Goal: Task Accomplishment & Management: Complete application form

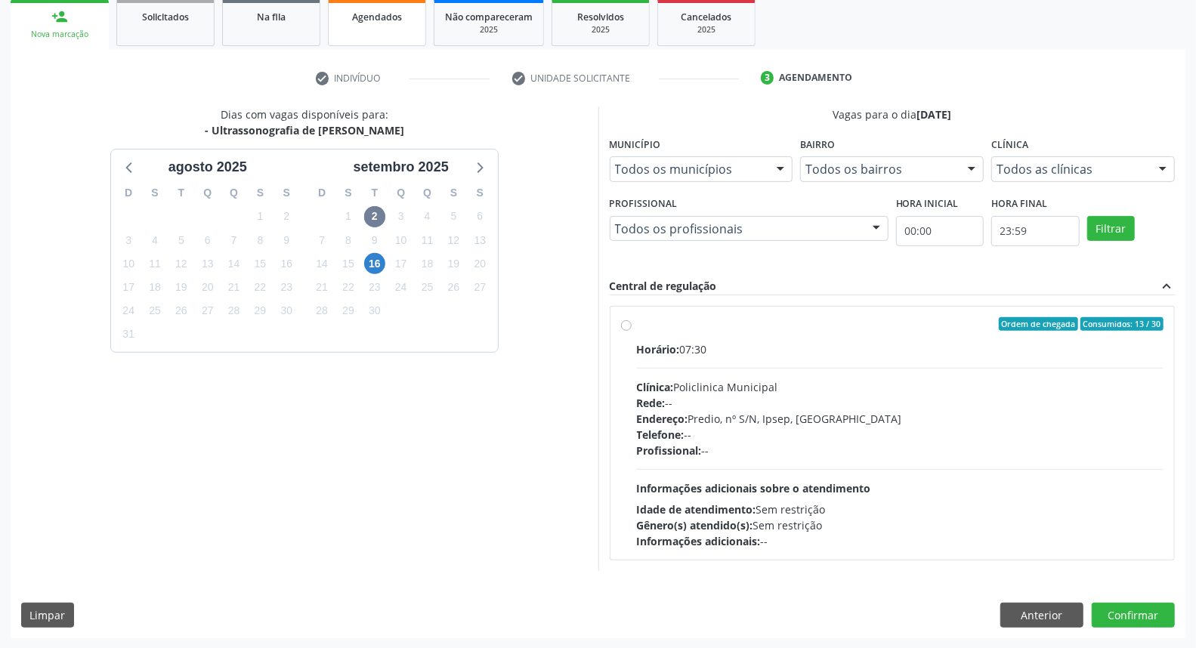
scroll to position [227, 0]
click at [637, 326] on label "Ordem de chegada Consumidos: 13 / 30 Horário: 07:30 Clínica: Policlinica Munici…" at bounding box center [900, 433] width 527 height 232
click at [626, 326] on input "Ordem de chegada Consumidos: 13 / 30 Horário: 07:30 Clínica: Policlinica Munici…" at bounding box center [626, 324] width 11 height 14
radio input "true"
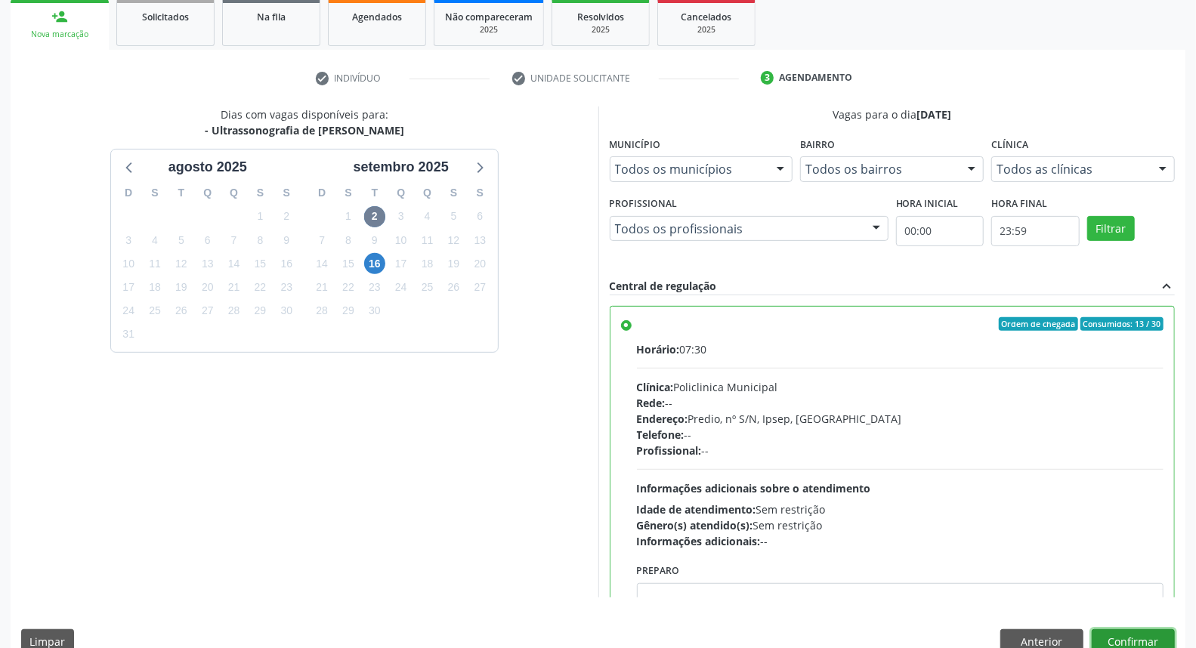
click at [1146, 638] on button "Confirmar" at bounding box center [1133, 642] width 83 height 26
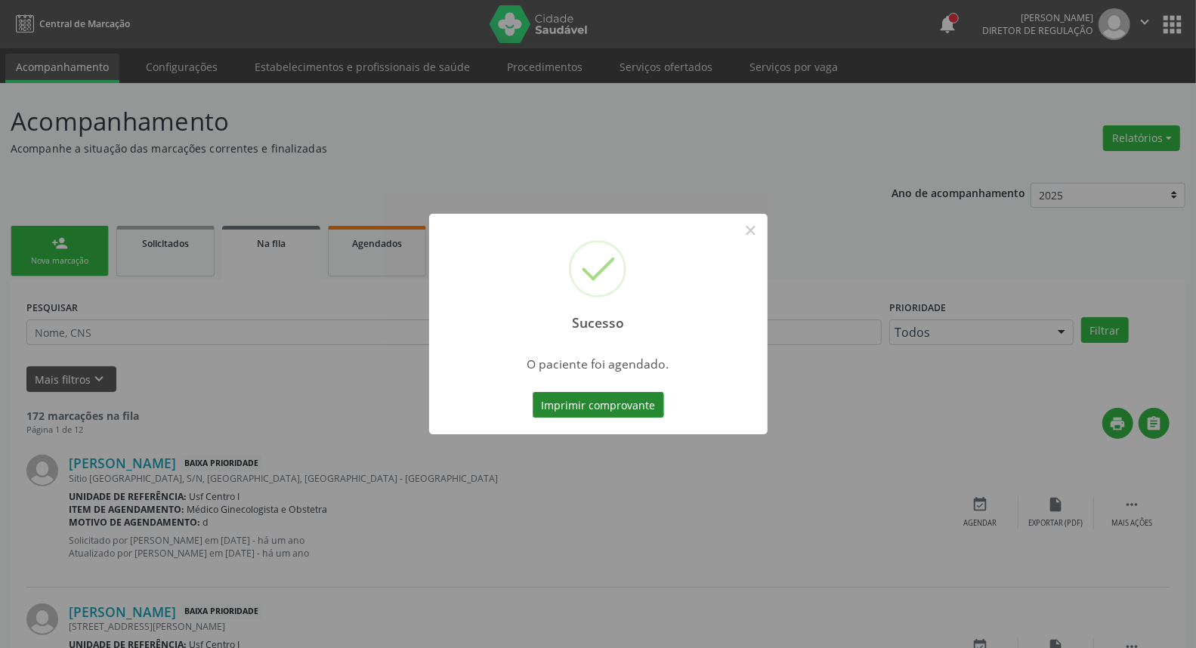
click at [611, 400] on button "Imprimir comprovante" at bounding box center [598, 405] width 131 height 26
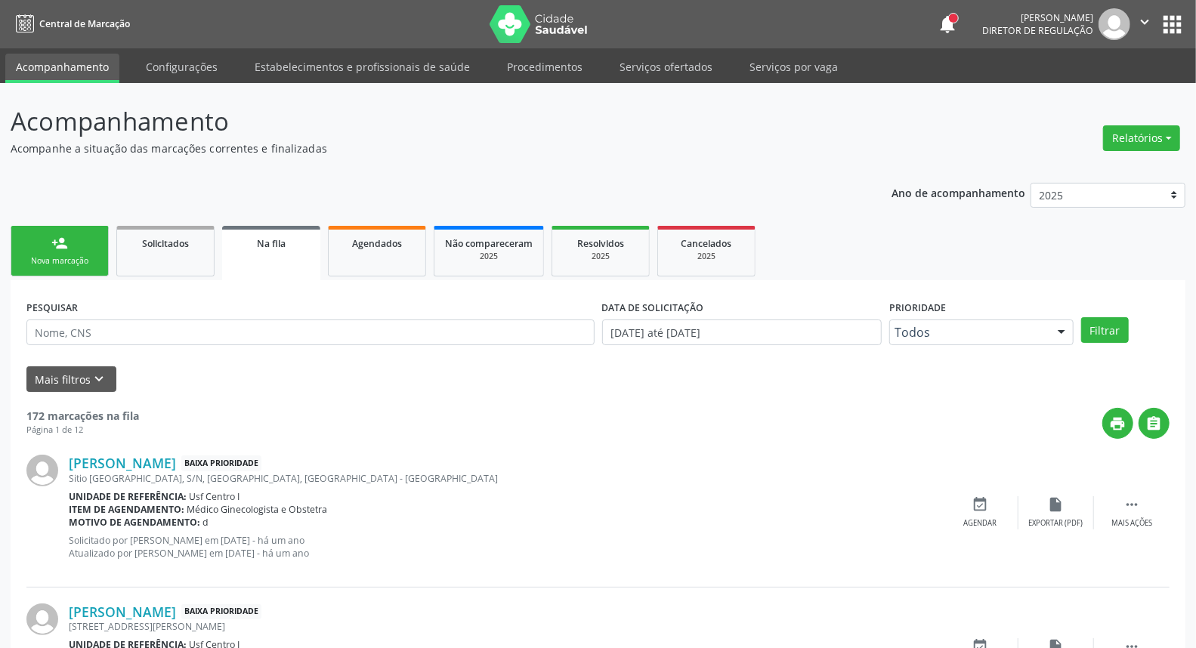
click at [32, 260] on div "Nova marcação" at bounding box center [60, 260] width 76 height 11
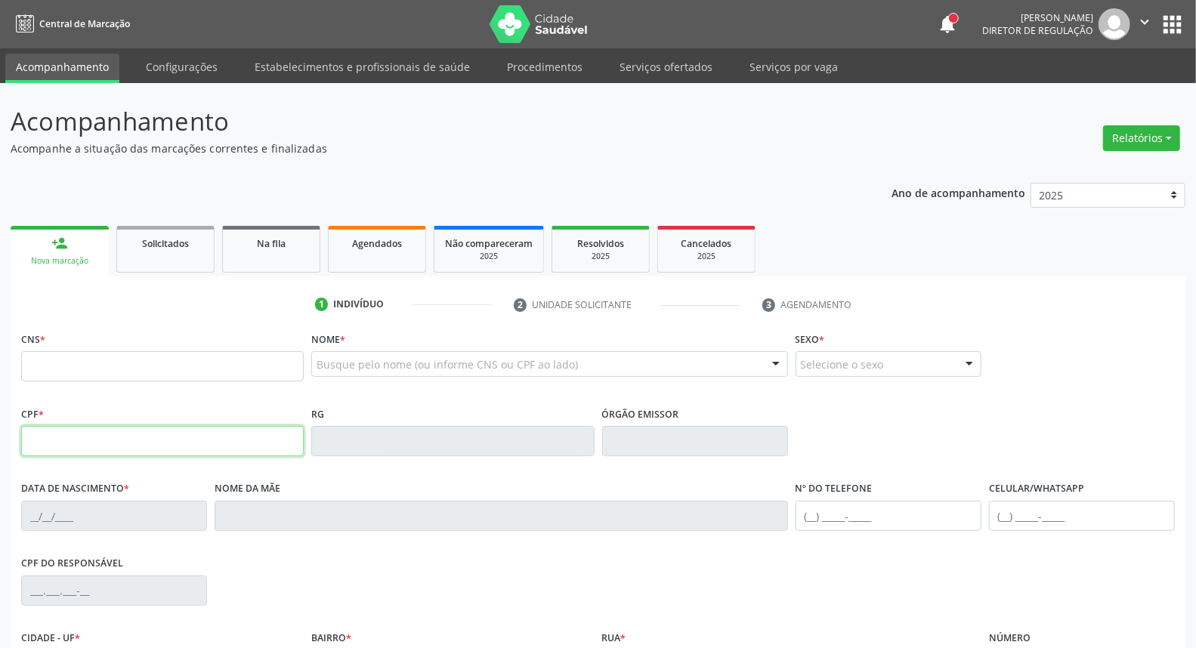
click at [82, 441] on input "text" at bounding box center [162, 441] width 283 height 30
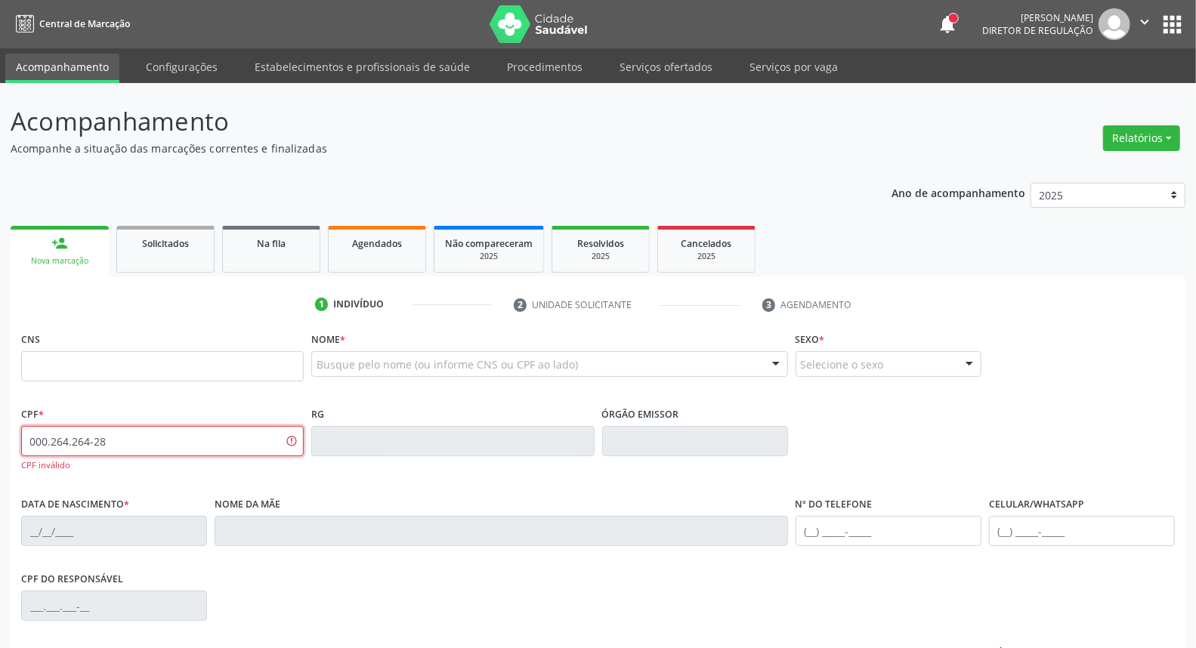
click at [0, 441] on div "Acompanhamento Acompanhe a situação das marcações correntes e finalizadas Relat…" at bounding box center [598, 458] width 1196 height 751
type input "000.264.284-07"
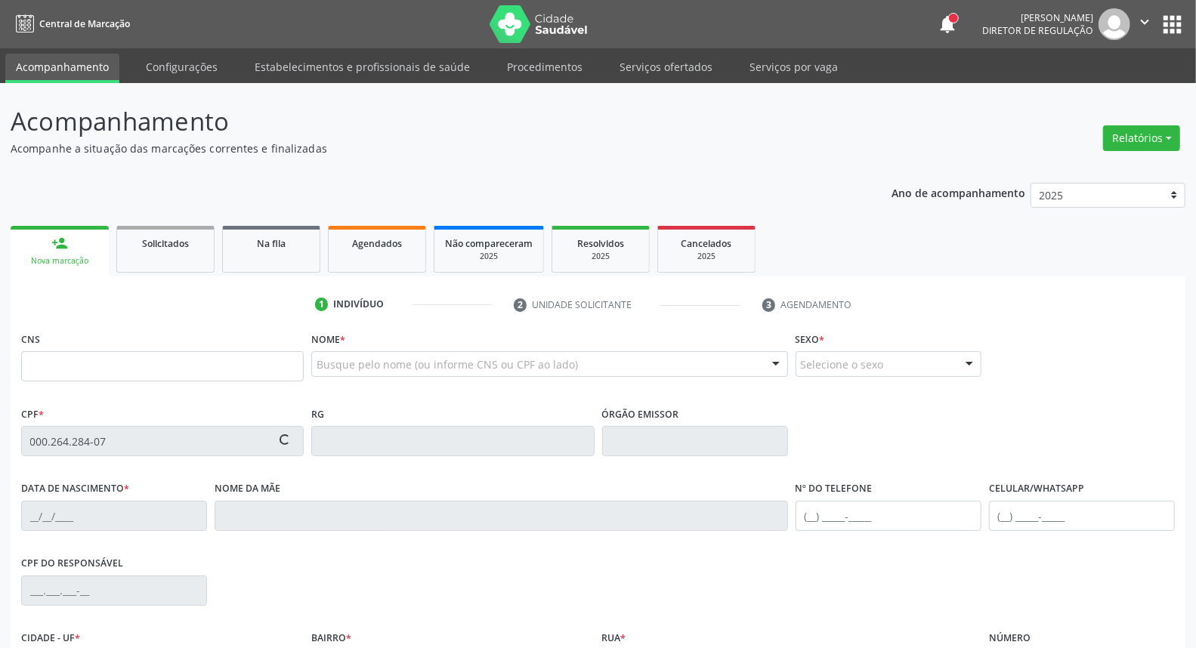
type input "898 0042 3529 6827"
type input "[DATE]"
type input "[PERSON_NAME]"
type input "[PHONE_NUMBER]"
type input "S/N"
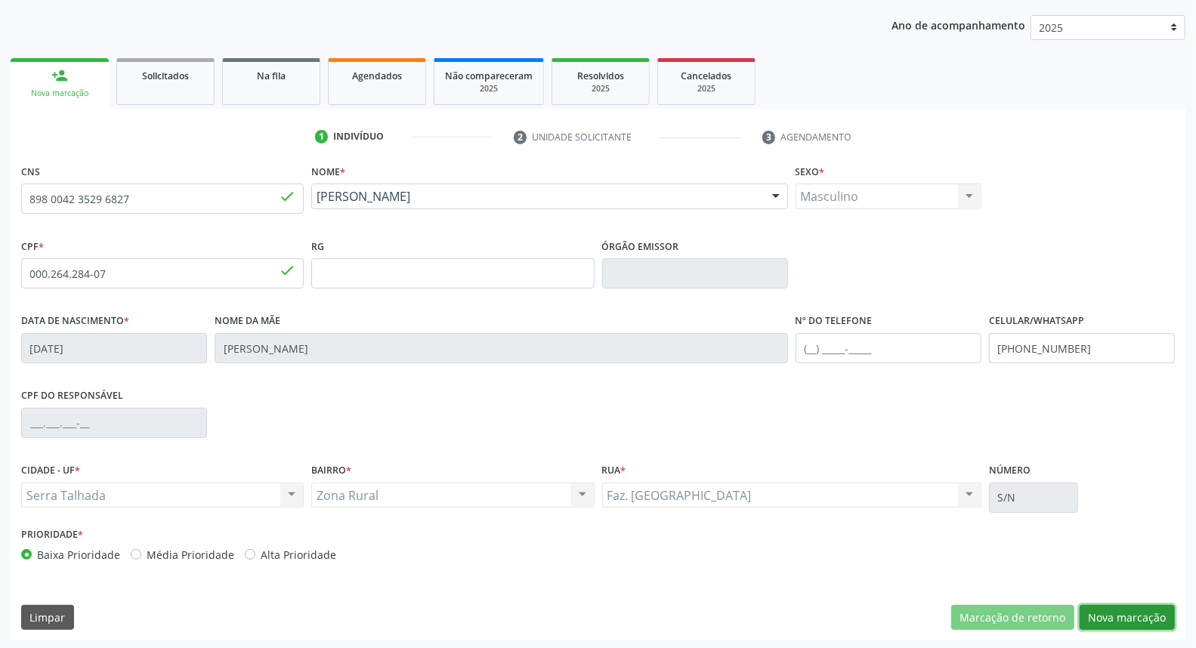
click at [1142, 614] on button "Nova marcação" at bounding box center [1127, 618] width 95 height 26
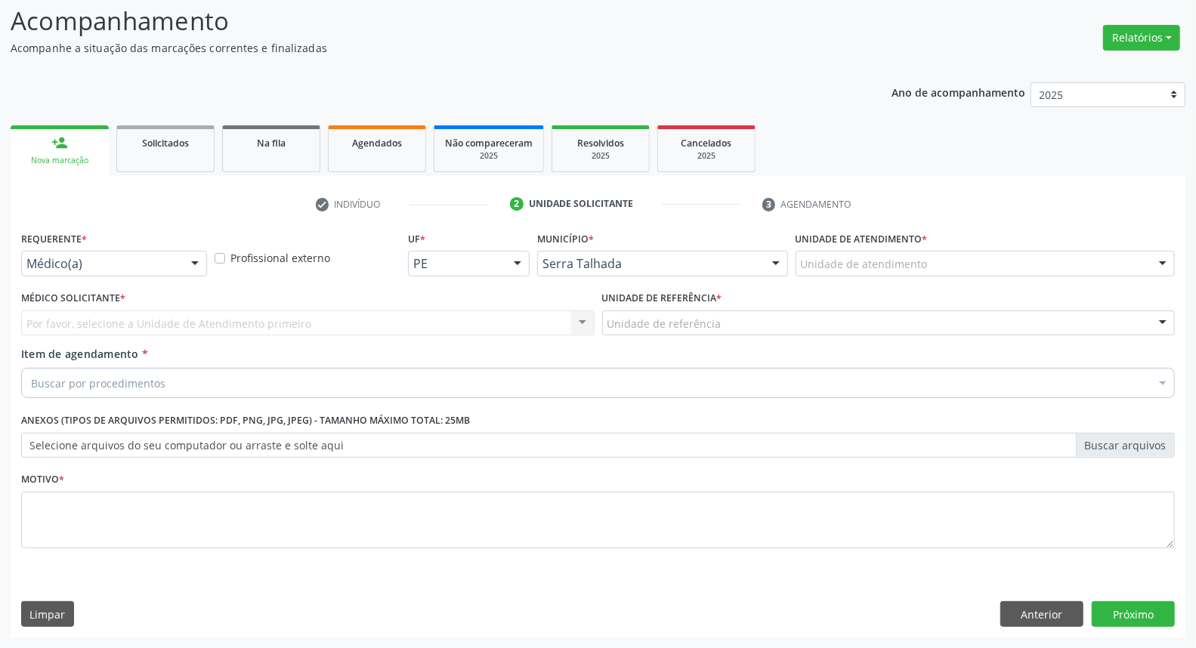
scroll to position [100, 0]
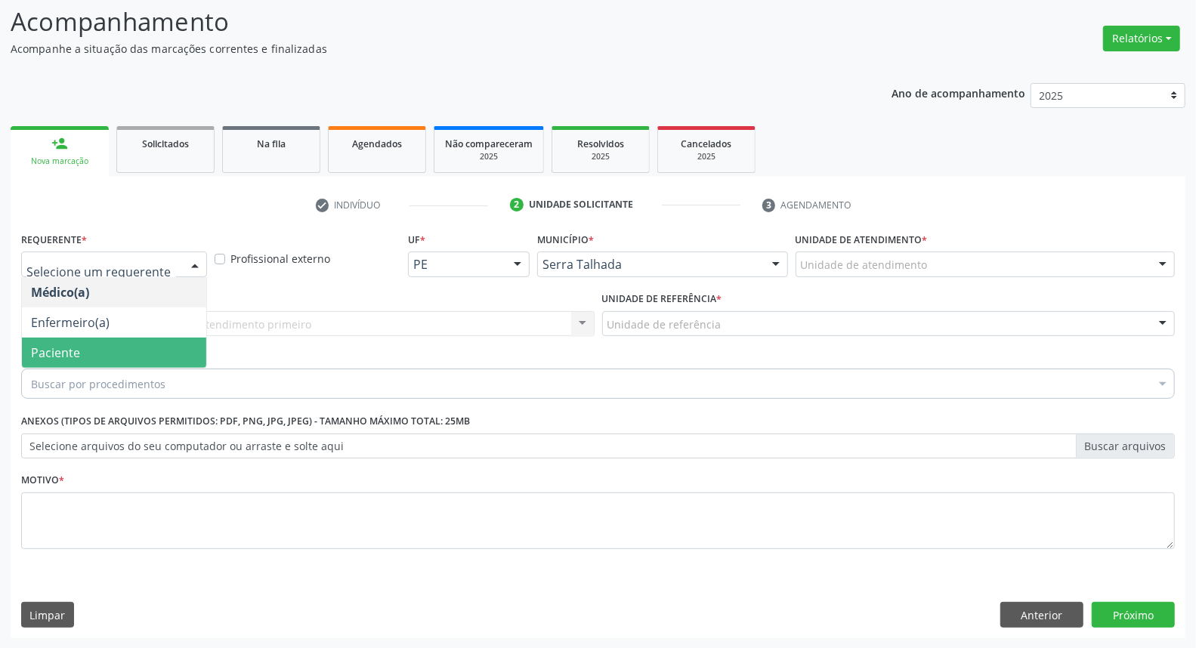
click at [89, 356] on span "Paciente" at bounding box center [114, 353] width 184 height 30
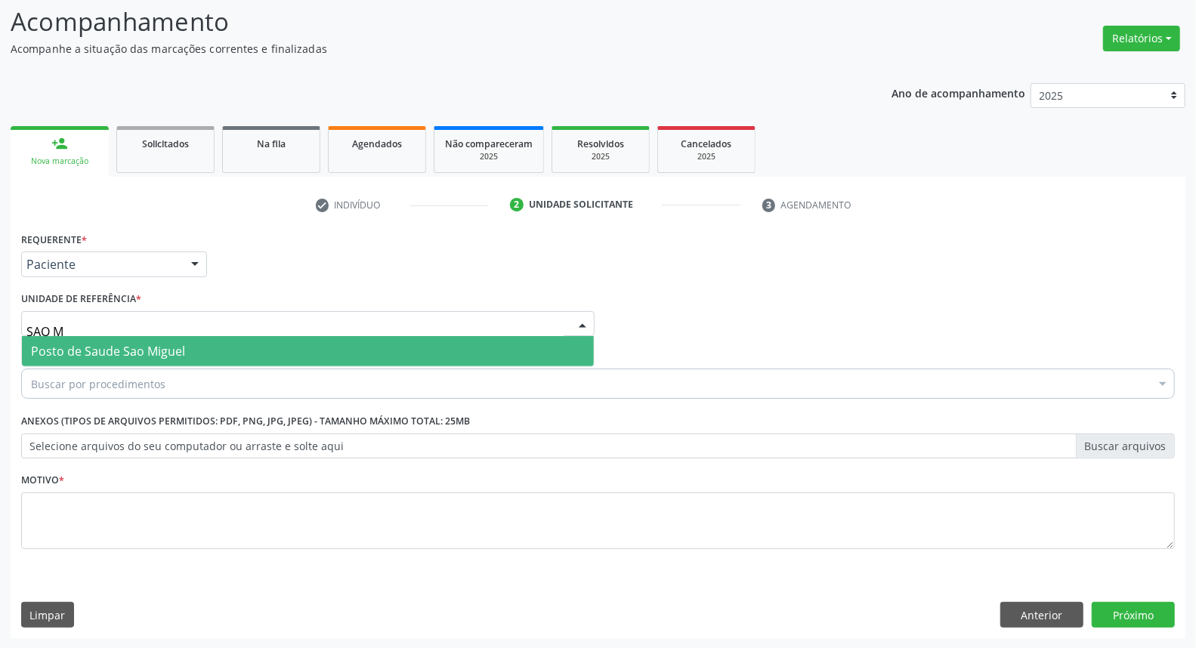
type input "SAO MI"
click at [116, 350] on span "Posto de Saude Sao Miguel" at bounding box center [108, 351] width 154 height 17
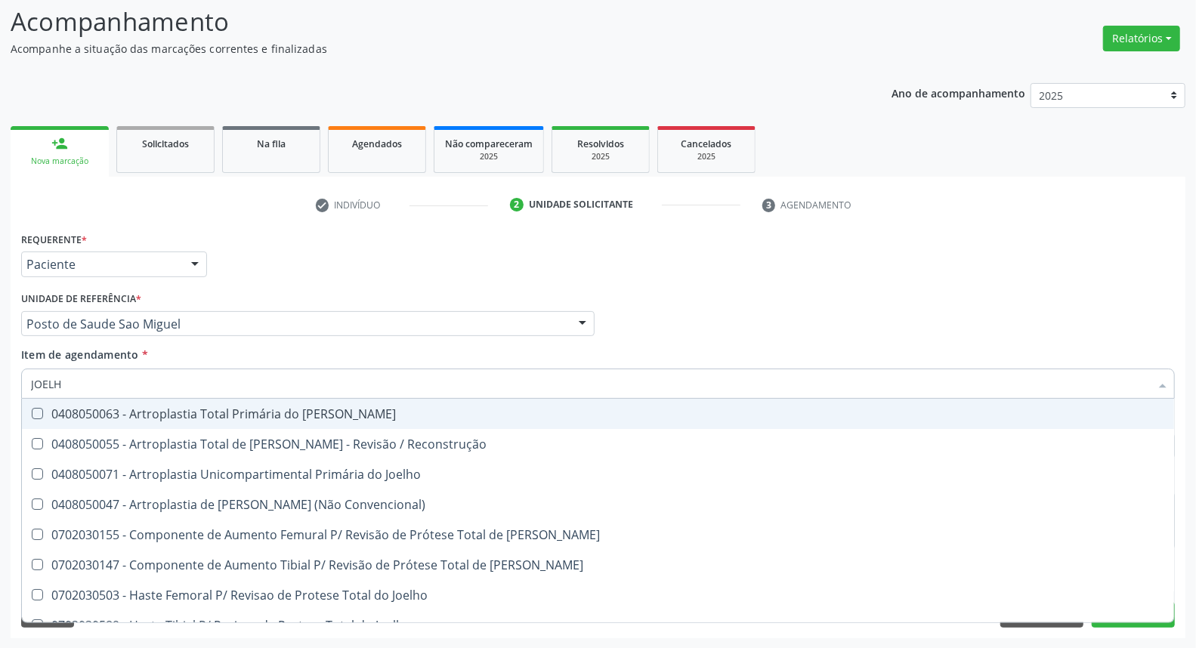
type input "JOELHO"
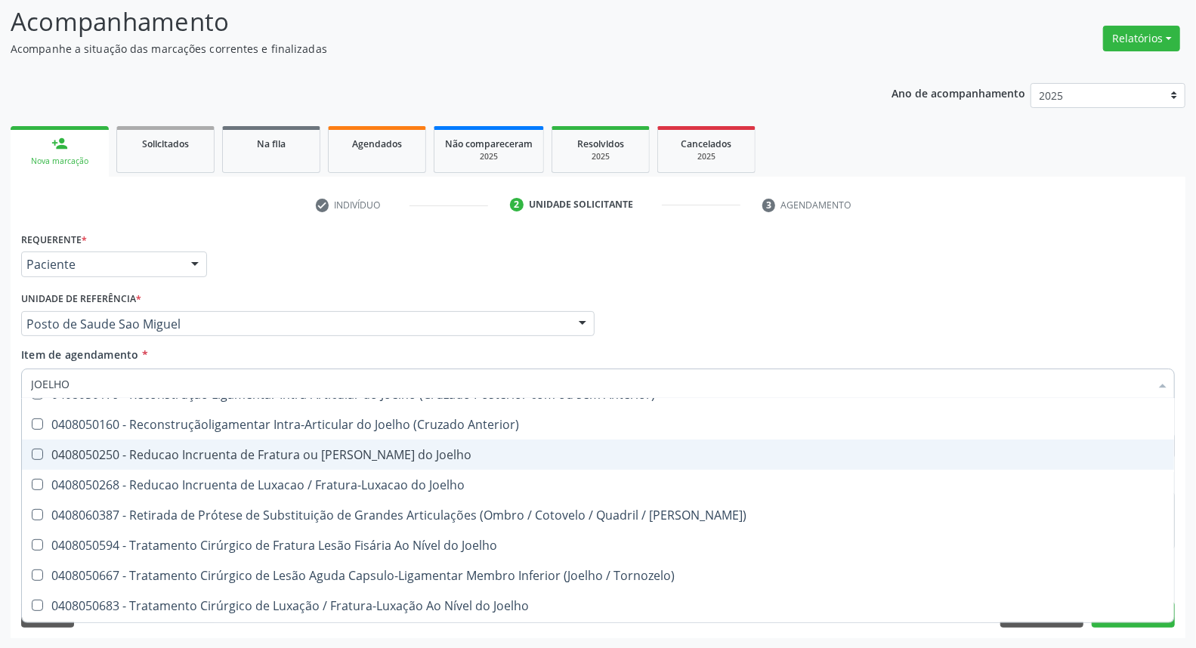
scroll to position [653, 0]
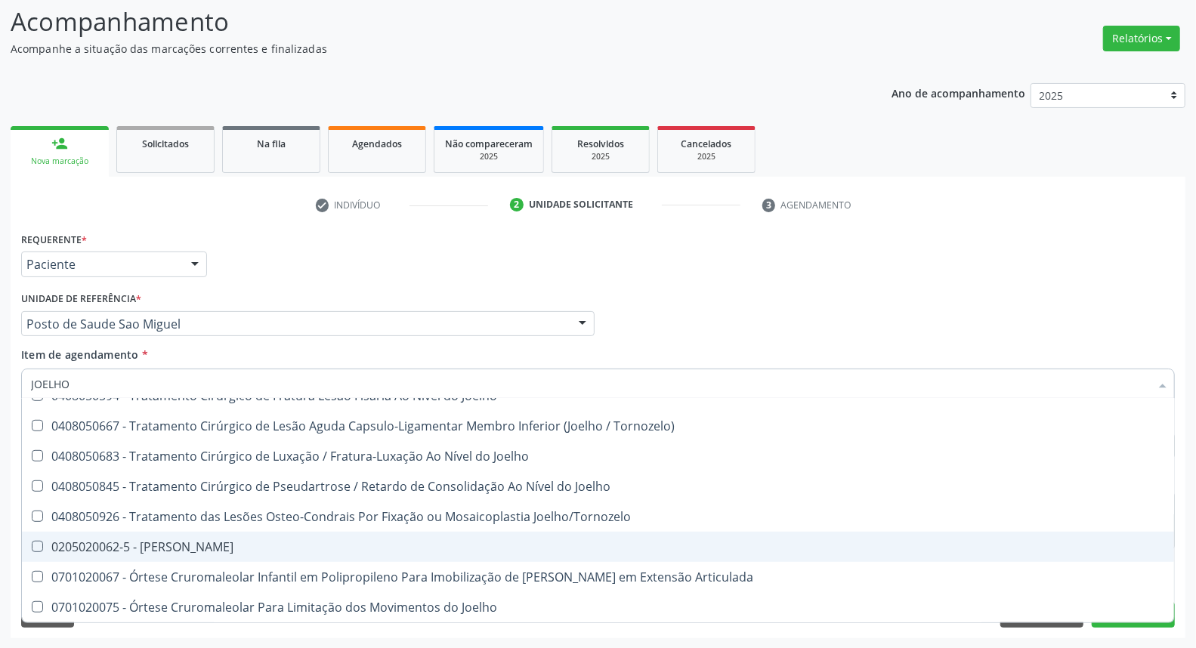
click at [172, 543] on div "0205020062-5 - [PERSON_NAME]" at bounding box center [598, 547] width 1134 height 12
checkbox Joelho "true"
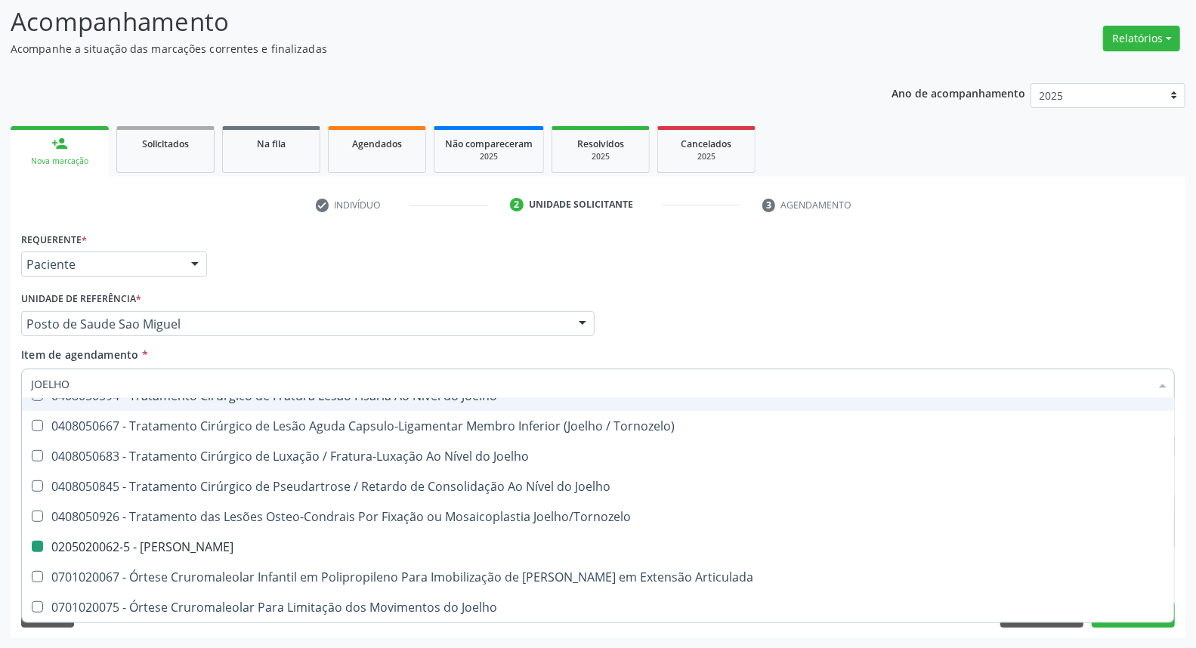
click at [705, 270] on div "Requerente * Paciente Médico(a) Enfermeiro(a) Paciente Nenhum resultado encontr…" at bounding box center [597, 257] width 1161 height 59
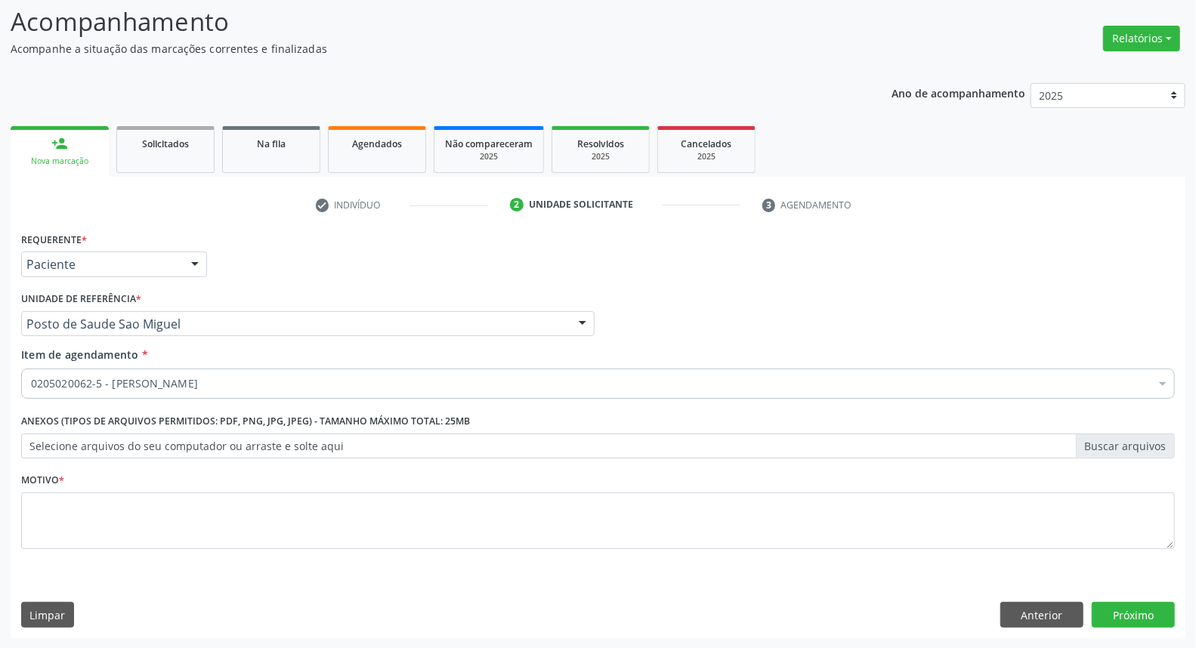
checkbox Joelho "true"
checkbox Reabilitação "false"
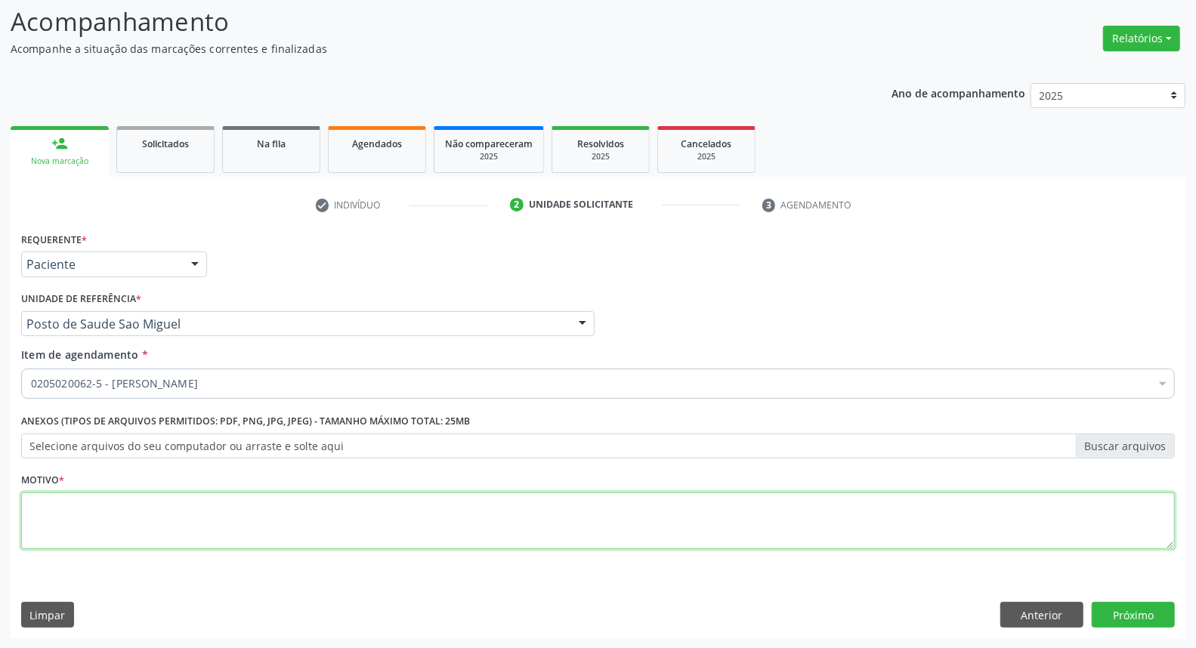
click at [394, 537] on textarea at bounding box center [598, 521] width 1154 height 57
type textarea "*"
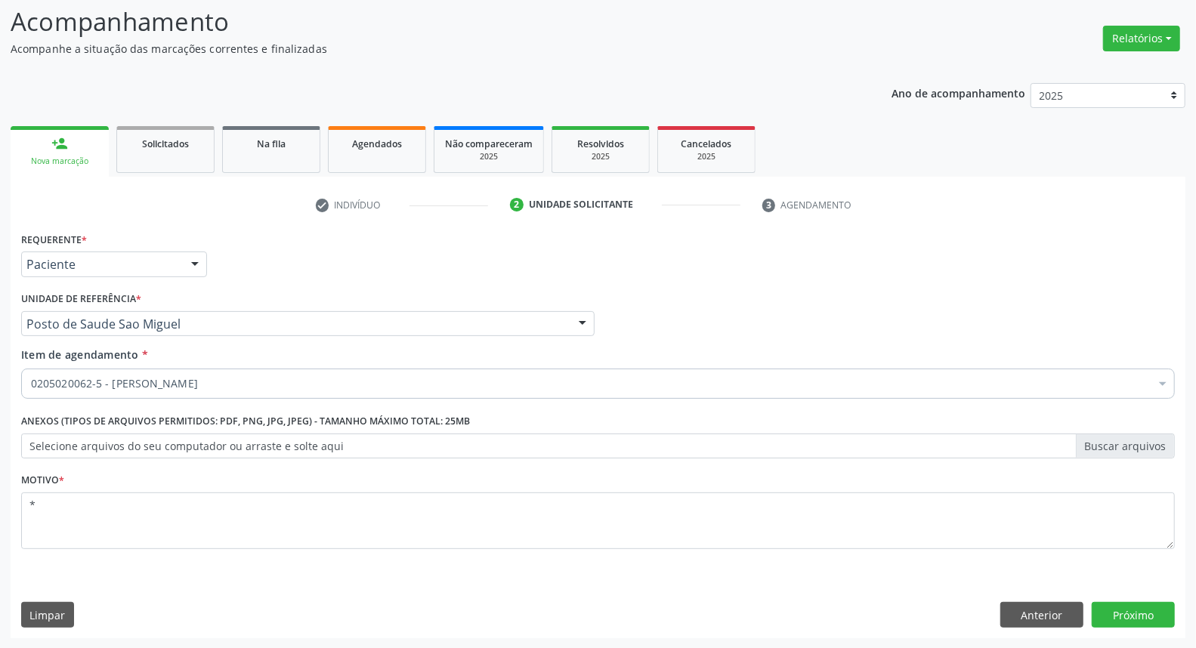
click at [1123, 629] on div "Requerente * Paciente Médico(a) Enfermeiro(a) Paciente Nenhum resultado encontr…" at bounding box center [598, 433] width 1175 height 410
click at [1123, 617] on button "Próximo" at bounding box center [1133, 615] width 83 height 26
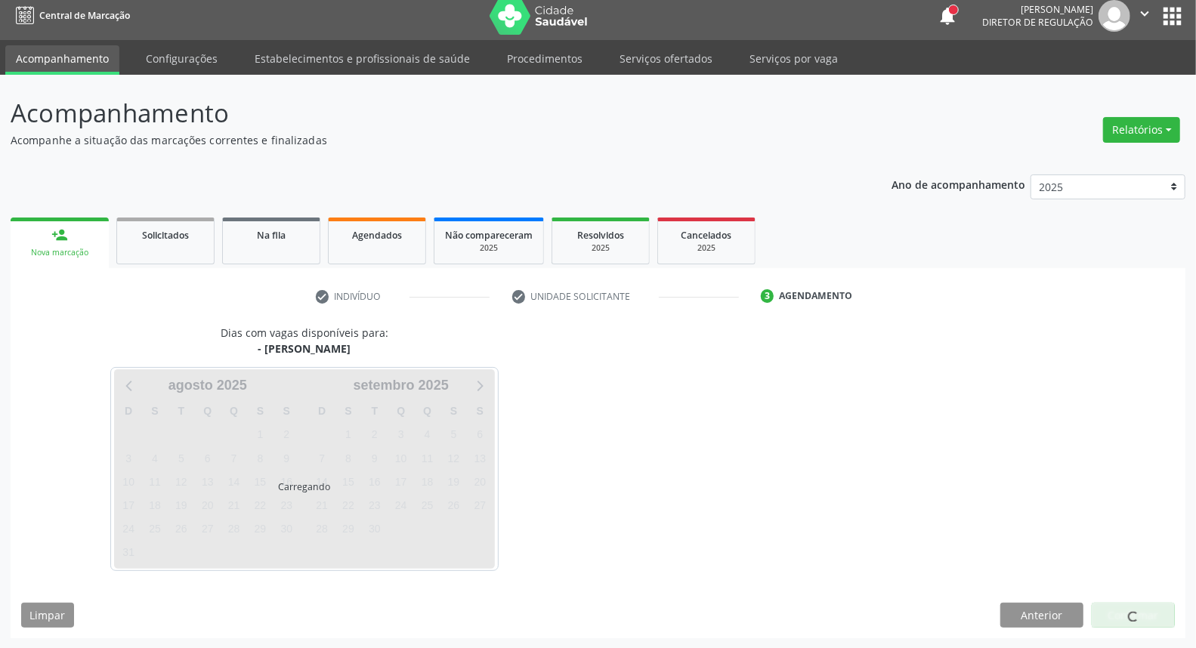
scroll to position [8, 0]
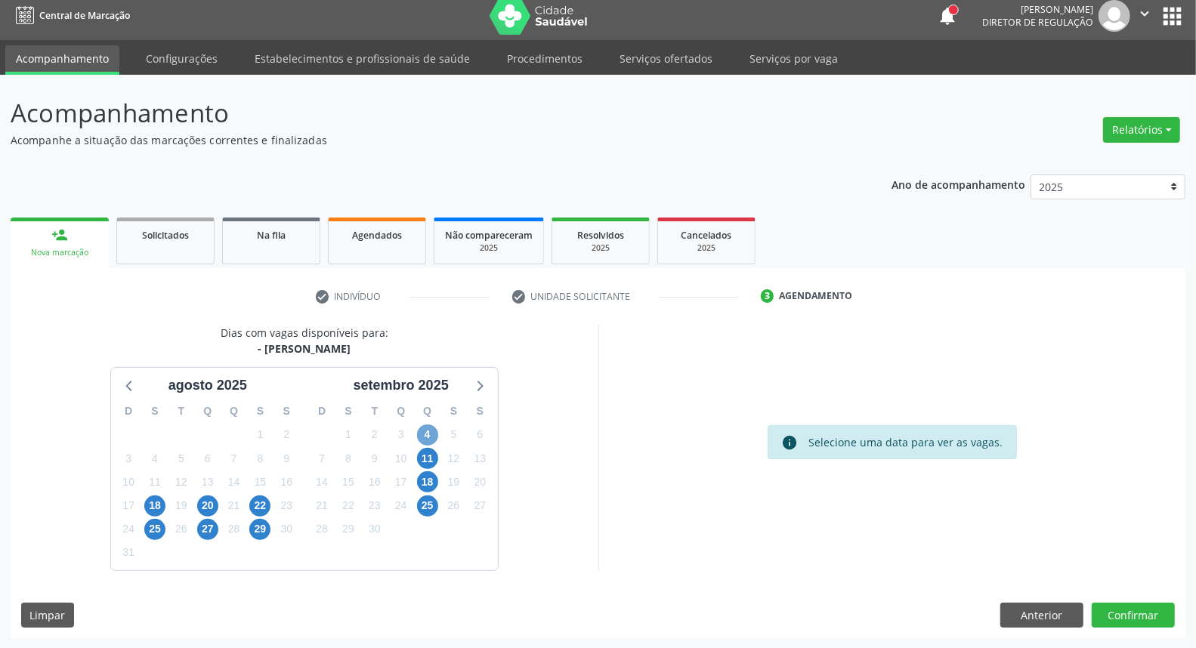
click at [428, 428] on span "4" at bounding box center [427, 435] width 21 height 21
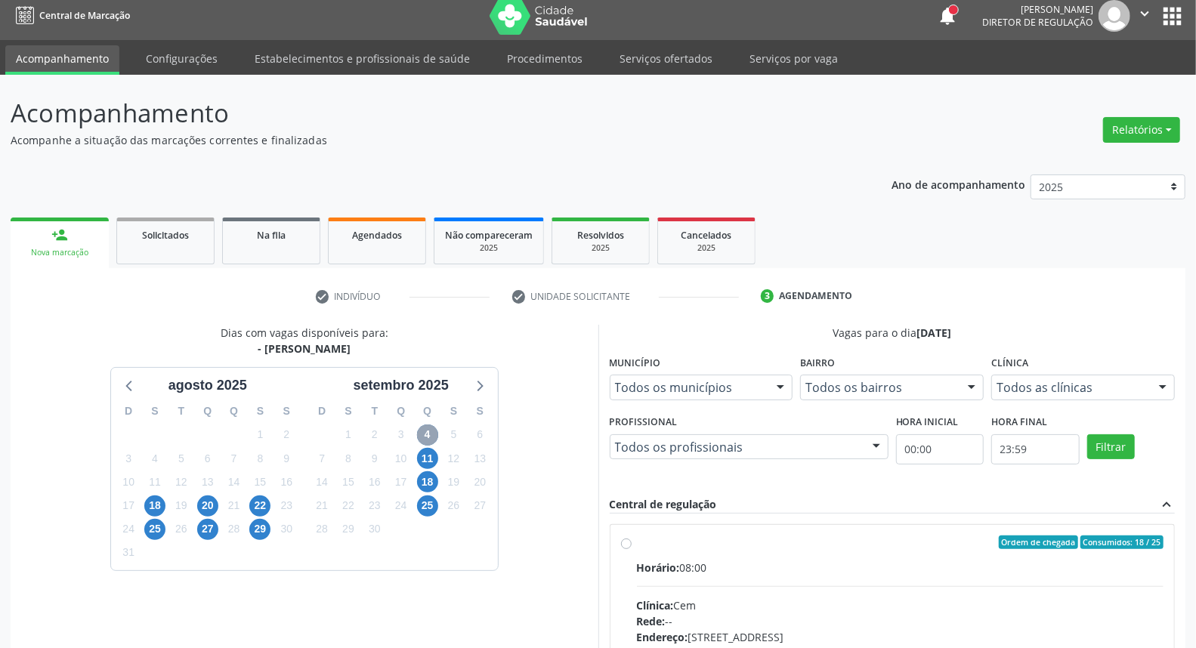
scroll to position [92, 0]
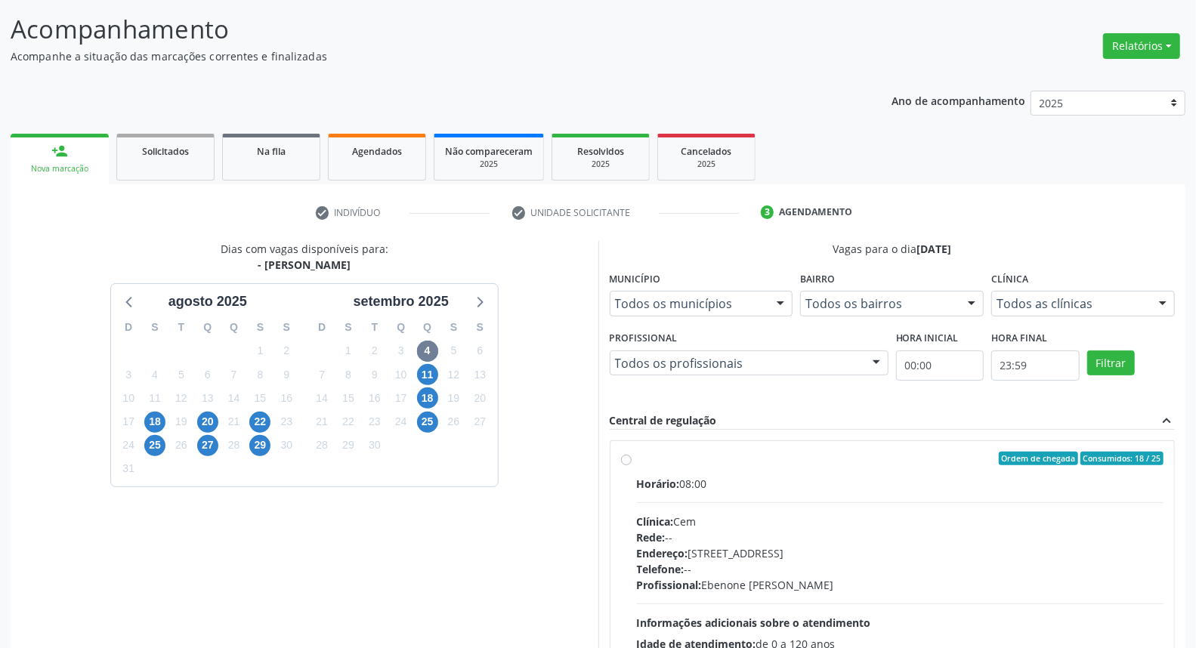
click at [637, 457] on label "Ordem de chegada Consumidos: 18 / 25 Horário: 08:00 Clínica: Cem Rede: -- Ender…" at bounding box center [900, 568] width 527 height 232
click at [629, 457] on input "Ordem de chegada Consumidos: 18 / 25 Horário: 08:00 Clínica: Cem Rede: -- Ender…" at bounding box center [626, 459] width 11 height 14
radio input "true"
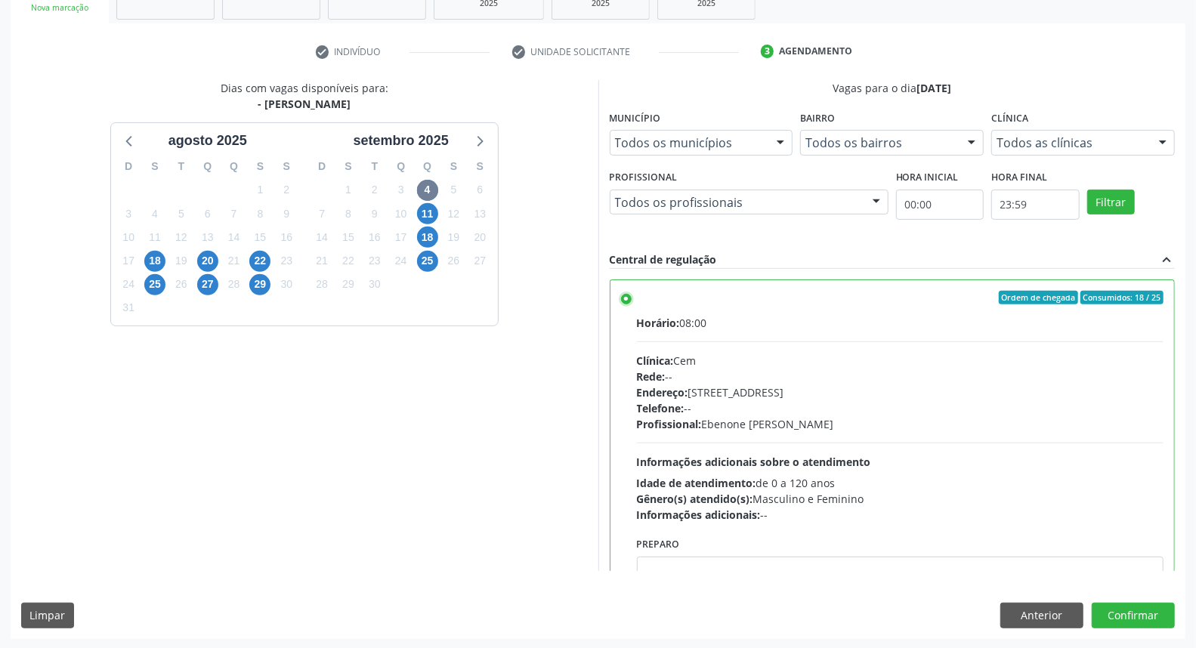
scroll to position [74, 0]
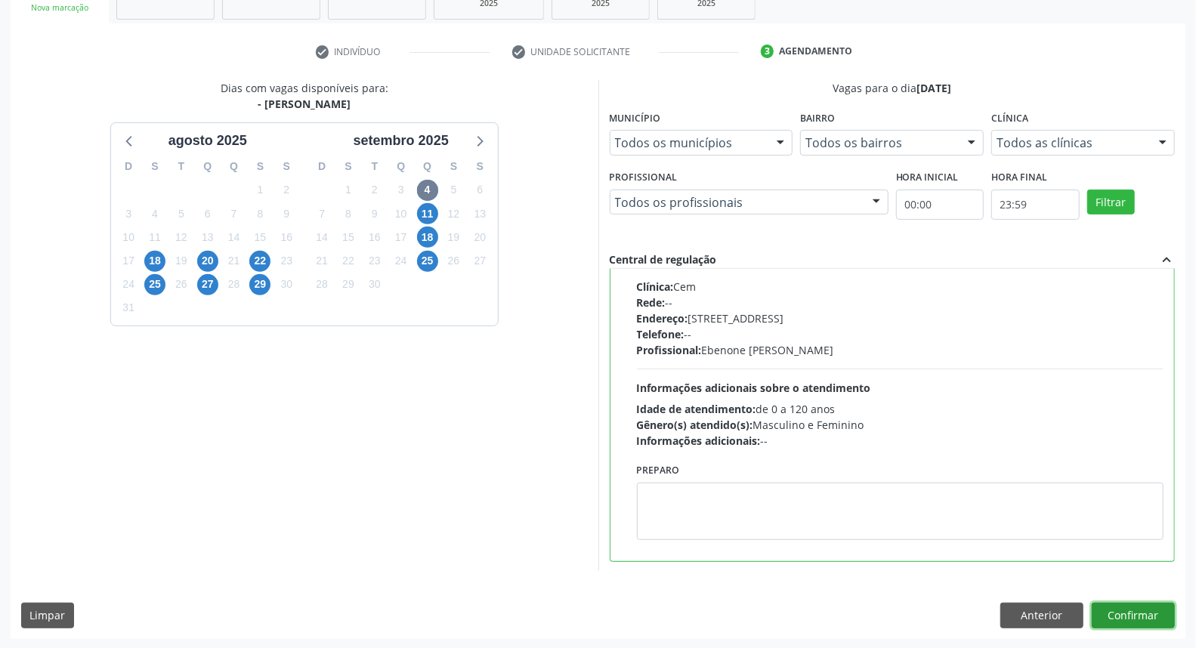
click at [1149, 620] on button "Confirmar" at bounding box center [1133, 616] width 83 height 26
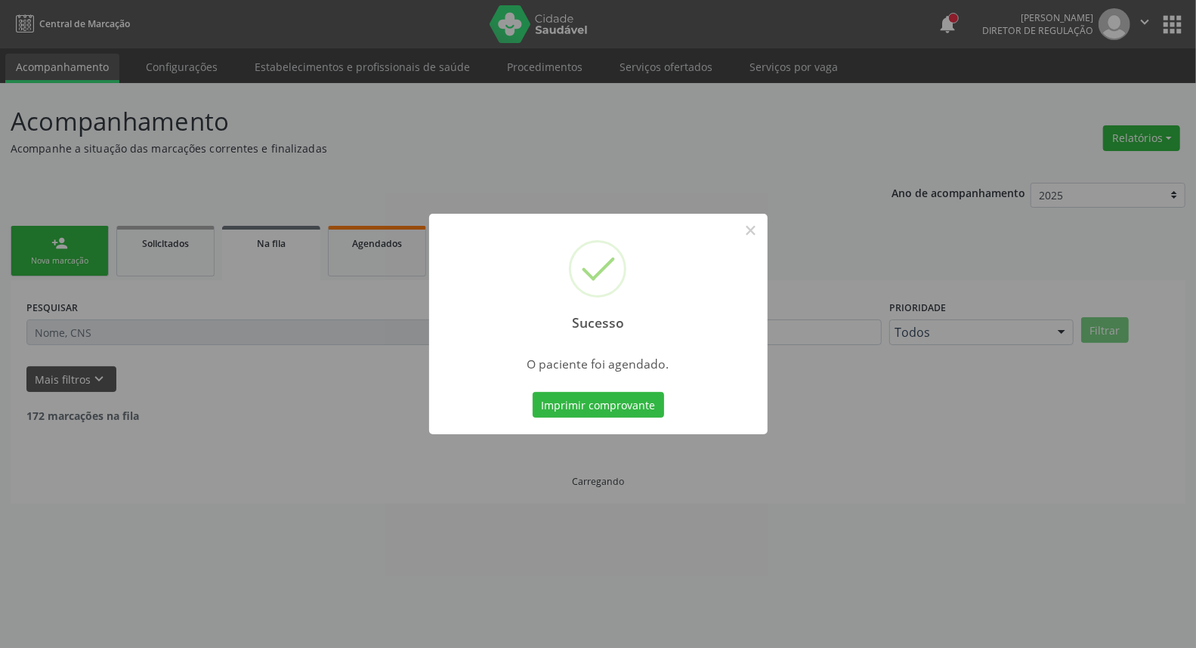
scroll to position [0, 0]
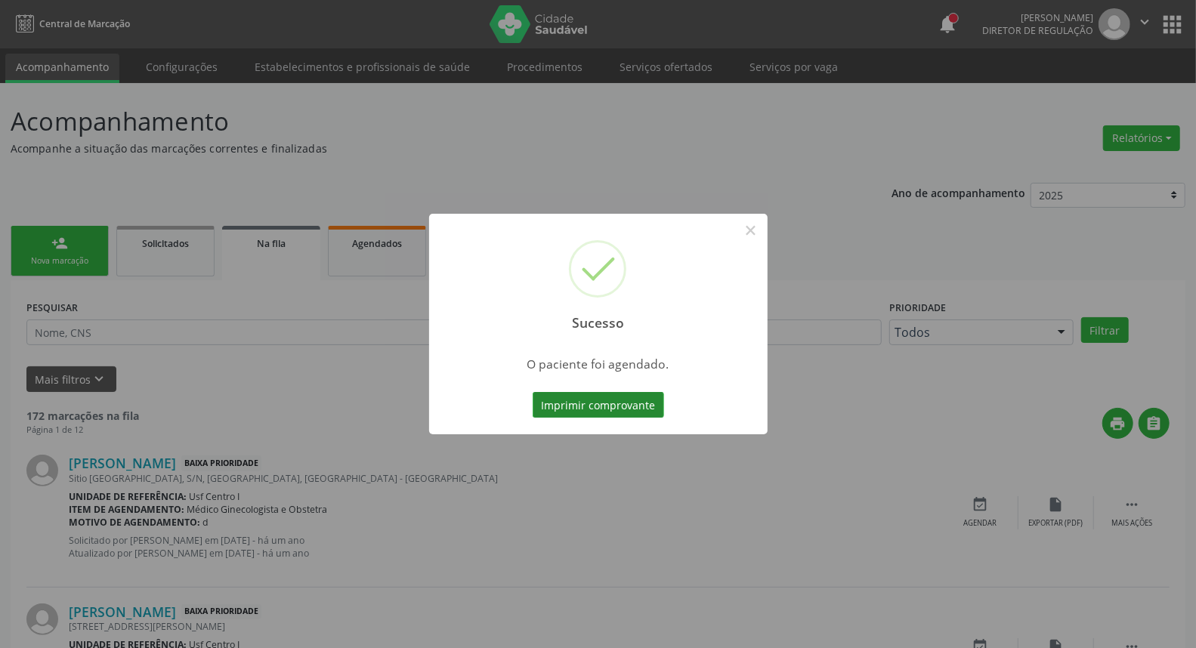
click at [614, 402] on button "Imprimir comprovante" at bounding box center [598, 405] width 131 height 26
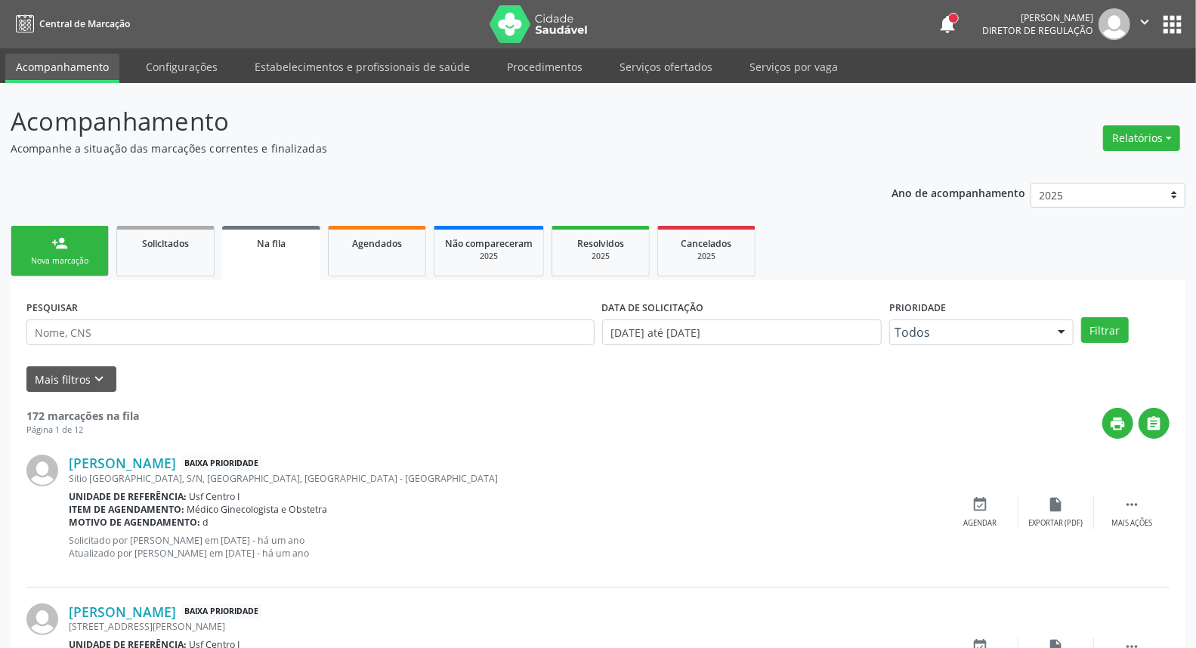
click at [76, 251] on link "person_add Nova marcação" at bounding box center [60, 251] width 98 height 51
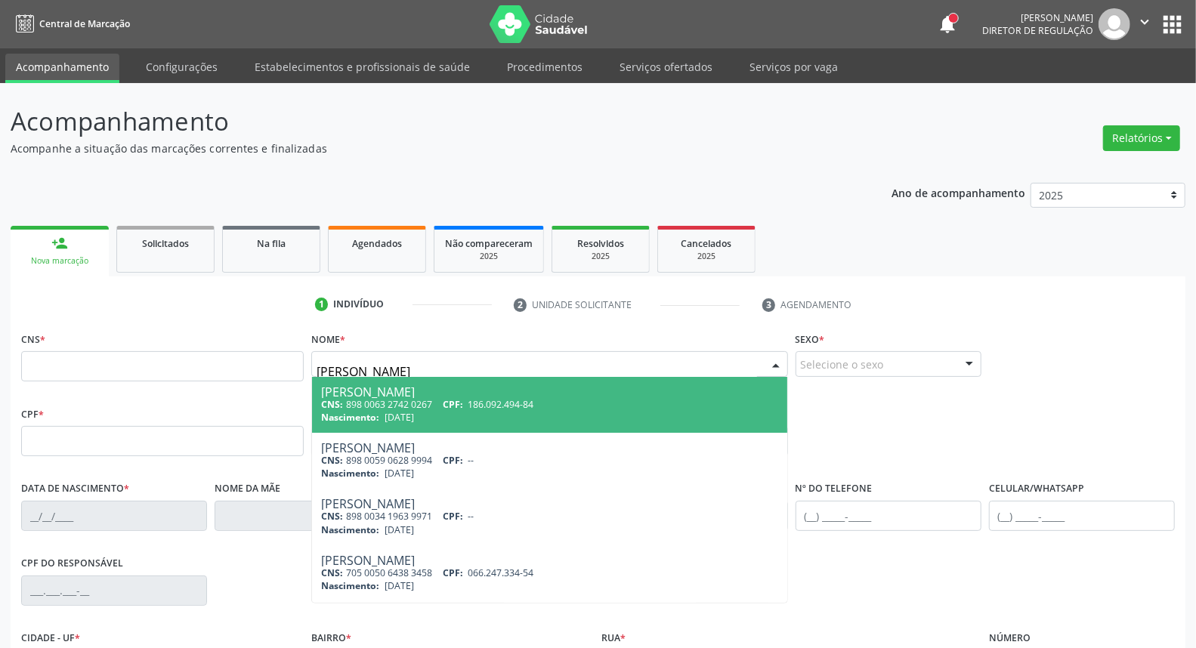
type input "ISADORA NUNES BEZERRA P"
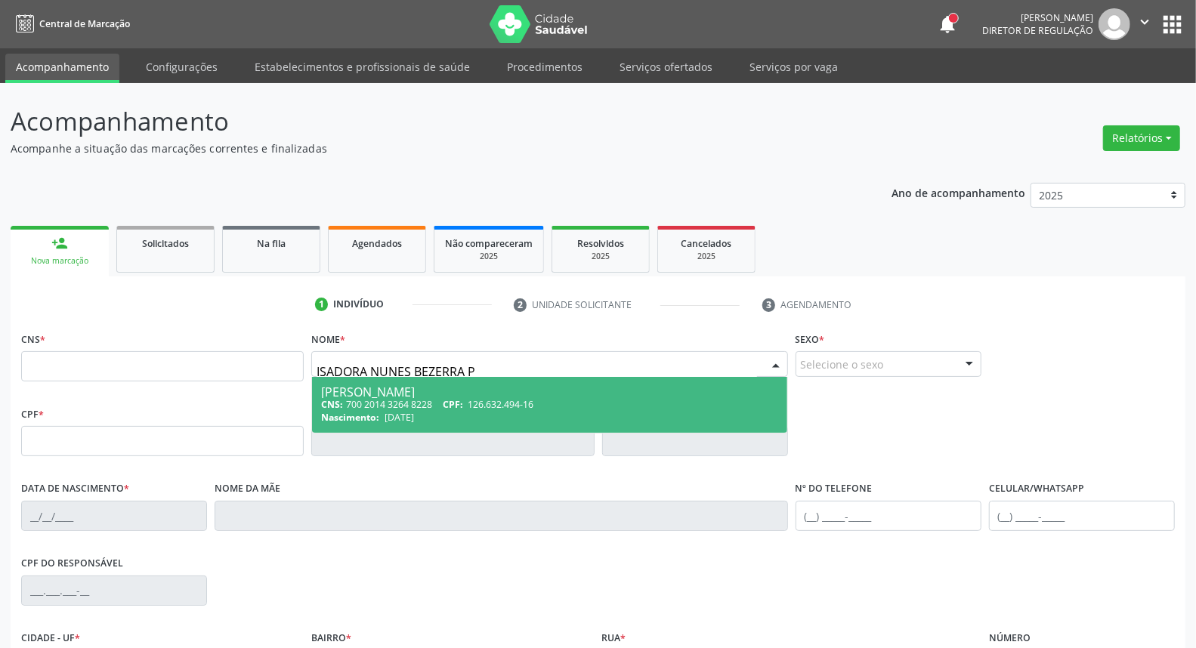
click at [544, 398] on div "CNS: 700 2014 3264 8228 CPF: 126.632.494-16" at bounding box center [549, 404] width 456 height 13
type input "700 2014 3264 8228"
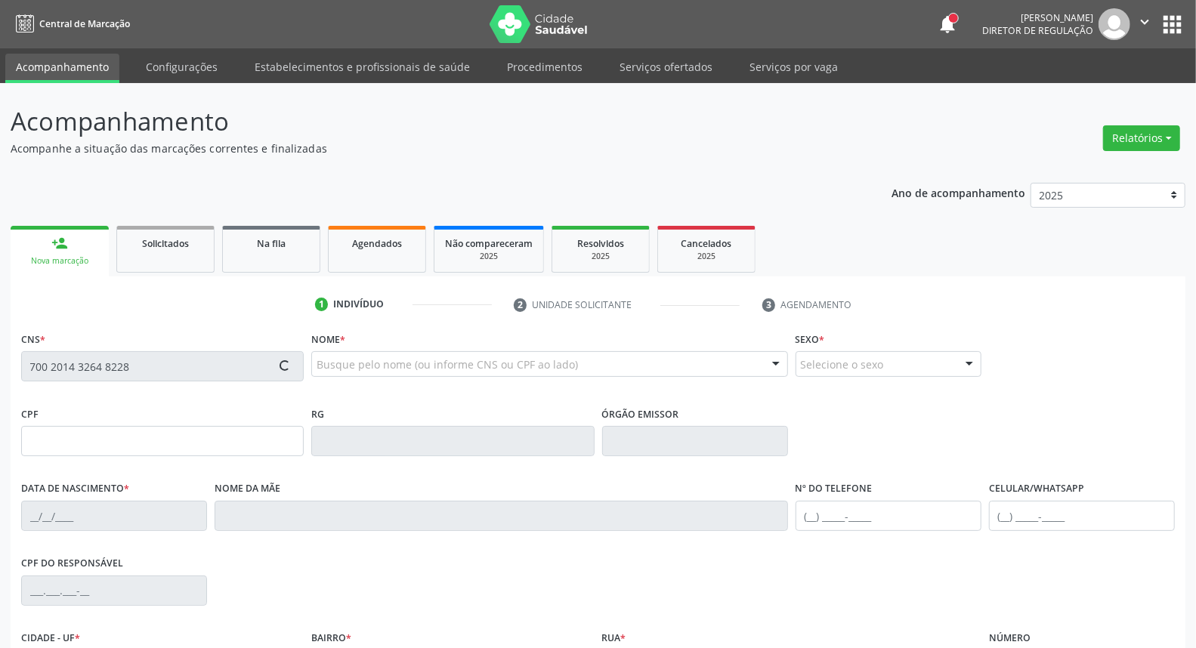
type input "126.632.494-16"
type input "[DATE]"
type input "[PERSON_NAME]"
type input "[PHONE_NUMBER]"
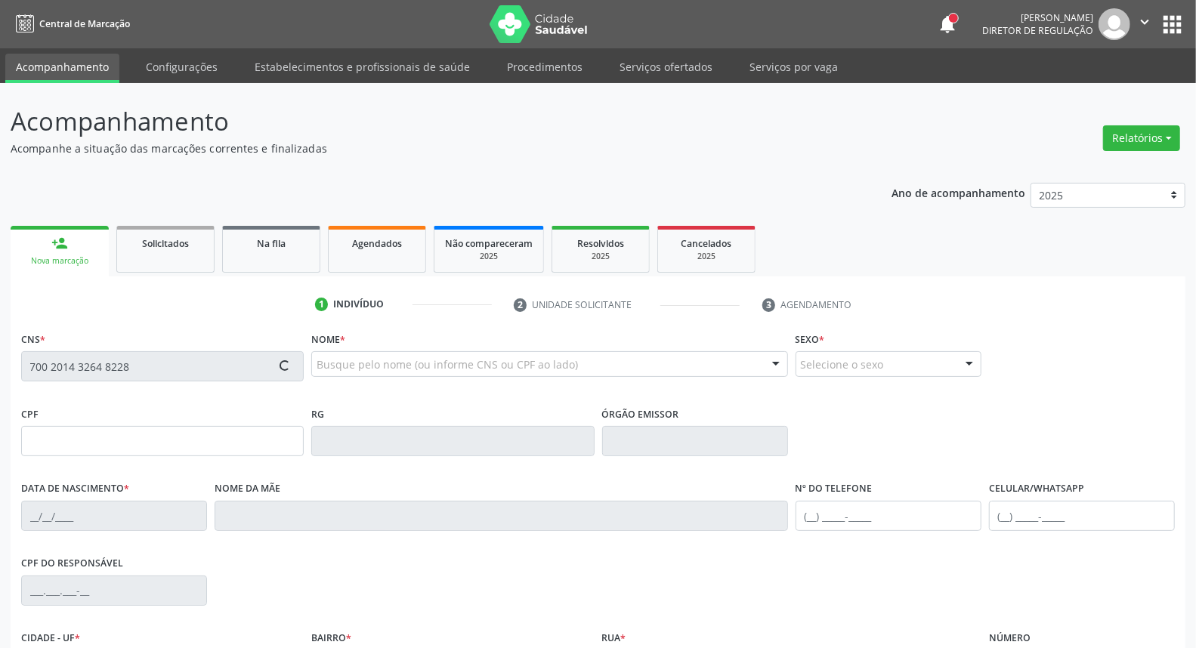
type input "408.021.594-00"
type input "53"
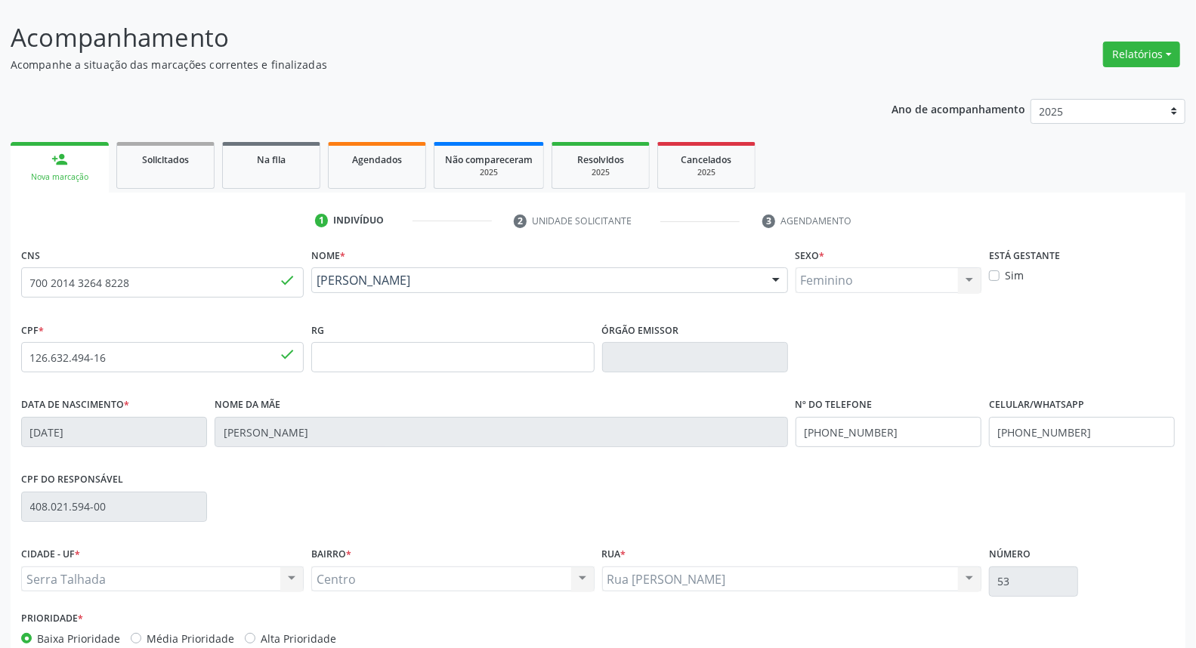
scroll to position [169, 0]
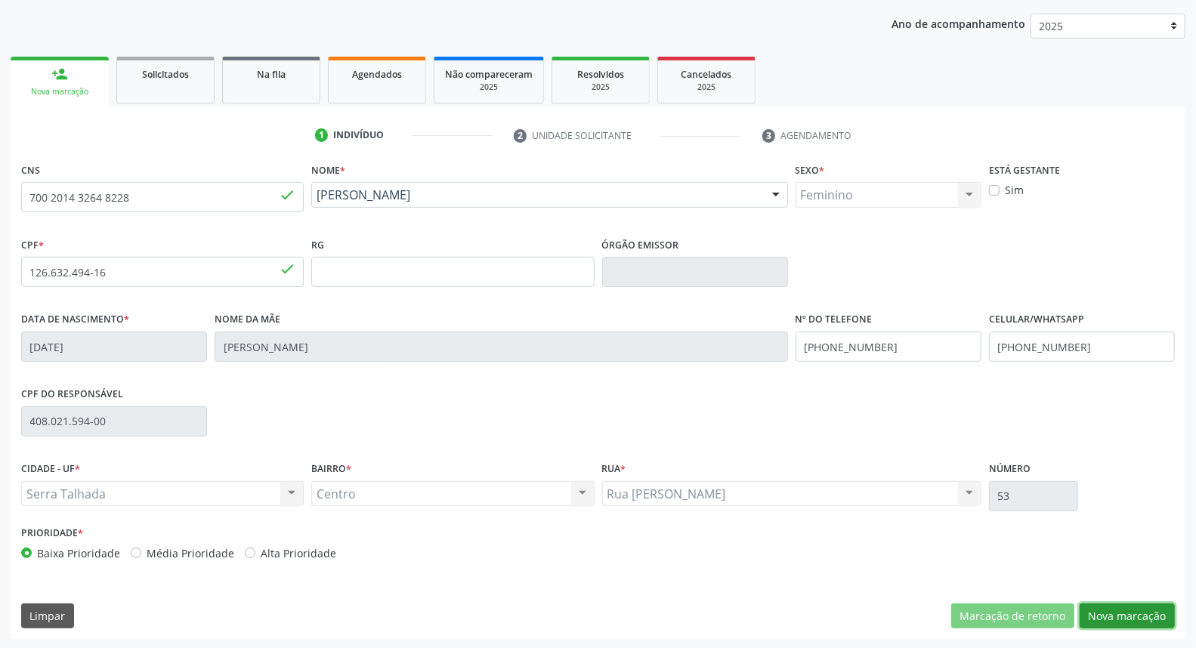
click at [1138, 604] on button "Nova marcação" at bounding box center [1127, 617] width 95 height 26
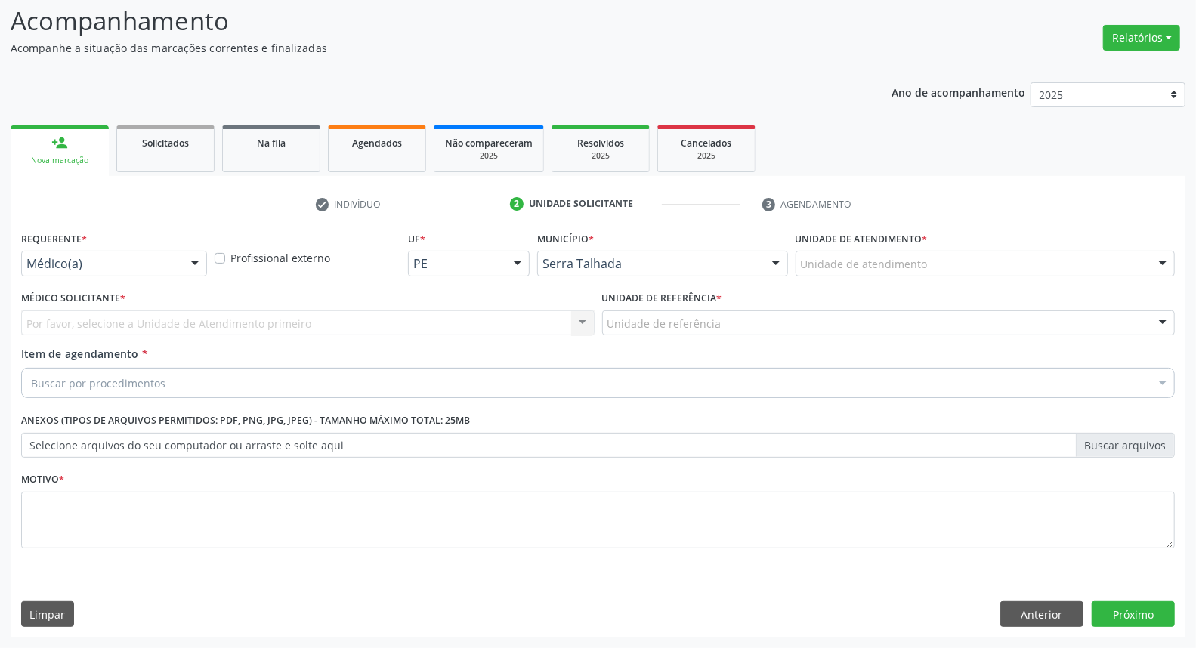
scroll to position [100, 0]
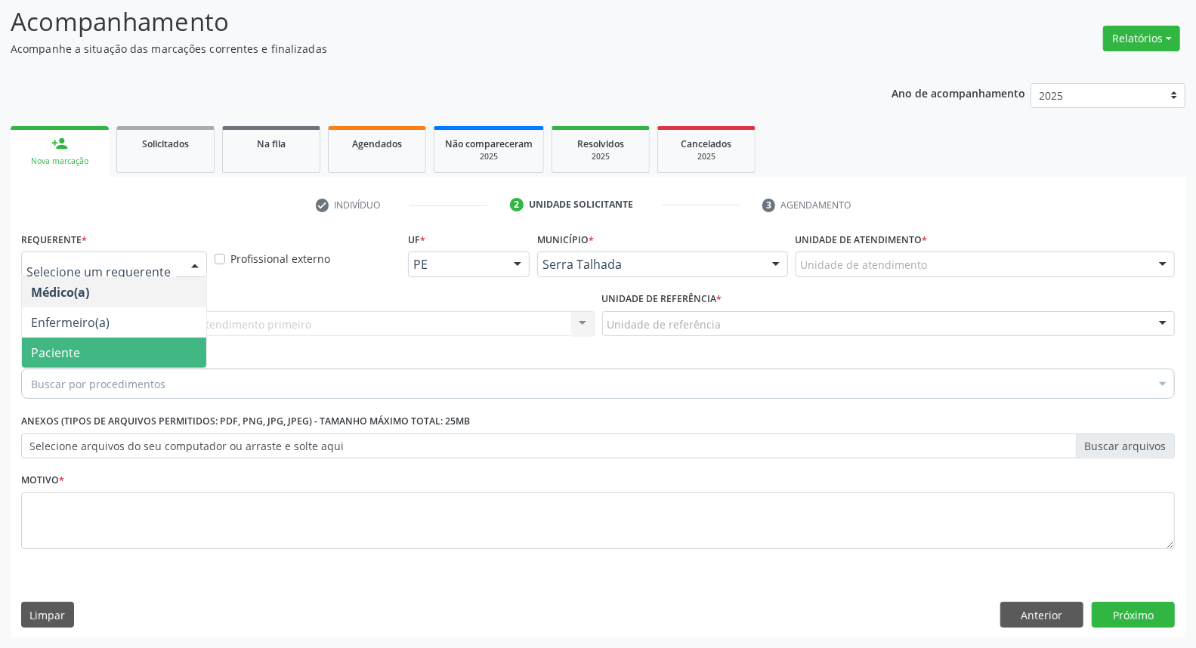
click at [104, 357] on span "Paciente" at bounding box center [114, 353] width 184 height 30
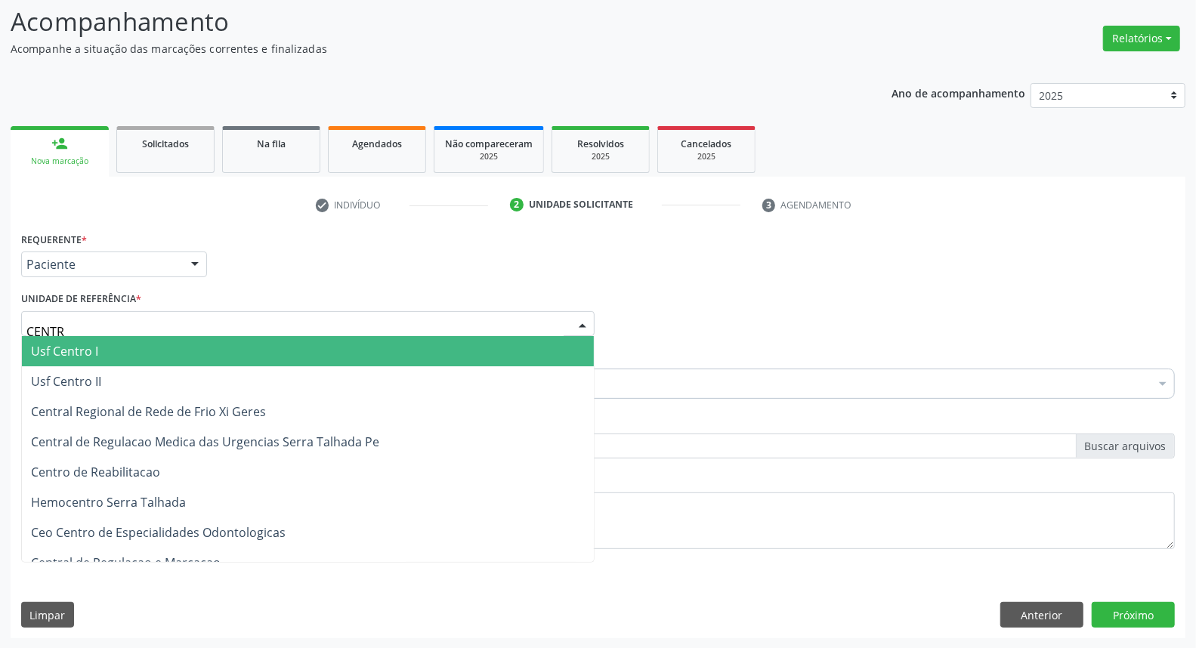
type input "CENTRO"
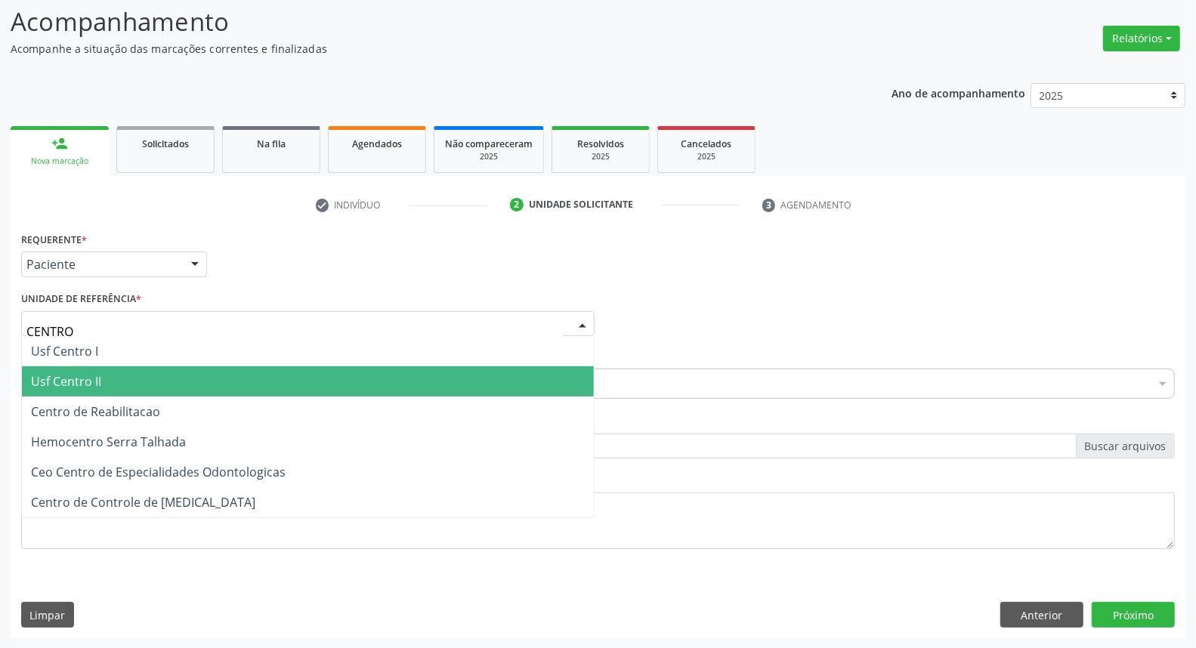
click at [122, 376] on span "Usf Centro II" at bounding box center [308, 381] width 572 height 30
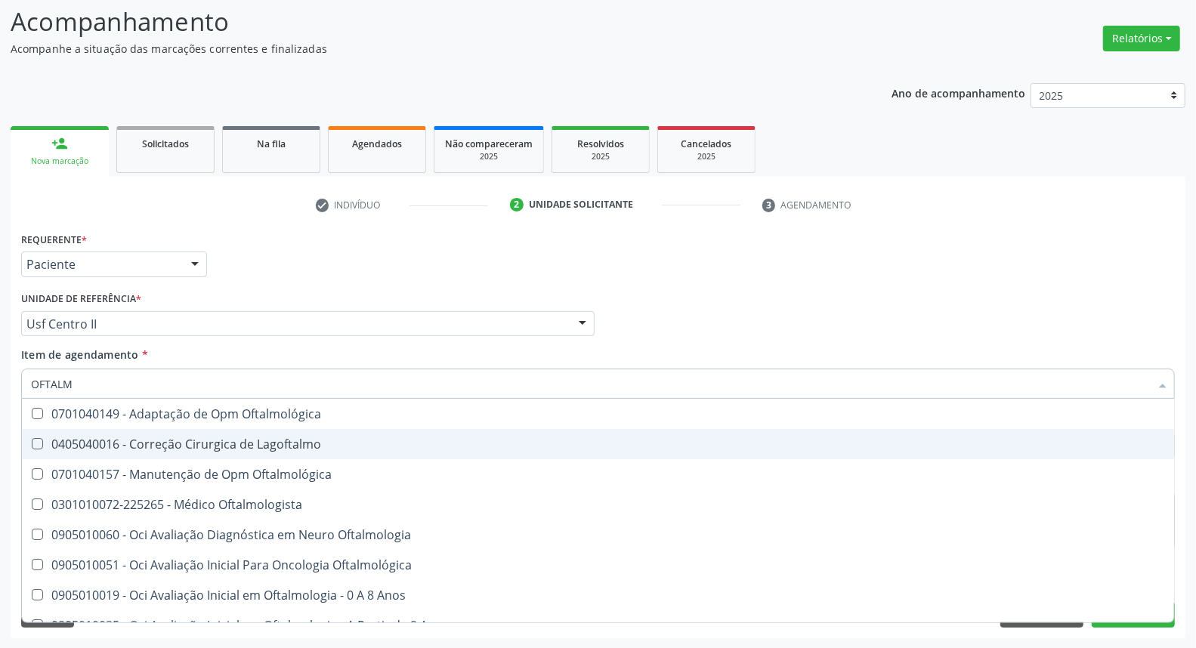
type input "OFTALMO"
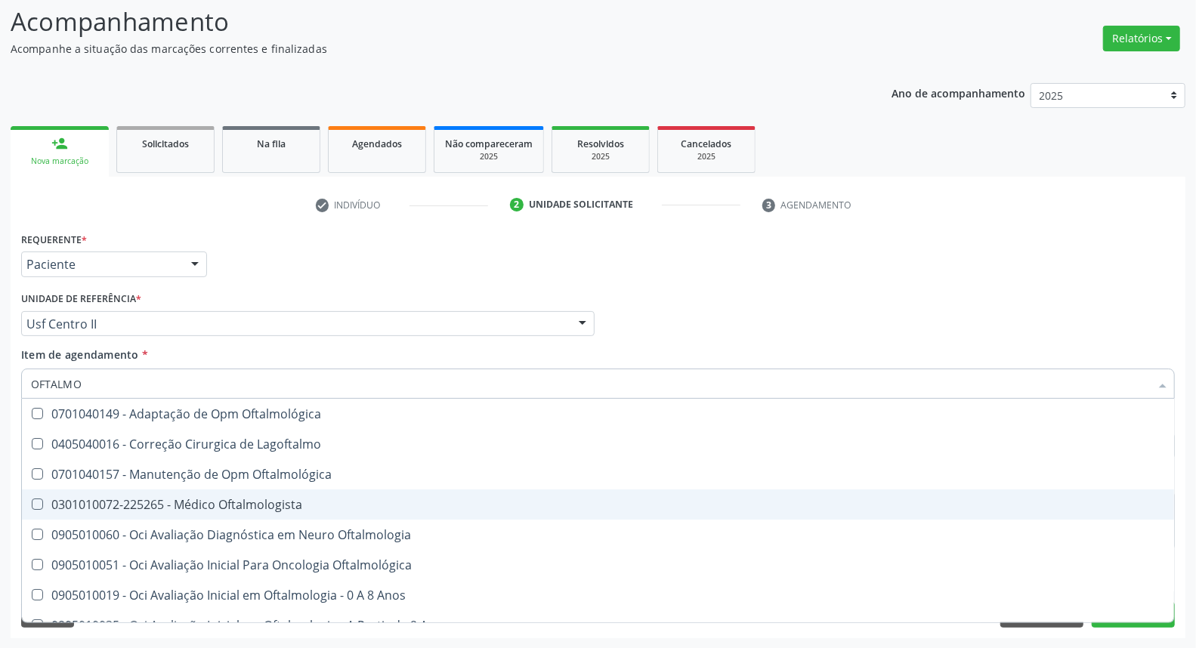
drag, startPoint x: 136, startPoint y: 494, endPoint x: 184, endPoint y: 472, distance: 53.1
click at [138, 494] on span "0301010072-225265 - Médico Oftalmologista" at bounding box center [598, 505] width 1152 height 30
checkbox Oftalmologista "true"
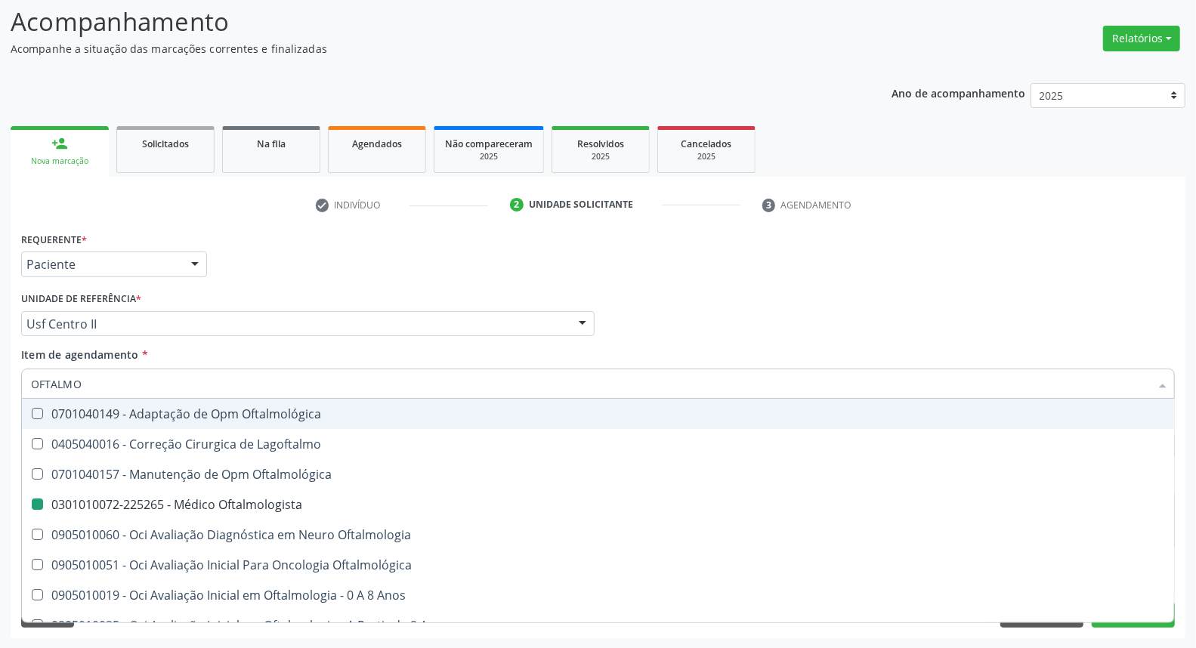
drag, startPoint x: 750, startPoint y: 296, endPoint x: 504, endPoint y: 411, distance: 271.1
click at [746, 297] on div "Médico Solicitante Por favor, selecione a Unidade de Atendimento primeiro Nenhu…" at bounding box center [597, 317] width 1161 height 59
checkbox Lagoftalmo "true"
checkbox Oftalmologista "false"
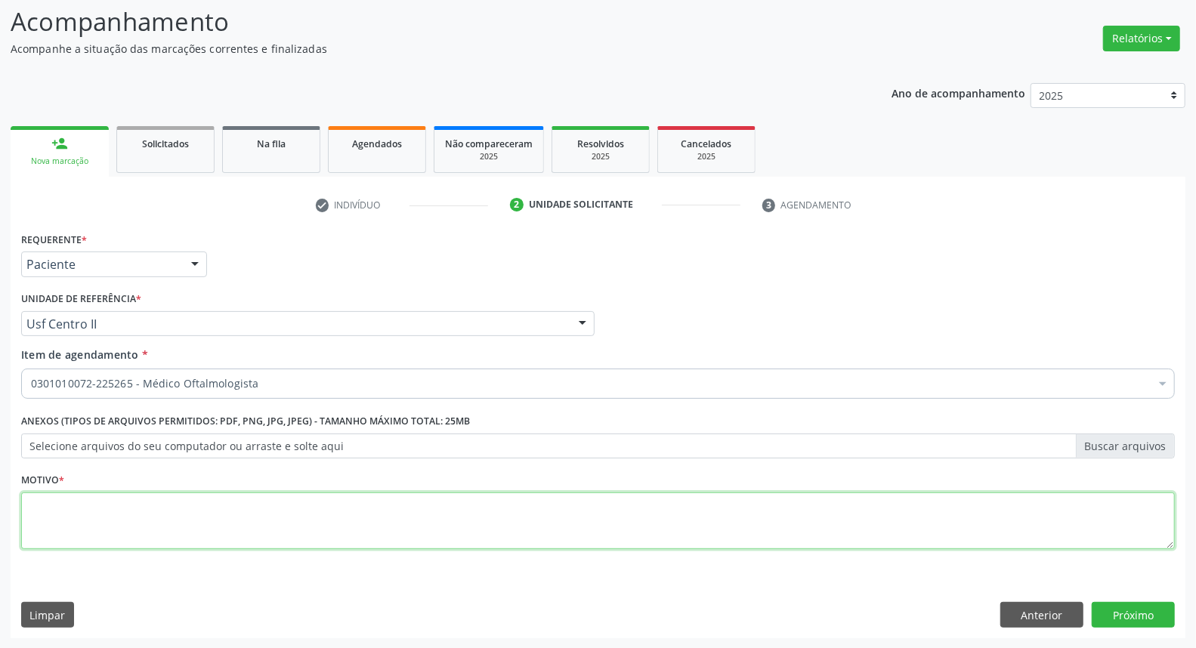
click at [288, 524] on textarea at bounding box center [598, 521] width 1154 height 57
type textarea "*"
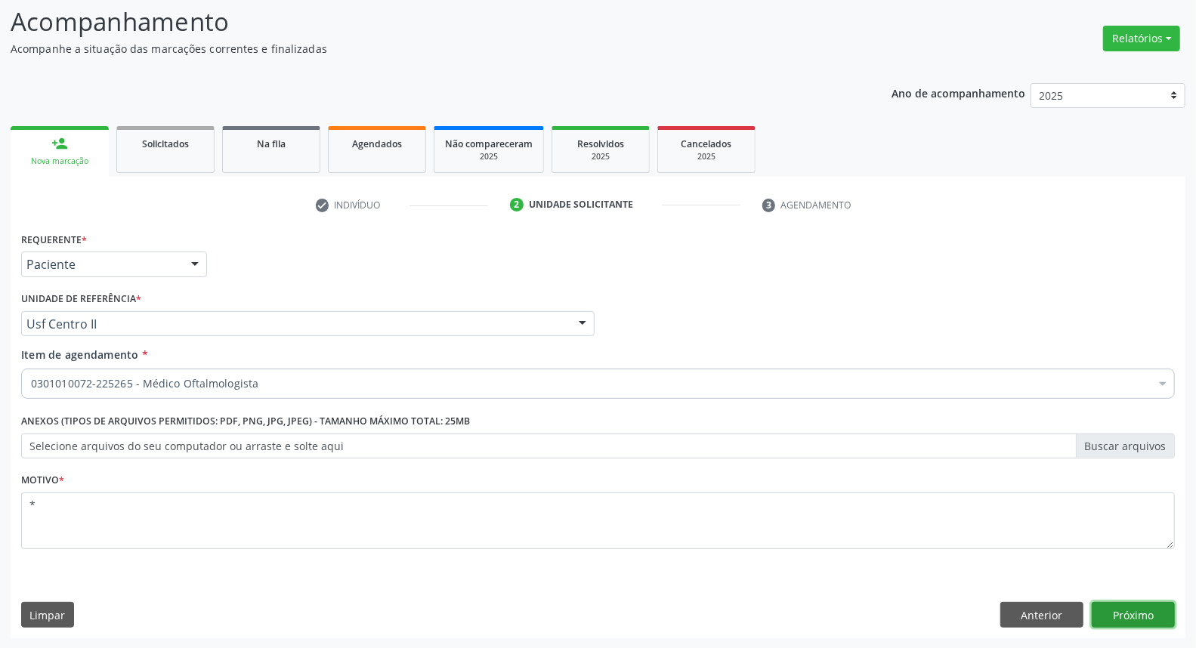
click at [1116, 612] on button "Próximo" at bounding box center [1133, 615] width 83 height 26
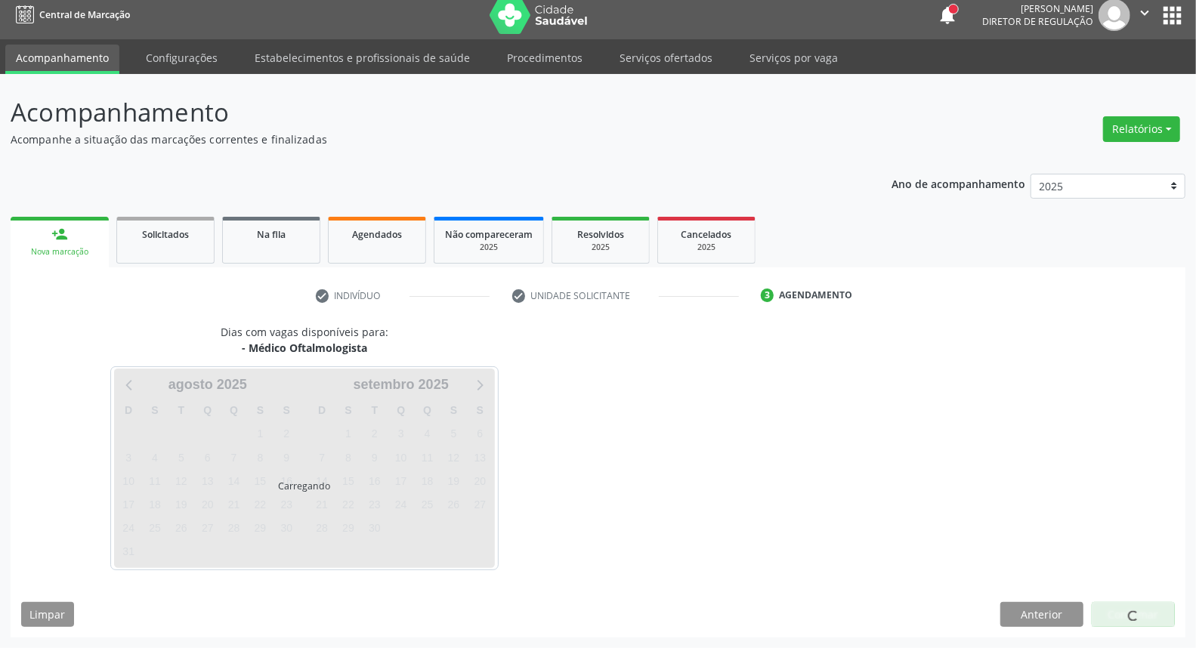
scroll to position [8, 0]
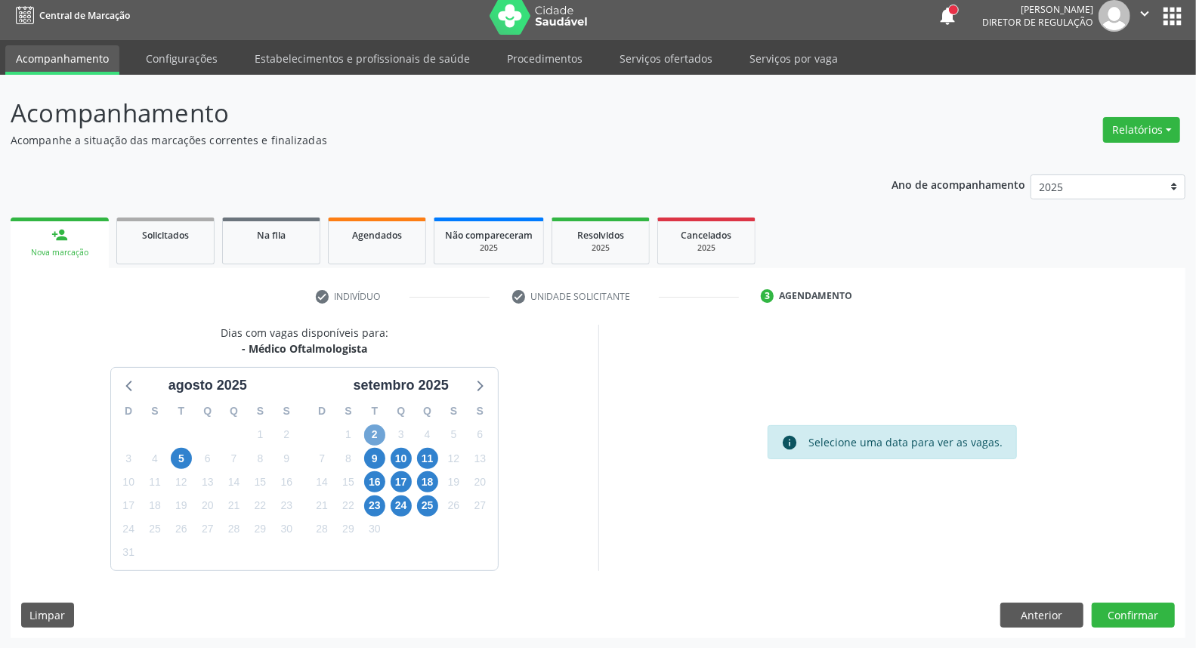
click at [378, 438] on span "2" at bounding box center [374, 435] width 21 height 21
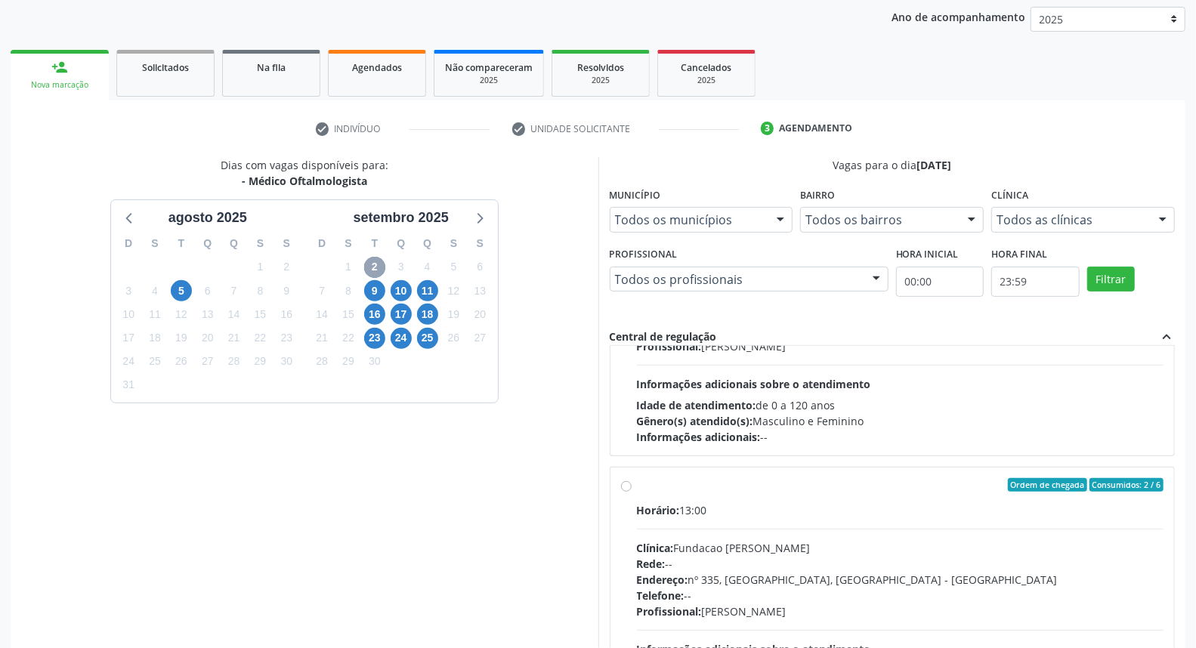
scroll to position [503, 0]
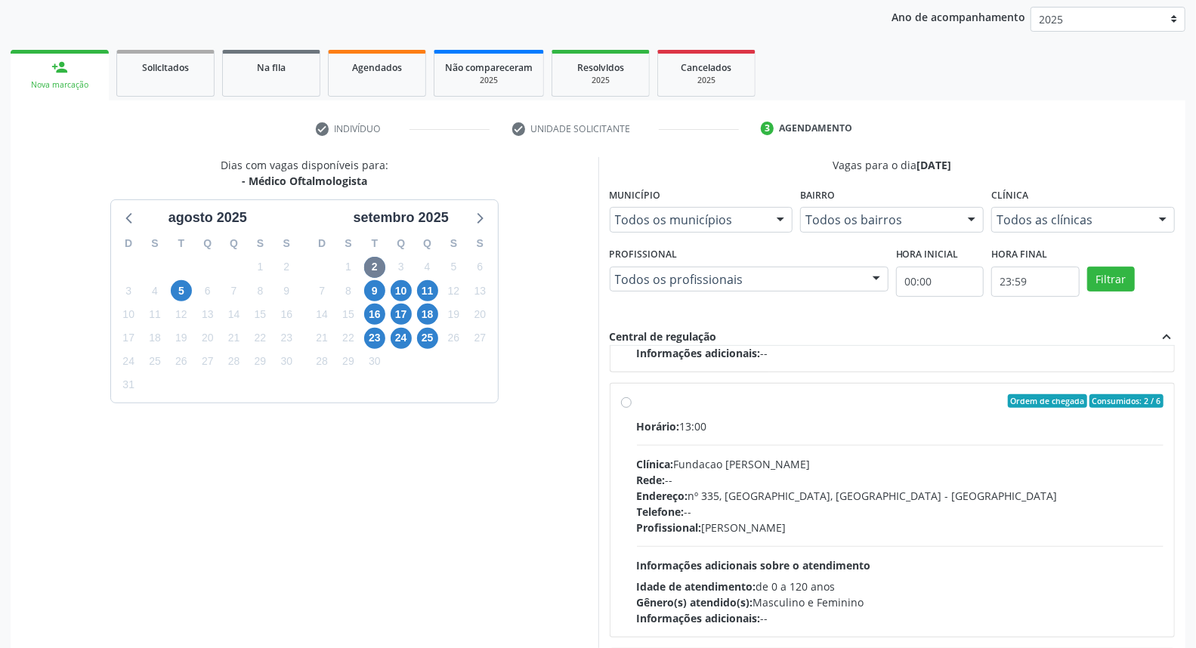
click at [623, 485] on div "Ordem de chegada Consumidos: 2 / 6 Horário: 13:00 Clínica: Fundacao [PERSON_NAM…" at bounding box center [892, 510] width 543 height 232
radio input "true"
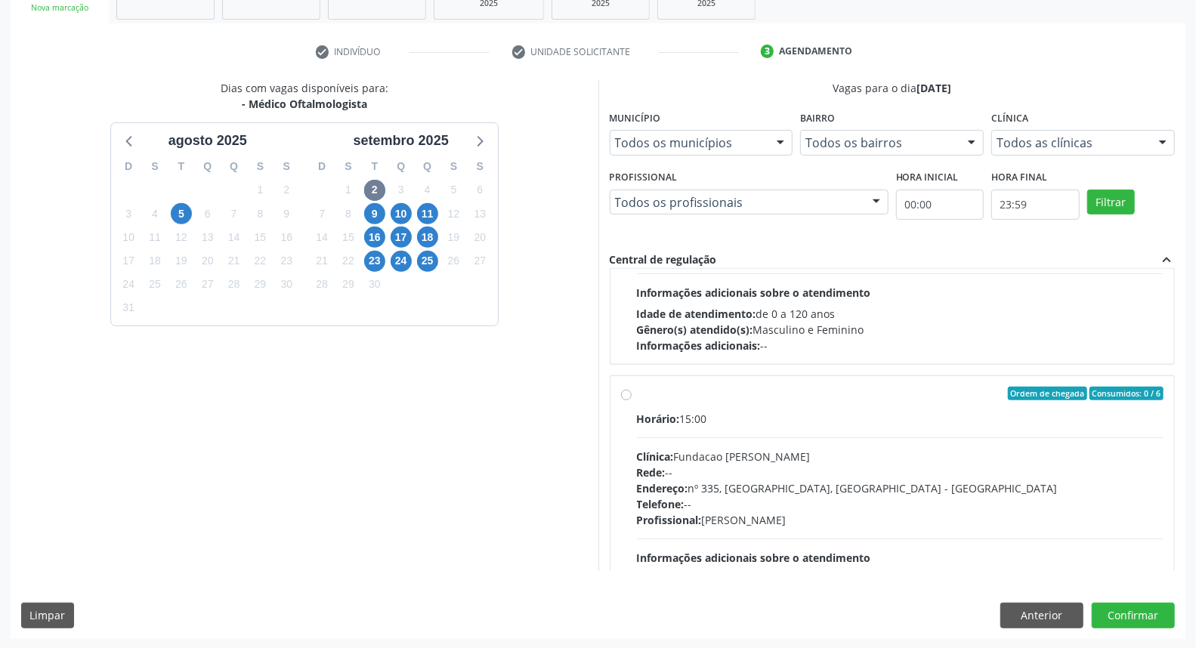
scroll to position [1665, 0]
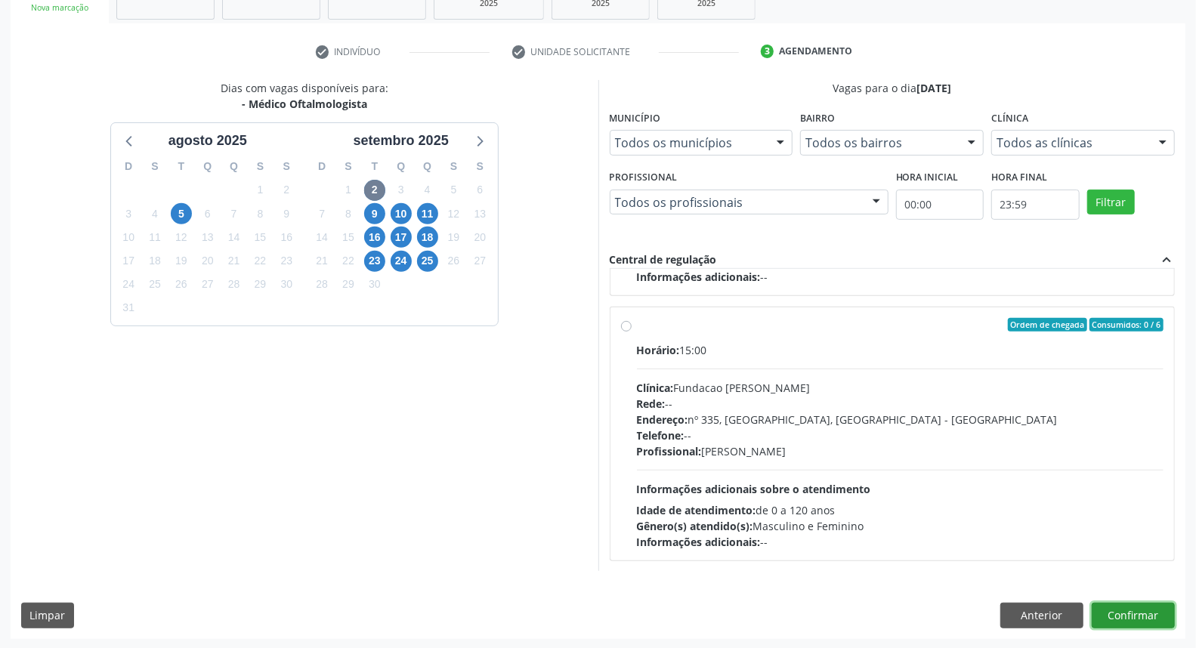
click at [1161, 614] on button "Confirmar" at bounding box center [1133, 616] width 83 height 26
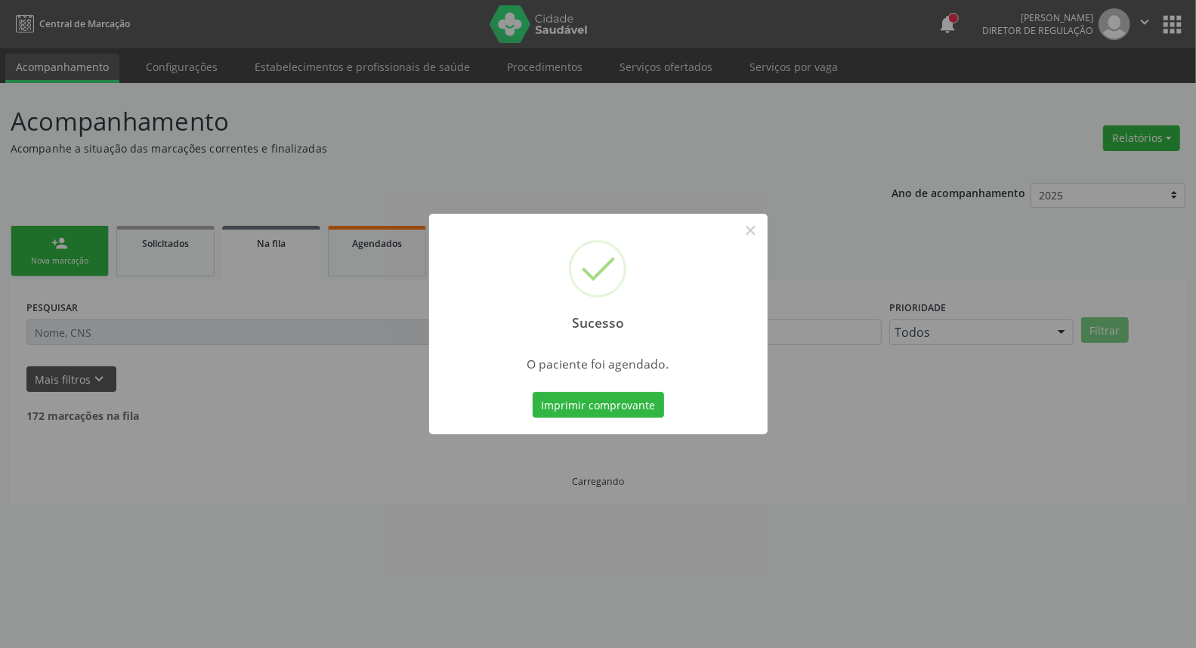
scroll to position [0, 0]
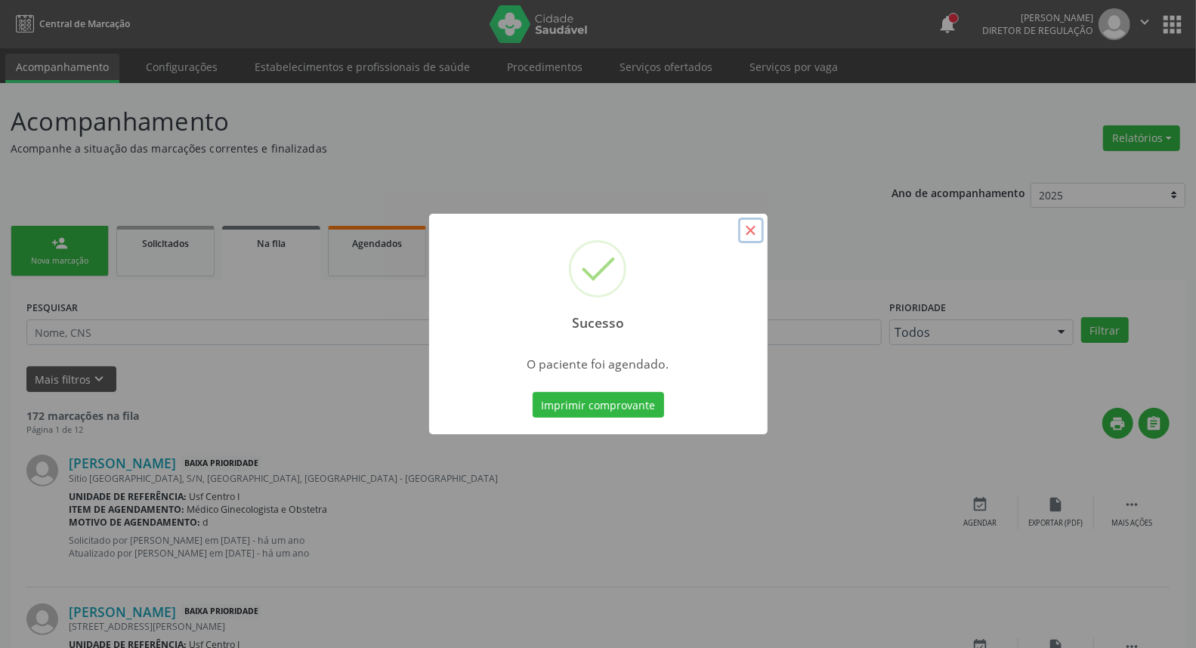
click at [753, 227] on button "×" at bounding box center [751, 231] width 26 height 26
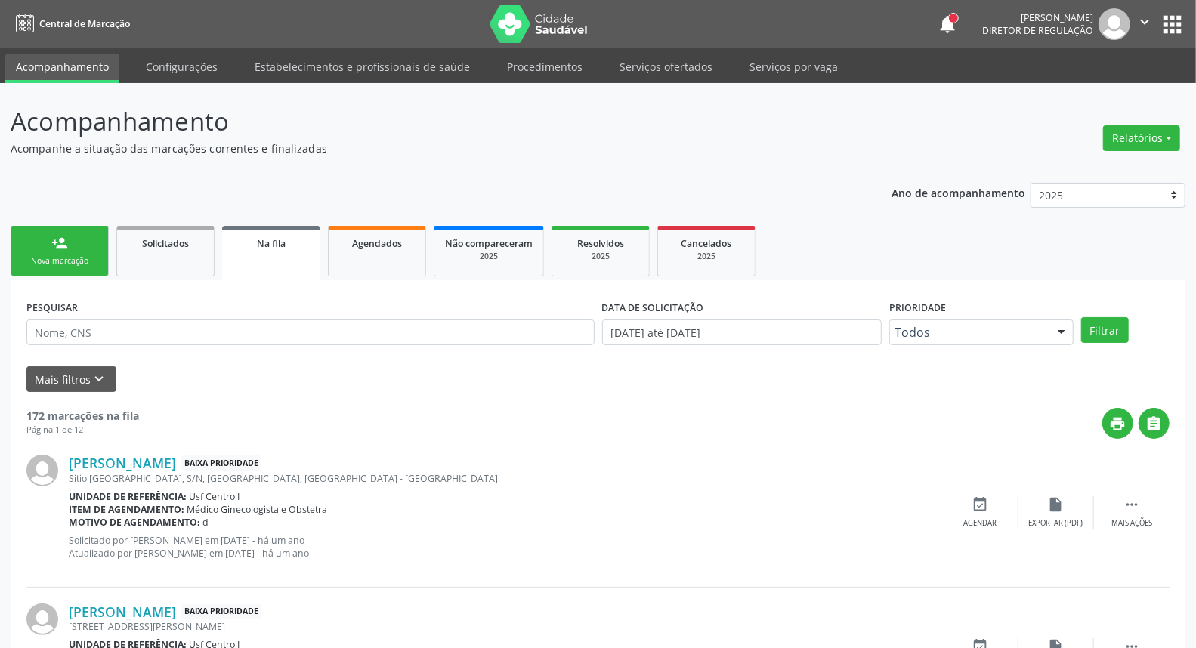
click at [28, 251] on link "person_add Nova marcação" at bounding box center [60, 251] width 98 height 51
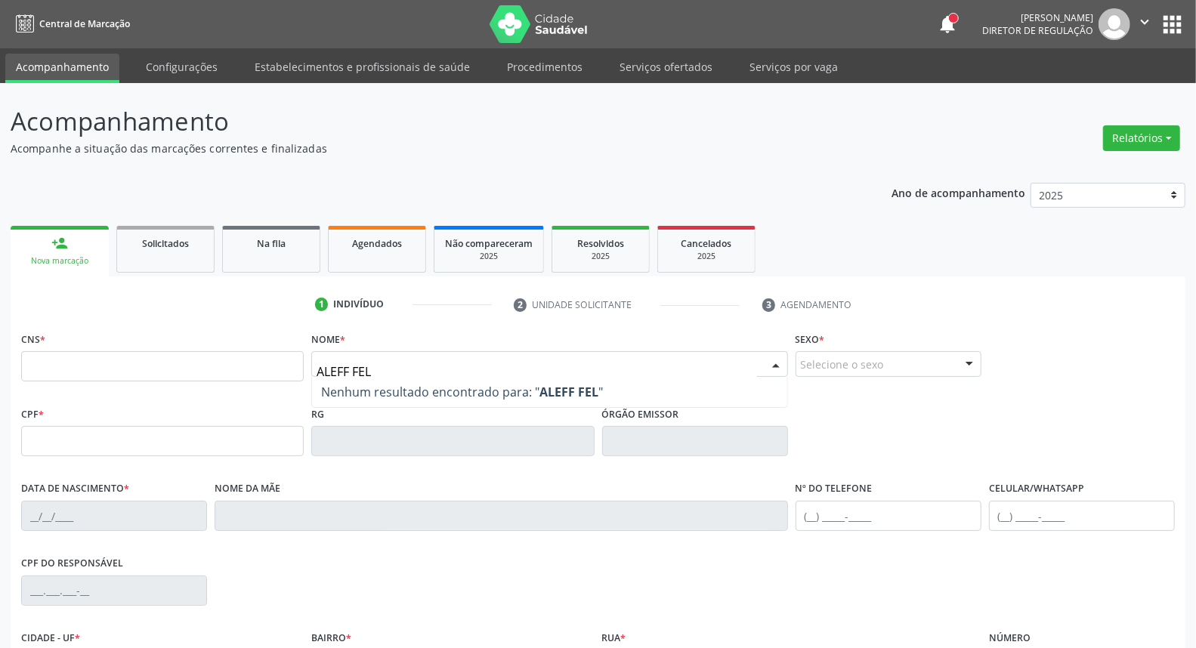
type input "[PERSON_NAME]"
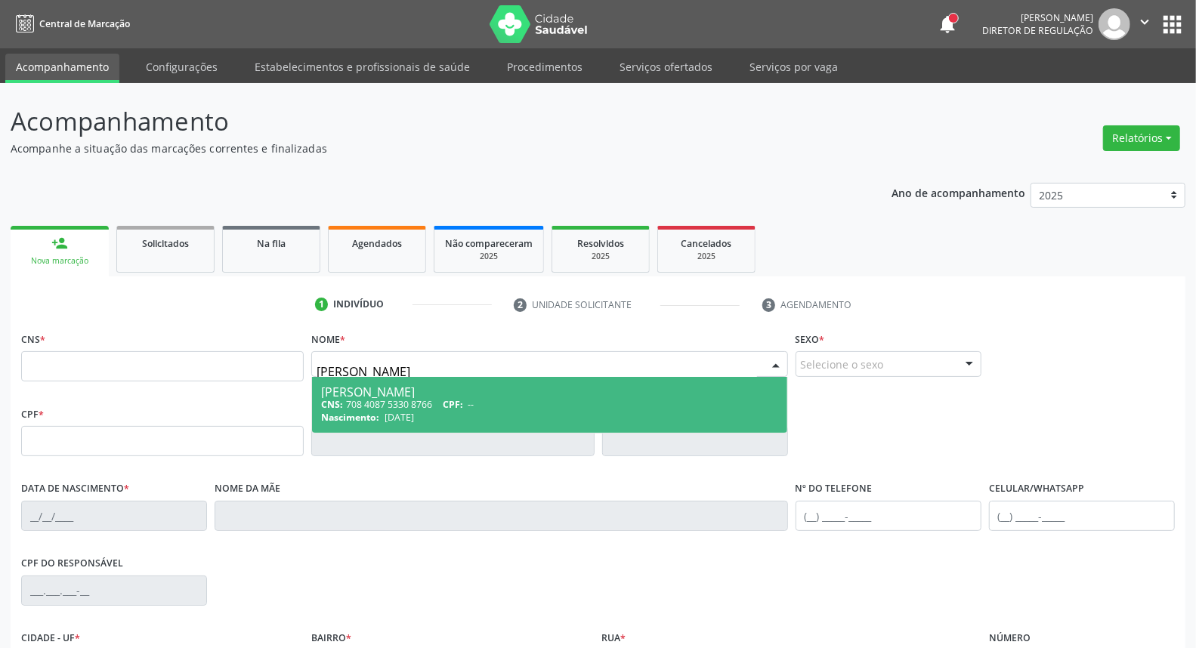
click at [376, 414] on span "Nascimento:" at bounding box center [350, 417] width 58 height 13
type input "708 4087 5330 8766"
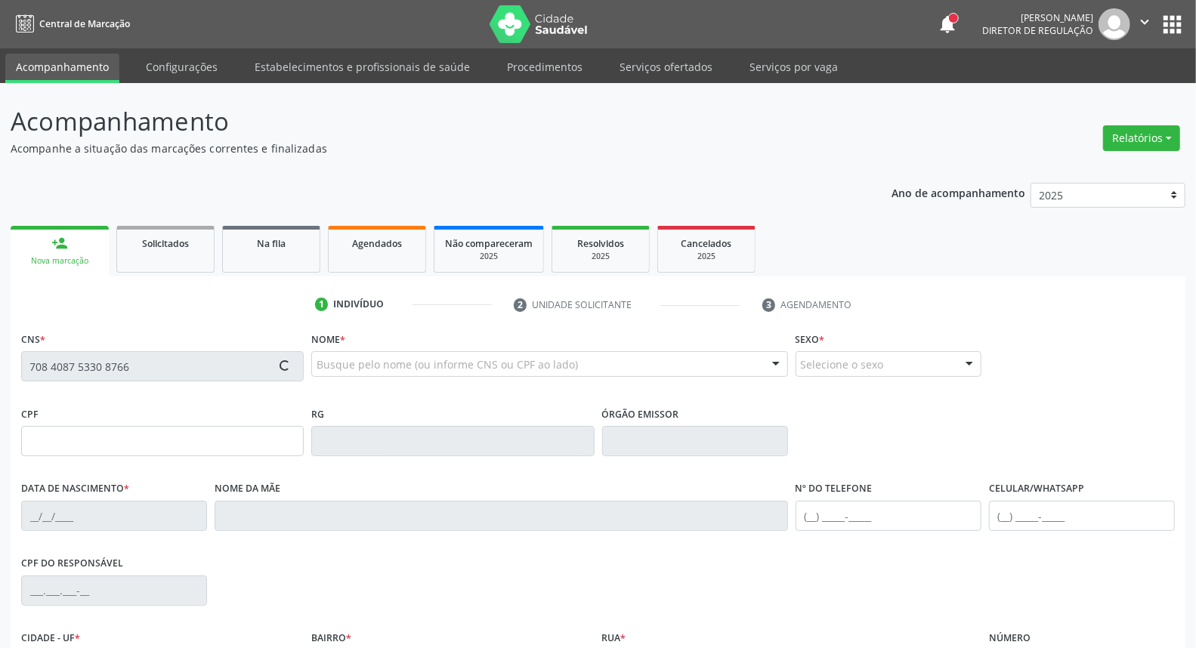
type input "[DATE]"
type input "[PERSON_NAME]"
type input "[PHONE_NUMBER]"
type input "494"
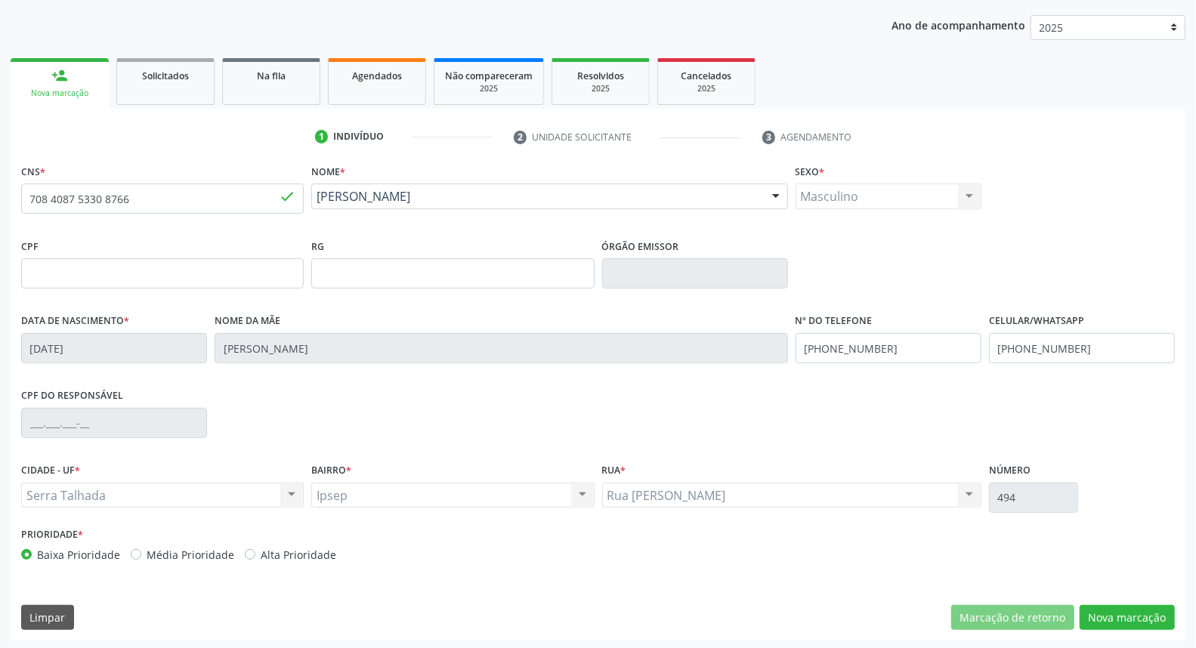
scroll to position [169, 0]
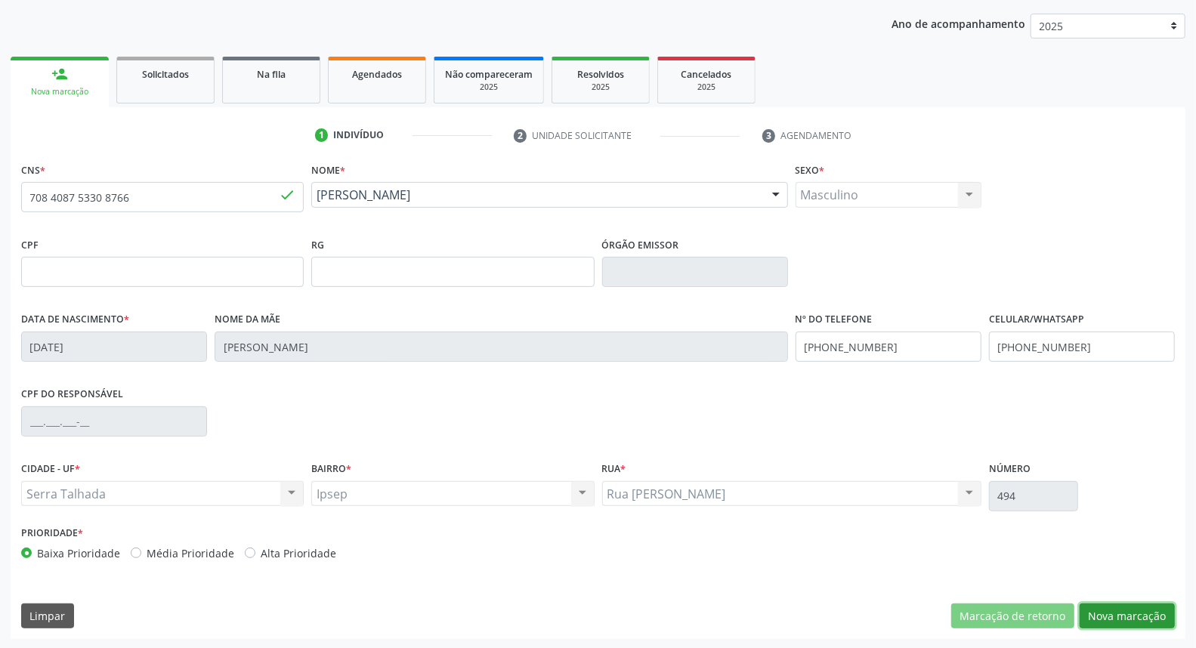
drag, startPoint x: 1139, startPoint y: 614, endPoint x: 1084, endPoint y: 588, distance: 60.2
click at [1138, 614] on button "Nova marcação" at bounding box center [1127, 617] width 95 height 26
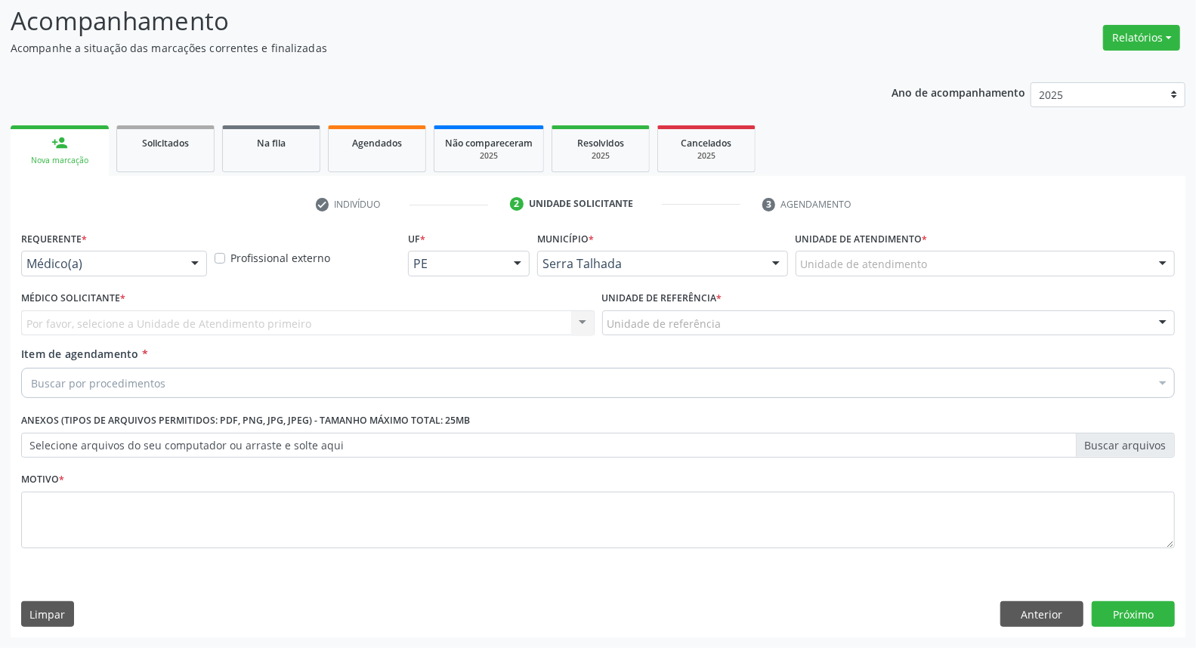
scroll to position [100, 0]
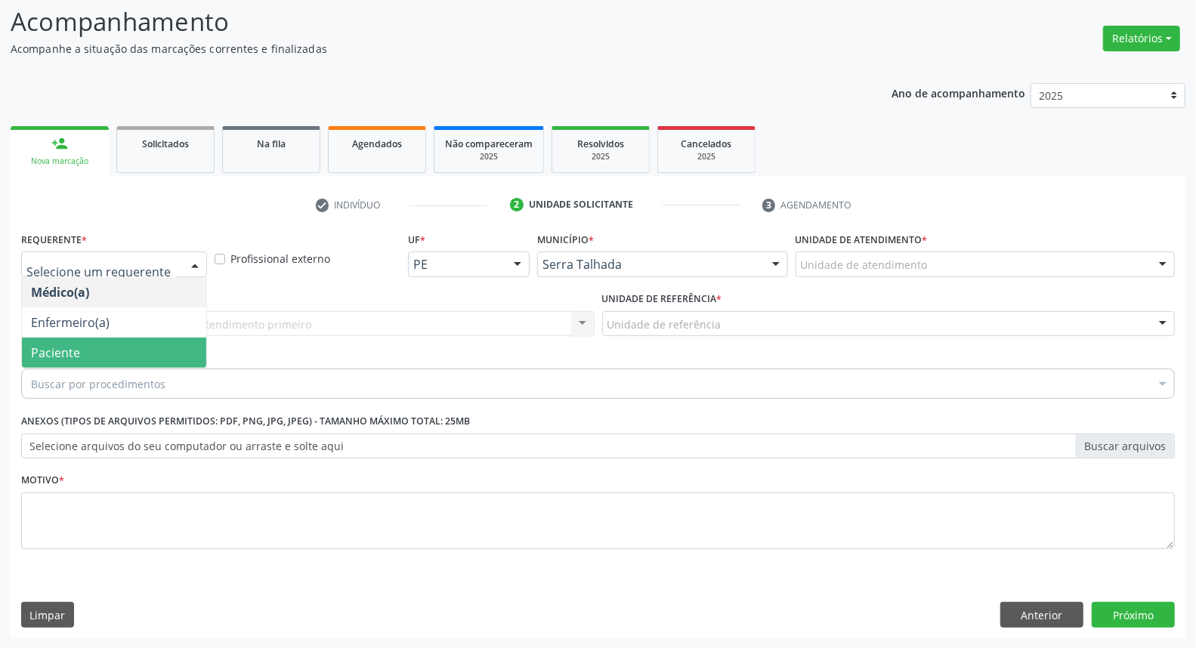
click at [126, 344] on span "Paciente" at bounding box center [114, 353] width 184 height 30
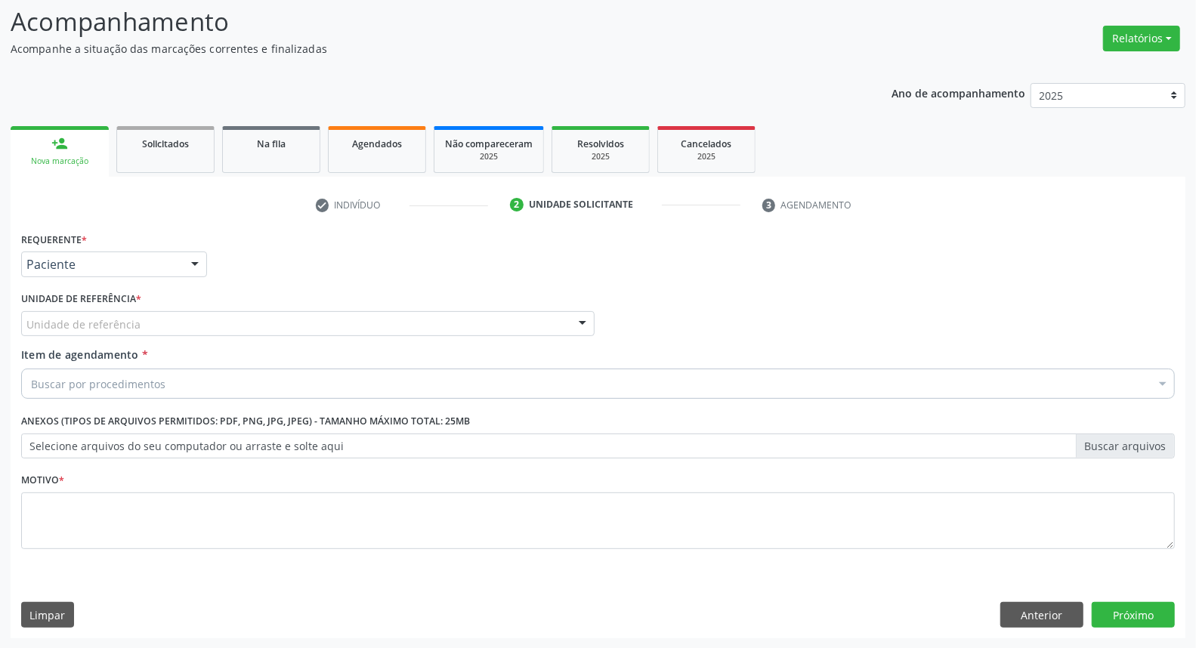
click at [138, 320] on div "Unidade de referência" at bounding box center [308, 324] width 574 height 26
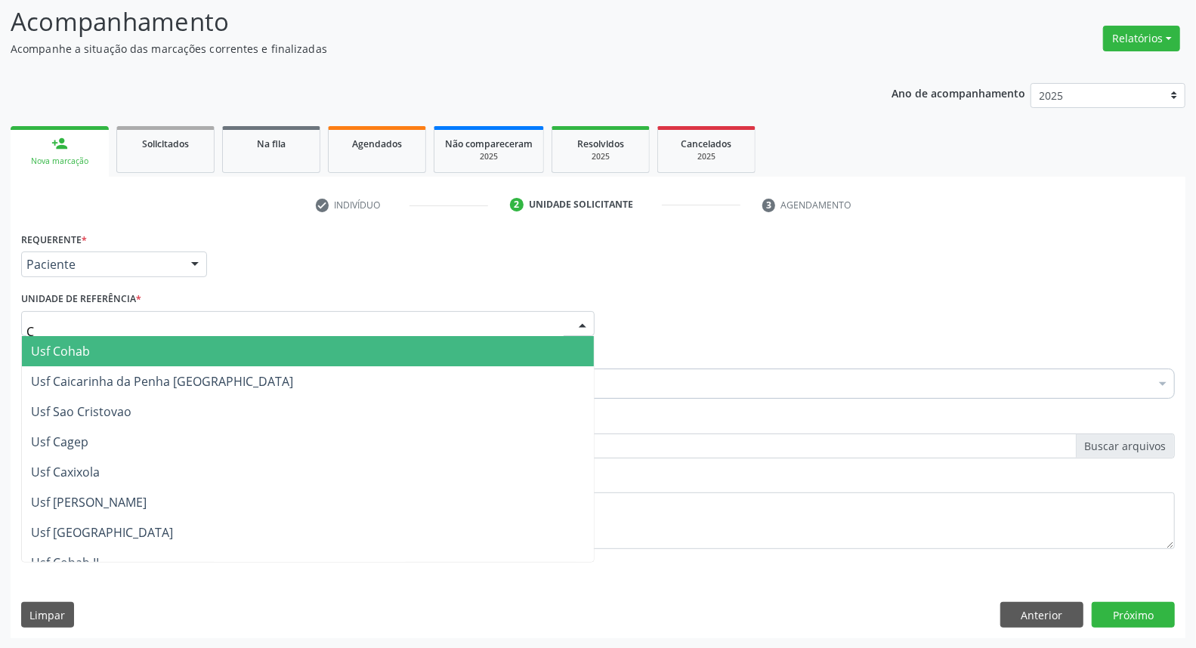
type input "CE"
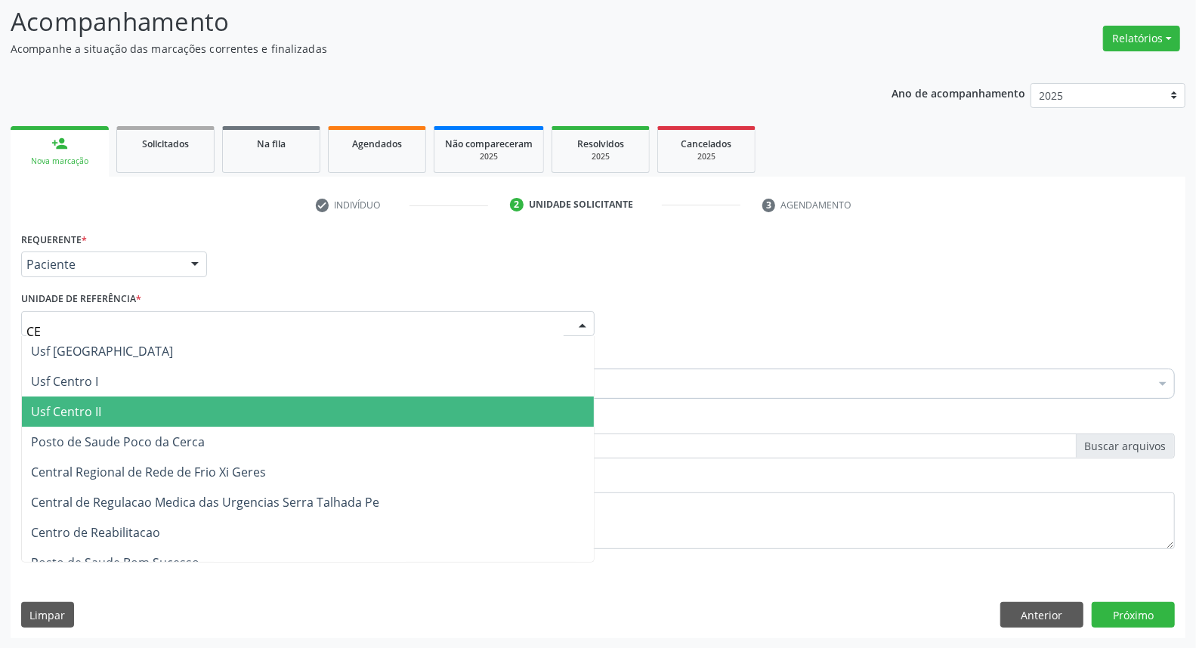
click at [150, 409] on span "Usf Centro II" at bounding box center [308, 412] width 572 height 30
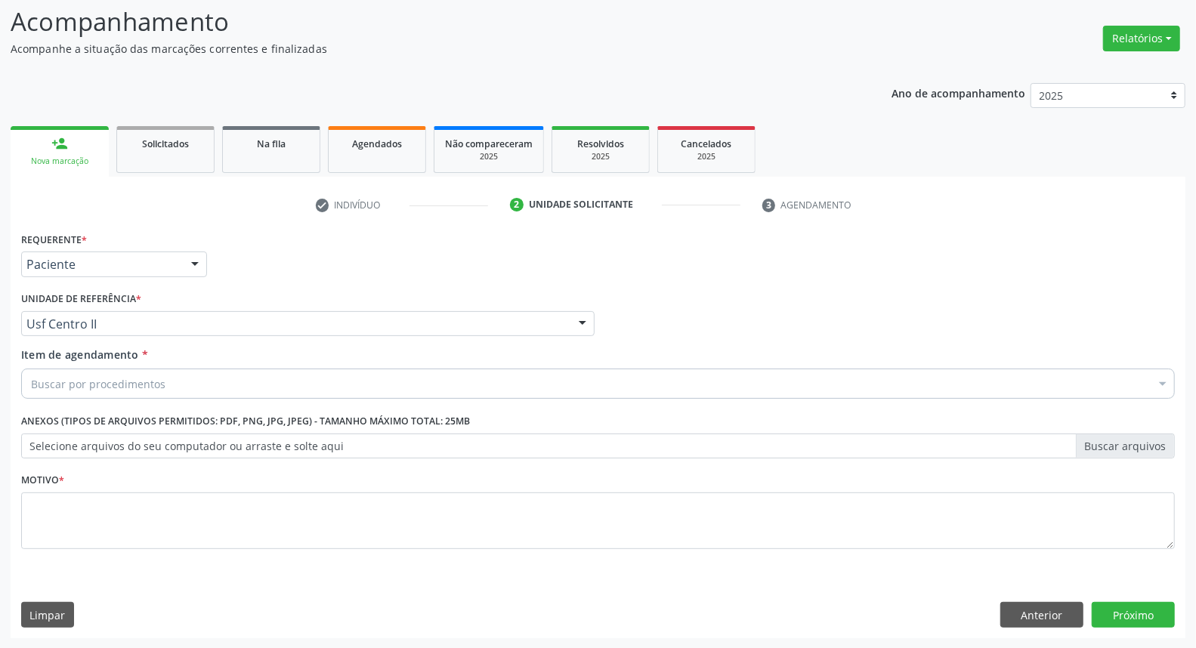
click at [165, 382] on div "Buscar por procedimentos" at bounding box center [598, 384] width 1154 height 30
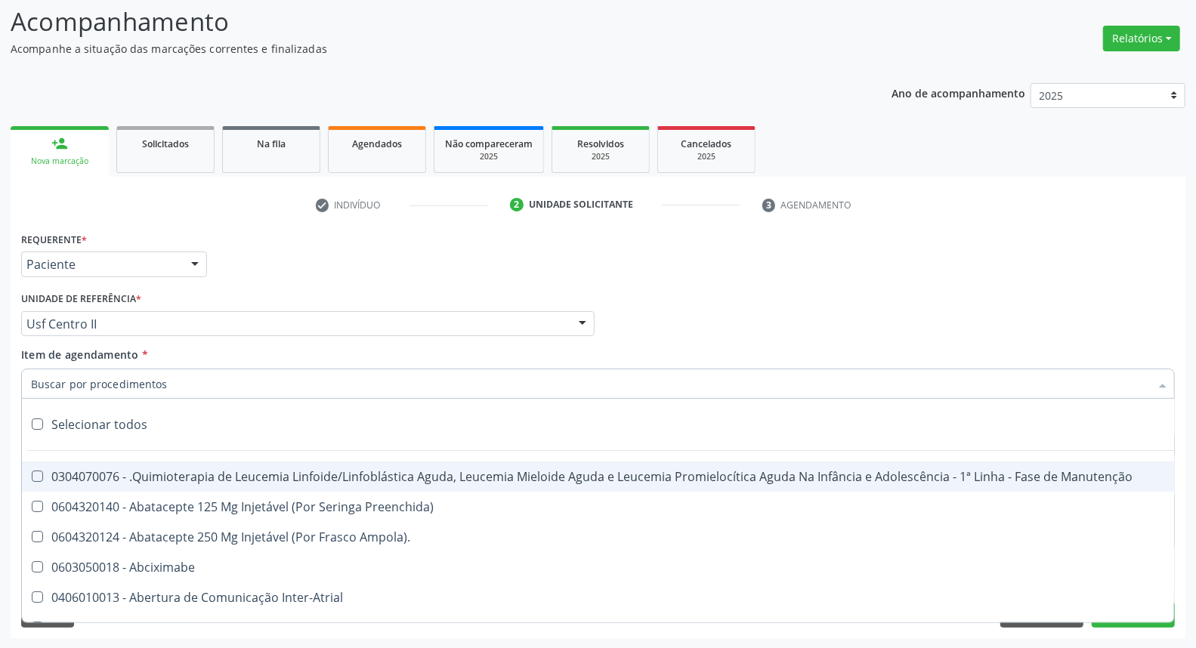
type input "A"
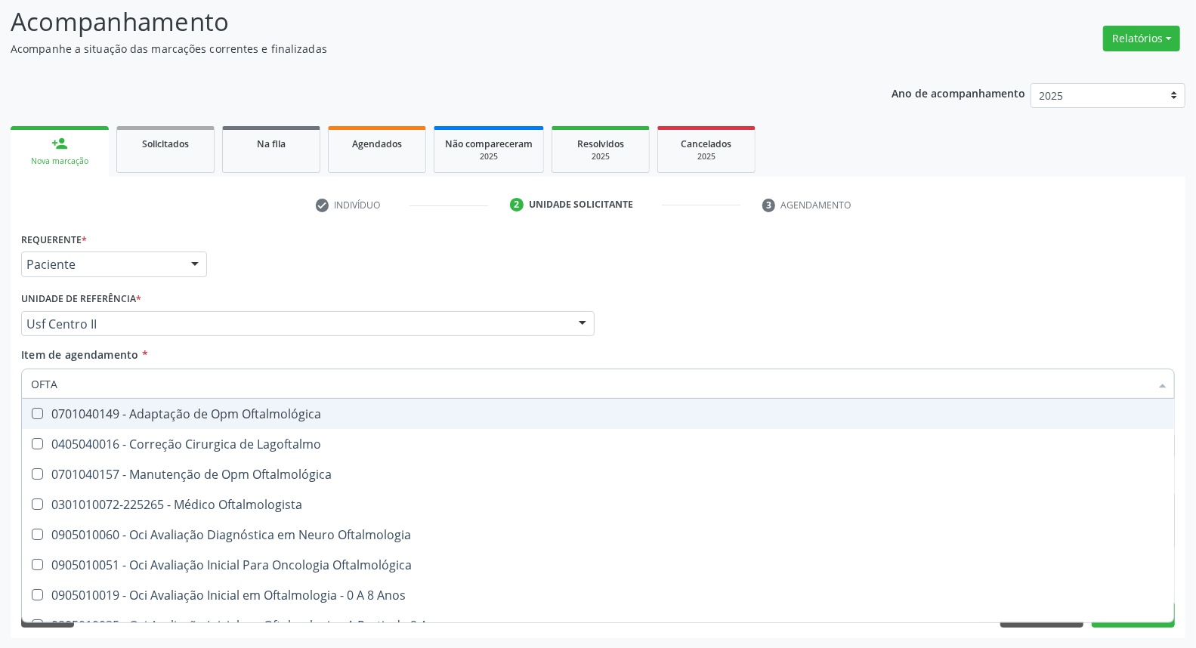
type input "OFTAL"
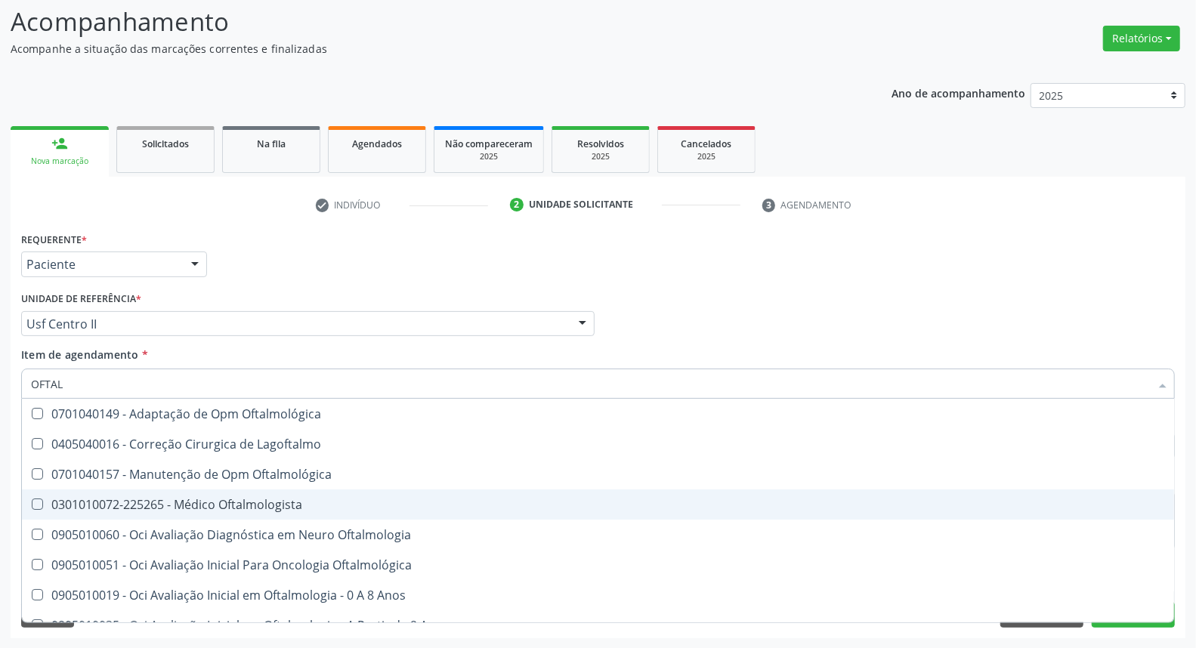
drag, startPoint x: 147, startPoint y: 505, endPoint x: 326, endPoint y: 405, distance: 205.0
click at [148, 502] on div "0301010072-225265 - Médico Oftalmologista" at bounding box center [598, 505] width 1134 height 12
checkbox Oftalmologista "true"
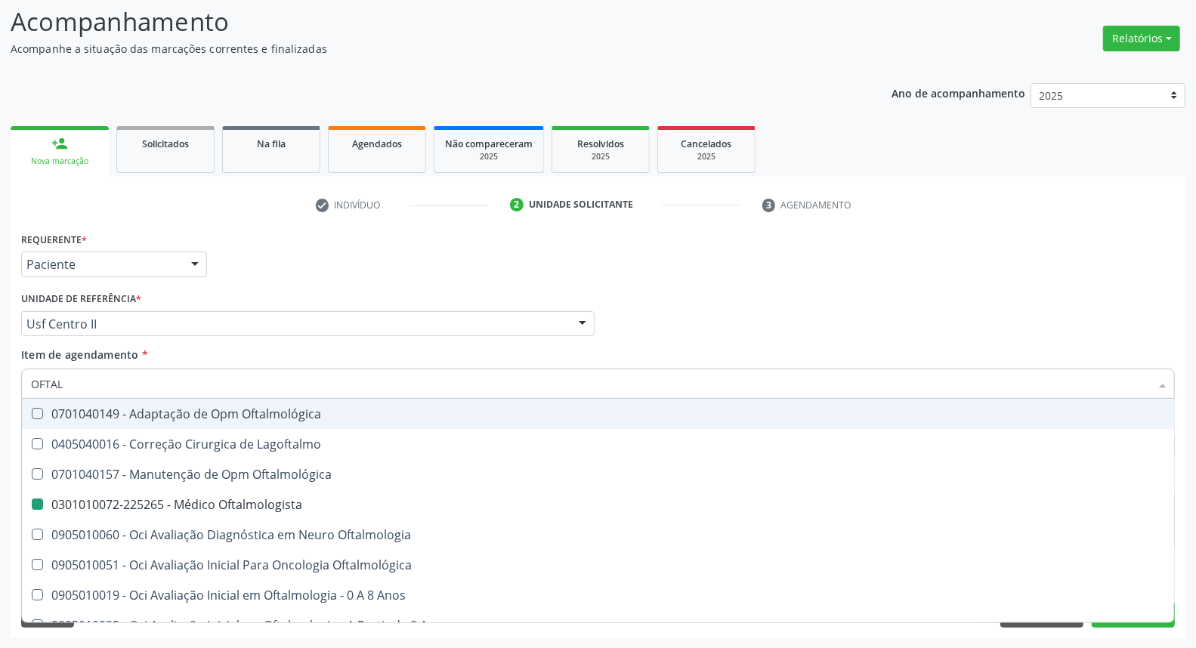
click at [632, 304] on div "Médico Solicitante Por favor, selecione a Unidade de Atendimento primeiro Nenhu…" at bounding box center [597, 317] width 1161 height 59
checkbox Lagoftalmo "true"
checkbox Oftalmologista "false"
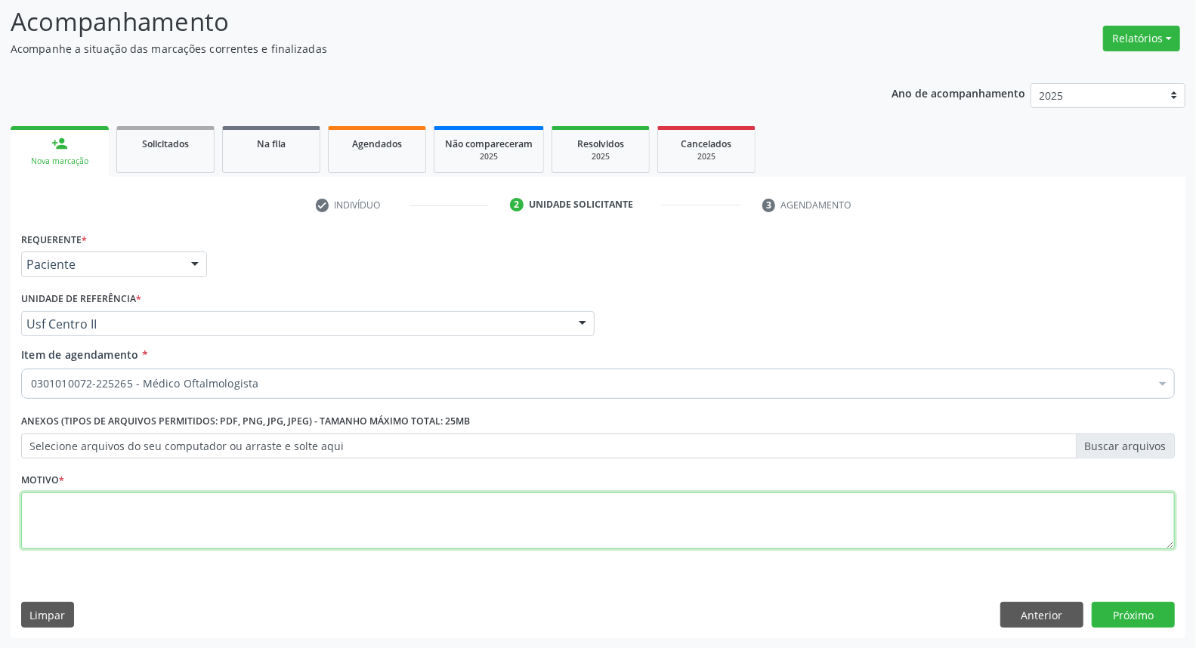
click at [344, 512] on textarea at bounding box center [598, 521] width 1154 height 57
type textarea "*"
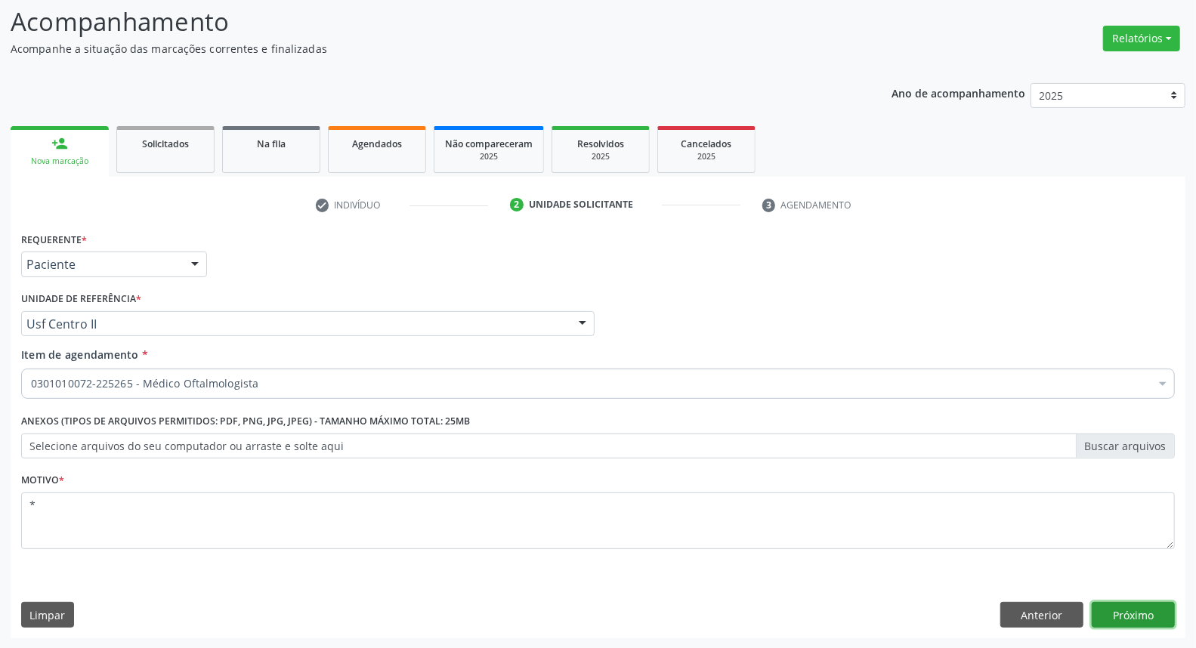
click at [1127, 614] on button "Próximo" at bounding box center [1133, 615] width 83 height 26
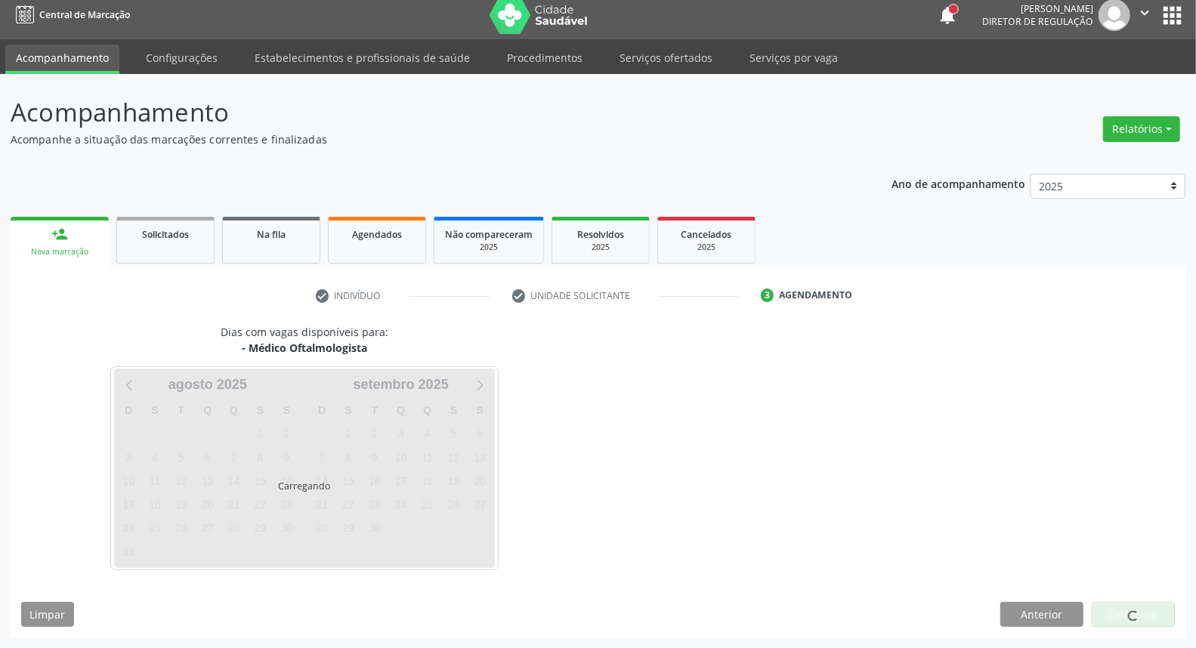
scroll to position [8, 0]
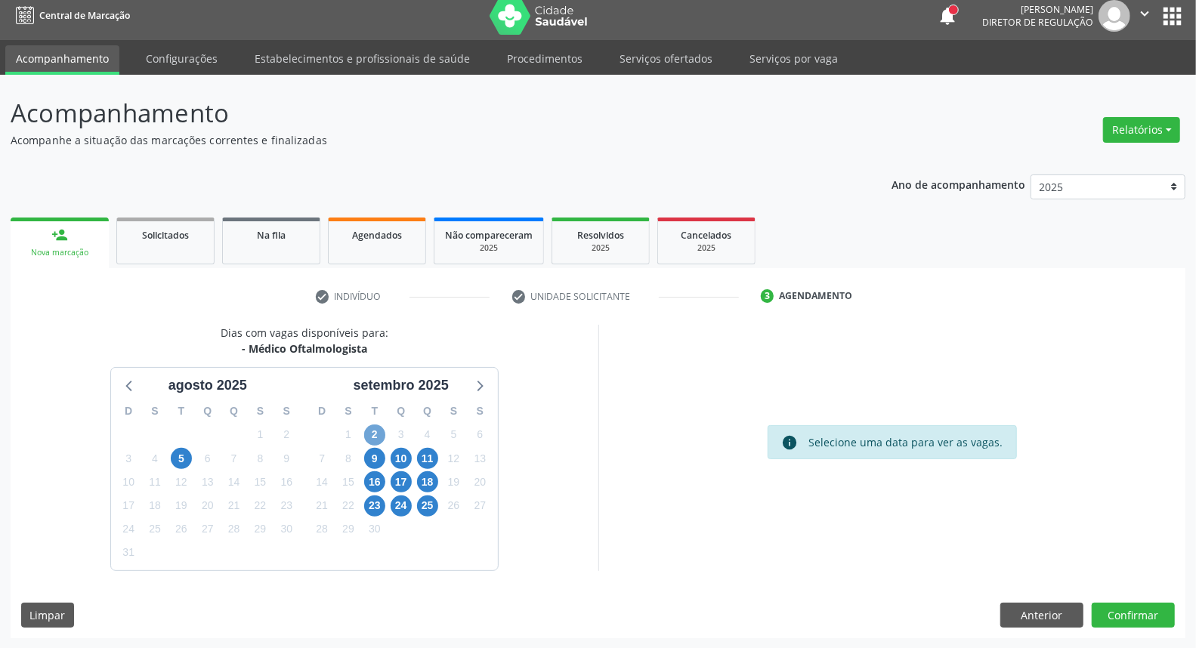
click at [375, 431] on span "2" at bounding box center [374, 435] width 21 height 21
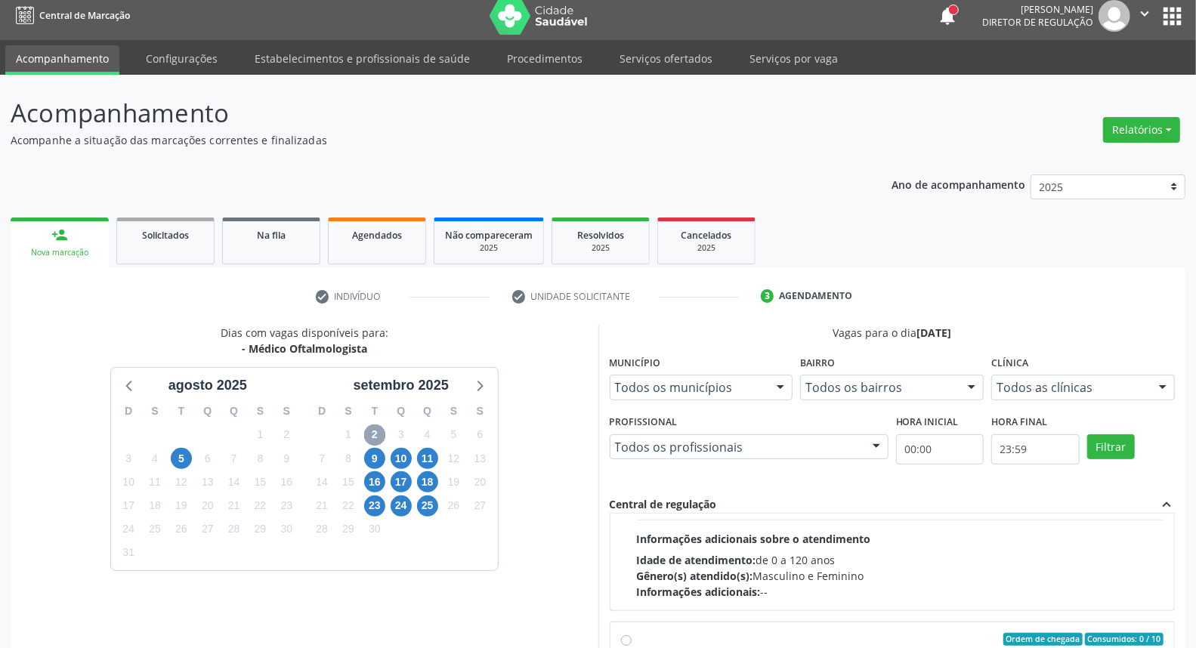
scroll to position [335, 0]
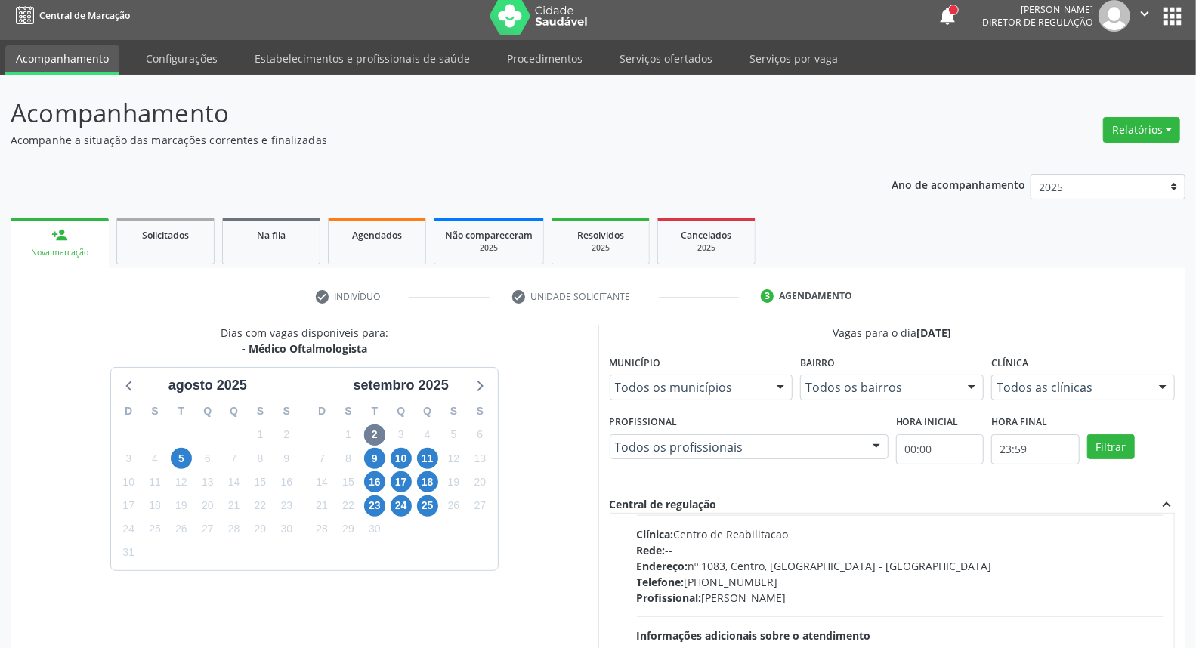
click at [626, 559] on div "Ordem de chegada Consumidos: 0 / 10 Horário: 13:00 Clínica: Centro de Reabilita…" at bounding box center [892, 581] width 543 height 232
radio input "true"
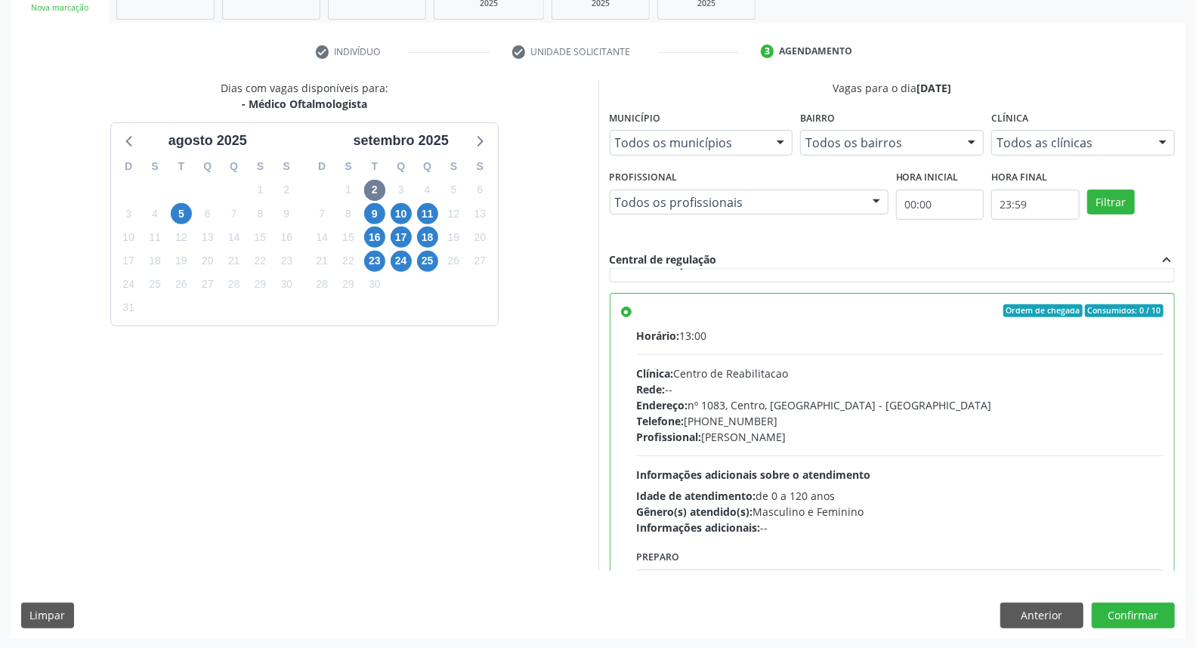
scroll to position [419, 0]
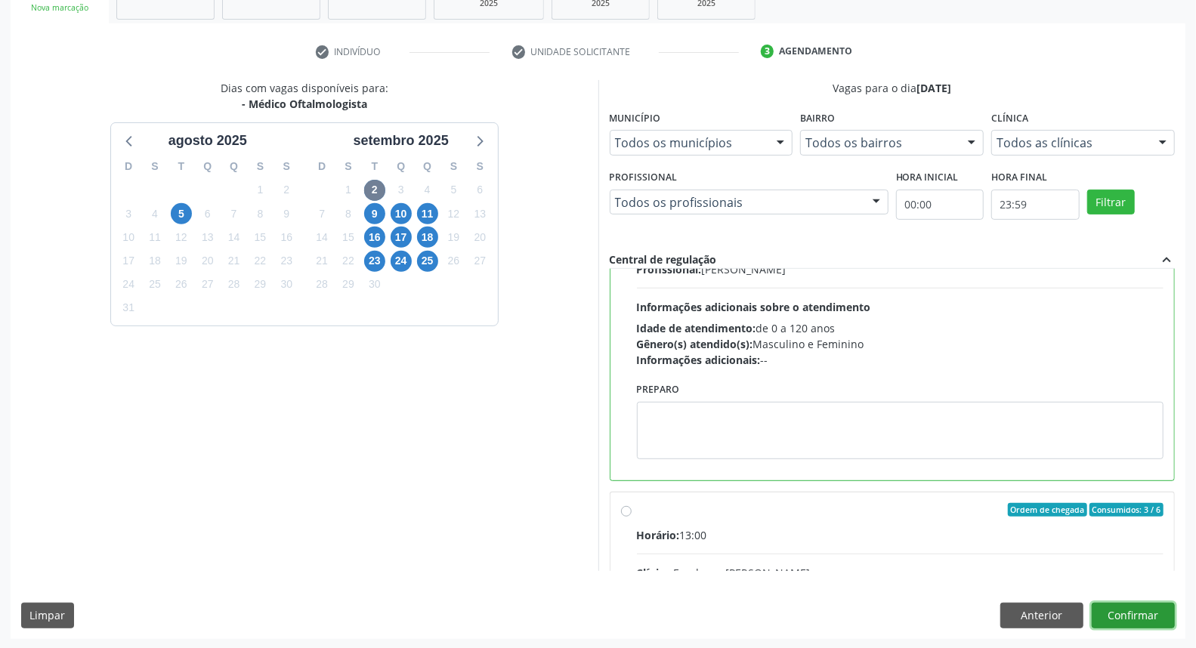
click at [1137, 612] on button "Confirmar" at bounding box center [1133, 616] width 83 height 26
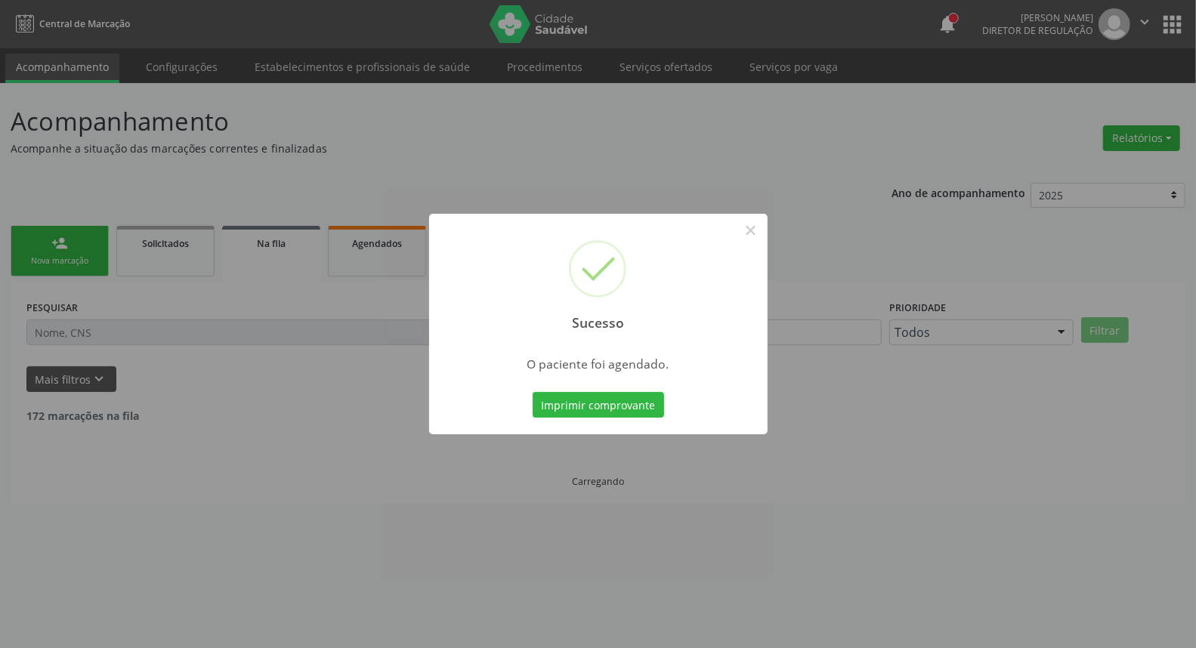
scroll to position [0, 0]
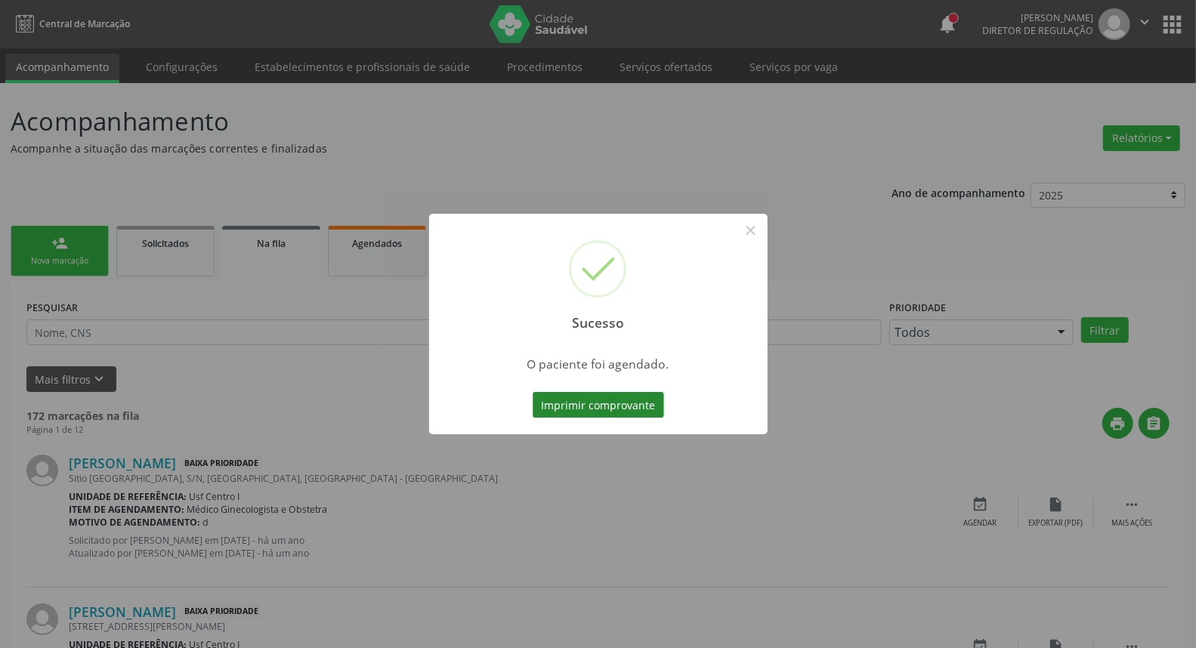
click at [556, 397] on button "Imprimir comprovante" at bounding box center [598, 405] width 131 height 26
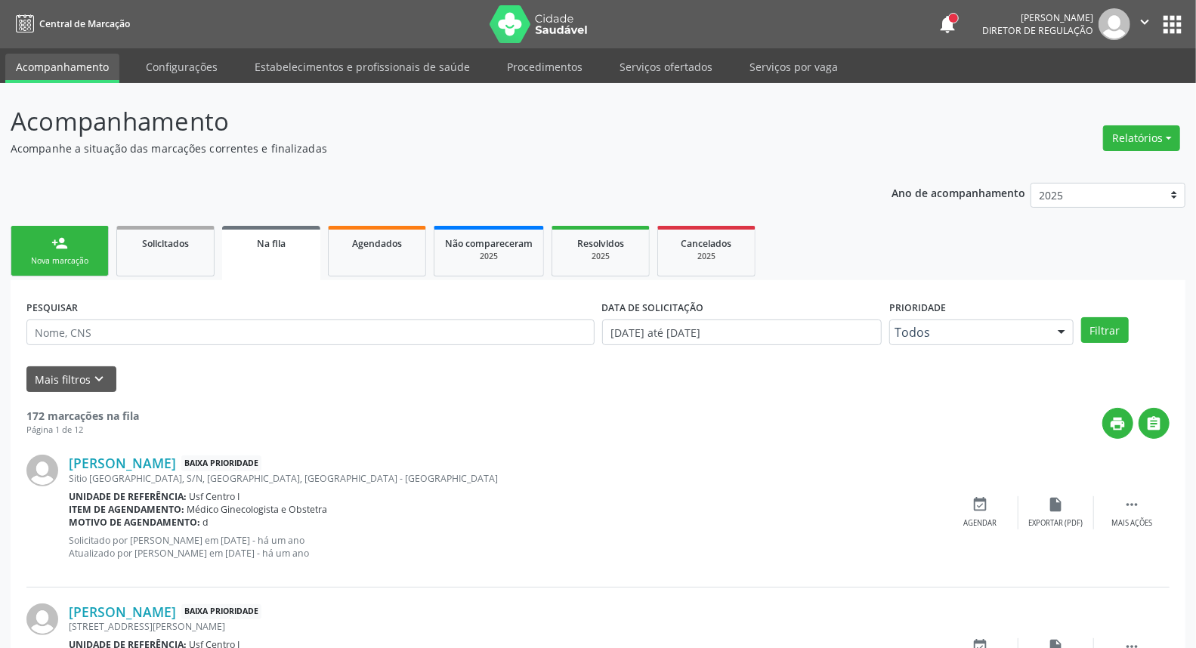
click at [71, 245] on link "person_add Nova marcação" at bounding box center [60, 251] width 98 height 51
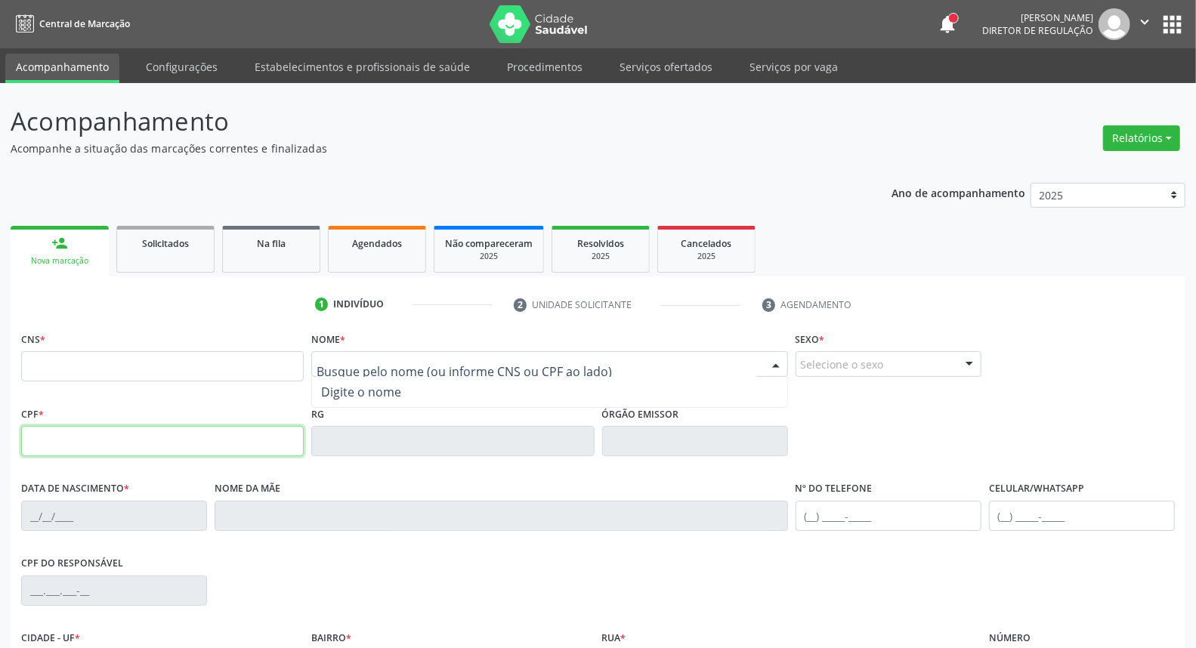
click at [104, 447] on input "text" at bounding box center [162, 441] width 283 height 30
click at [171, 438] on input "067.844.543-1" at bounding box center [162, 441] width 283 height 30
type input "067.842.454-31"
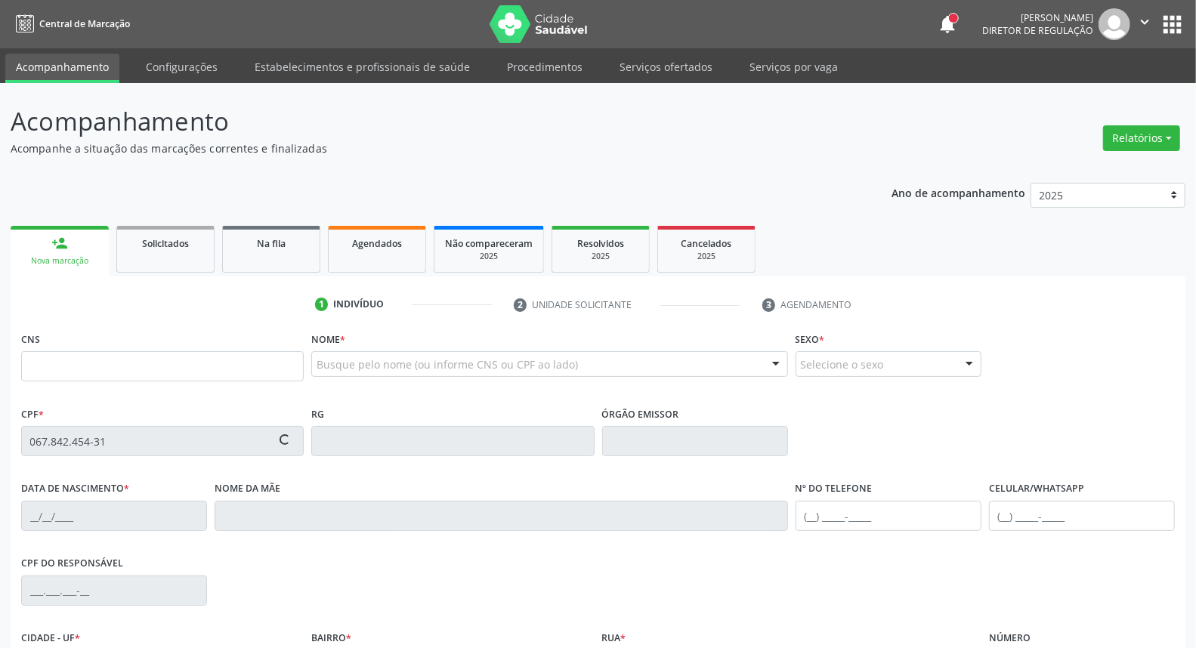
type input "702 5033 5928 5030"
type input "[DATE]"
type input "[PERSON_NAME] de [PERSON_NAME]"
type input "[PHONE_NUMBER]"
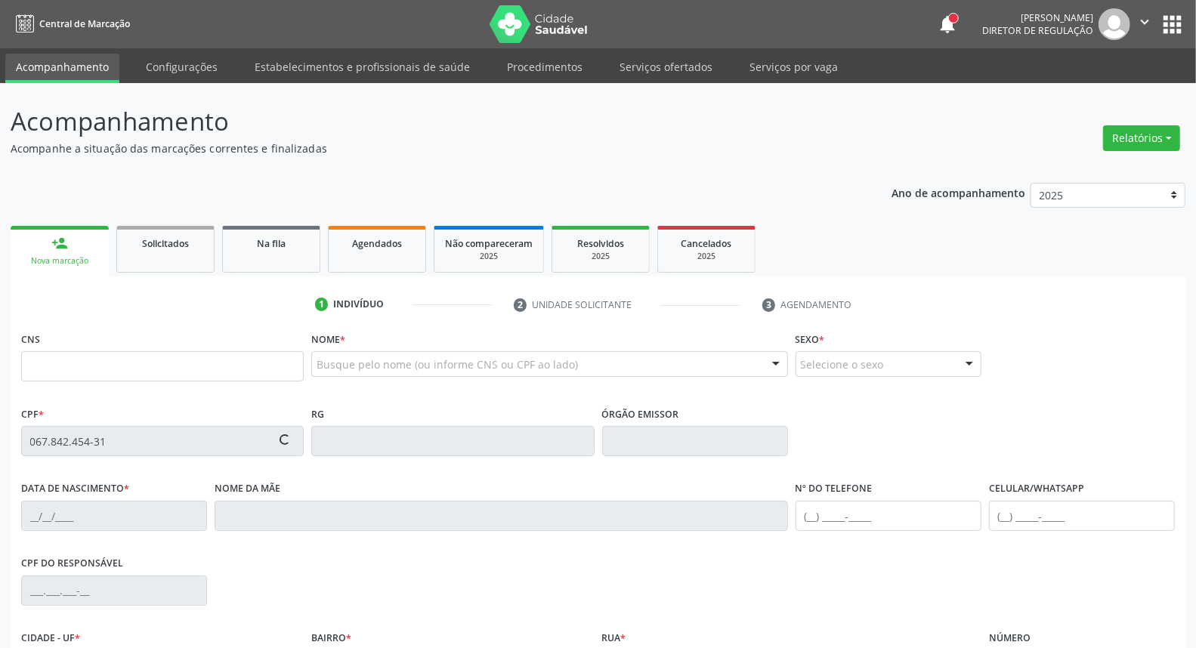
type input "S/N"
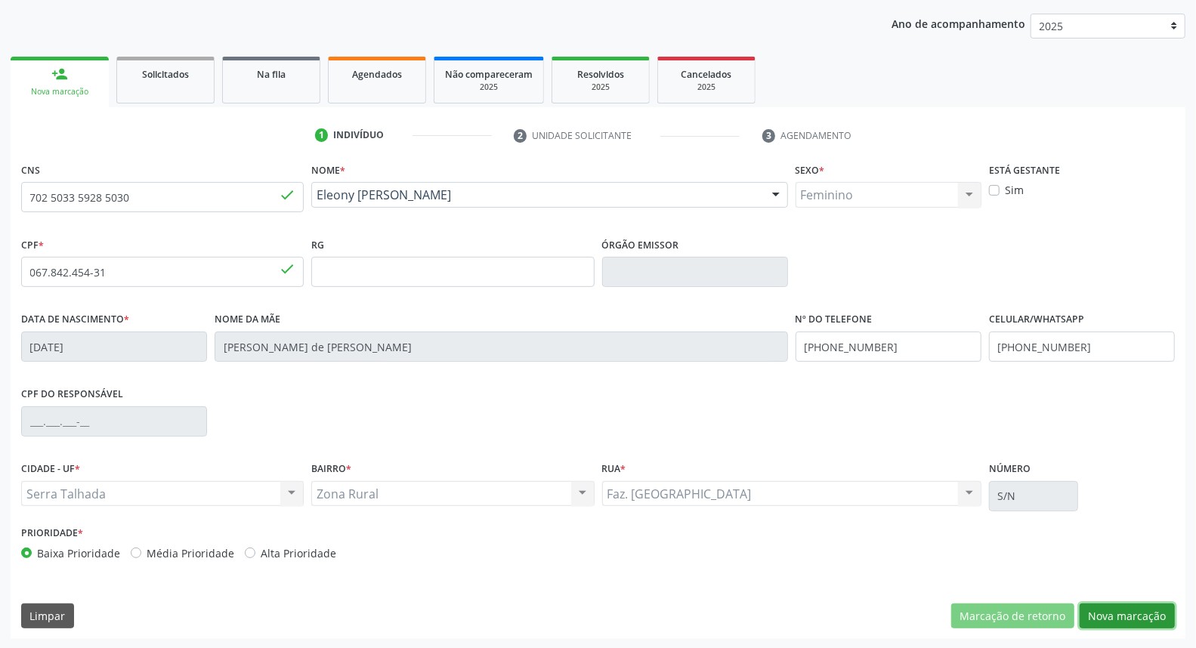
click at [1098, 617] on button "Nova marcação" at bounding box center [1127, 617] width 95 height 26
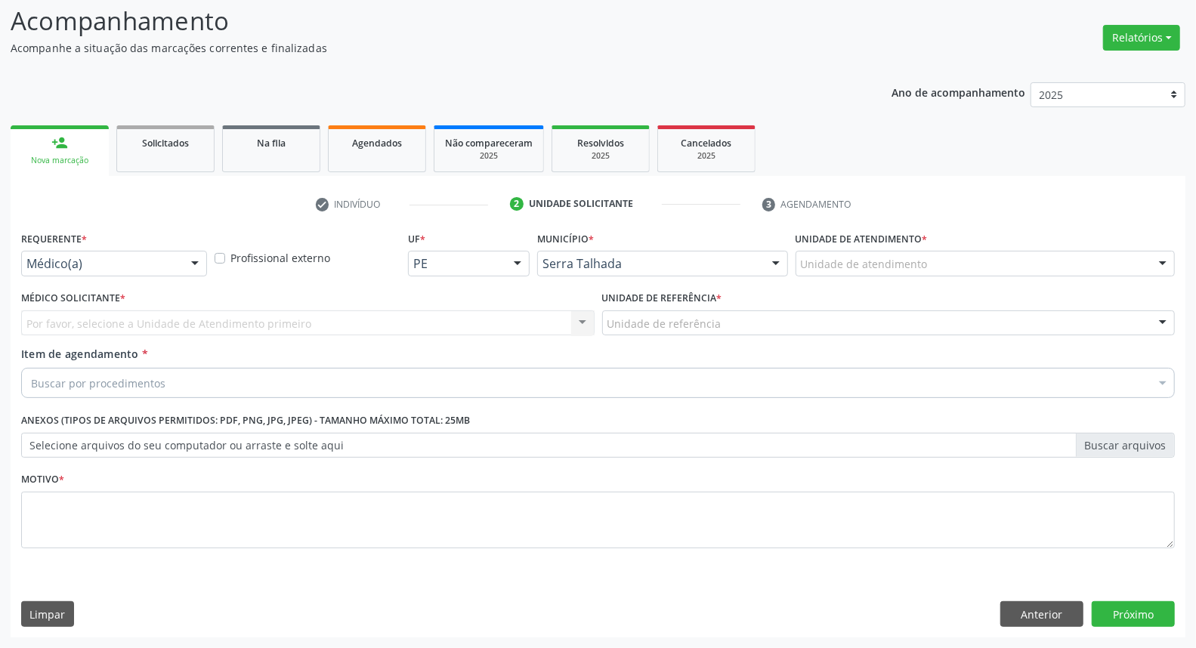
scroll to position [100, 0]
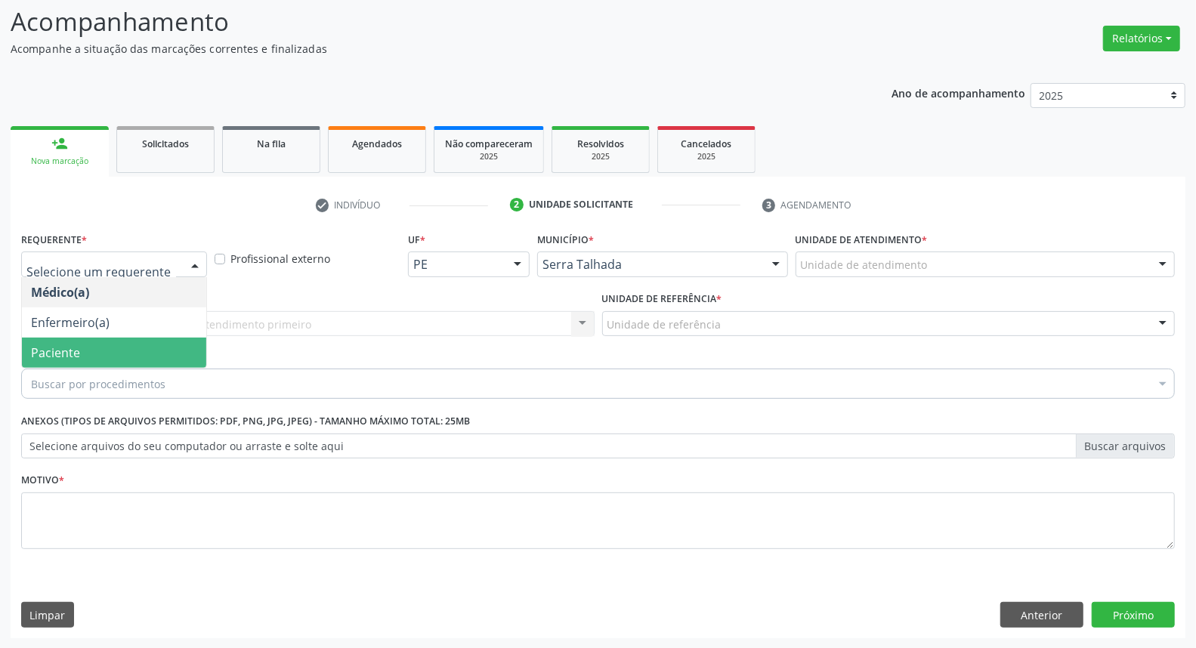
click at [96, 341] on span "Paciente" at bounding box center [114, 353] width 184 height 30
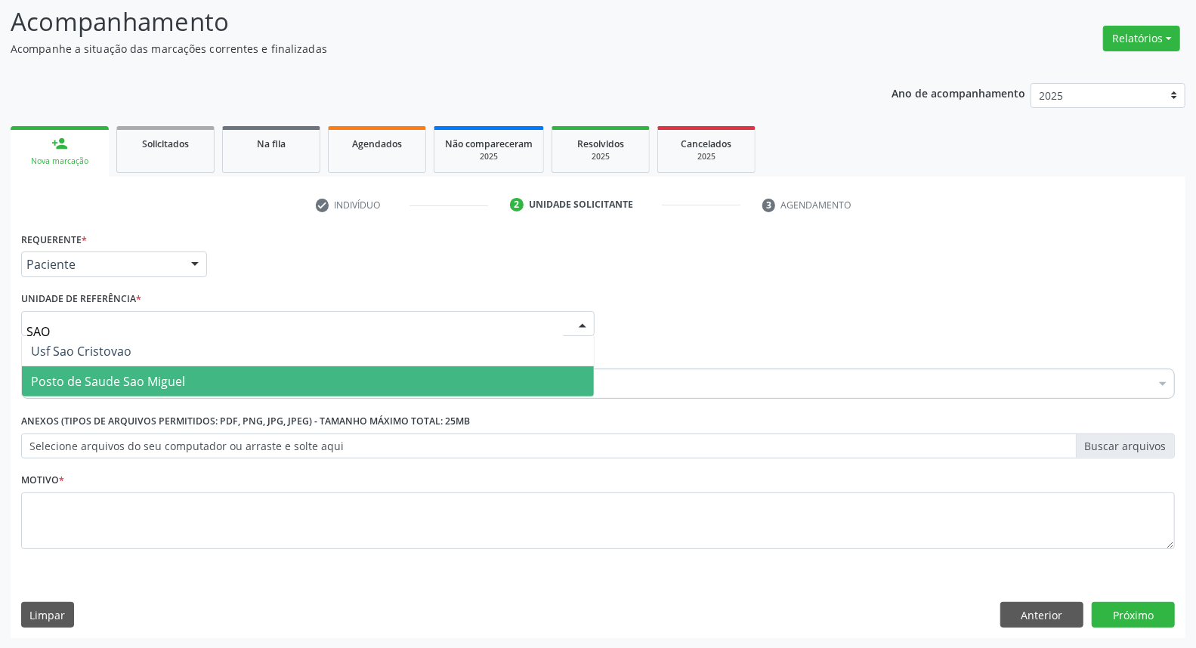
scroll to position [0, 0]
type input "SAO M"
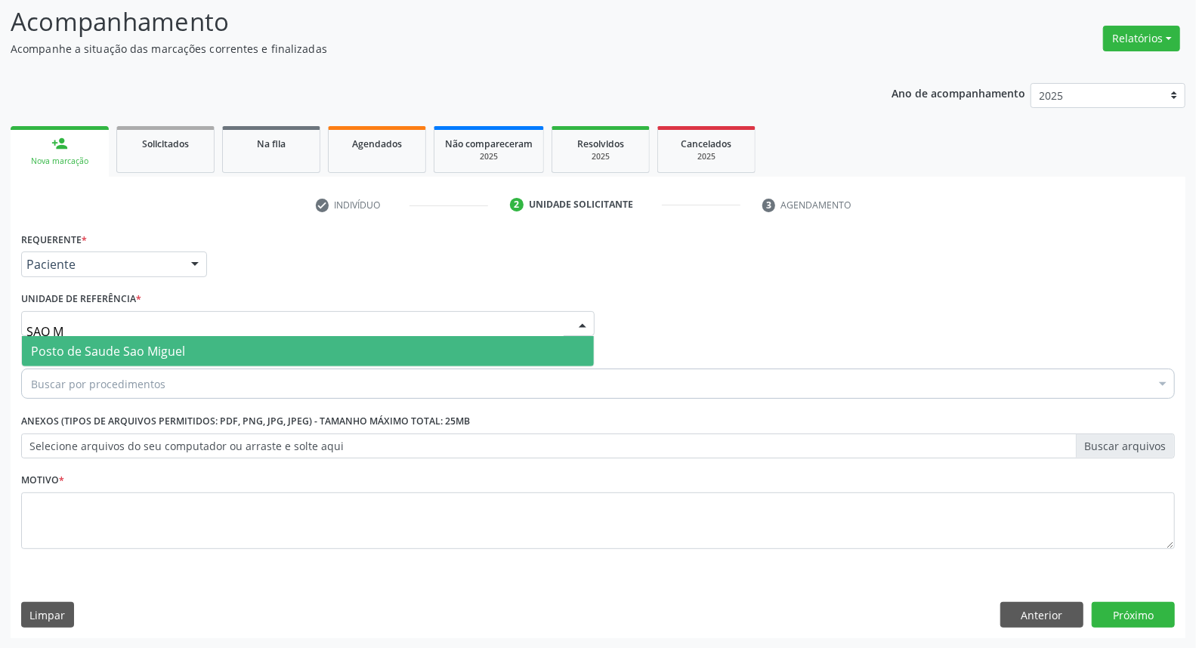
click at [196, 351] on span "Posto de Saude Sao Miguel" at bounding box center [308, 351] width 572 height 30
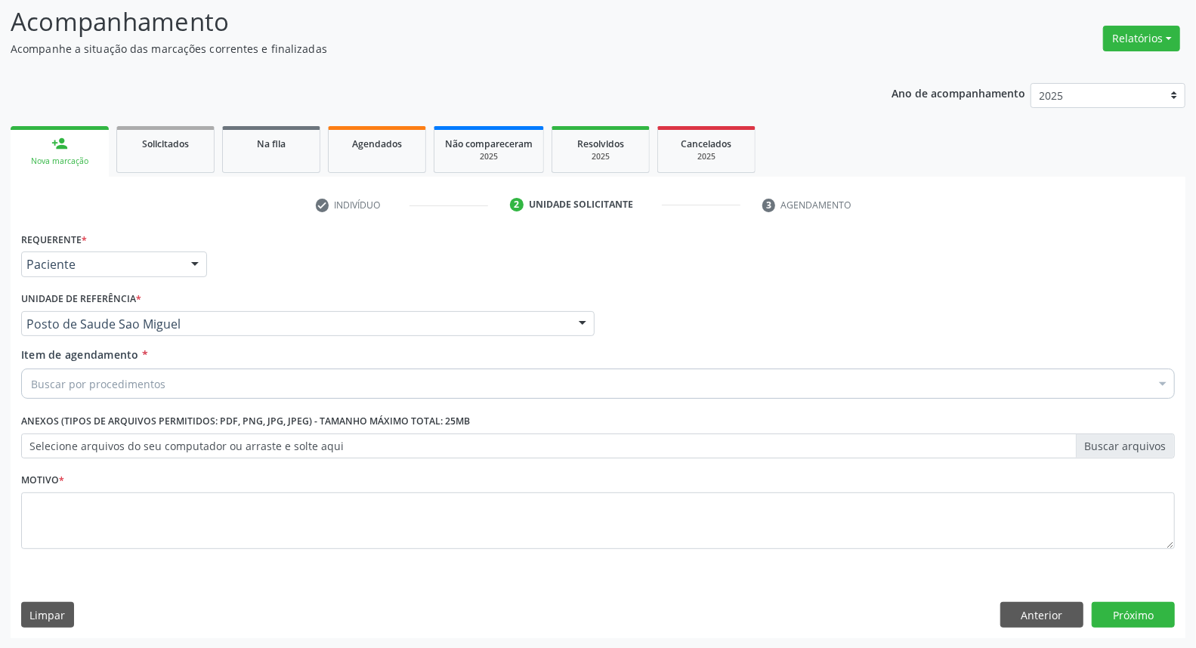
click at [190, 386] on div "Buscar por procedimentos" at bounding box center [598, 384] width 1154 height 30
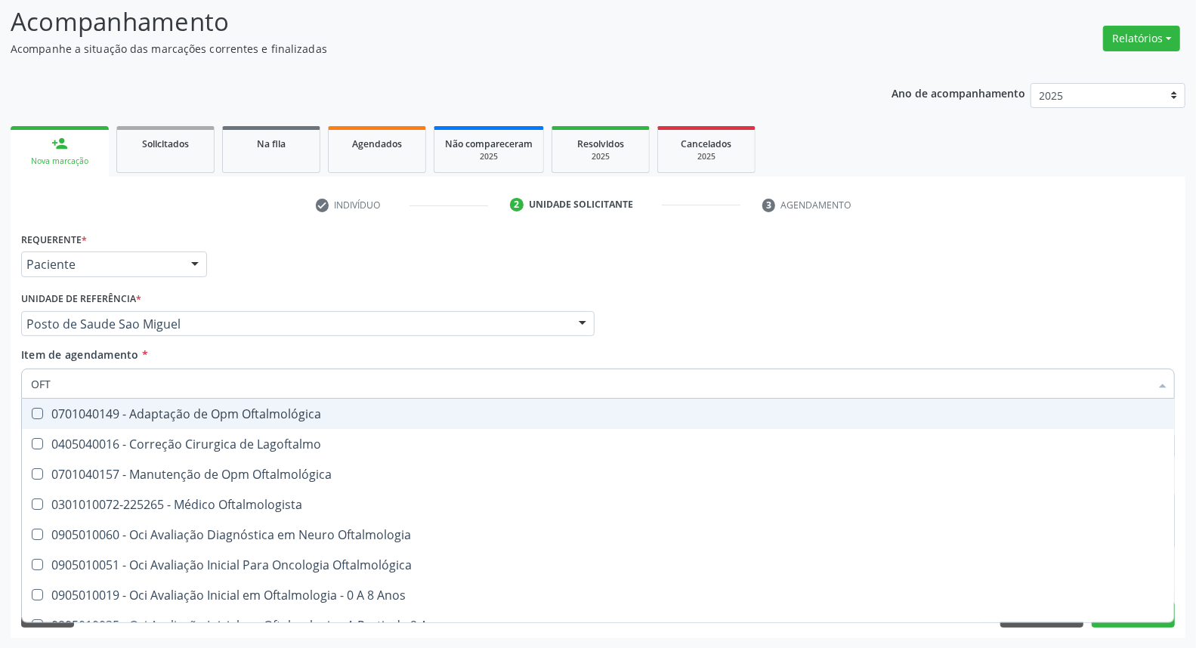
type input "OFTA"
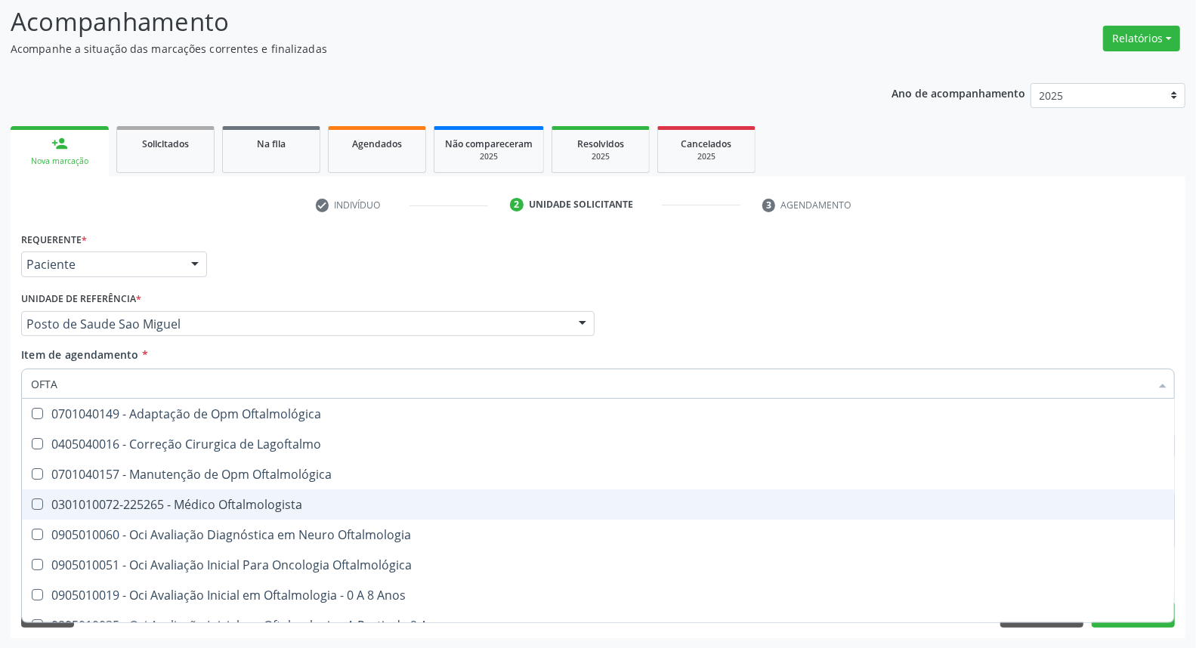
drag, startPoint x: 161, startPoint y: 503, endPoint x: 193, endPoint y: 448, distance: 64.0
click at [161, 502] on div "0301010072-225265 - Médico Oftalmologista" at bounding box center [598, 505] width 1134 height 12
checkbox Oftalmologista "true"
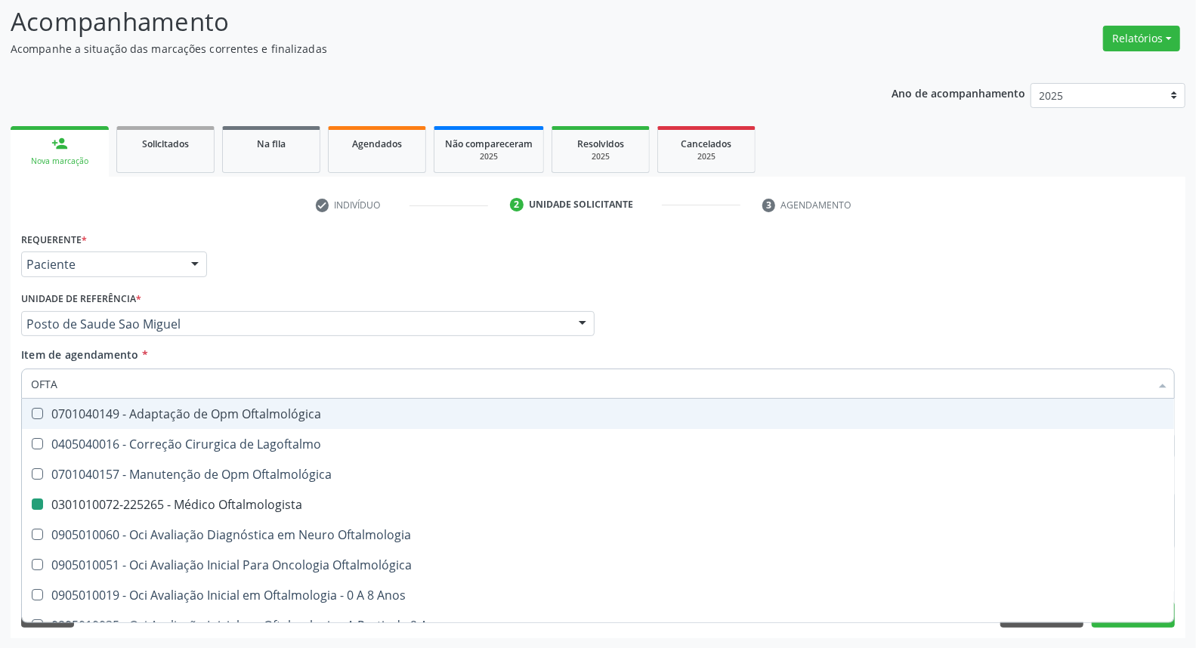
click at [682, 306] on div "Médico Solicitante Por favor, selecione a Unidade de Atendimento primeiro Nenhu…" at bounding box center [597, 317] width 1161 height 59
checkbox Lagoftalmo "true"
checkbox Oftalmologista "false"
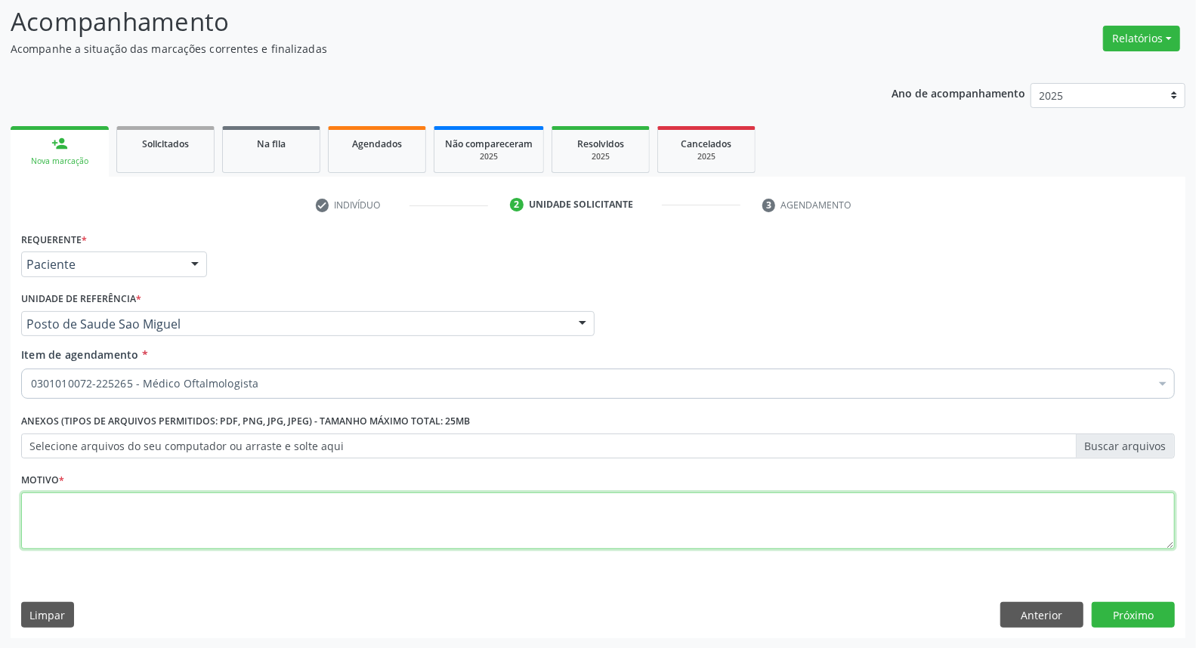
click at [227, 512] on textarea at bounding box center [598, 521] width 1154 height 57
type textarea "*"
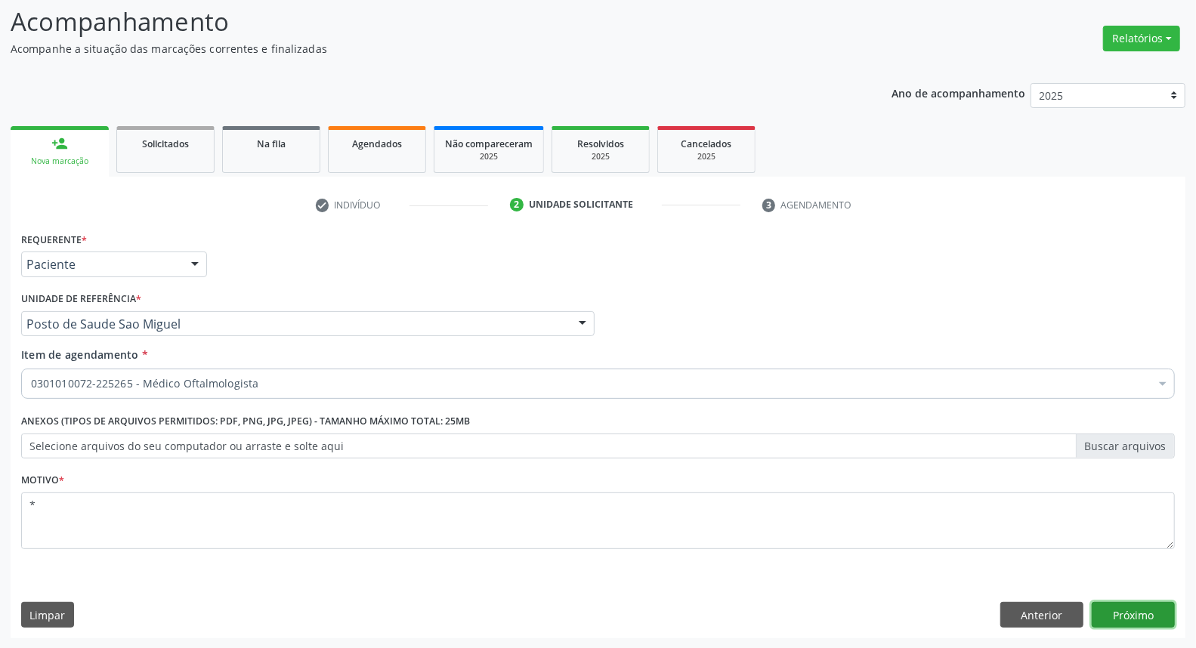
click at [1152, 614] on button "Próximo" at bounding box center [1133, 615] width 83 height 26
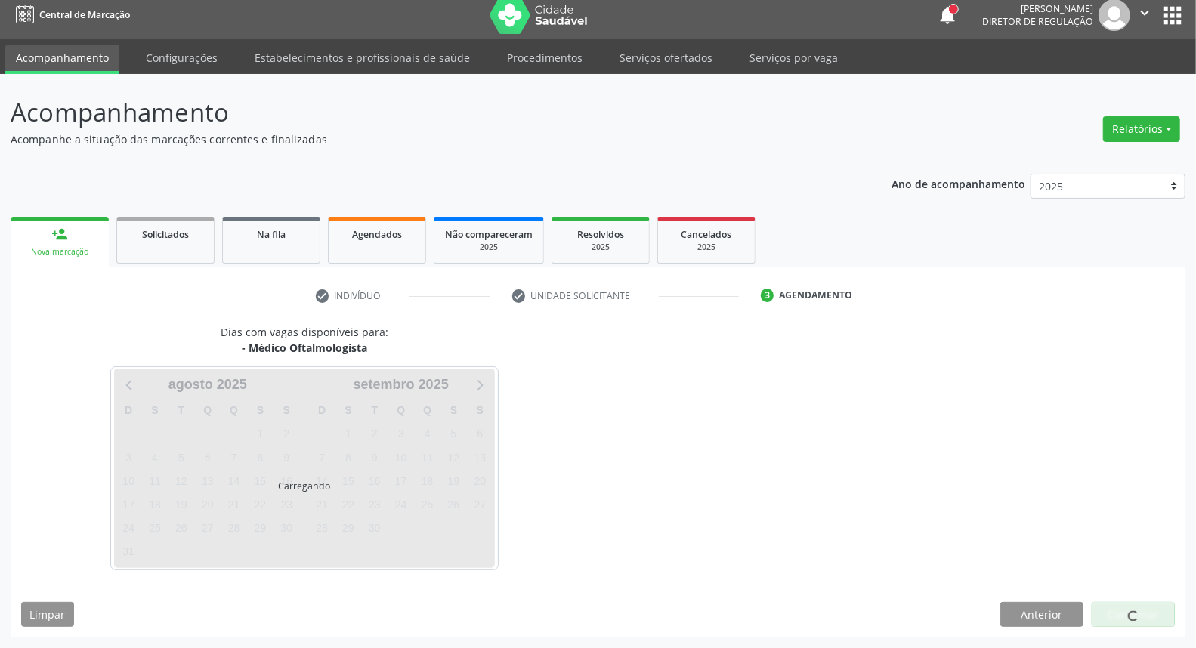
scroll to position [8, 0]
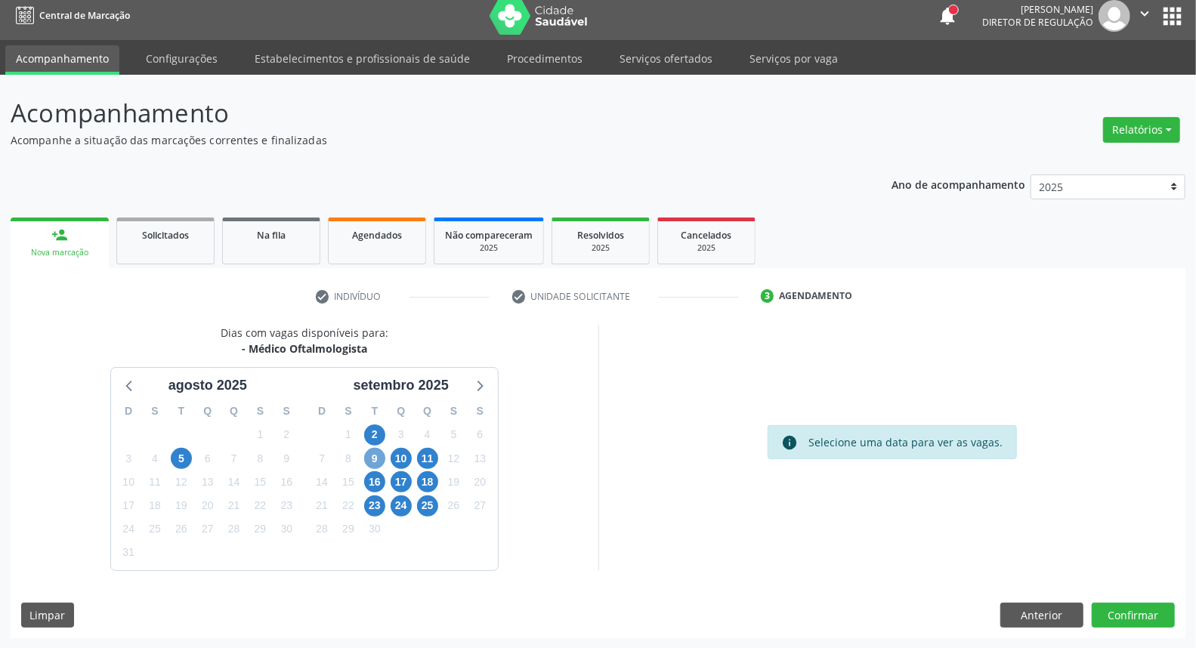
click at [376, 449] on span "9" at bounding box center [374, 458] width 21 height 21
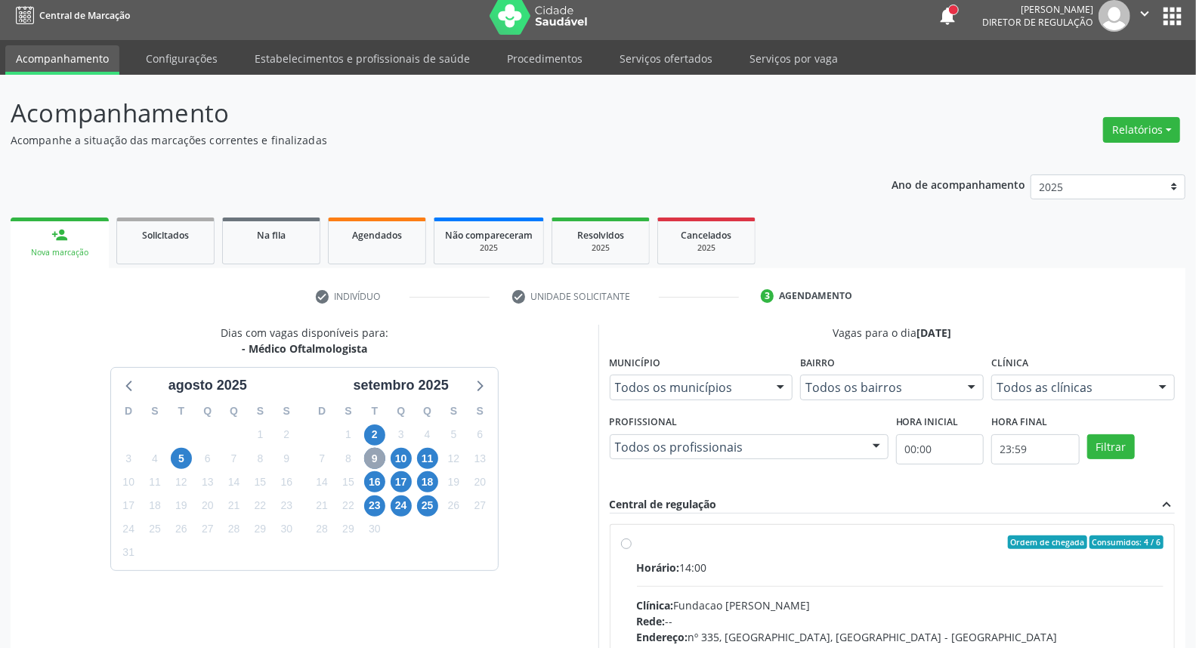
scroll to position [253, 0]
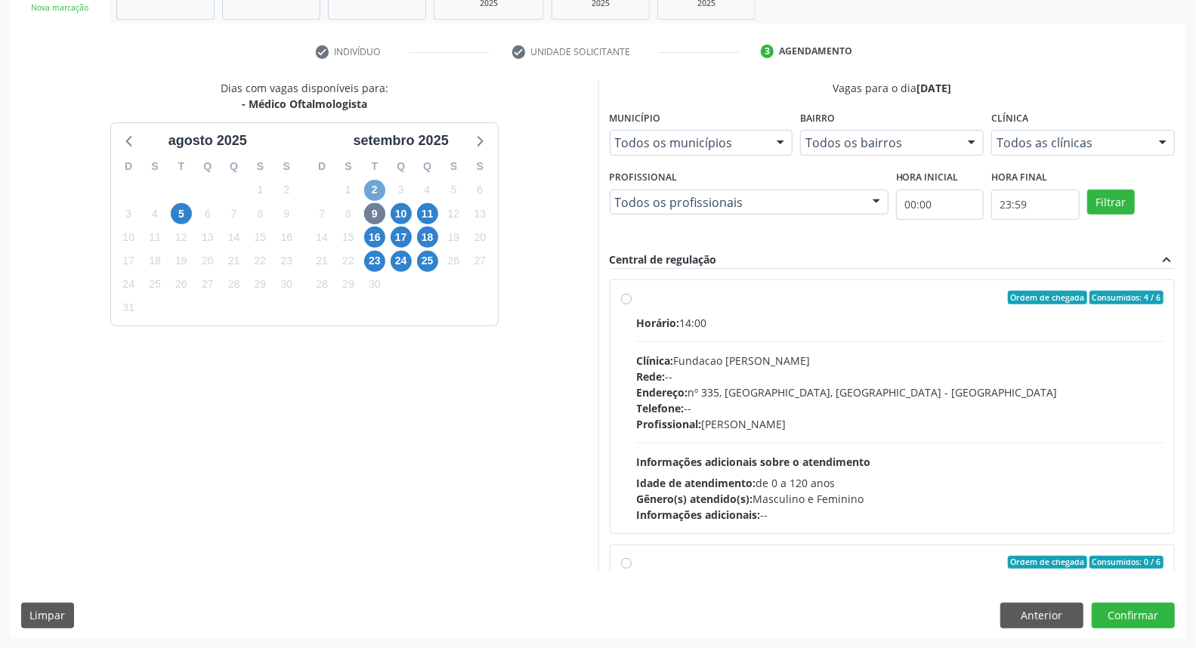
click at [371, 187] on span "2" at bounding box center [374, 190] width 21 height 21
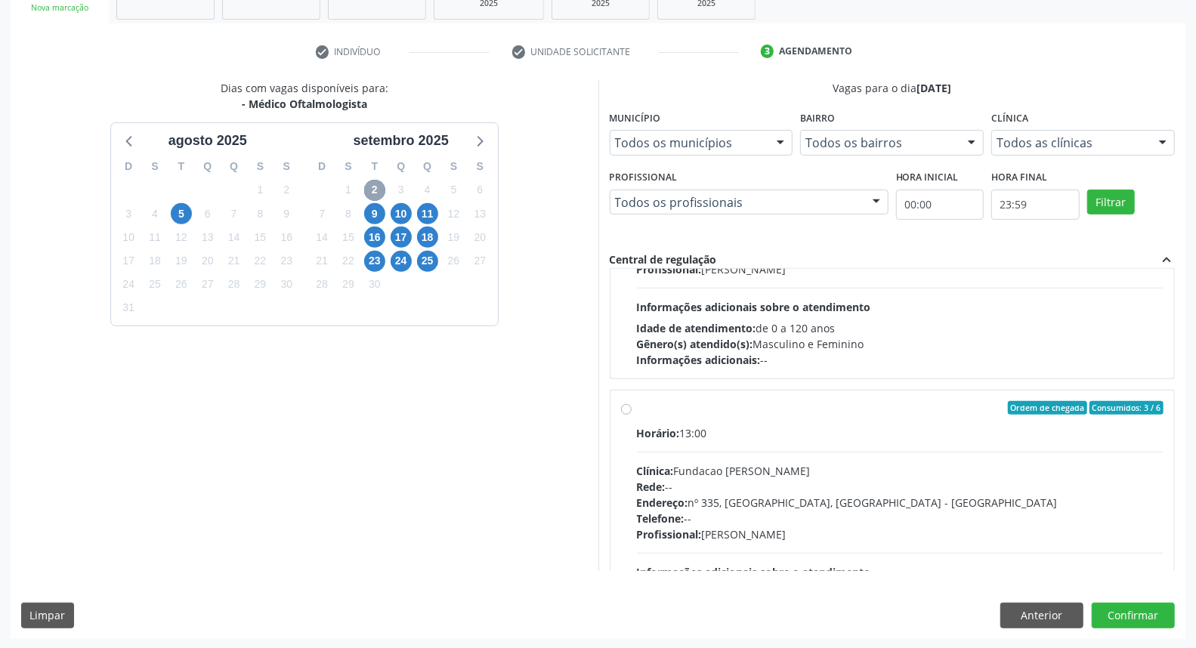
scroll to position [503, 0]
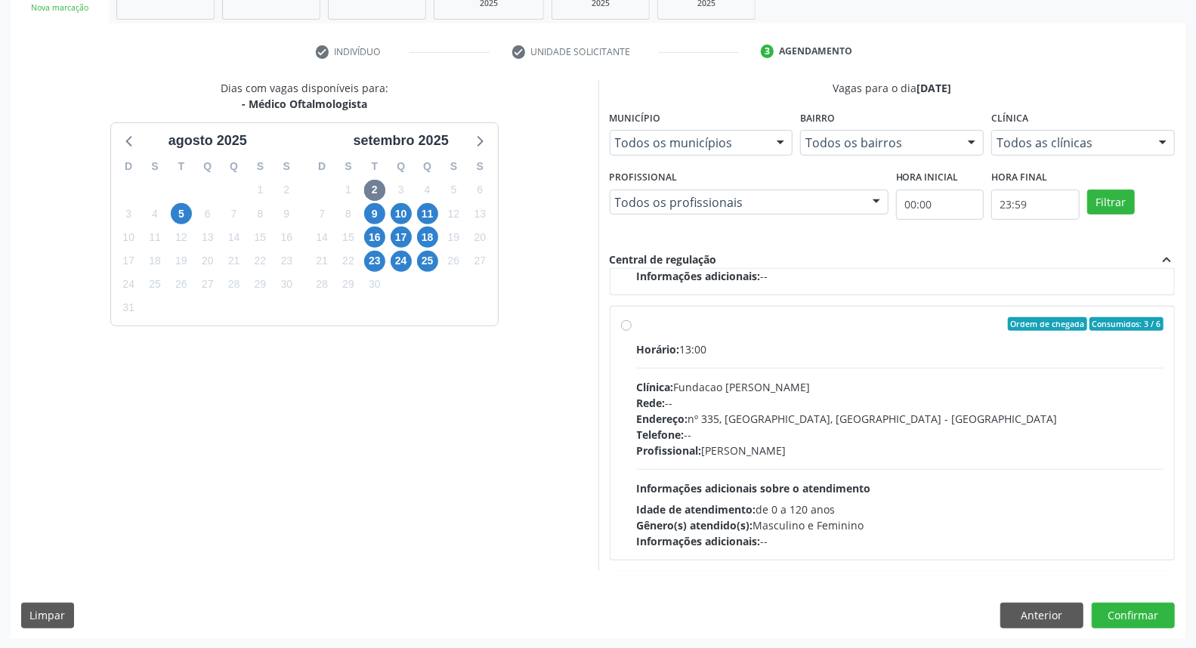
click at [833, 349] on div "Horário: 13:00" at bounding box center [900, 350] width 527 height 16
click at [632, 331] on input "Ordem de chegada Consumidos: 3 / 6 Horário: 13:00 Clínica: Fundacao [PERSON_NAM…" at bounding box center [626, 324] width 11 height 14
radio input "true"
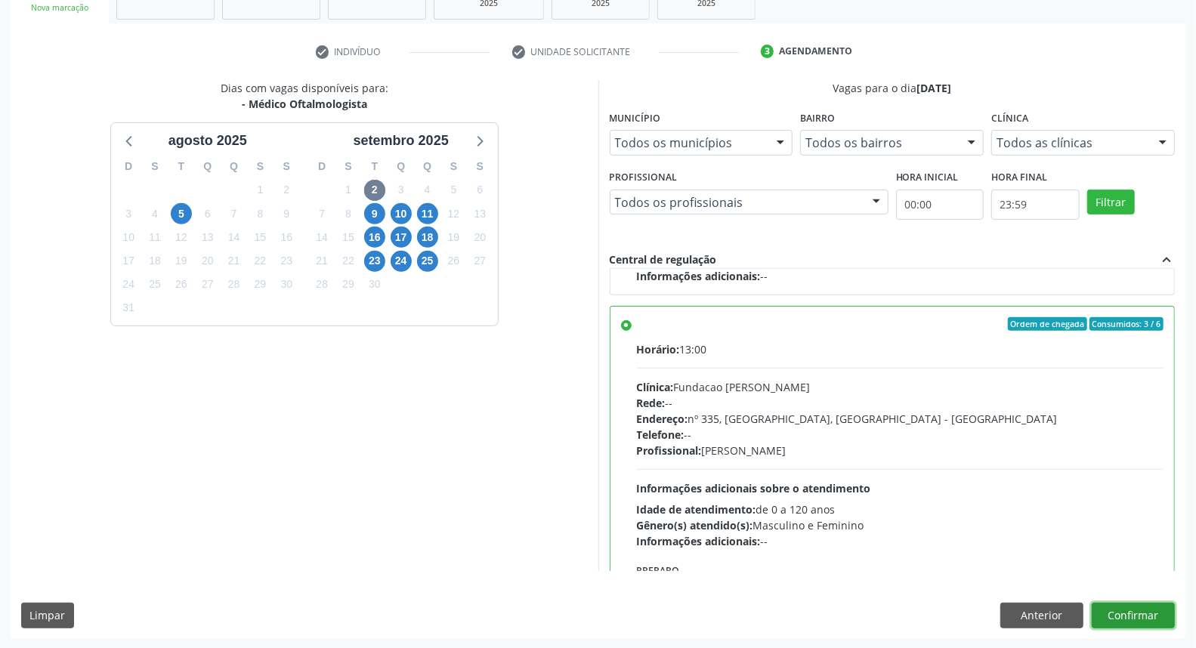
click at [1154, 613] on button "Confirmar" at bounding box center [1133, 616] width 83 height 26
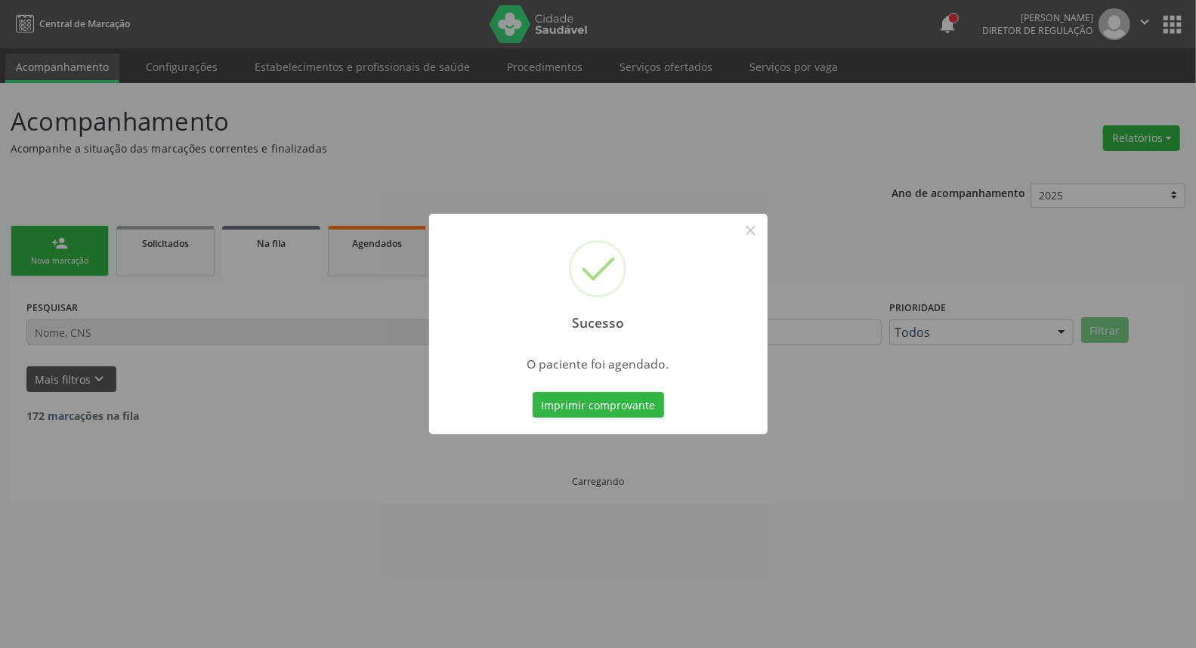
scroll to position [0, 0]
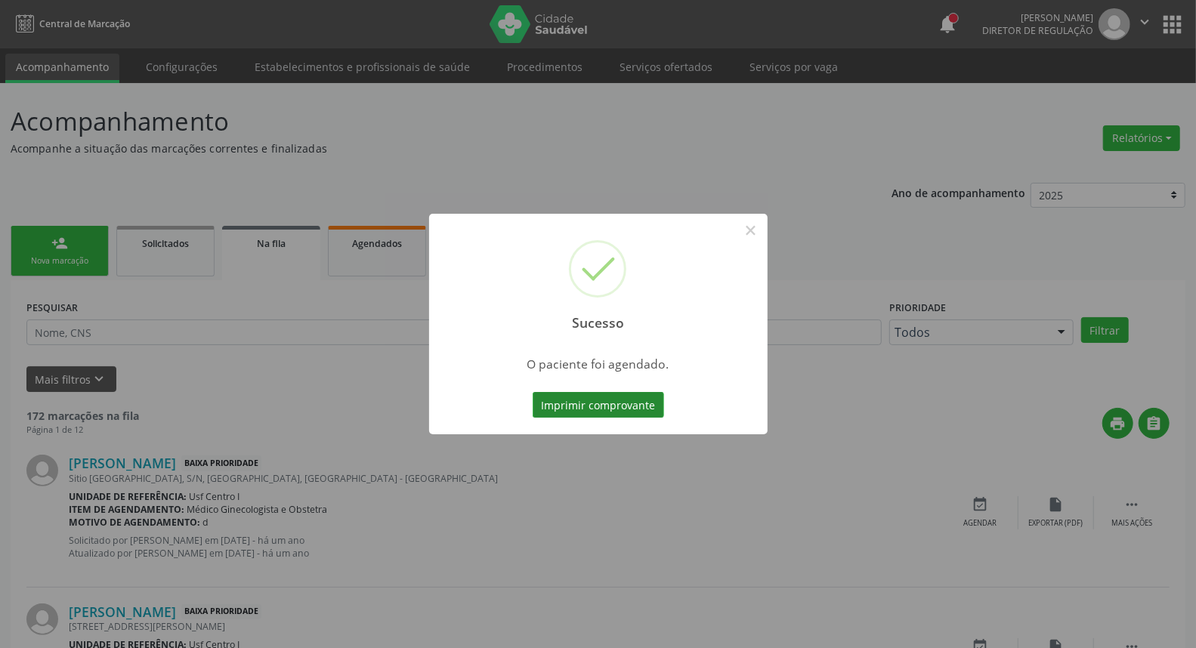
click at [555, 408] on button "Imprimir comprovante" at bounding box center [598, 405] width 131 height 26
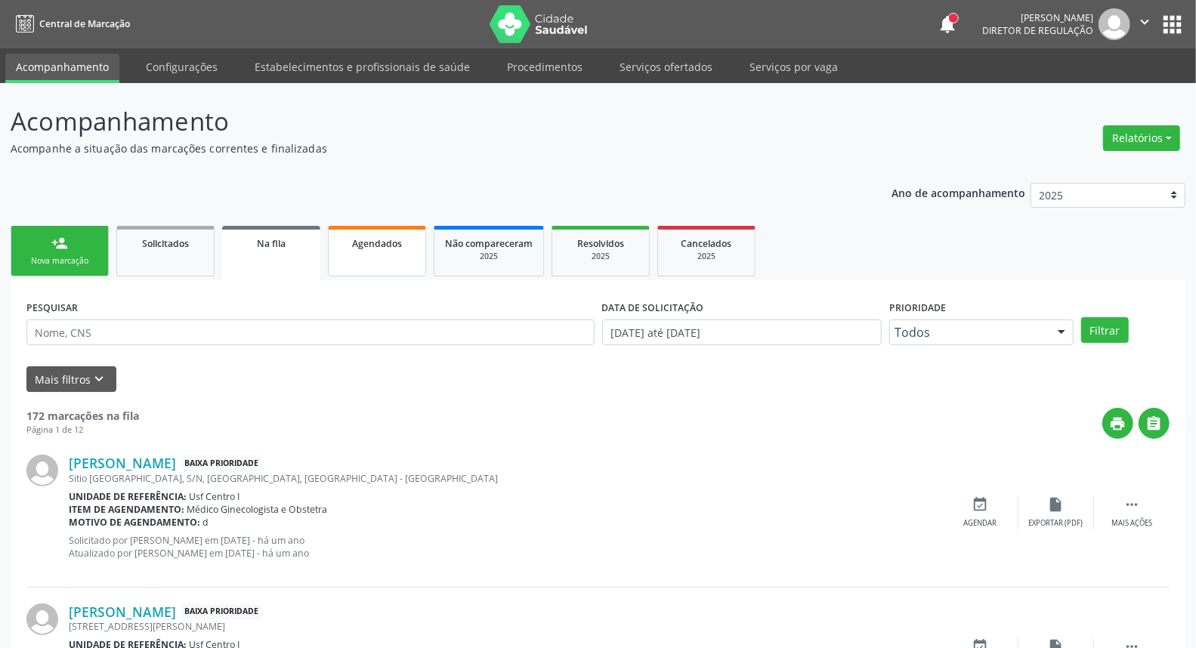
click at [379, 255] on link "Agendados" at bounding box center [377, 251] width 98 height 51
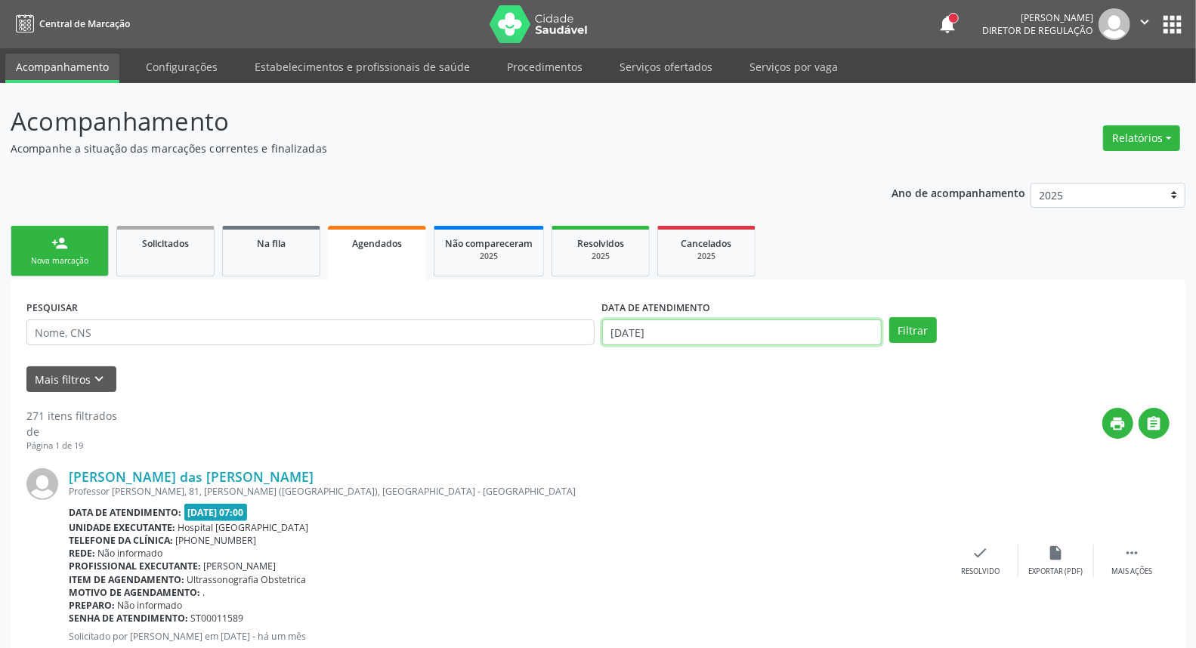
click at [768, 335] on input "[DATE]" at bounding box center [742, 333] width 280 height 26
click at [767, 335] on input "[DATE]" at bounding box center [742, 333] width 280 height 26
click at [767, 334] on input "[DATE]" at bounding box center [742, 333] width 280 height 26
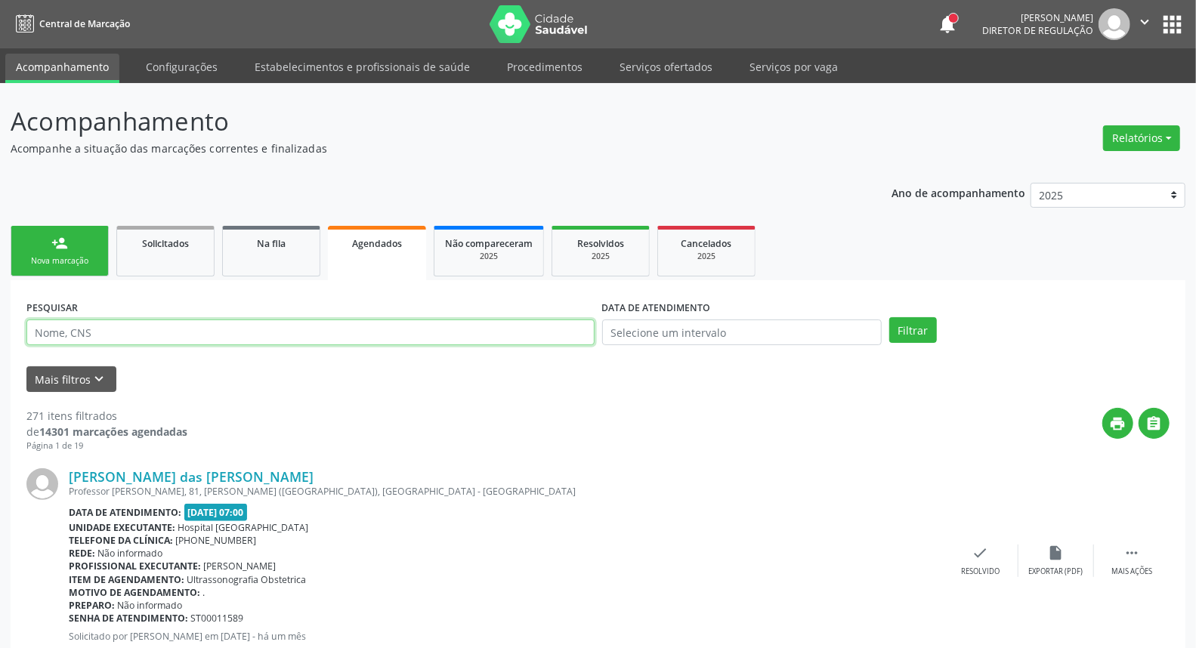
click at [373, 337] on input "text" at bounding box center [310, 333] width 568 height 26
type input "I"
type input "[PERSON_NAME]"
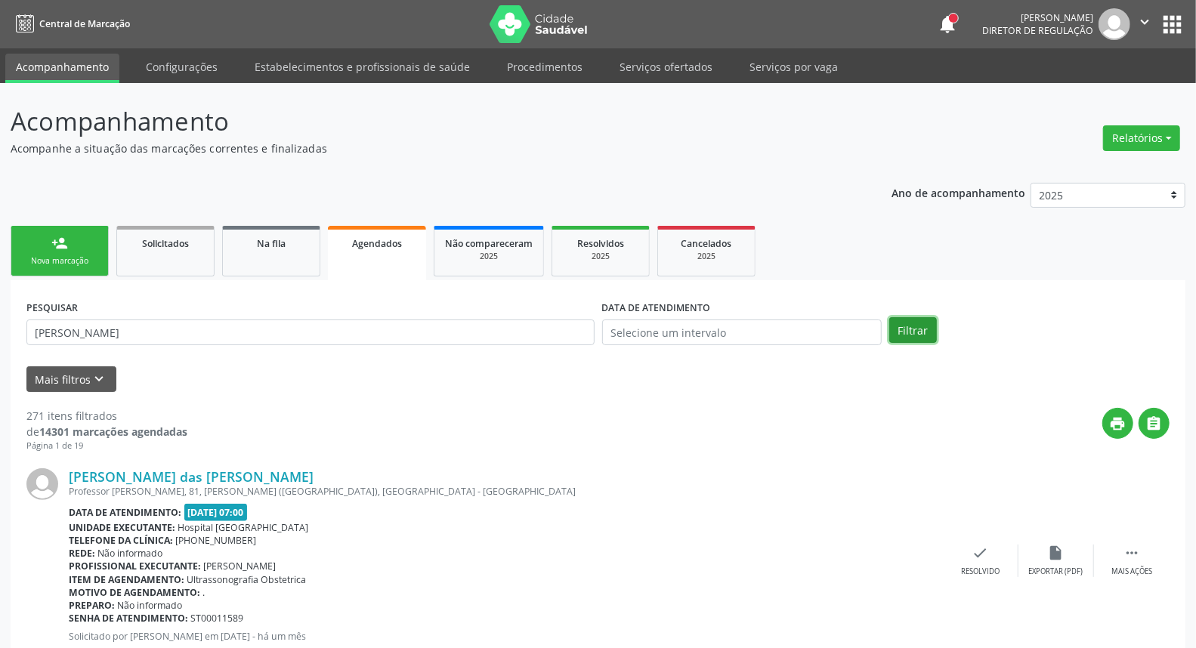
click at [916, 333] on button "Filtrar" at bounding box center [913, 330] width 48 height 26
click at [1127, 559] on icon "" at bounding box center [1132, 553] width 17 height 17
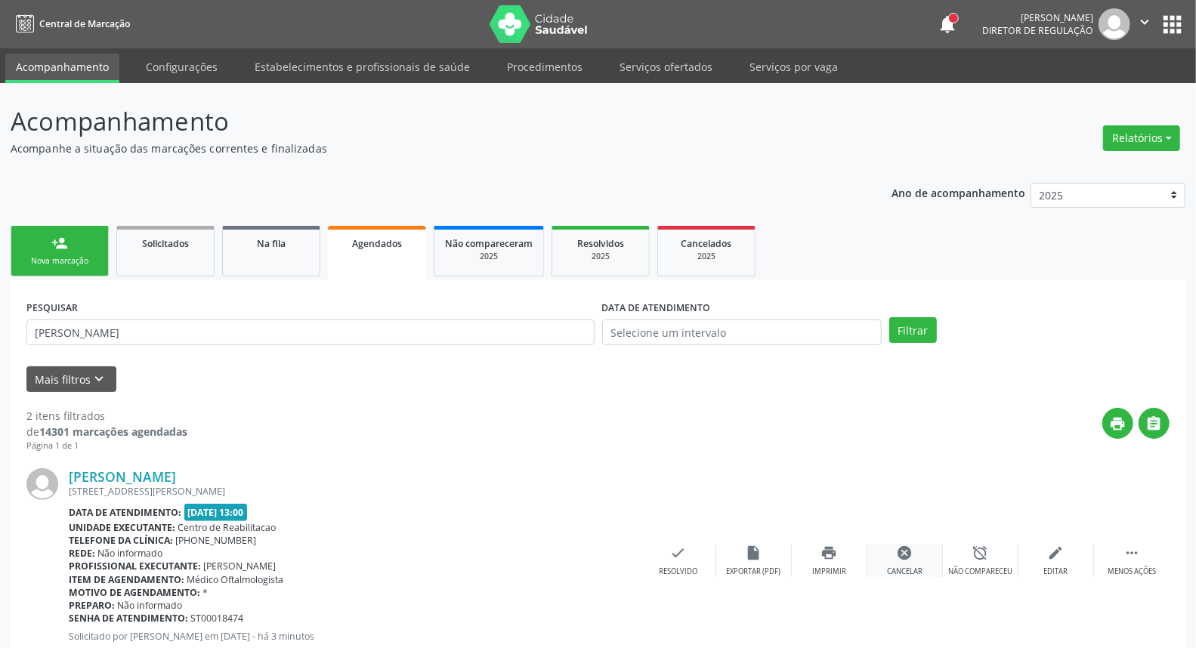
click at [908, 560] on icon "cancel" at bounding box center [905, 553] width 17 height 17
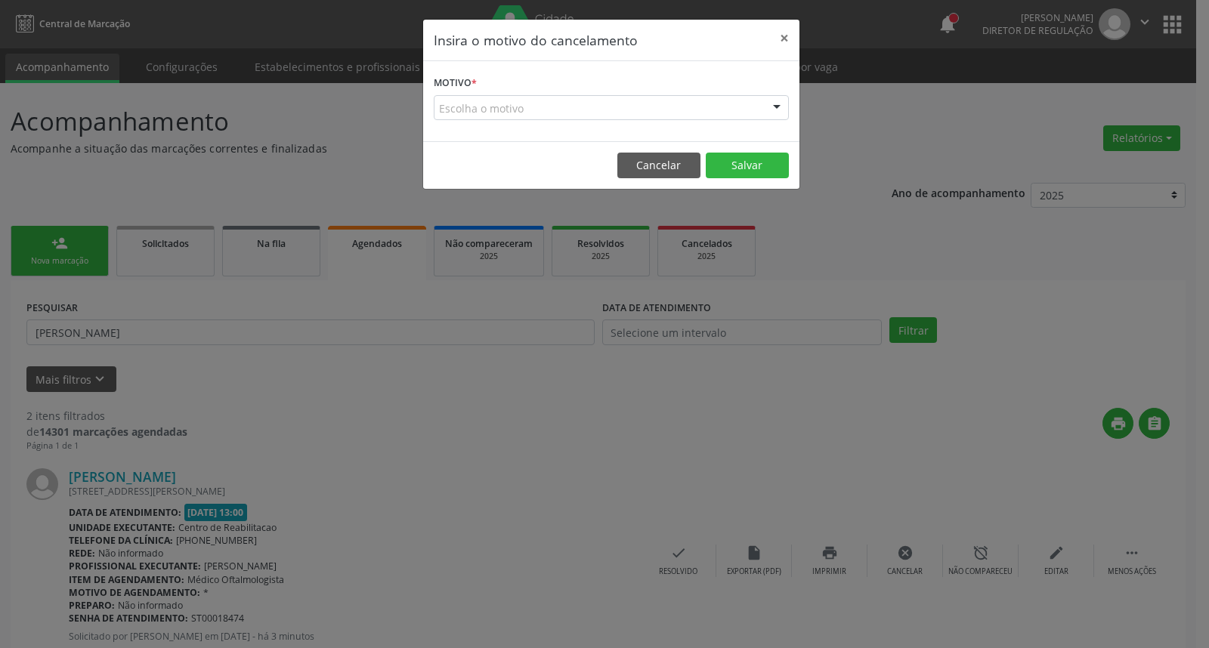
click at [669, 107] on div "Escolha o motivo" at bounding box center [611, 108] width 355 height 26
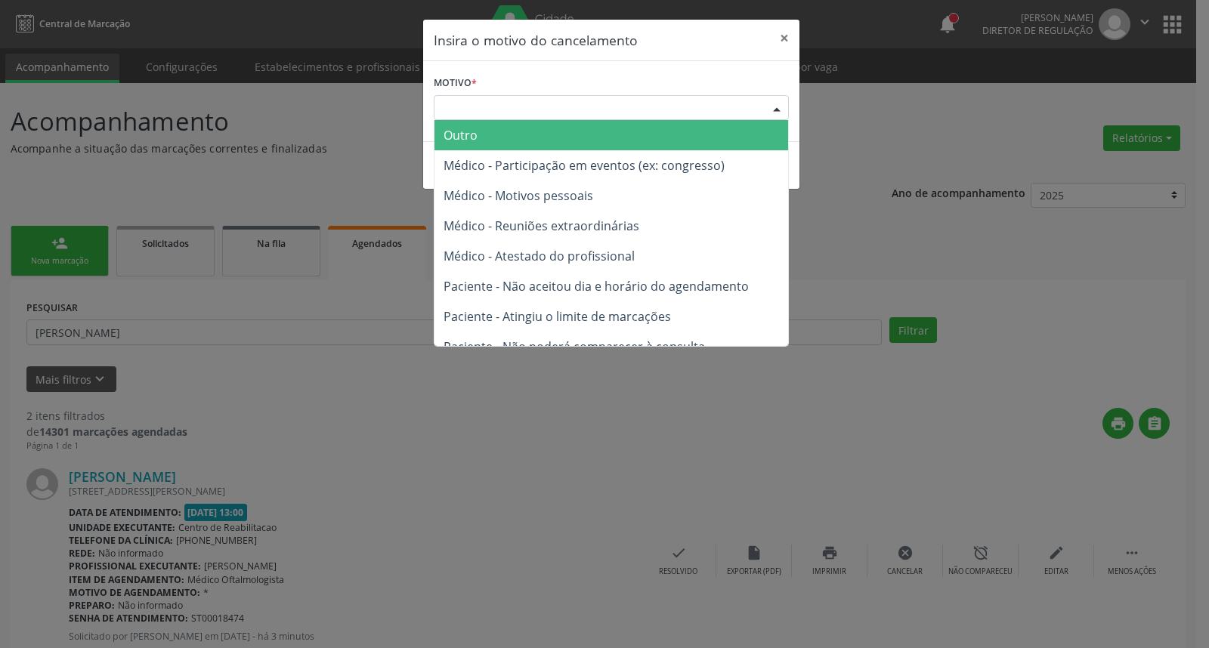
click at [636, 132] on span "Outro" at bounding box center [611, 135] width 354 height 30
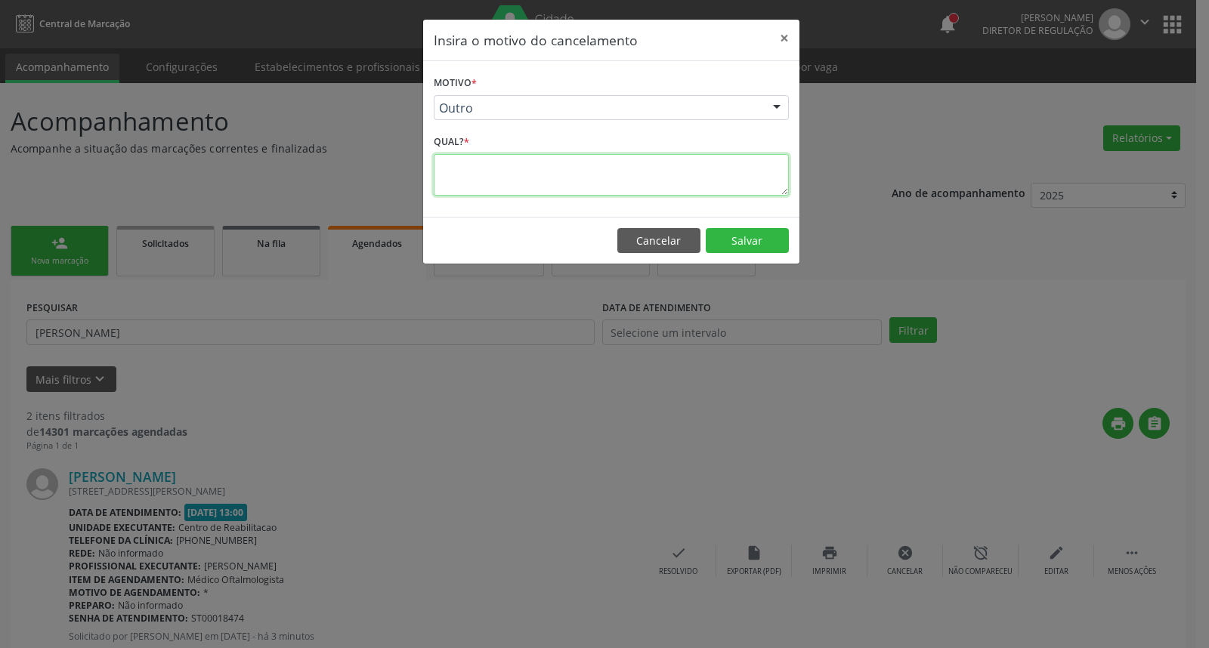
drag, startPoint x: 625, startPoint y: 187, endPoint x: 617, endPoint y: 172, distance: 16.2
click at [621, 184] on textarea at bounding box center [611, 175] width 355 height 42
type textarea "*"
click at [735, 242] on button "Salvar" at bounding box center [747, 241] width 83 height 26
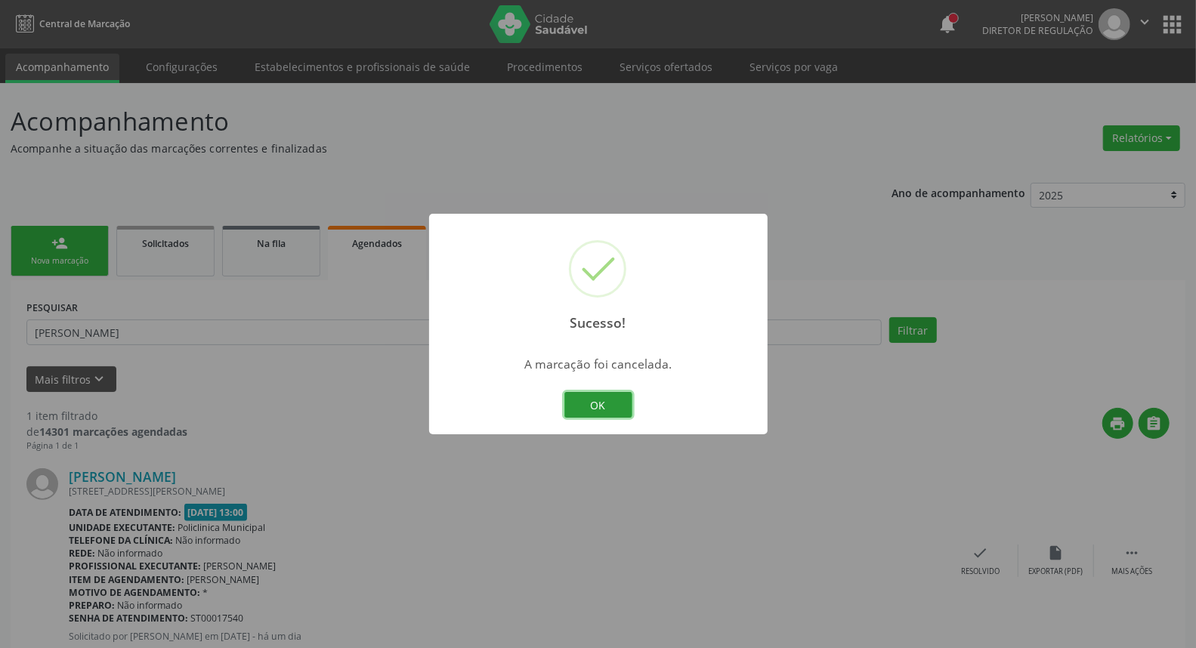
drag, startPoint x: 599, startPoint y: 402, endPoint x: 487, endPoint y: 215, distance: 217.6
click at [594, 387] on div "Sucesso! × A marcação foi cancelada. OK Cancel" at bounding box center [598, 324] width 339 height 221
click at [586, 393] on button "OK" at bounding box center [598, 405] width 68 height 26
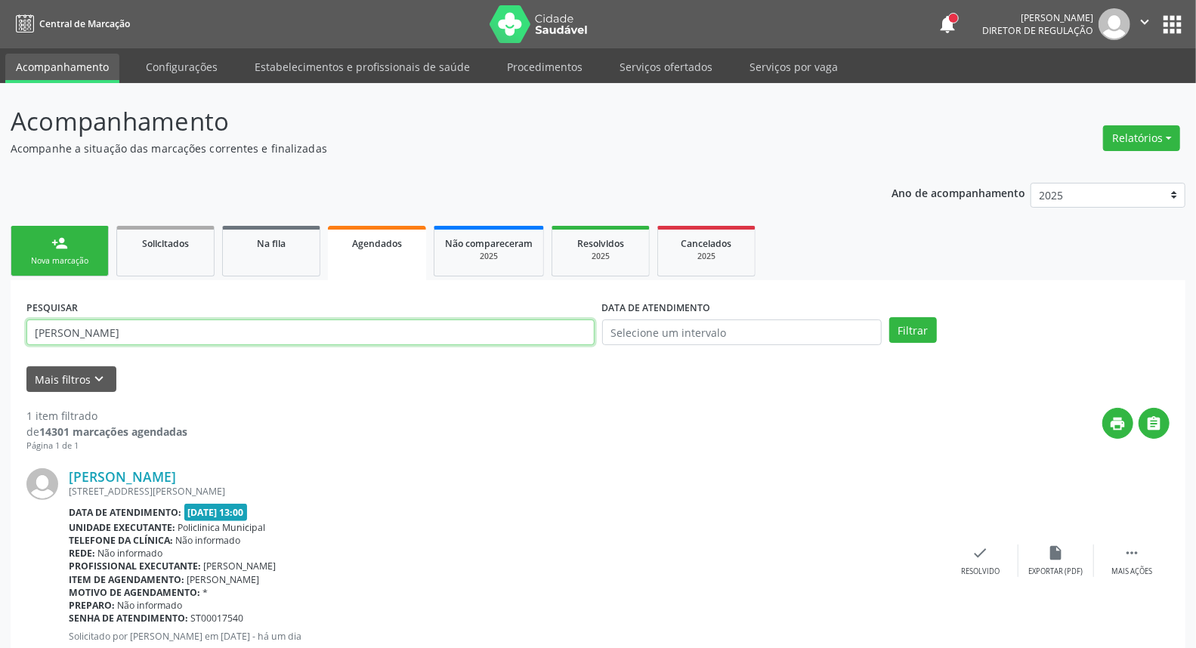
click at [473, 327] on input "[PERSON_NAME]" at bounding box center [310, 333] width 568 height 26
click at [472, 326] on input "[PERSON_NAME]" at bounding box center [310, 333] width 568 height 26
type input "[PERSON_NAME] B"
click at [889, 317] on button "Filtrar" at bounding box center [913, 330] width 48 height 26
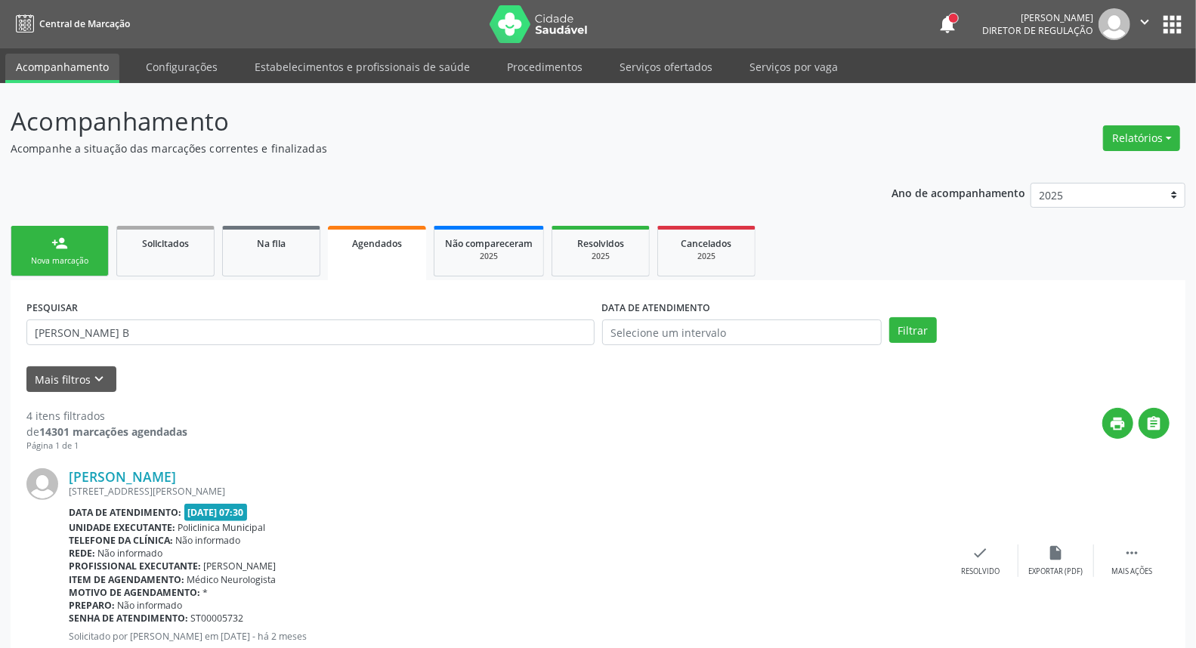
click at [41, 233] on link "person_add Nova marcação" at bounding box center [60, 251] width 98 height 51
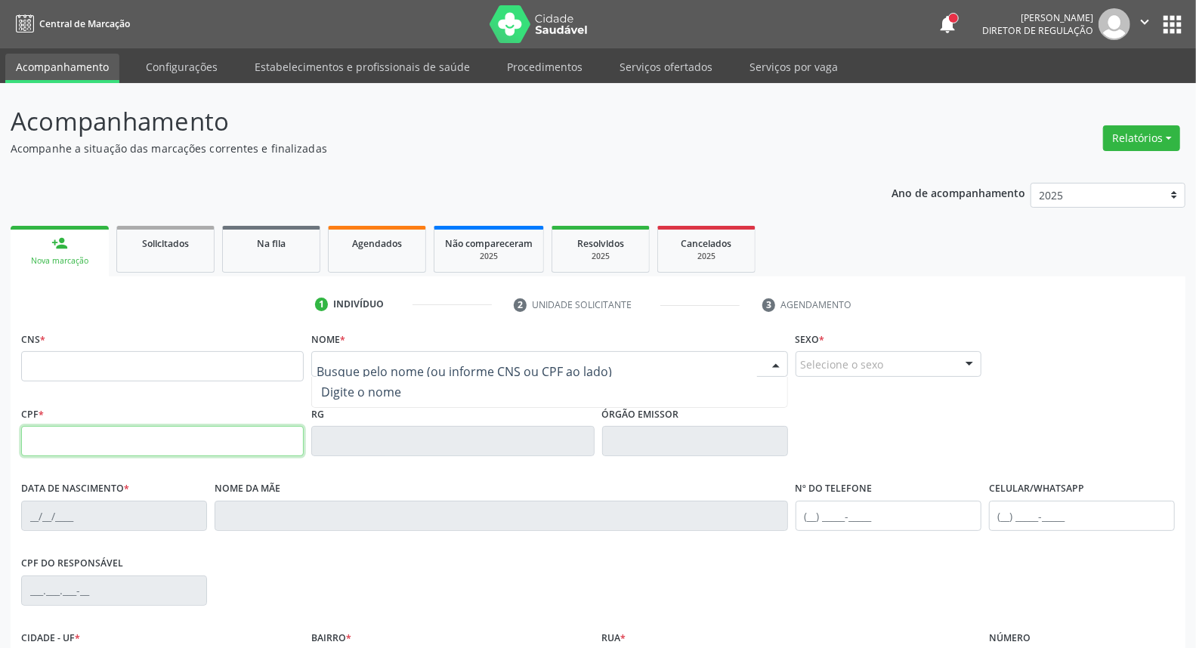
click at [268, 427] on input "text" at bounding box center [162, 441] width 283 height 30
type input "004.925.684-05"
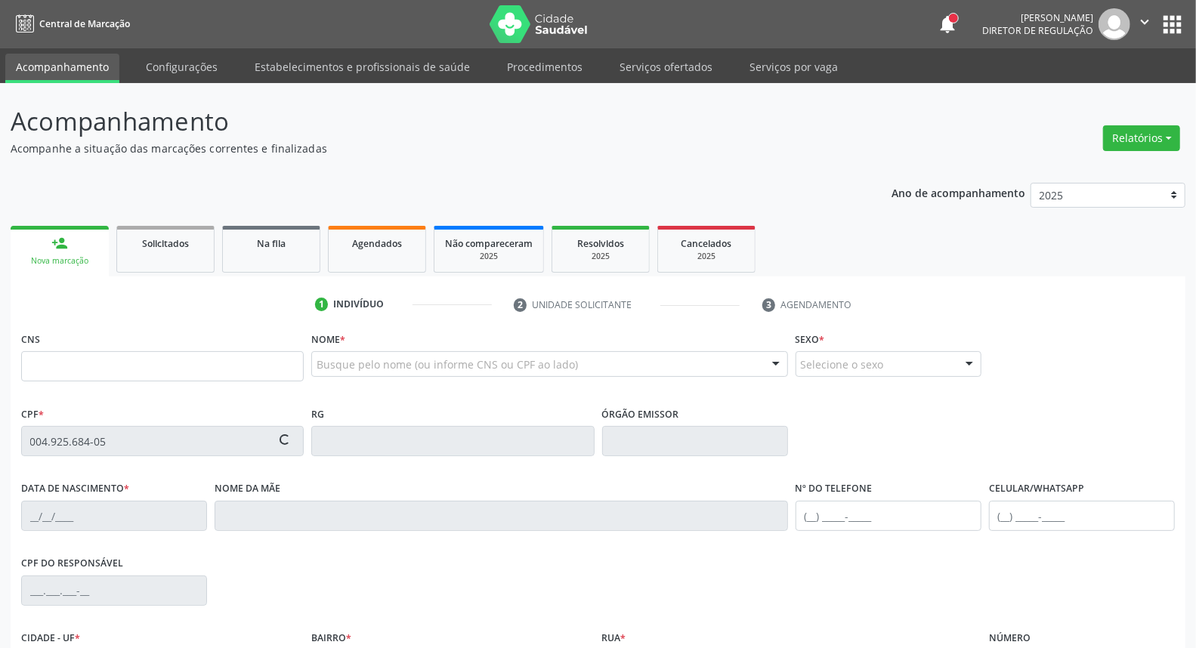
type input "898 0063 8777 0639"
type input "[DATE]"
type input "[PERSON_NAME] [PERSON_NAME]"
type input "[PHONE_NUMBER]"
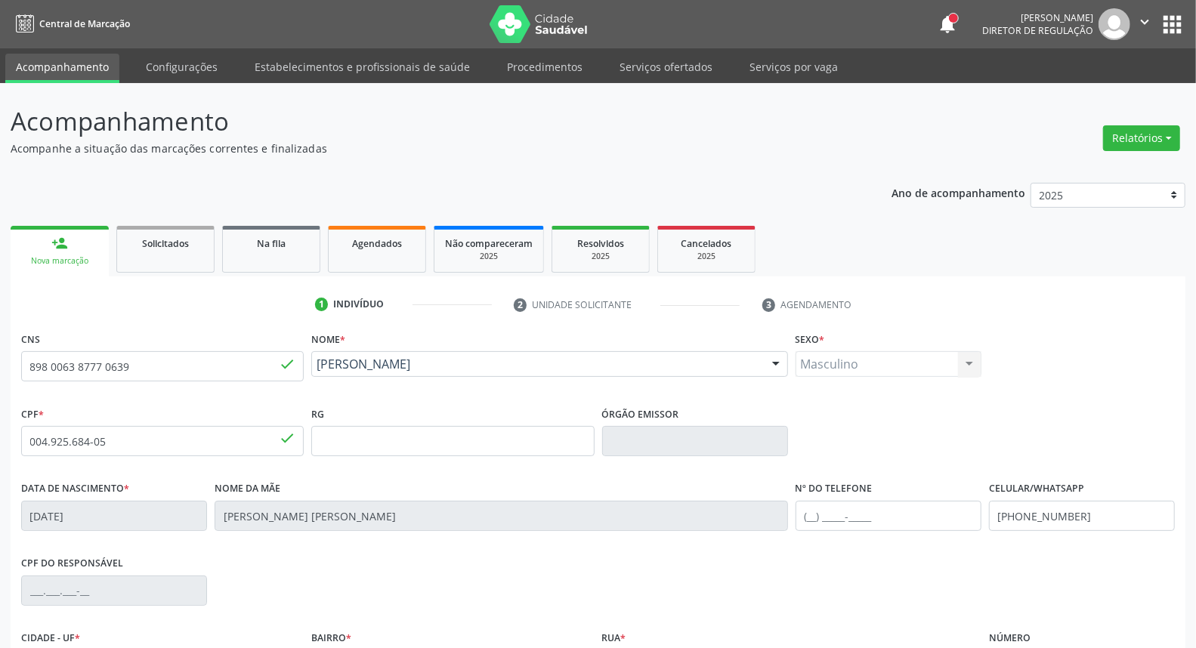
scroll to position [169, 0]
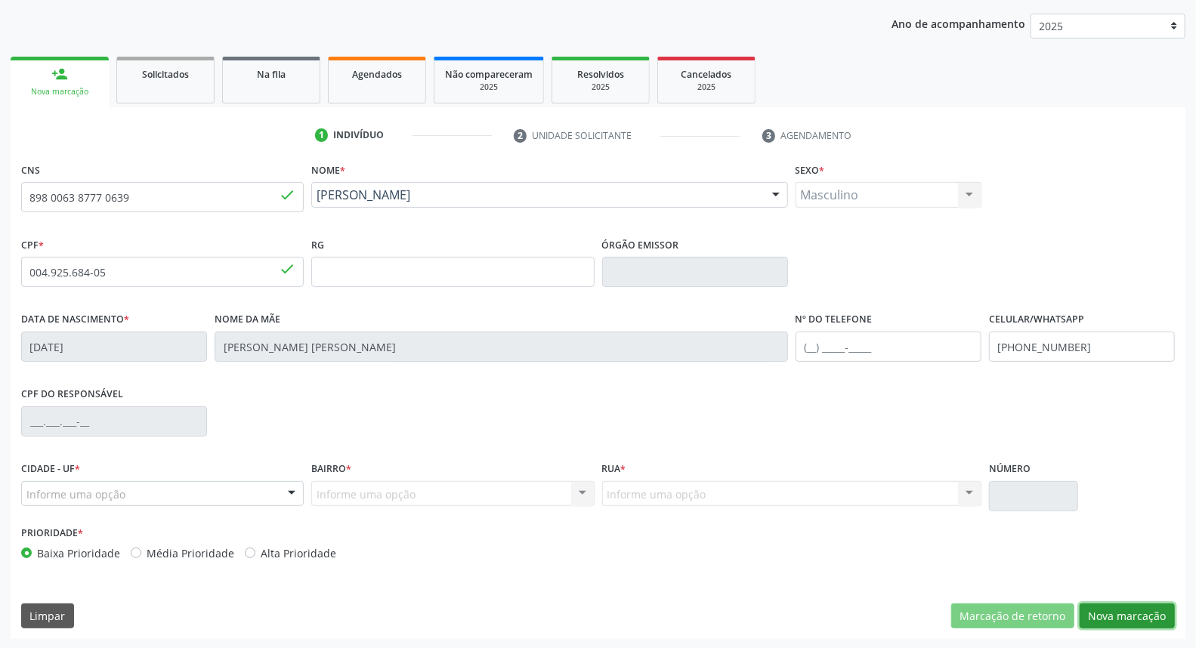
click at [1149, 614] on button "Nova marcação" at bounding box center [1127, 617] width 95 height 26
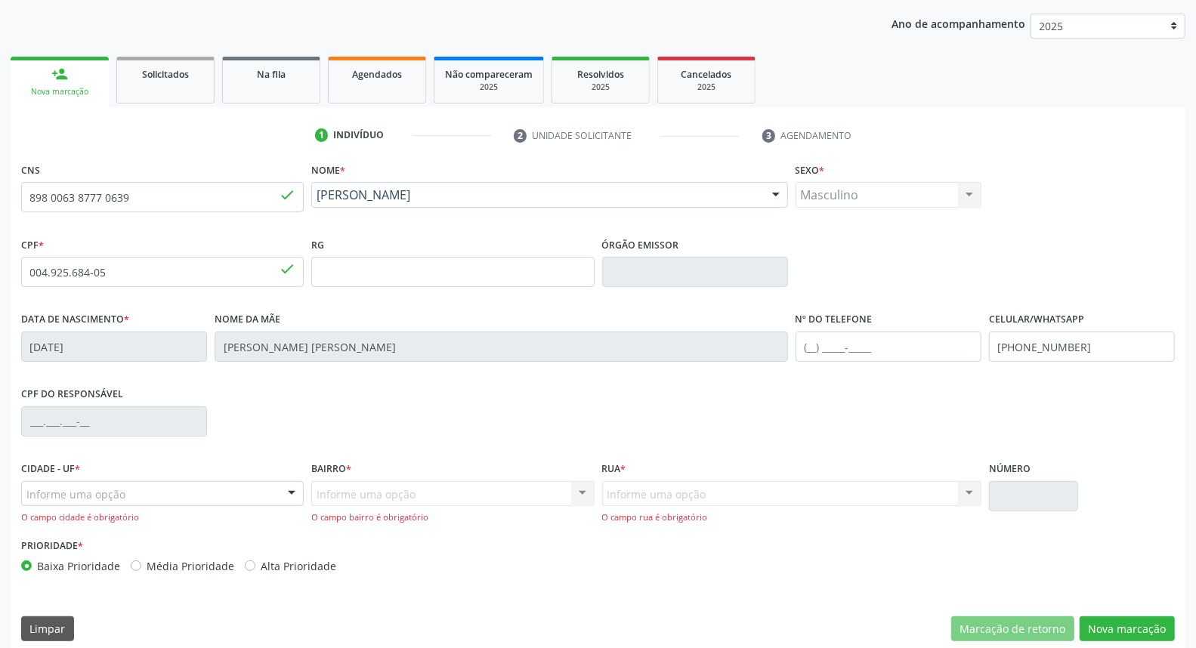
click at [145, 496] on div "Informe uma opção" at bounding box center [162, 494] width 283 height 26
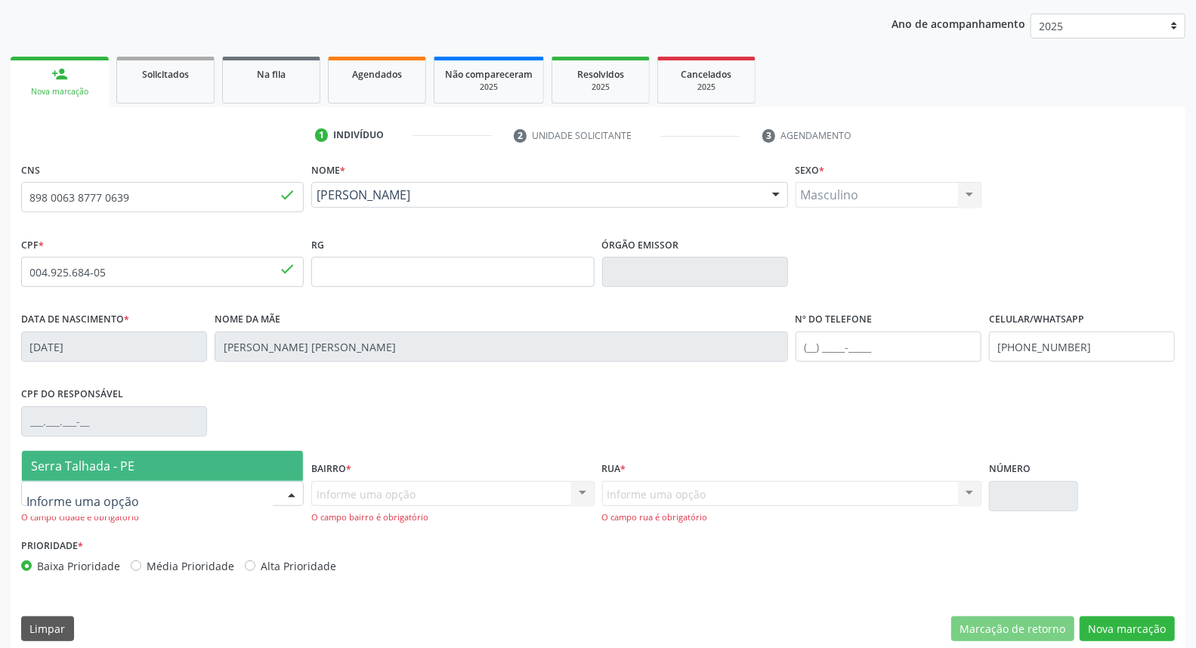
click at [149, 468] on span "Serra Talhada - PE" at bounding box center [162, 466] width 281 height 30
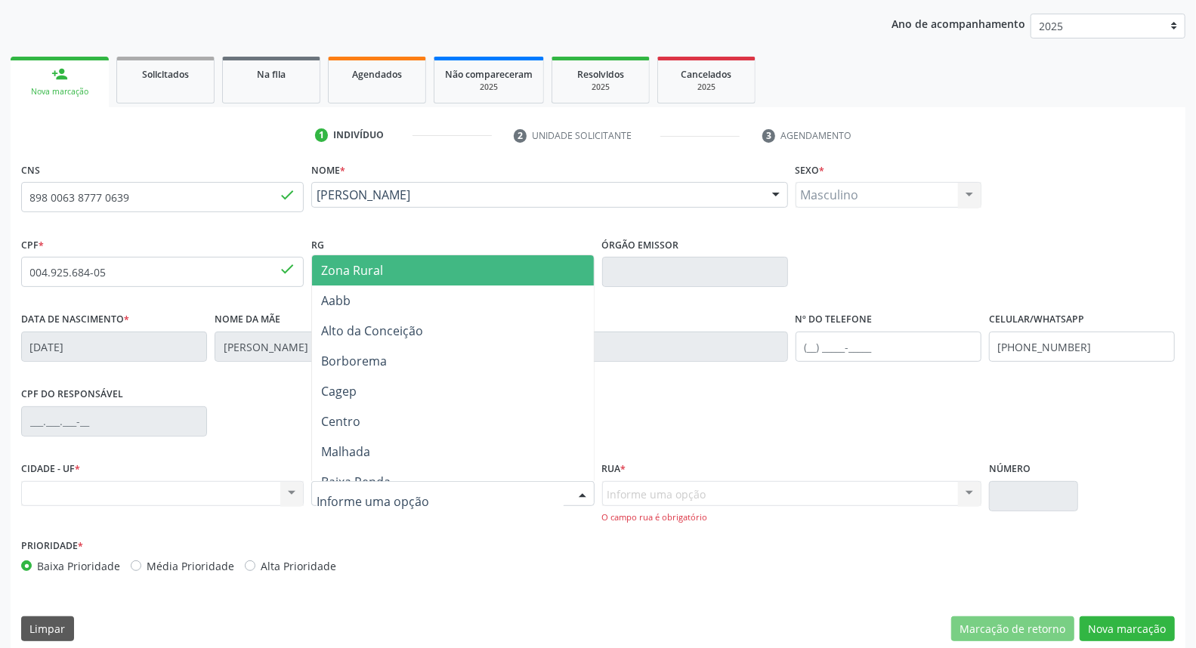
click at [371, 262] on span "Zona Rural" at bounding box center [352, 270] width 62 height 17
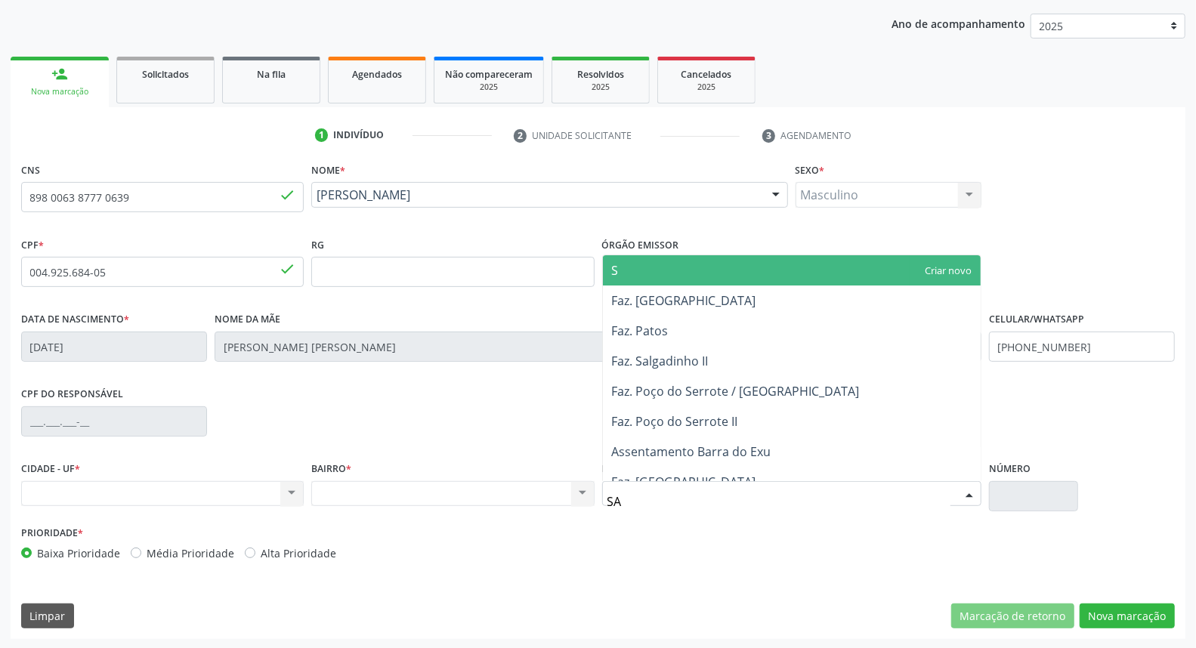
type input "SAO"
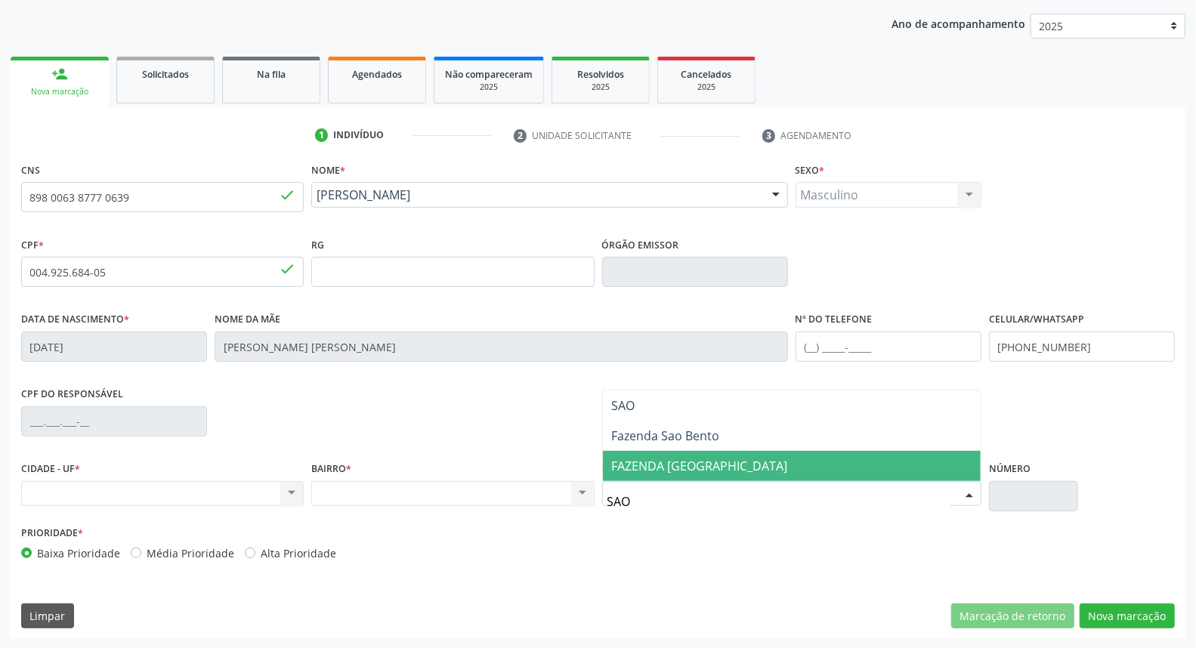
click at [710, 458] on span "FAZENDA [GEOGRAPHIC_DATA]" at bounding box center [700, 466] width 176 height 17
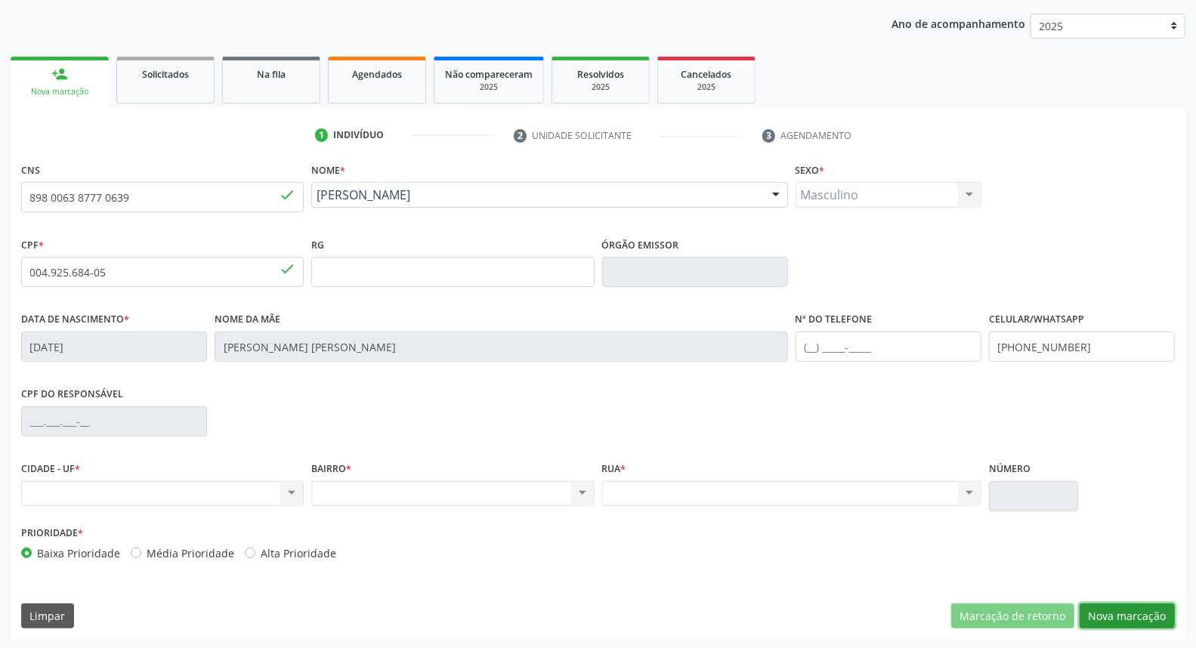
click at [1117, 612] on button "Nova marcação" at bounding box center [1127, 617] width 95 height 26
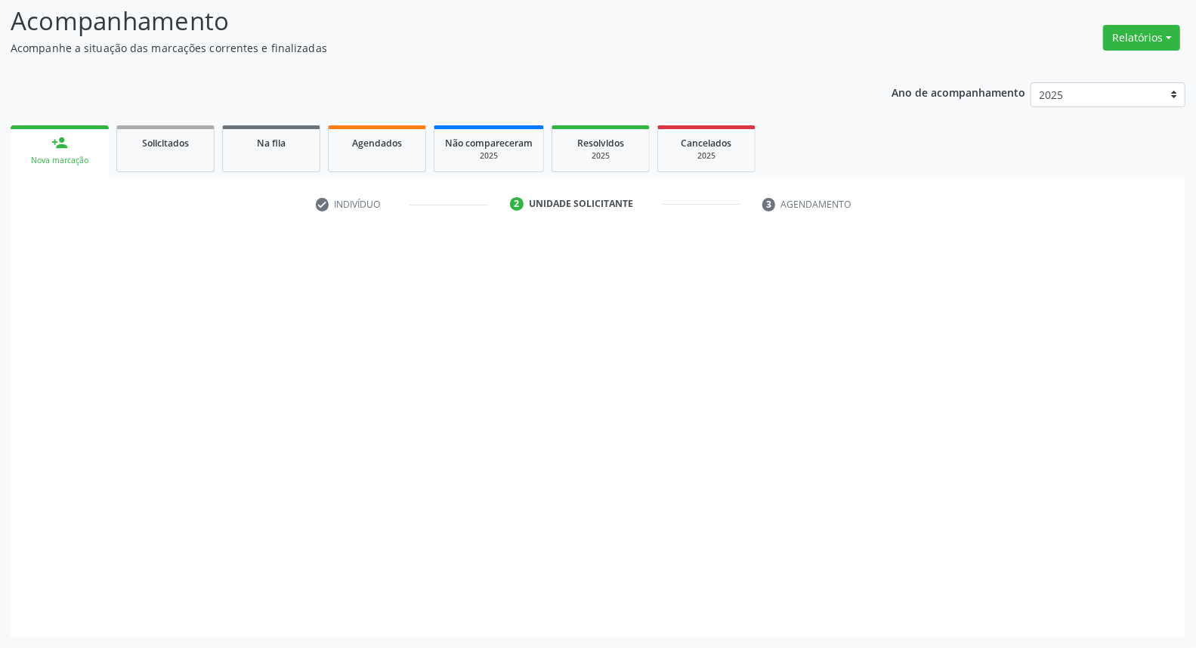
scroll to position [100, 0]
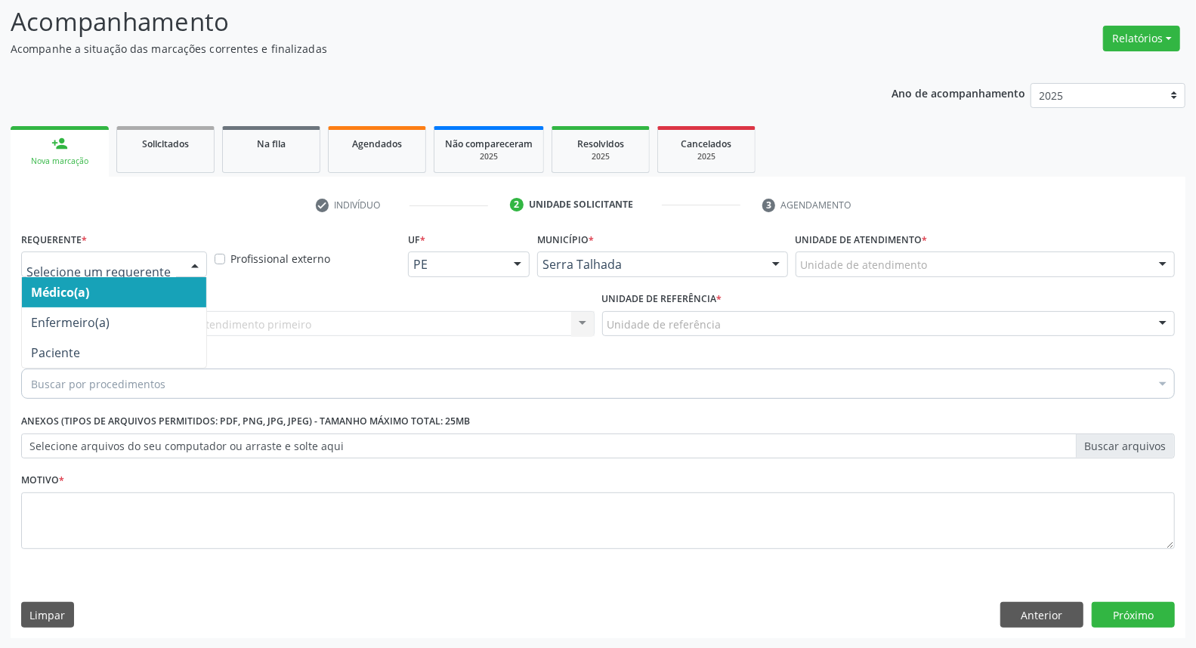
click at [163, 255] on div at bounding box center [114, 265] width 186 height 26
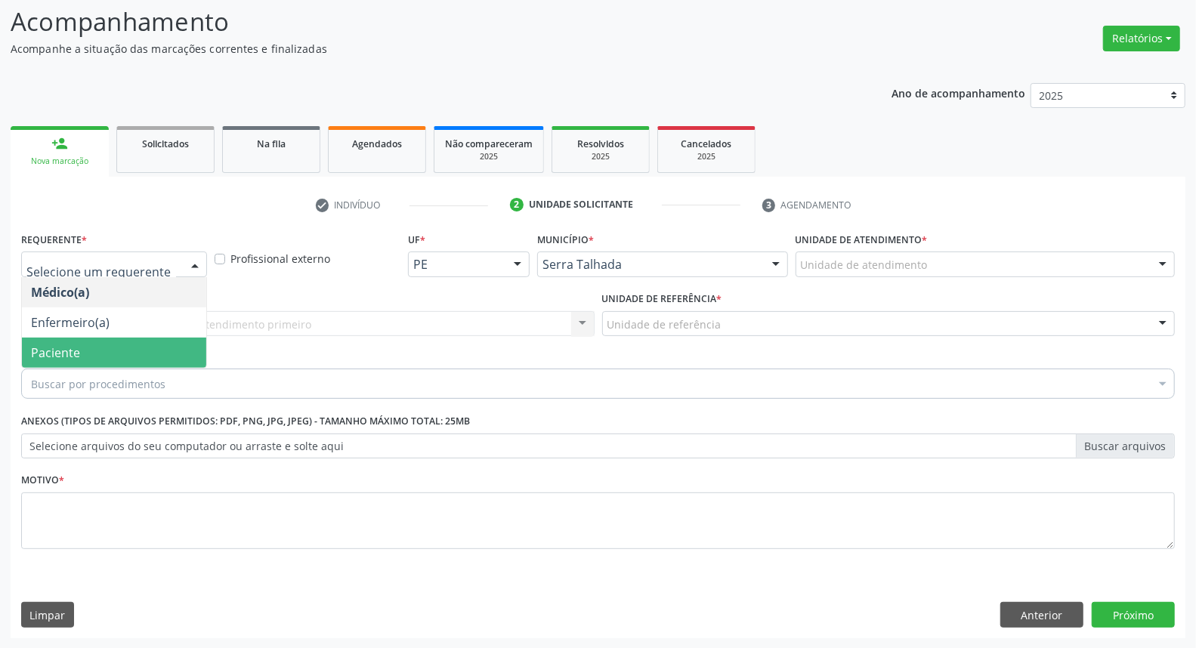
click at [162, 353] on span "Paciente" at bounding box center [114, 353] width 184 height 30
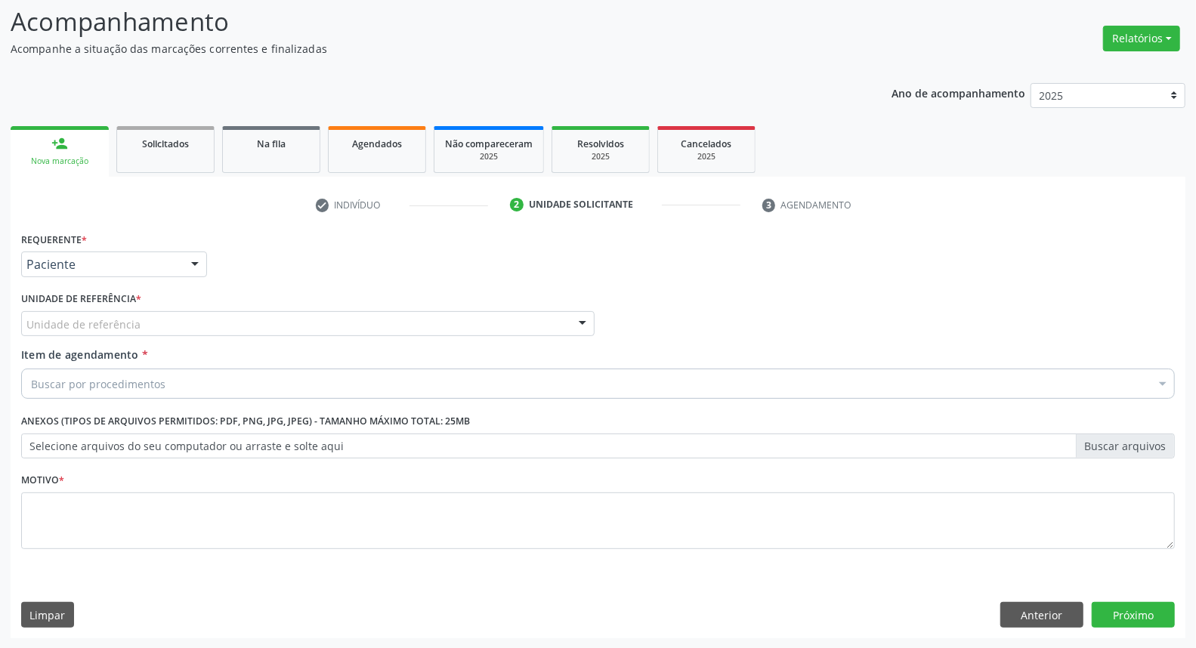
click at [172, 325] on div "Unidade de referência" at bounding box center [308, 324] width 574 height 26
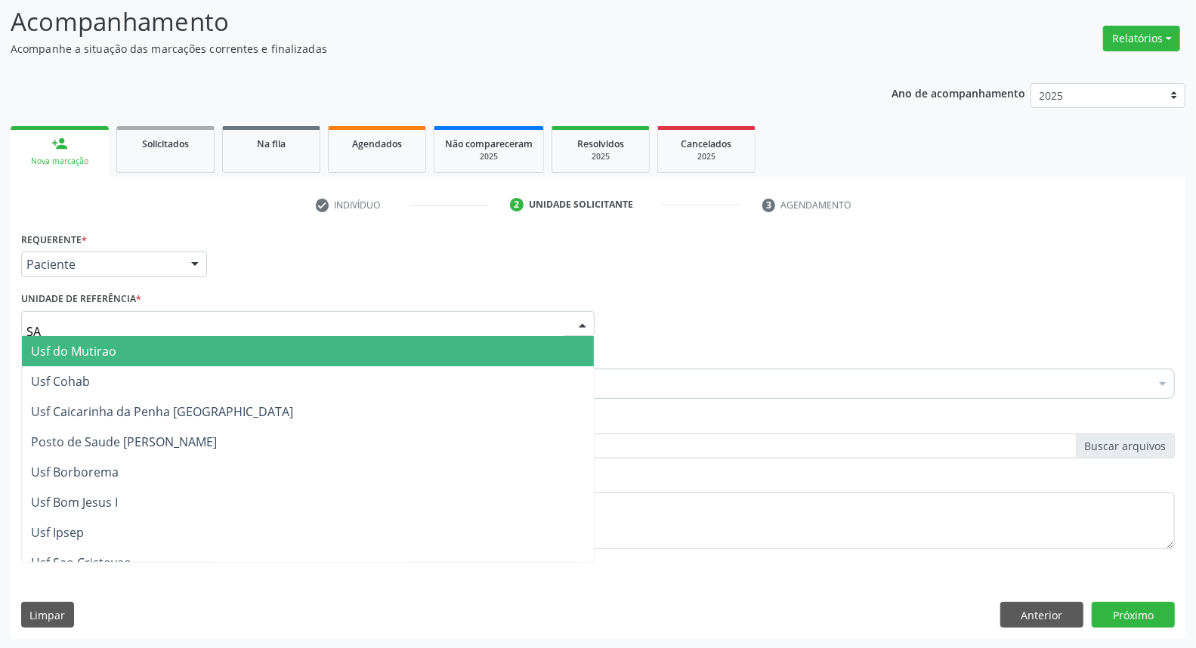
type input "SAO"
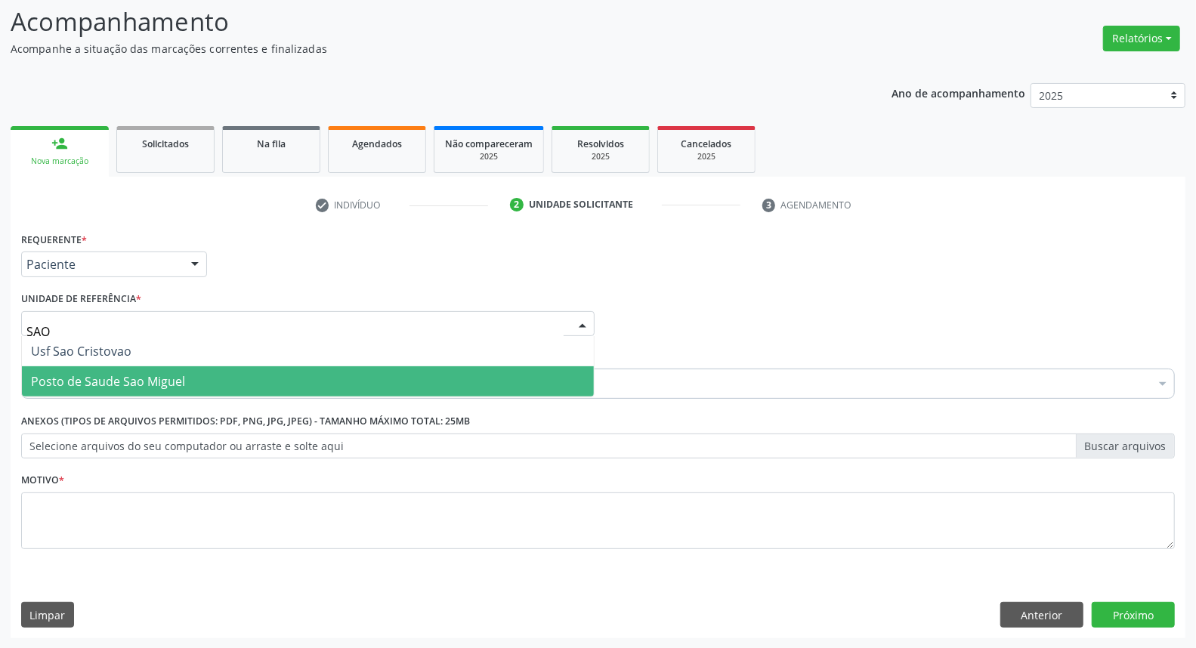
click at [103, 382] on span "Posto de Saude Sao Miguel" at bounding box center [108, 381] width 154 height 17
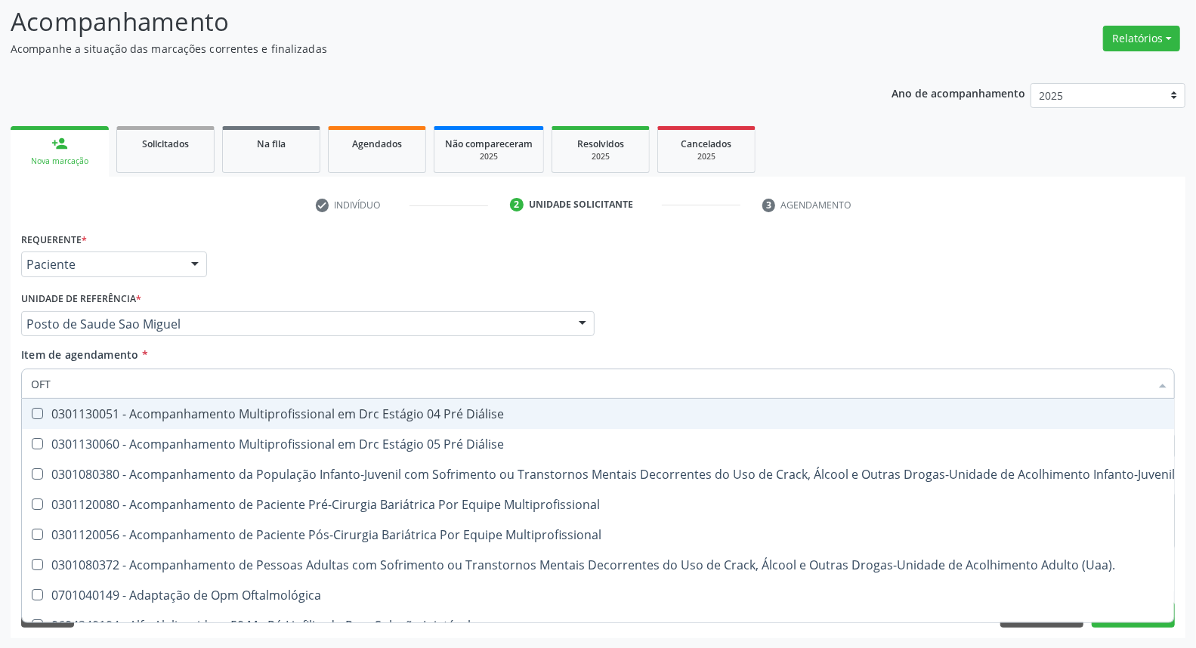
type input "OFTA"
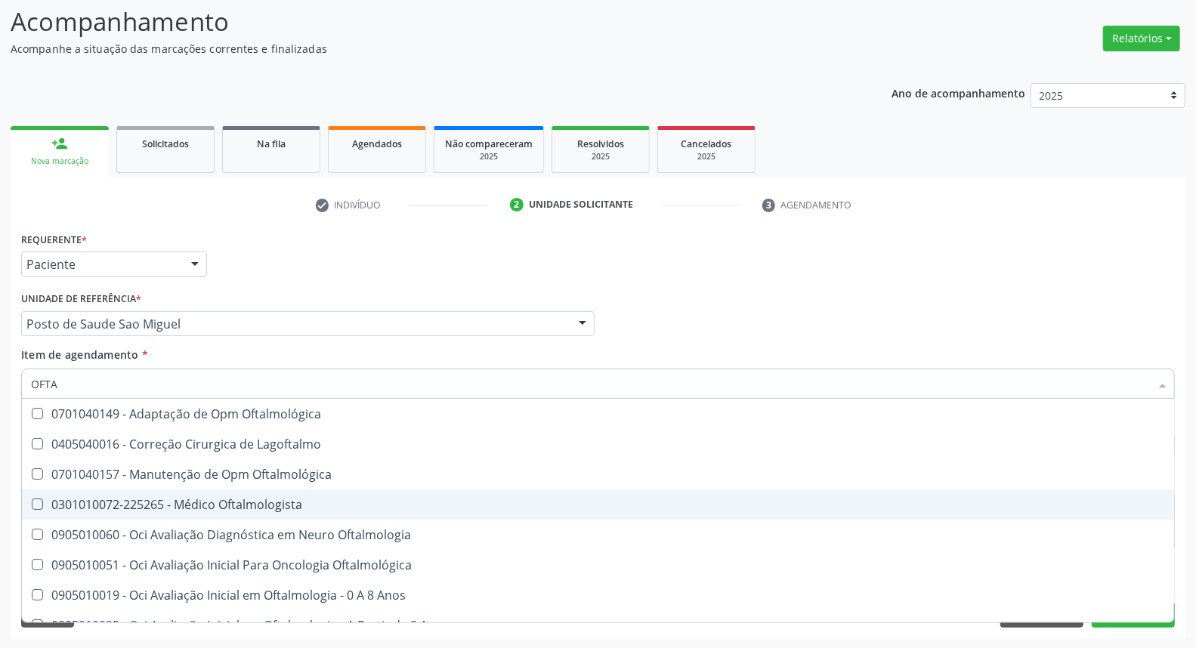
click at [80, 506] on div "0301010072-225265 - Médico Oftalmologista" at bounding box center [598, 505] width 1134 height 12
checkbox Oftalmologista "true"
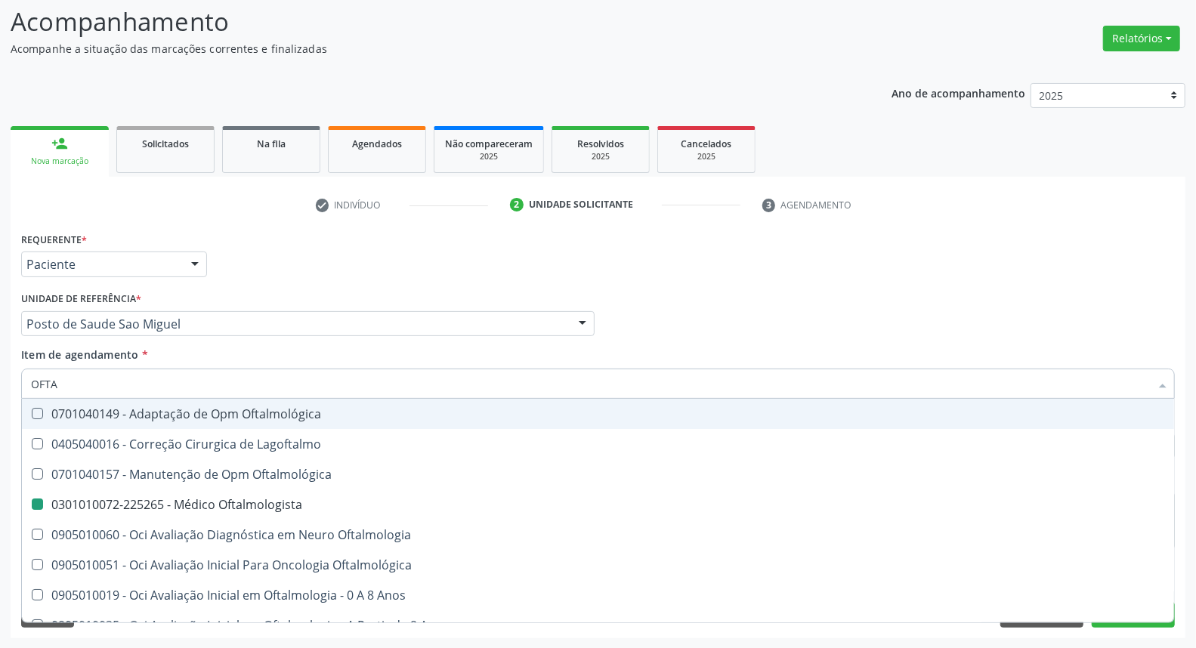
click at [929, 283] on div "Requerente * Paciente Médico(a) Enfermeiro(a) Paciente Nenhum resultado encontr…" at bounding box center [597, 257] width 1161 height 59
checkbox Lagoftalmo "true"
checkbox Oftalmologista "false"
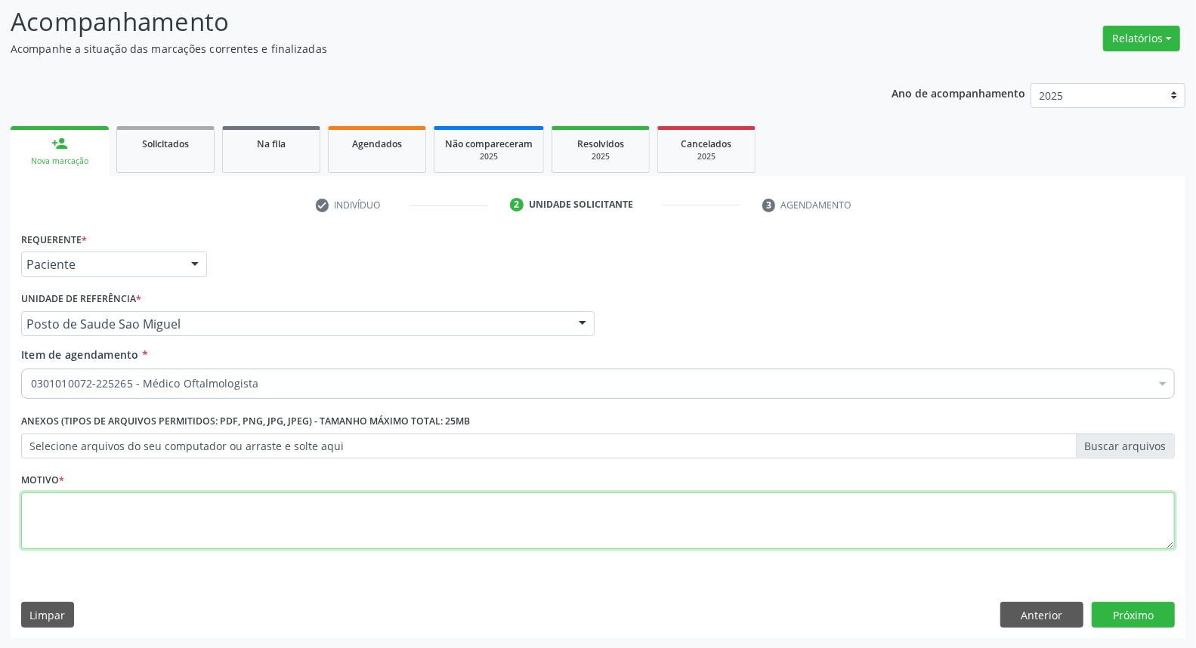
click at [715, 531] on textarea at bounding box center [598, 521] width 1154 height 57
type textarea "*"
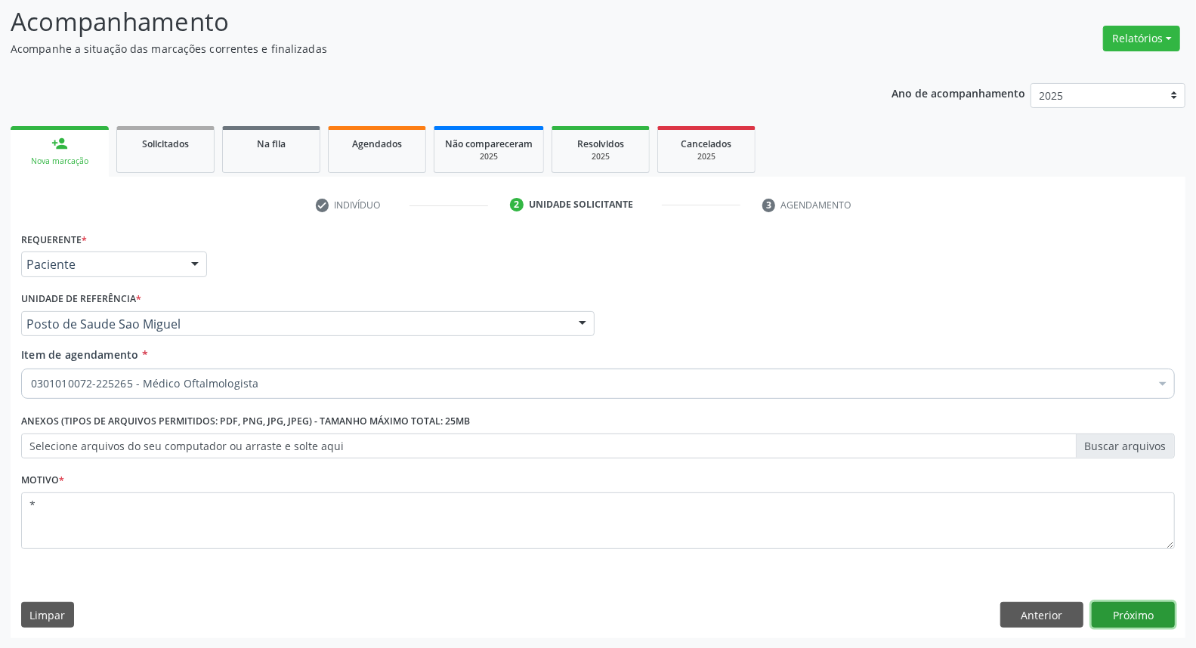
click at [1132, 620] on button "Próximo" at bounding box center [1133, 615] width 83 height 26
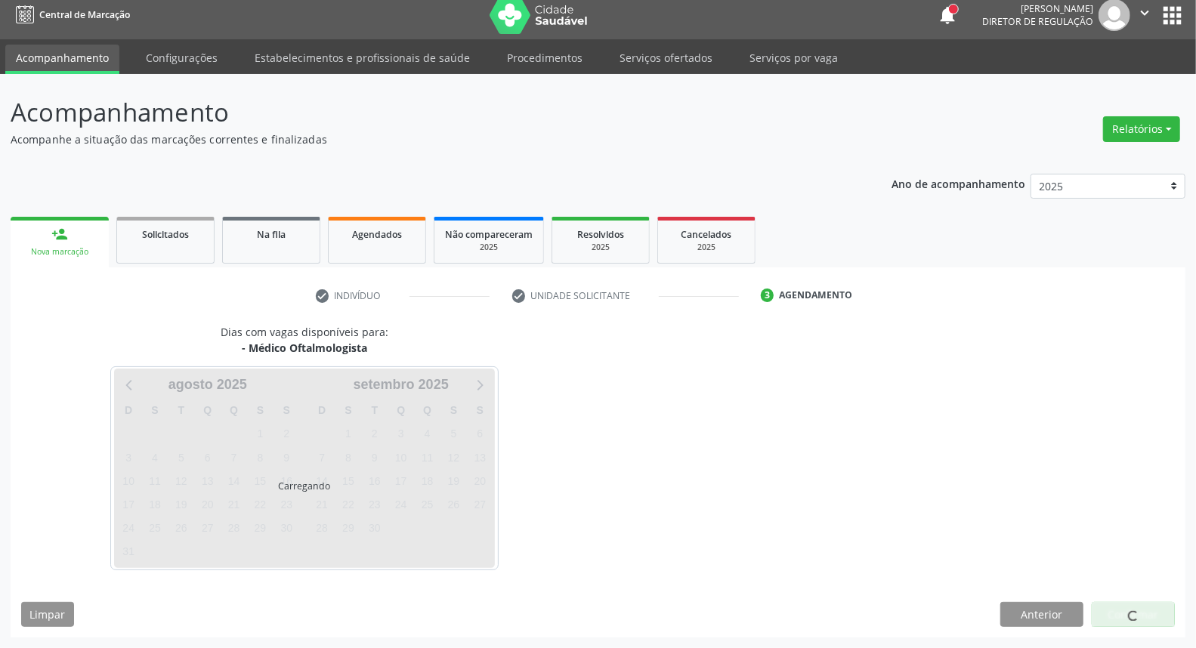
scroll to position [8, 0]
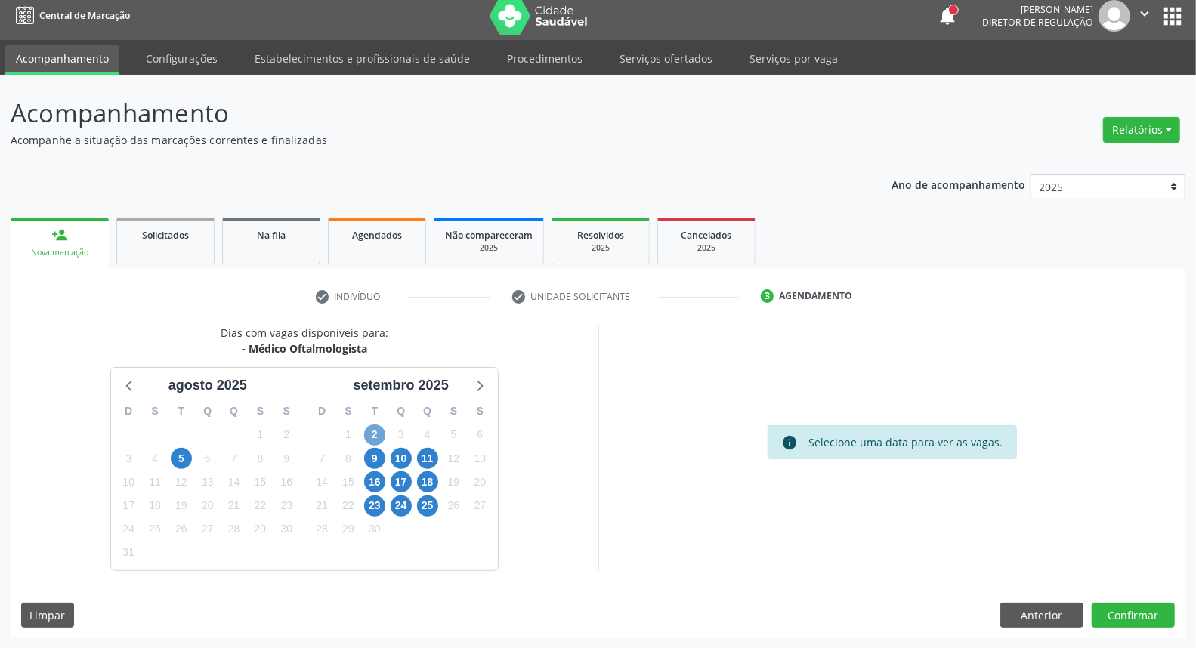
click at [378, 428] on span "2" at bounding box center [374, 435] width 21 height 21
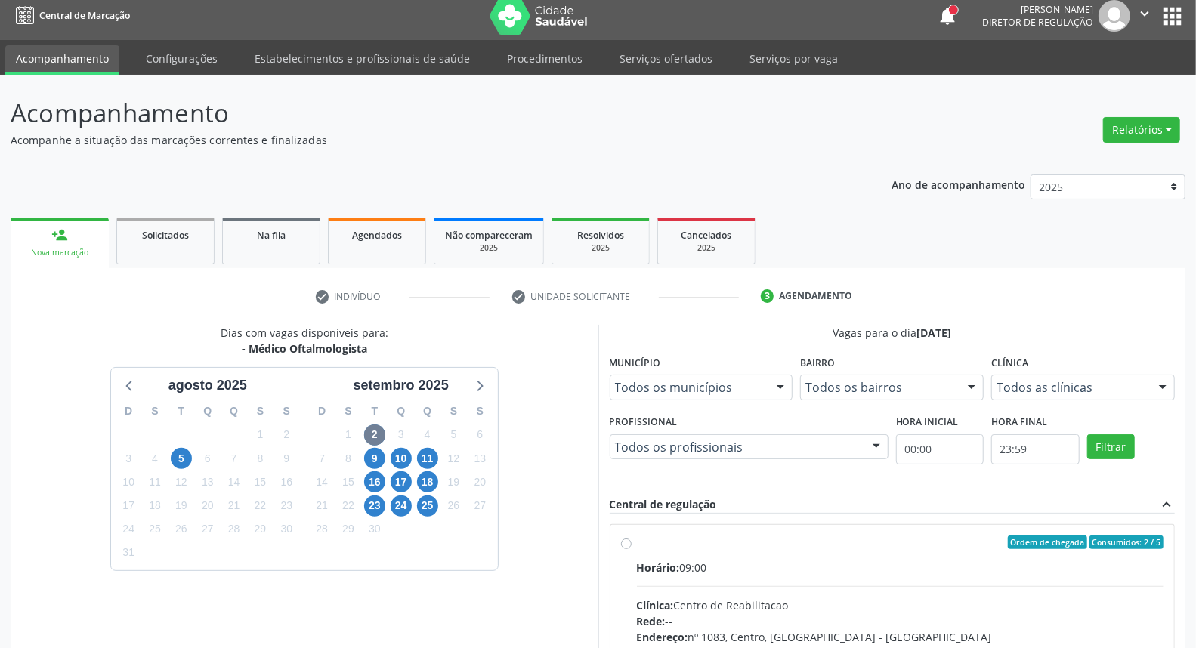
click at [703, 552] on label "Ordem de chegada Consumidos: 2 / 5 Horário: 09:00 Clínica: Centro de Reabilitac…" at bounding box center [900, 652] width 527 height 232
click at [632, 549] on input "Ordem de chegada Consumidos: 2 / 5 Horário: 09:00 Clínica: Centro de Reabilitac…" at bounding box center [626, 543] width 11 height 14
radio input "true"
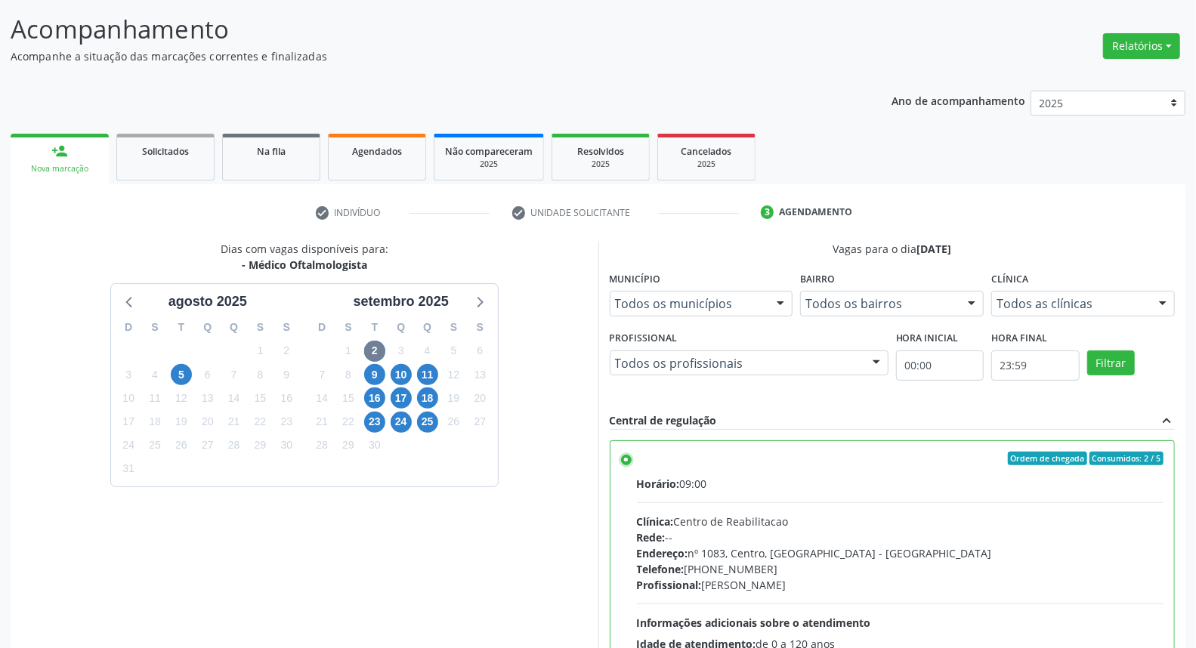
scroll to position [253, 0]
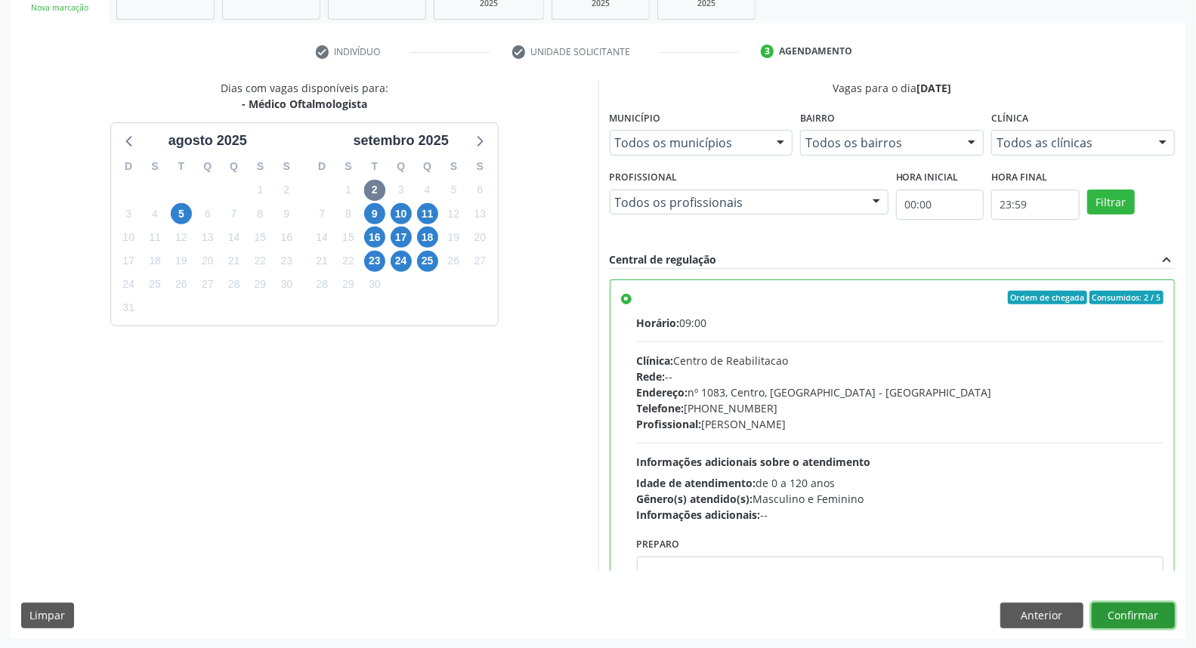
click at [1149, 611] on button "Confirmar" at bounding box center [1133, 616] width 83 height 26
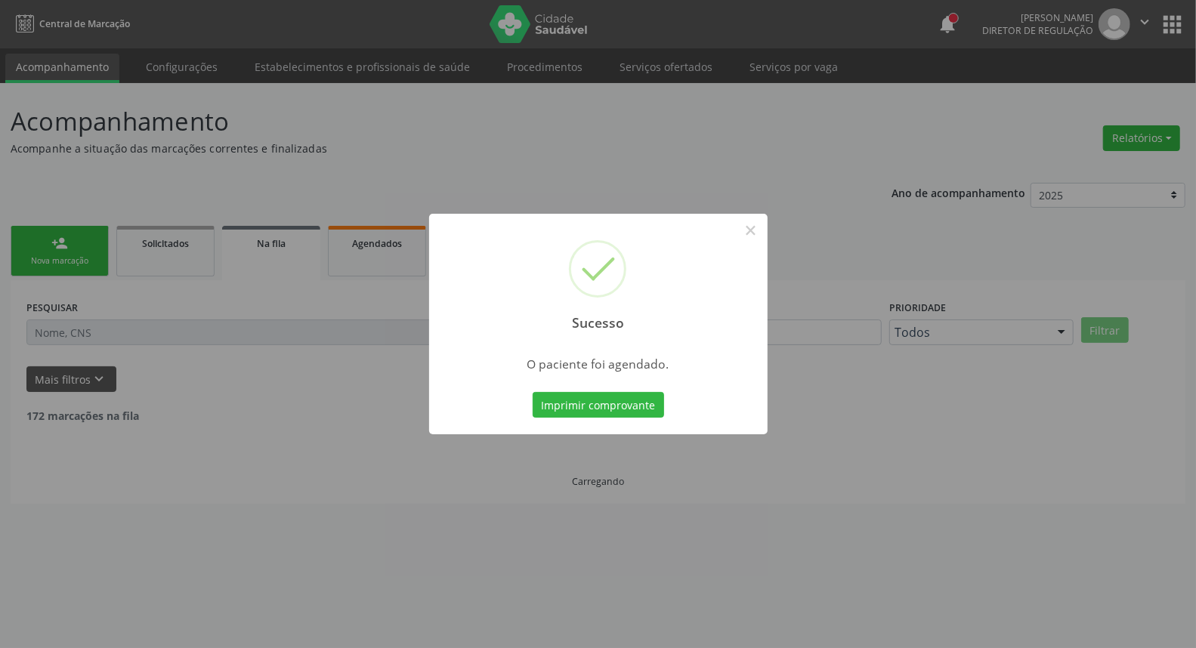
scroll to position [0, 0]
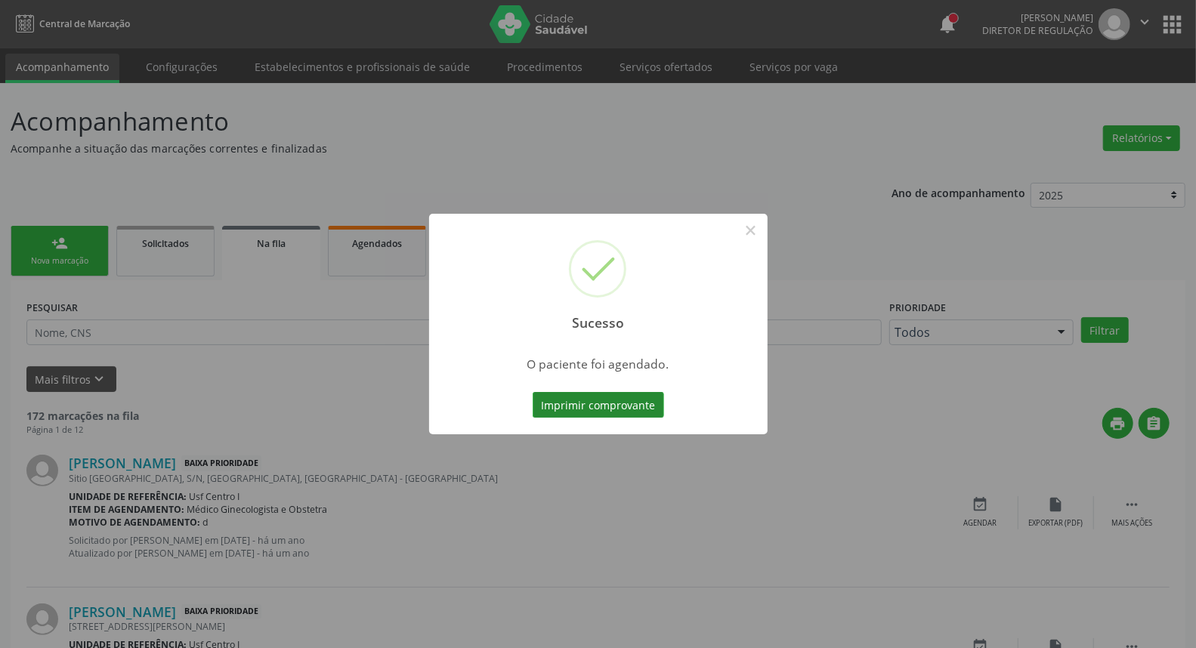
click at [592, 399] on button "Imprimir comprovante" at bounding box center [598, 405] width 131 height 26
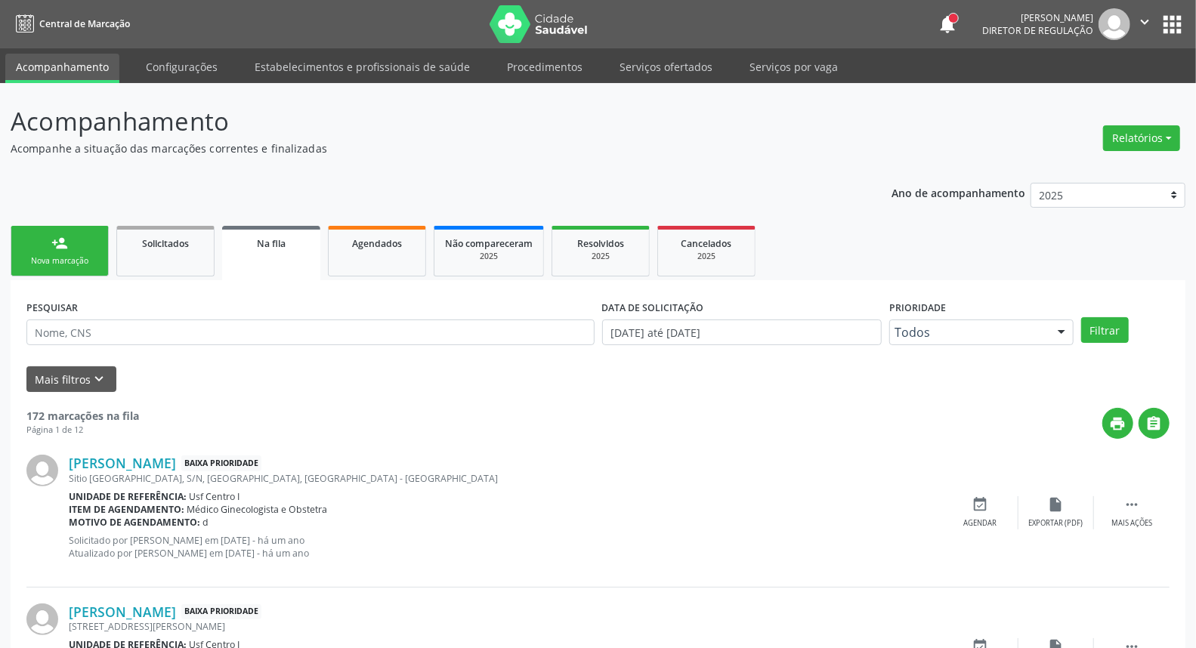
click at [51, 252] on link "person_add Nova marcação" at bounding box center [60, 251] width 98 height 51
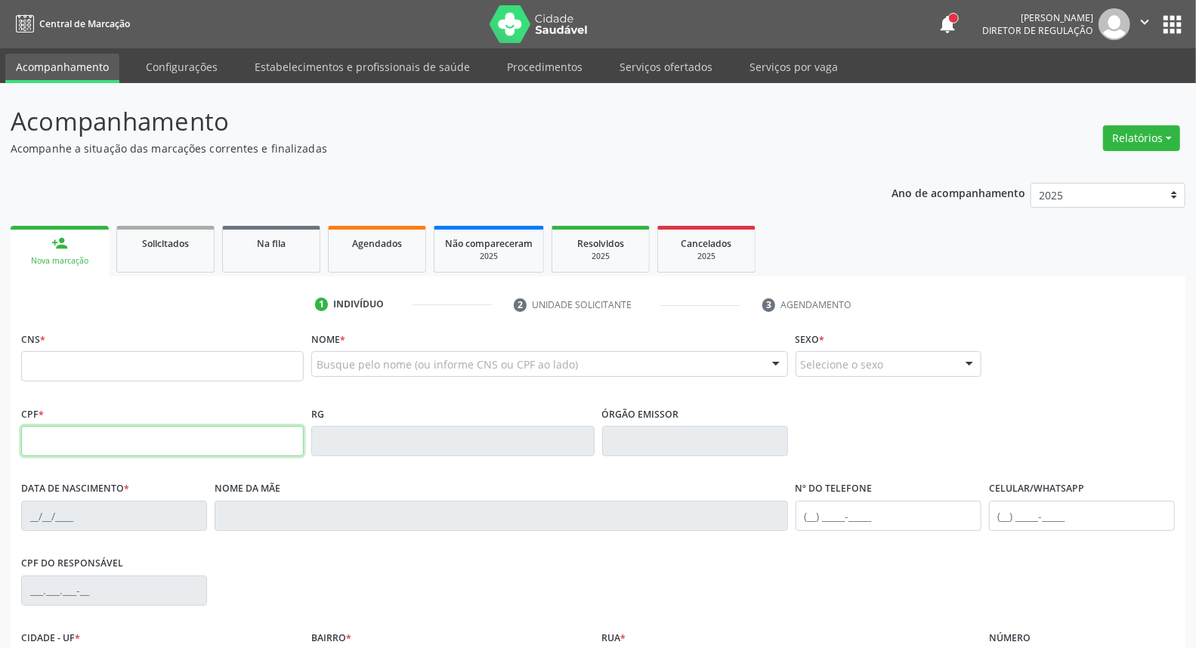
click at [60, 442] on input "text" at bounding box center [162, 441] width 283 height 30
type input "112.625.504-16"
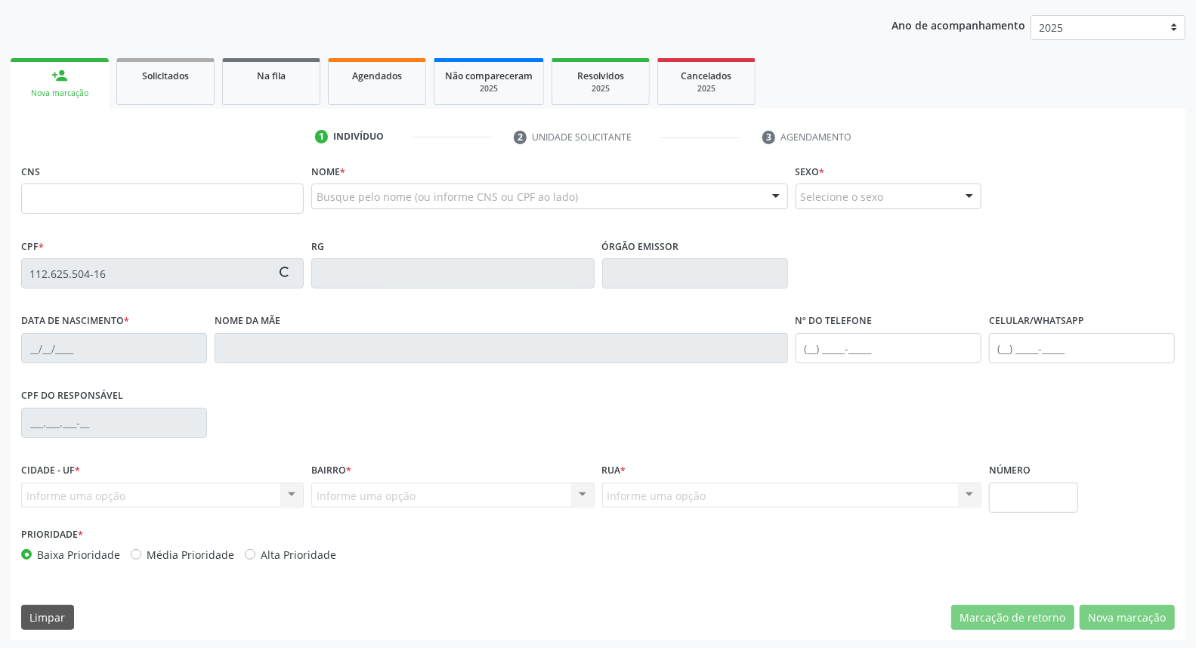
scroll to position [169, 0]
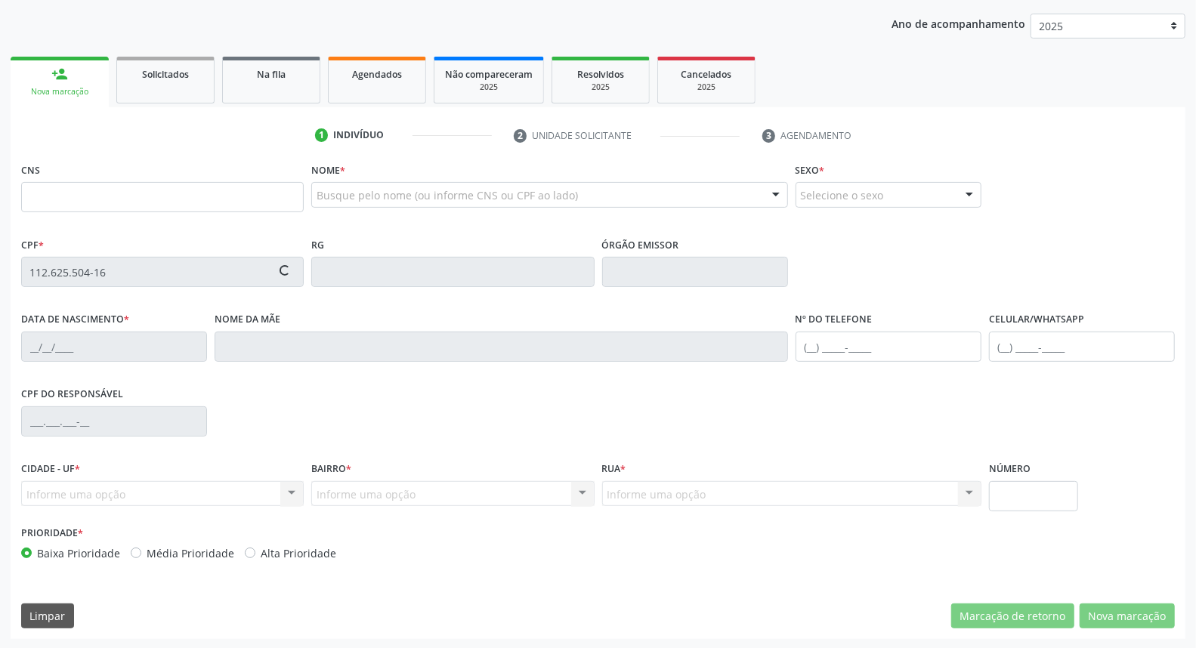
type input "898 0037 4171 9864"
type input "[DATE]"
type input "[PERSON_NAME]"
type input "[PHONE_NUMBER]"
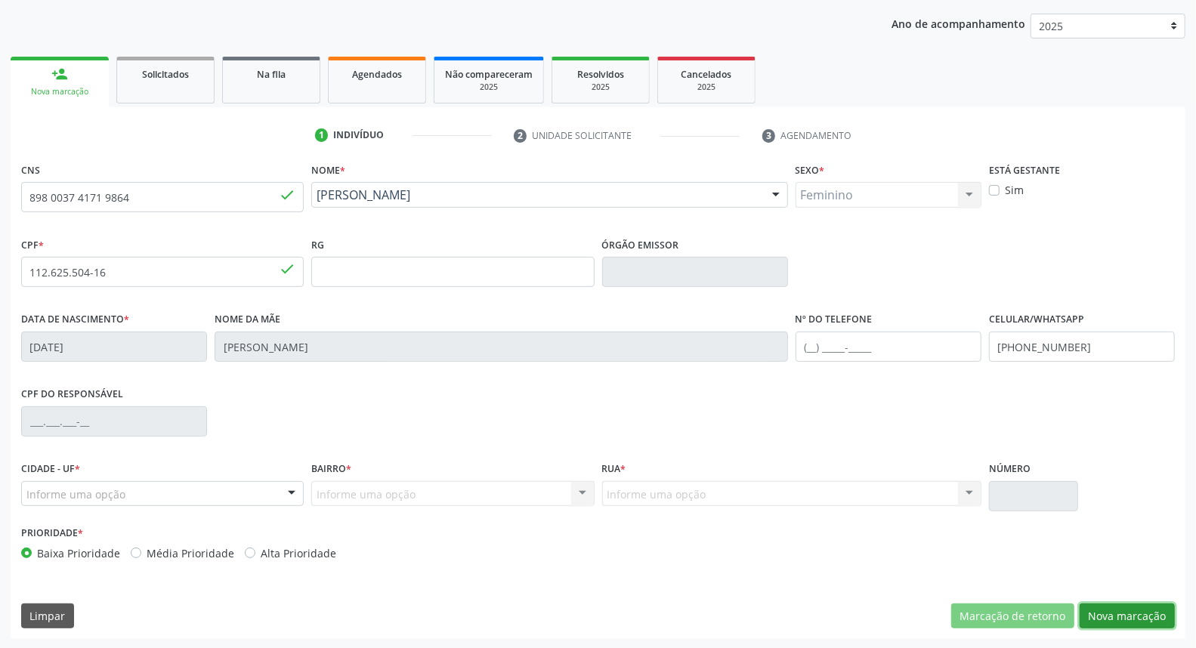
click at [1159, 615] on button "Nova marcação" at bounding box center [1127, 617] width 95 height 26
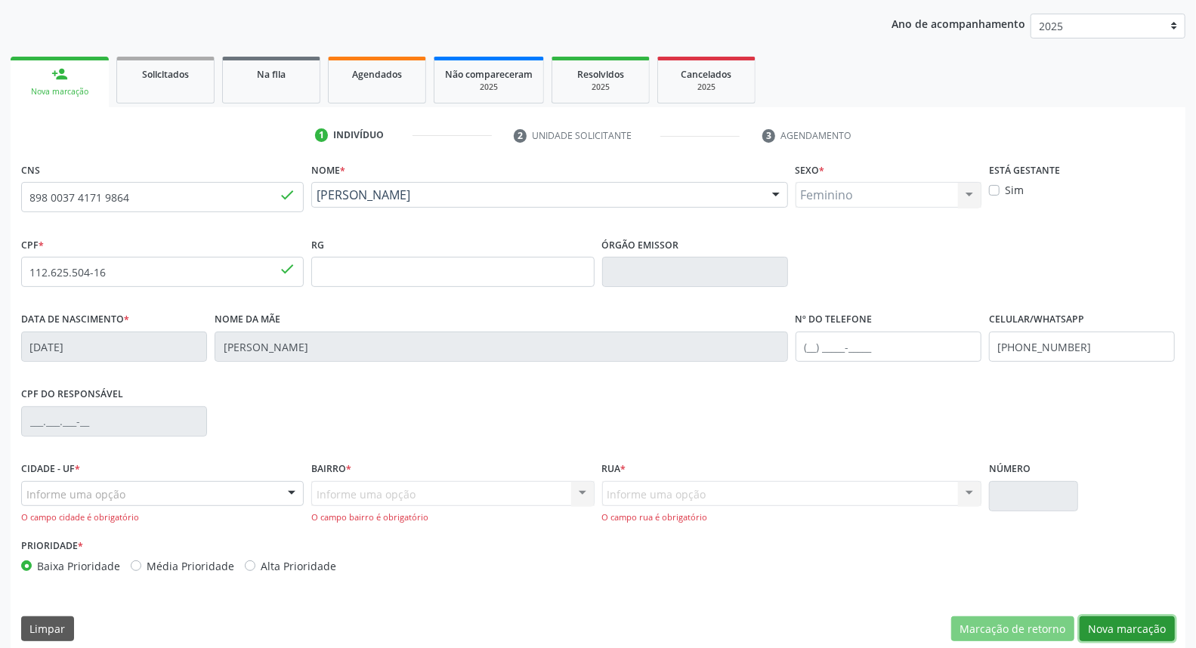
drag, startPoint x: 1102, startPoint y: 624, endPoint x: 809, endPoint y: 487, distance: 323.1
click at [1102, 623] on button "Nova marcação" at bounding box center [1127, 630] width 95 height 26
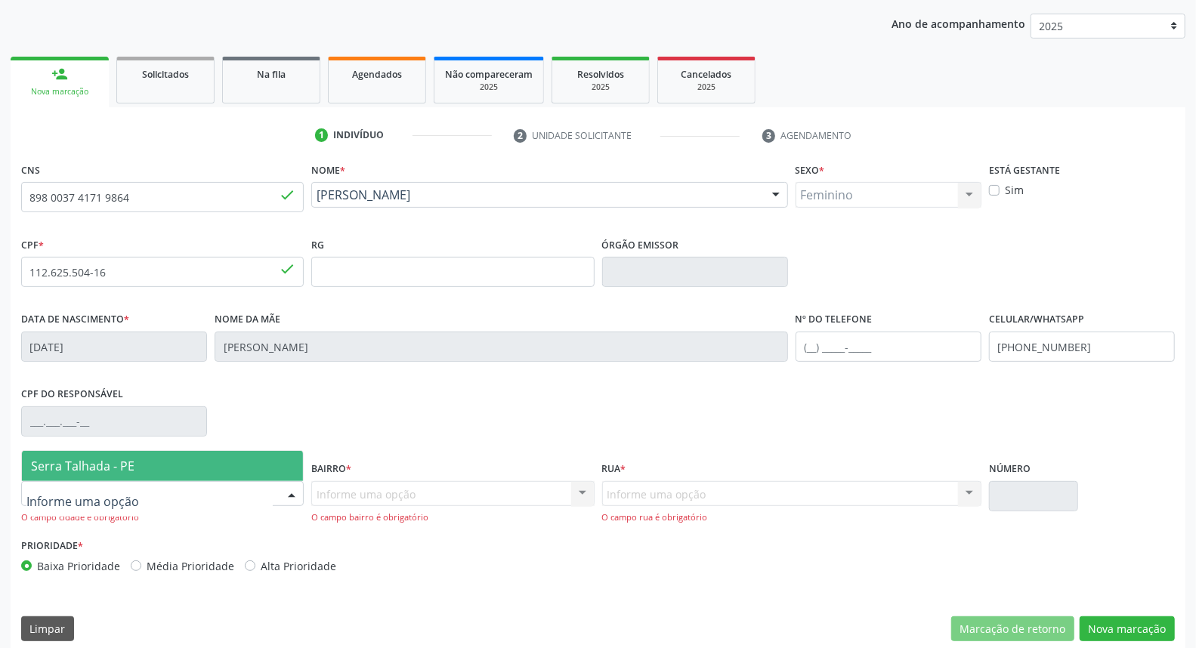
click at [216, 492] on div at bounding box center [162, 494] width 283 height 26
click at [209, 456] on span "Serra Talhada - PE" at bounding box center [162, 466] width 281 height 30
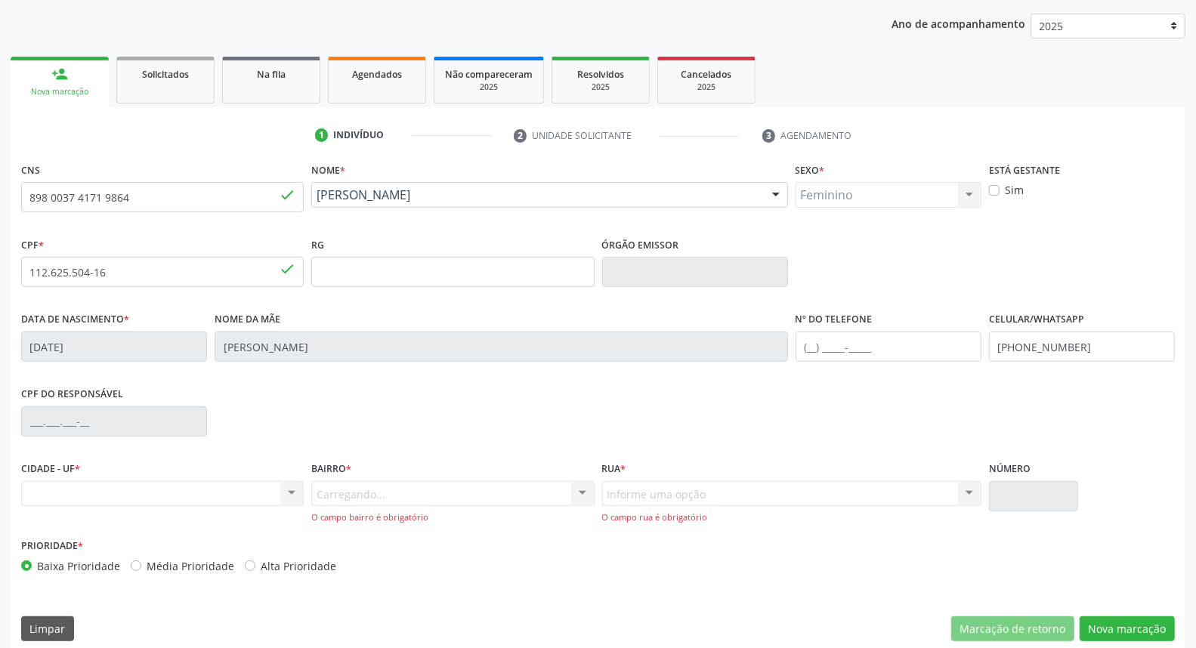
click at [379, 490] on div "Carregando... Nenhum resultado encontrado para: " " Nenhuma opção encontrada. D…" at bounding box center [452, 502] width 283 height 43
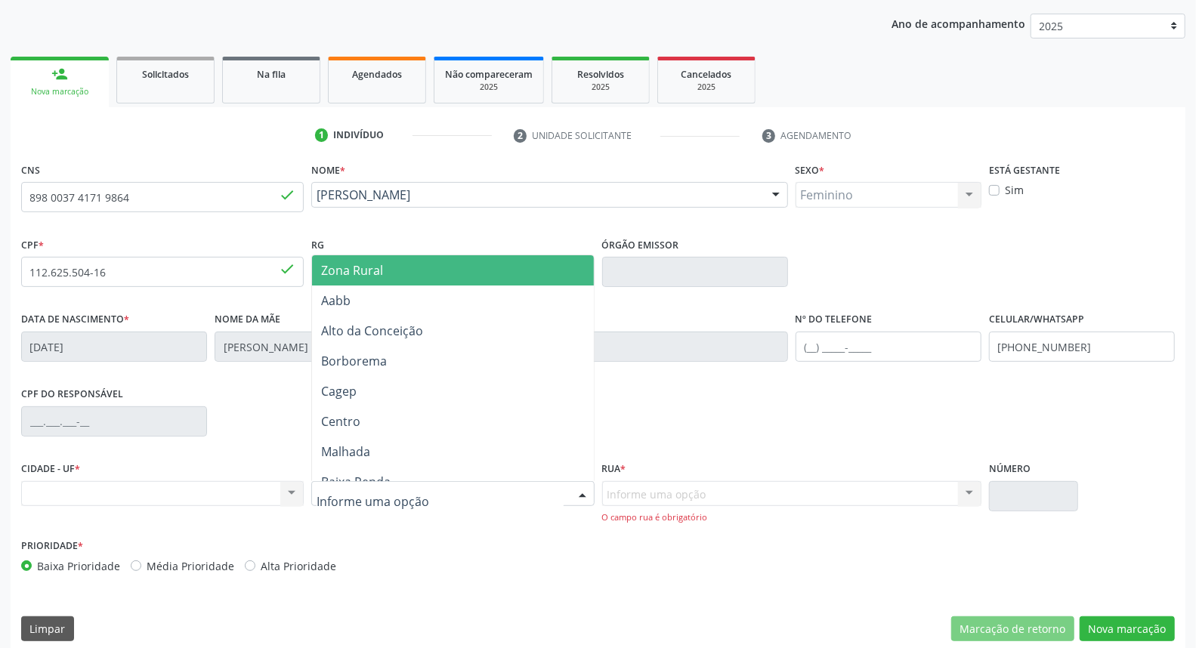
click at [414, 282] on span "Zona Rural" at bounding box center [452, 270] width 281 height 30
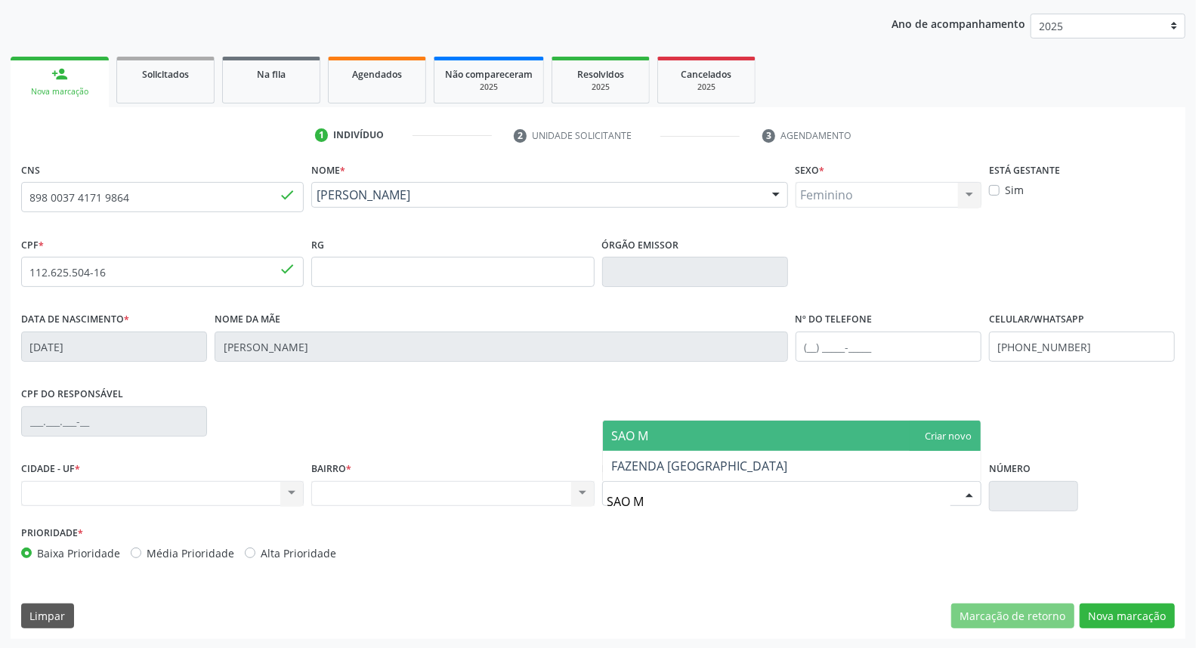
type input "SAO MI"
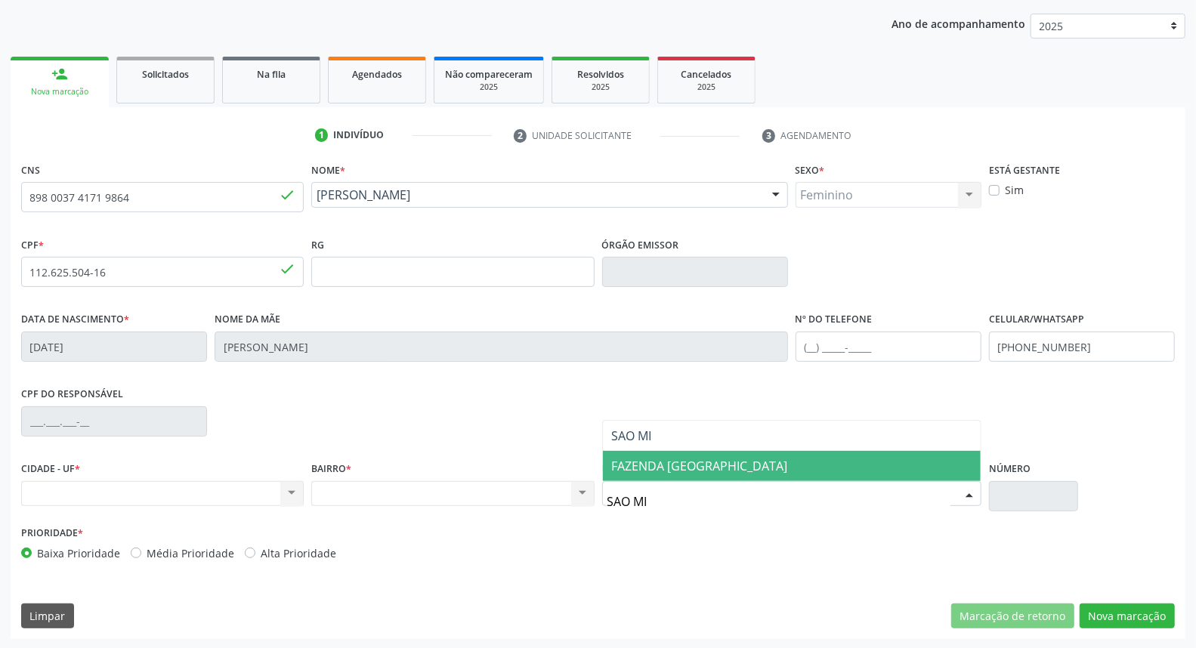
click at [655, 463] on span "FAZENDA [GEOGRAPHIC_DATA]" at bounding box center [700, 466] width 176 height 17
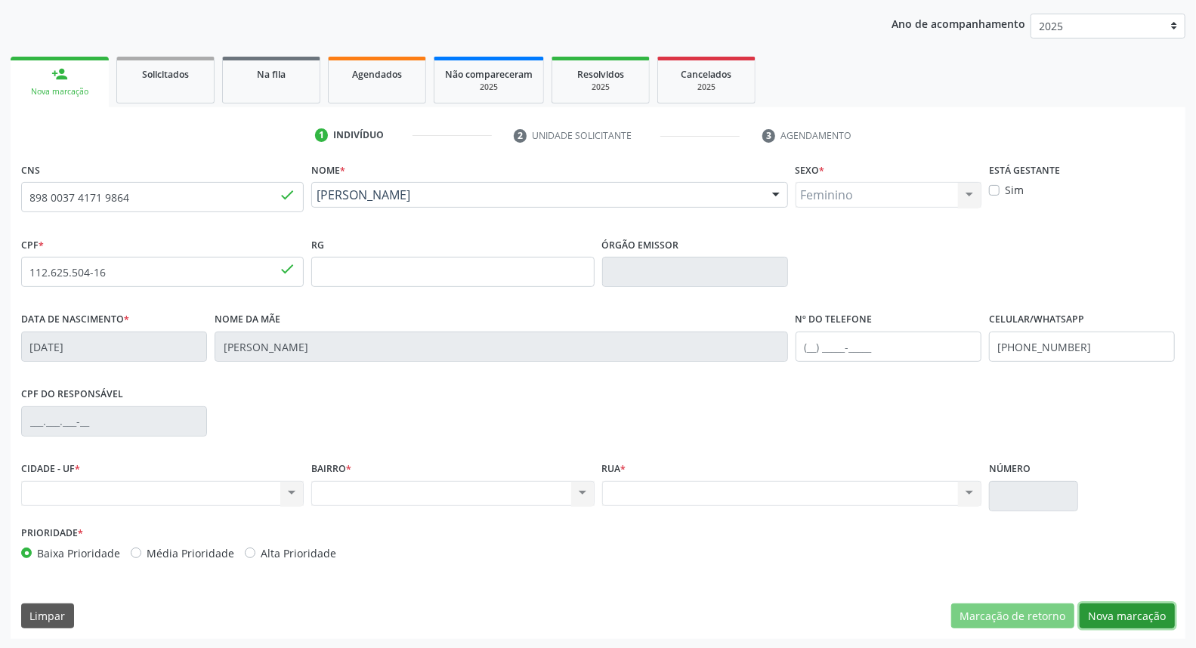
click at [1114, 620] on button "Nova marcação" at bounding box center [1127, 617] width 95 height 26
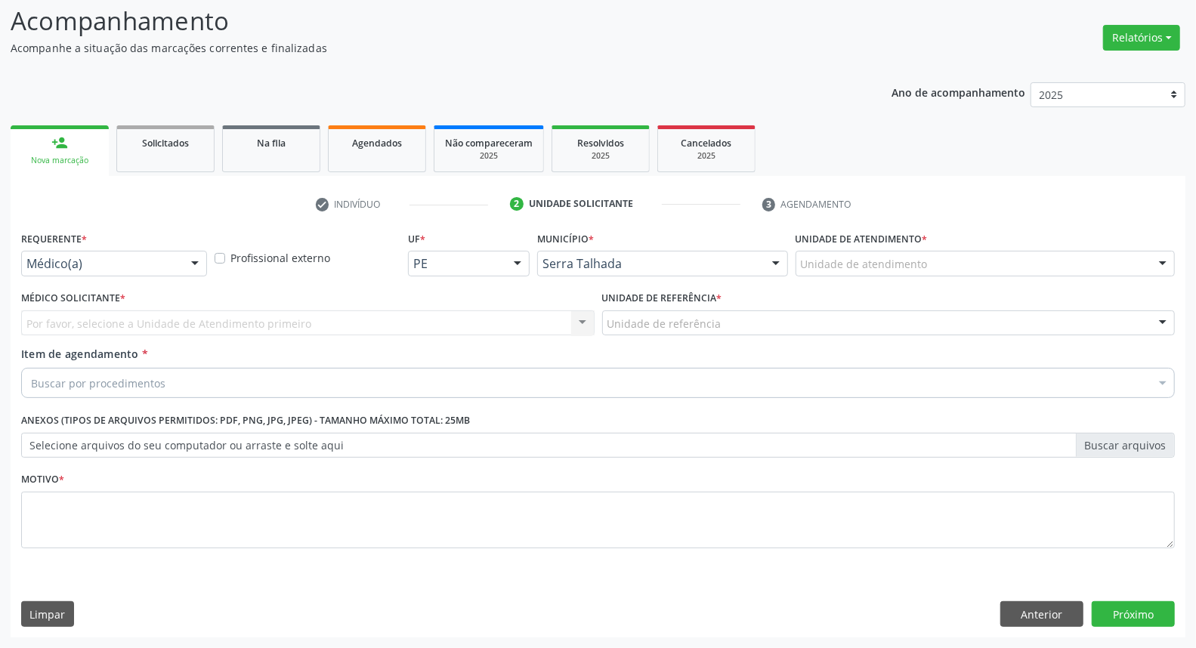
scroll to position [100, 0]
click at [181, 262] on div "Médico(a) Médico(a) Enfermeiro(a) Paciente Nenhum resultado encontrado para: " …" at bounding box center [114, 265] width 186 height 26
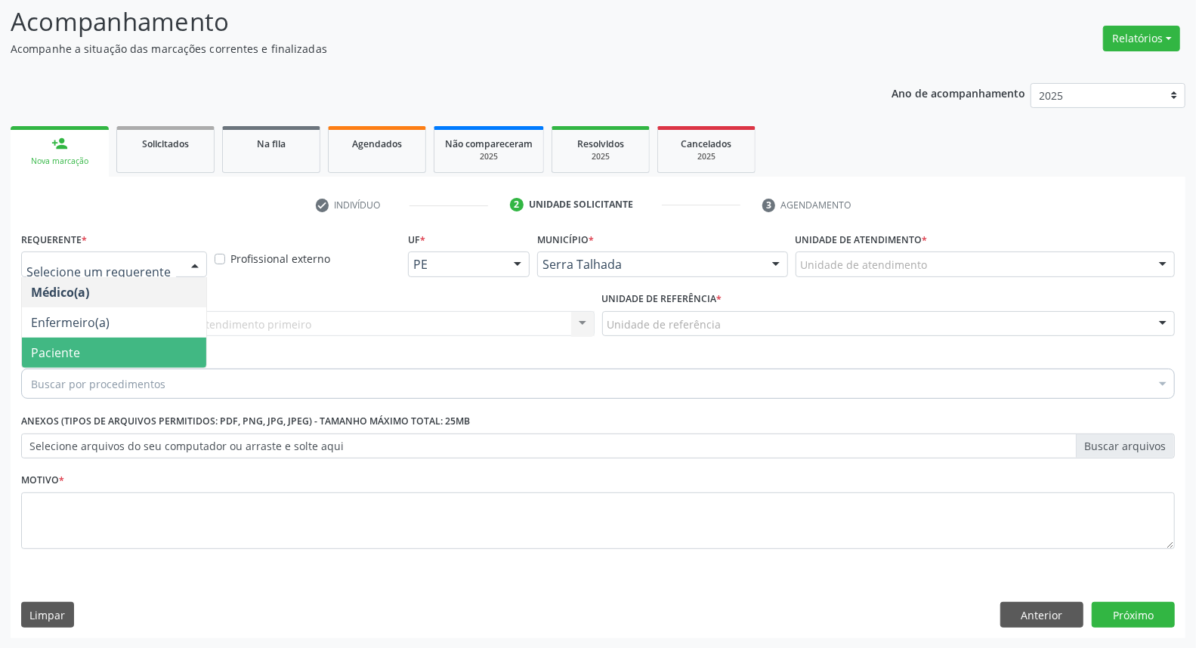
drag, startPoint x: 144, startPoint y: 345, endPoint x: 153, endPoint y: 329, distance: 18.9
click at [144, 345] on span "Paciente" at bounding box center [114, 353] width 184 height 30
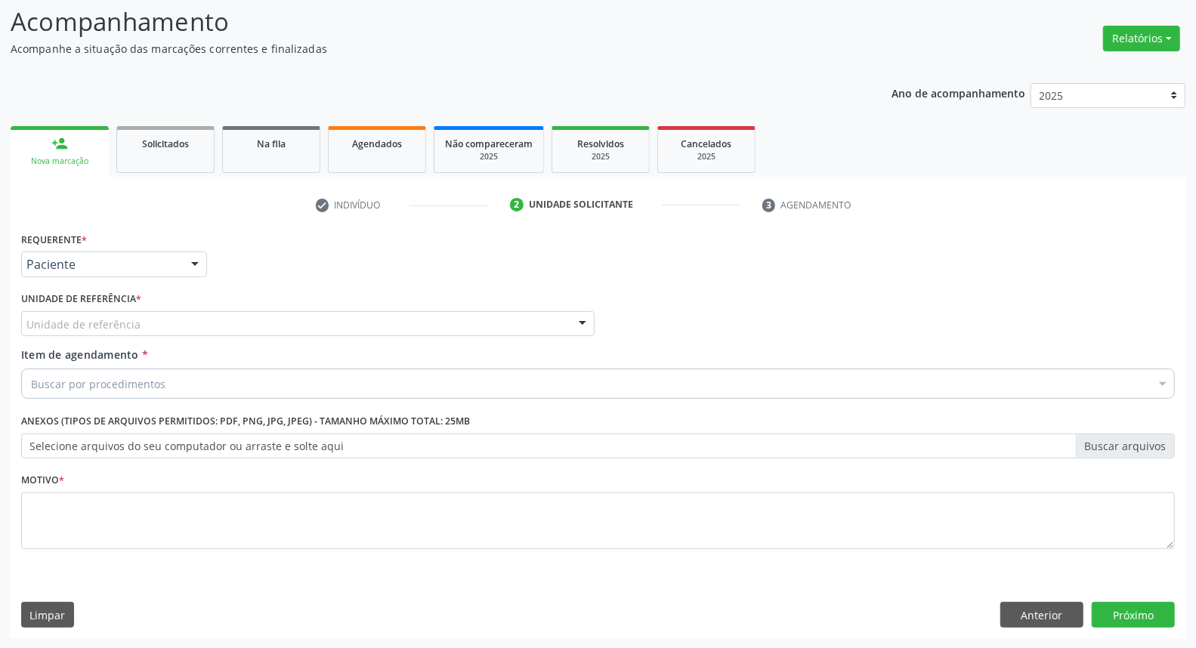
click at [156, 325] on div "Unidade de referência" at bounding box center [308, 324] width 574 height 26
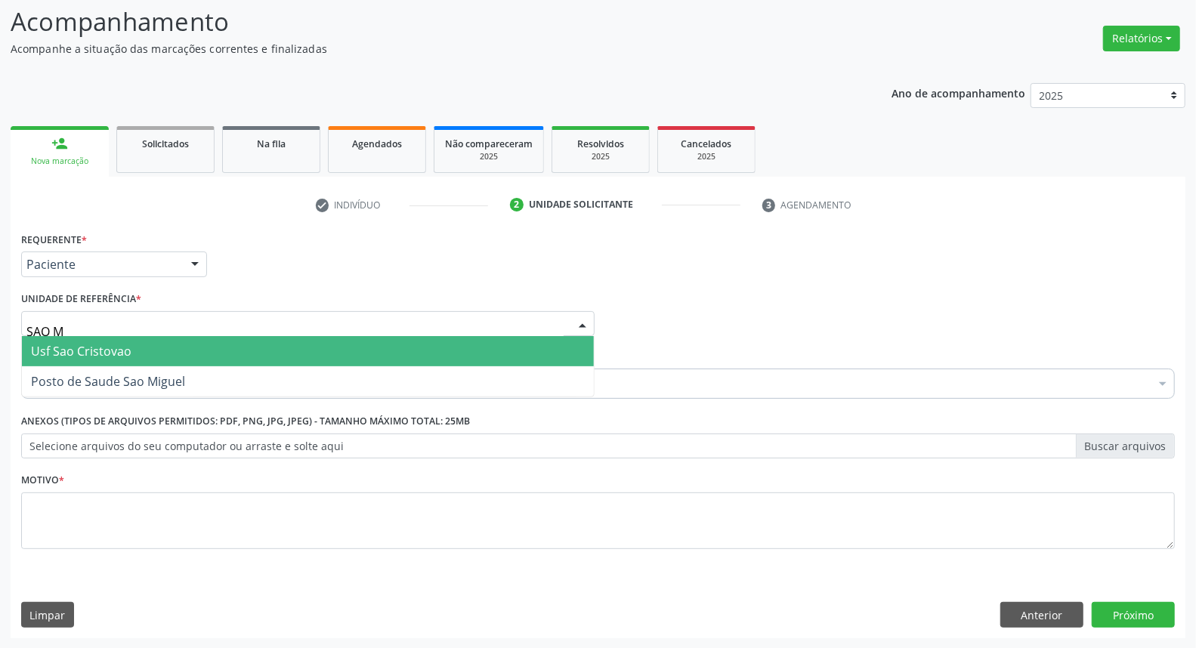
type input "SAO MI"
click at [149, 349] on span "Posto de Saude Sao Miguel" at bounding box center [108, 351] width 154 height 17
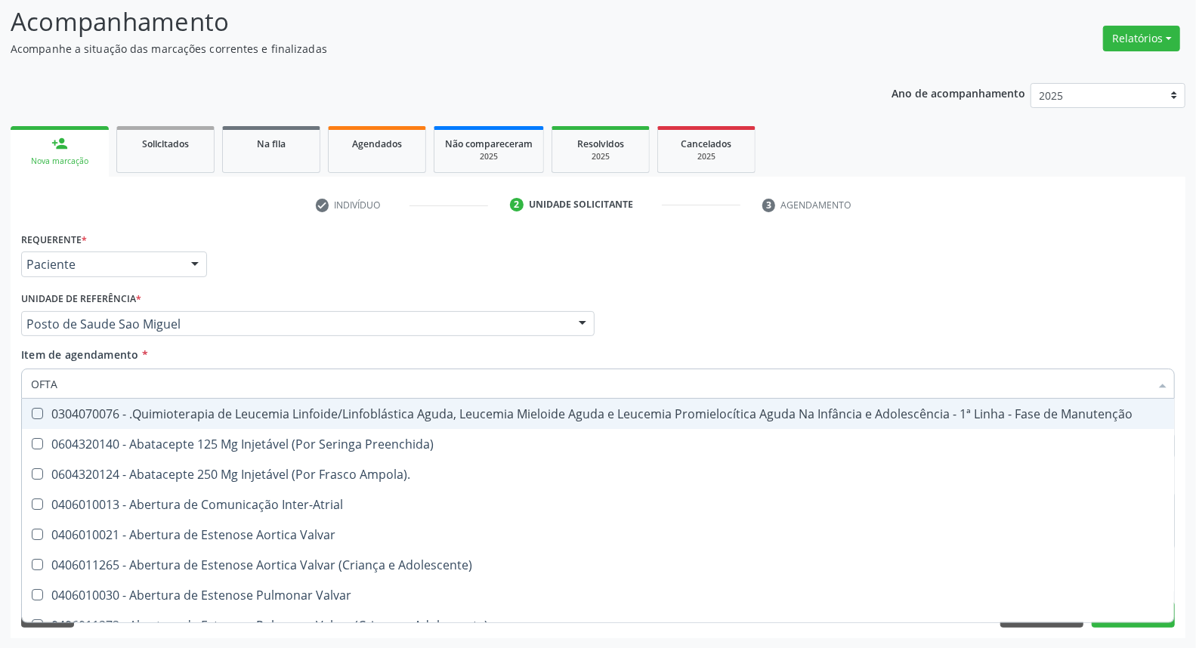
type input "OFTAL"
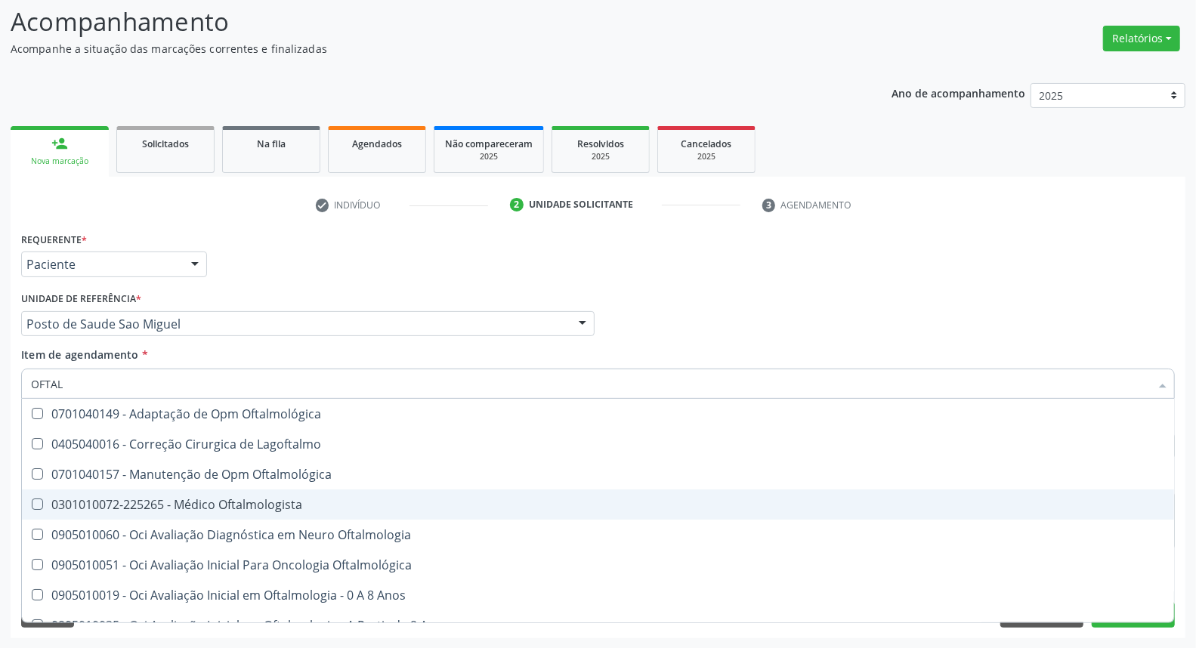
drag, startPoint x: 103, startPoint y: 515, endPoint x: 170, endPoint y: 428, distance: 109.3
click at [103, 514] on span "0301010072-225265 - Médico Oftalmologista" at bounding box center [598, 505] width 1152 height 30
checkbox Oftalmologista "true"
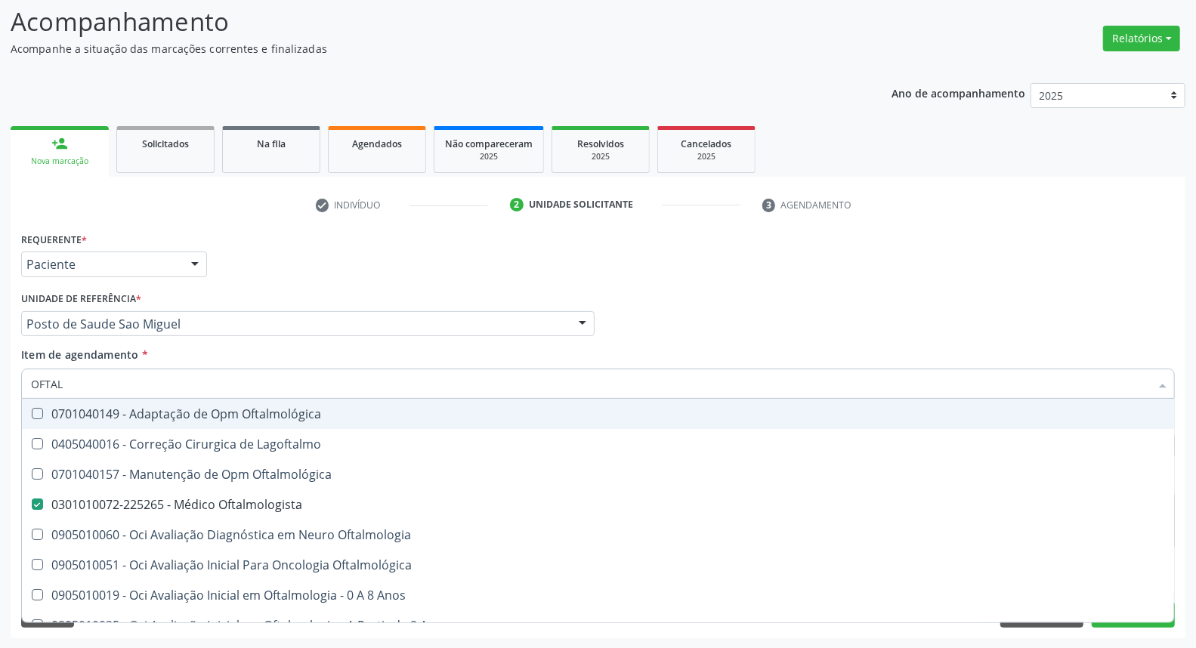
click at [669, 258] on div "Requerente * Paciente Médico(a) Enfermeiro(a) Paciente Nenhum resultado encontr…" at bounding box center [597, 257] width 1161 height 59
checkbox Lagoftalmo "true"
checkbox Oftalmologista "false"
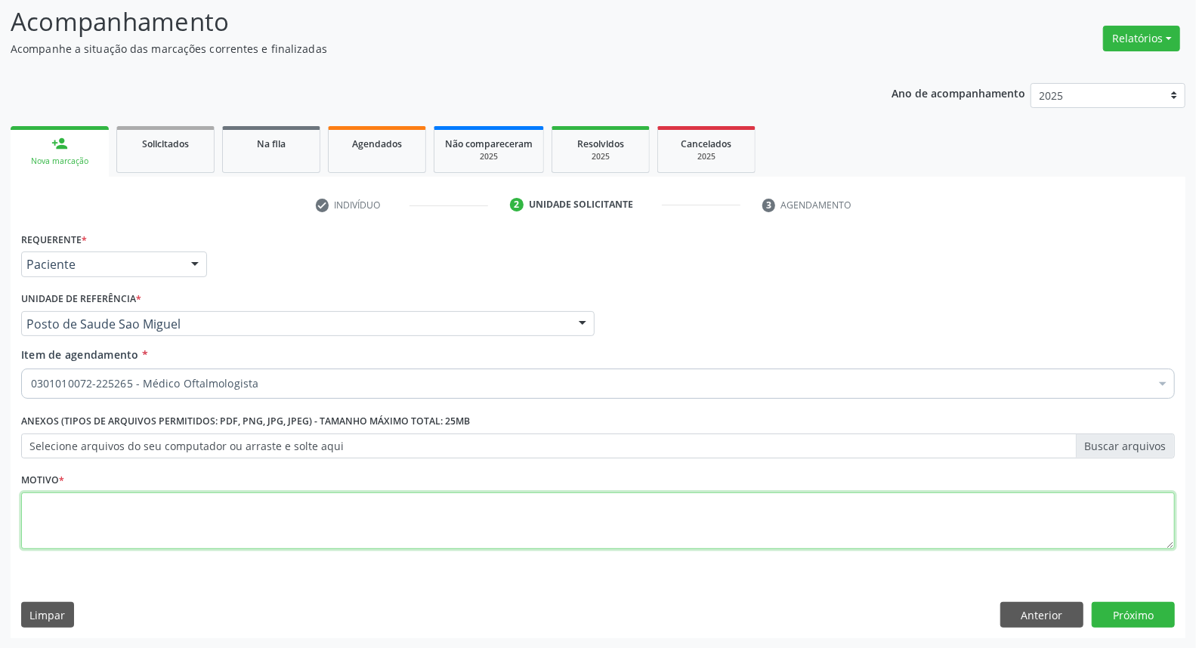
click at [516, 507] on textarea at bounding box center [598, 521] width 1154 height 57
type textarea "*"
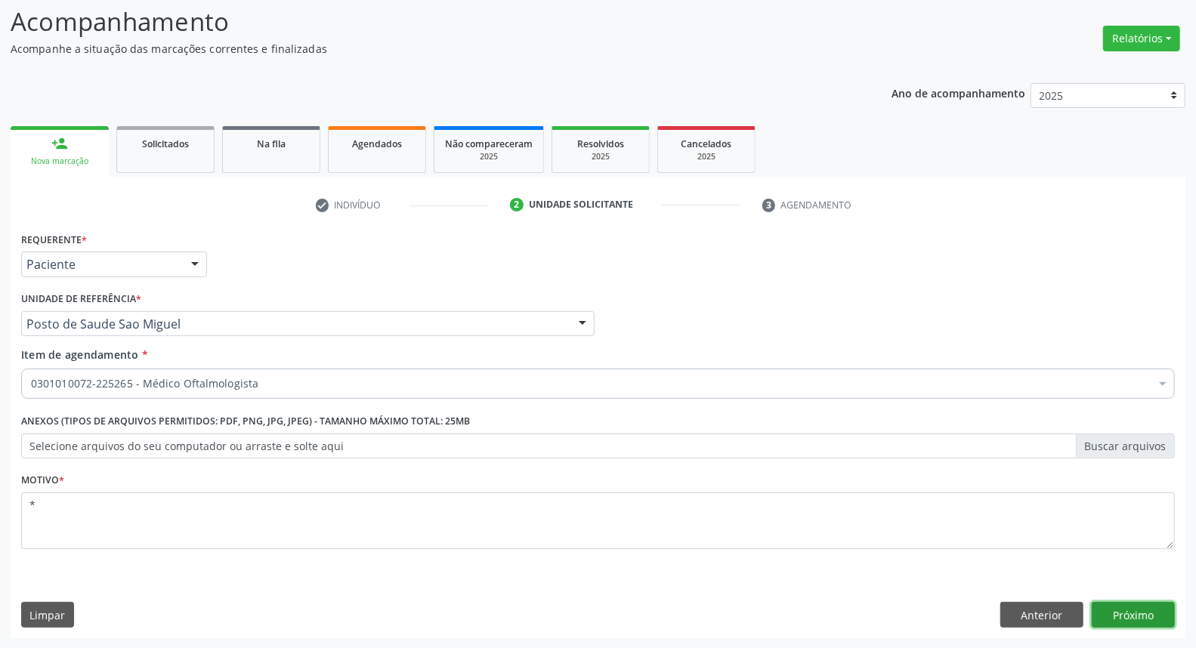
click at [1115, 614] on button "Próximo" at bounding box center [1133, 615] width 83 height 26
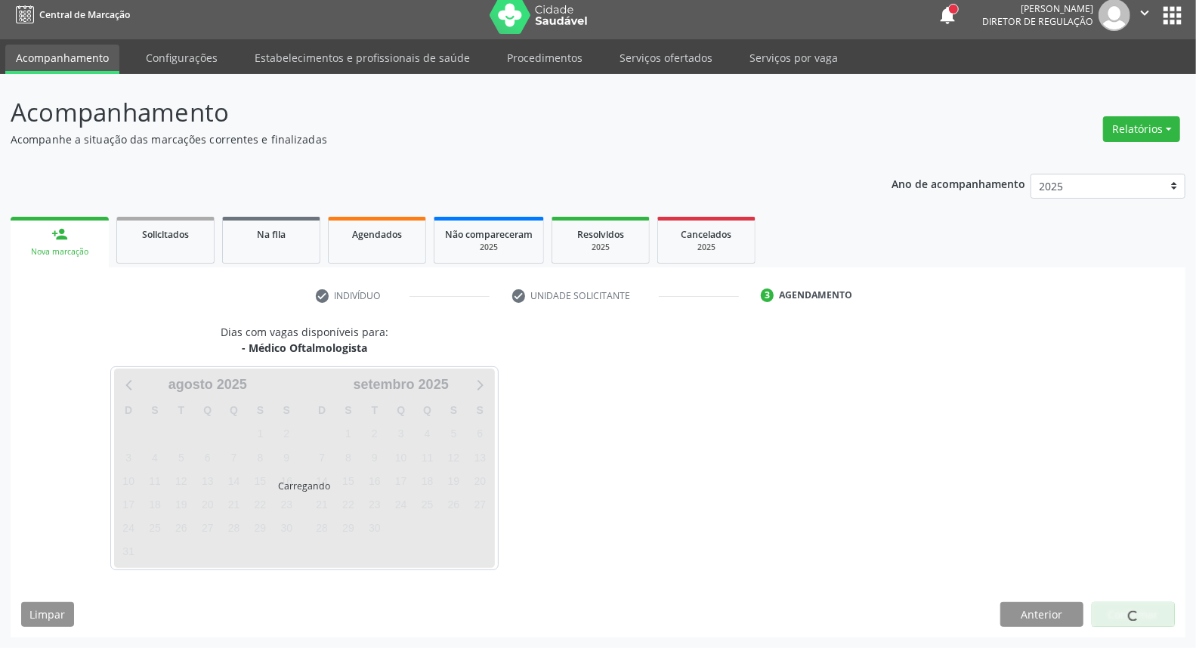
scroll to position [8, 0]
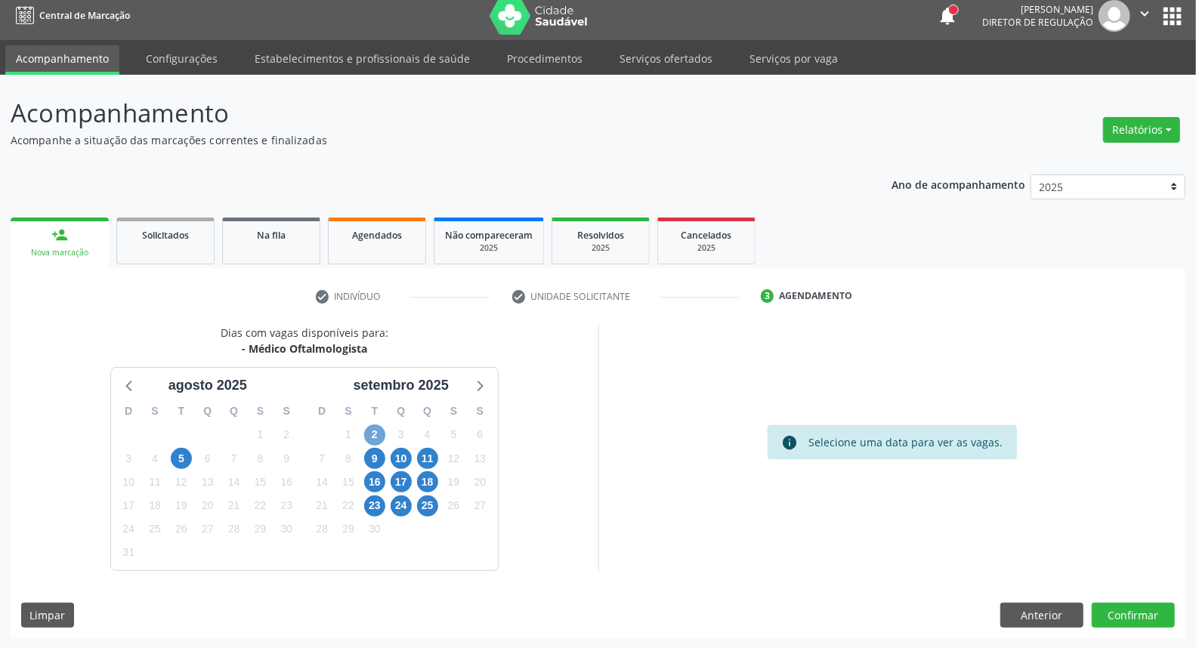
click at [371, 436] on span "2" at bounding box center [374, 435] width 21 height 21
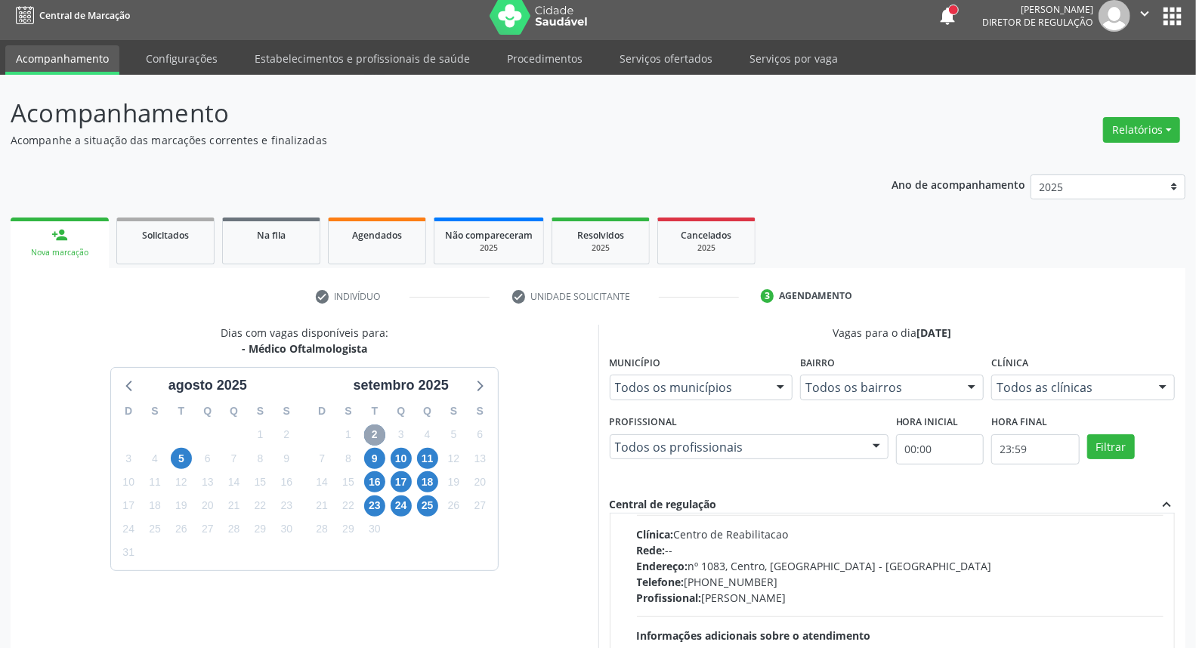
scroll to position [176, 0]
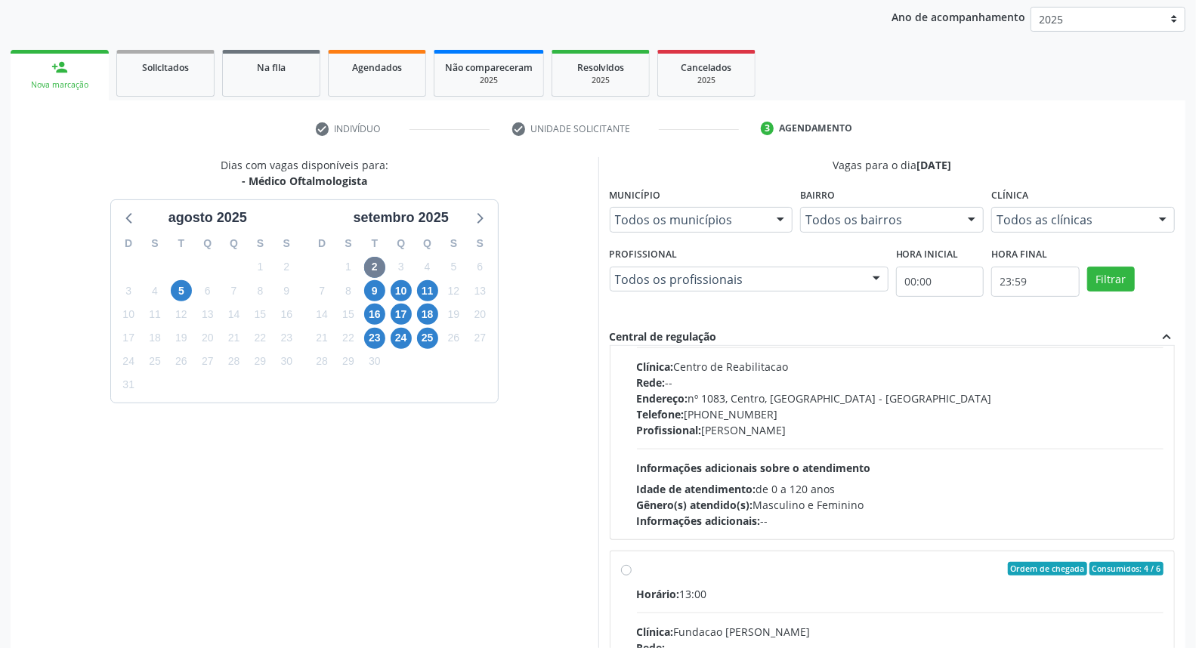
click at [759, 570] on div "Ordem de chegada Consumidos: 4 / 6" at bounding box center [900, 569] width 527 height 14
click at [632, 570] on input "Ordem de chegada Consumidos: 4 / 6 Horário: 13:00 Clínica: Fundacao [PERSON_NAM…" at bounding box center [626, 569] width 11 height 14
radio input "true"
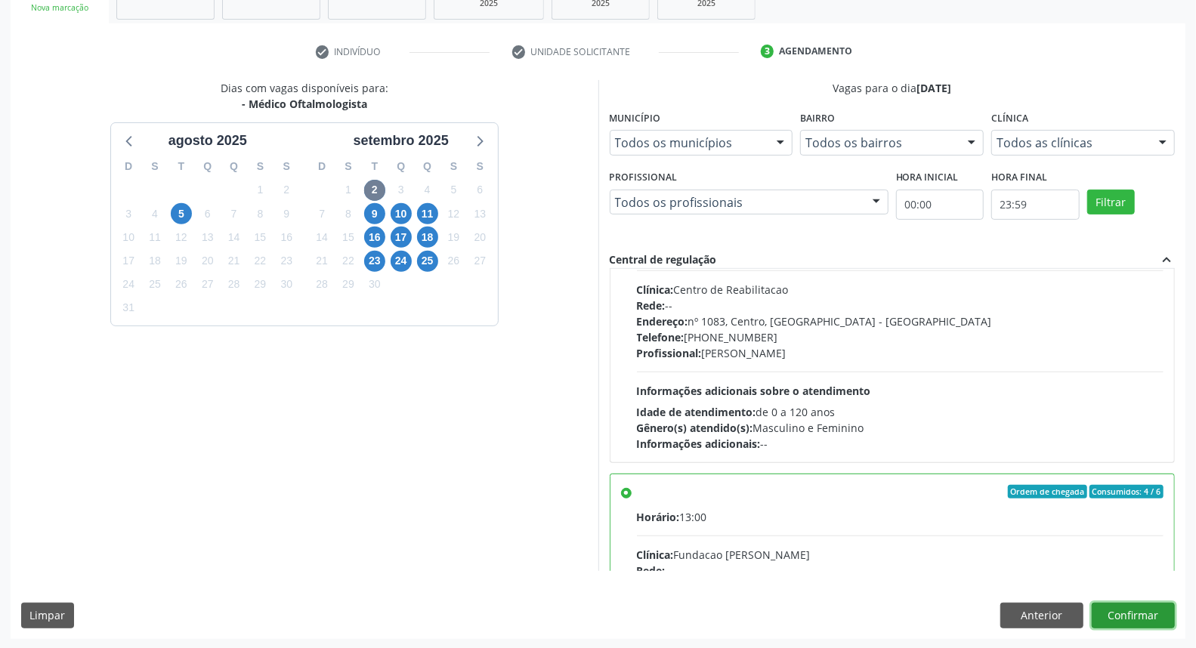
click at [1152, 614] on button "Confirmar" at bounding box center [1133, 616] width 83 height 26
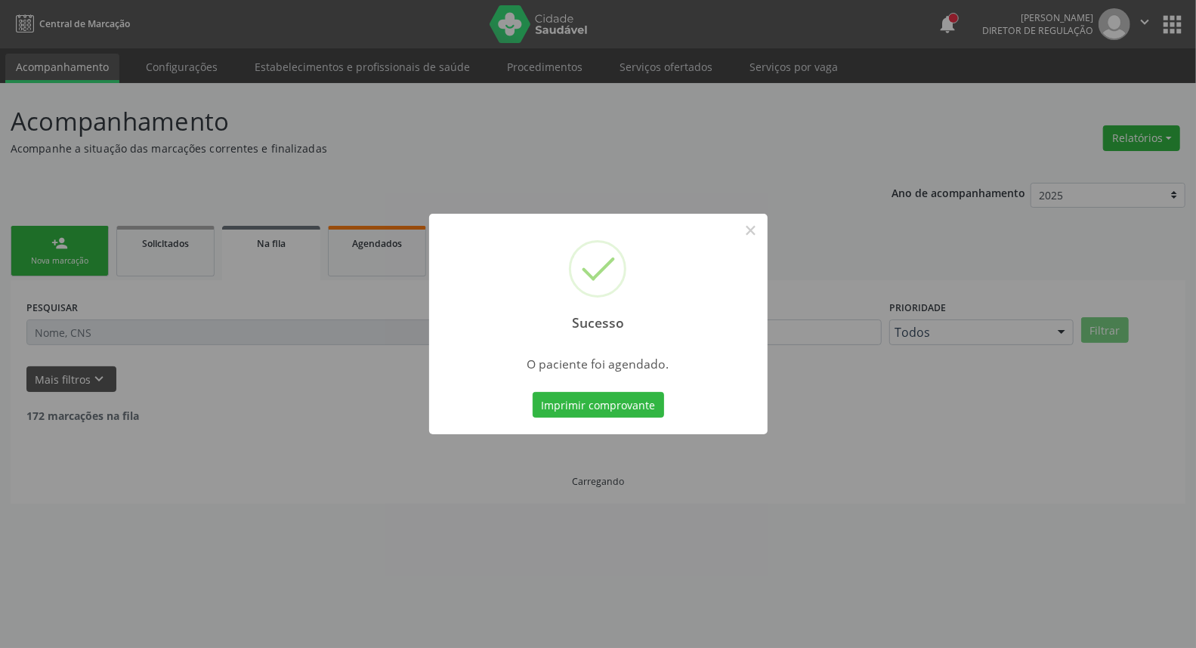
scroll to position [0, 0]
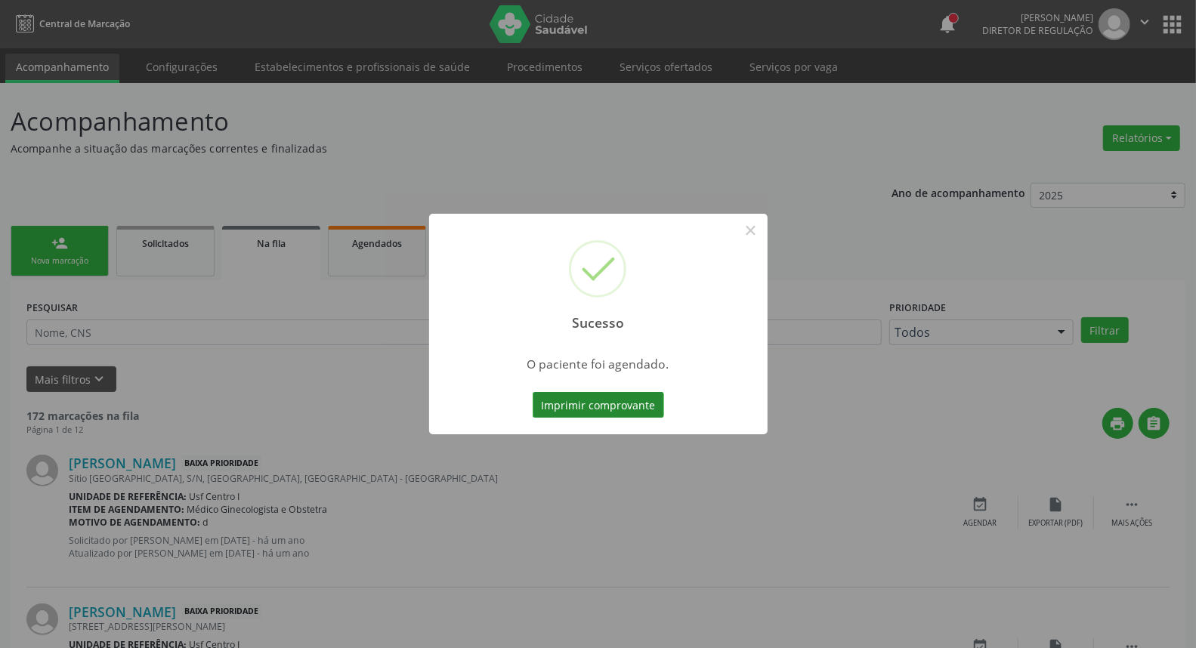
drag, startPoint x: 614, startPoint y: 407, endPoint x: 618, endPoint y: 397, distance: 9.8
click at [618, 397] on button "Imprimir comprovante" at bounding box center [598, 405] width 131 height 26
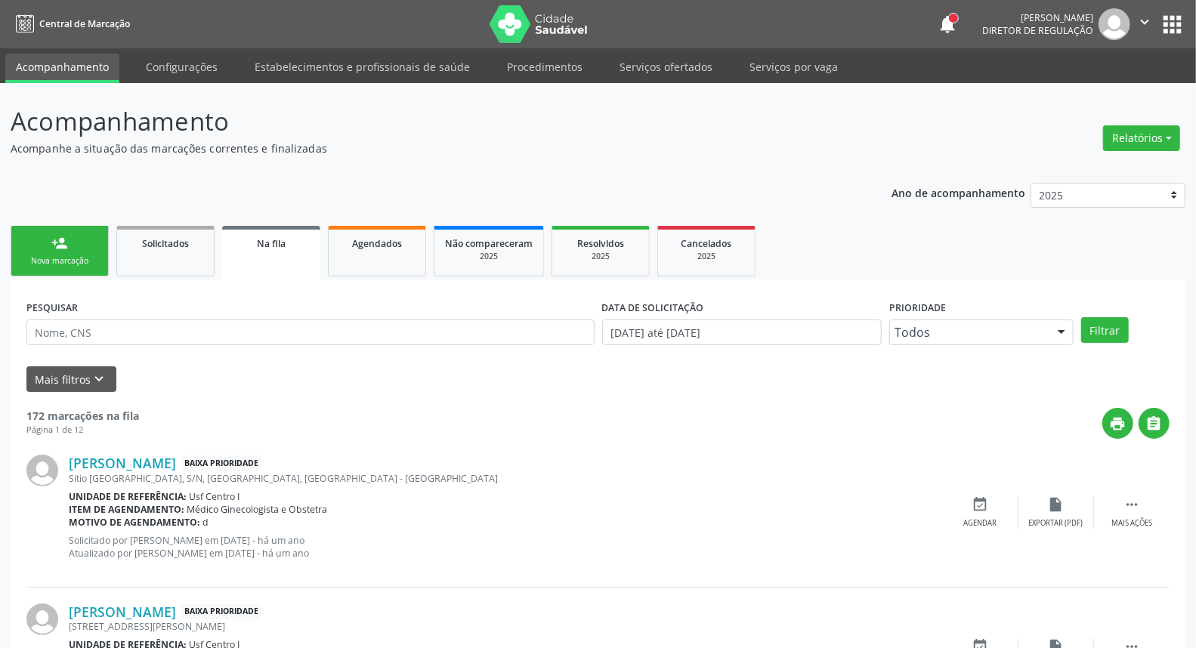
drag, startPoint x: 49, startPoint y: 248, endPoint x: 69, endPoint y: 237, distance: 22.3
click at [51, 248] on link "person_add Nova marcação" at bounding box center [60, 251] width 98 height 51
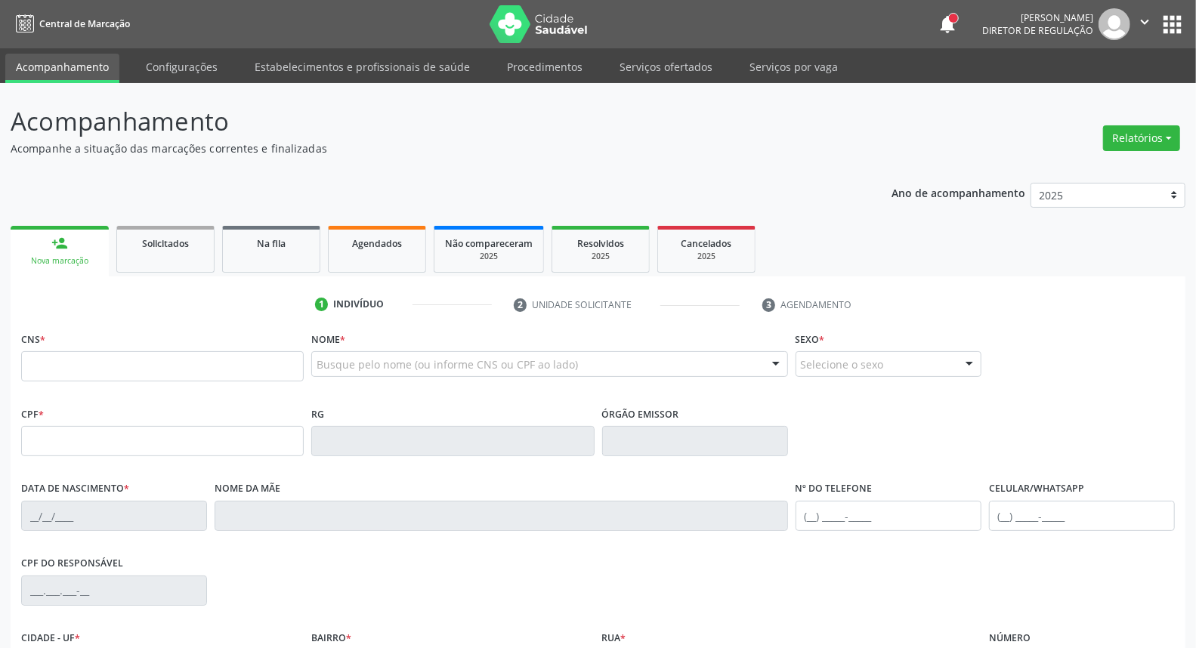
click at [69, 237] on link "person_add Nova marcação" at bounding box center [60, 251] width 98 height 51
type input "ALEFF F"
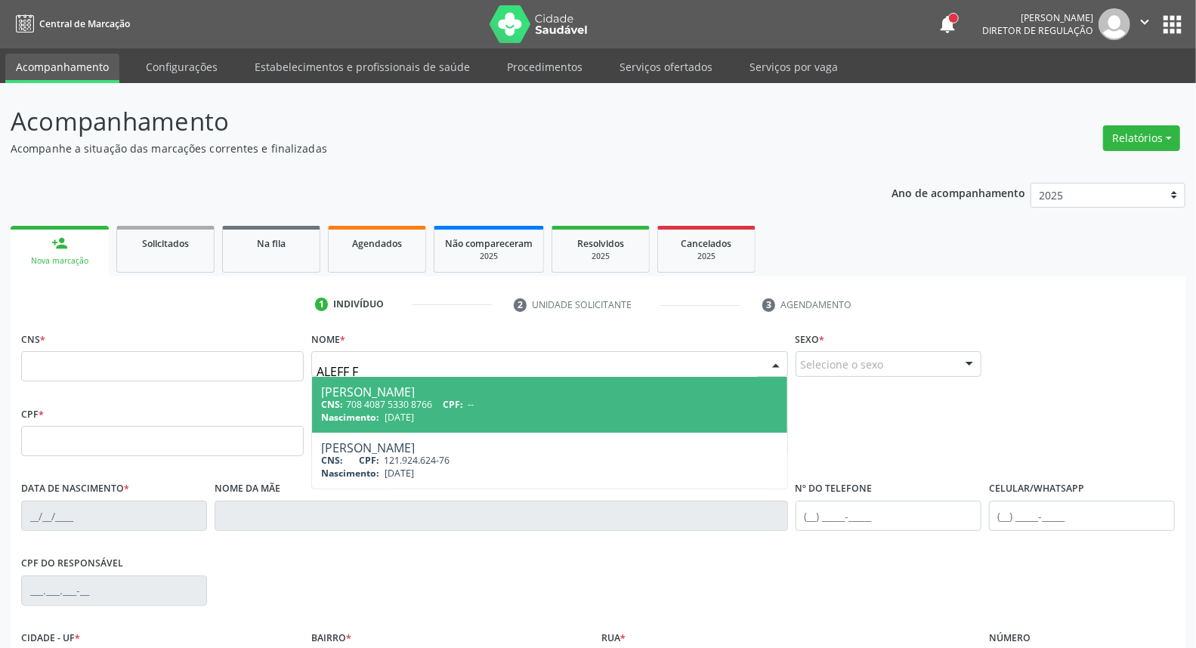
click at [368, 396] on div "[PERSON_NAME]" at bounding box center [549, 392] width 456 height 12
type input "708 4087 5330 8766"
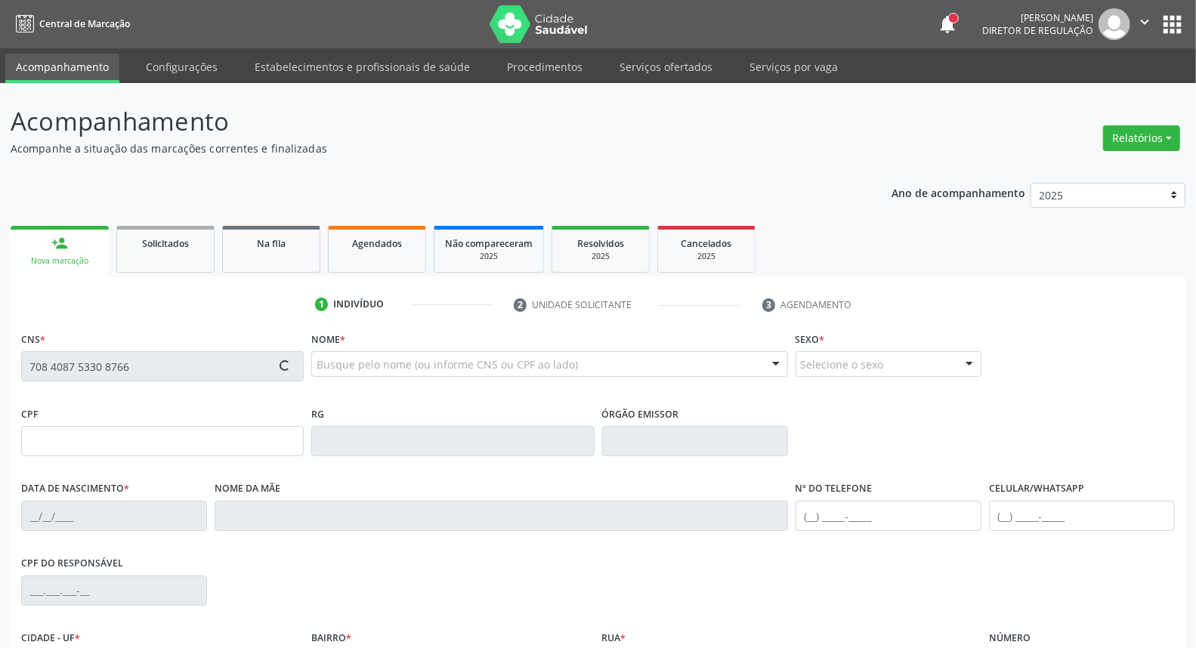
type input "[DATE]"
type input "[PERSON_NAME]"
type input "[PHONE_NUMBER]"
type input "494"
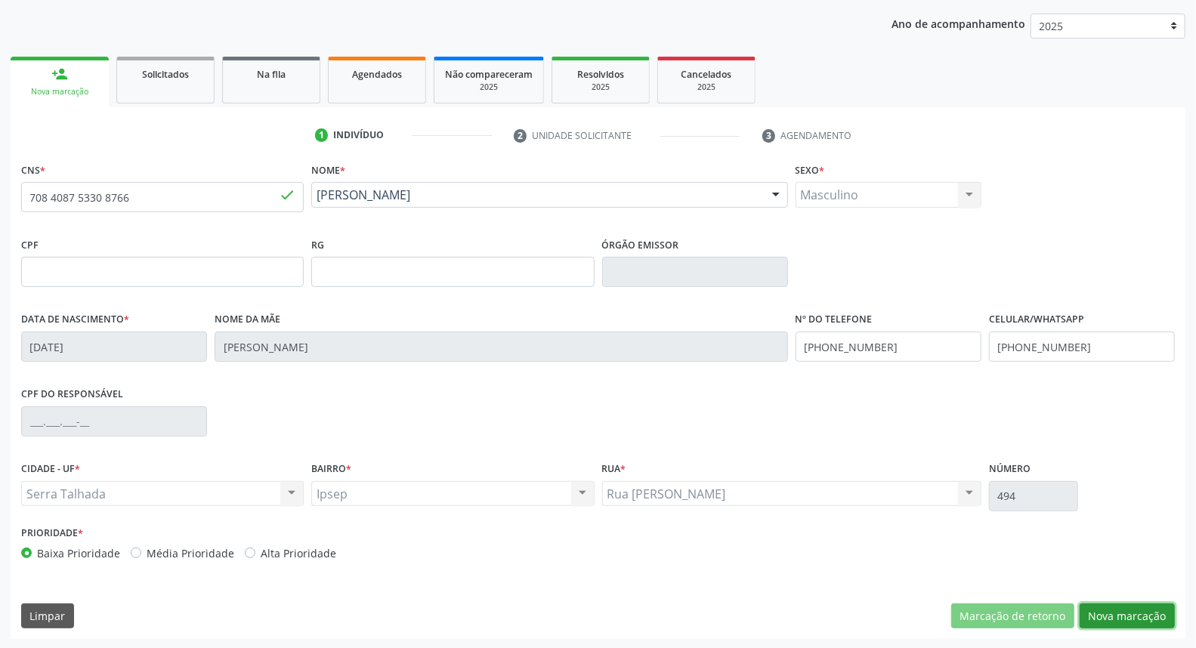
click at [1115, 621] on button "Nova marcação" at bounding box center [1127, 617] width 95 height 26
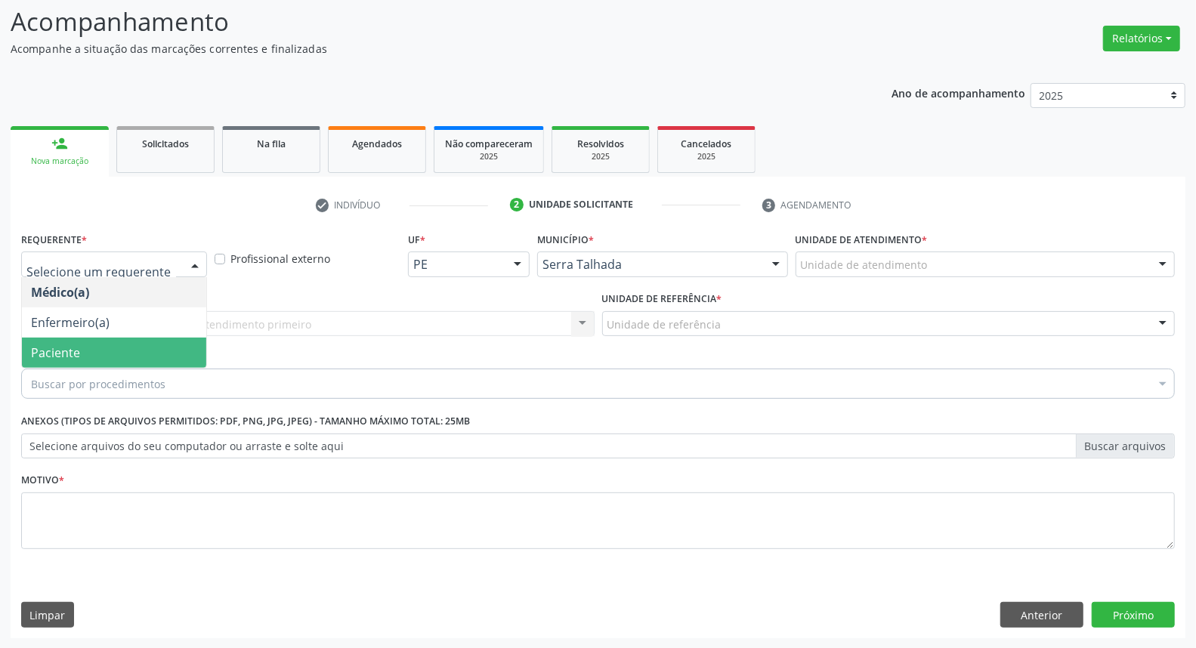
click at [63, 358] on span "Paciente" at bounding box center [55, 353] width 49 height 17
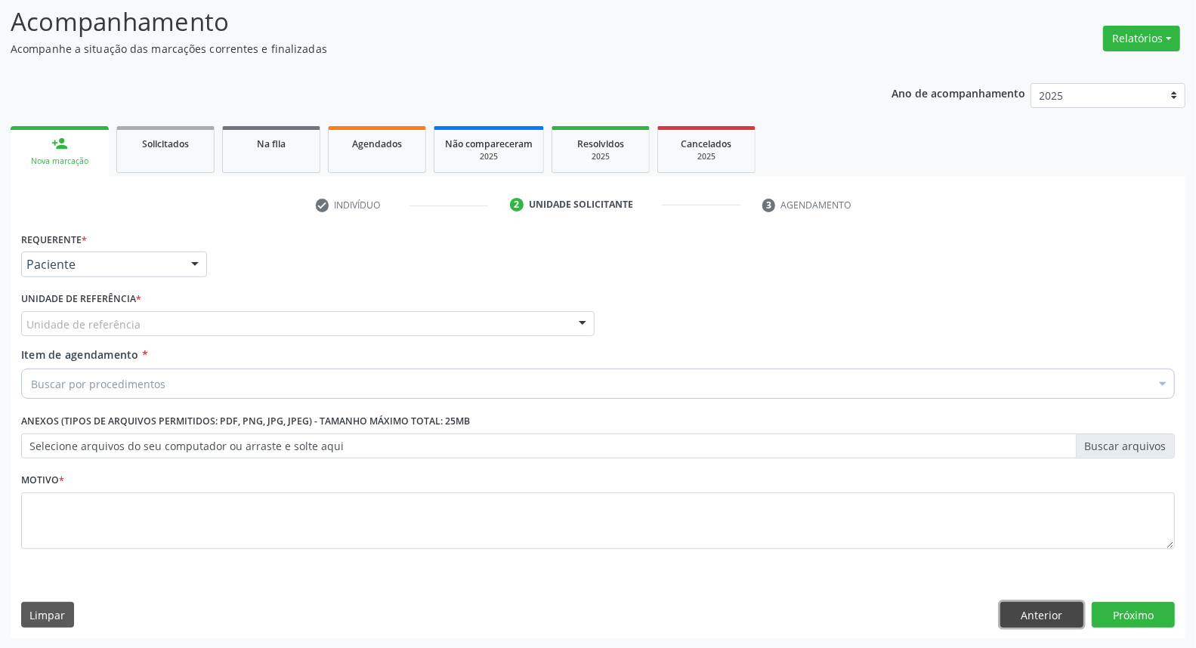
click at [1047, 621] on button "Anterior" at bounding box center [1041, 615] width 83 height 26
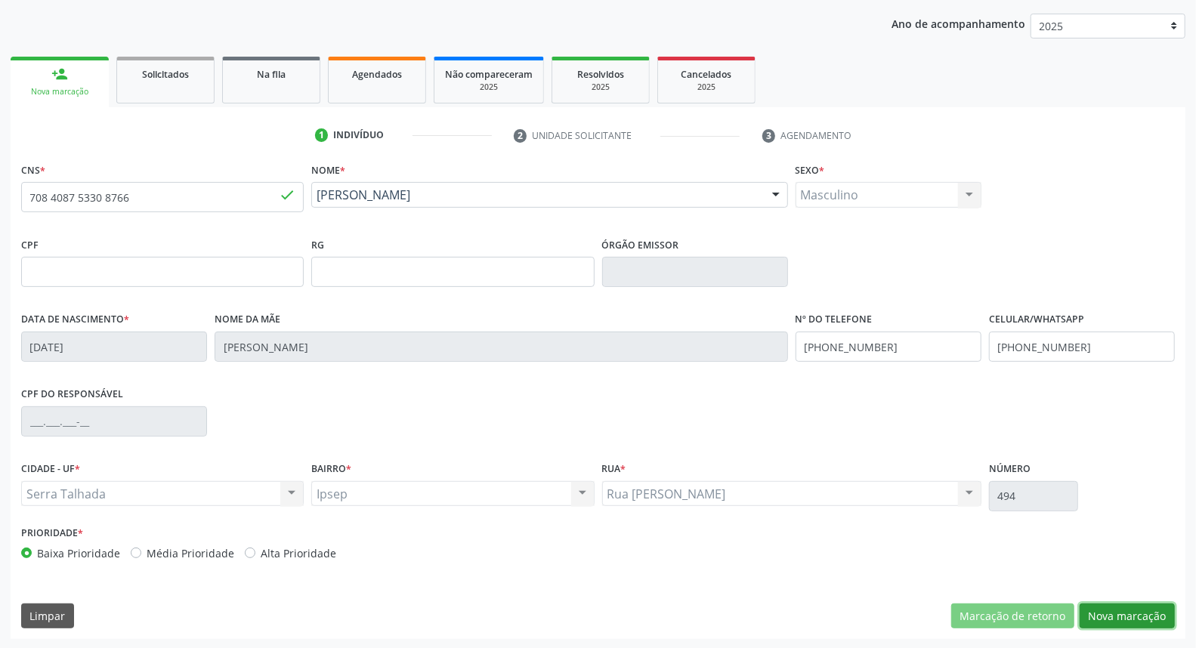
click at [1131, 607] on button "Nova marcação" at bounding box center [1127, 617] width 95 height 26
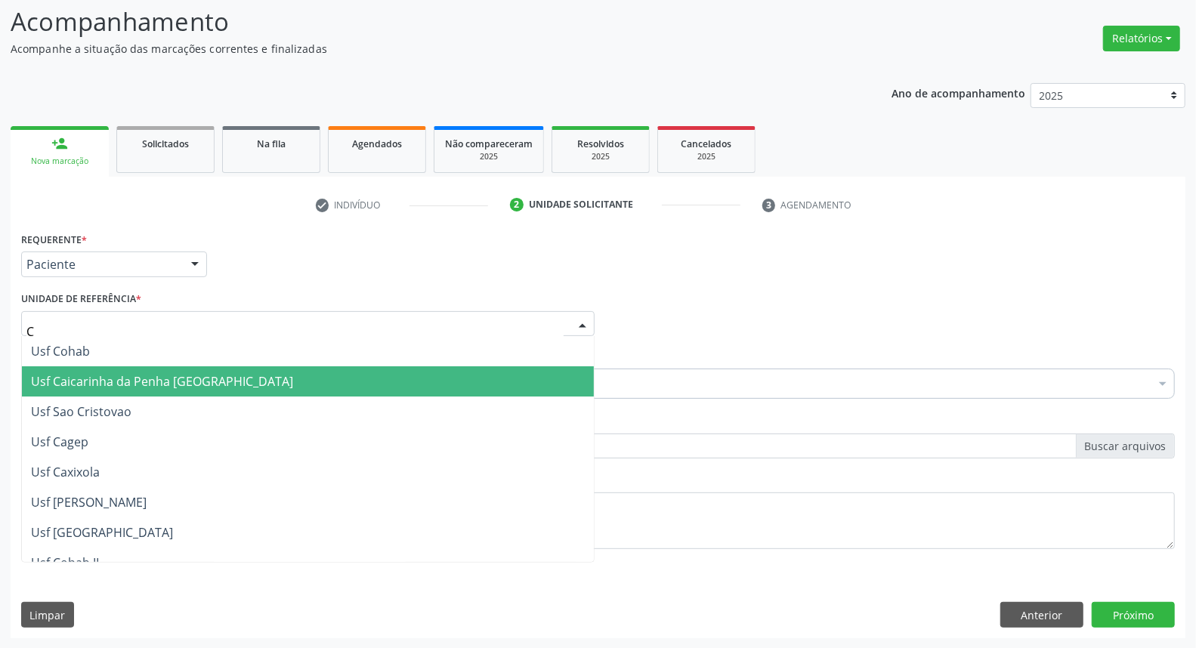
type input "CE"
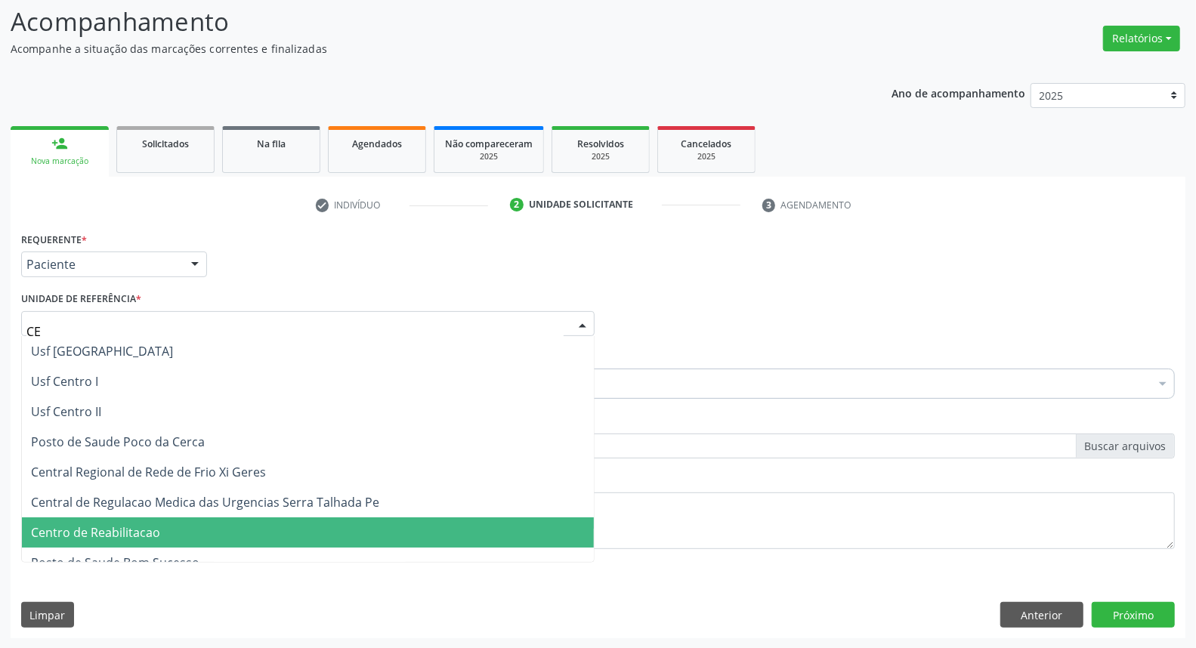
click at [134, 533] on span "Centro de Reabilitacao" at bounding box center [95, 532] width 129 height 17
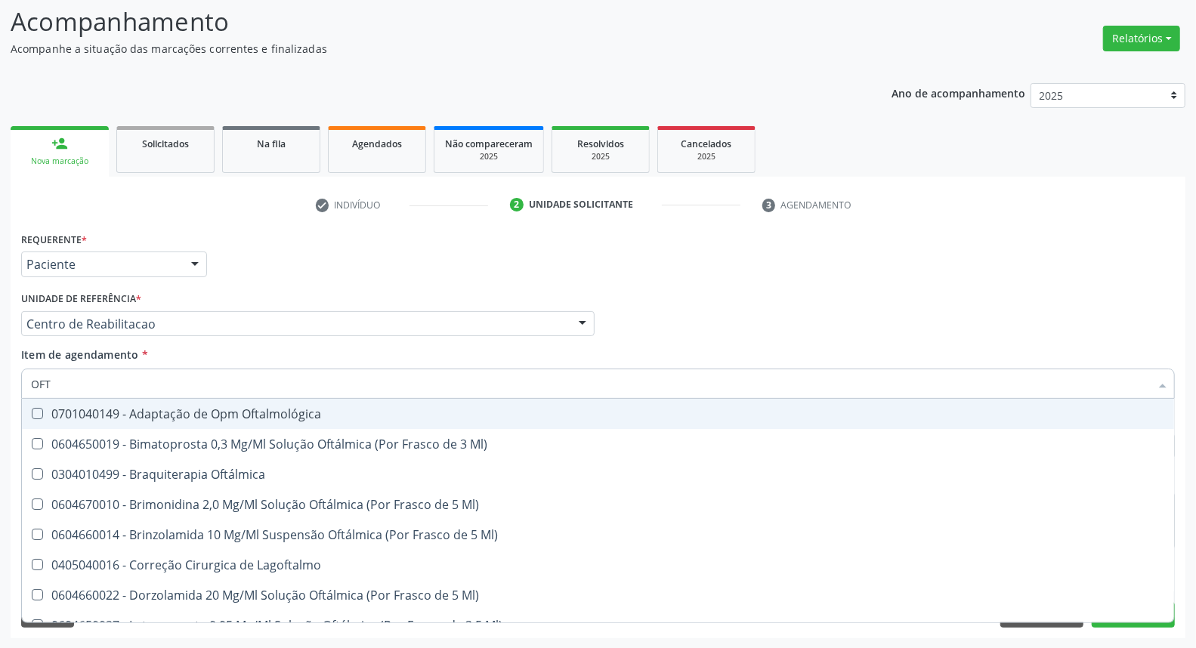
type input "OFTA"
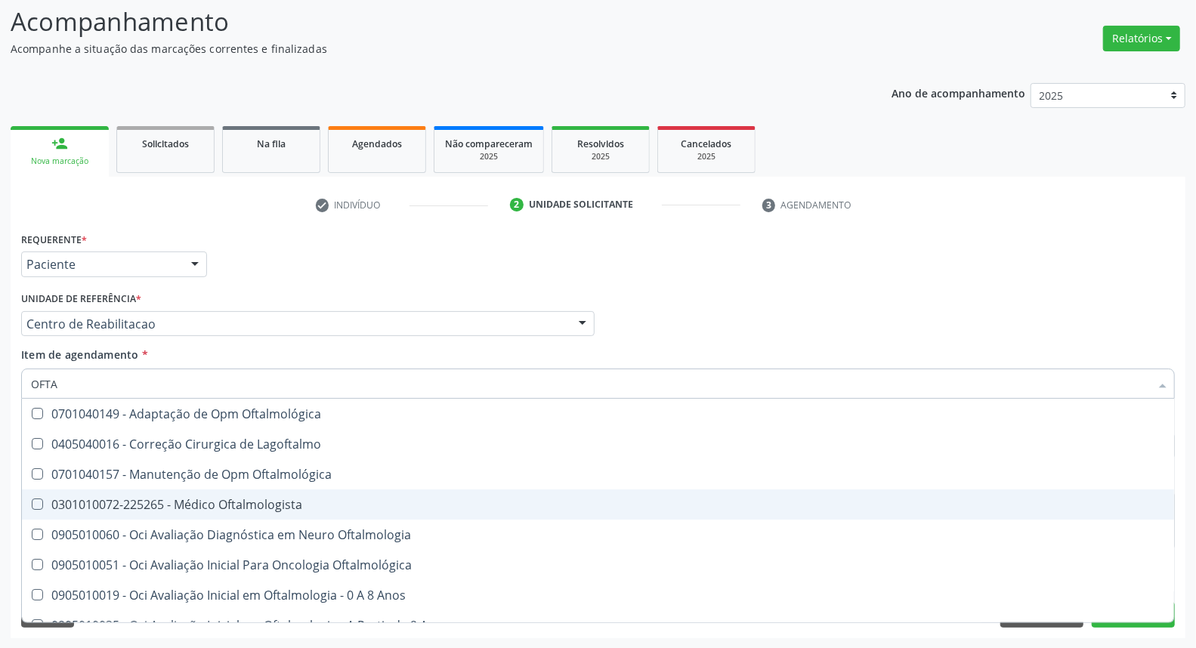
click at [118, 499] on div "0301010072-225265 - Médico Oftalmologista" at bounding box center [598, 505] width 1134 height 12
checkbox Oftalmologista "true"
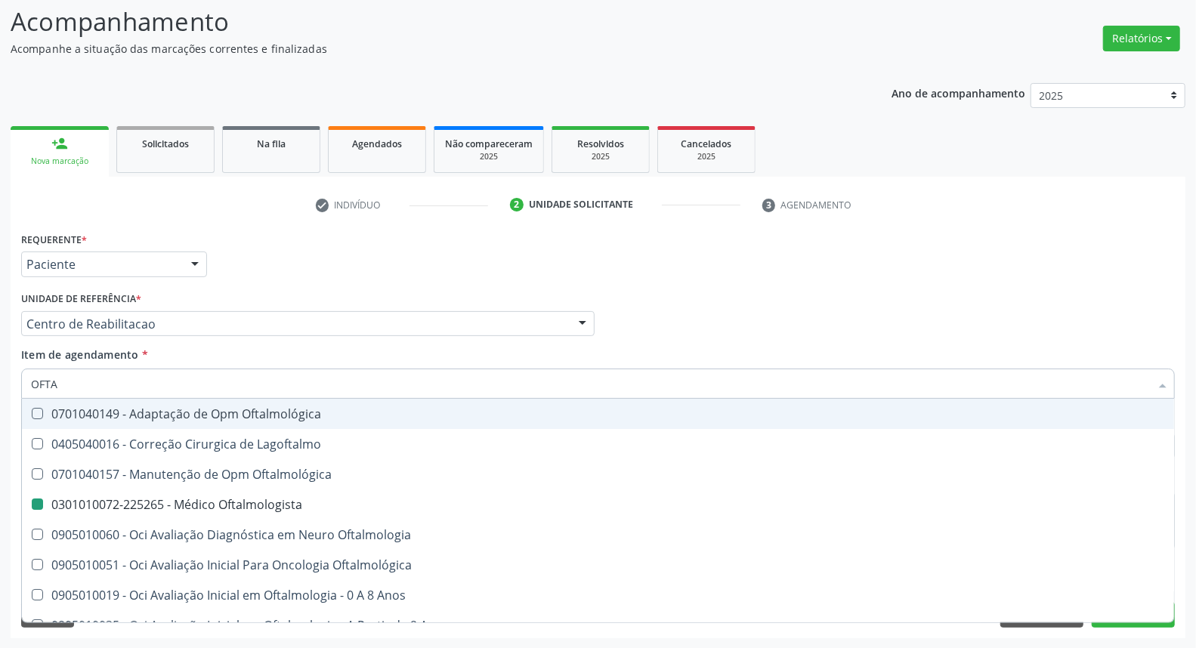
click at [827, 299] on div "Médico Solicitante Por favor, selecione a Unidade de Atendimento primeiro Nenhu…" at bounding box center [597, 317] width 1161 height 59
checkbox Lagoftalmo "true"
checkbox Oftalmologista "false"
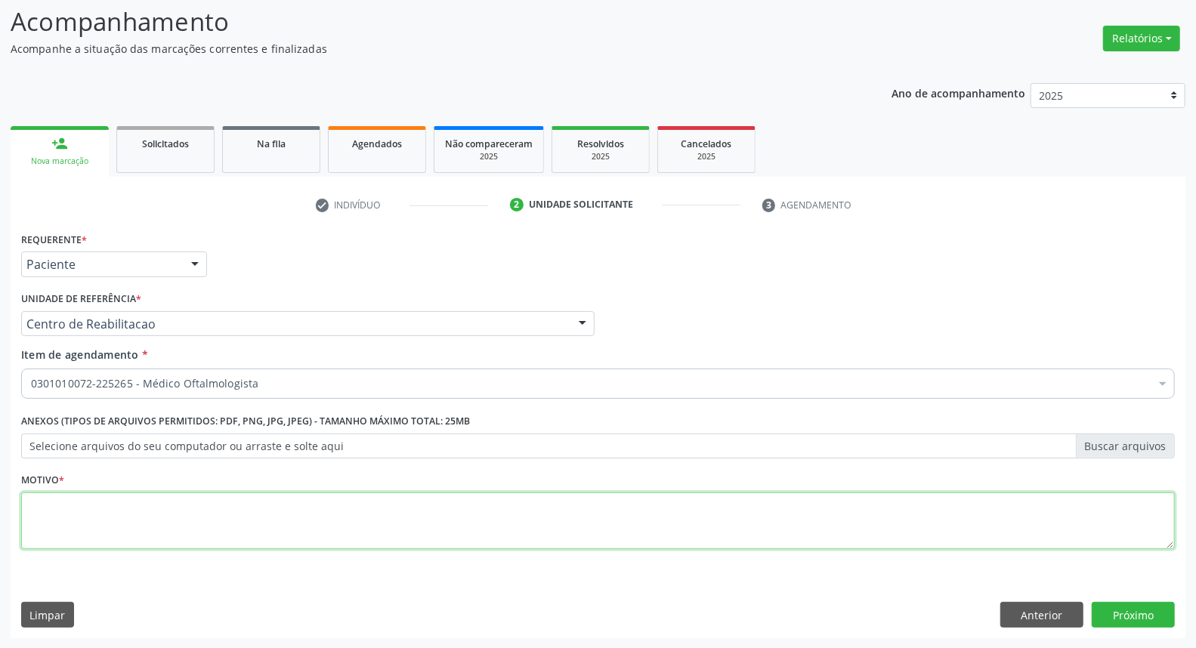
click at [493, 521] on textarea at bounding box center [598, 521] width 1154 height 57
type textarea "*"
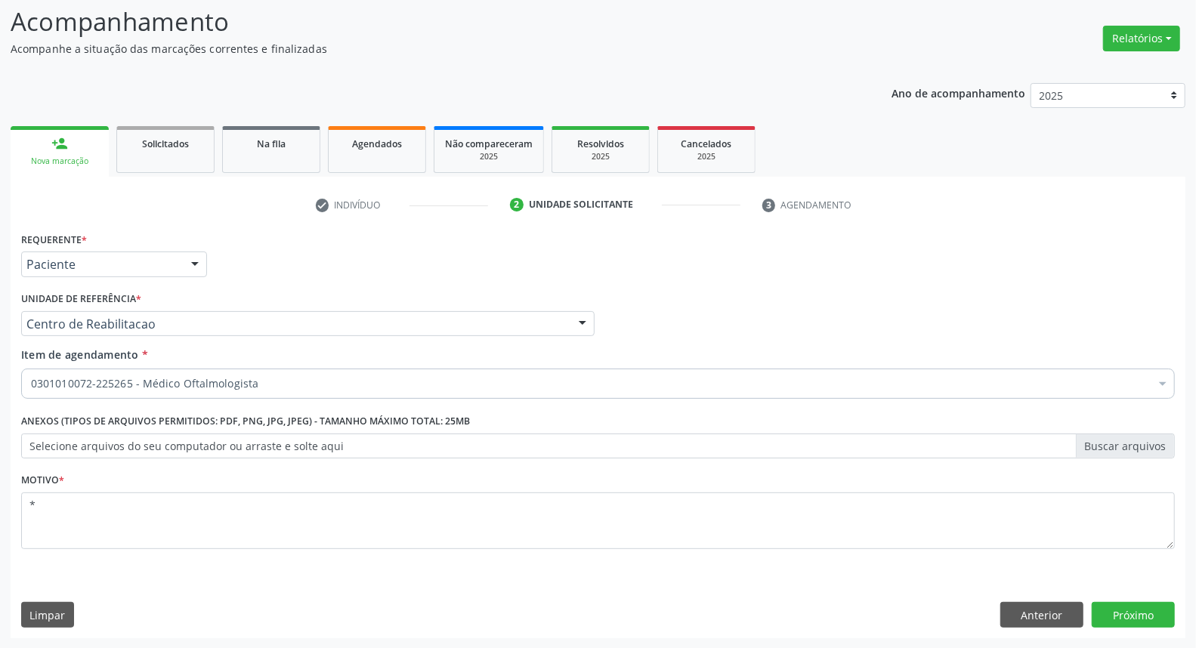
click at [1149, 630] on div "Requerente * Paciente Médico(a) Enfermeiro(a) Paciente Nenhum resultado encontr…" at bounding box center [598, 433] width 1175 height 410
click at [1142, 618] on button "Próximo" at bounding box center [1133, 615] width 83 height 26
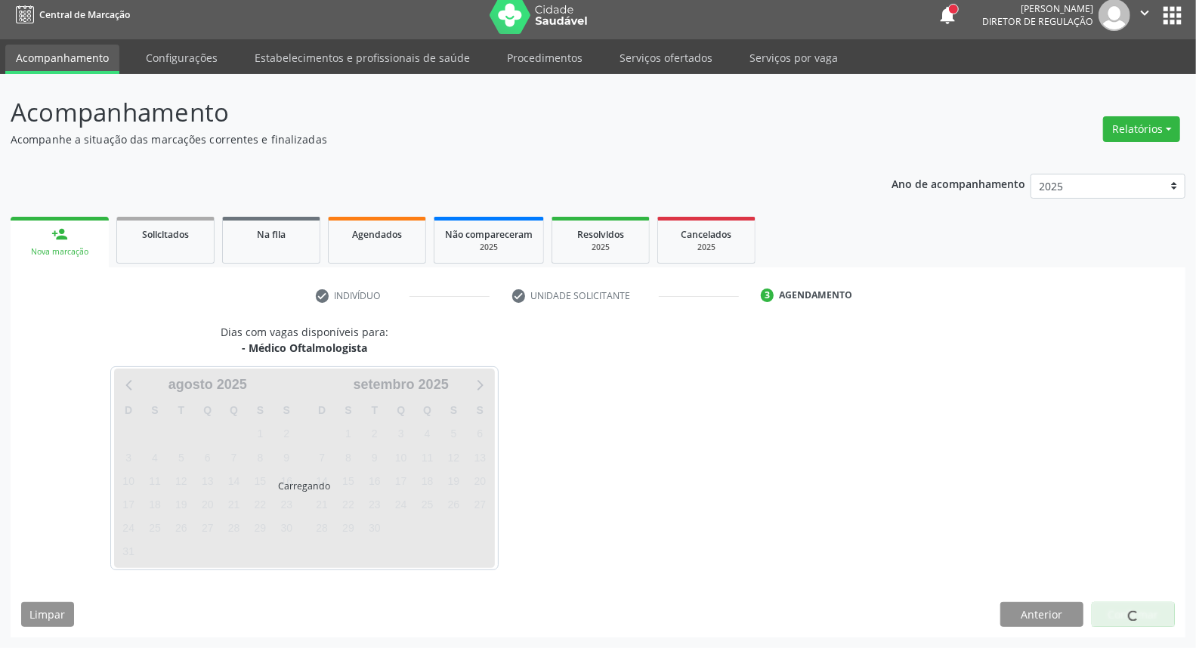
scroll to position [8, 0]
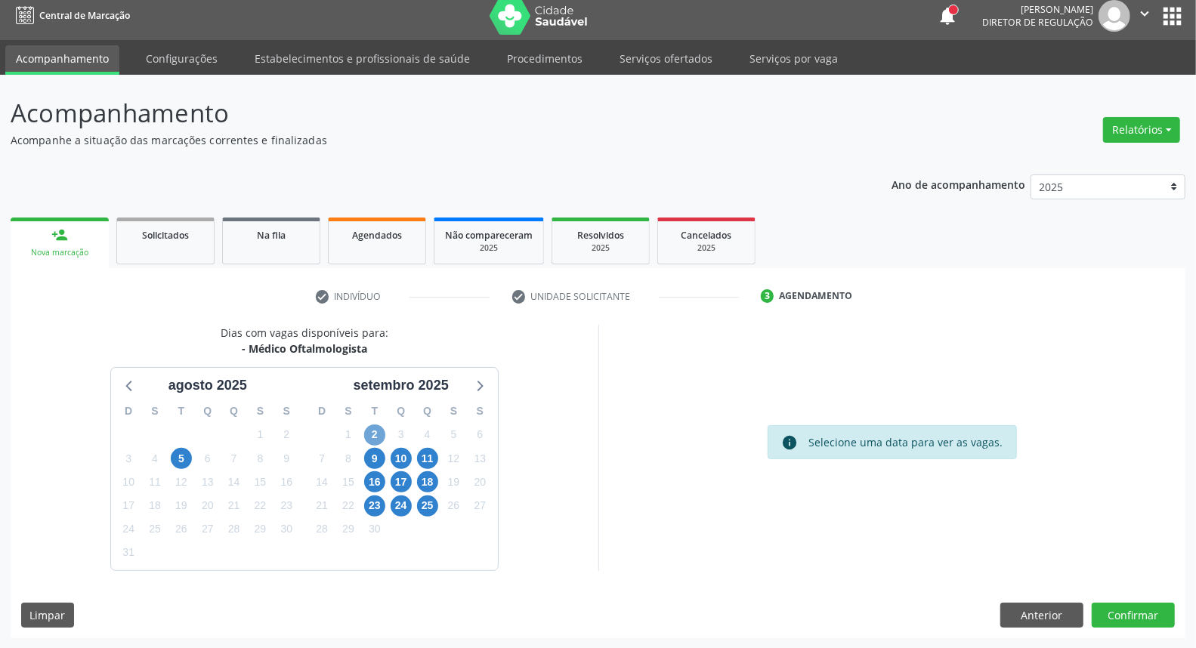
click at [379, 432] on span "2" at bounding box center [374, 435] width 21 height 21
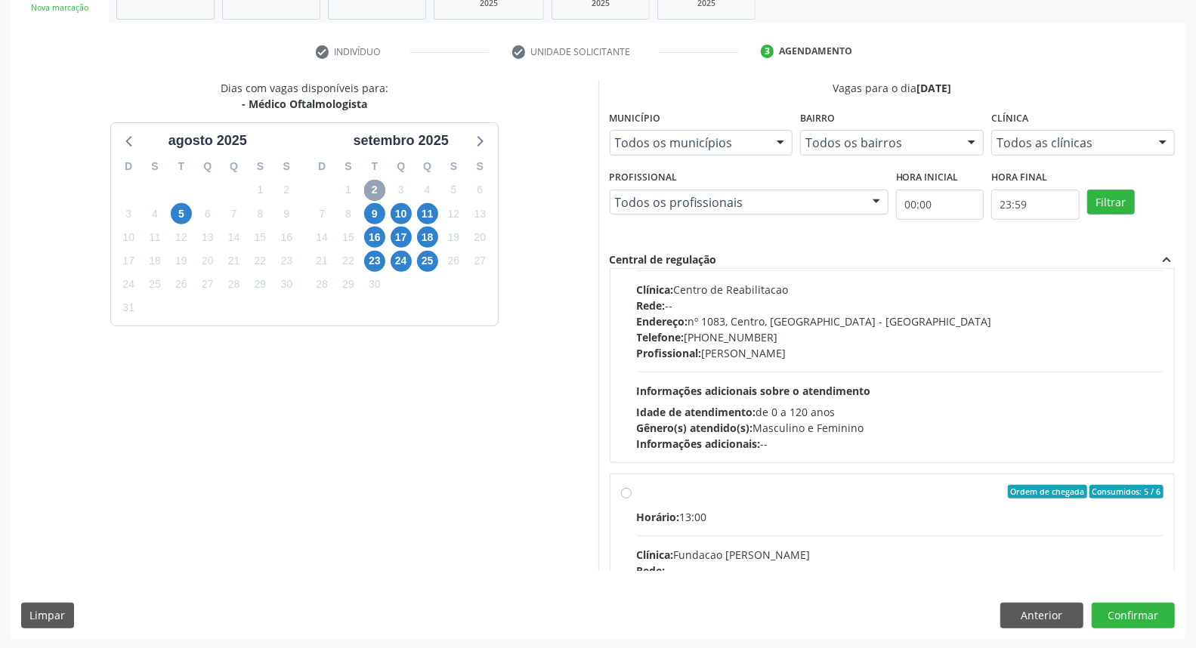
scroll to position [671, 0]
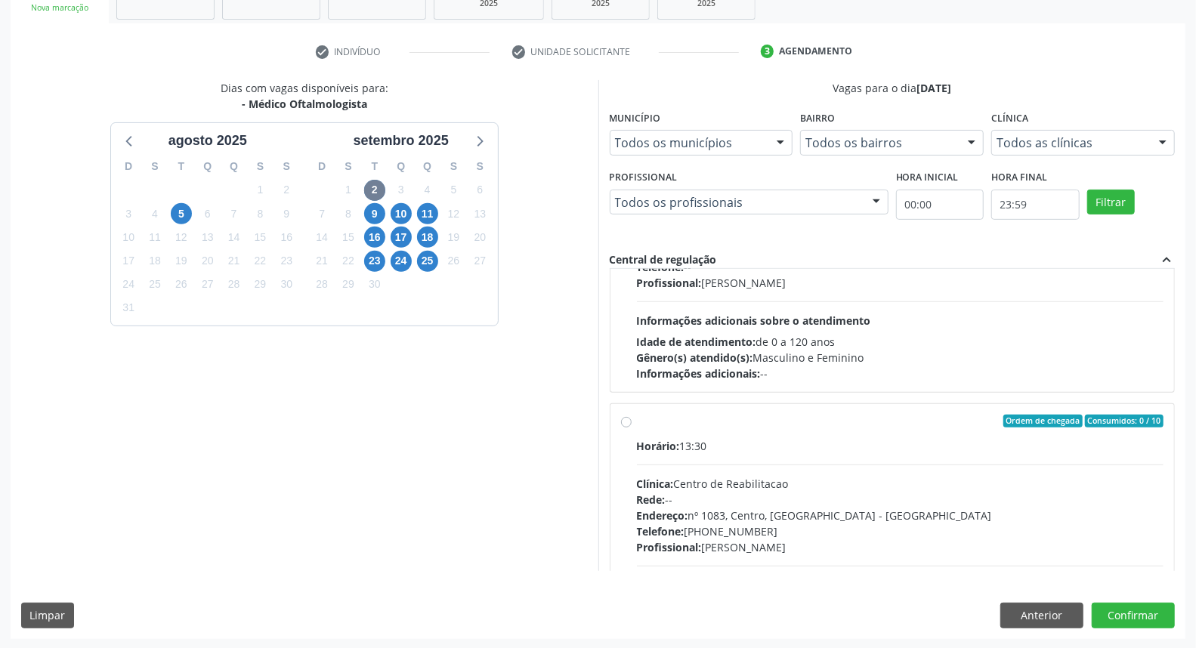
click at [957, 316] on div "Horário: 13:00 Clínica: Fundacao Altino Ventura Rede: -- Endereço: nº 335, Noss…" at bounding box center [900, 278] width 527 height 208
click at [632, 163] on input "Ordem de chegada Consumidos: 5 / 6 Horário: 13:00 Clínica: Fundacao Altino Vent…" at bounding box center [626, 157] width 11 height 14
radio input "true"
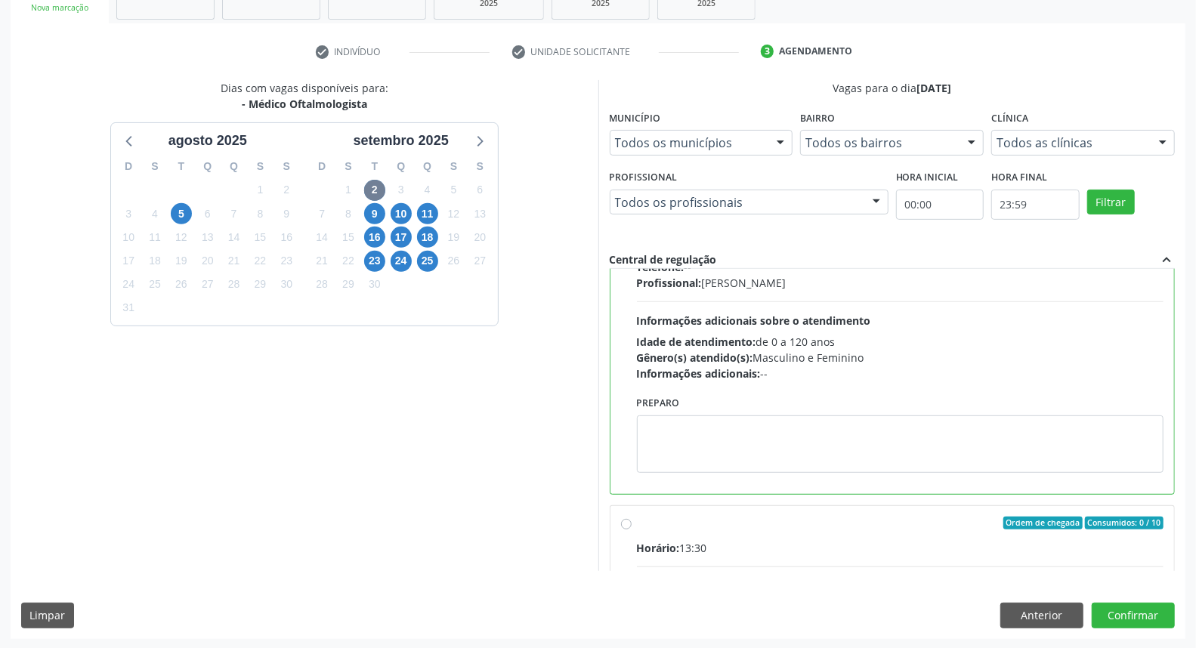
scroll to position [407, 0]
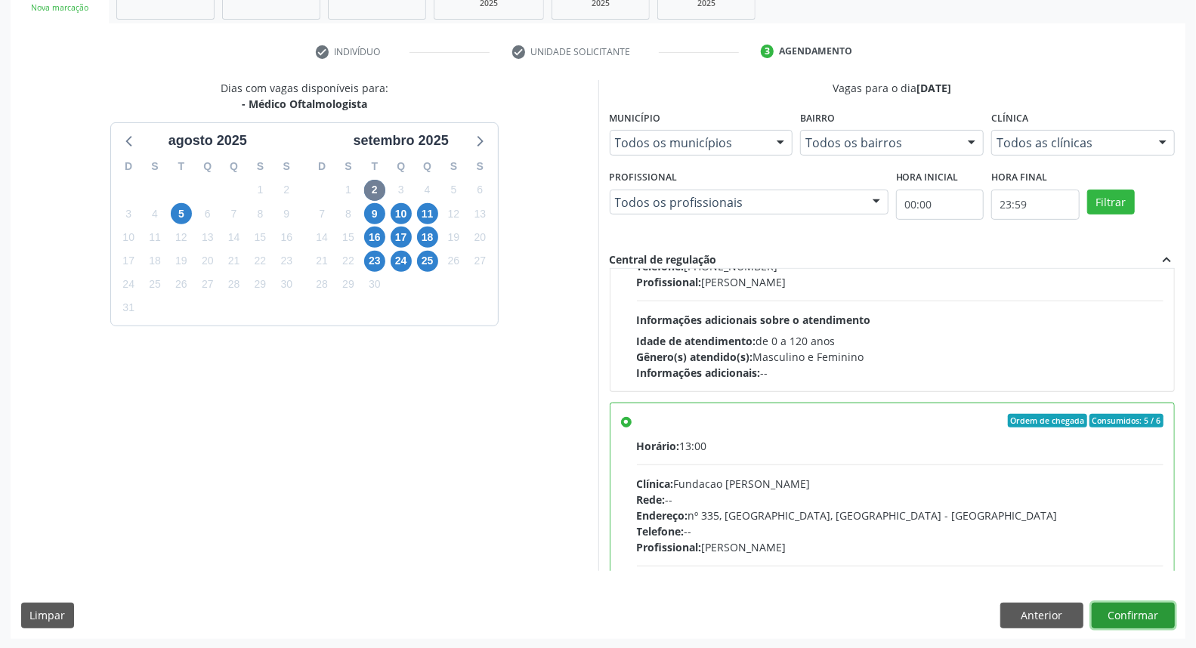
click at [1121, 615] on button "Confirmar" at bounding box center [1133, 616] width 83 height 26
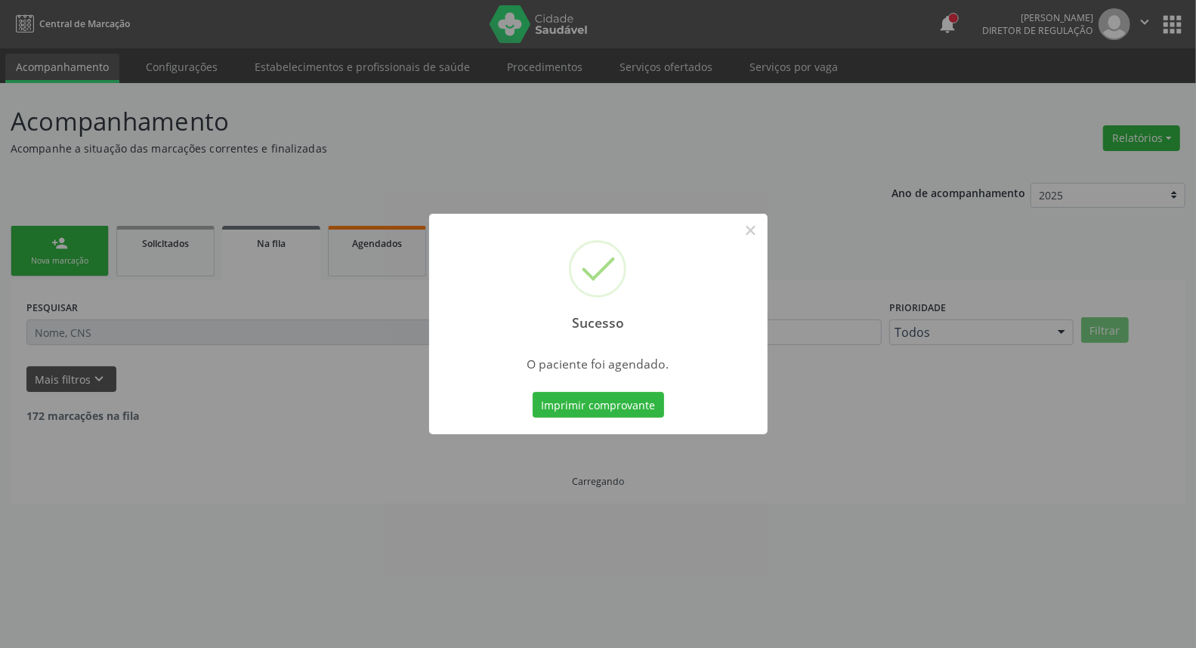
scroll to position [0, 0]
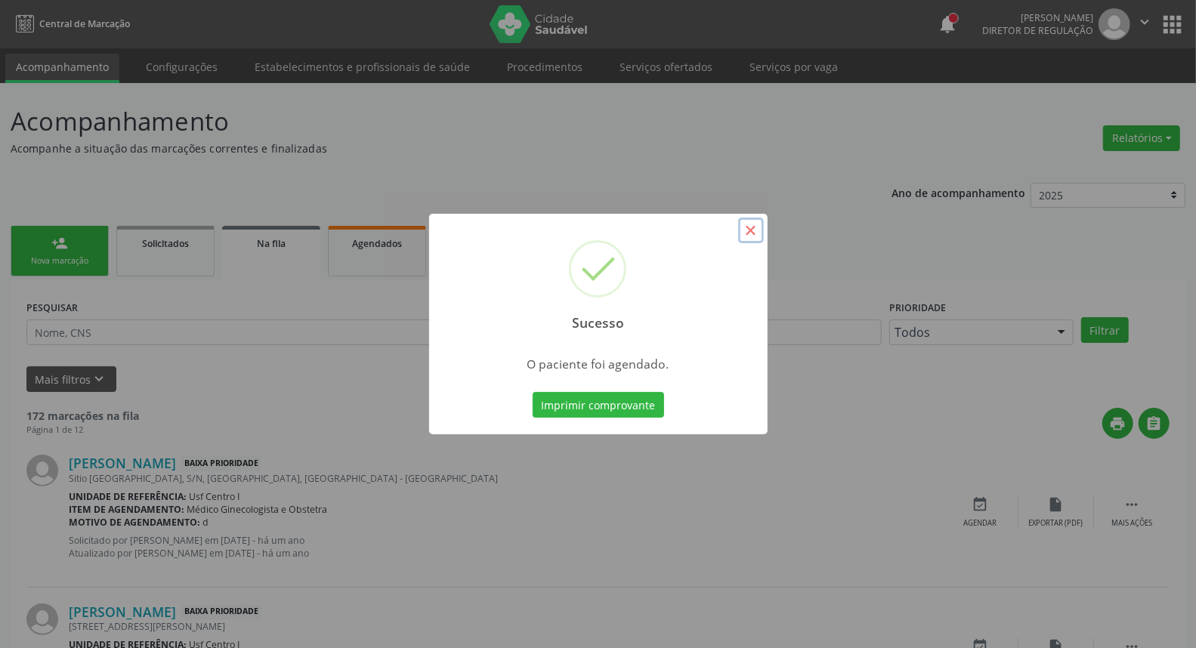
click at [750, 232] on button "×" at bounding box center [751, 231] width 26 height 26
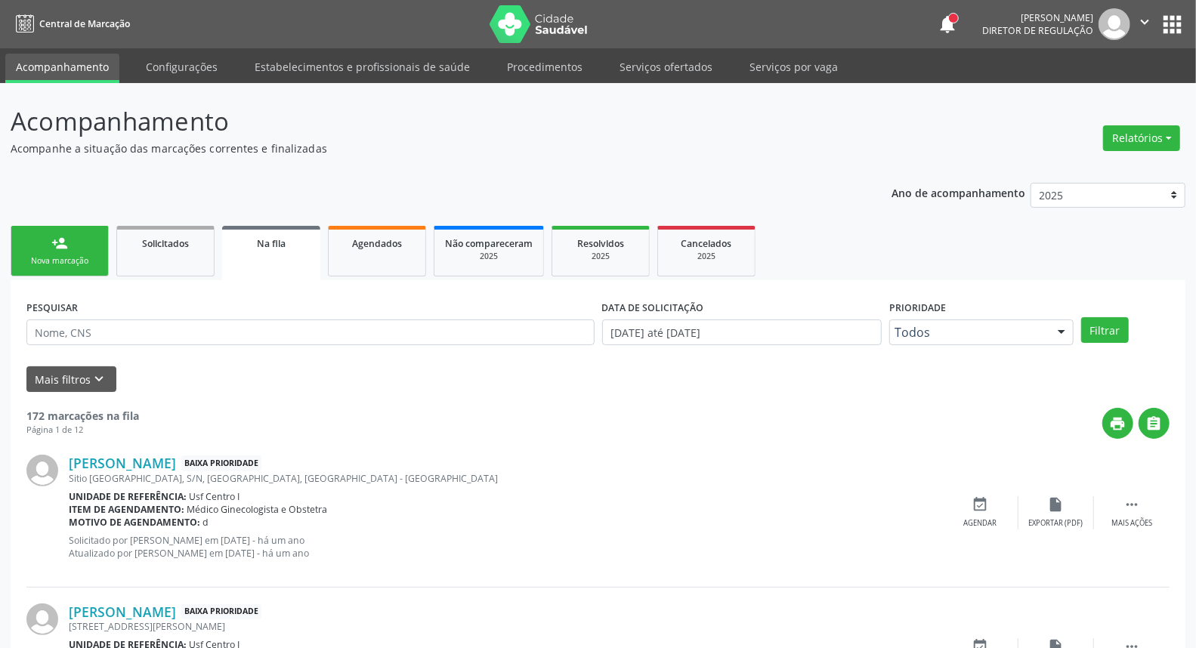
click at [58, 246] on div "person_add" at bounding box center [59, 243] width 17 height 17
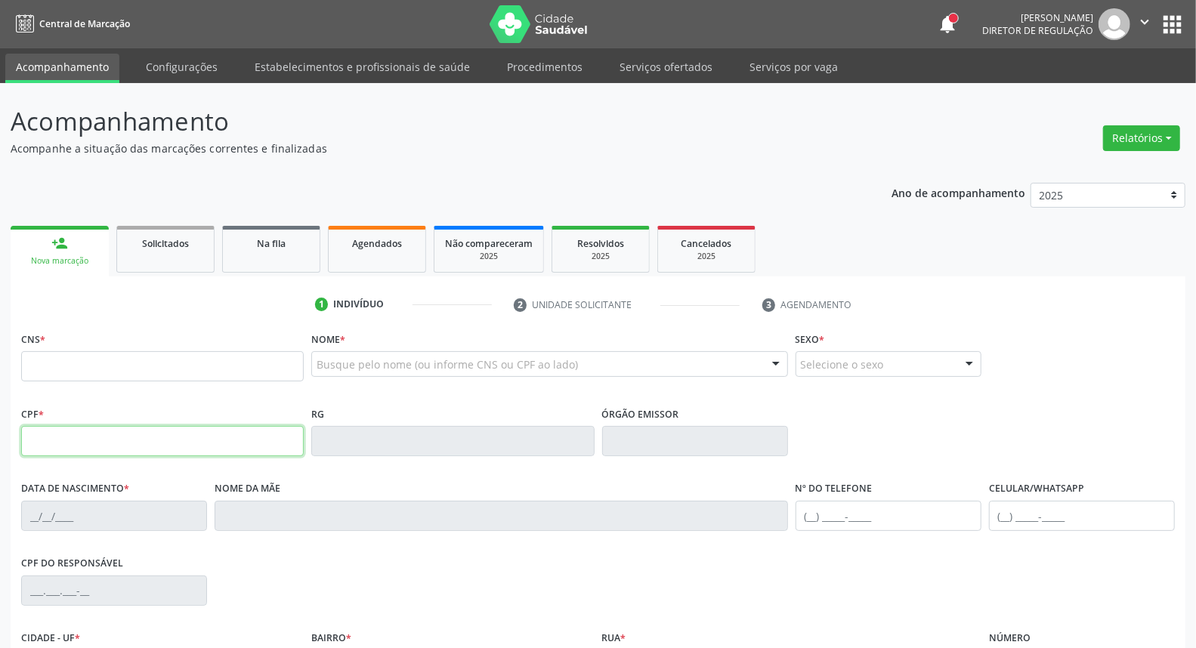
click at [187, 444] on input "text" at bounding box center [162, 441] width 283 height 30
type input "061.036.944-00"
type input "898 0037 1179 8421"
type input "19/01/1979"
type input "Adeilda de Barros Moraes Bezerra"
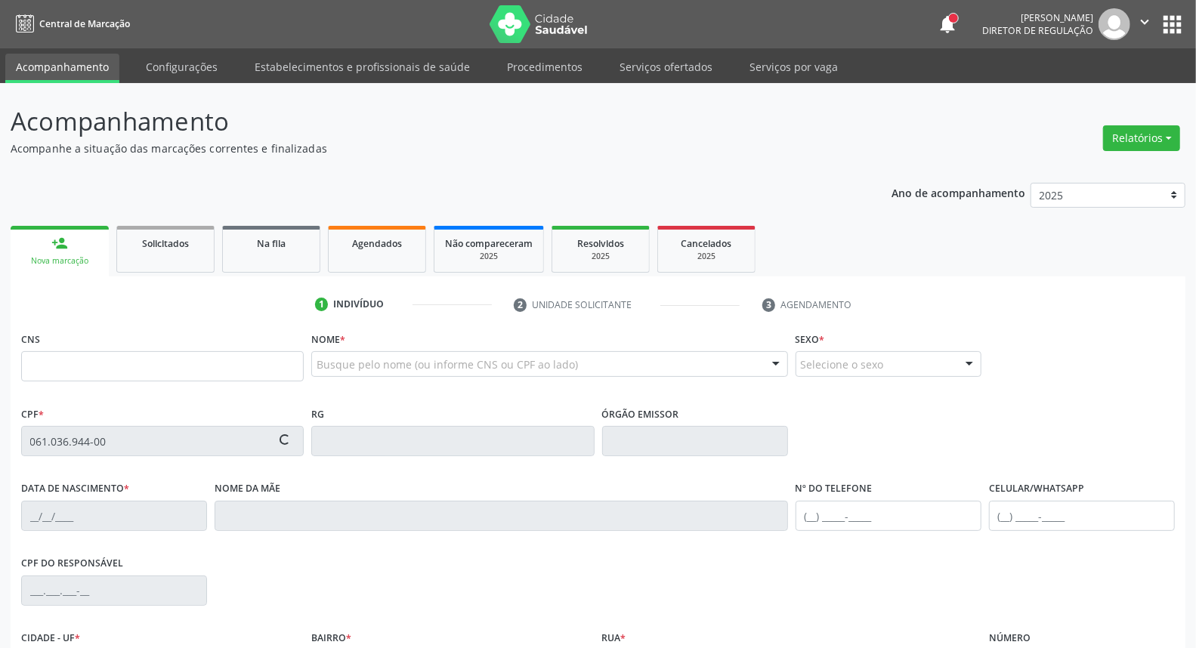
type input "[PHONE_NUMBER]"
type input "508.789.214-00"
type input "S/N"
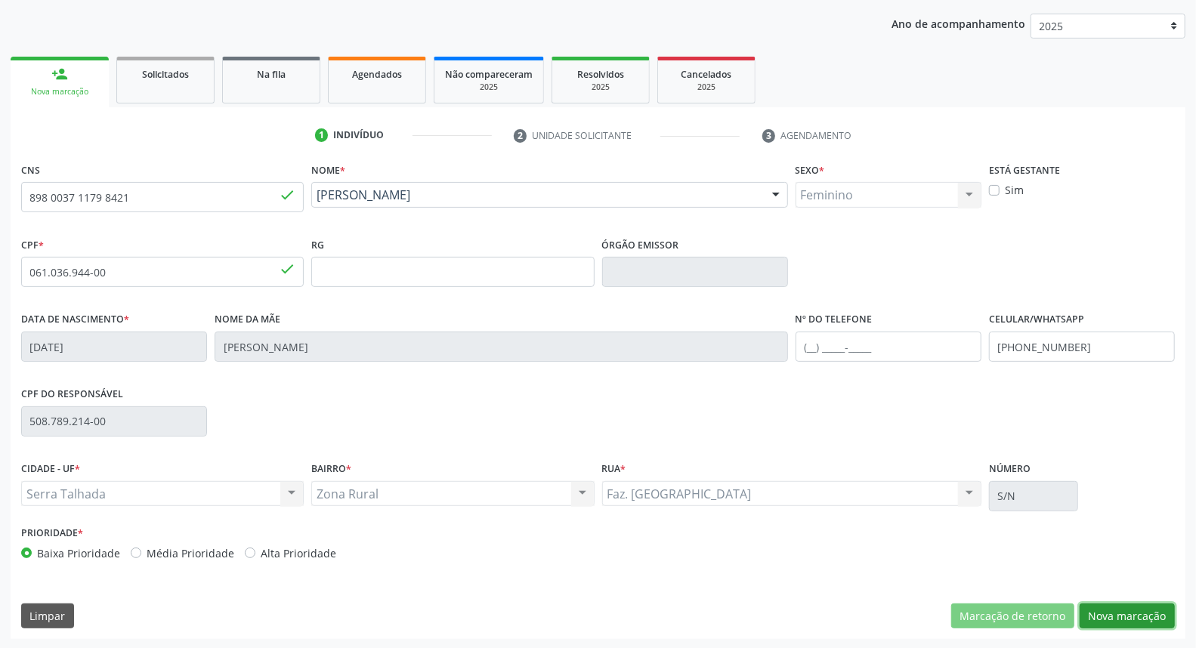
drag, startPoint x: 1120, startPoint y: 607, endPoint x: 1093, endPoint y: 598, distance: 27.7
click at [1119, 608] on button "Nova marcação" at bounding box center [1127, 617] width 95 height 26
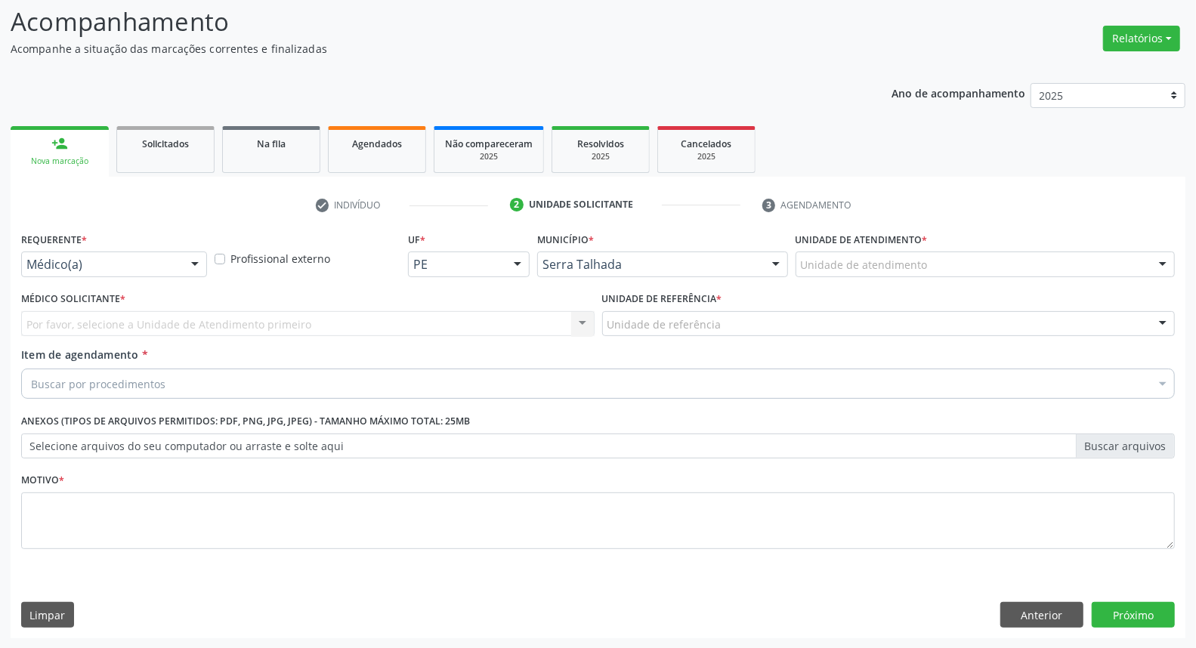
click at [94, 255] on div "Médico(a)" at bounding box center [114, 265] width 186 height 26
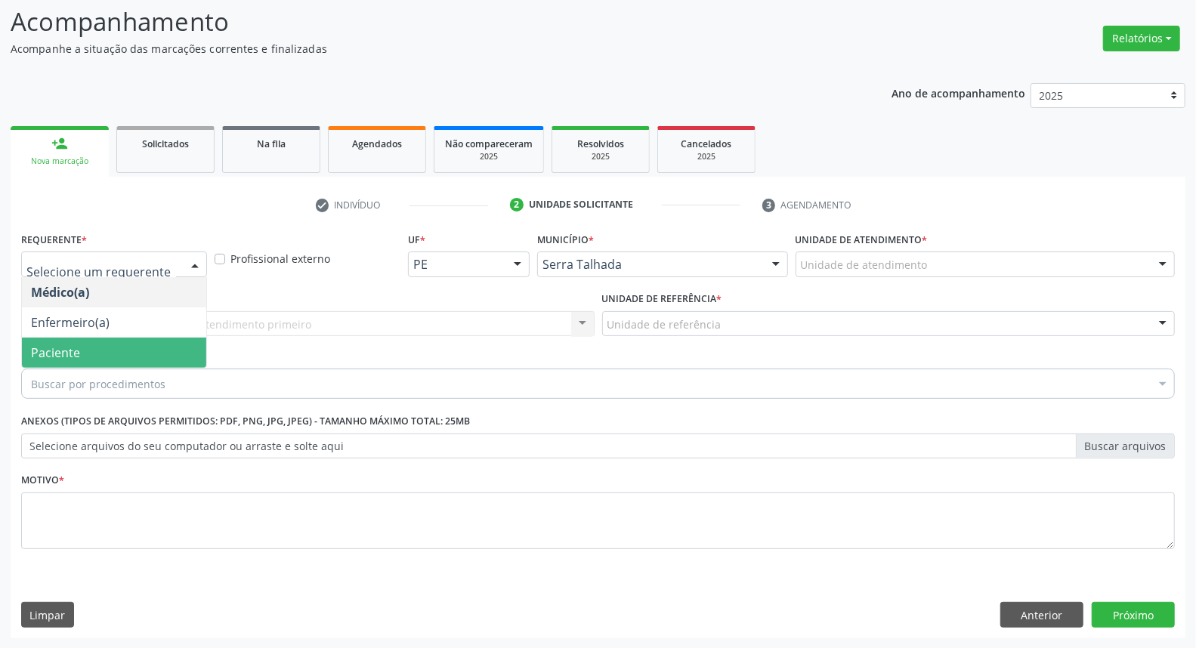
drag, startPoint x: 106, startPoint y: 349, endPoint x: 121, endPoint y: 335, distance: 20.3
click at [107, 349] on span "Paciente" at bounding box center [114, 353] width 184 height 30
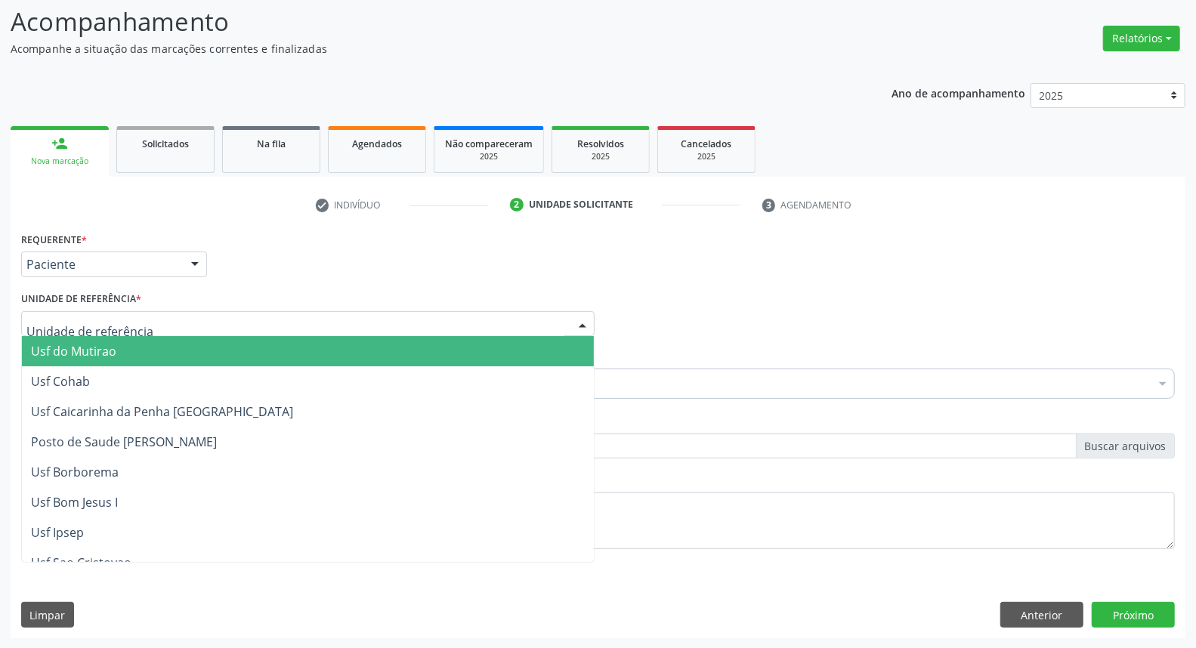
click at [156, 323] on div at bounding box center [308, 324] width 574 height 26
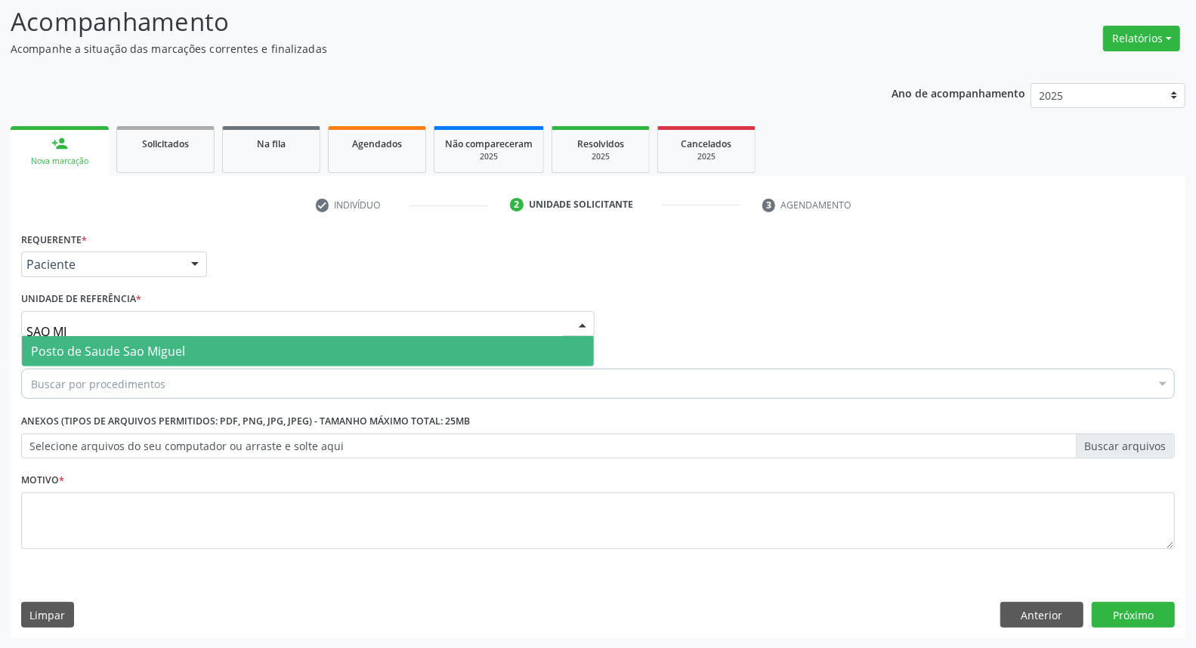
type input "SAO MIG"
click at [157, 345] on span "Posto de Saude Sao Miguel" at bounding box center [108, 351] width 154 height 17
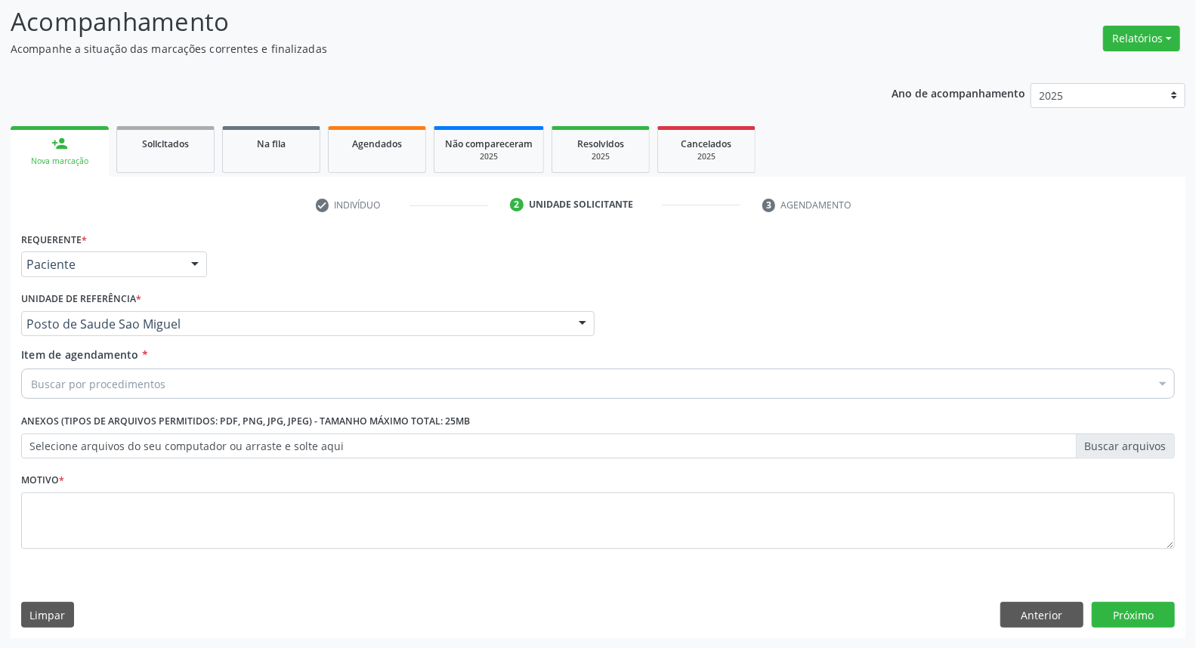
drag, startPoint x: 138, startPoint y: 388, endPoint x: 131, endPoint y: 387, distance: 7.7
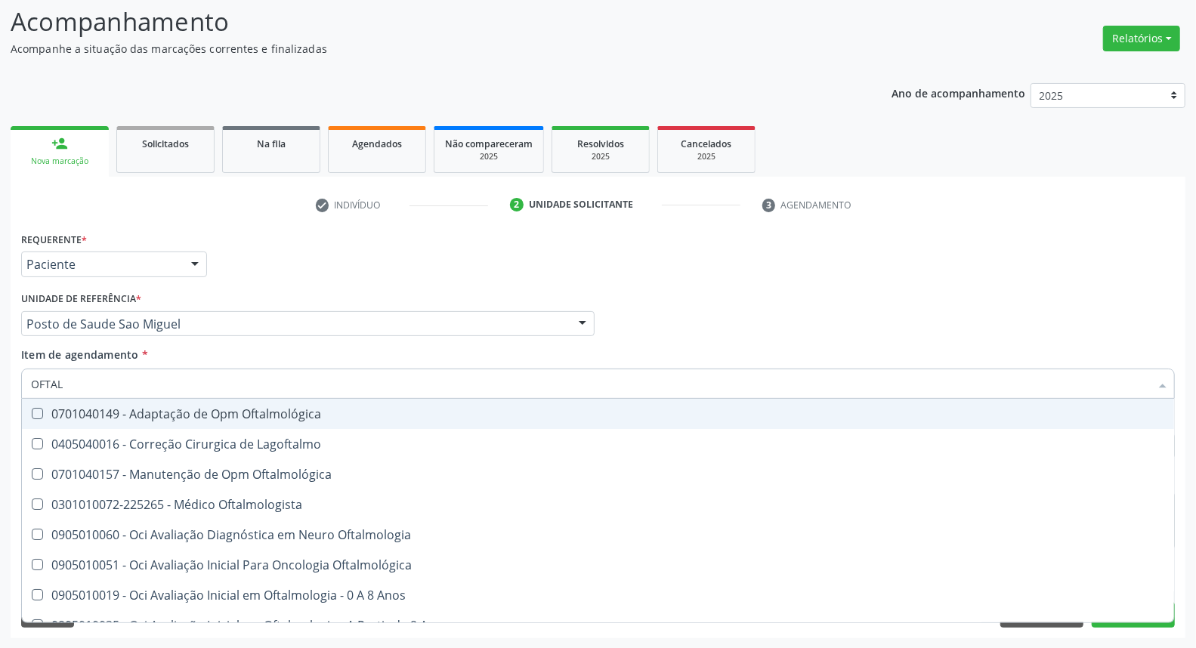
type input "OFTALM"
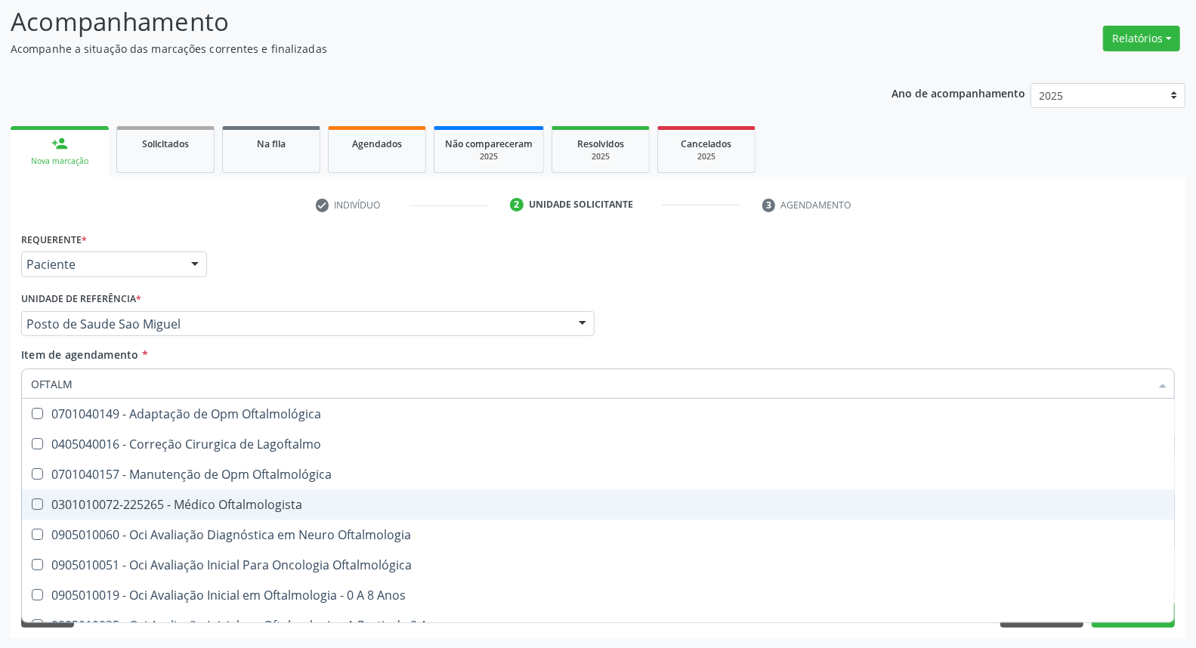
drag, startPoint x: 116, startPoint y: 502, endPoint x: 342, endPoint y: 391, distance: 252.1
click at [122, 501] on div "0301010072-225265 - Médico Oftalmologista" at bounding box center [598, 505] width 1134 height 12
checkbox Oftalmologista "true"
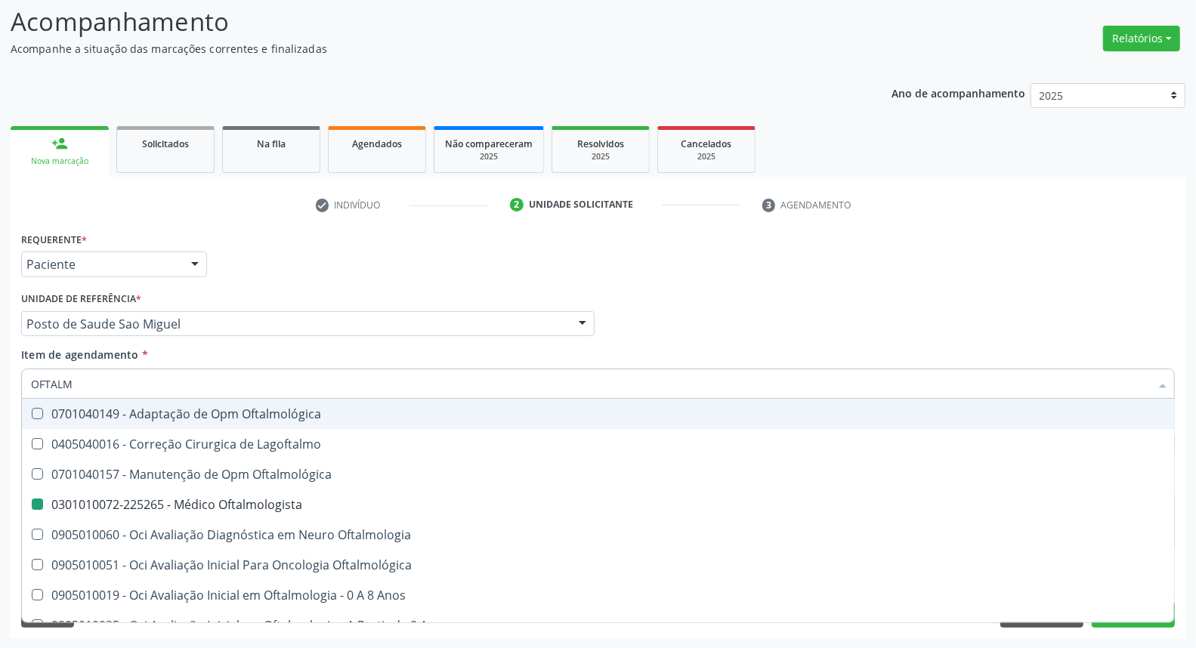
click at [843, 329] on div "Médico Solicitante Por favor, selecione a Unidade de Atendimento primeiro Nenhu…" at bounding box center [597, 317] width 1161 height 59
checkbox Lagoftalmo "true"
checkbox Oftalmologista "false"
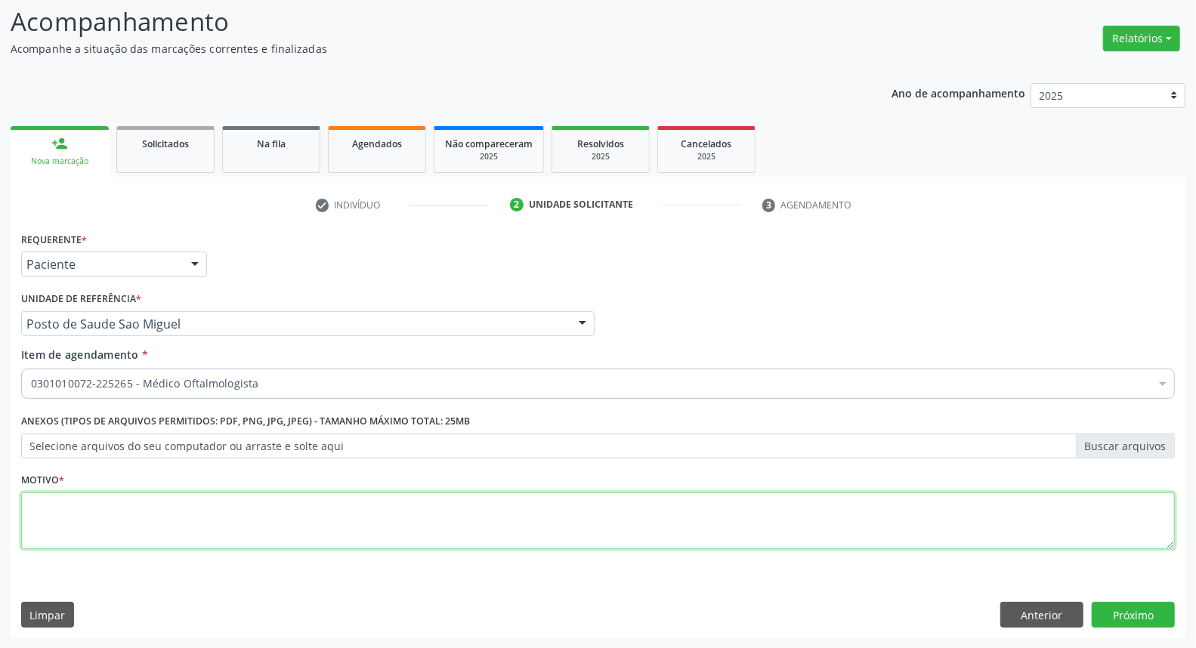
drag, startPoint x: 428, startPoint y: 522, endPoint x: 421, endPoint y: 486, distance: 36.9
click at [424, 503] on textarea at bounding box center [598, 521] width 1154 height 57
type textarea "*"
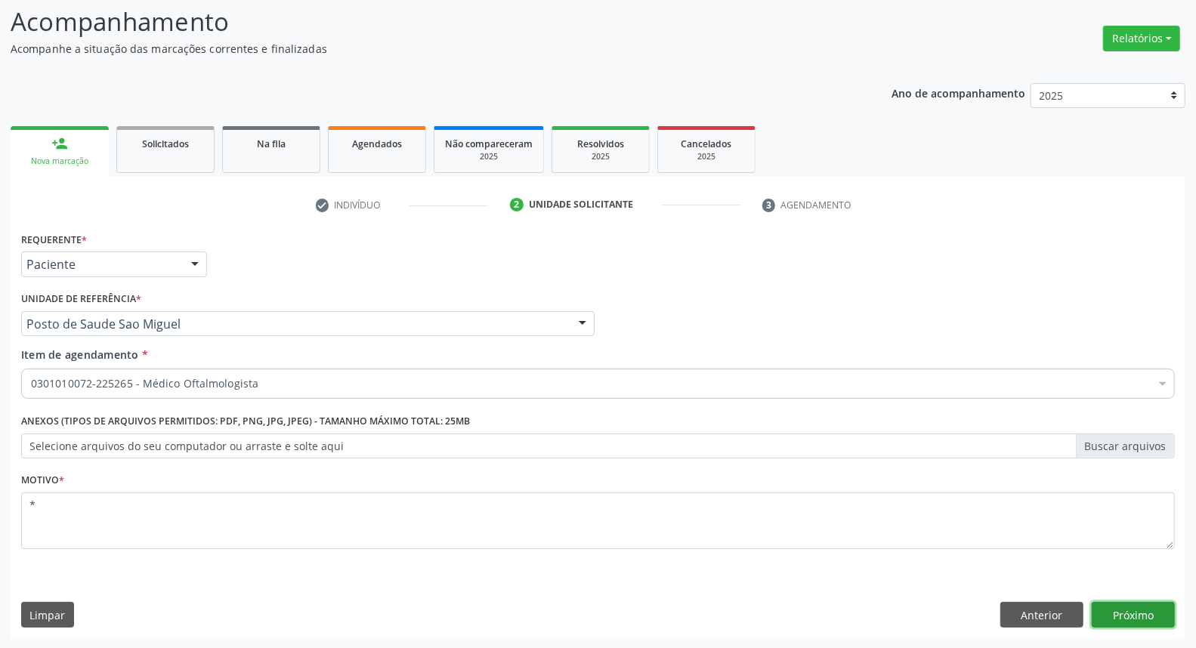
click at [1150, 617] on button "Próximo" at bounding box center [1133, 615] width 83 height 26
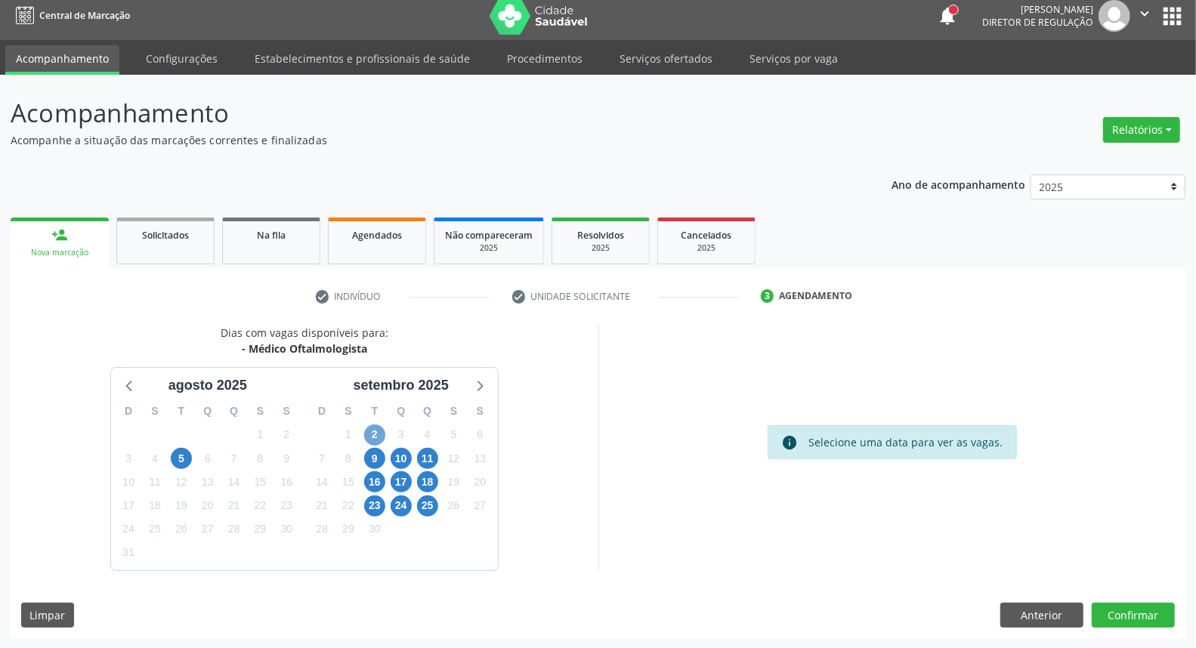
drag, startPoint x: 370, startPoint y: 434, endPoint x: 626, endPoint y: 376, distance: 261.9
click at [371, 434] on span "2" at bounding box center [374, 435] width 21 height 21
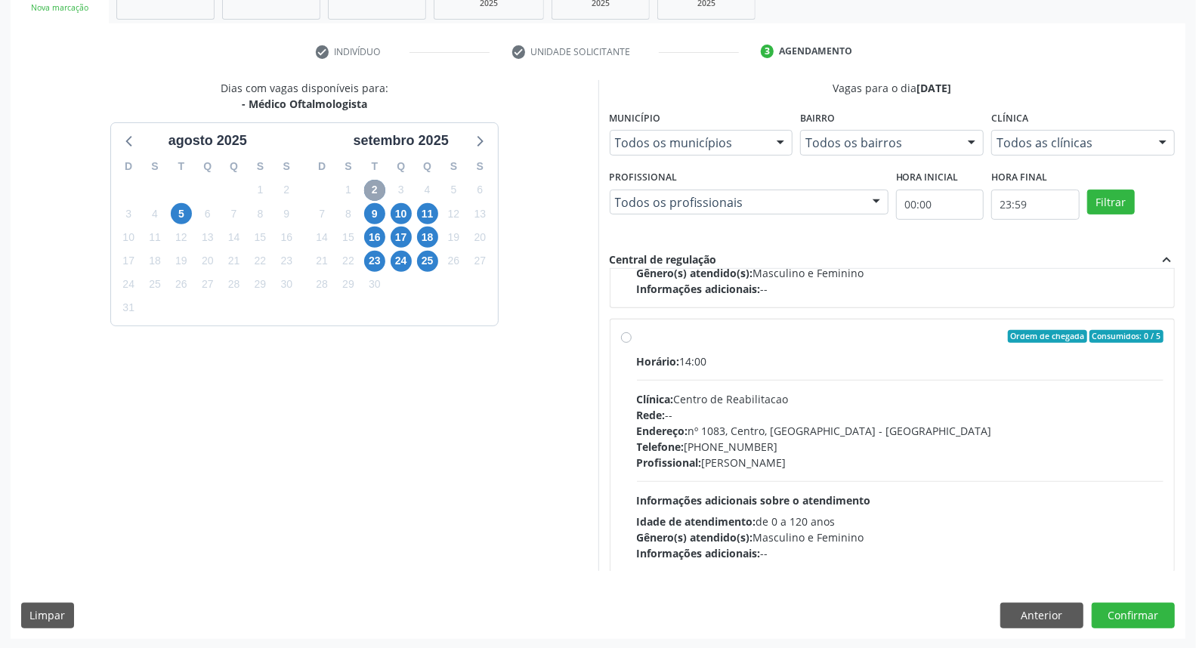
scroll to position [1007, 0]
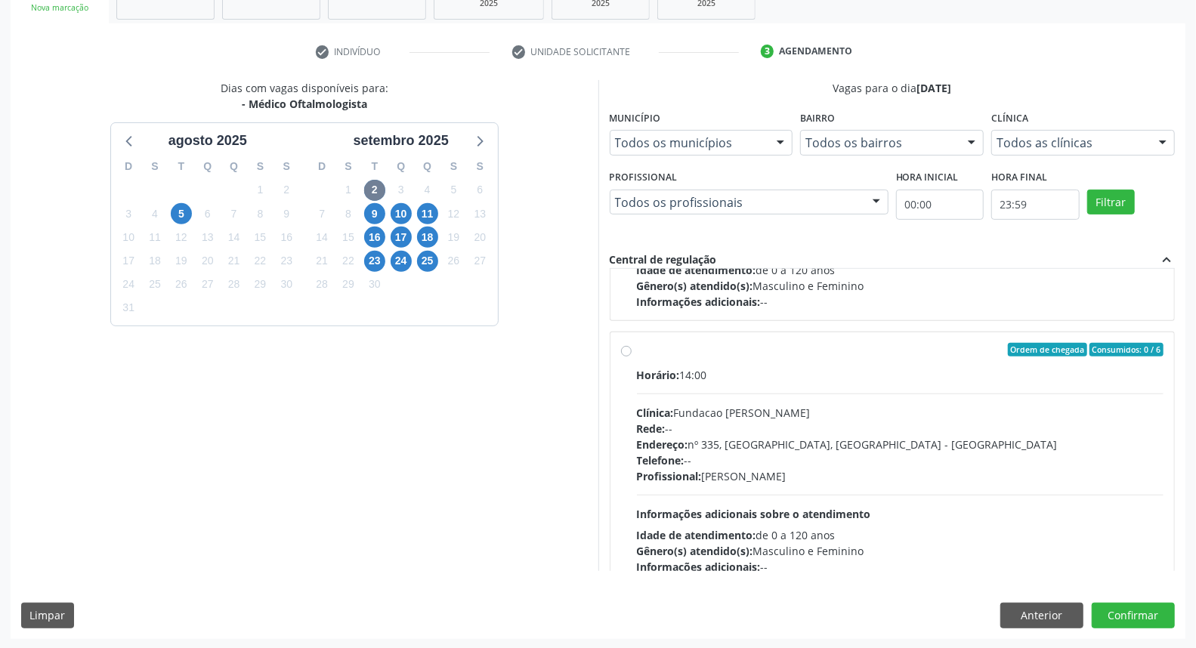
click at [910, 369] on div "Horário: 14:00" at bounding box center [900, 375] width 527 height 16
click at [632, 357] on input "Ordem de chegada Consumidos: 0 / 6 Horário: 14:00 Clínica: Fundacao Altino Vent…" at bounding box center [626, 350] width 11 height 14
radio input "true"
click at [1144, 605] on button "Confirmar" at bounding box center [1133, 616] width 83 height 26
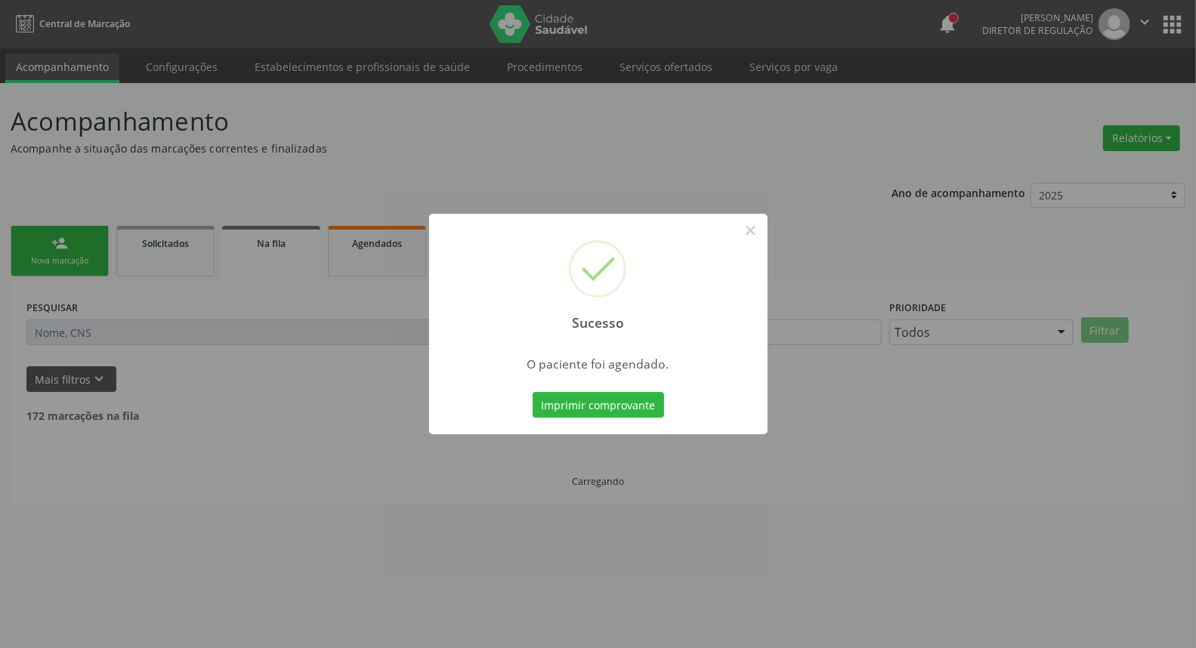
scroll to position [0, 0]
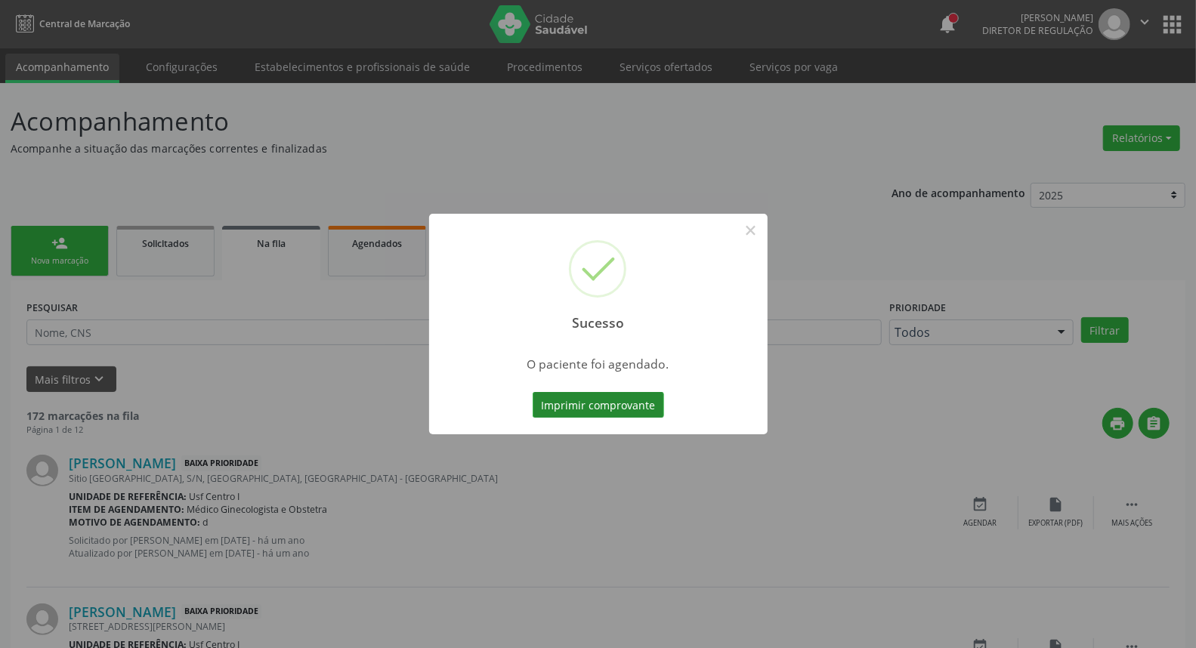
click at [630, 403] on button "Imprimir comprovante" at bounding box center [598, 405] width 131 height 26
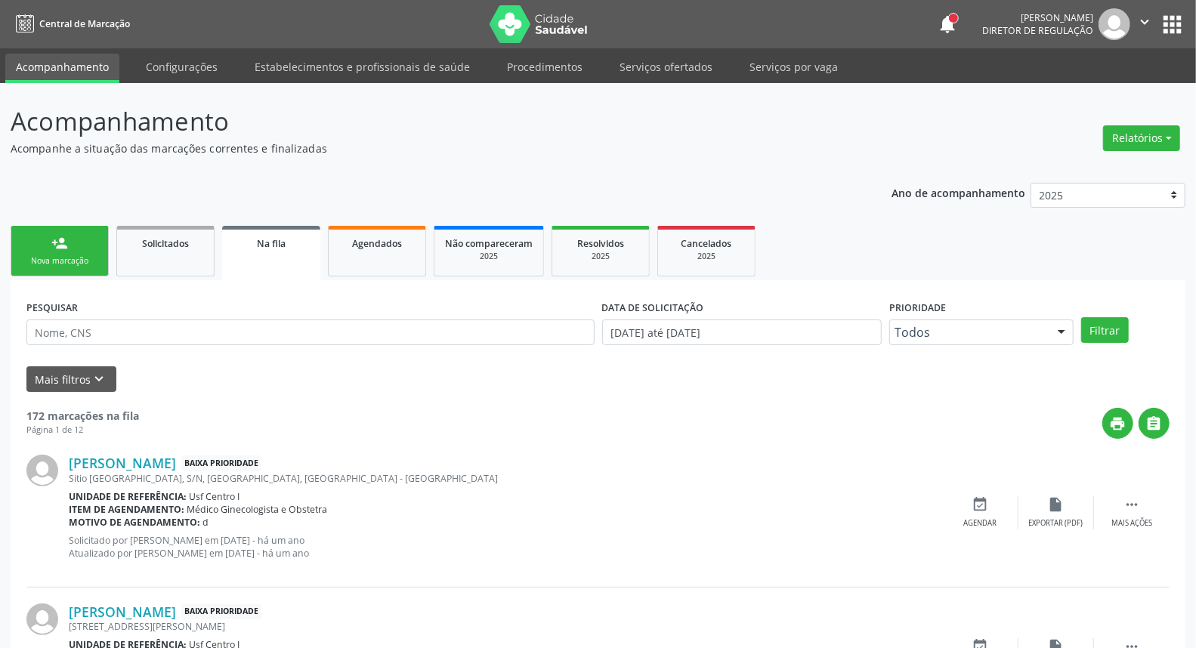
click at [65, 252] on link "person_add Nova marcação" at bounding box center [60, 251] width 98 height 51
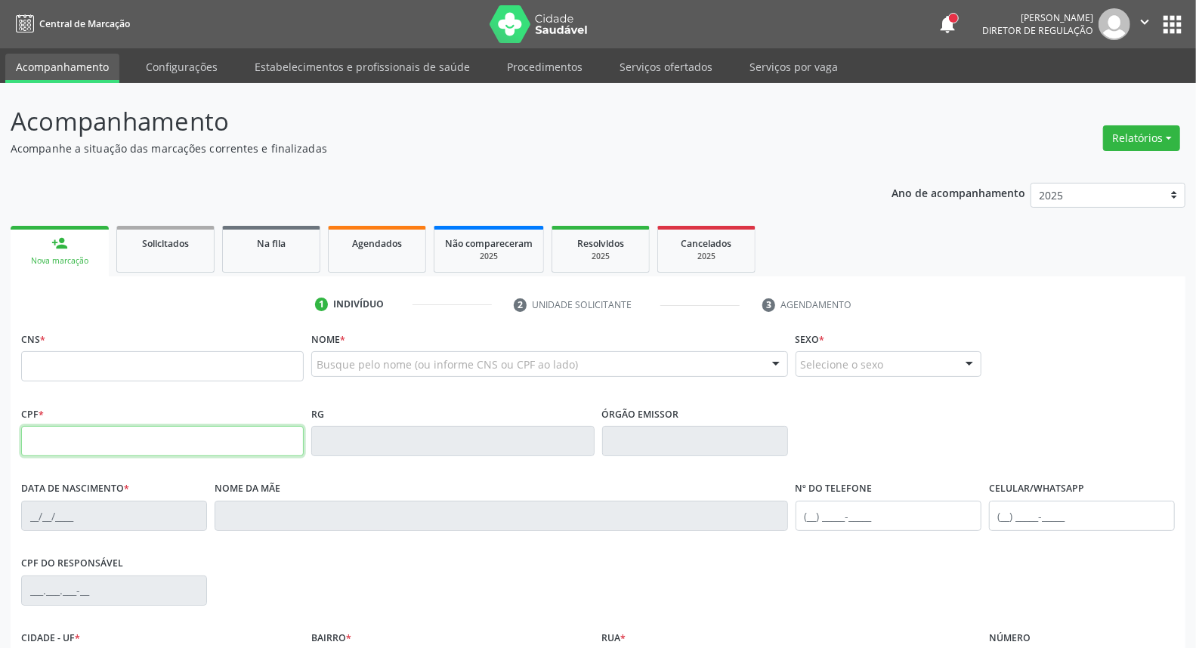
click at [63, 450] on input "text" at bounding box center [162, 441] width 283 height 30
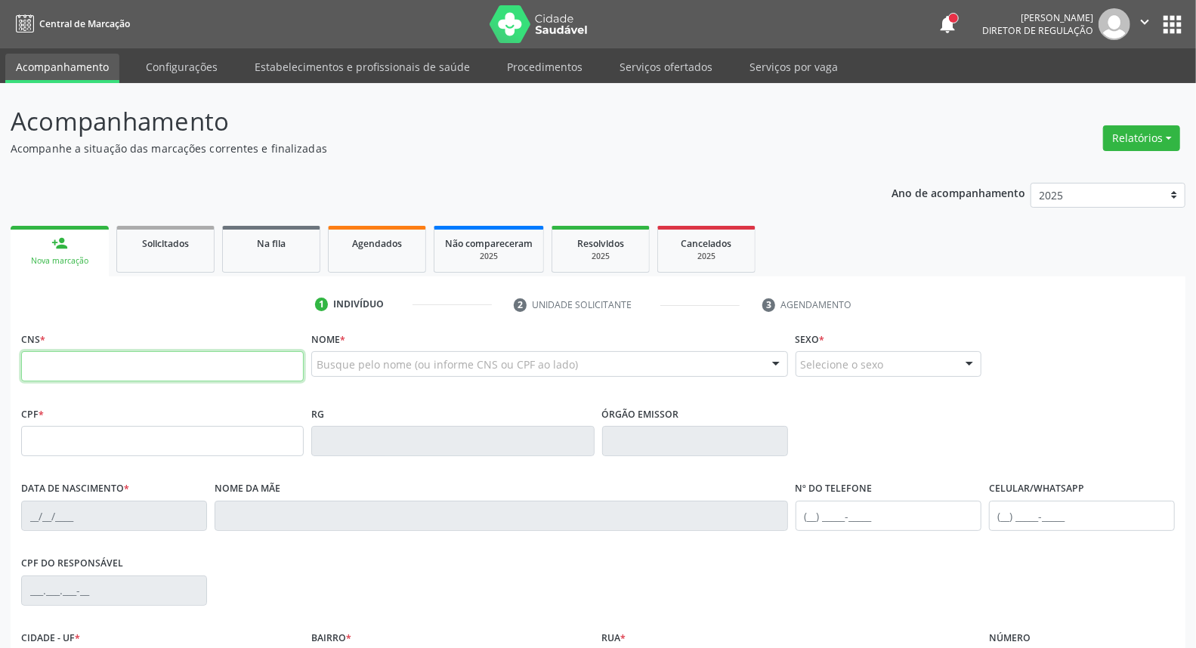
click at [43, 363] on input "text" at bounding box center [162, 366] width 283 height 30
type input "898 0041 2343 493"
click at [176, 367] on input "898 0041 2343 493" at bounding box center [162, 366] width 283 height 30
click at [175, 367] on input "898 0041 2343 493" at bounding box center [162, 366] width 283 height 30
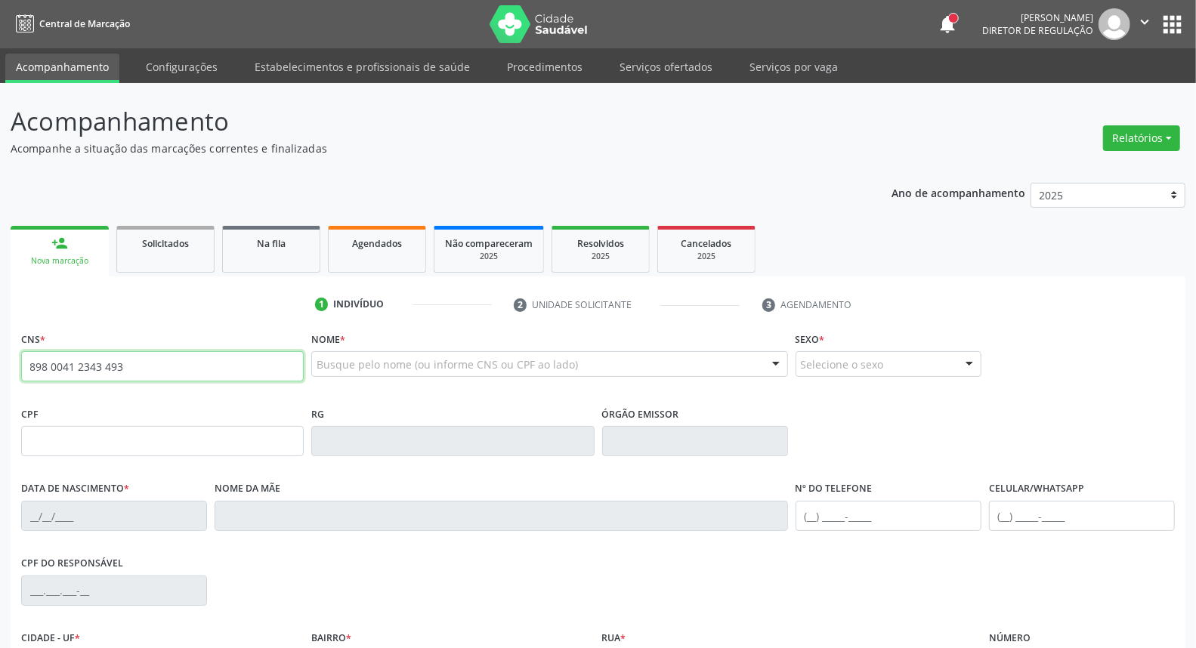
click at [175, 367] on input "898 0041 2343 493" at bounding box center [162, 366] width 283 height 30
drag, startPoint x: 175, startPoint y: 367, endPoint x: 172, endPoint y: 357, distance: 11.0
click at [174, 363] on input "898 0041 2343 493" at bounding box center [162, 366] width 283 height 30
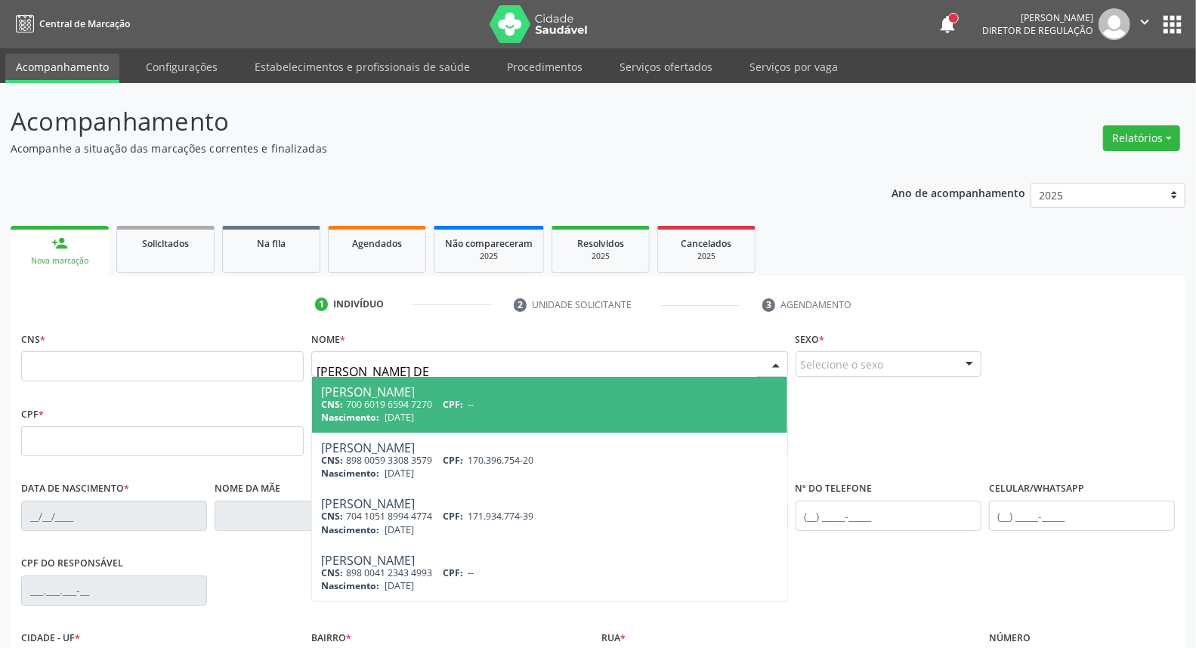
type input "RYAN FREIRE DE S"
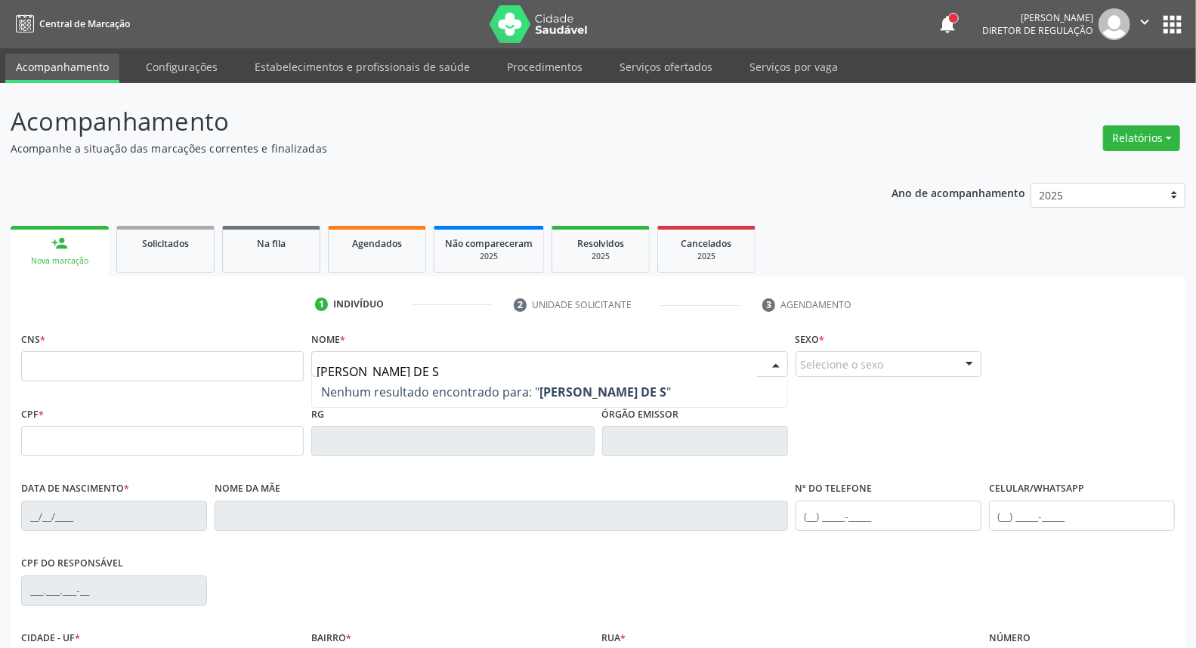
scroll to position [84, 0]
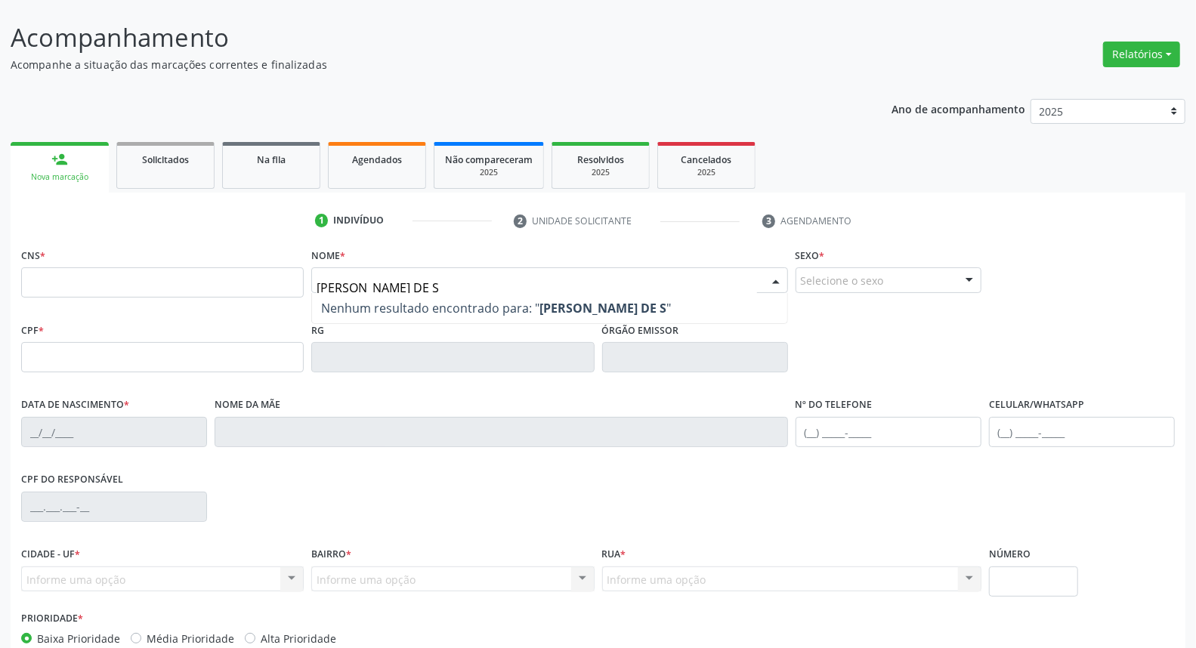
drag, startPoint x: 421, startPoint y: 281, endPoint x: 152, endPoint y: 283, distance: 269.0
click at [152, 283] on div "CNS * Nome * RYAN FREIRE DE S Nenhum resultado encontrado para: " RYAN FREIRE D…" at bounding box center [597, 281] width 1161 height 75
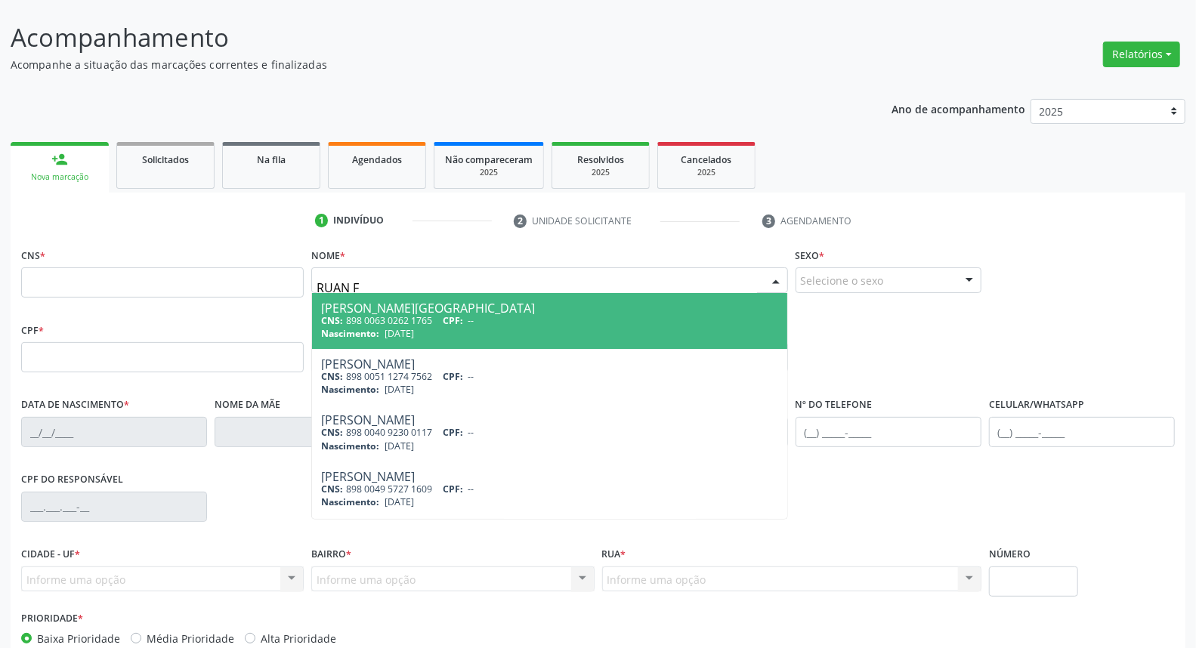
click at [335, 288] on input "RUAN F" at bounding box center [537, 288] width 440 height 30
type input "RYAN F"
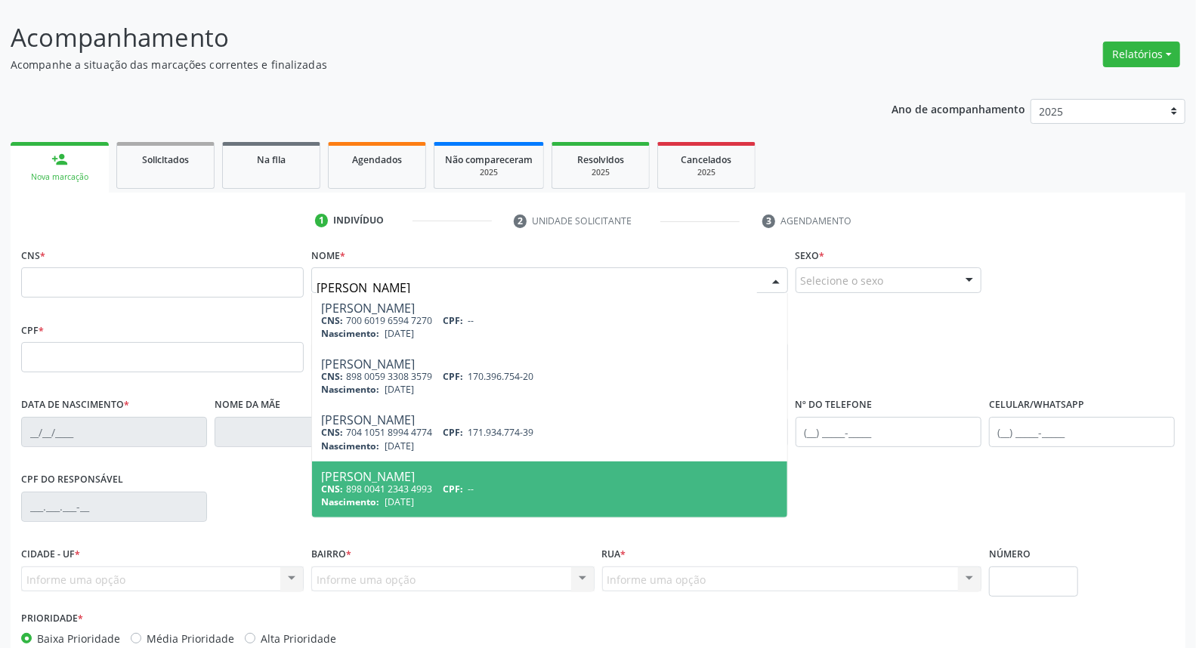
click at [463, 475] on div "Ryan Freire de Barros" at bounding box center [549, 477] width 456 height 12
type input "898 0041 2343 4993"
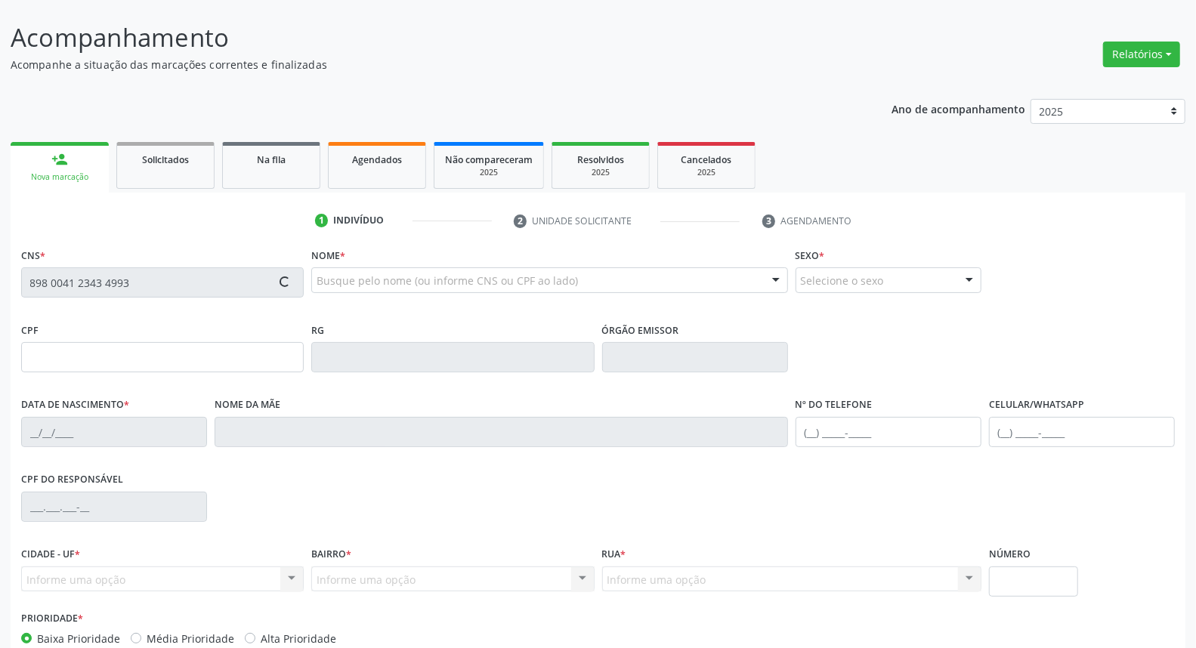
type input "10/09/2013"
type input "Rita Mirian Freire de Barros"
type input "(87) 99950-1054"
type input "195.168.274-20"
type input "S/N"
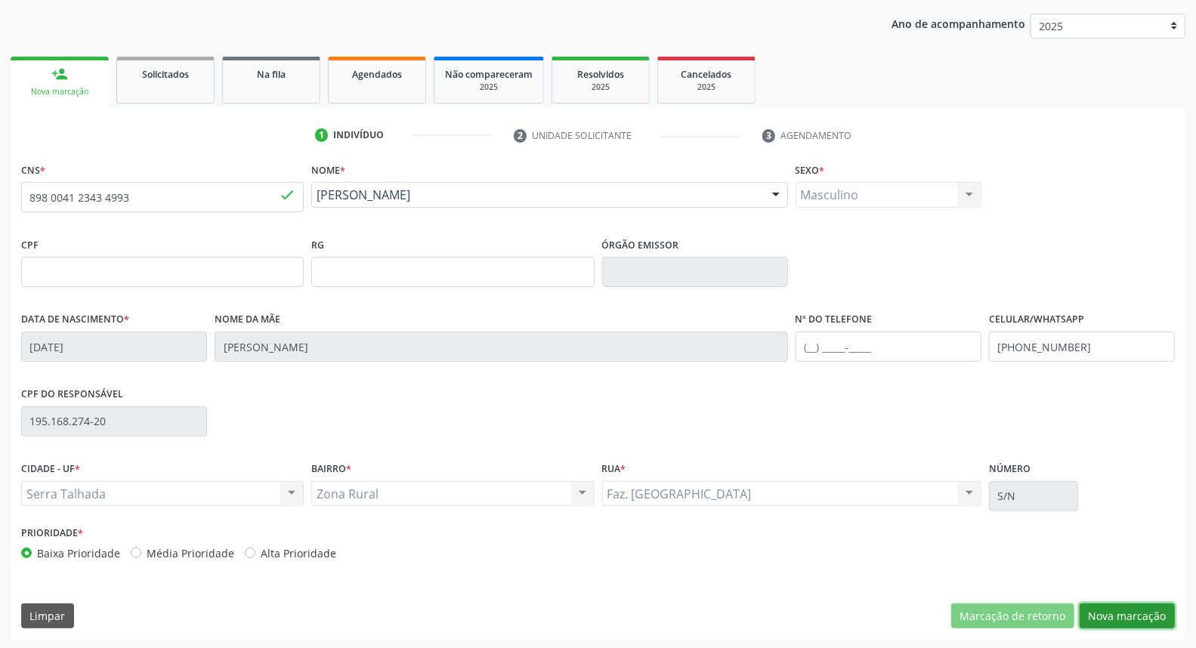
drag, startPoint x: 1103, startPoint y: 620, endPoint x: 1092, endPoint y: 618, distance: 11.4
click at [1096, 620] on button "Nova marcação" at bounding box center [1127, 617] width 95 height 26
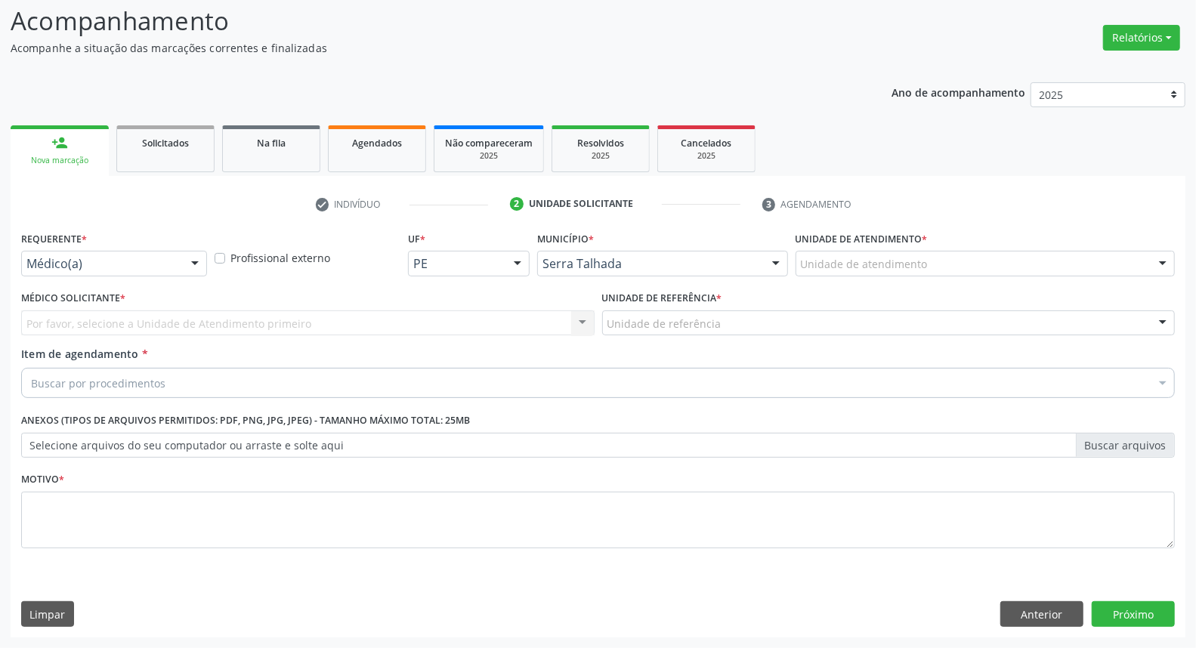
scroll to position [100, 0]
click at [134, 255] on div "Médico(a)" at bounding box center [114, 265] width 186 height 26
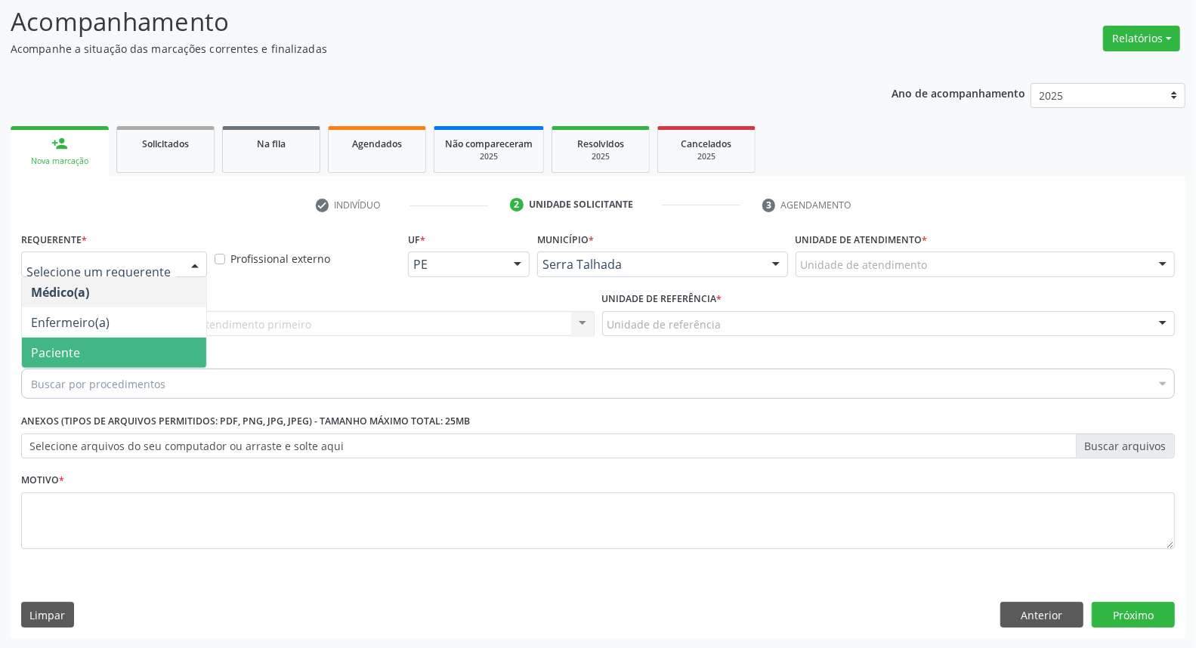
click at [133, 360] on span "Paciente" at bounding box center [114, 353] width 184 height 30
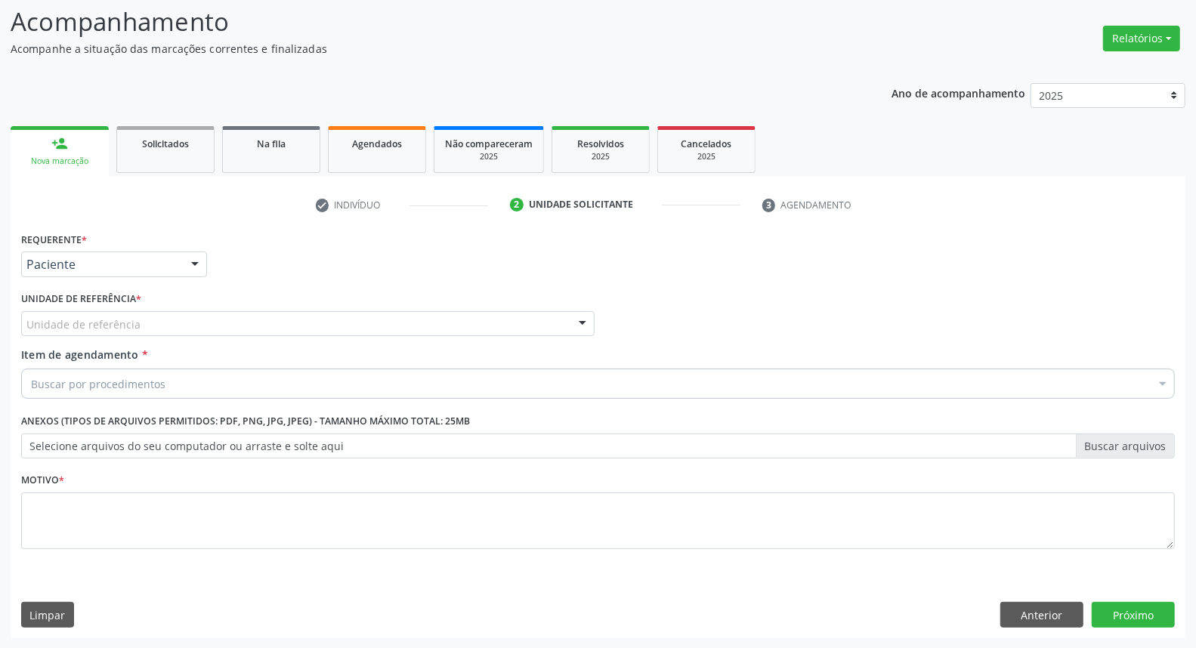
click at [161, 328] on div "Unidade de referência" at bounding box center [308, 324] width 574 height 26
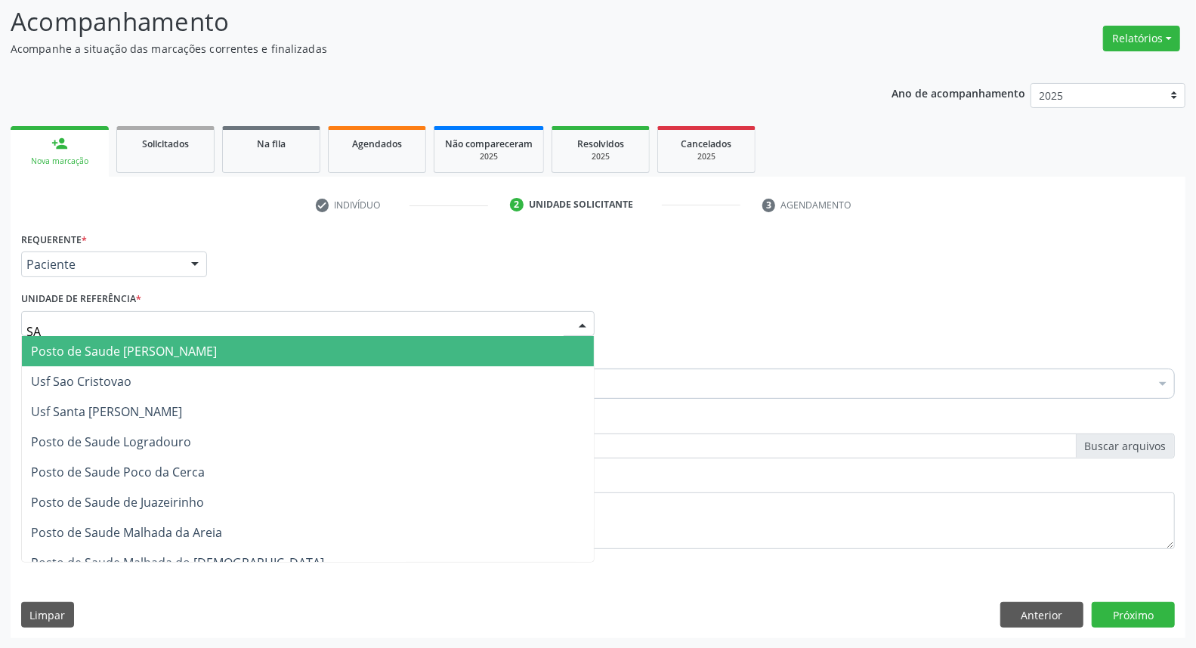
type input "SAO"
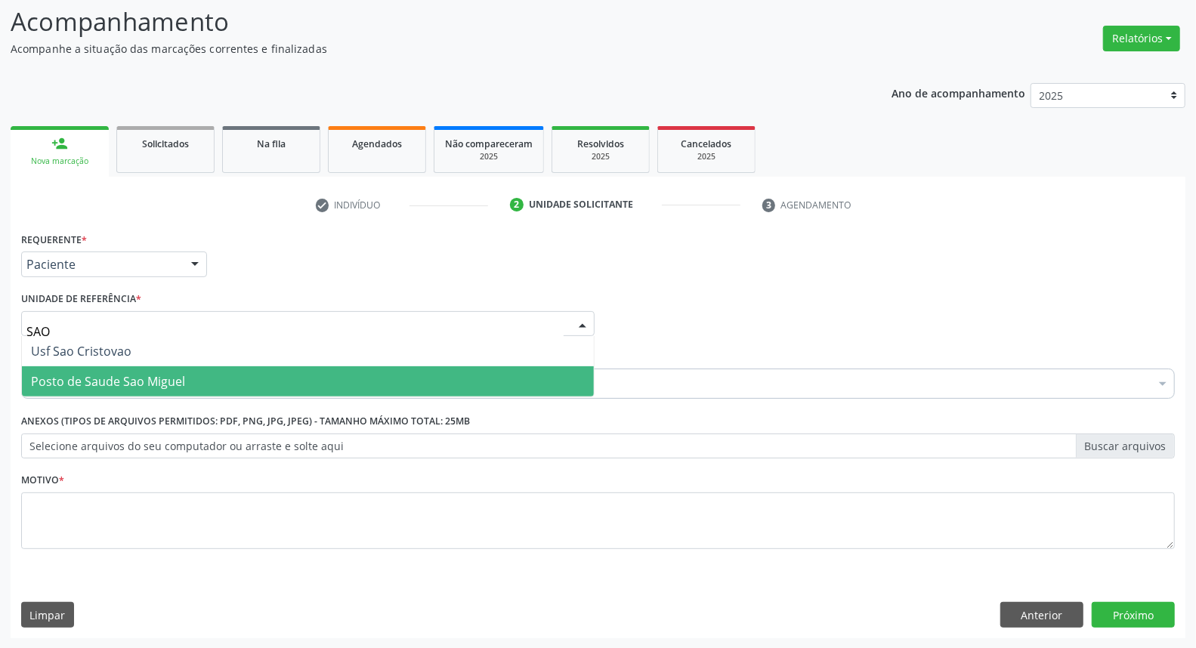
click at [107, 385] on span "Posto de Saude Sao Miguel" at bounding box center [108, 381] width 154 height 17
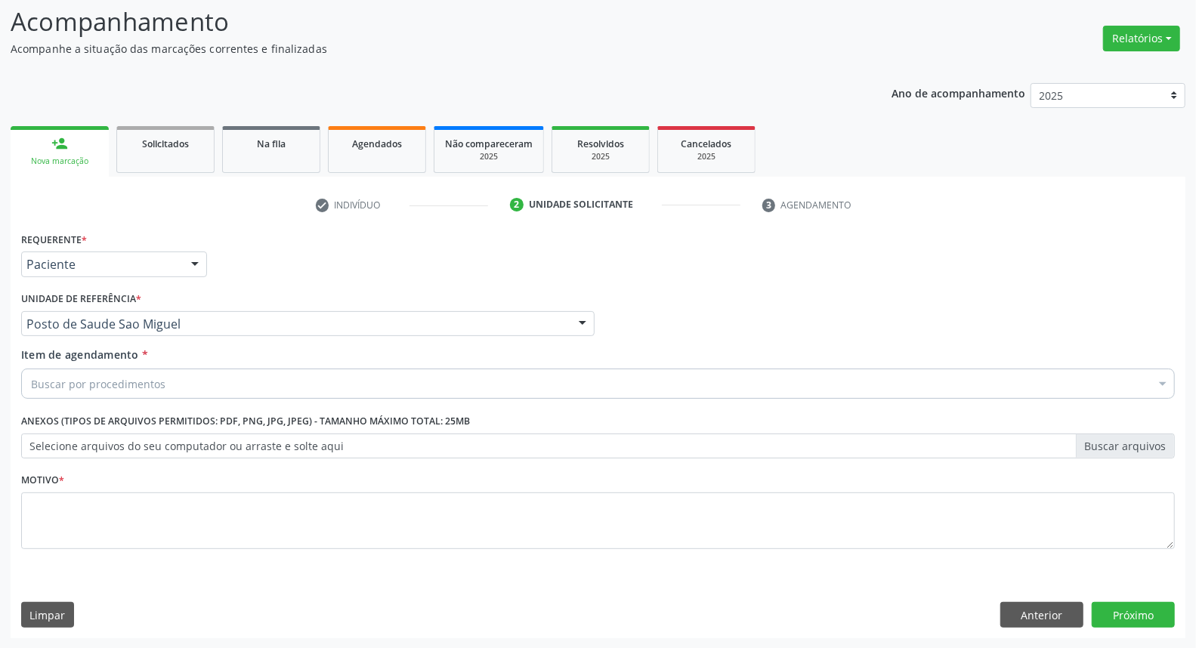
click at [124, 394] on div "Buscar por procedimentos" at bounding box center [598, 384] width 1154 height 30
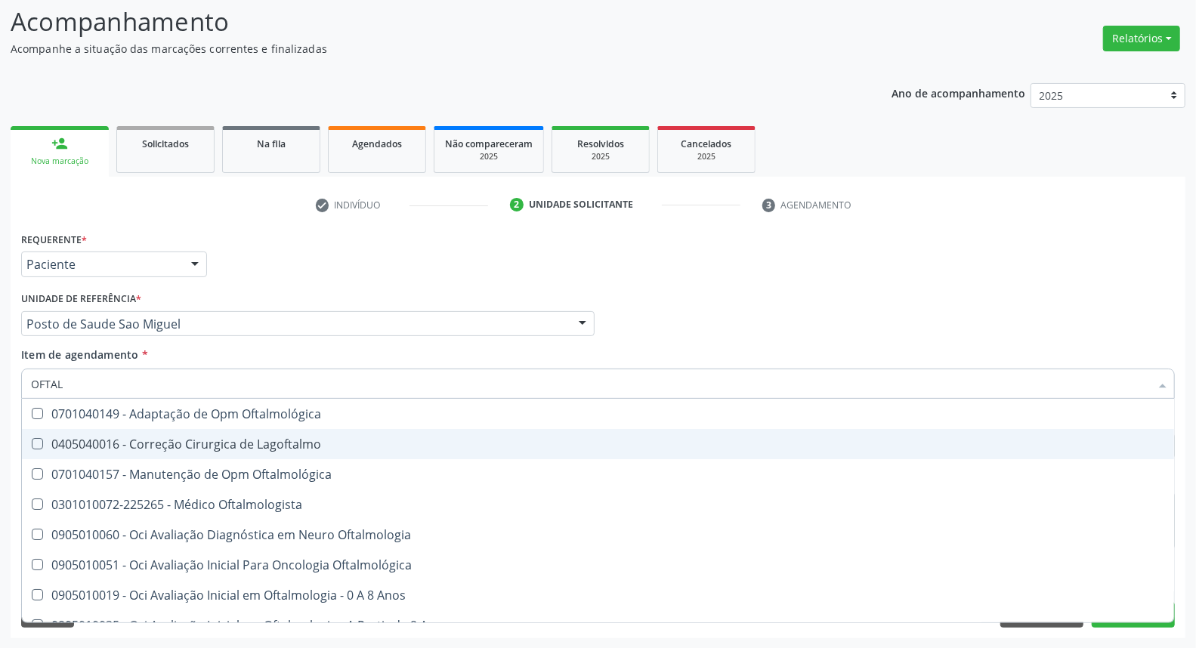
type input "OFTALM"
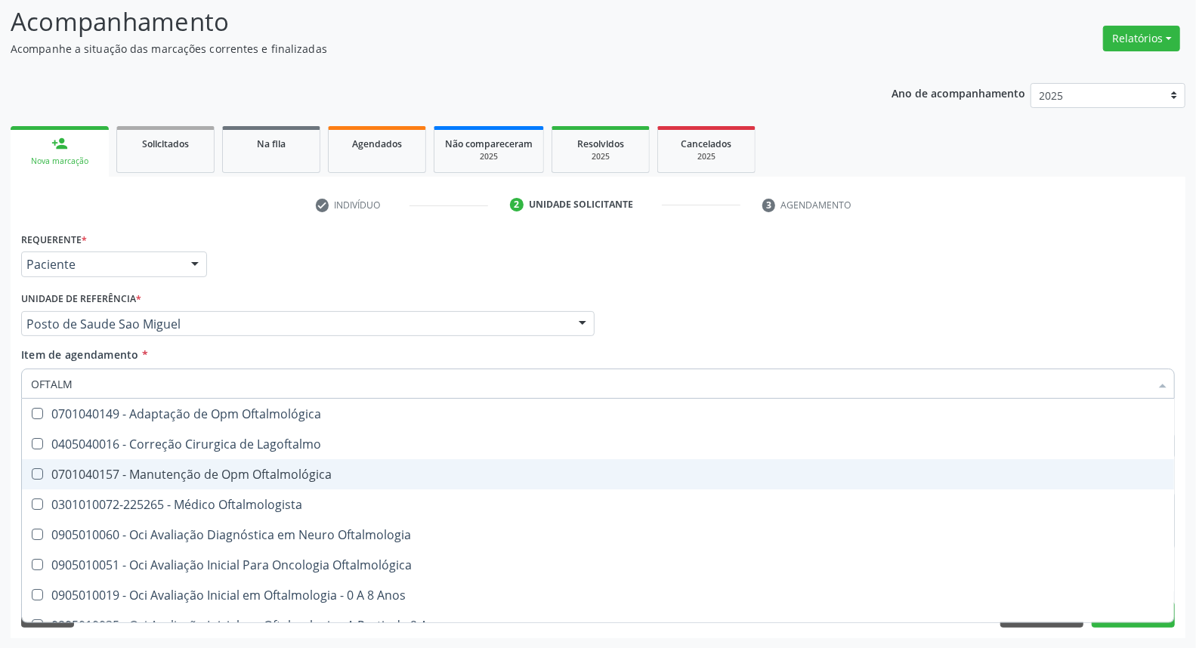
drag, startPoint x: 384, startPoint y: 488, endPoint x: 367, endPoint y: 502, distance: 22.0
click at [379, 495] on span "0301010072-225265 - Médico Oftalmologista" at bounding box center [598, 505] width 1152 height 30
checkbox Oftalmologista "true"
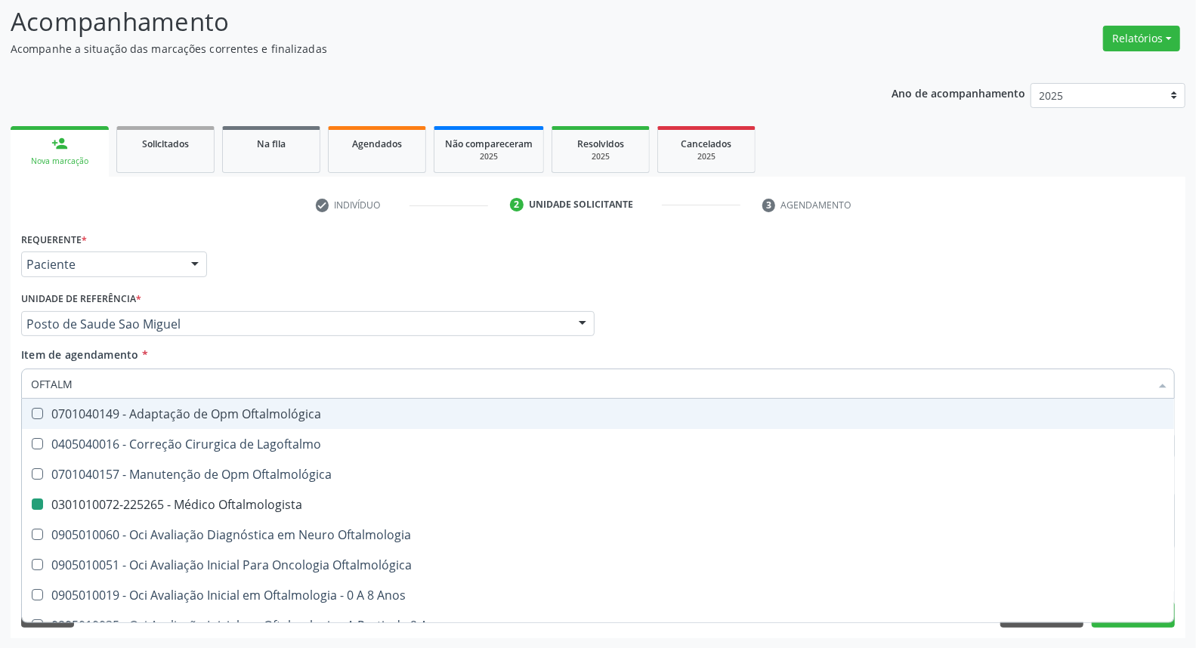
drag, startPoint x: 655, startPoint y: 251, endPoint x: 549, endPoint y: 372, distance: 161.1
click at [653, 255] on div "Requerente * Paciente Médico(a) Enfermeiro(a) Paciente Nenhum resultado encontr…" at bounding box center [597, 257] width 1161 height 59
checkbox Lagoftalmo "true"
checkbox Oftalmologista "false"
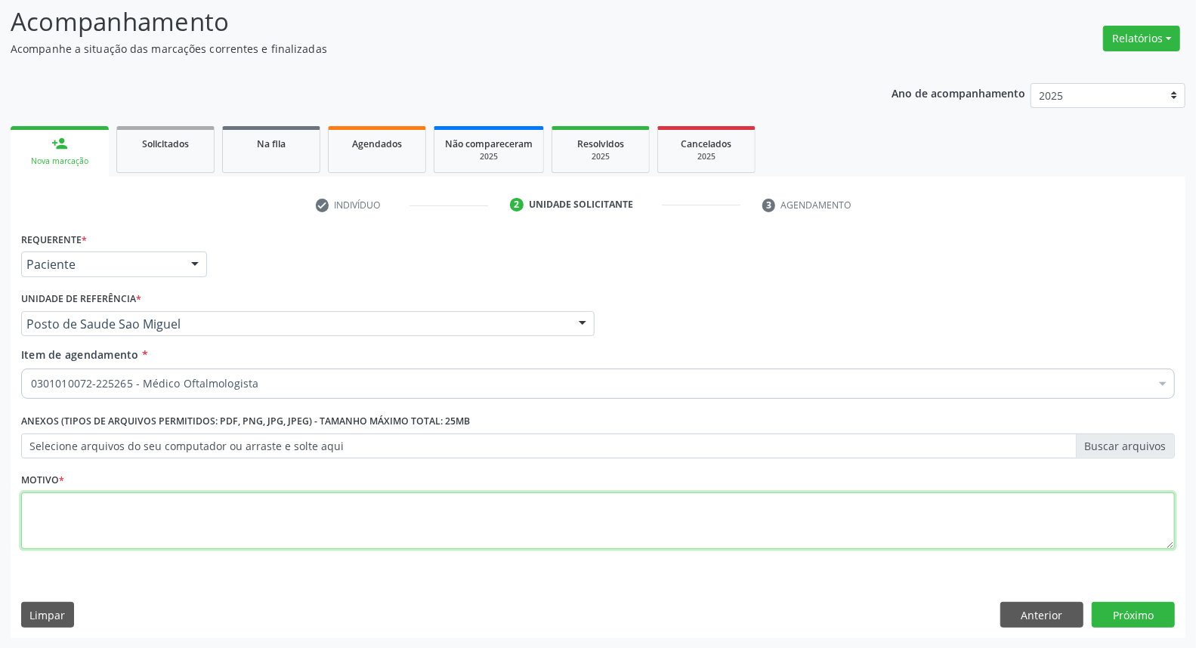
click at [403, 525] on textarea at bounding box center [598, 521] width 1154 height 57
type textarea "*"
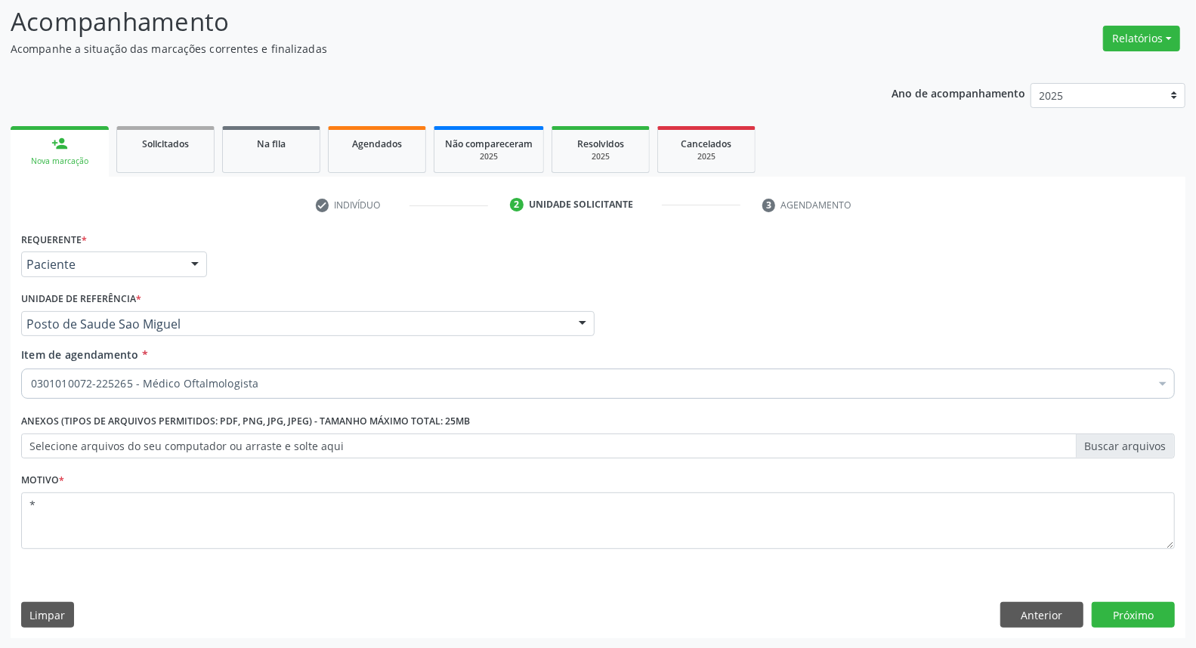
click at [1144, 597] on div "Requerente * Paciente Médico(a) Enfermeiro(a) Paciente Nenhum resultado encontr…" at bounding box center [598, 433] width 1175 height 410
click at [1139, 613] on button "Próximo" at bounding box center [1133, 615] width 83 height 26
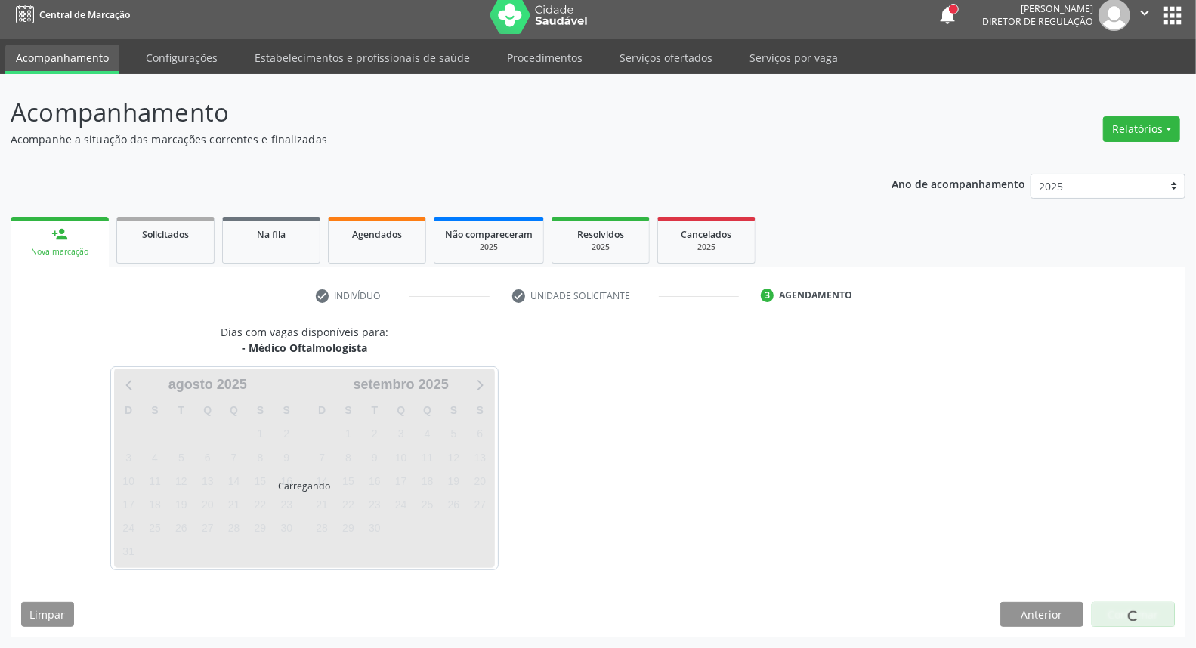
scroll to position [8, 0]
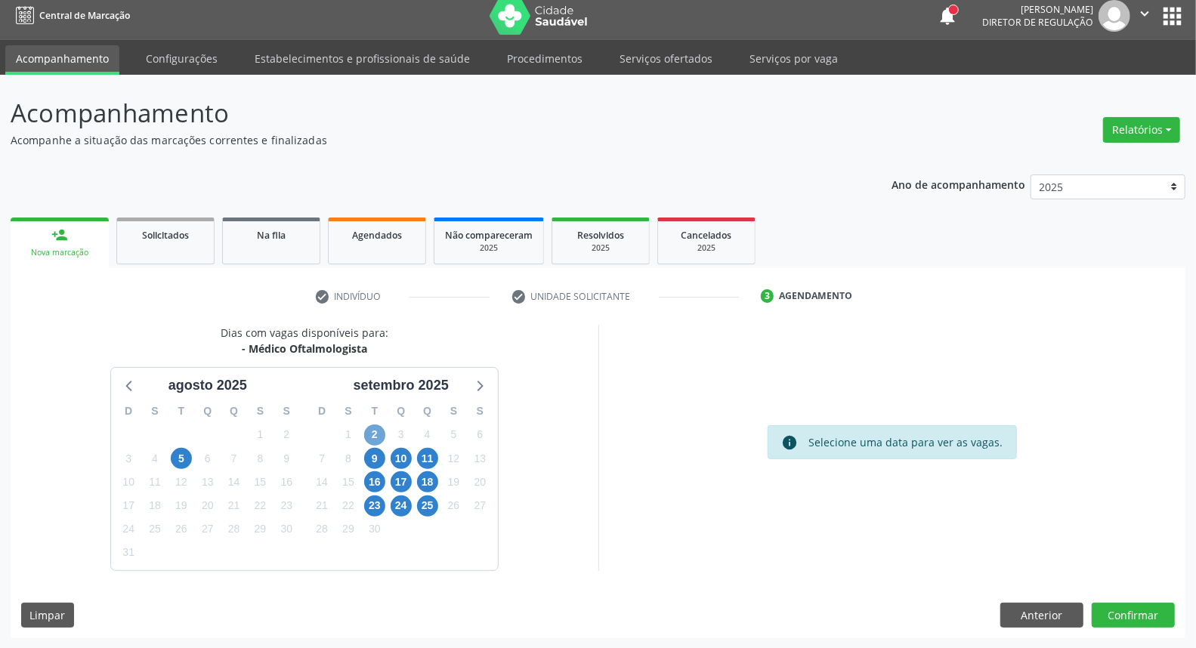
drag, startPoint x: 372, startPoint y: 433, endPoint x: 449, endPoint y: 407, distance: 81.5
click at [374, 431] on span "2" at bounding box center [374, 435] width 21 height 21
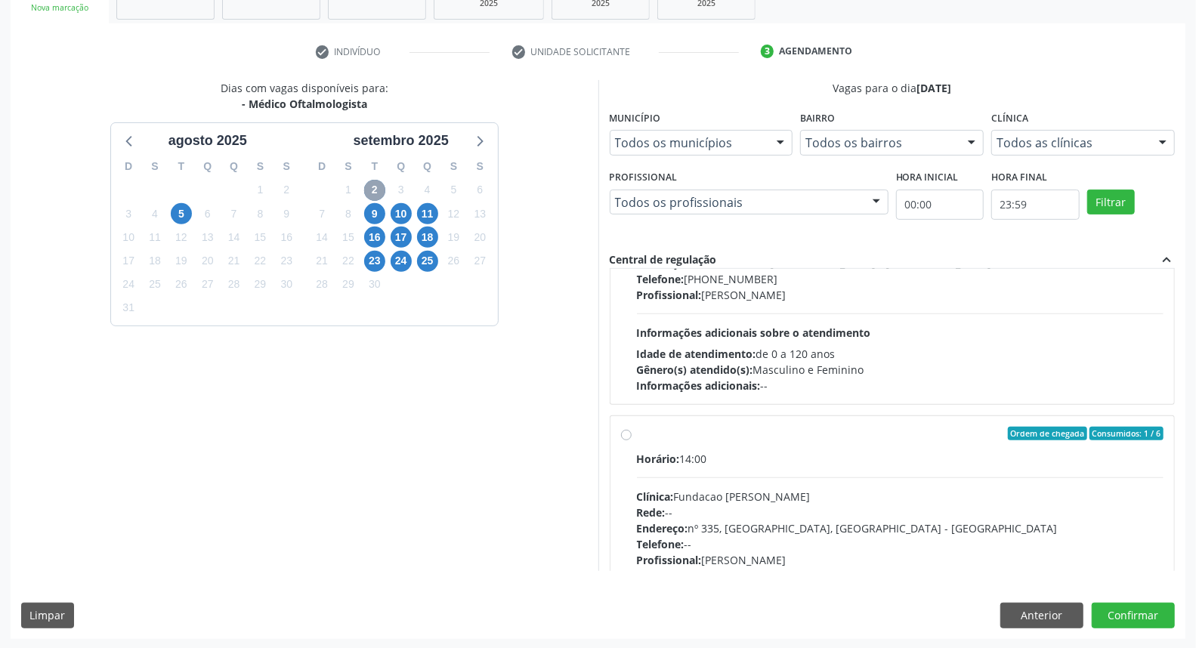
scroll to position [1007, 0]
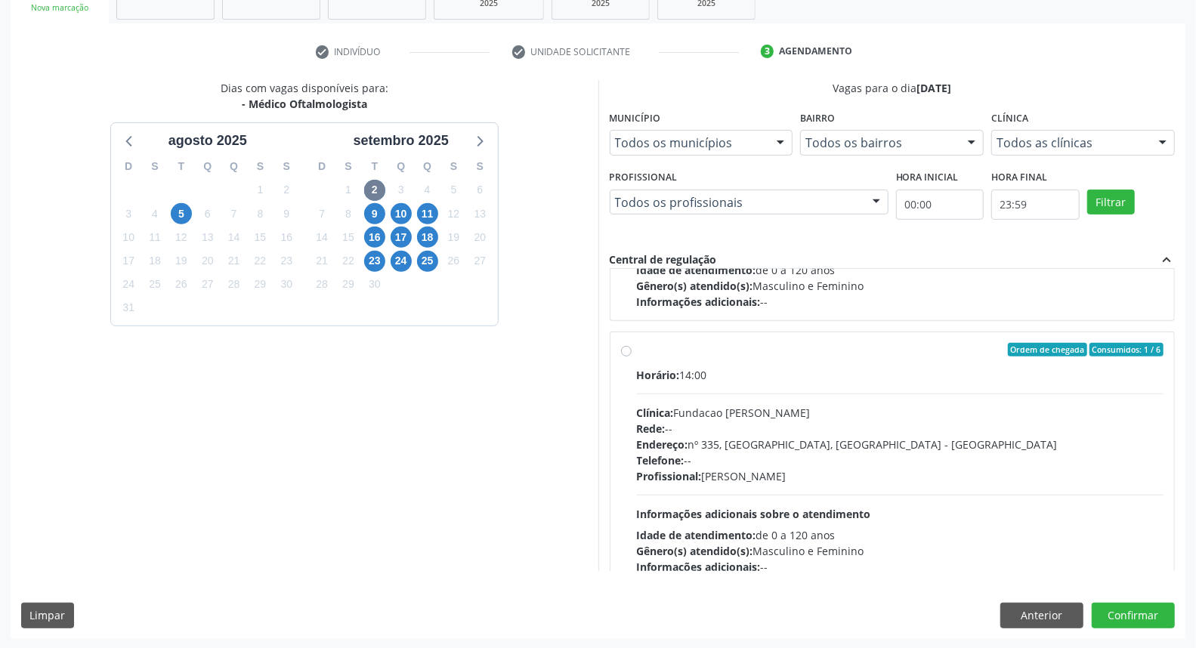
click at [783, 456] on div "Telefone: --" at bounding box center [900, 461] width 527 height 16
click at [632, 357] on input "Ordem de chegada Consumidos: 1 / 6 Horário: 14:00 Clínica: Fundacao Altino Vent…" at bounding box center [626, 350] width 11 height 14
radio input "true"
click at [1138, 615] on button "Confirmar" at bounding box center [1133, 616] width 83 height 26
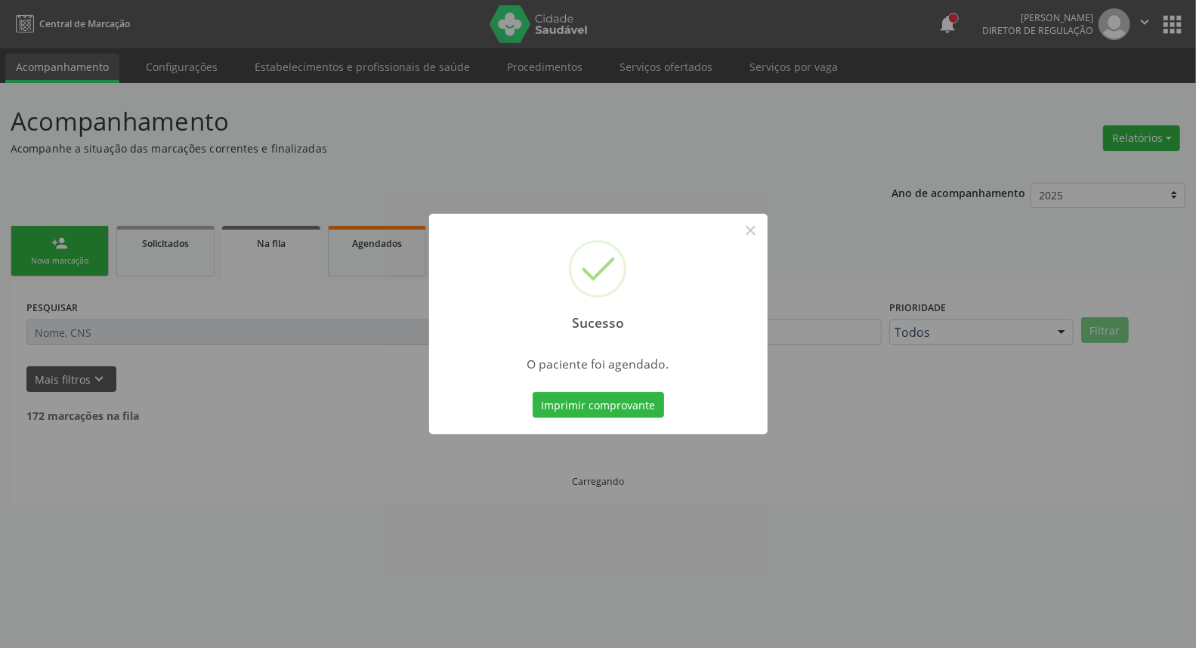
scroll to position [0, 0]
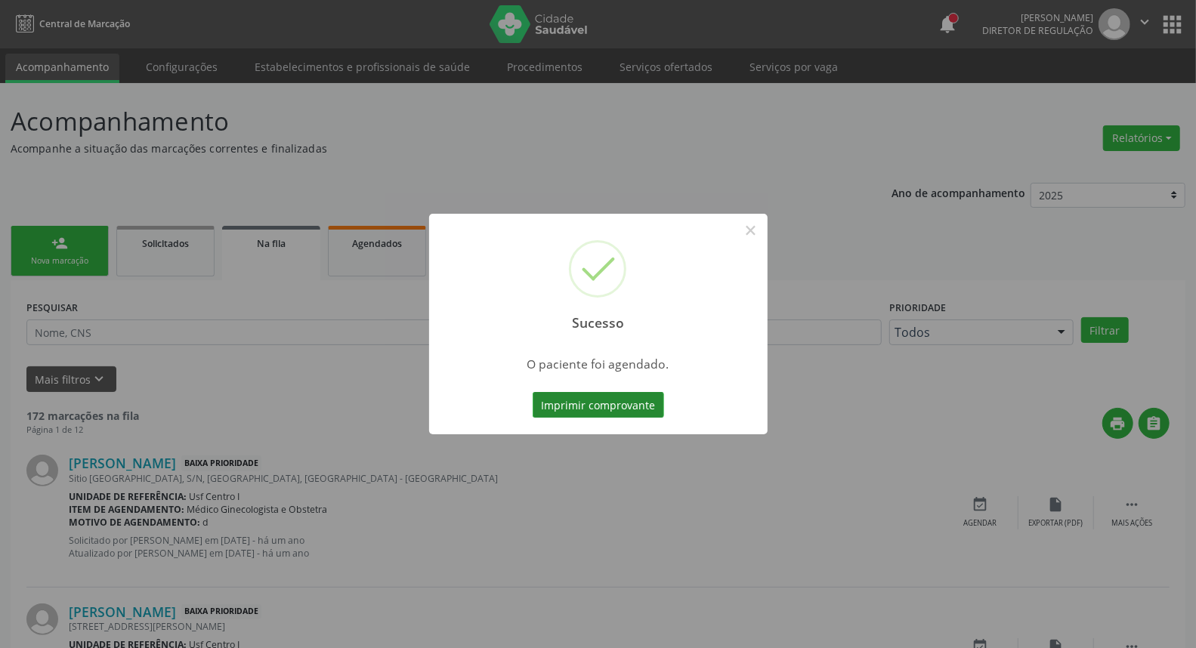
click at [553, 410] on button "Imprimir comprovante" at bounding box center [598, 405] width 131 height 26
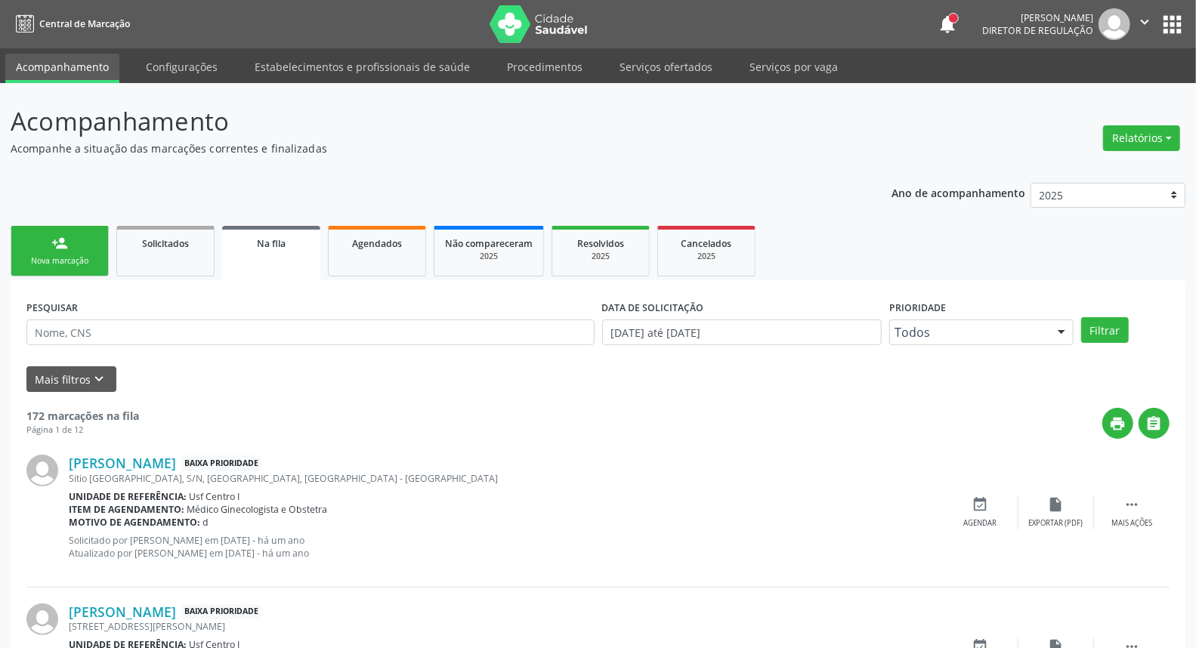
click at [55, 236] on div "person_add" at bounding box center [59, 243] width 17 height 17
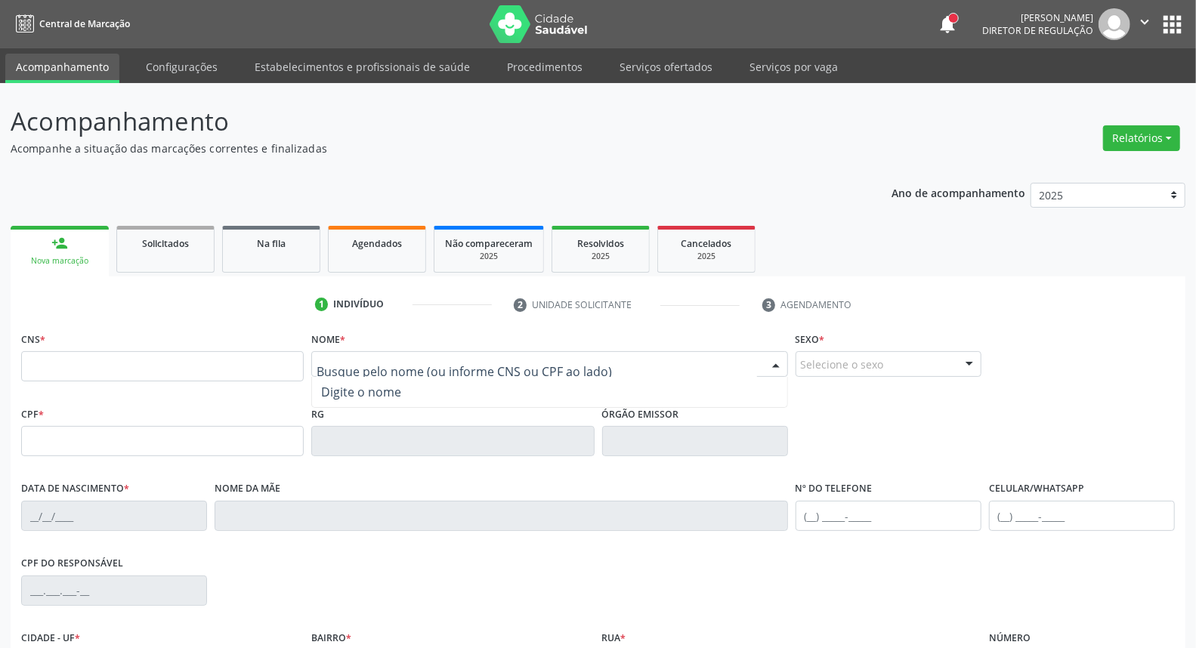
scroll to position [169, 0]
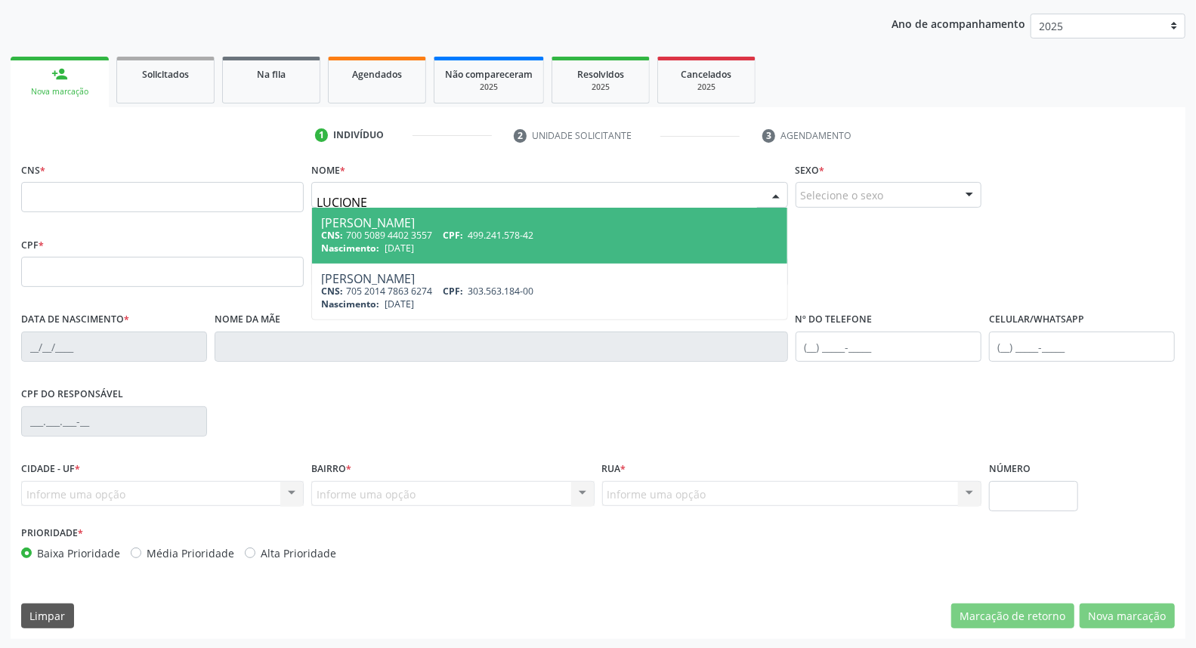
type input "LUCIONE ALVES SANTOS PULÇA"
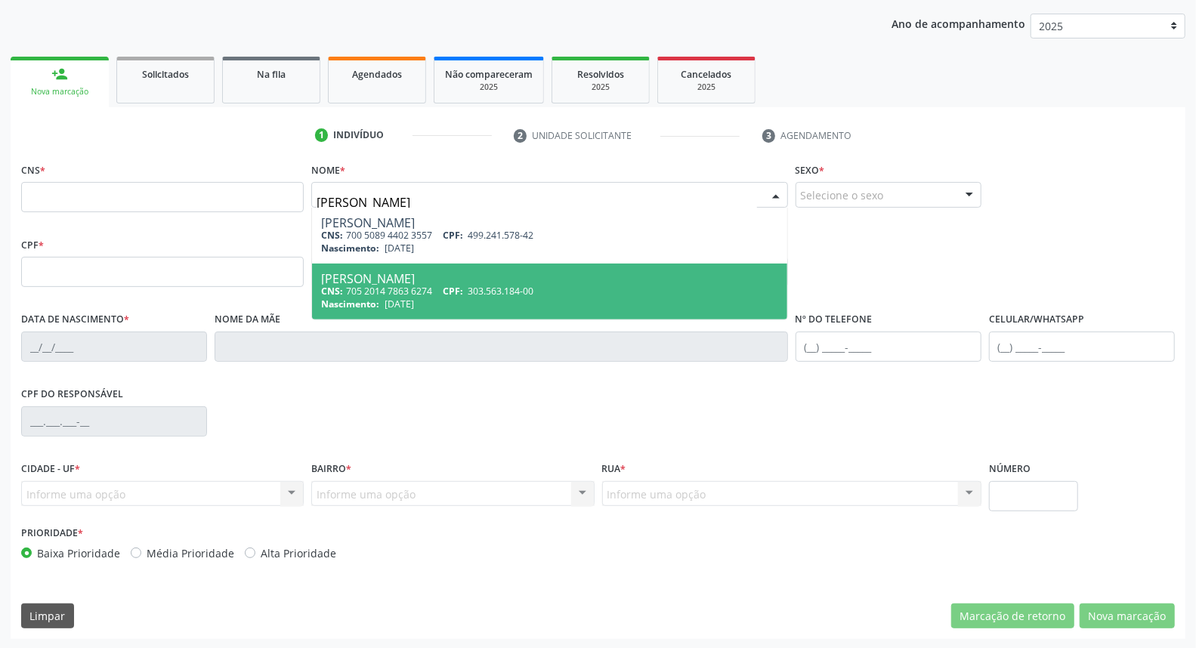
click at [588, 291] on div "CNS: 705 2014 7863 6274 CPF: 303.563.184-00" at bounding box center [549, 291] width 456 height 13
type input "705 2014 7863 6274"
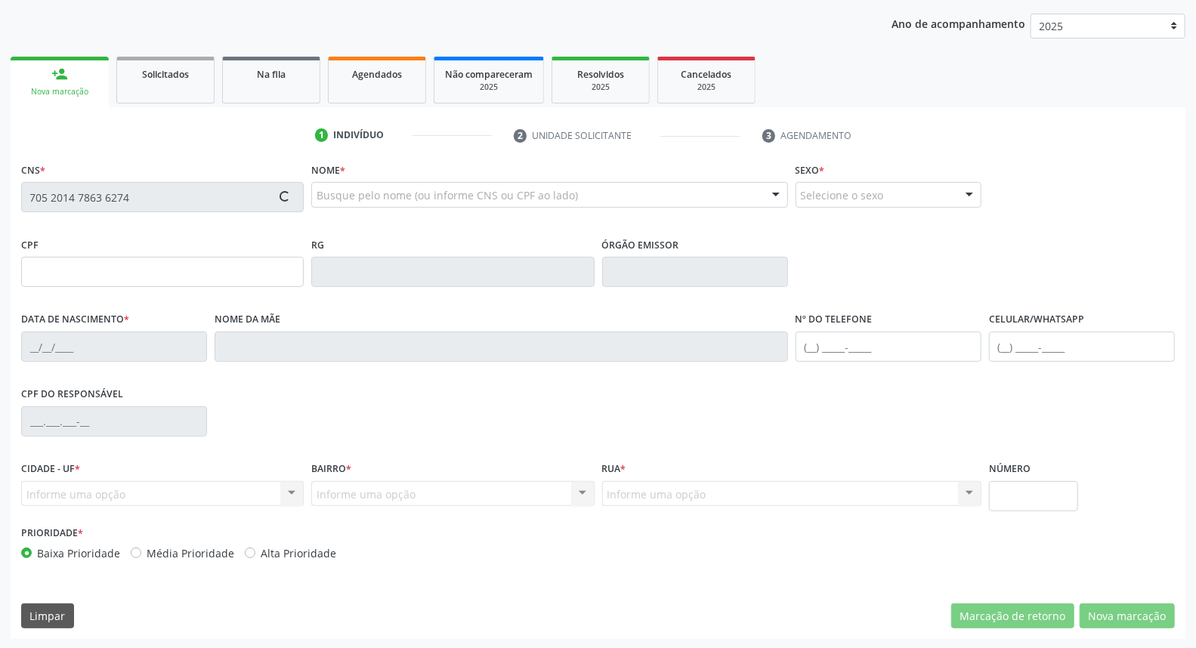
type input "303.563.184-00"
type input "13/05/1962"
type input "Maria Zita Santos Pulca"
type input "(87) 99644-4324"
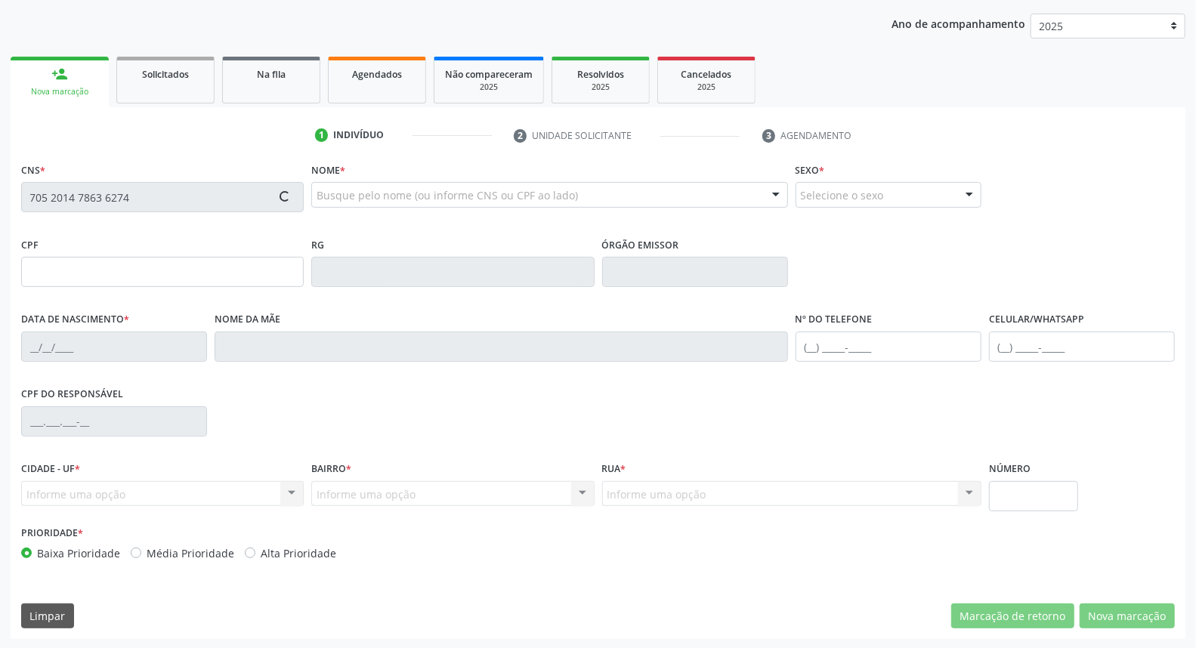
type input "408.021.594-00"
type input "53"
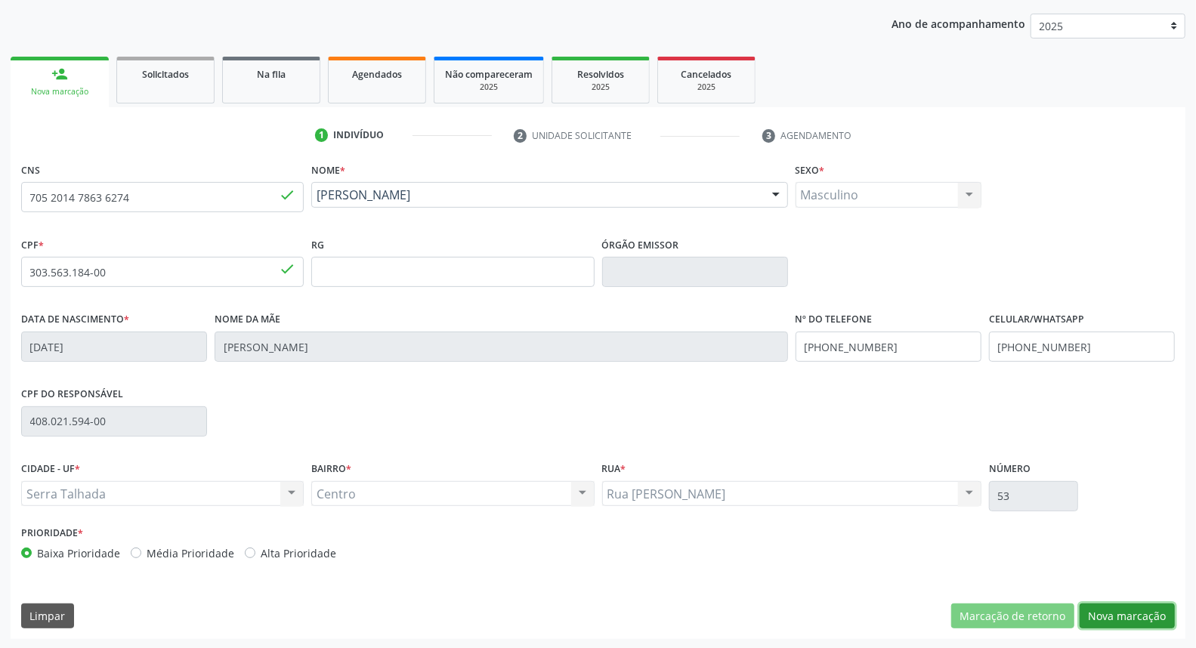
click at [1108, 615] on button "Nova marcação" at bounding box center [1127, 617] width 95 height 26
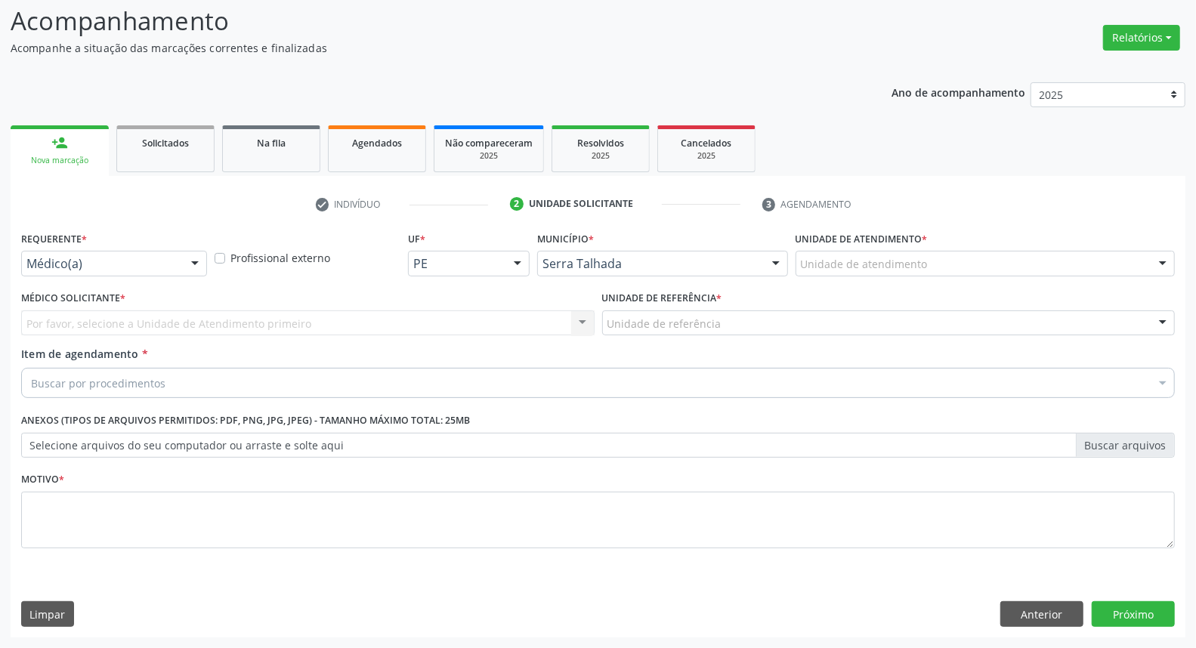
scroll to position [100, 0]
drag, startPoint x: 153, startPoint y: 259, endPoint x: 144, endPoint y: 295, distance: 36.7
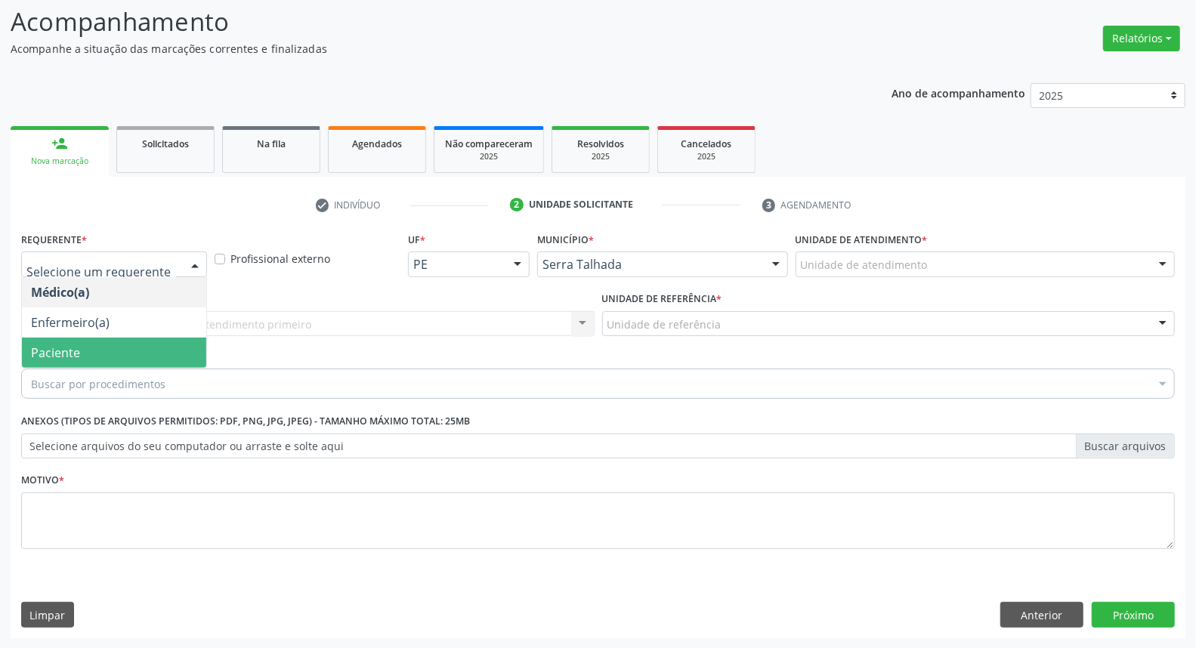
click at [132, 359] on span "Paciente" at bounding box center [114, 353] width 184 height 30
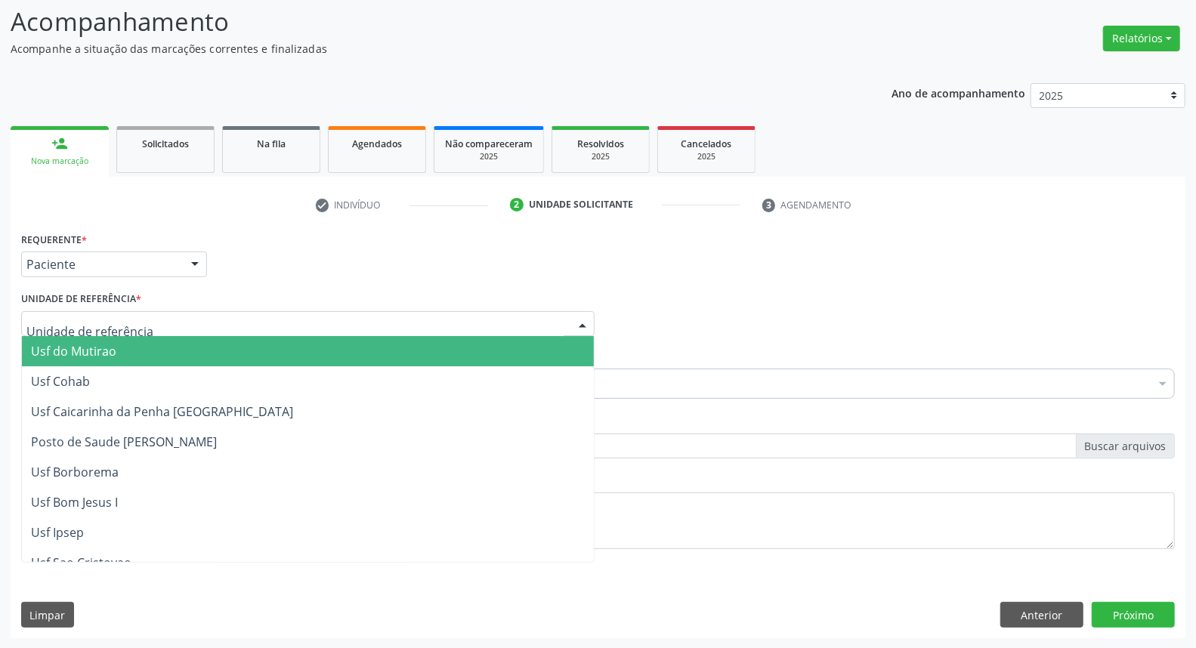
click at [144, 323] on div at bounding box center [308, 324] width 574 height 26
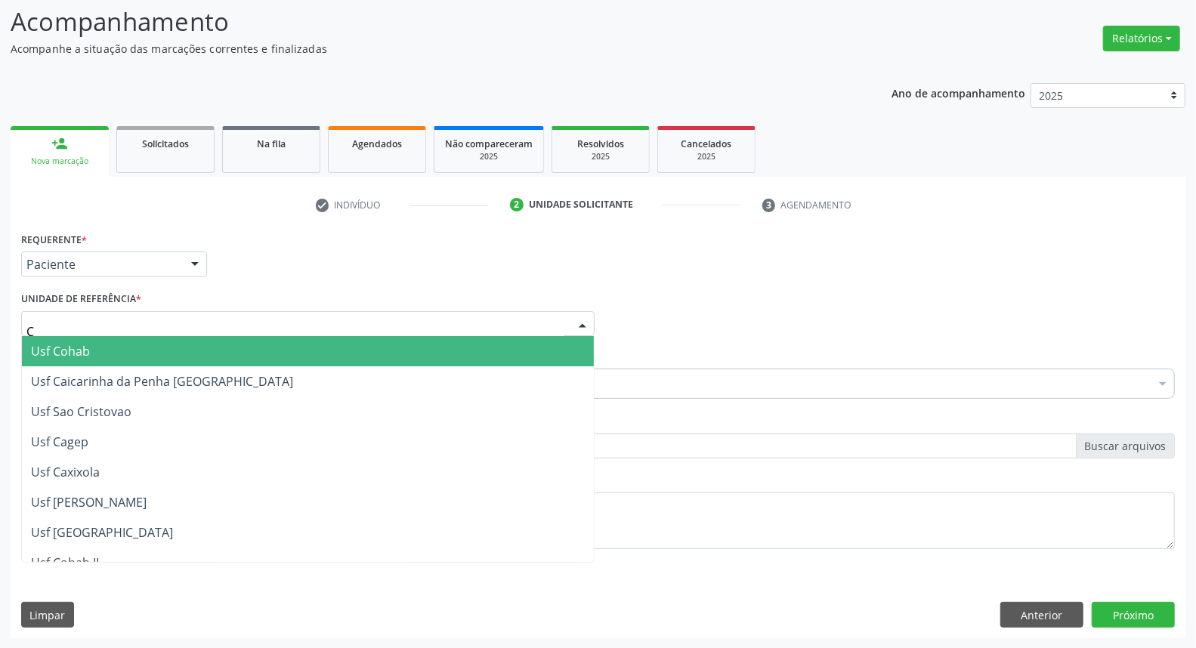
type input "CE"
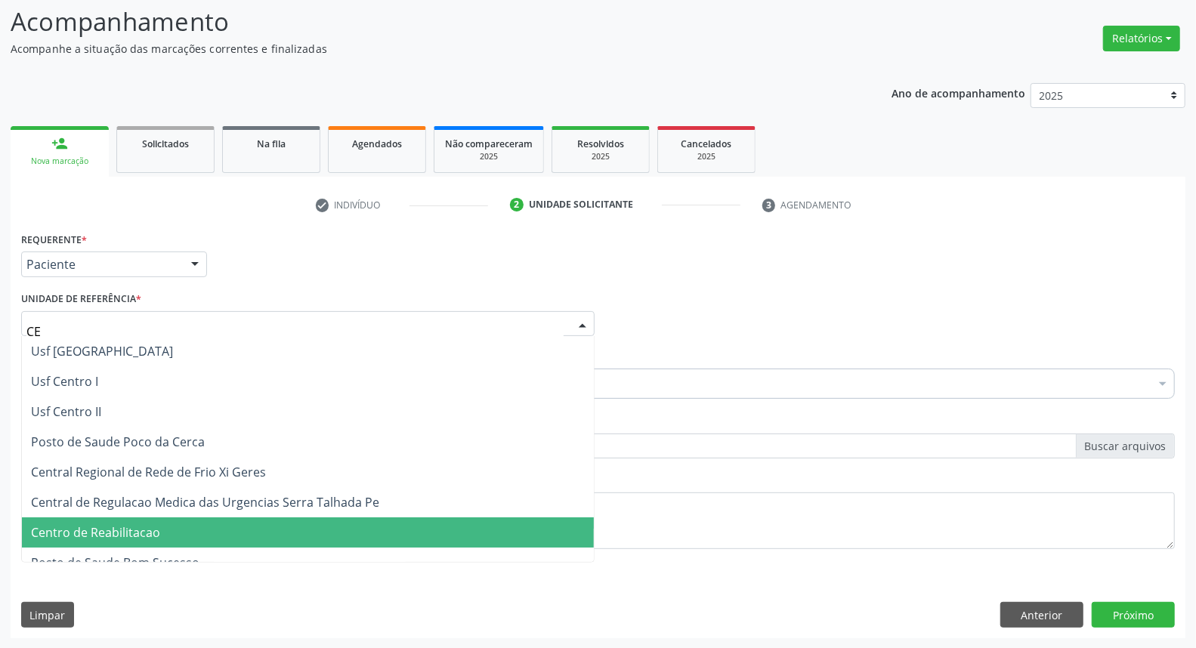
click at [156, 534] on span "Centro de Reabilitacao" at bounding box center [95, 532] width 129 height 17
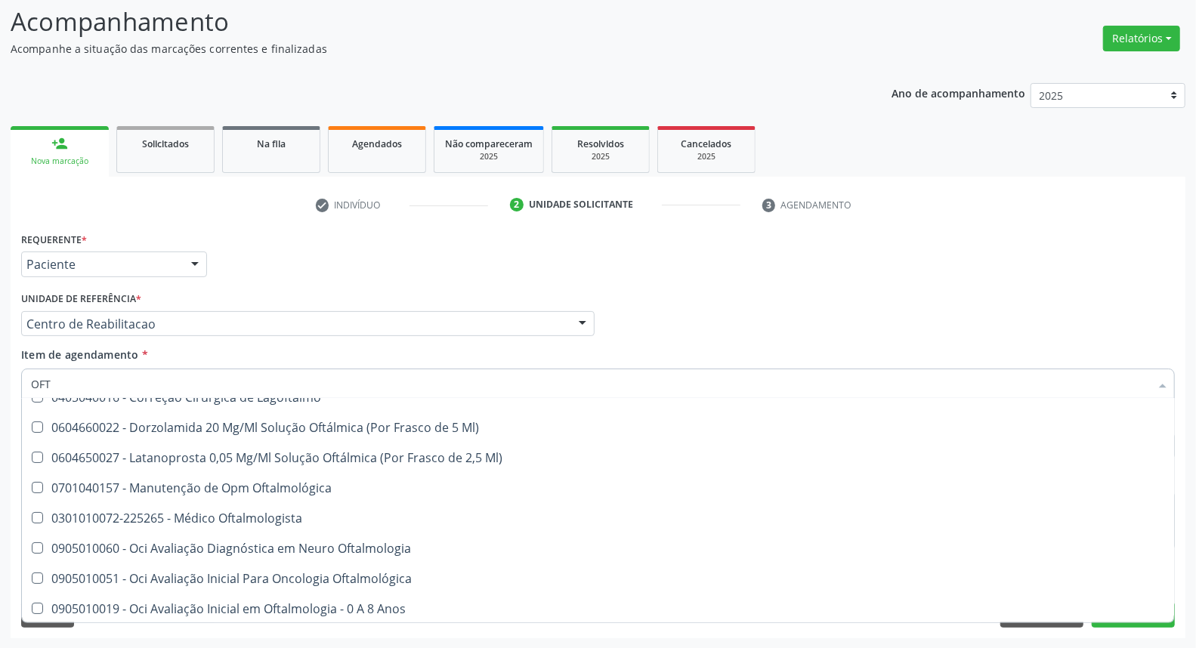
scroll to position [252, 0]
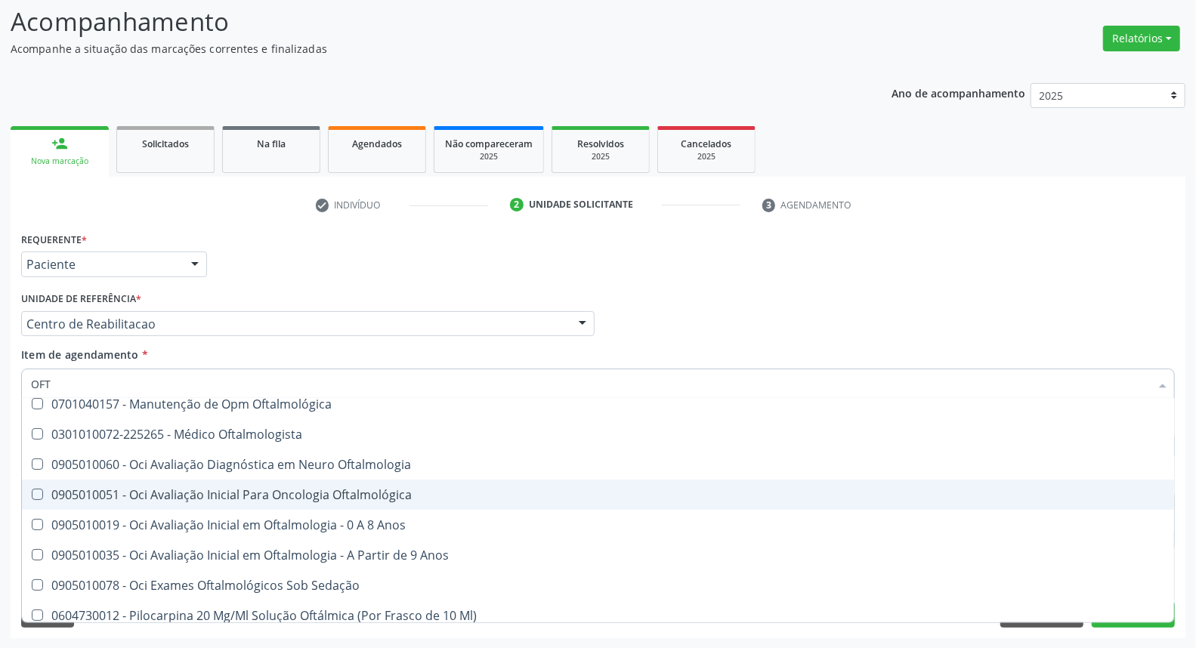
type input "OFTA"
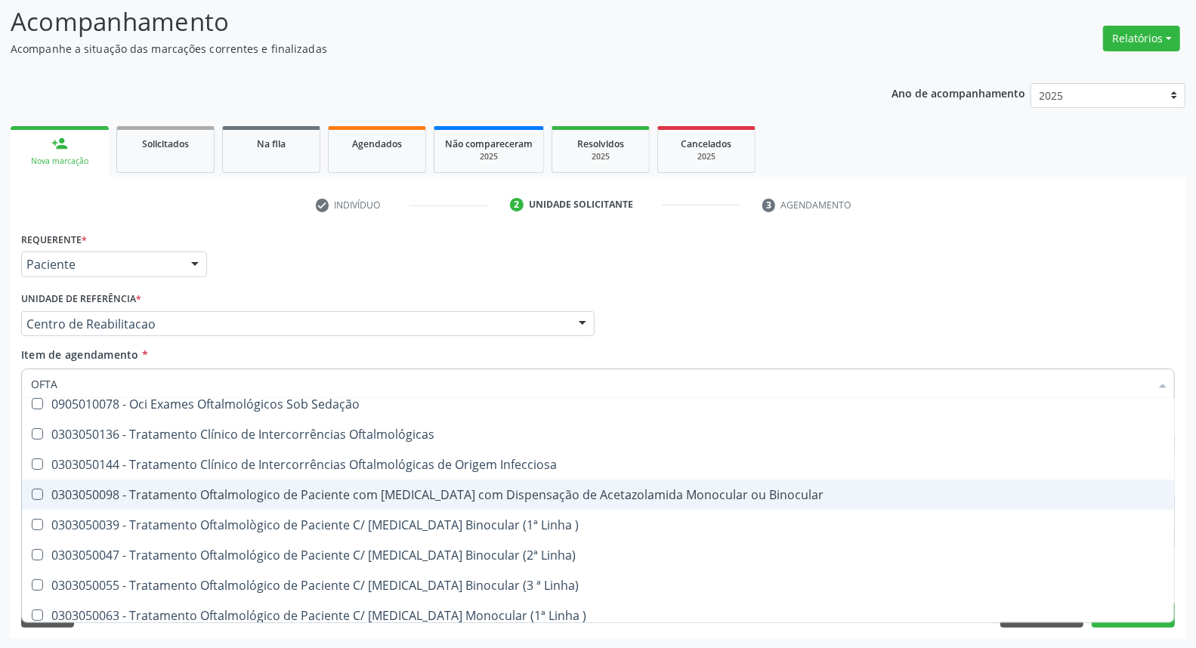
scroll to position [84, 0]
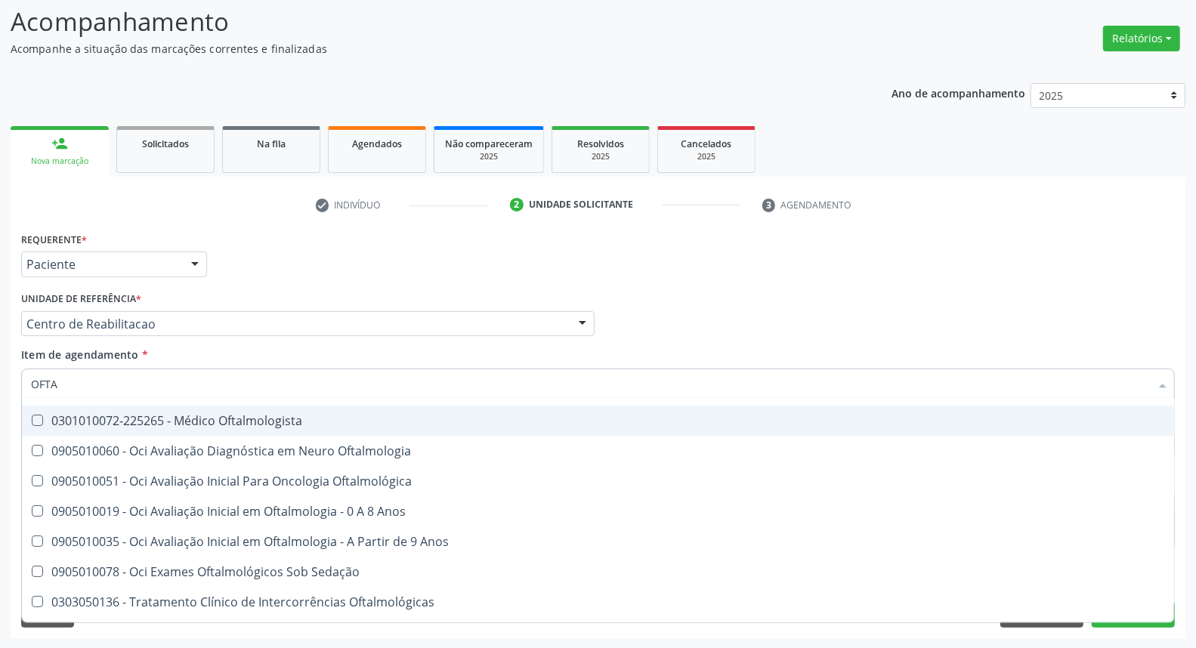
click at [217, 406] on span "0301010072-225265 - Médico Oftalmologista" at bounding box center [598, 421] width 1152 height 30
checkbox Oftalmologista "true"
drag, startPoint x: 696, startPoint y: 267, endPoint x: 379, endPoint y: 527, distance: 410.1
click at [696, 268] on div "Requerente * Paciente Médico(a) Enfermeiro(a) Paciente Nenhum resultado encontr…" at bounding box center [597, 257] width 1161 height 59
checkbox Lagoftalmo "true"
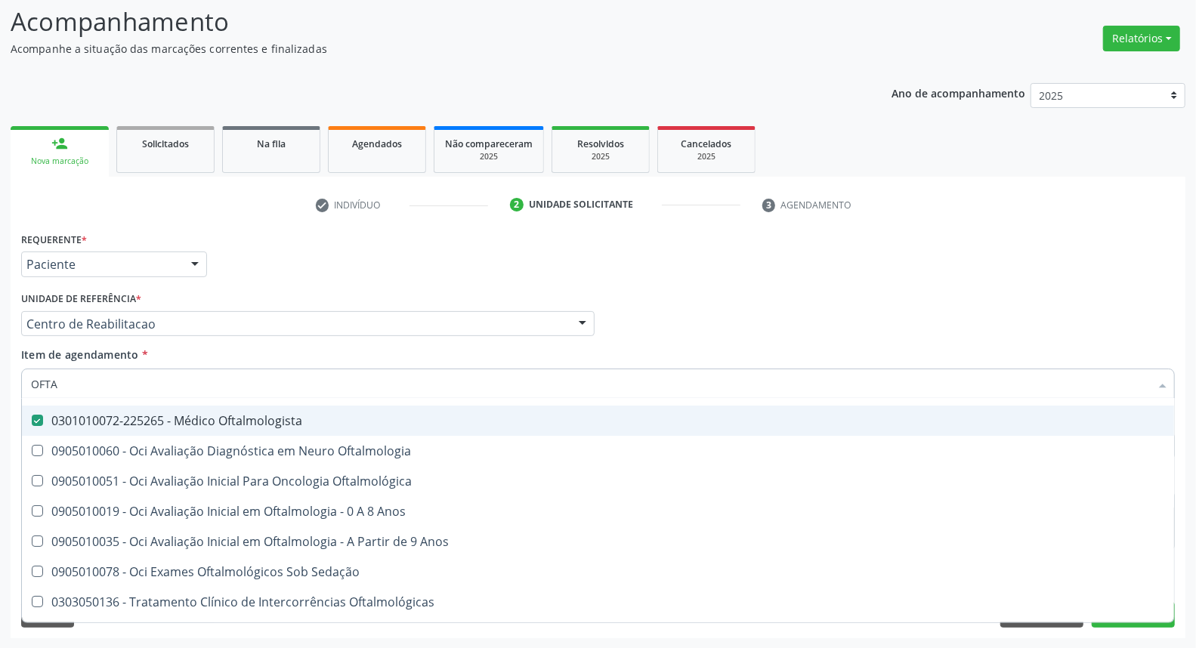
checkbox Oftalmologista "false"
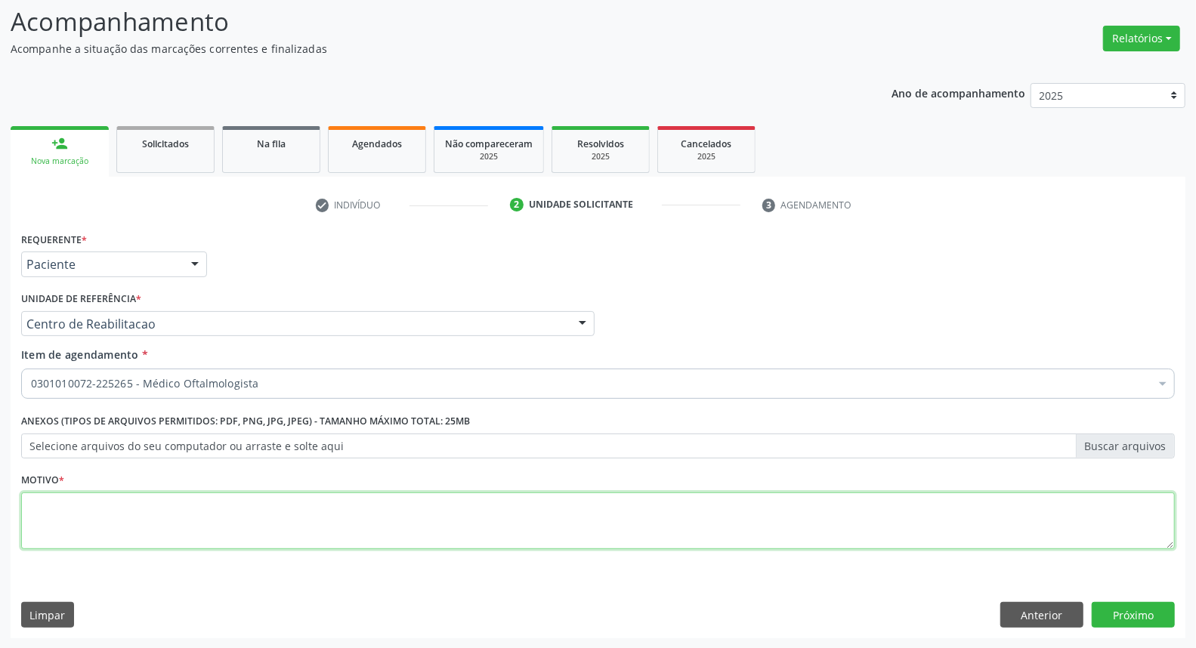
click at [338, 512] on textarea at bounding box center [598, 521] width 1154 height 57
type textarea "*"
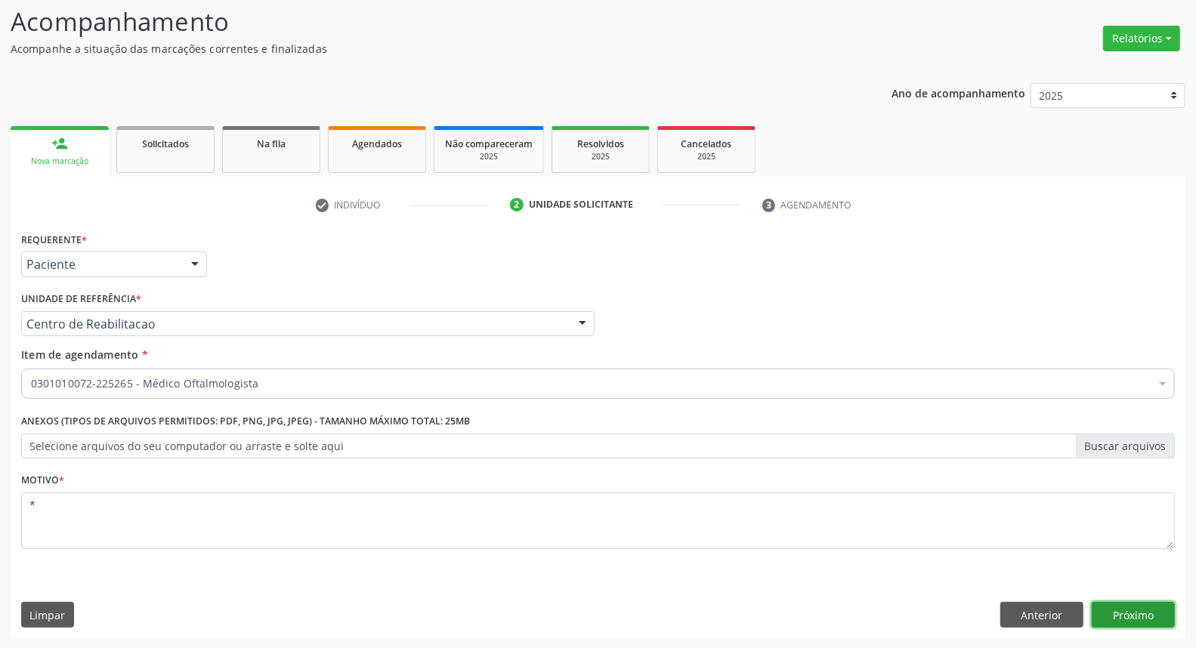
click at [1139, 614] on button "Próximo" at bounding box center [1133, 615] width 83 height 26
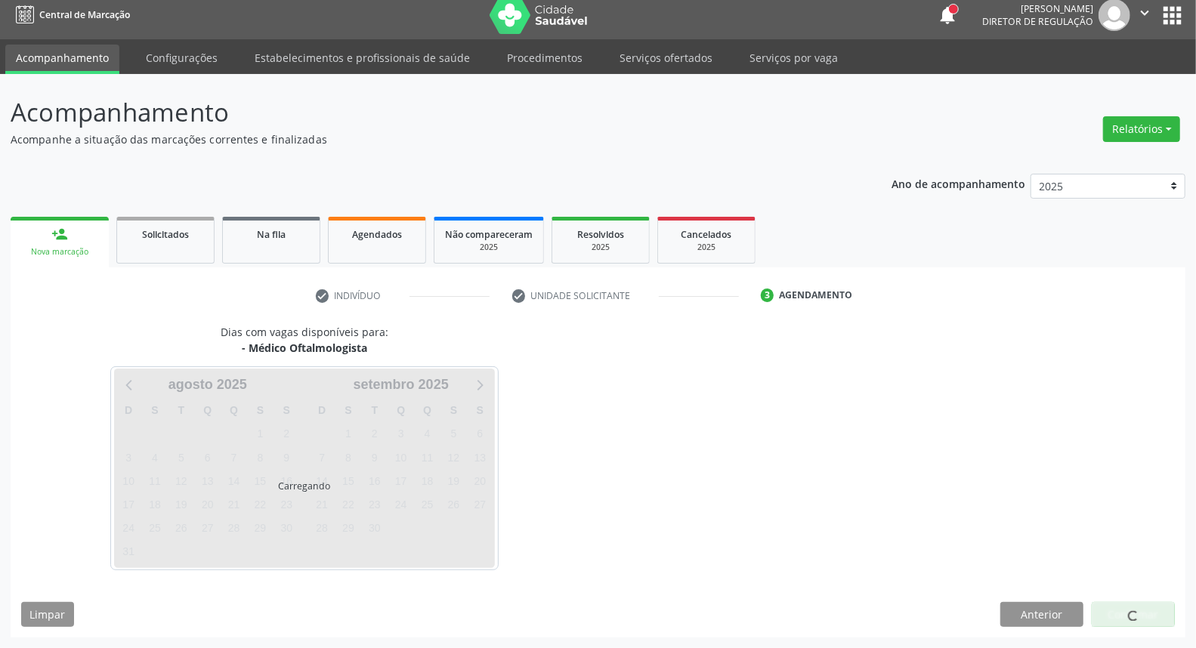
scroll to position [8, 0]
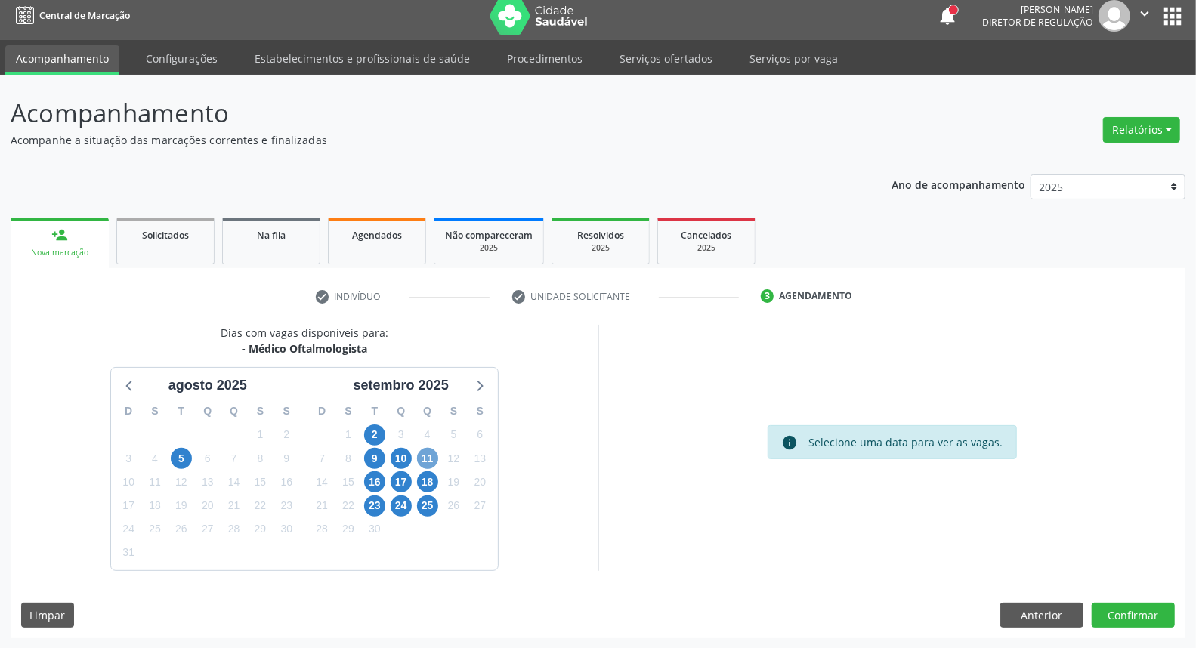
click at [429, 456] on span "11" at bounding box center [427, 458] width 21 height 21
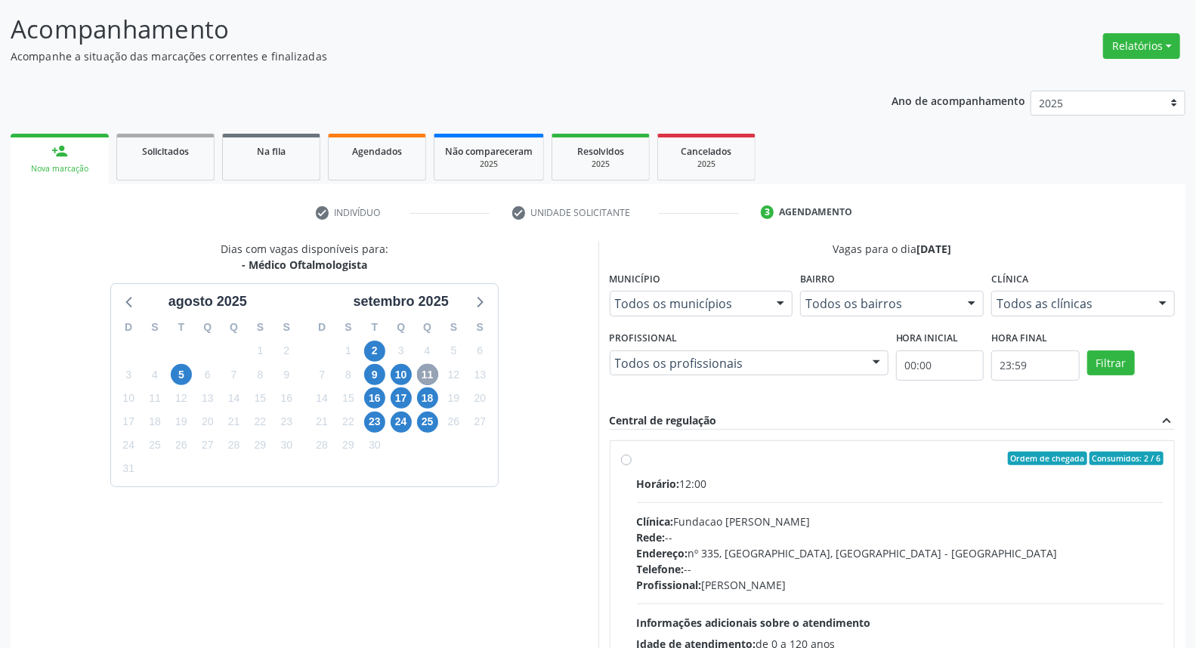
scroll to position [176, 0]
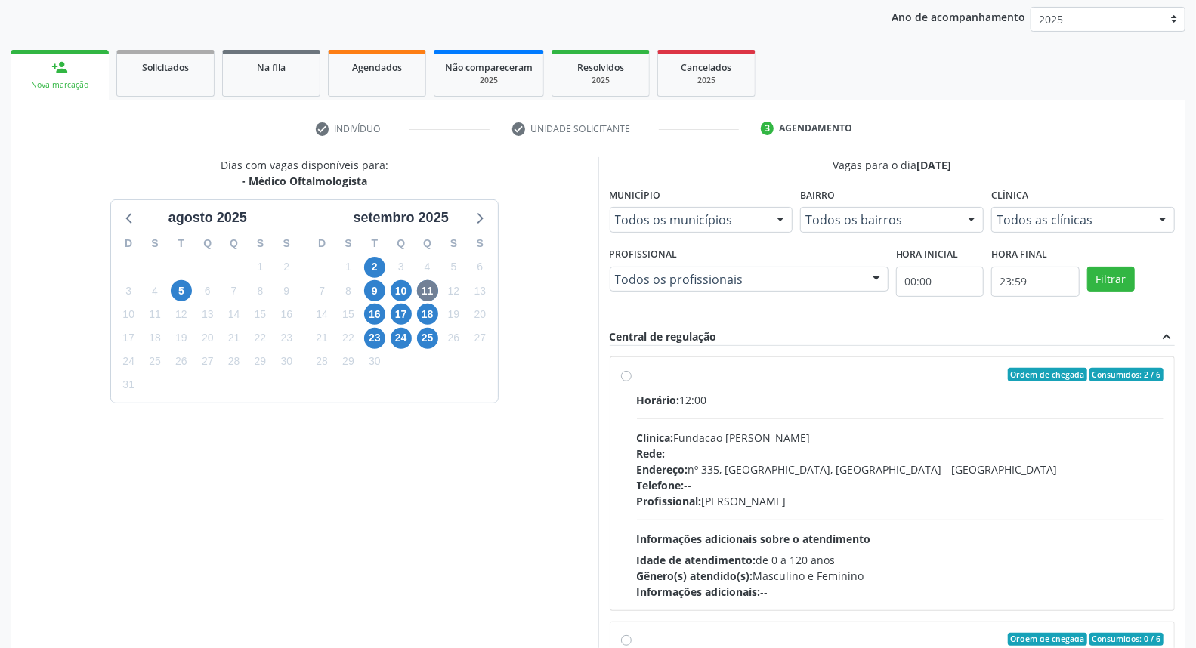
click at [642, 371] on div "Ordem de chegada Consumidos: 2 / 6" at bounding box center [900, 375] width 527 height 14
click at [632, 371] on input "Ordem de chegada Consumidos: 2 / 6 Horário: 12:00 Clínica: Fundacao Altino Vent…" at bounding box center [626, 375] width 11 height 14
radio input "true"
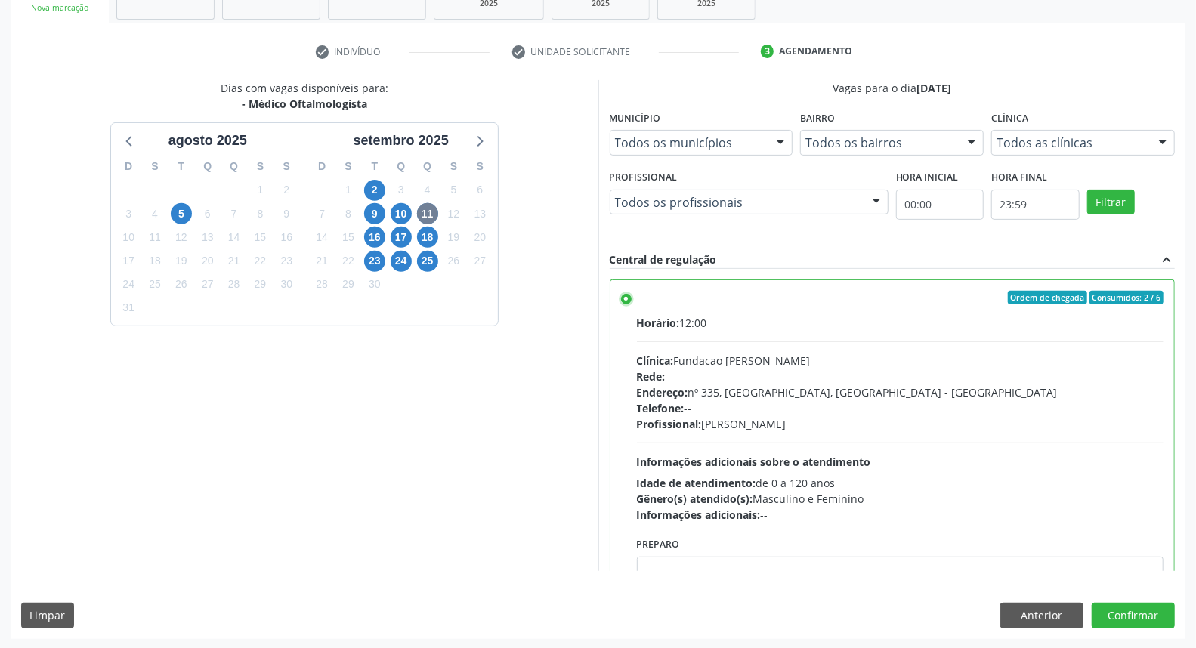
scroll to position [84, 0]
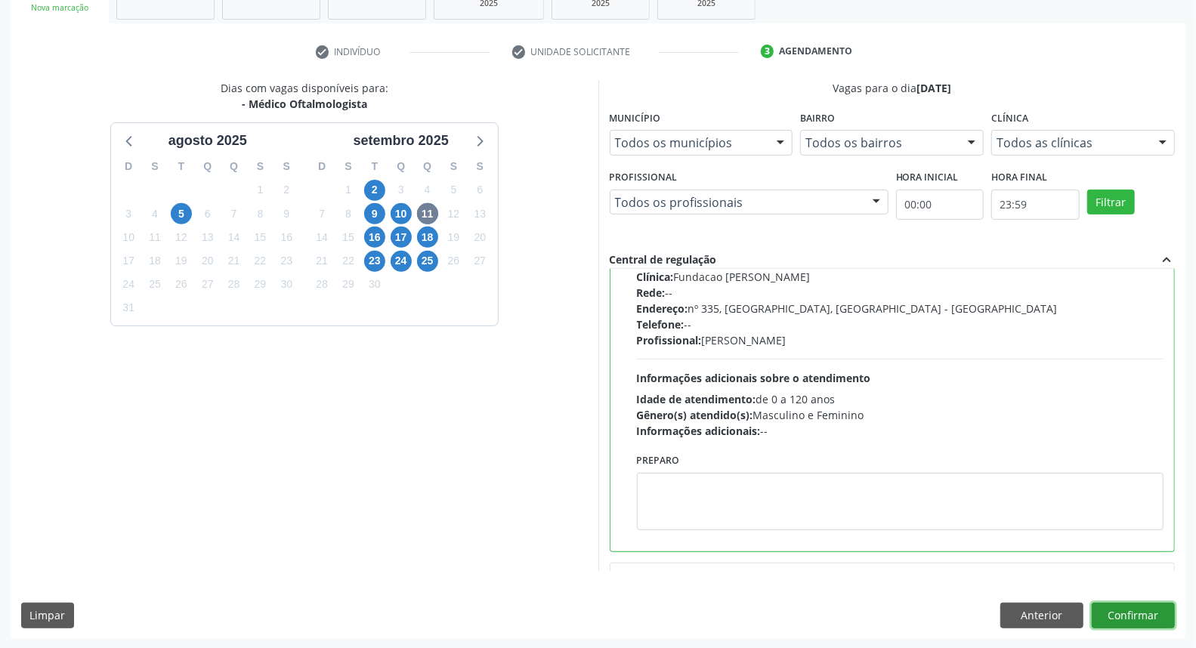
click at [1130, 617] on button "Confirmar" at bounding box center [1133, 616] width 83 height 26
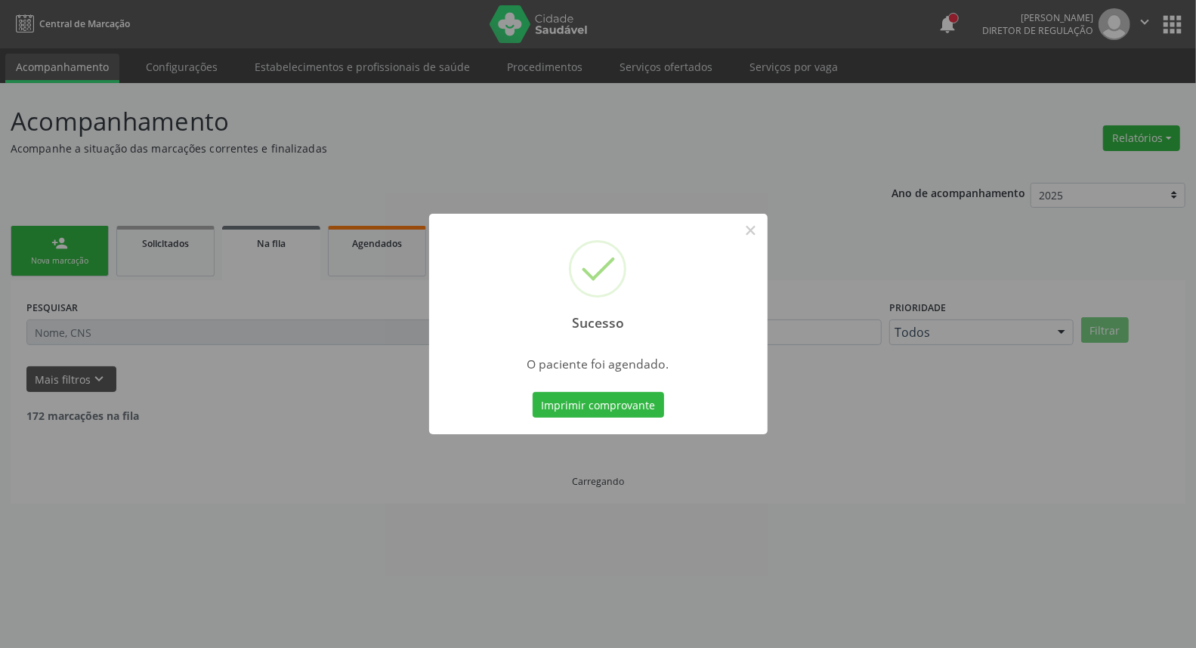
scroll to position [0, 0]
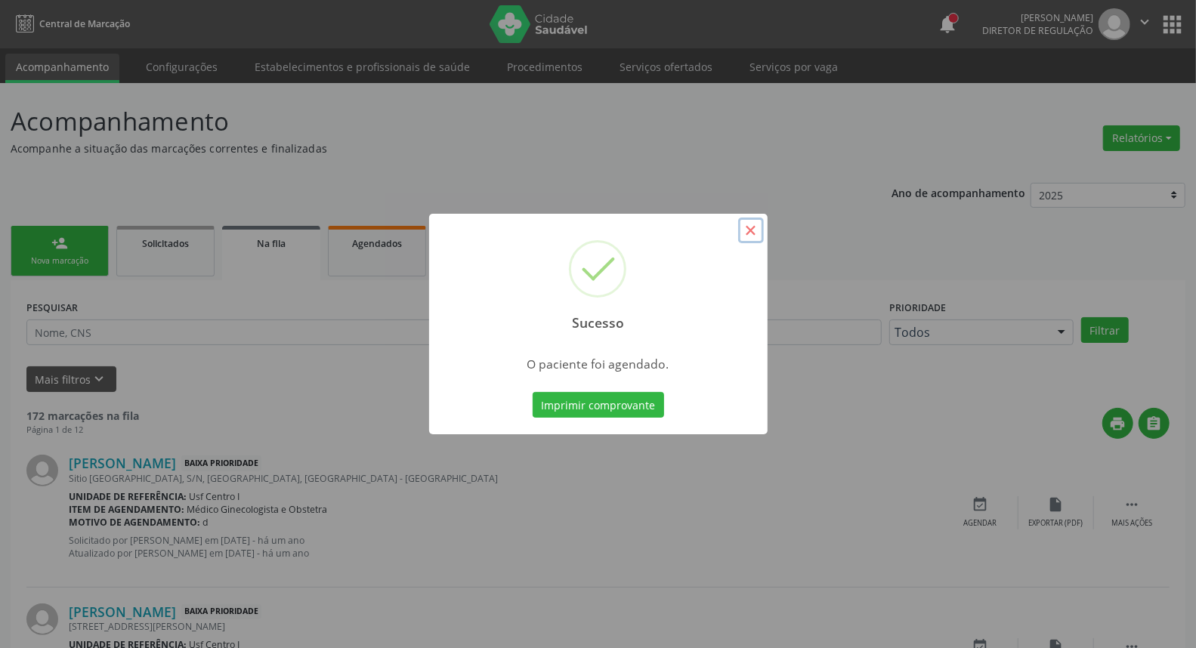
click at [750, 230] on button "×" at bounding box center [751, 231] width 26 height 26
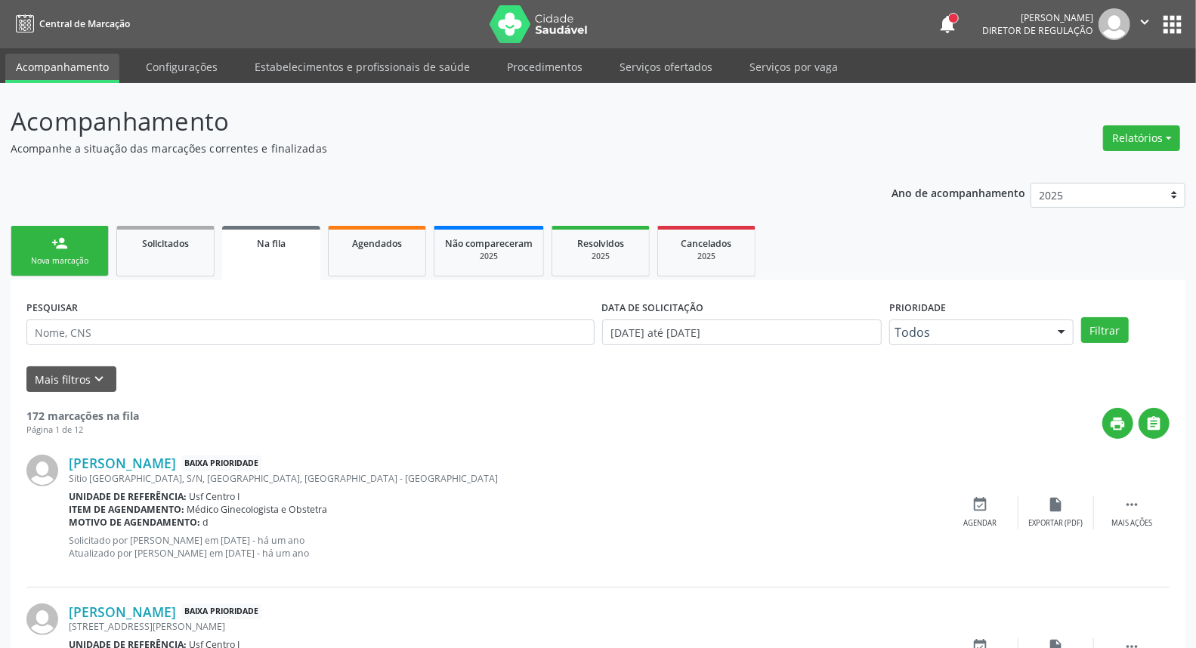
click at [60, 255] on div "Nova marcação" at bounding box center [60, 260] width 76 height 11
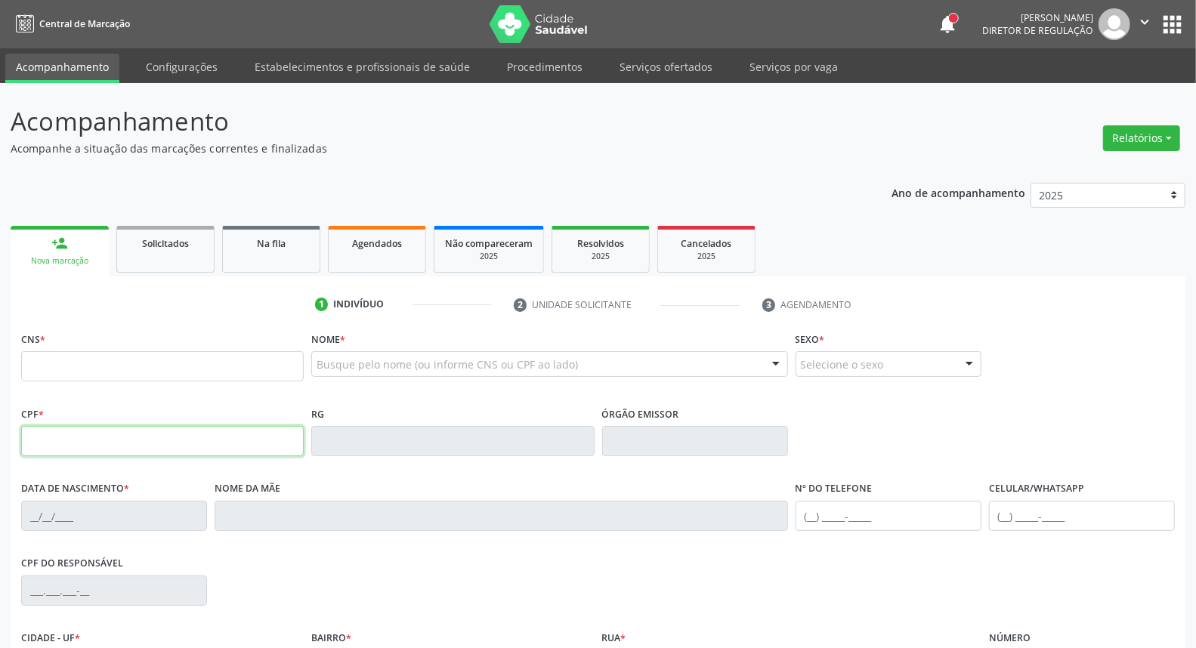
click at [55, 442] on input "text" at bounding box center [162, 441] width 283 height 30
type input "418.390.304-10"
type input "700 0059 2876 4310"
type input "03/05/1959"
type input "Edativa Maria dos Santos"
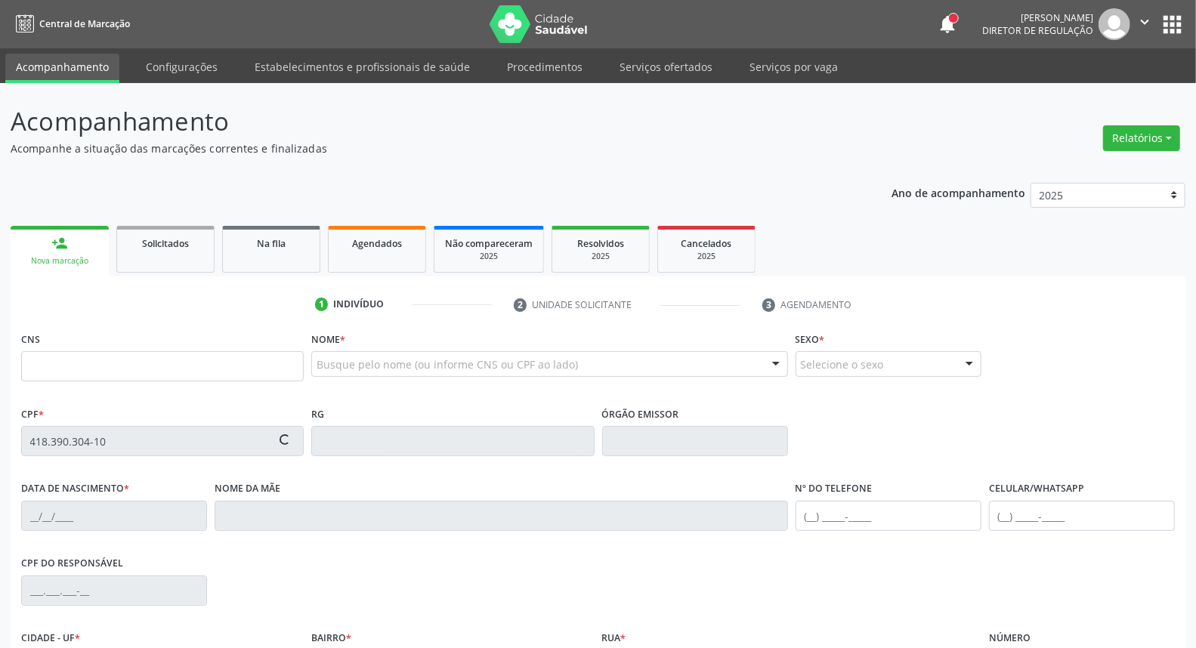
type input "(87) 99915-5671"
type input "S/N"
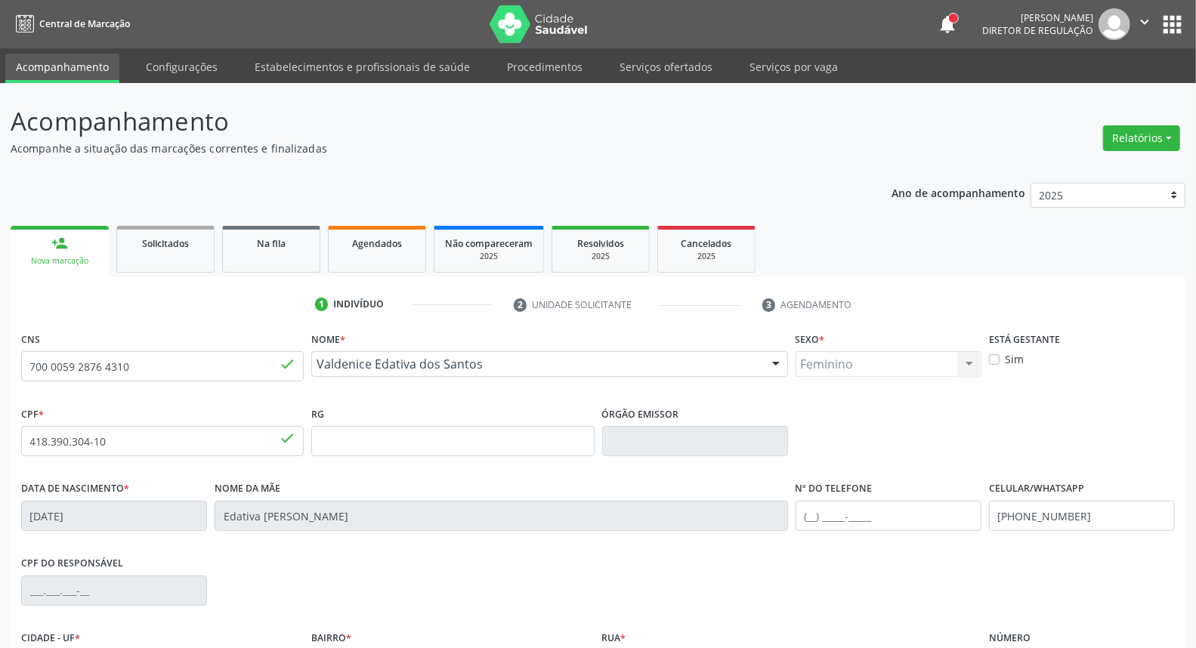
scroll to position [169, 0]
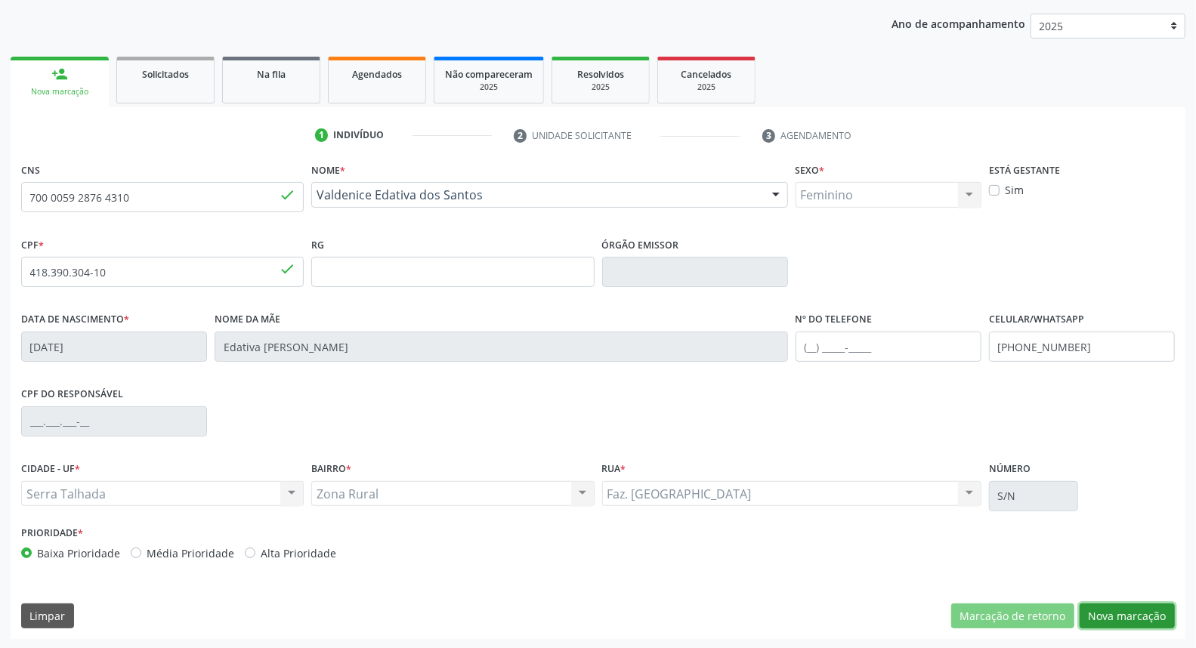
click at [1152, 611] on button "Nova marcação" at bounding box center [1127, 617] width 95 height 26
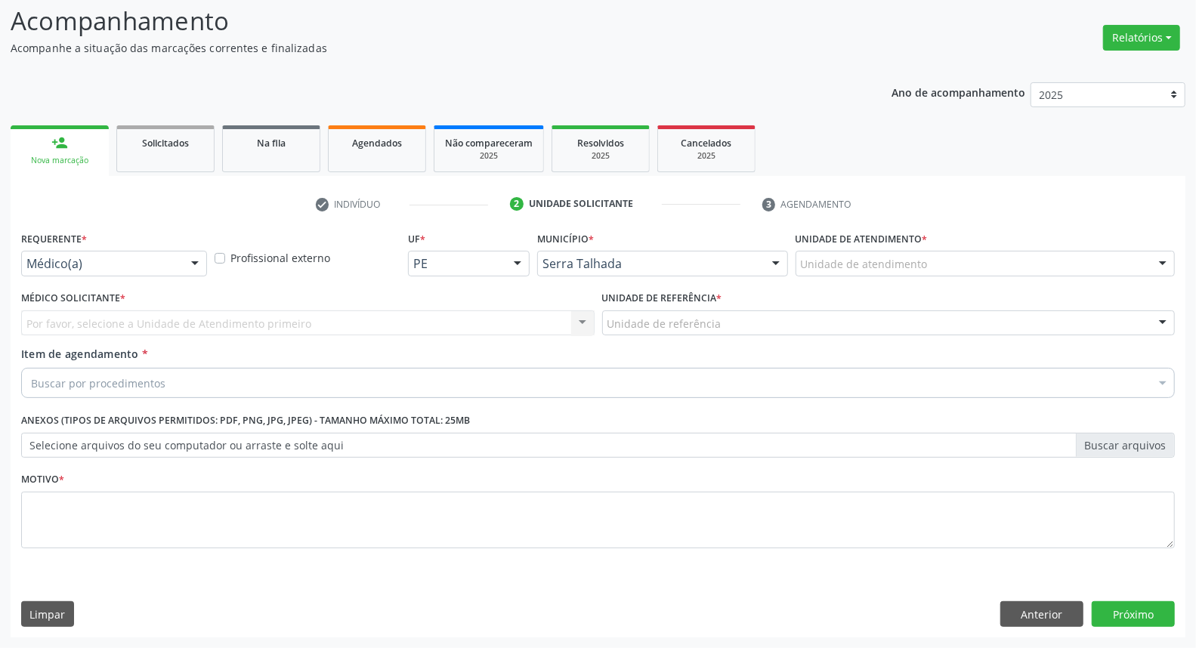
scroll to position [100, 0]
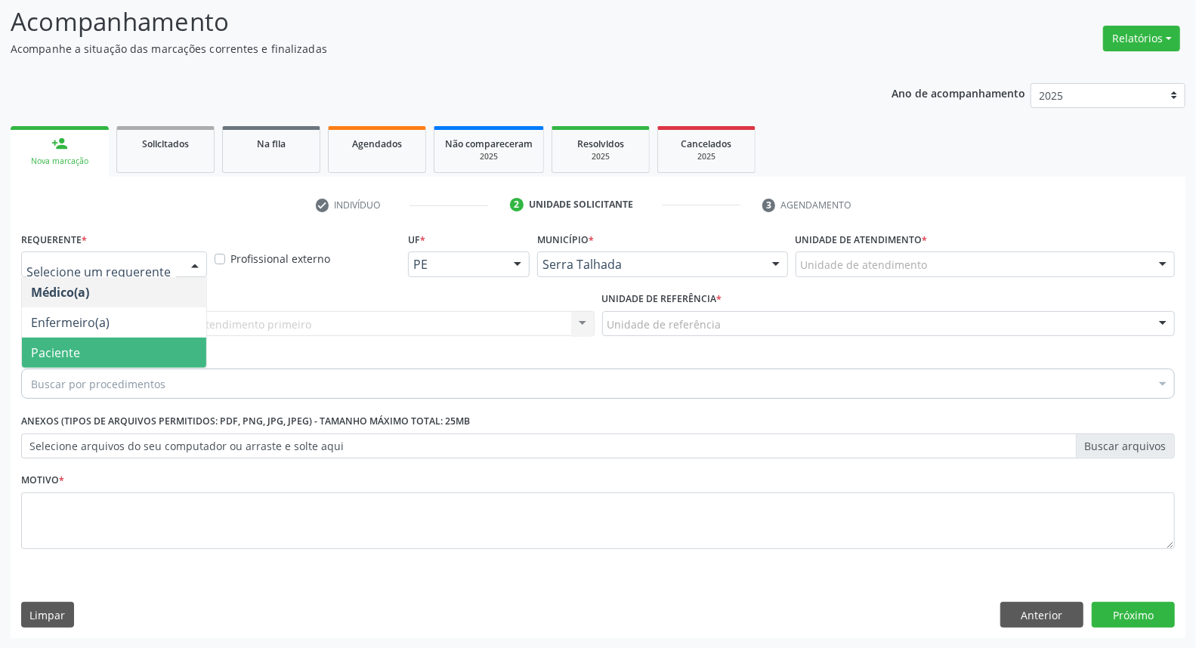
click at [76, 360] on span "Paciente" at bounding box center [114, 353] width 184 height 30
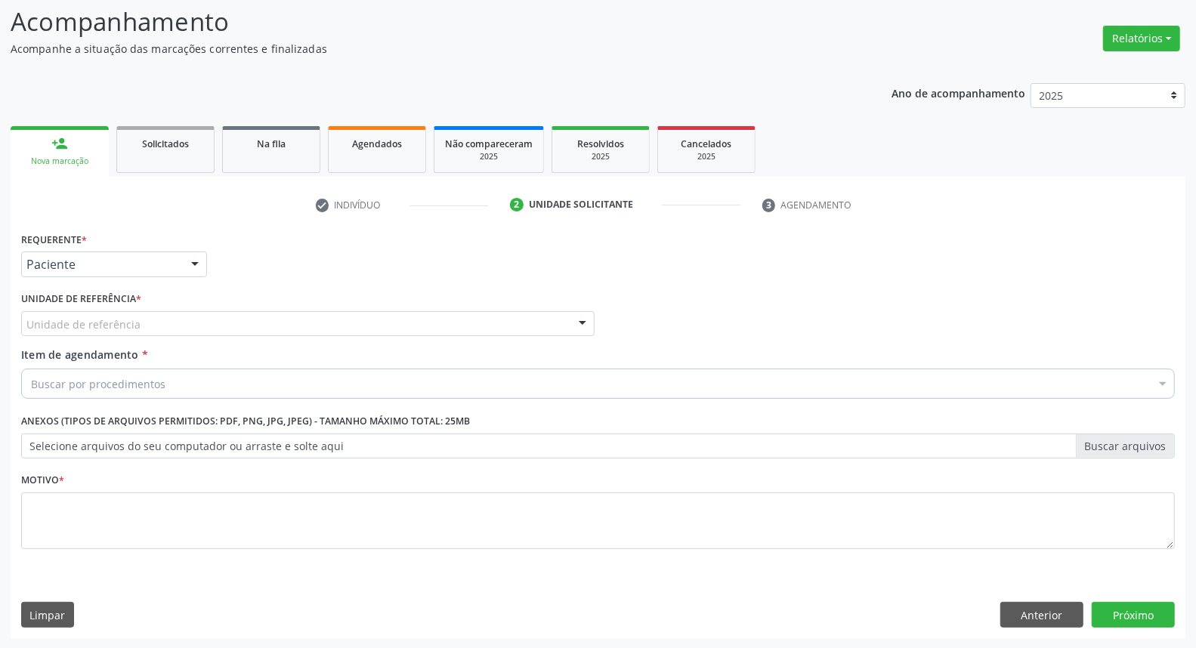
drag, startPoint x: 84, startPoint y: 322, endPoint x: 76, endPoint y: 340, distance: 19.6
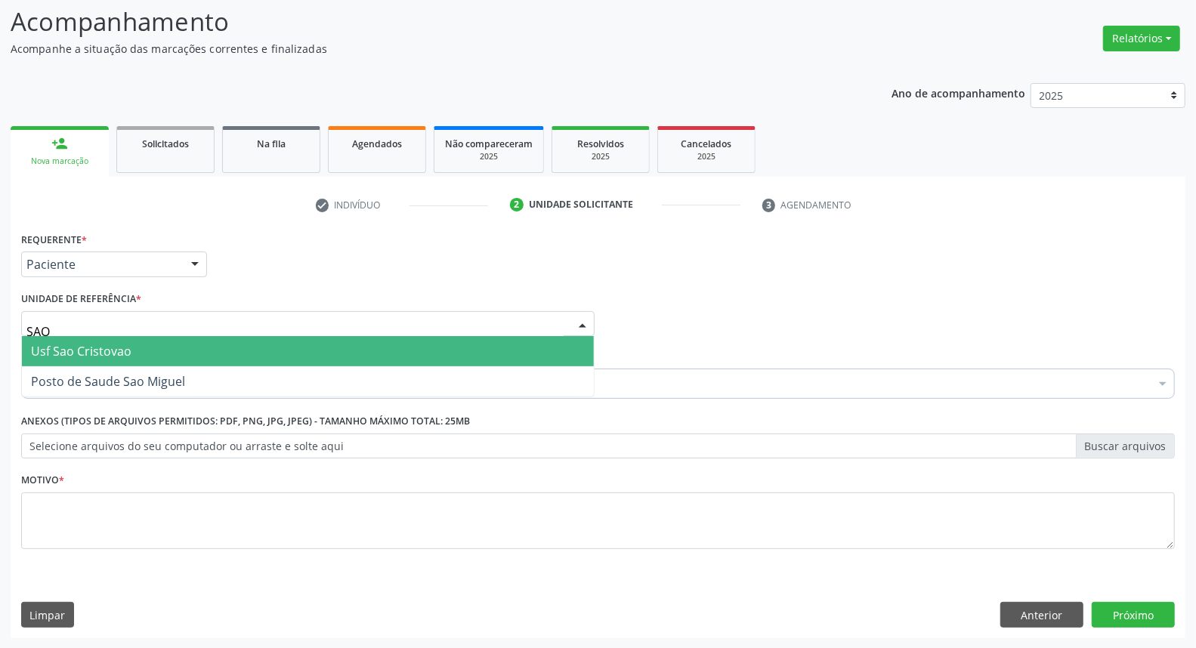
type input "SAO M"
click at [141, 343] on span "Posto de Saude Sao Miguel" at bounding box center [108, 351] width 154 height 17
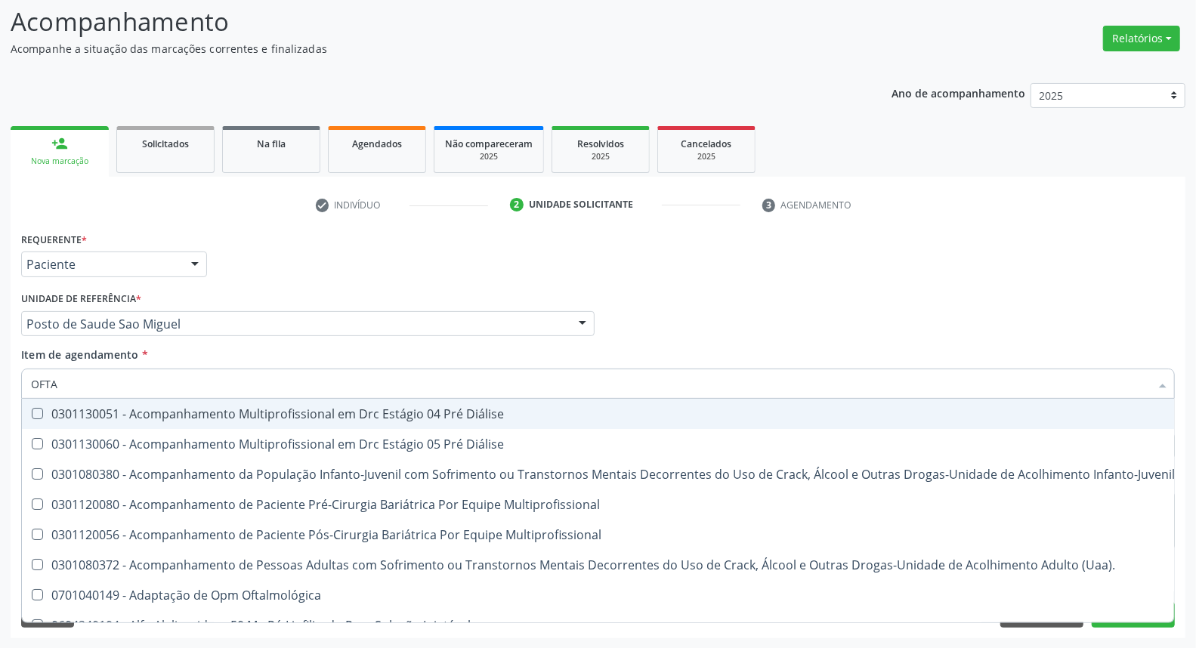
type input "OFTAL"
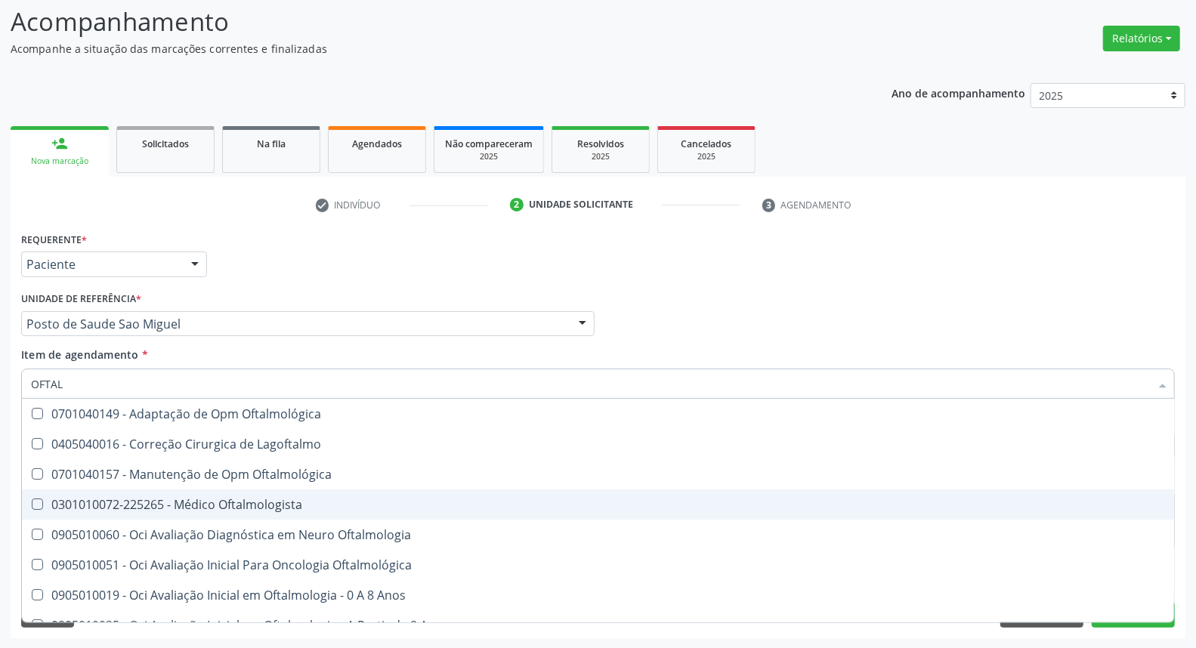
click at [162, 508] on div "0301010072-225265 - Médico Oftalmologista" at bounding box center [598, 505] width 1134 height 12
checkbox Oftalmologista "true"
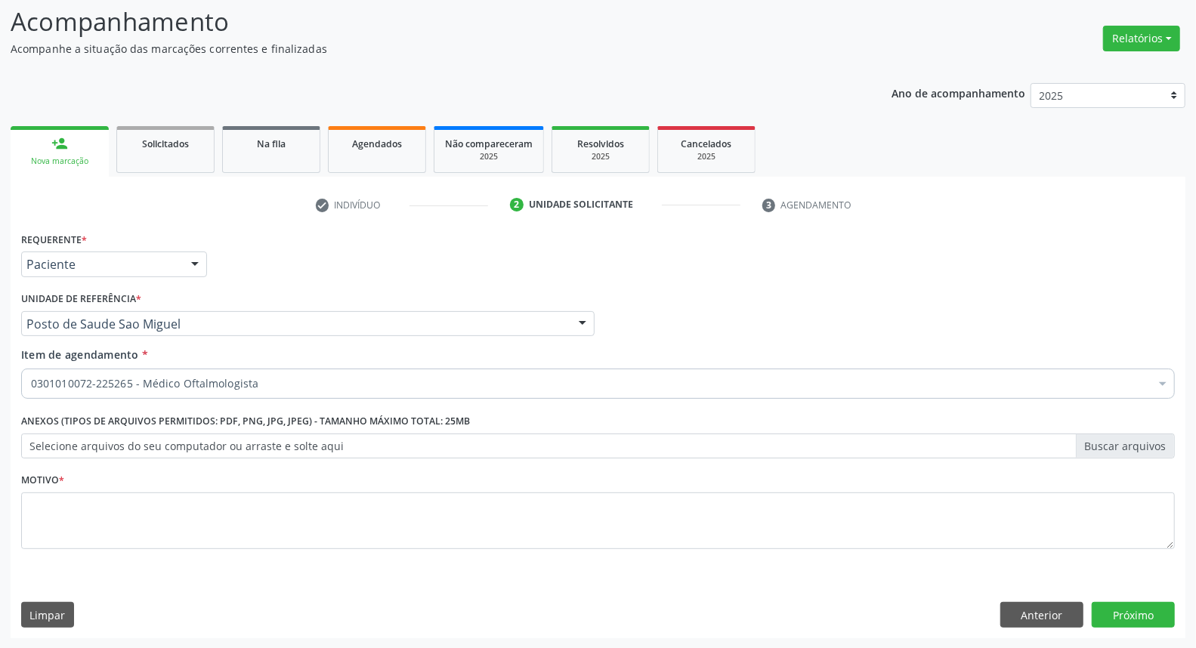
checkbox Oftalmologista "true"
checkbox Manutenção "false"
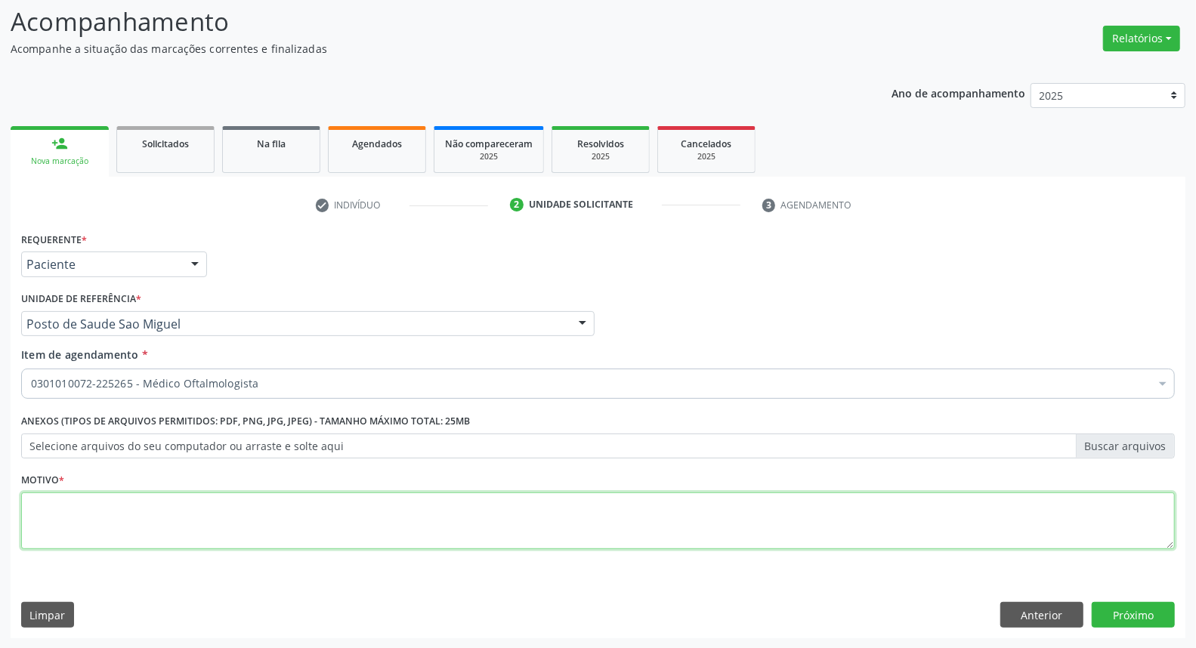
click at [468, 516] on textarea at bounding box center [598, 521] width 1154 height 57
type textarea "*"
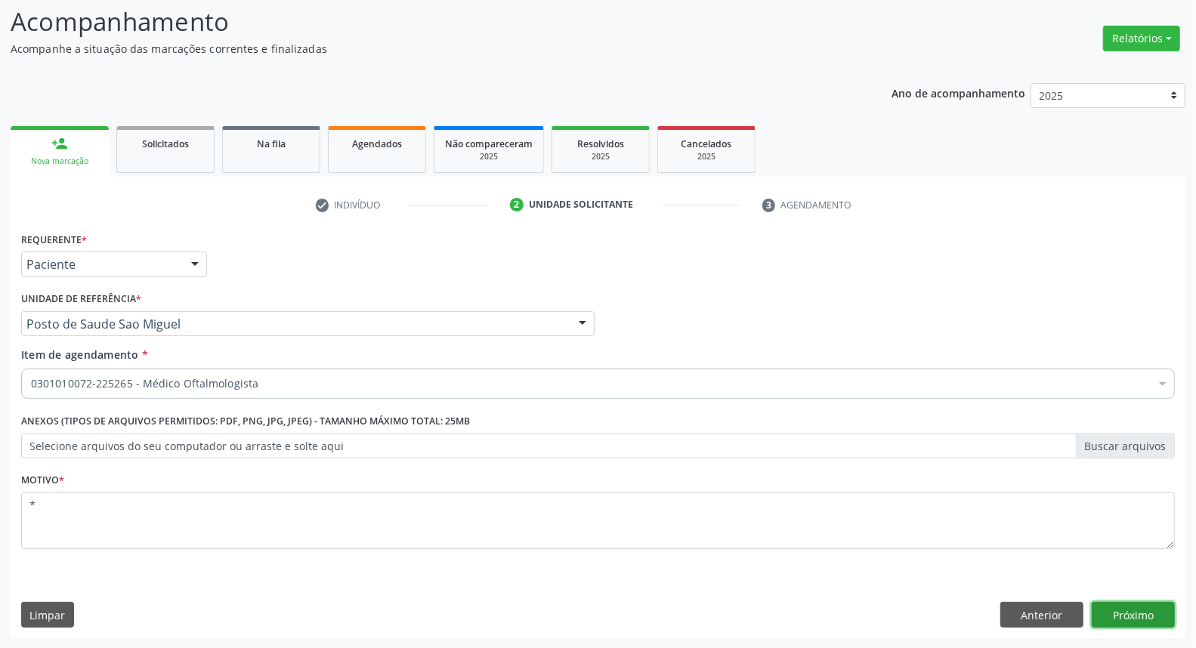
click at [1129, 605] on button "Próximo" at bounding box center [1133, 615] width 83 height 26
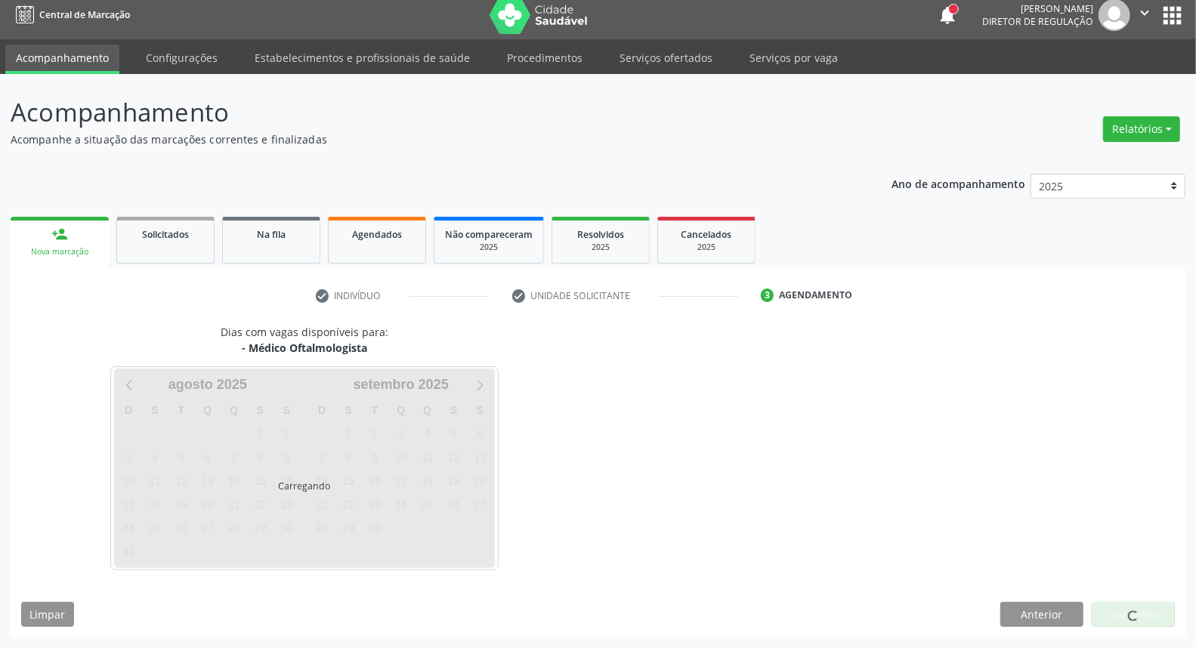
scroll to position [8, 0]
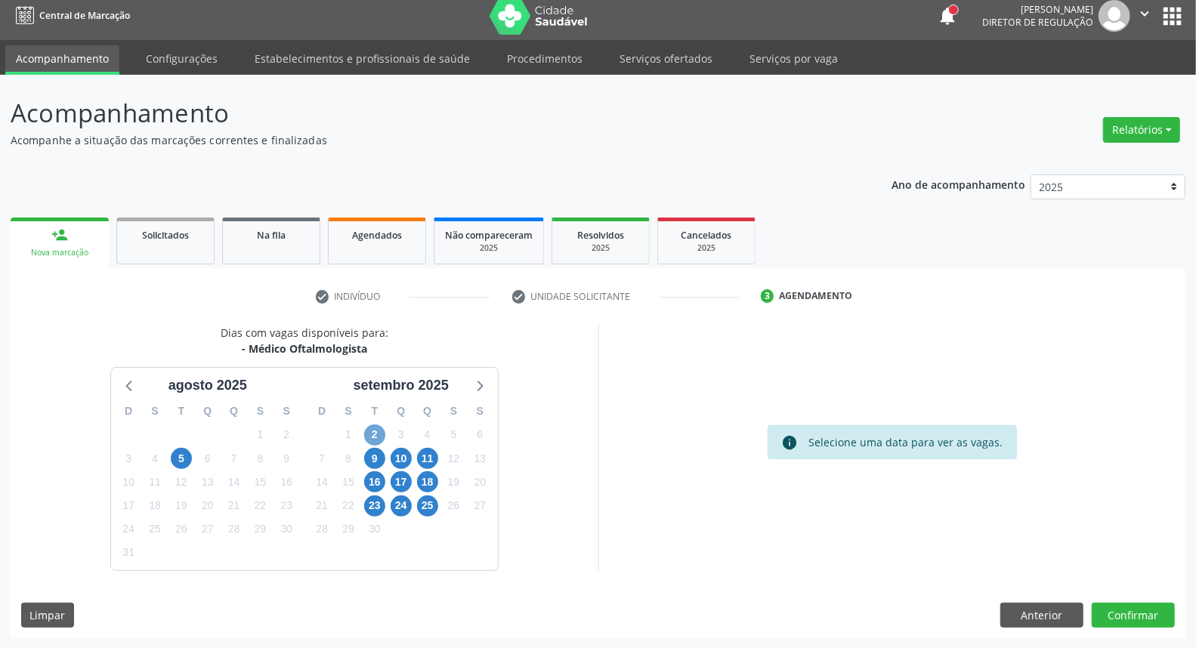
click at [375, 434] on span "2" at bounding box center [374, 435] width 21 height 21
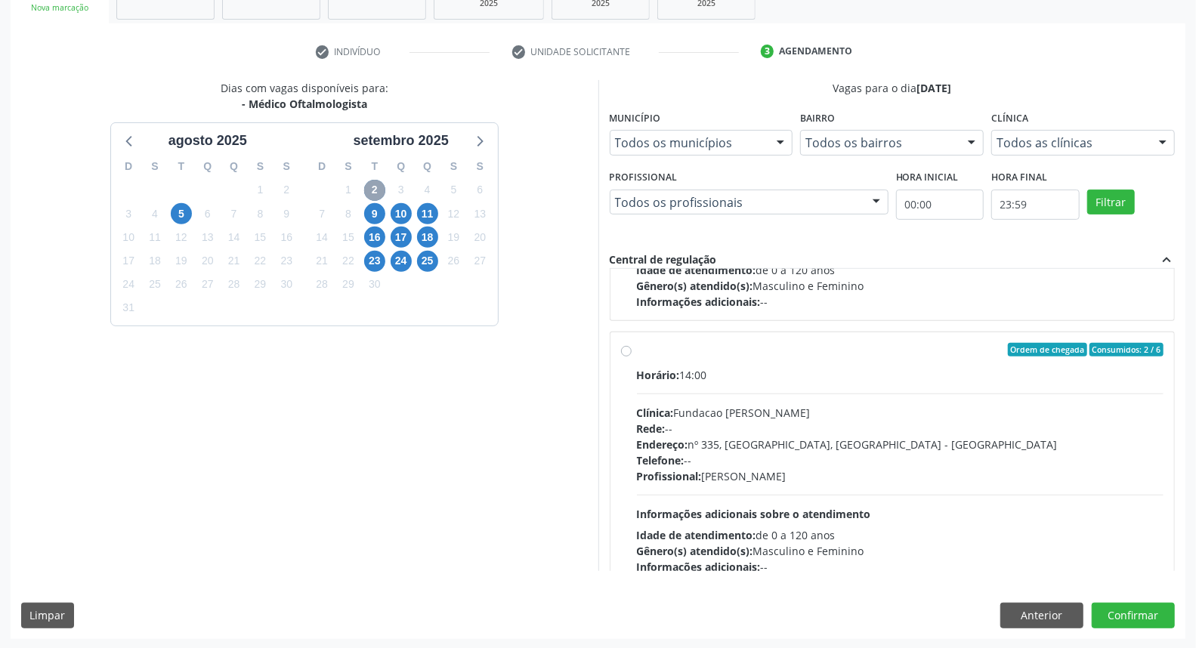
scroll to position [1091, 0]
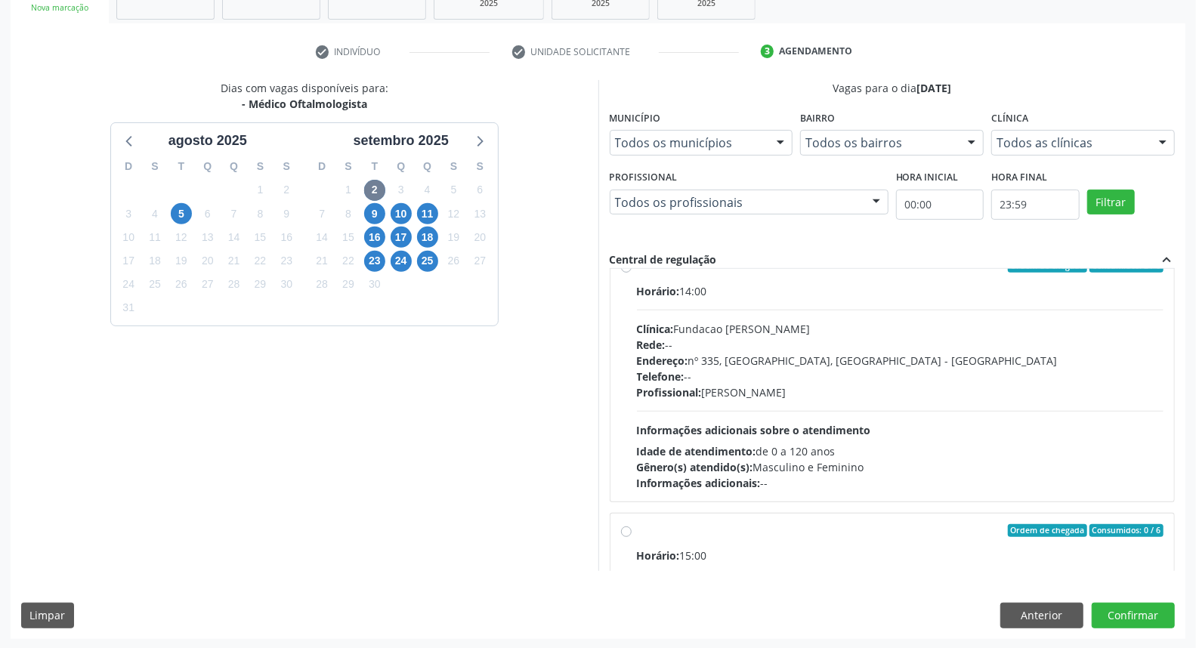
click at [969, 419] on div "Horário: 14:00 Clínica: Fundacao Altino Ventura Rede: -- Endereço: nº 335, Noss…" at bounding box center [900, 387] width 527 height 208
click at [632, 273] on input "Ordem de chegada Consumidos: 2 / 6 Horário: 14:00 Clínica: Fundacao Altino Vent…" at bounding box center [626, 266] width 11 height 14
radio input "true"
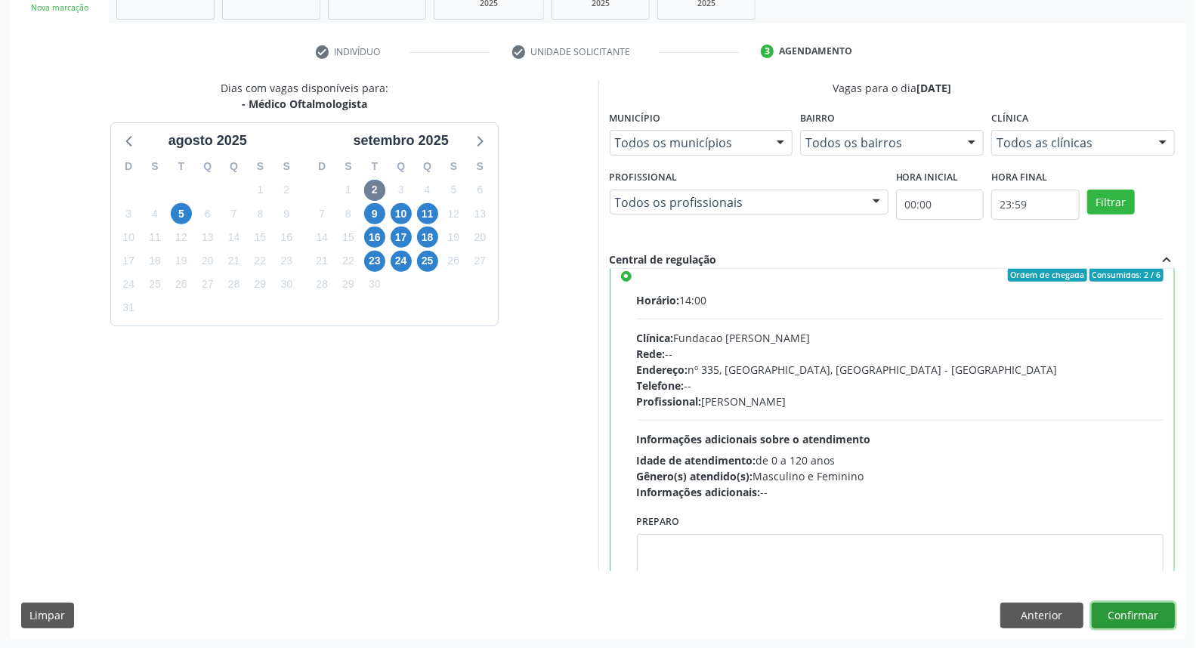
click at [1138, 621] on button "Confirmar" at bounding box center [1133, 616] width 83 height 26
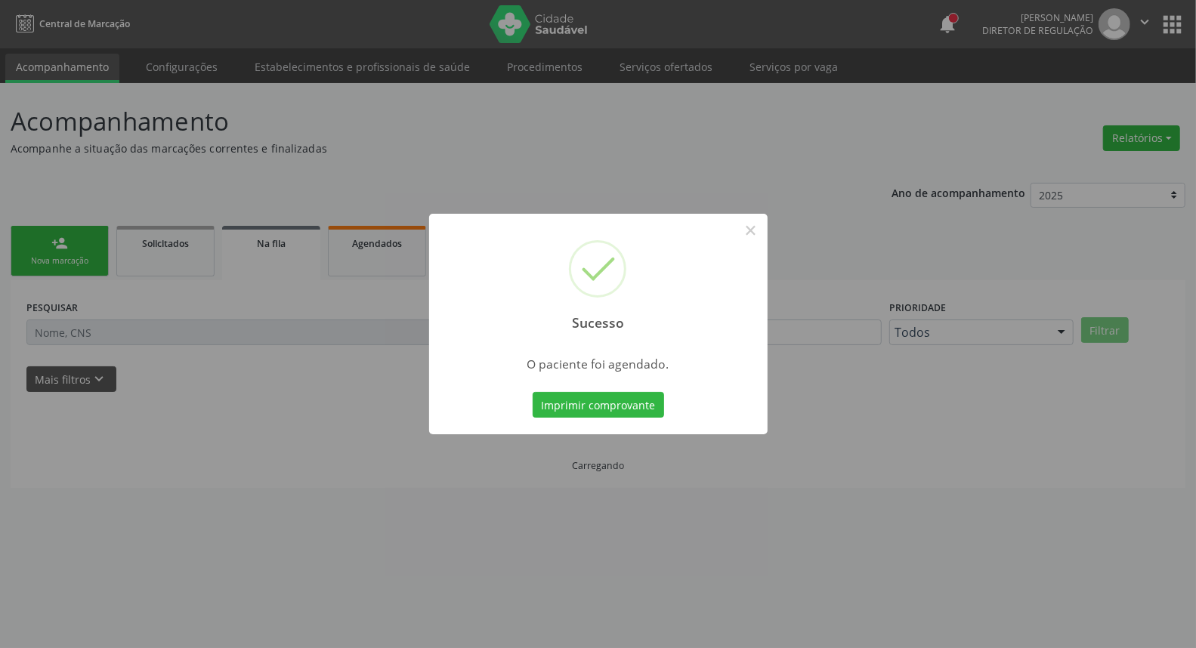
scroll to position [0, 0]
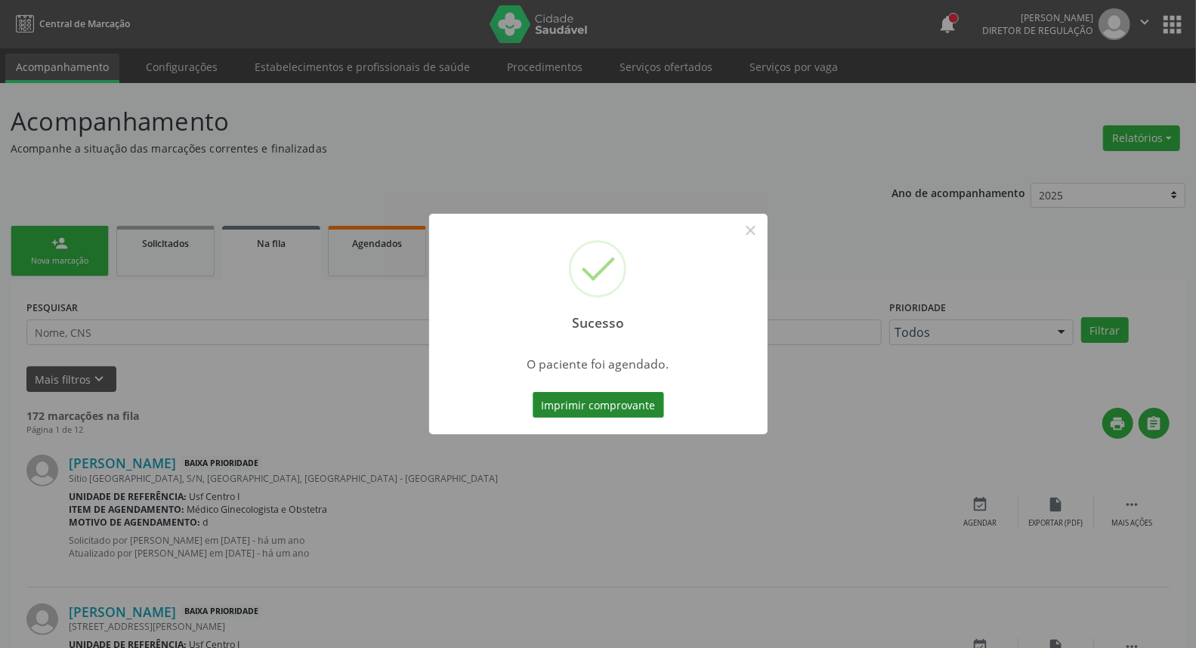
click at [591, 402] on button "Imprimir comprovante" at bounding box center [598, 405] width 131 height 26
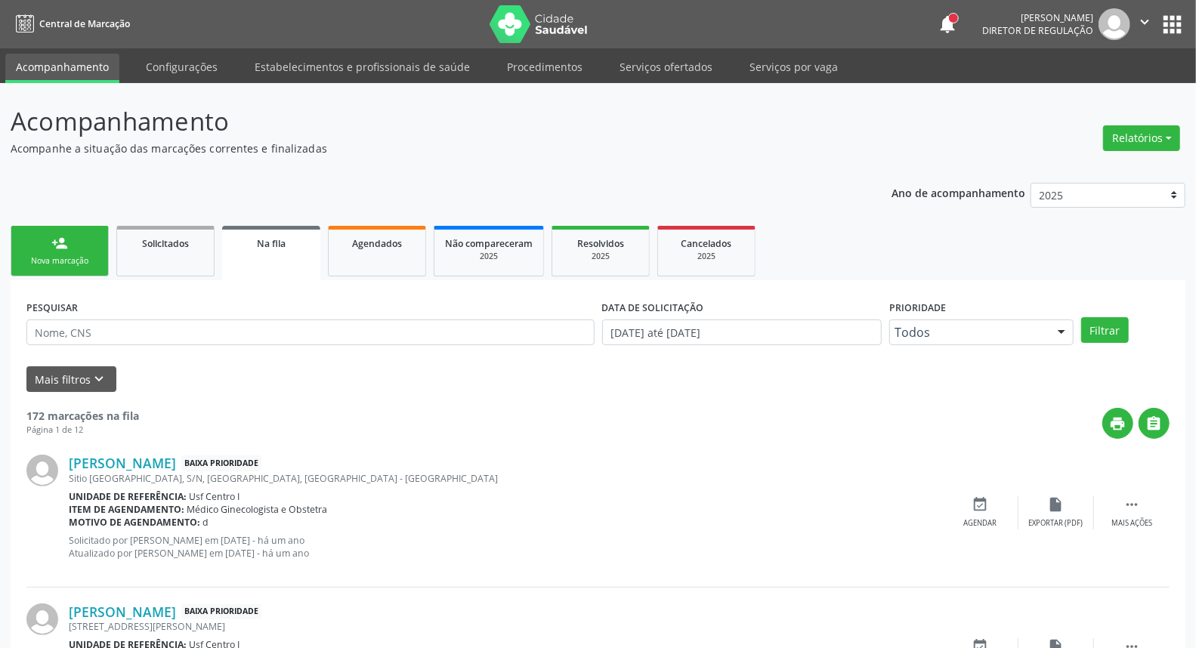
click at [29, 253] on link "person_add Nova marcação" at bounding box center [60, 251] width 98 height 51
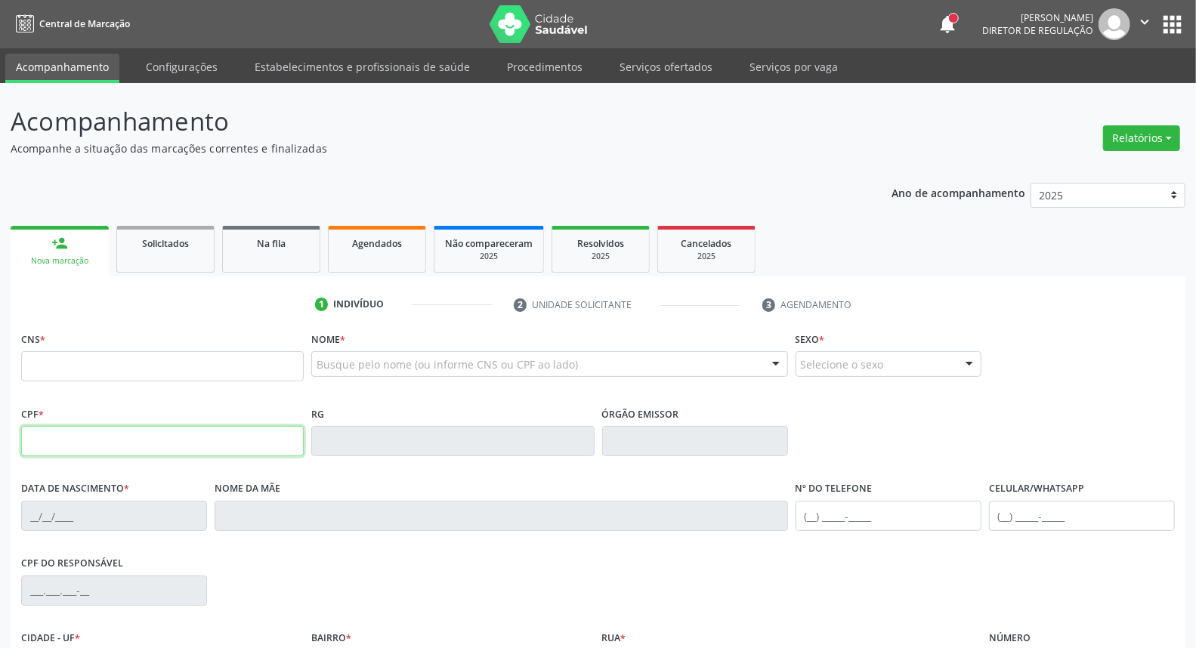
click at [190, 450] on input "text" at bounding box center [162, 441] width 283 height 30
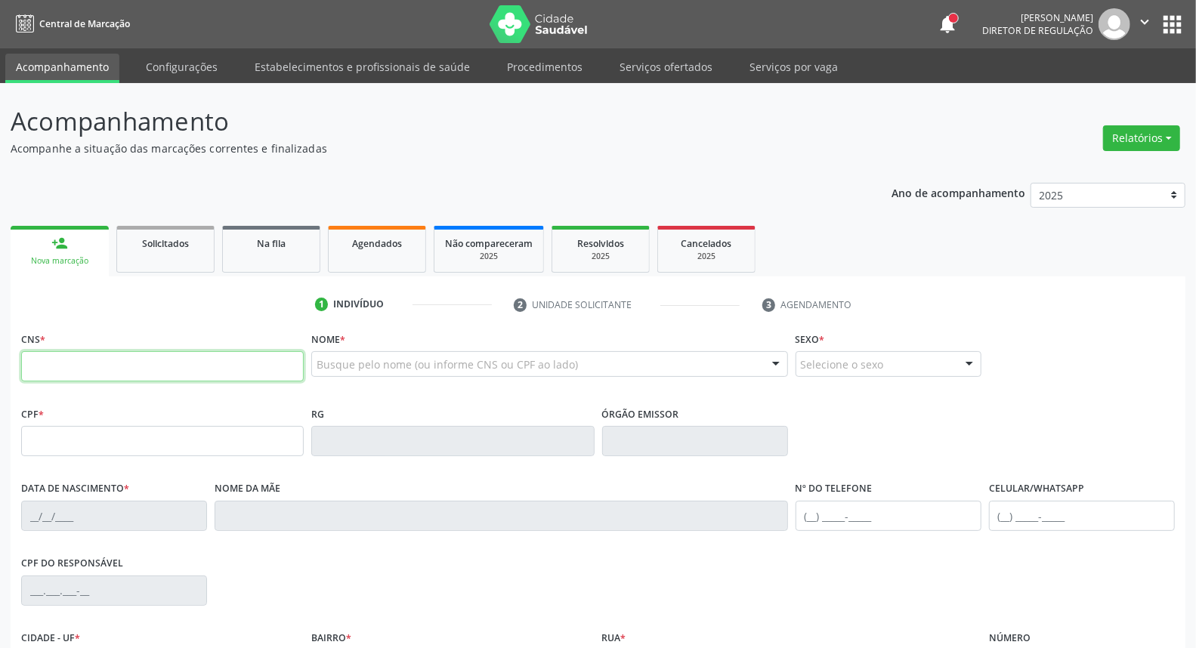
click at [30, 363] on input "text" at bounding box center [162, 366] width 283 height 30
type input "898 0005 4215 4457"
type input "09/12/1987"
type input "Maria do Socorro Conceicao"
type input "(87) 9972-8391"
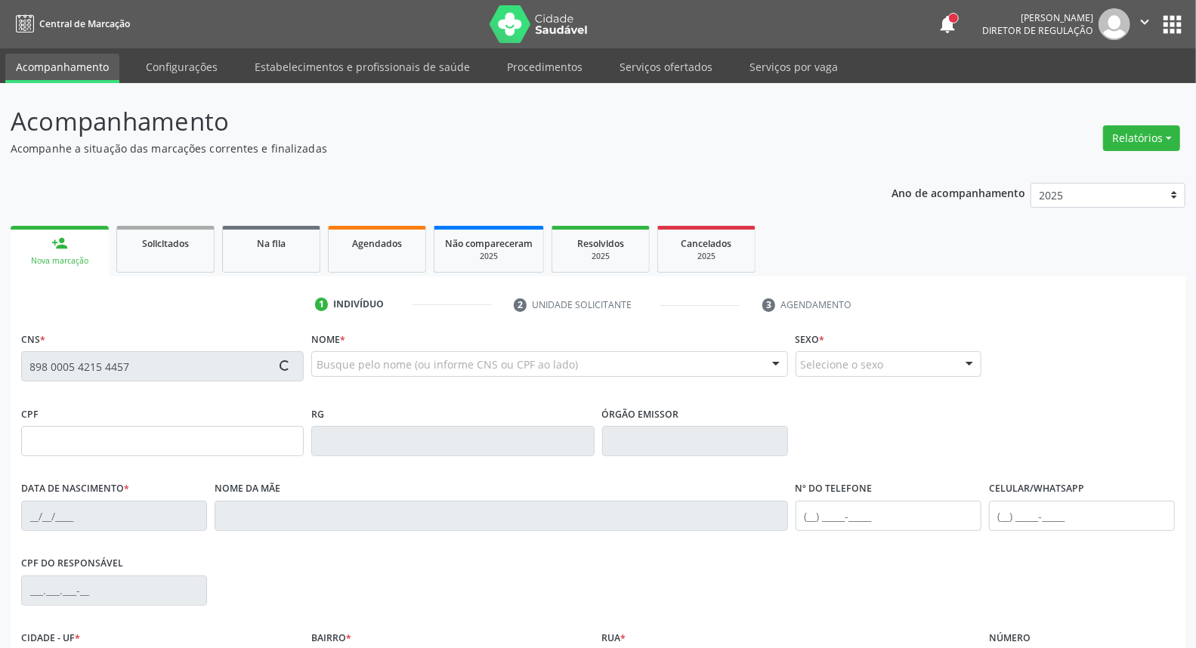
type input "(87) 9972-8391"
type input "S/N"
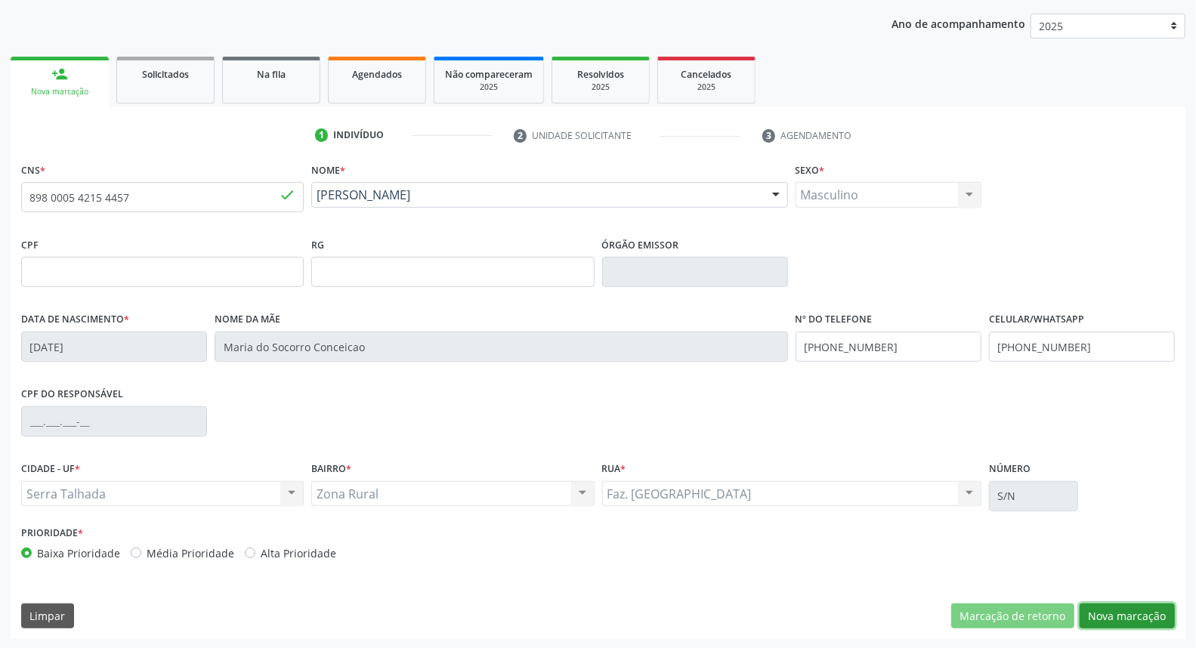
click at [1124, 608] on button "Nova marcação" at bounding box center [1127, 617] width 95 height 26
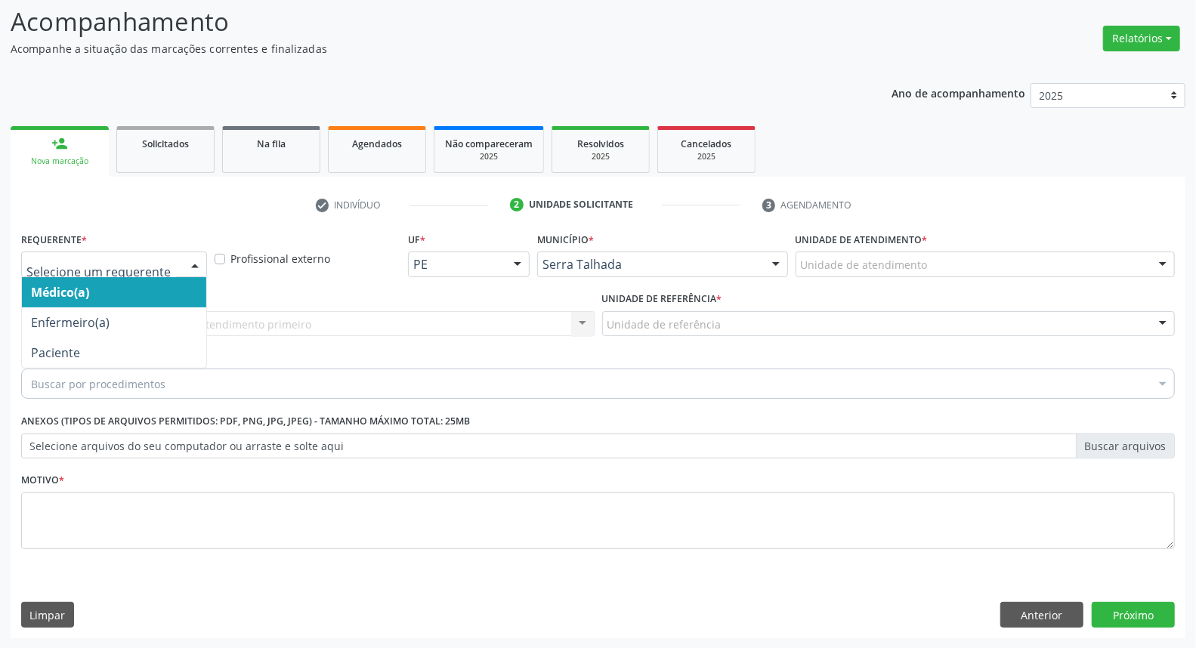
click at [59, 273] on div at bounding box center [114, 265] width 186 height 26
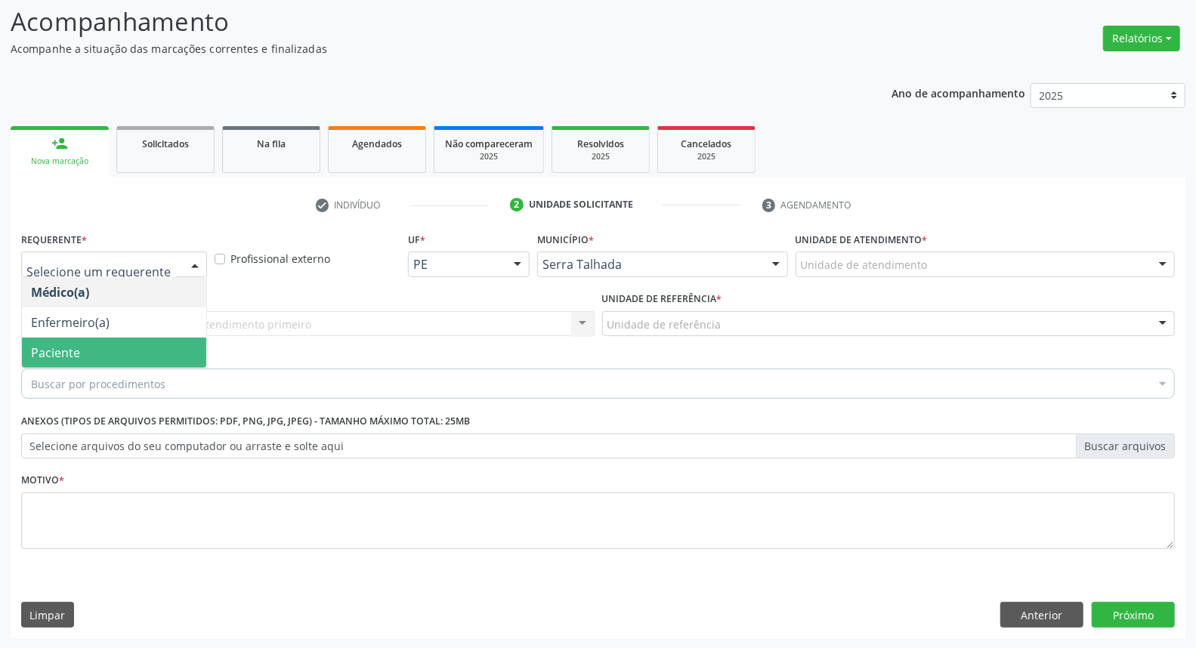
drag, startPoint x: 64, startPoint y: 351, endPoint x: 79, endPoint y: 319, distance: 35.5
click at [64, 351] on span "Paciente" at bounding box center [55, 353] width 49 height 17
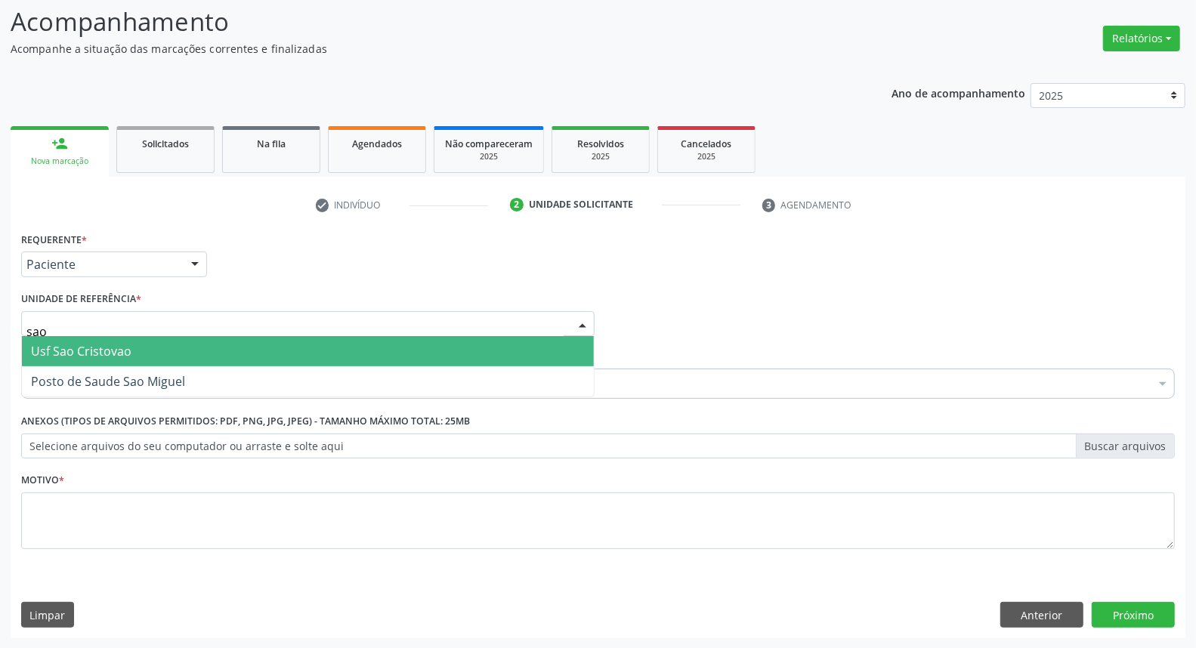
type input "sao m"
click at [76, 355] on span "Posto de Saude Sao Miguel" at bounding box center [108, 351] width 154 height 17
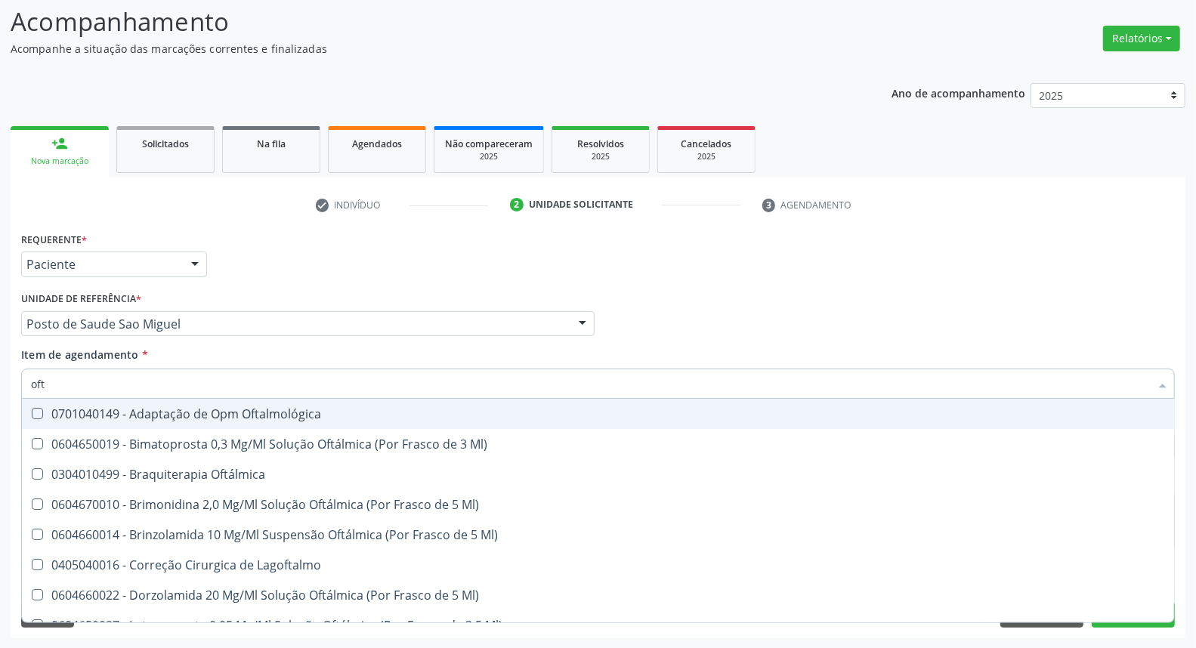
type input "ofta"
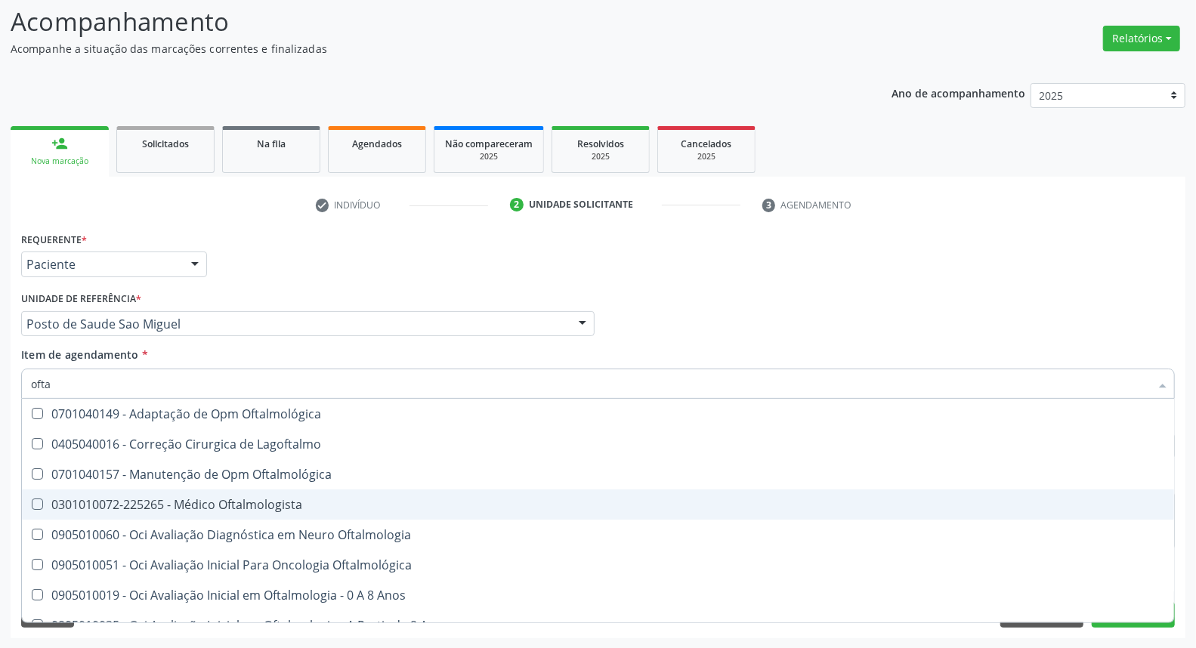
click at [163, 490] on span "0301010072-225265 - Médico Oftalmologista" at bounding box center [598, 505] width 1152 height 30
checkbox Oftalmologista "true"
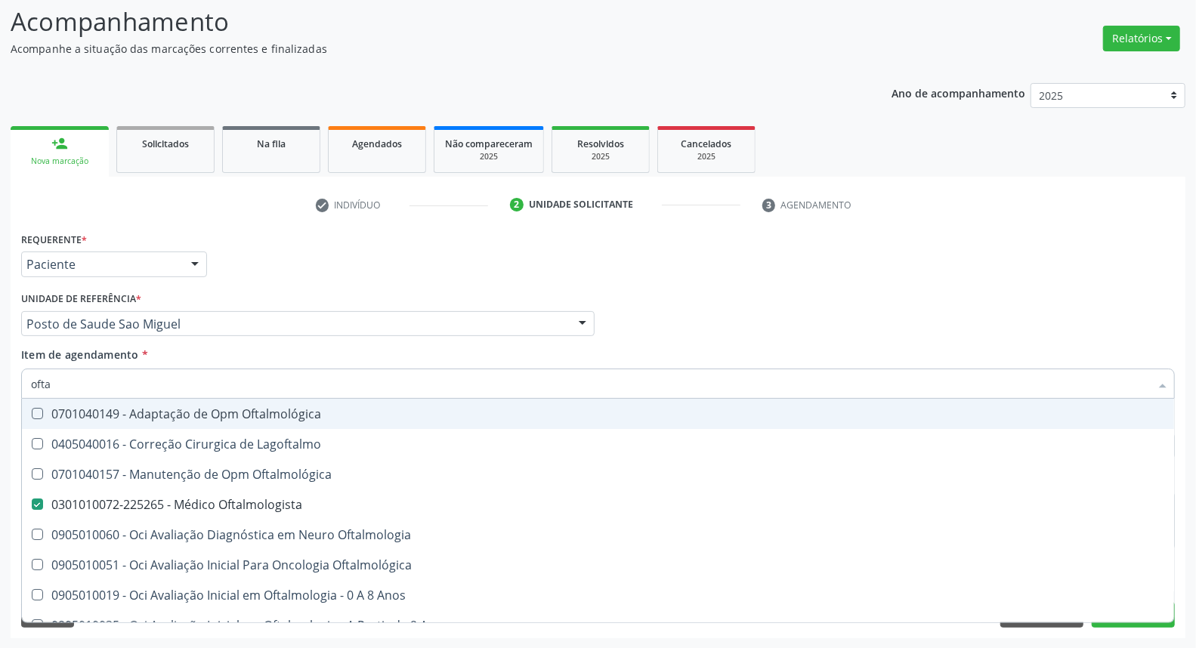
click at [759, 320] on div "Médico Solicitante Por favor, selecione a Unidade de Atendimento primeiro Nenhu…" at bounding box center [597, 317] width 1161 height 59
checkbox Lagoftalmo "true"
checkbox Oftalmologista "false"
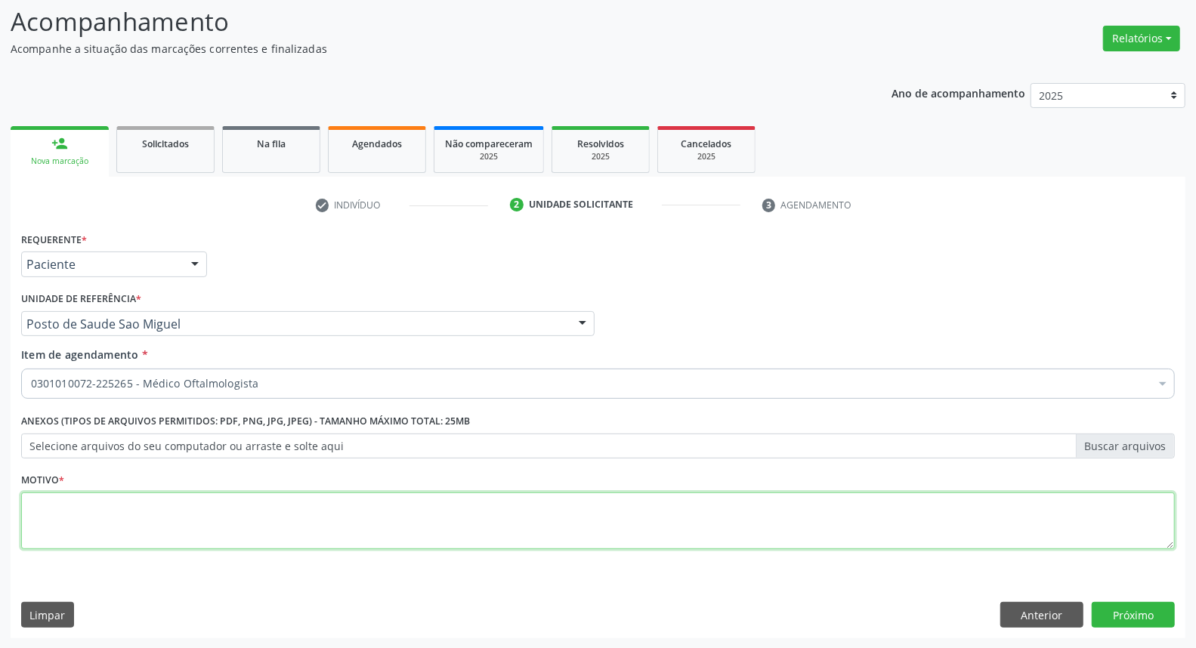
click at [598, 501] on textarea at bounding box center [598, 521] width 1154 height 57
type textarea "*"
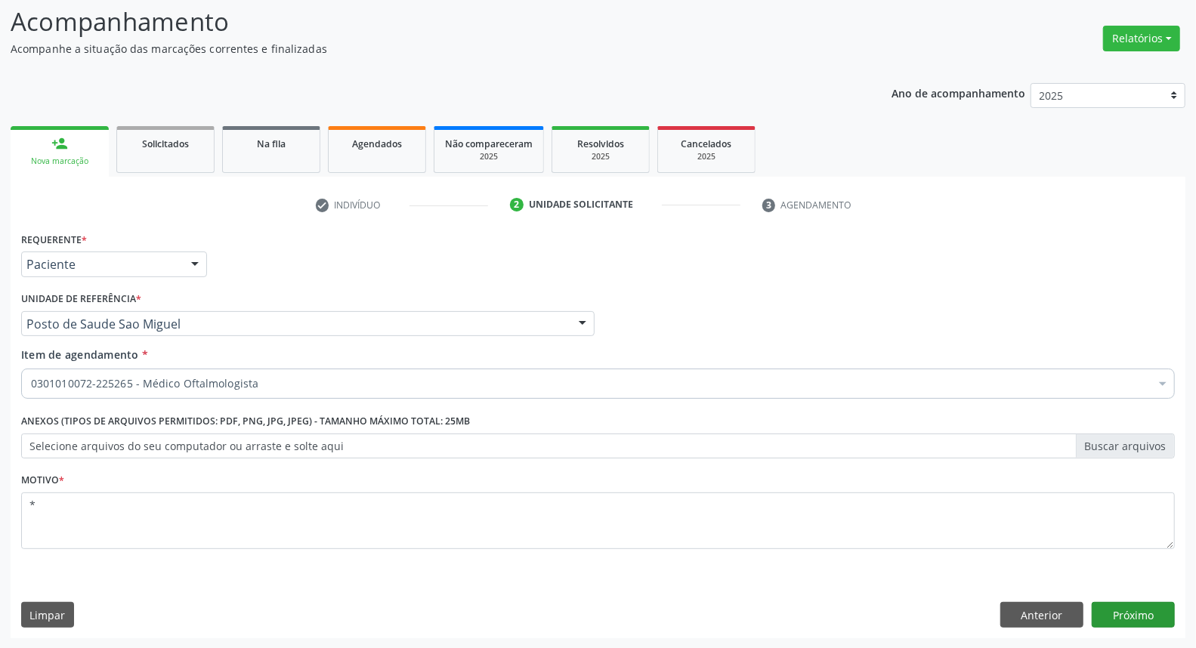
type textarea "*"
click at [1131, 622] on button "Próximo" at bounding box center [1133, 615] width 83 height 26
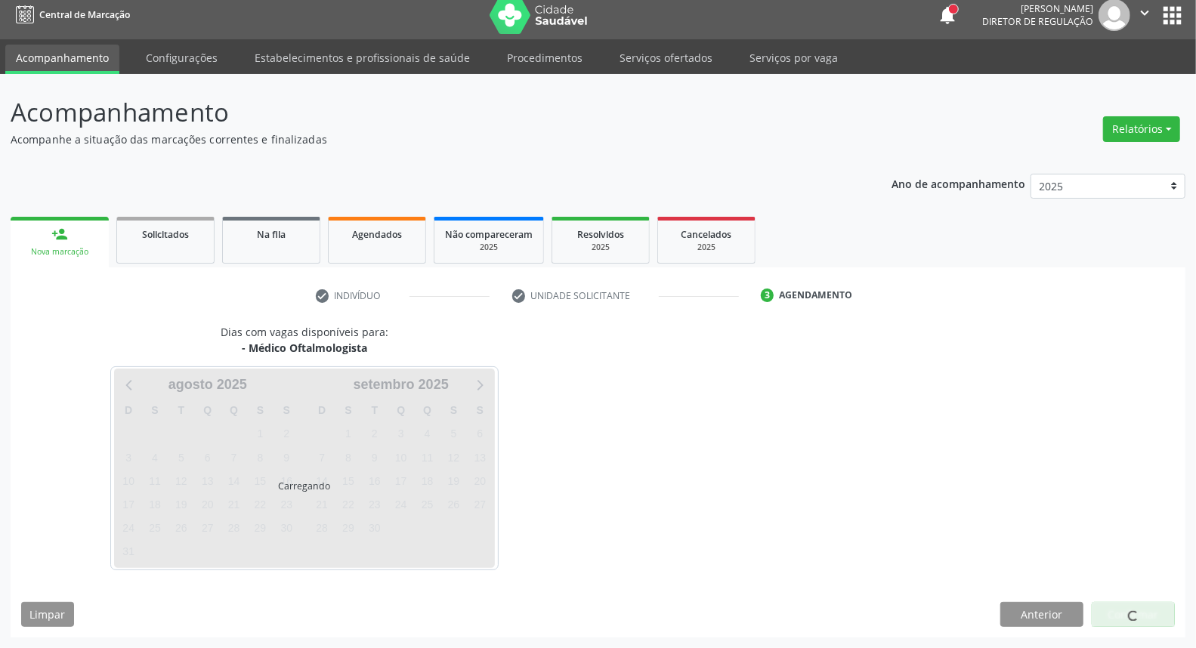
scroll to position [8, 0]
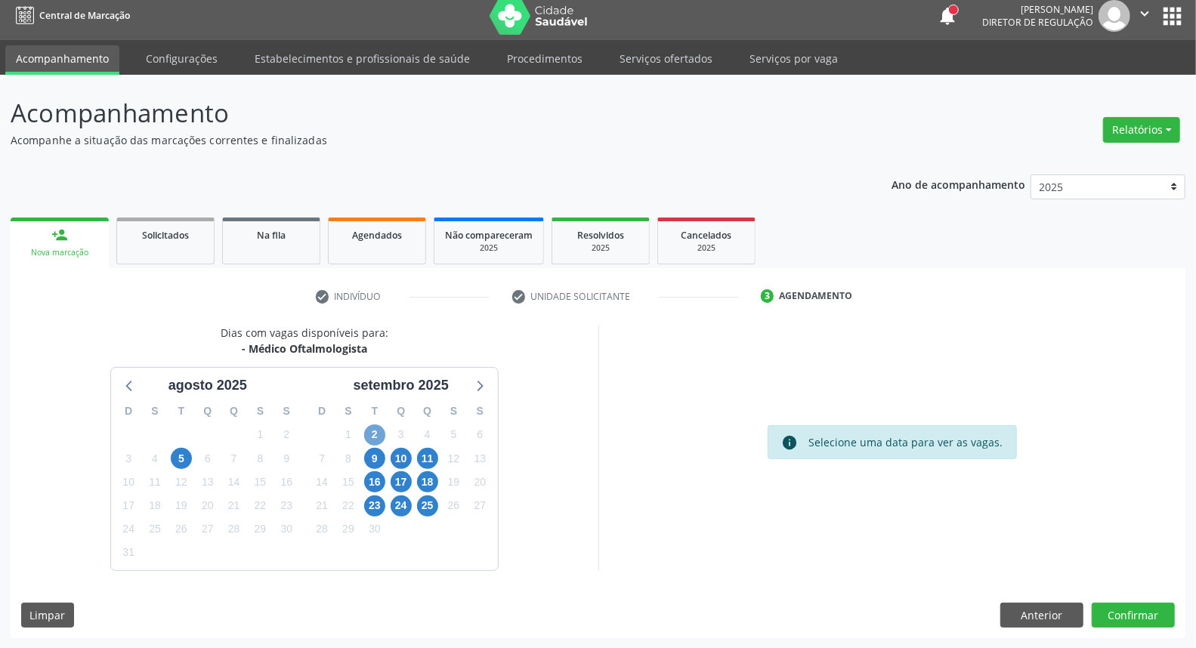
click at [372, 435] on span "2" at bounding box center [374, 435] width 21 height 21
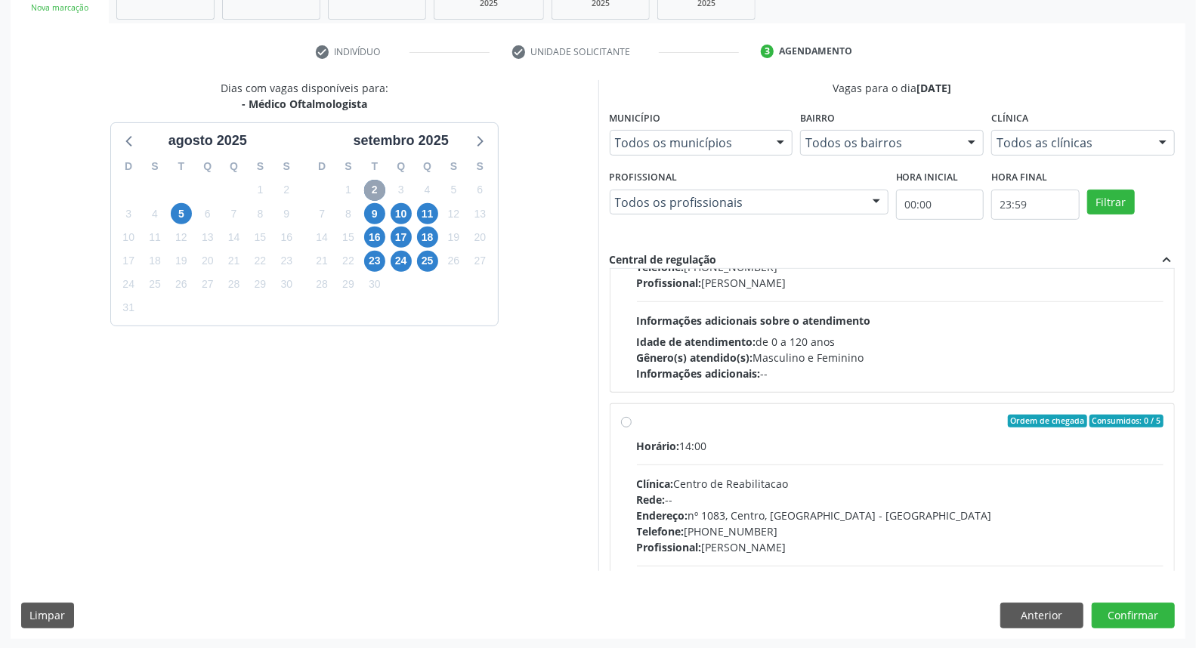
scroll to position [923, 0]
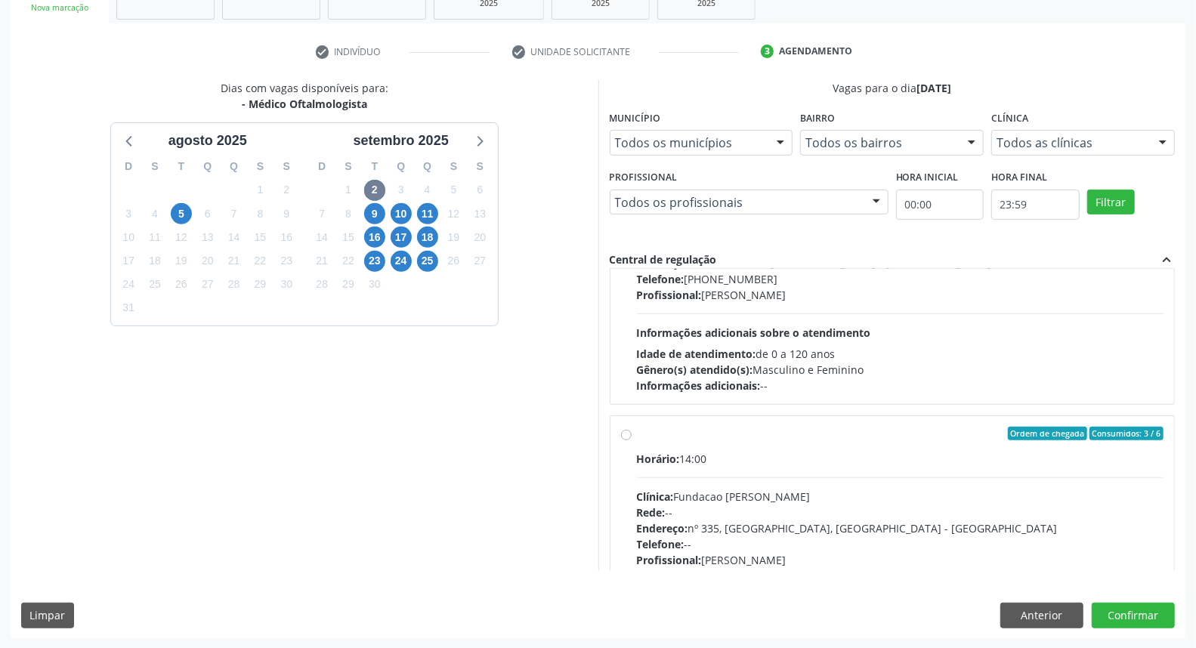
click at [814, 433] on div "Ordem de chegada Consumidos: 3 / 6" at bounding box center [900, 434] width 527 height 14
click at [632, 433] on input "Ordem de chegada Consumidos: 3 / 6 Horário: 14:00 Clínica: Fundacao Altino Vent…" at bounding box center [626, 434] width 11 height 14
radio input "true"
click at [1124, 612] on button "Confirmar" at bounding box center [1133, 616] width 83 height 26
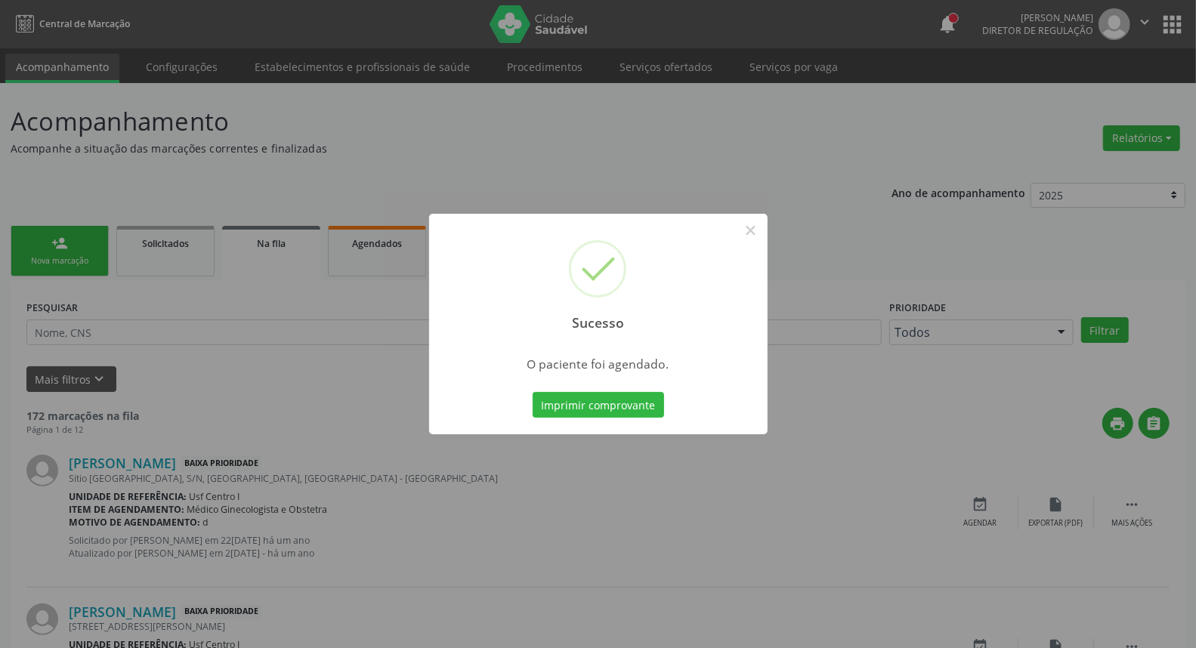
click at [533, 392] on button "Imprimir comprovante" at bounding box center [598, 405] width 131 height 26
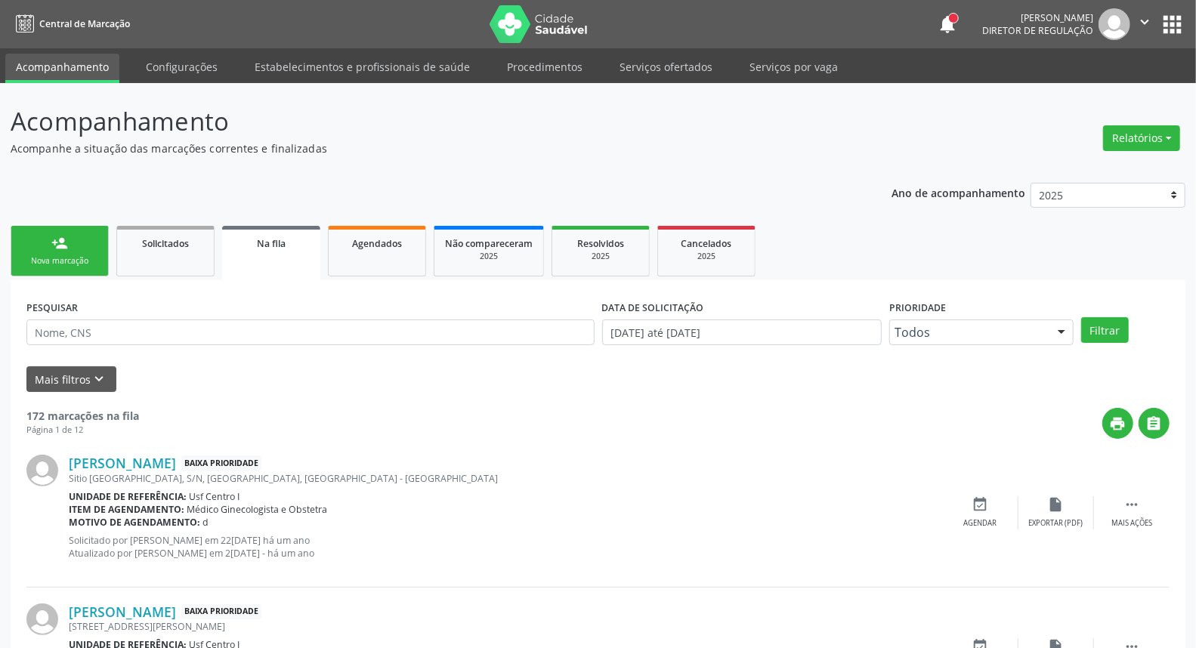
click at [81, 234] on link "person_add Nova marcação" at bounding box center [60, 251] width 98 height 51
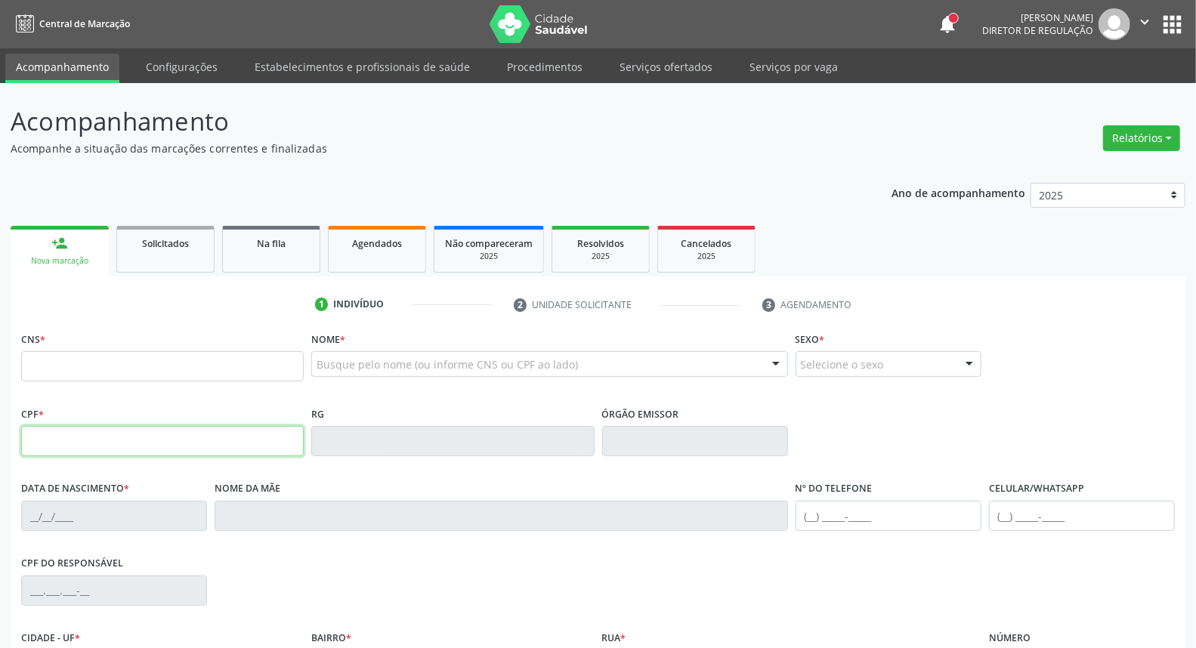
click at [148, 451] on input "text" at bounding box center [162, 441] width 283 height 30
type input "028.652.044-30"
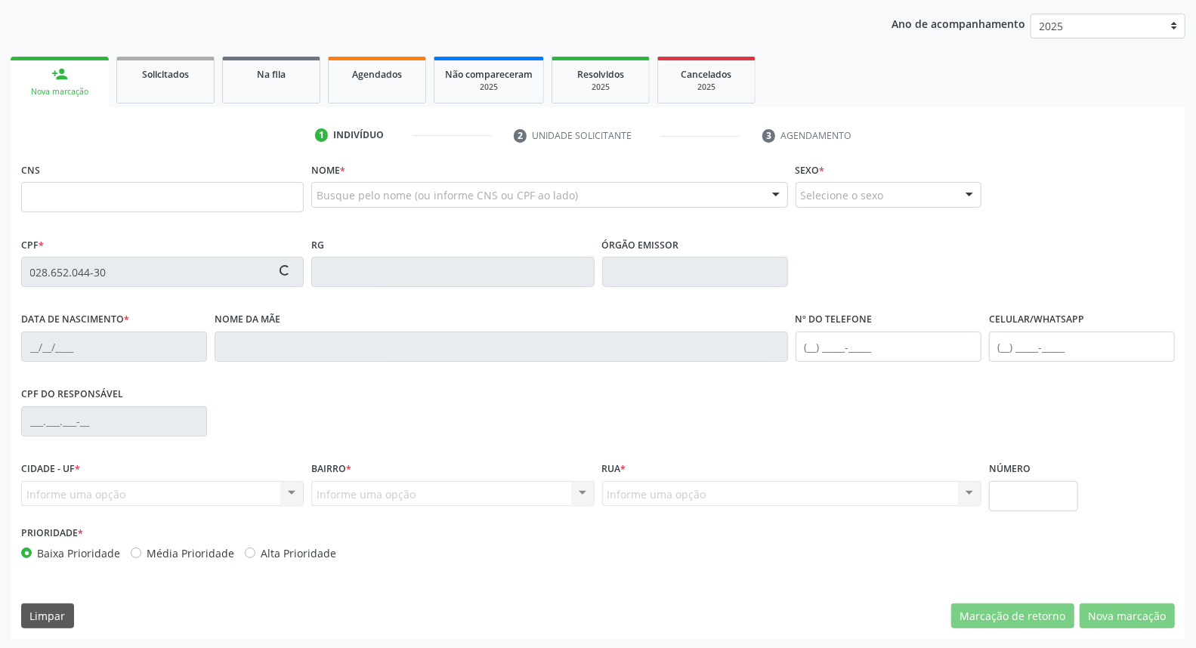
type input "898 0029 9207 7544"
type input "18/06/1977"
type input "Maria Leni Barboza de Menezes"
type input "(87) 99915-5671"
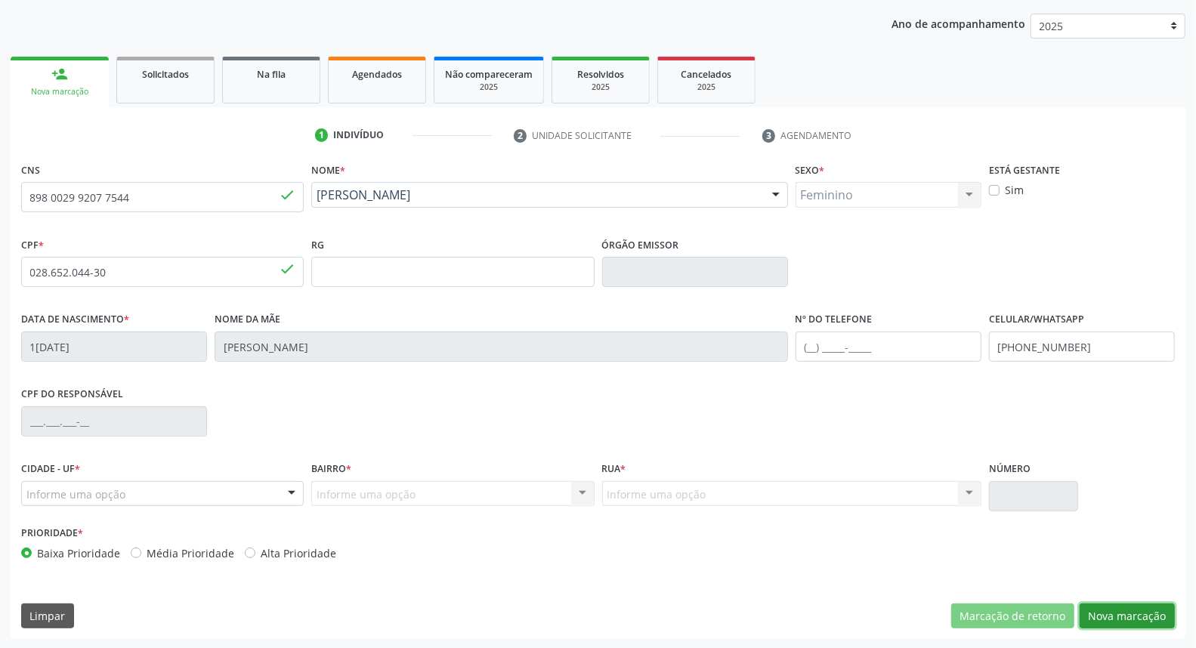
click at [1096, 617] on button "Nova marcação" at bounding box center [1127, 617] width 95 height 26
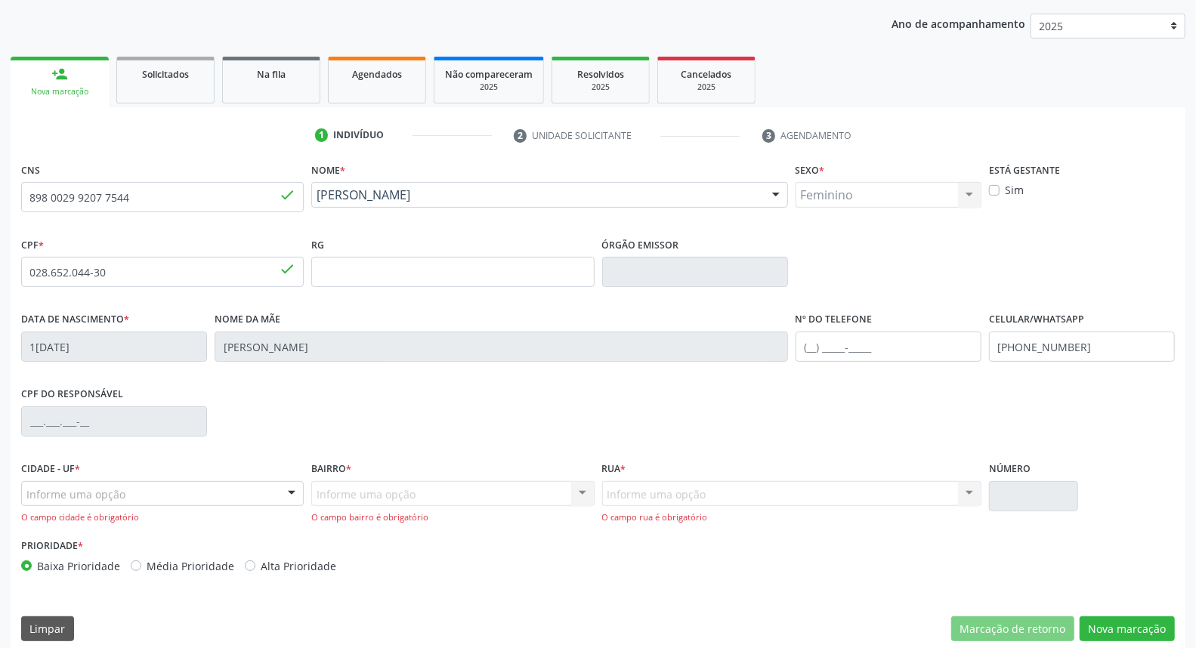
drag, startPoint x: 61, startPoint y: 492, endPoint x: 70, endPoint y: 488, distance: 9.8
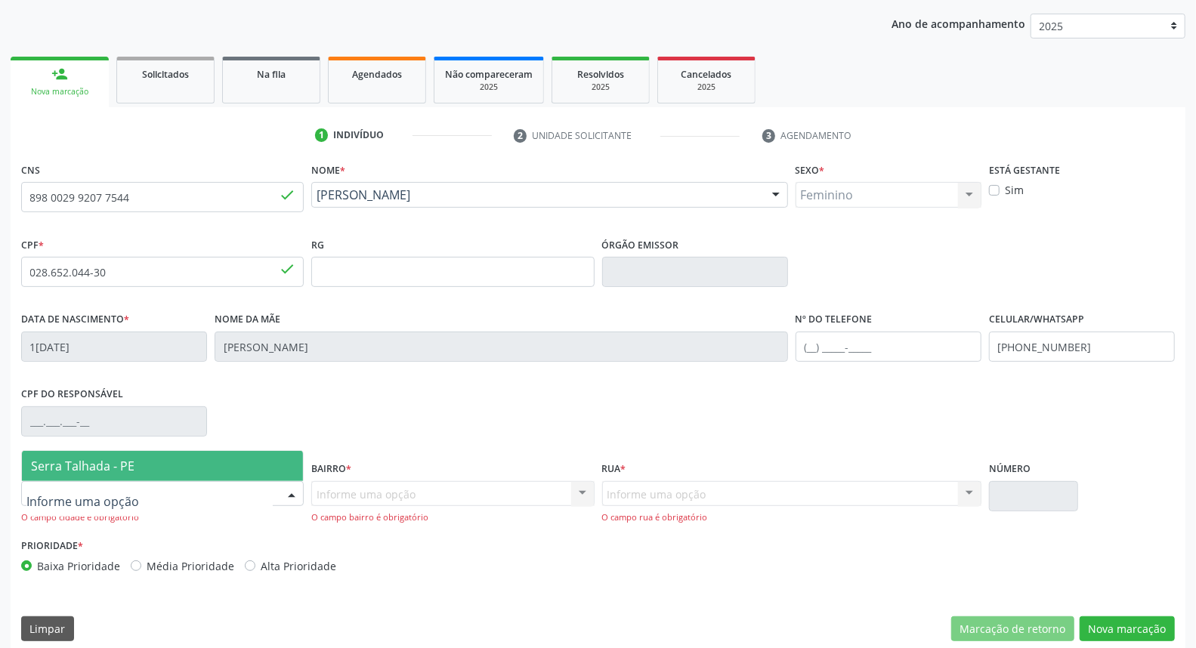
click at [100, 452] on span "Serra Talhada - PE" at bounding box center [162, 466] width 281 height 30
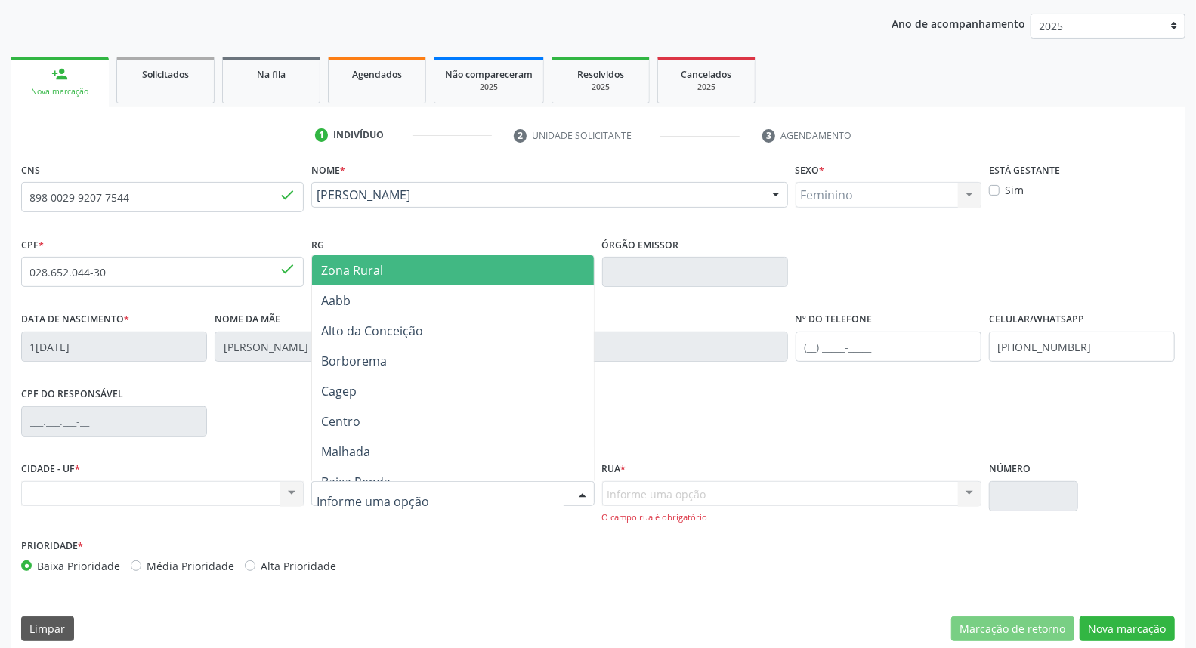
click at [411, 261] on span "Zona Rural" at bounding box center [452, 270] width 281 height 30
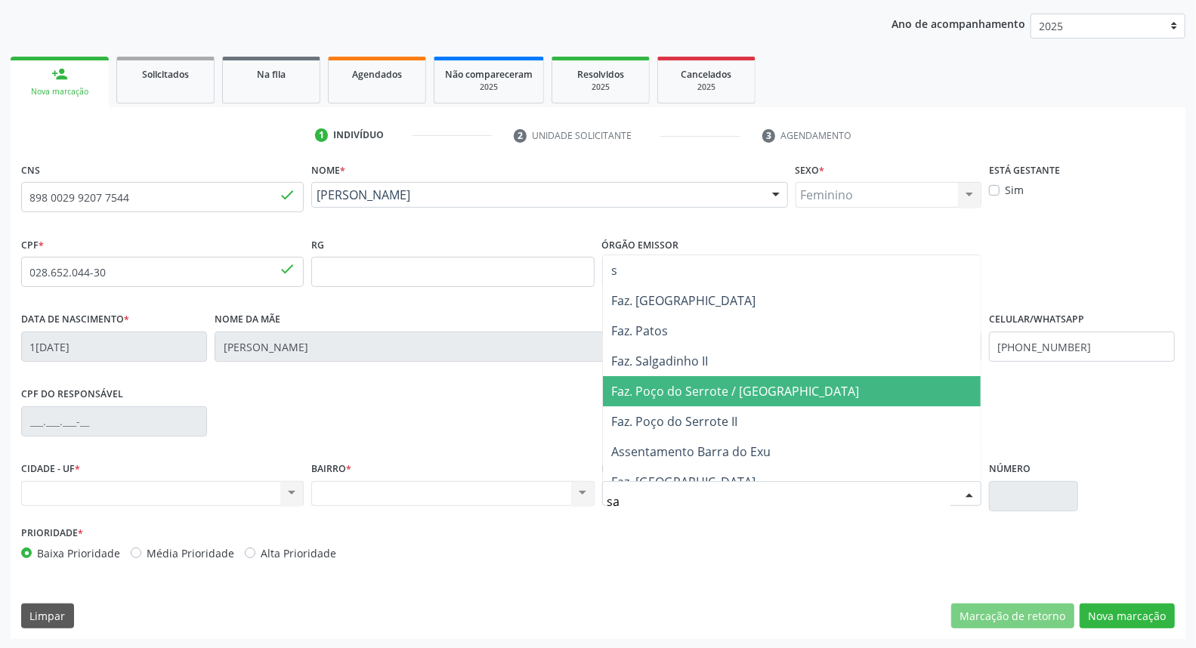
type input "sao"
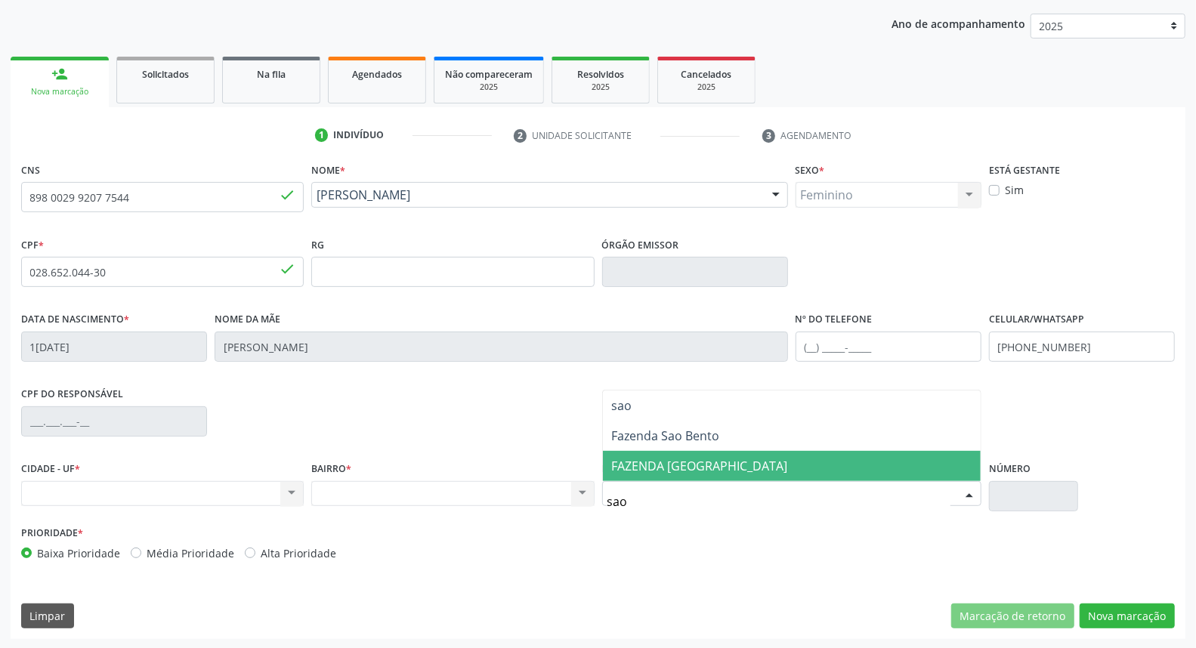
click at [763, 461] on span "FAZENDA [GEOGRAPHIC_DATA]" at bounding box center [792, 466] width 378 height 30
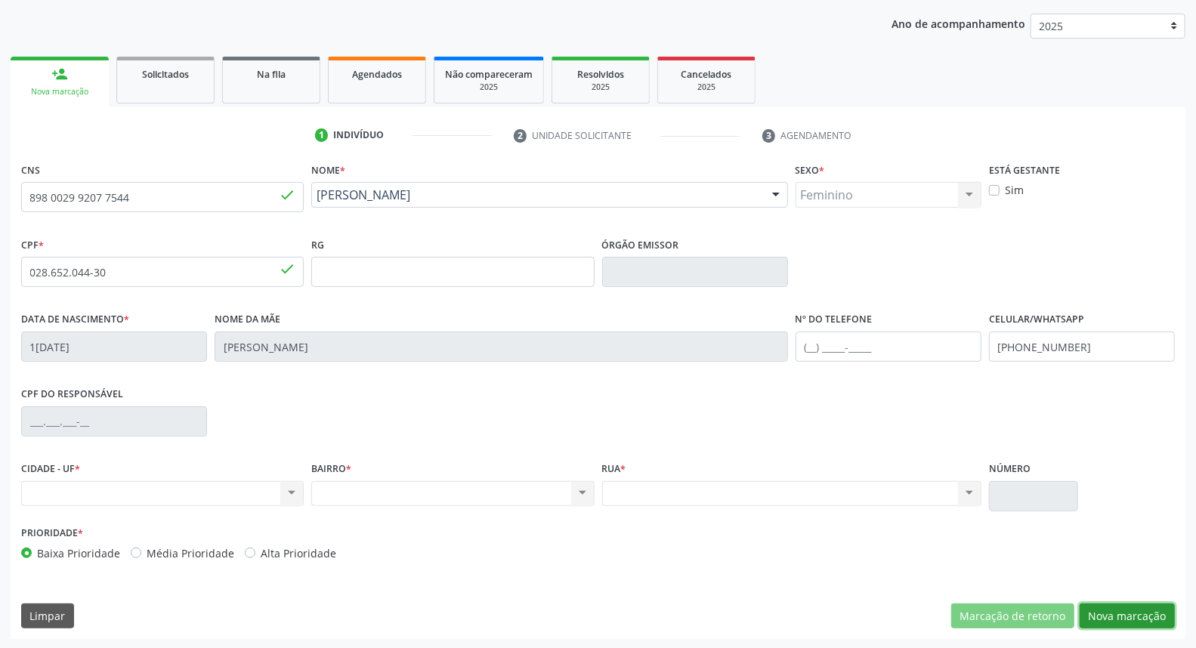
click at [1146, 610] on button "Nova marcação" at bounding box center [1127, 617] width 95 height 26
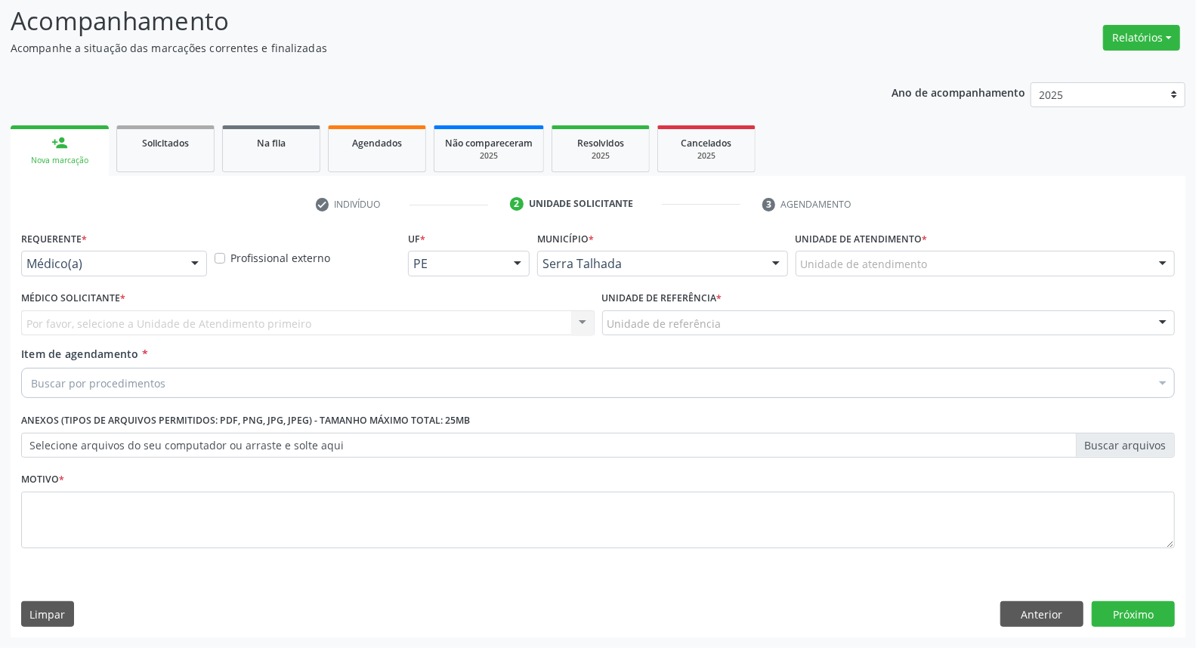
scroll to position [100, 0]
drag, startPoint x: 85, startPoint y: 262, endPoint x: 88, endPoint y: 295, distance: 32.6
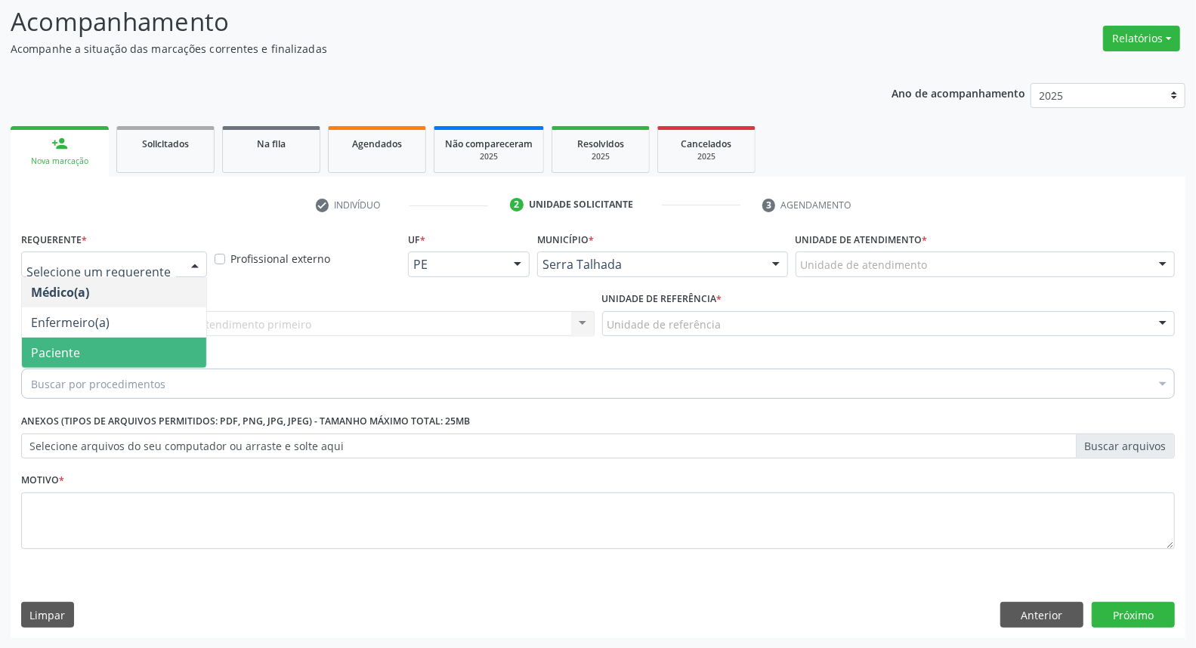
drag, startPoint x: 99, startPoint y: 348, endPoint x: 111, endPoint y: 329, distance: 21.8
click at [99, 346] on span "Paciente" at bounding box center [114, 353] width 184 height 30
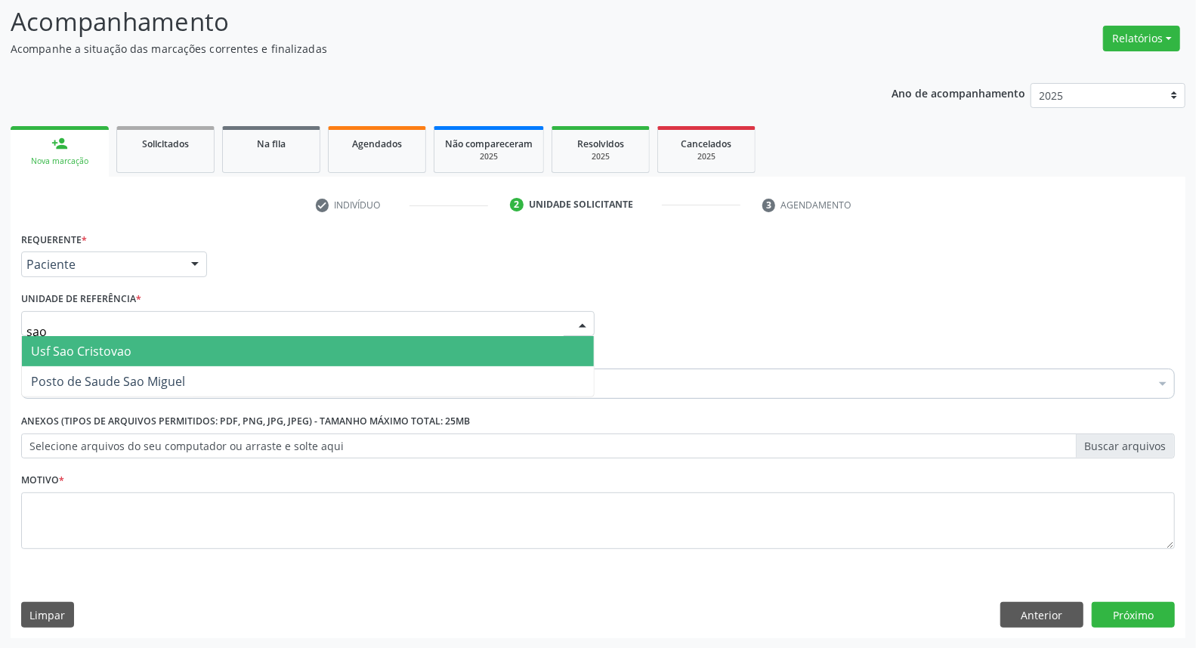
type input "sao m"
click at [123, 351] on span "Posto de Saude Sao Miguel" at bounding box center [108, 351] width 154 height 17
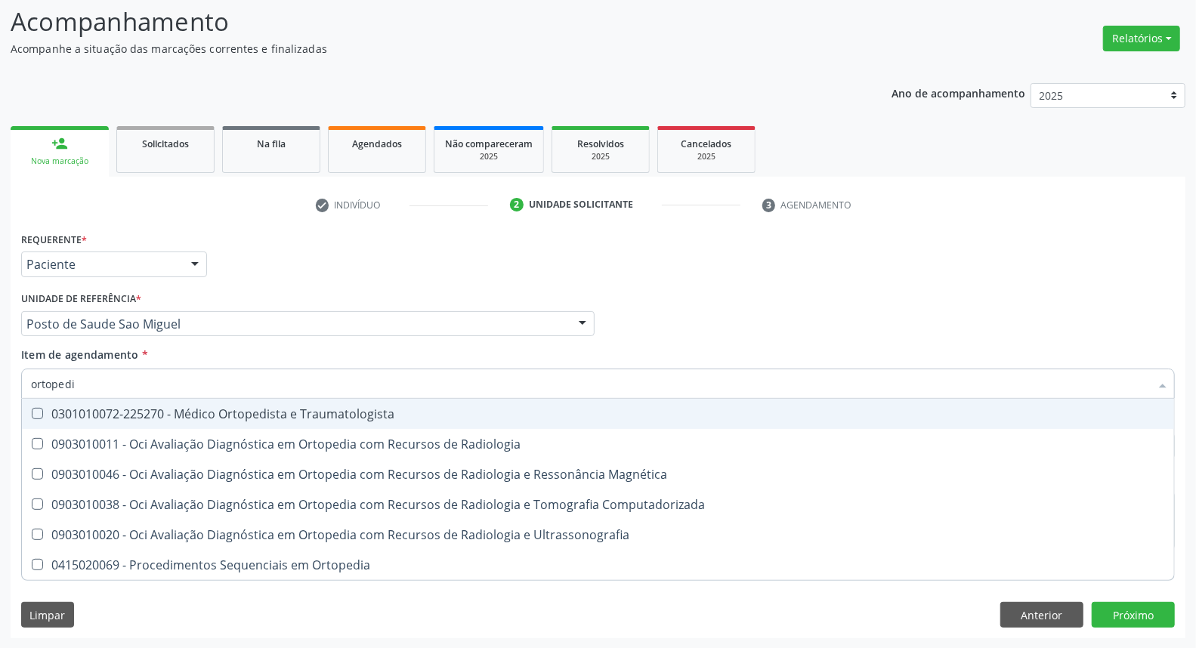
type input "ortopedis"
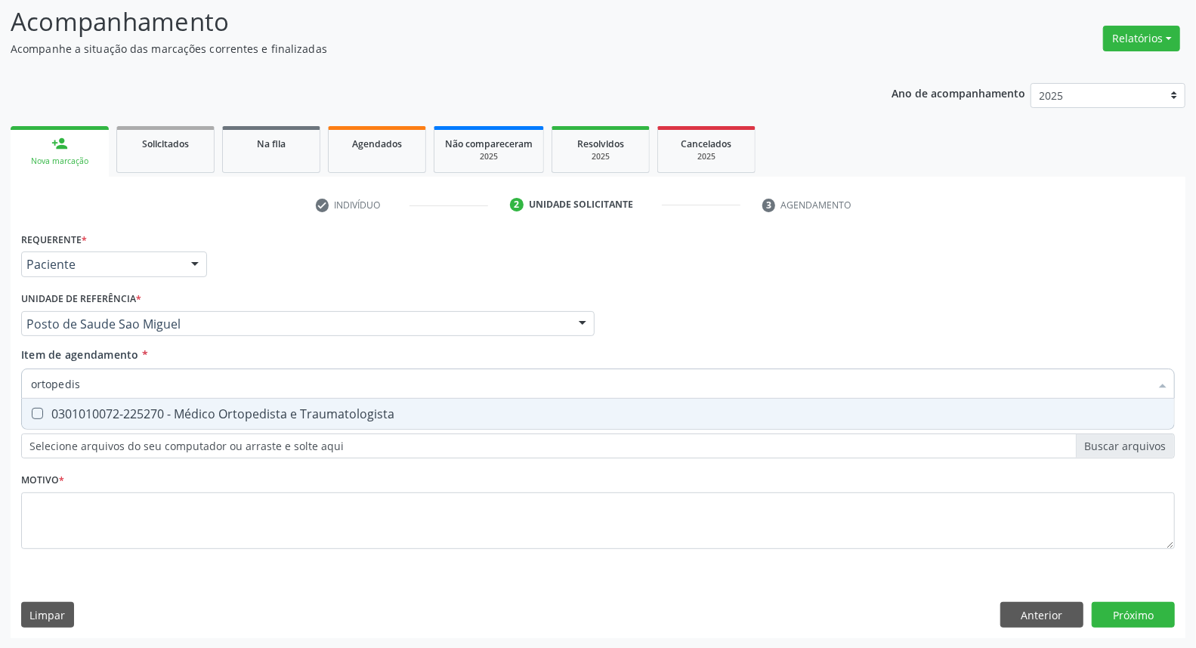
click at [106, 413] on div "0301010072-225270 - Médico Ortopedista e Traumatologista" at bounding box center [598, 414] width 1134 height 12
checkbox Traumatologista "true"
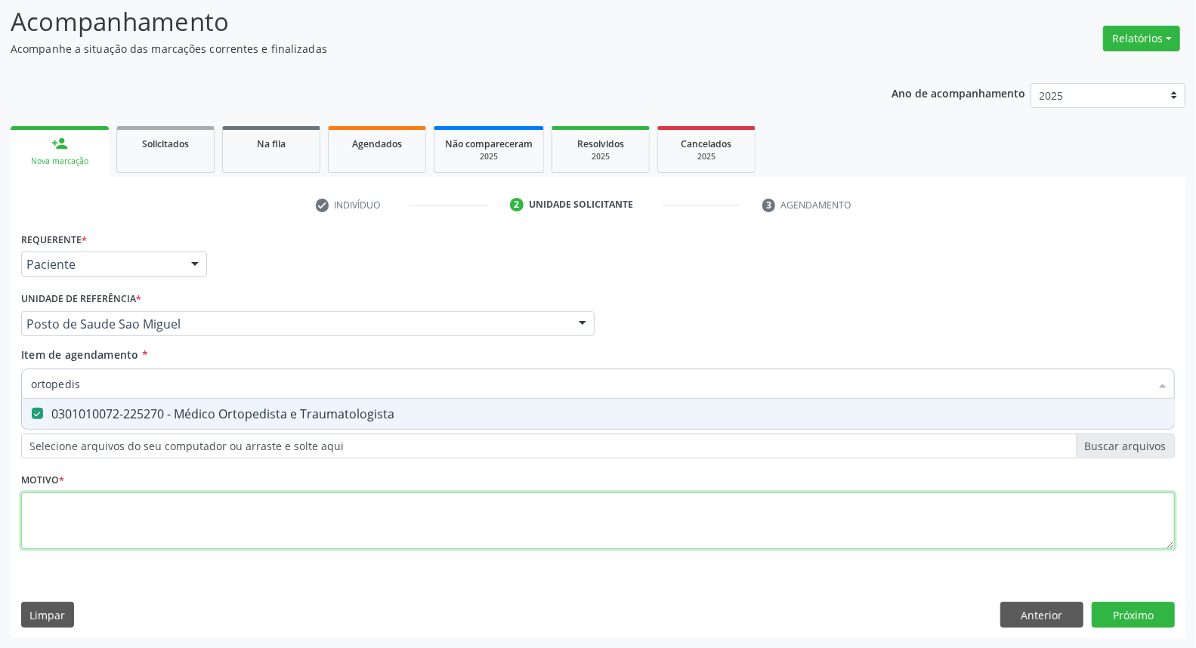
click at [78, 512] on div "Requerente * Paciente Médico(a) Enfermeiro(a) Paciente Nenhum resultado encontr…" at bounding box center [598, 399] width 1154 height 342
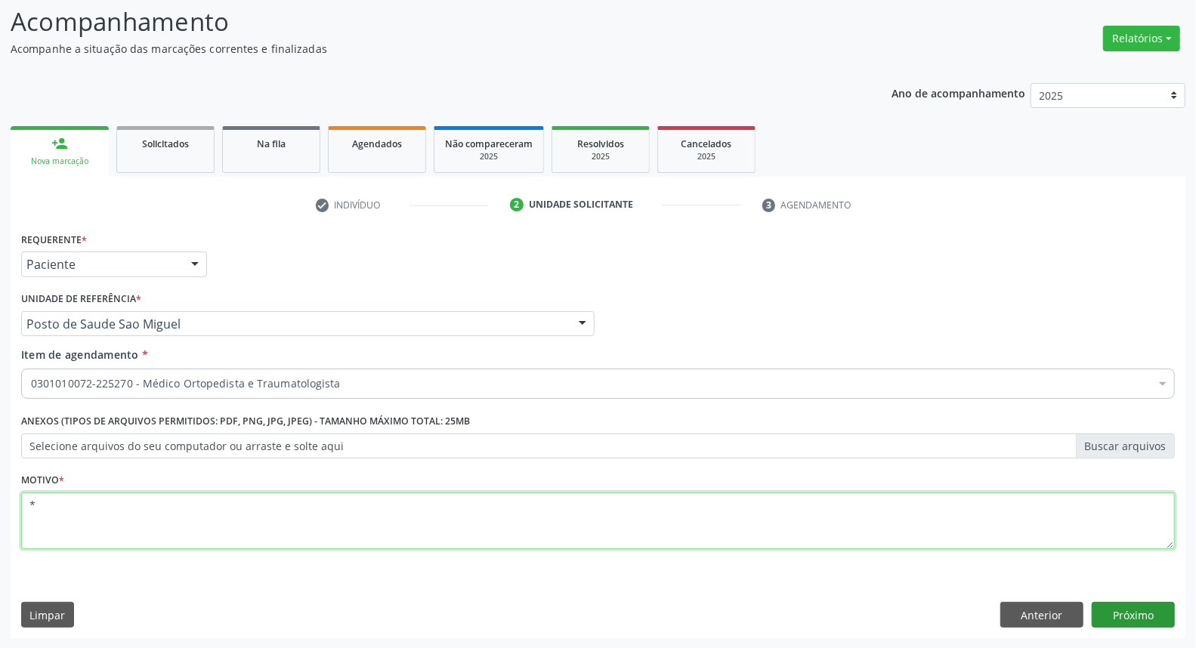
type textarea "*"
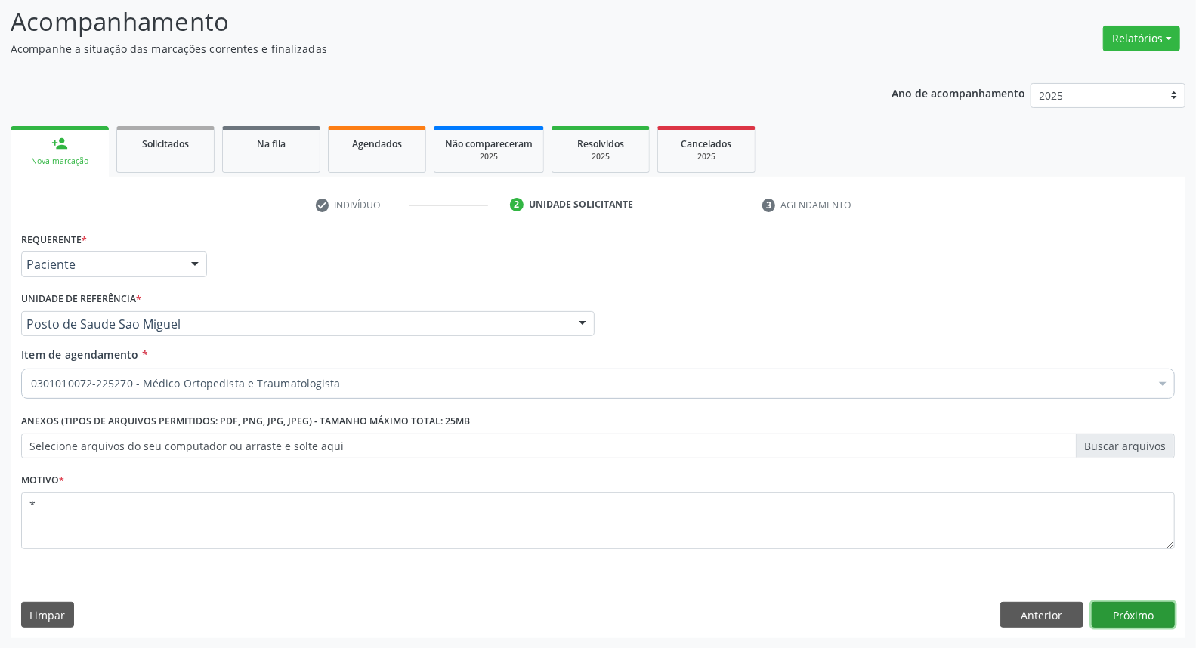
click at [1122, 605] on button "Próximo" at bounding box center [1133, 615] width 83 height 26
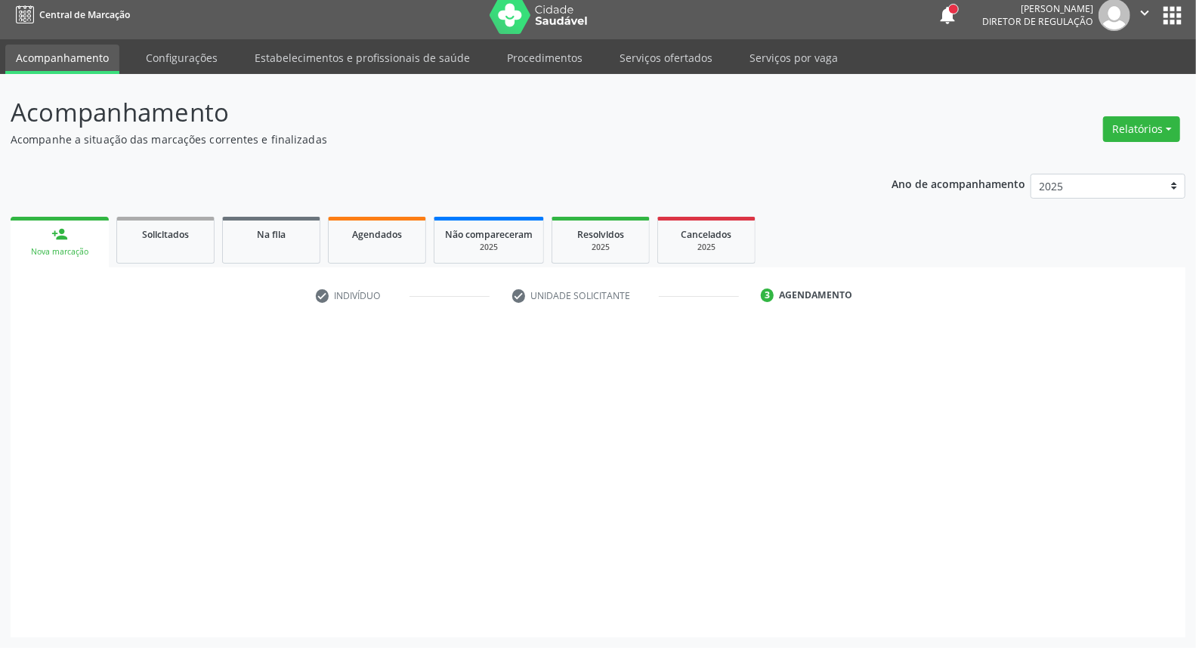
scroll to position [8, 0]
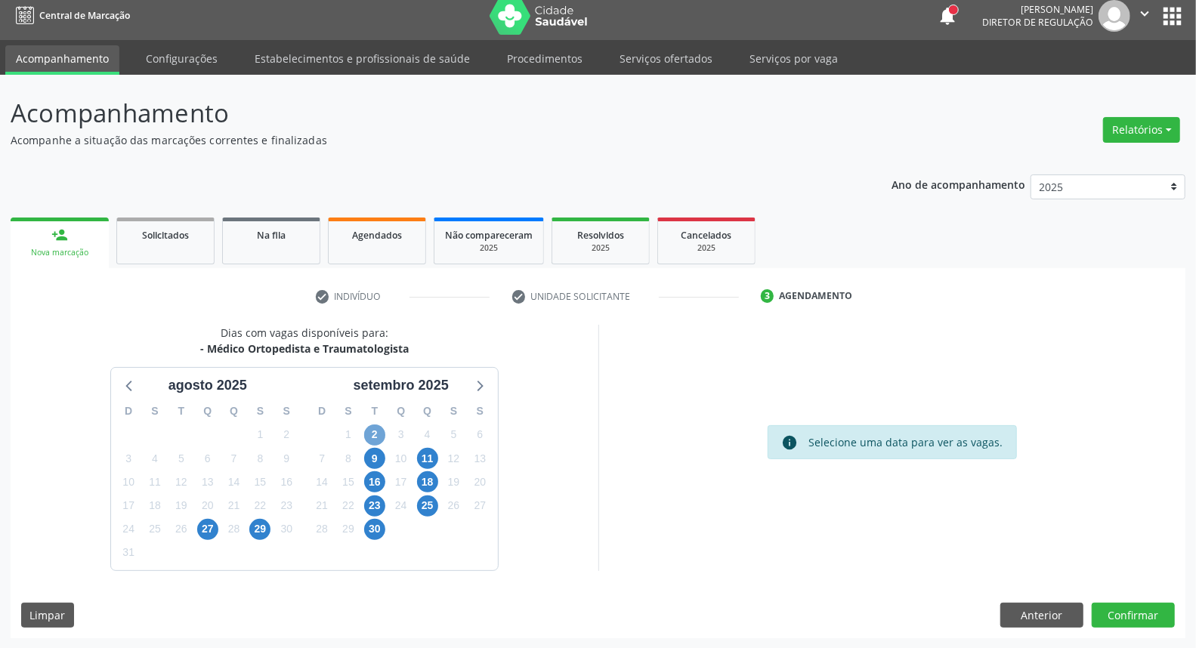
click at [376, 436] on span "2" at bounding box center [374, 435] width 21 height 21
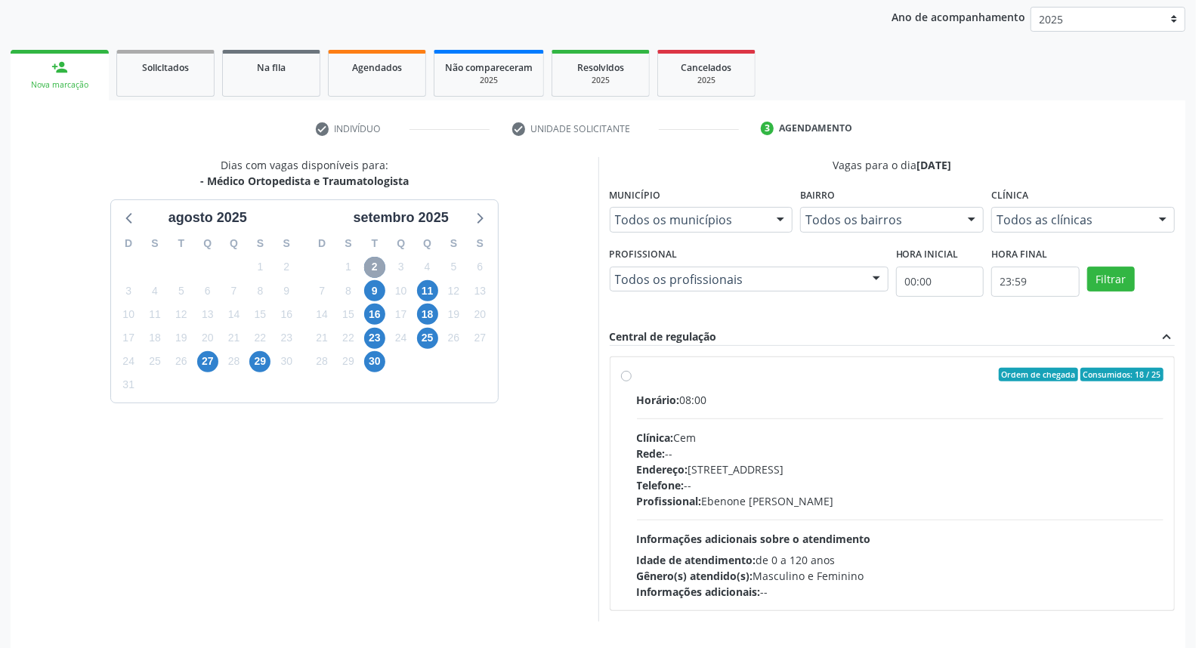
scroll to position [227, 0]
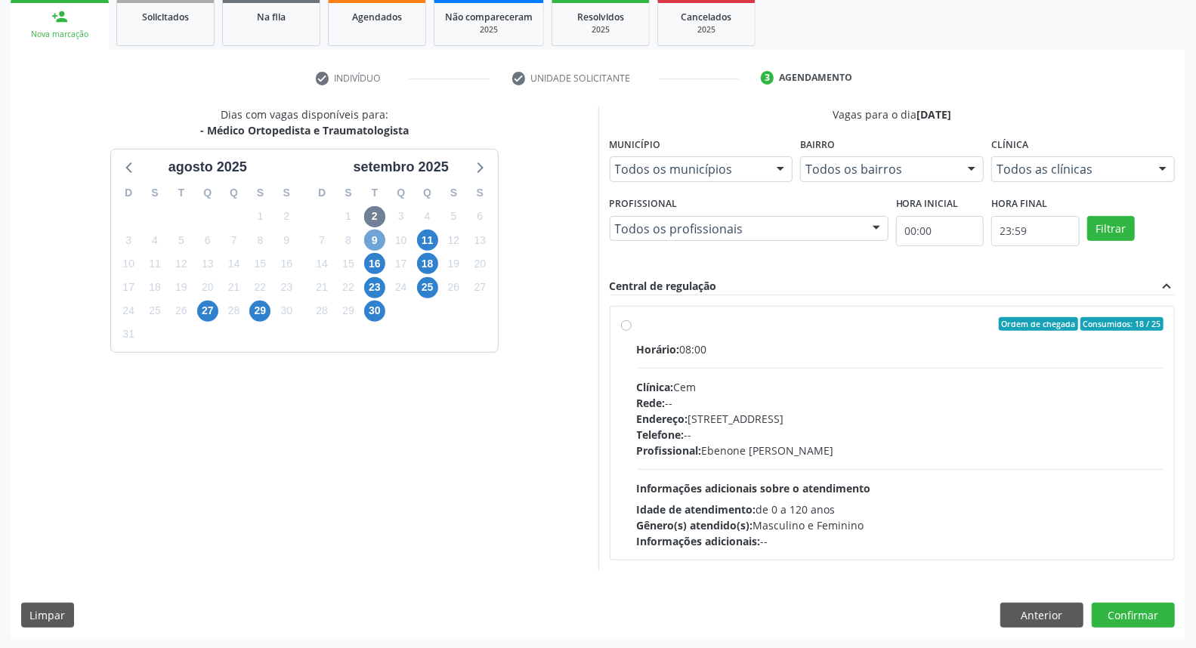
click at [378, 238] on span "9" at bounding box center [374, 240] width 21 height 21
click at [431, 237] on span "11" at bounding box center [427, 240] width 21 height 21
click at [375, 223] on span "2" at bounding box center [374, 216] width 21 height 21
click at [637, 328] on label "Ordem de chegada Consumidos: 18 / 25 Horário: 08:00 Clínica: Cem Rede: -- Ender…" at bounding box center [900, 433] width 527 height 232
click at [630, 328] on input "Ordem de chegada Consumidos: 18 / 25 Horário: 08:00 Clínica: Cem Rede: -- Ender…" at bounding box center [626, 324] width 11 height 14
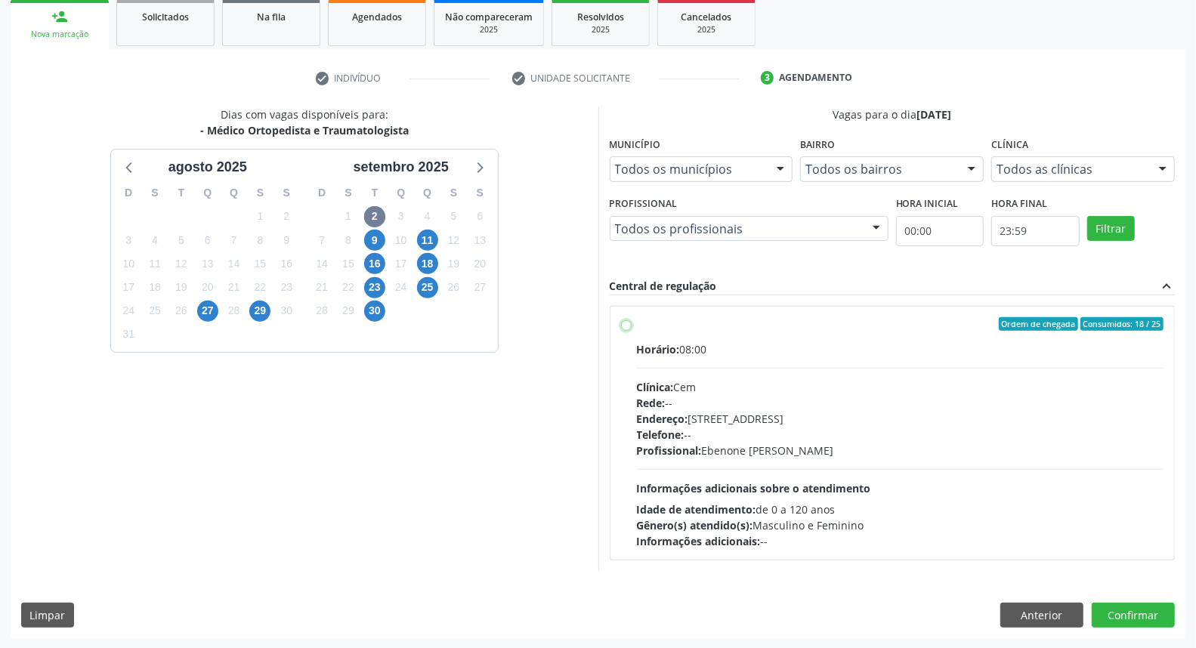
radio input "true"
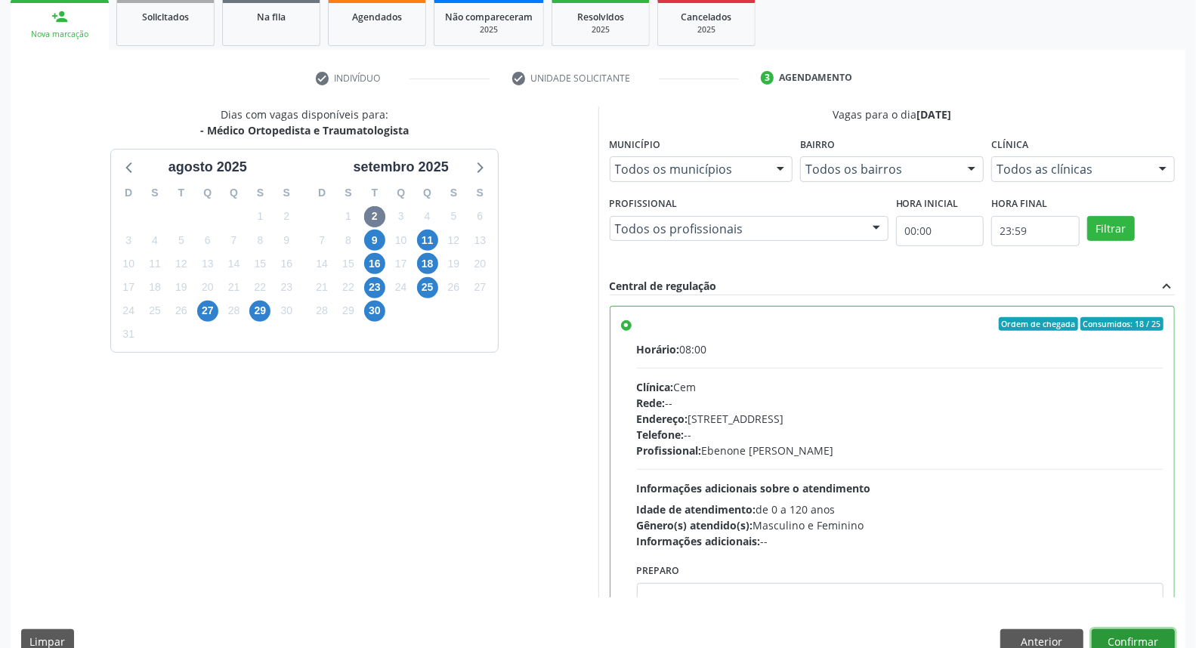
click at [1154, 635] on button "Confirmar" at bounding box center [1133, 642] width 83 height 26
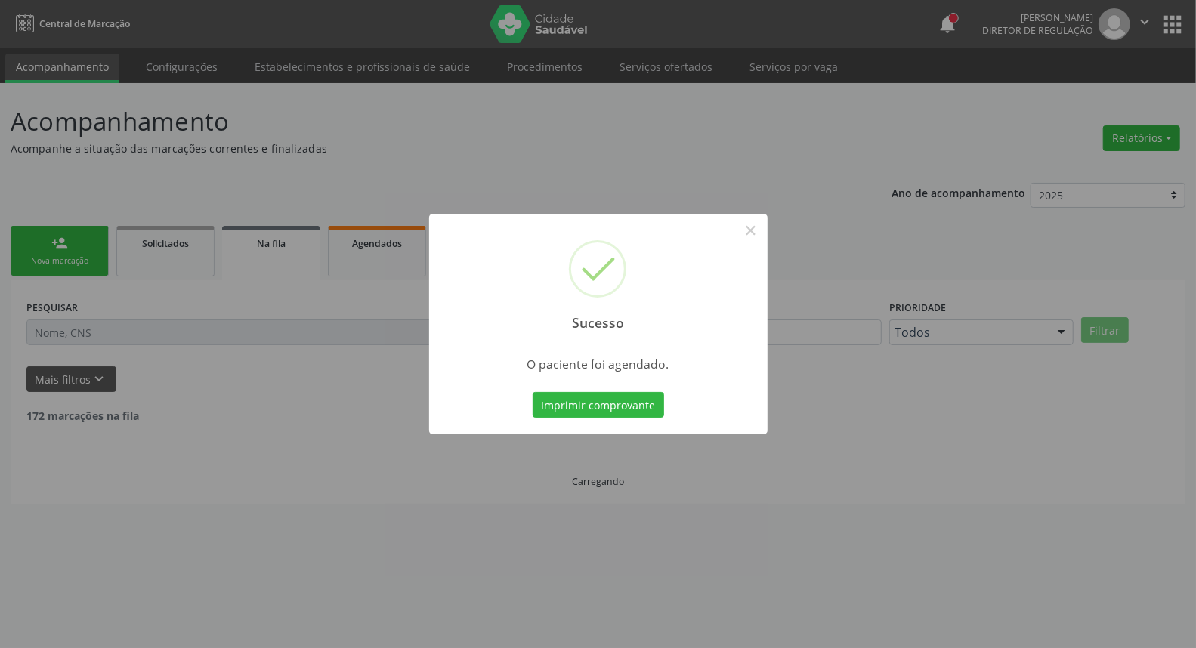
scroll to position [0, 0]
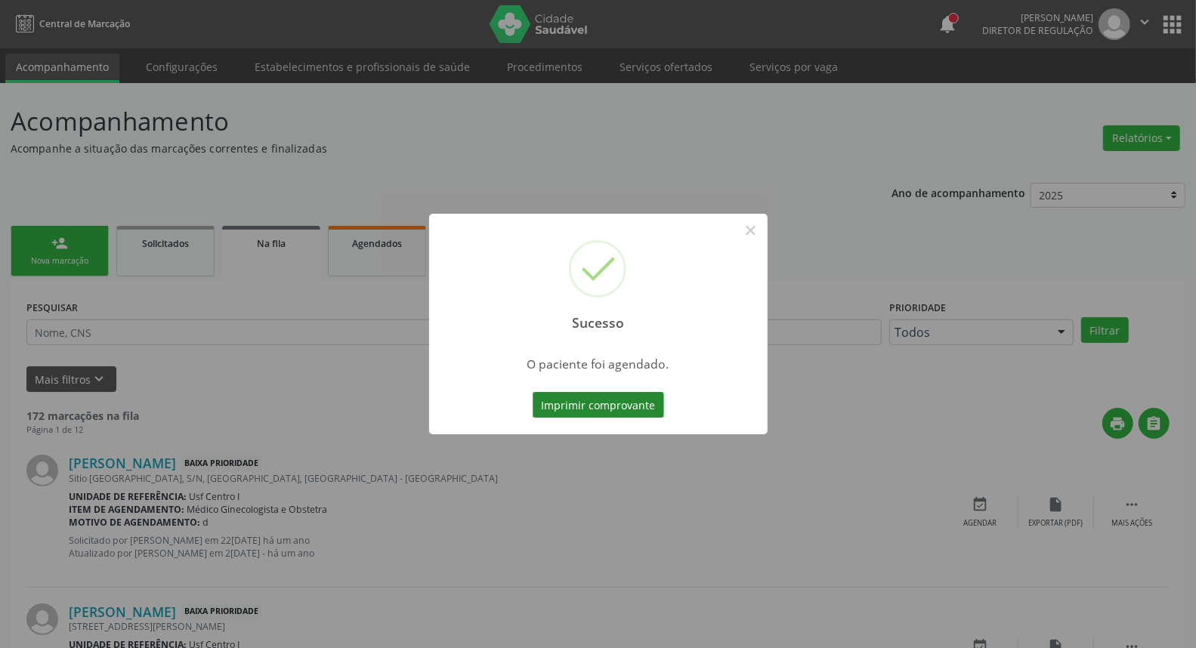
click at [617, 403] on button "Imprimir comprovante" at bounding box center [598, 405] width 131 height 26
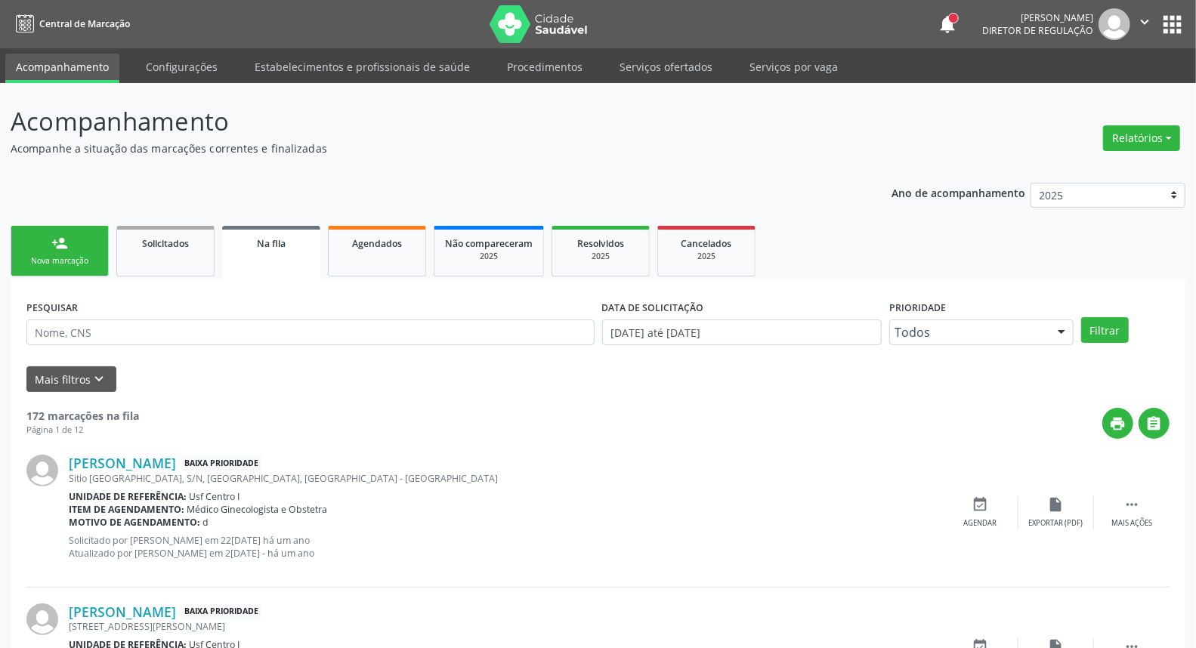
click at [79, 240] on link "person_add Nova marcação" at bounding box center [60, 251] width 98 height 51
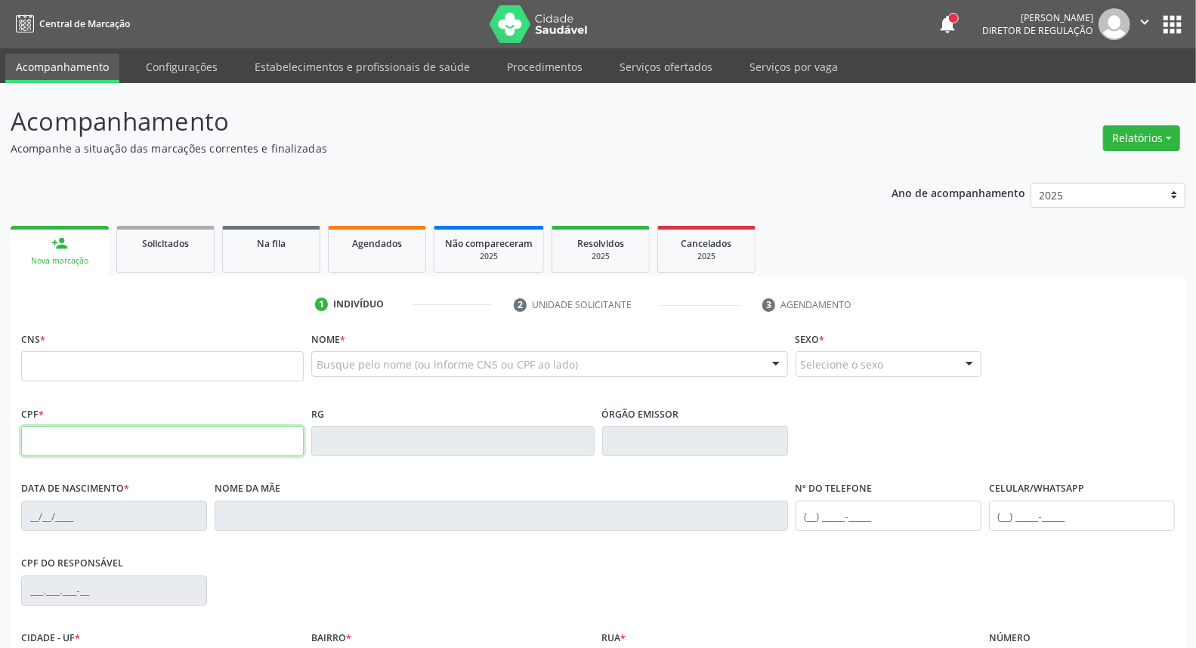
click at [119, 442] on input "text" at bounding box center [162, 441] width 283 height 30
click at [160, 438] on input "068.199.857-9" at bounding box center [162, 441] width 283 height 30
type input "068.199.854-79"
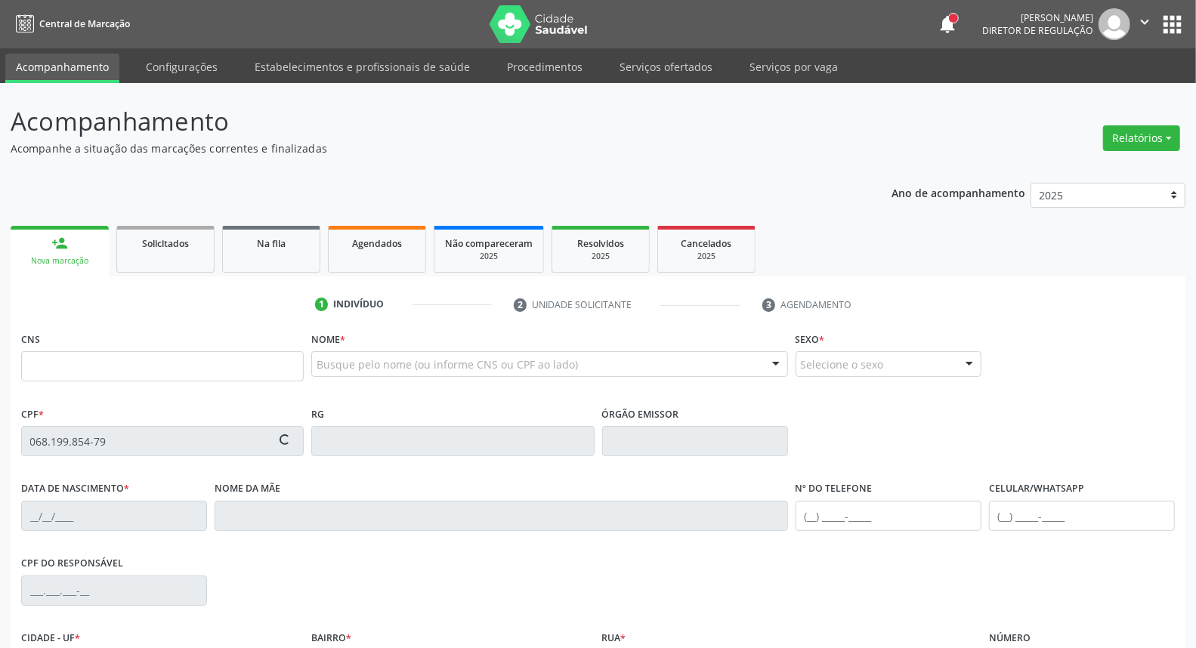
type input "162 0318 4293 0008"
type input "13/07/1989"
type input "Bernadina Doralice Franca"
type input "(87) 99602-8316"
type input "021.872.874-32"
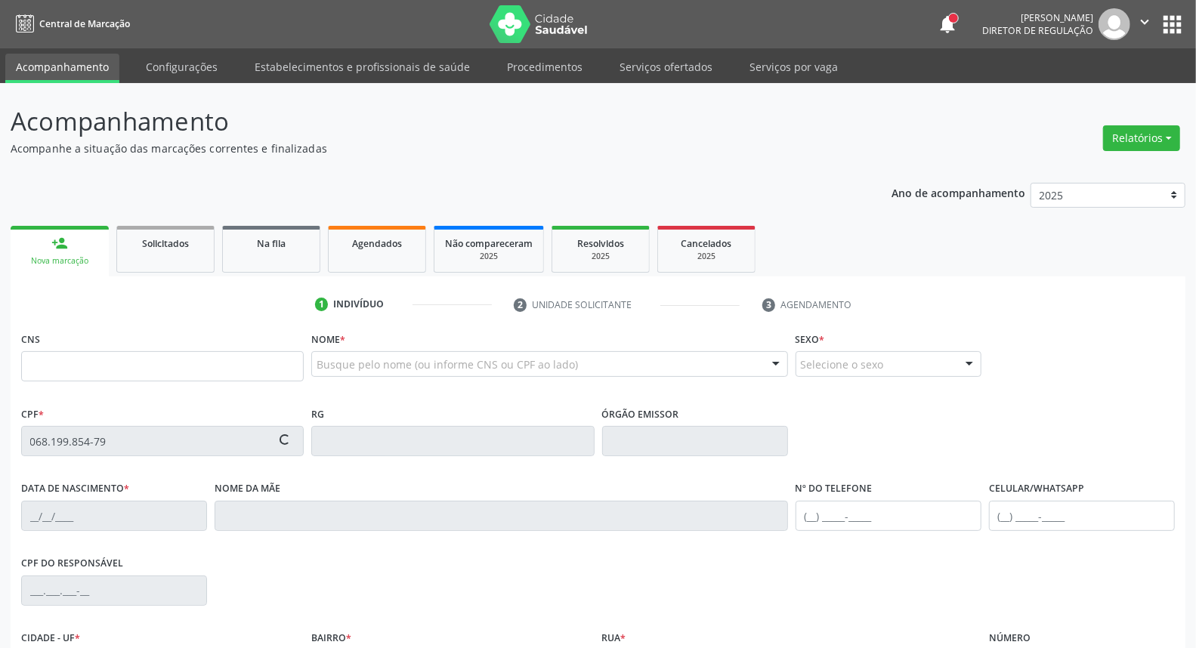
type input "1426"
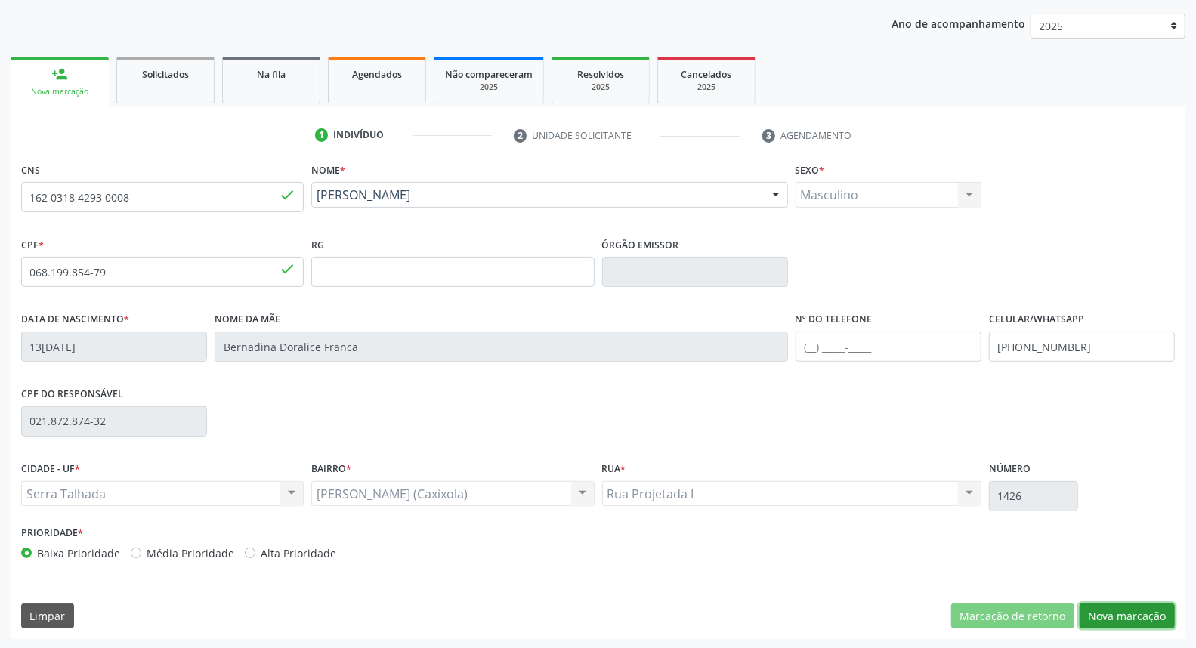
click at [1107, 614] on button "Nova marcação" at bounding box center [1127, 617] width 95 height 26
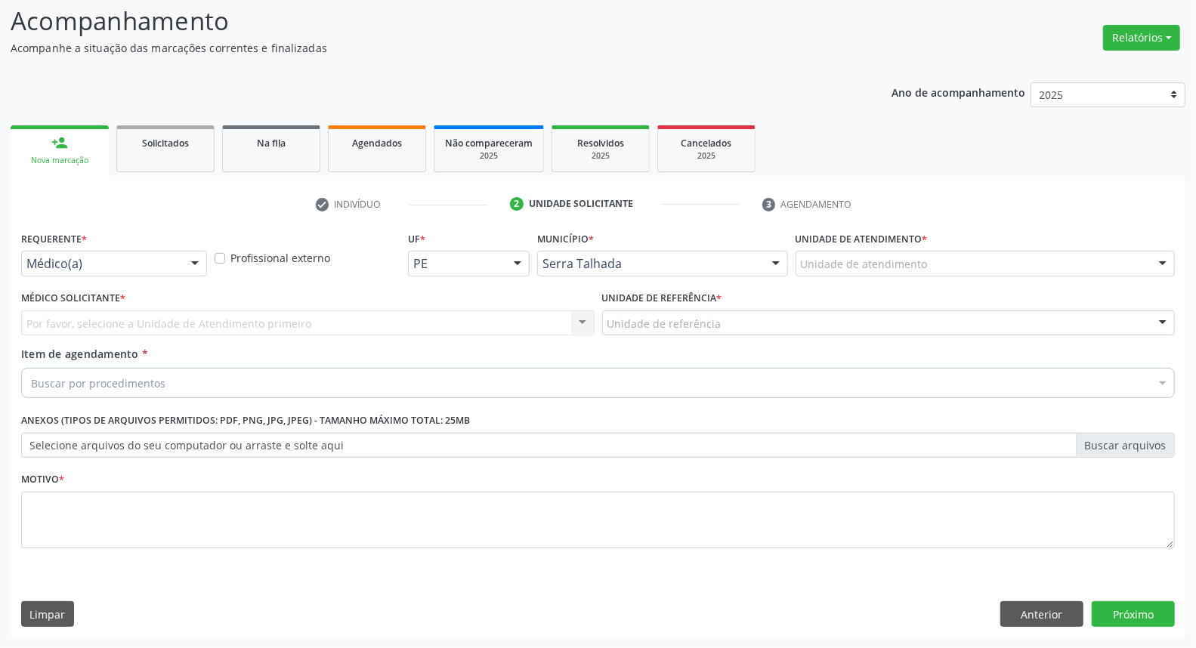
scroll to position [100, 0]
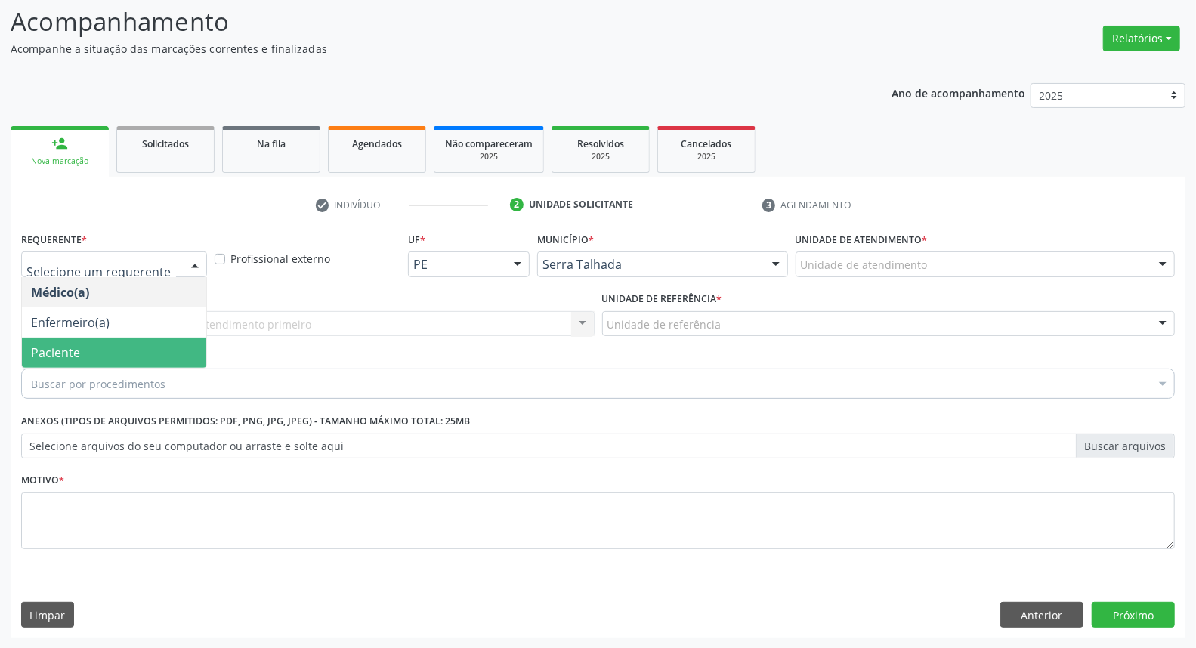
drag, startPoint x: 79, startPoint y: 352, endPoint x: 99, endPoint y: 333, distance: 27.3
click at [80, 350] on span "Paciente" at bounding box center [114, 353] width 184 height 30
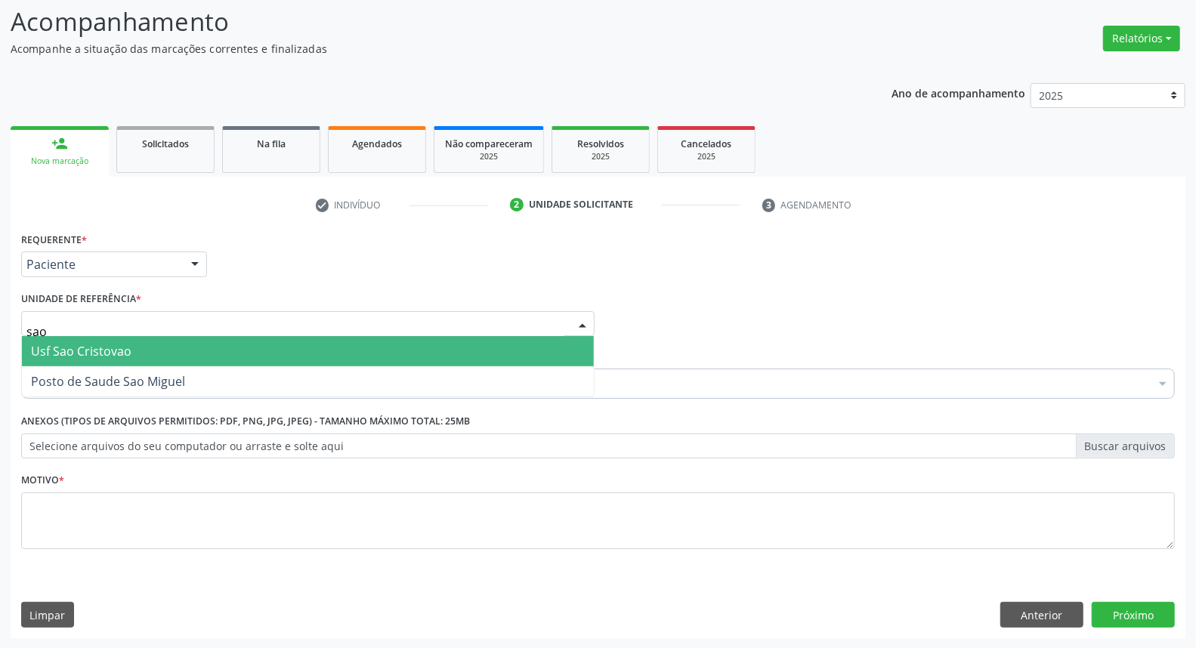
type input "sao m"
click at [108, 346] on span "Posto de Saude Sao Miguel" at bounding box center [108, 351] width 154 height 17
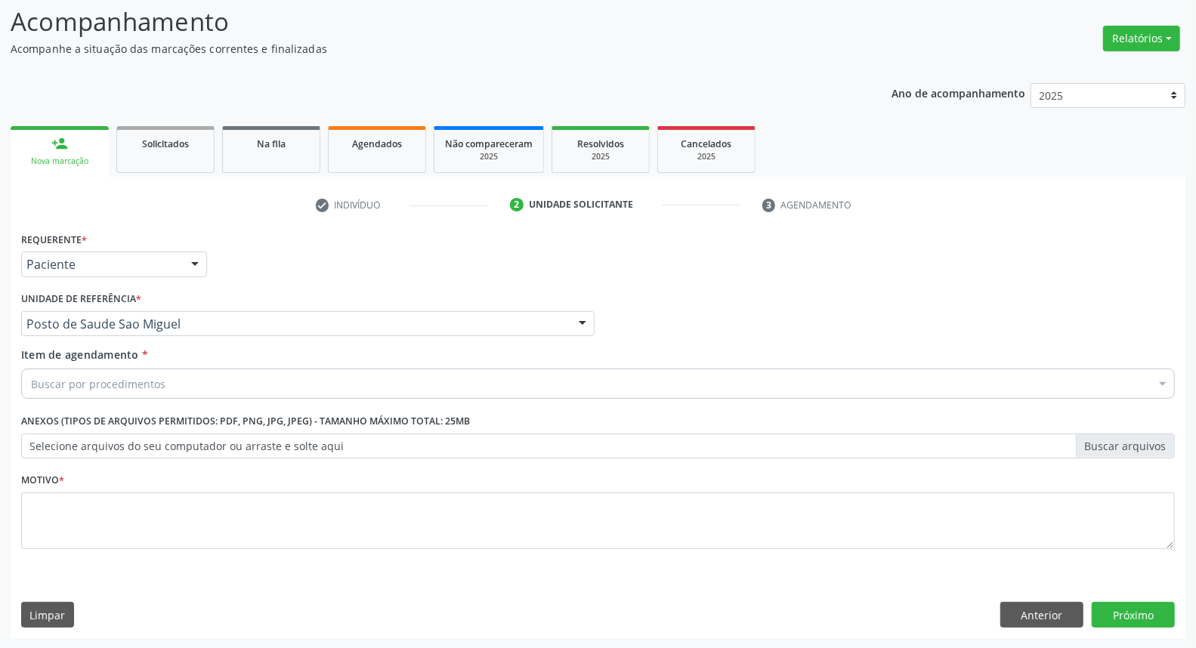
drag, startPoint x: 115, startPoint y: 382, endPoint x: 122, endPoint y: 388, distance: 9.6
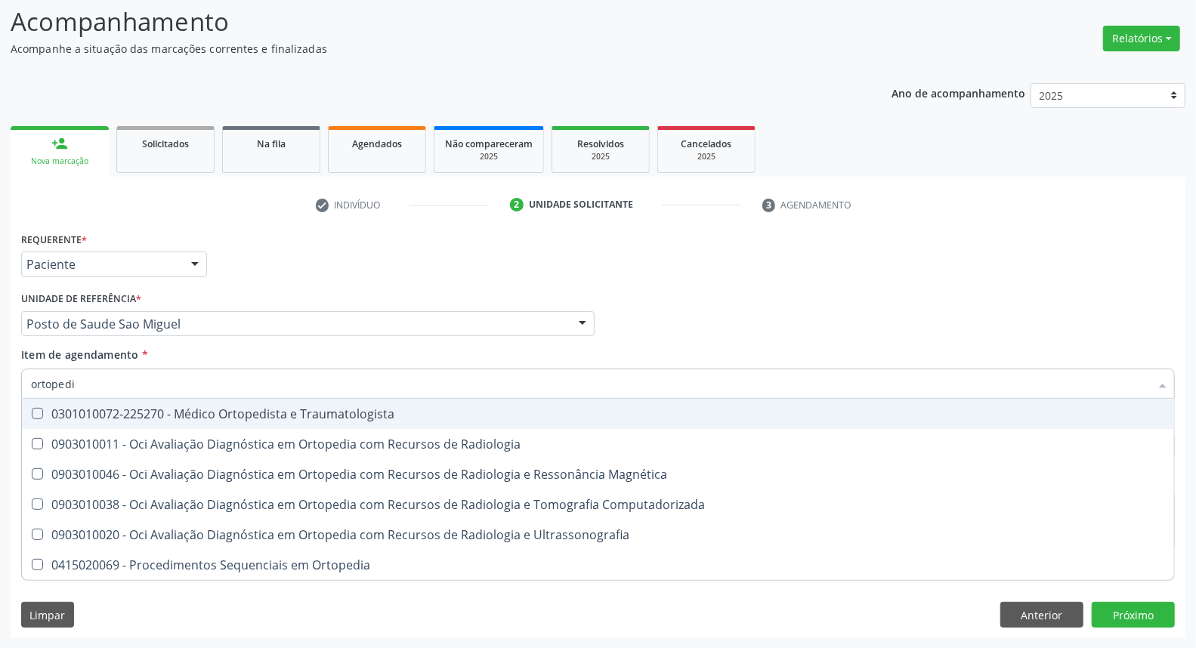
type input "ortopedis"
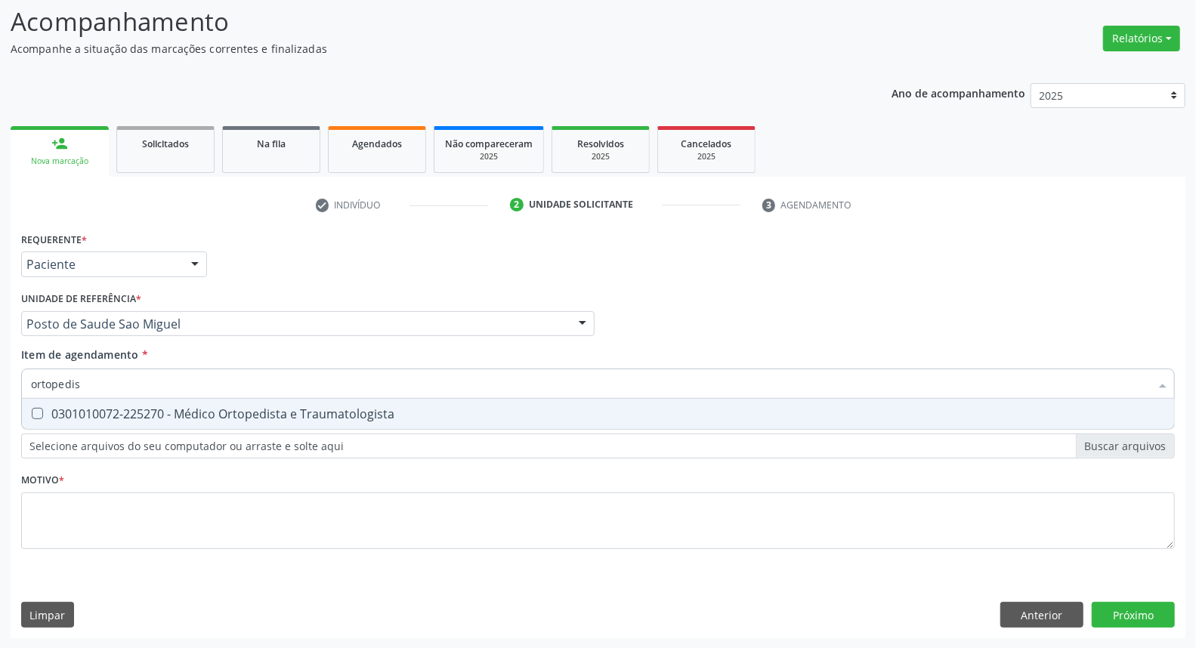
click at [132, 416] on div "0301010072-225270 - Médico Ortopedista e Traumatologista" at bounding box center [598, 414] width 1134 height 12
checkbox Traumatologista "true"
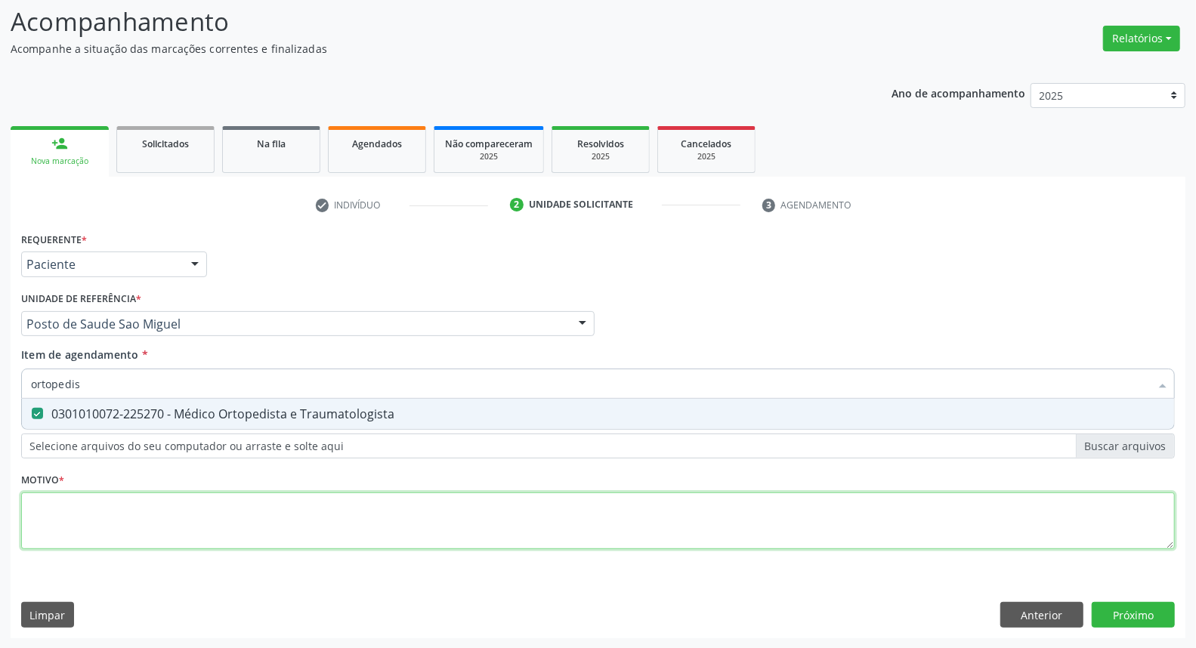
click at [122, 527] on div "Requerente * Paciente Médico(a) Enfermeiro(a) Paciente Nenhum resultado encontr…" at bounding box center [598, 399] width 1154 height 342
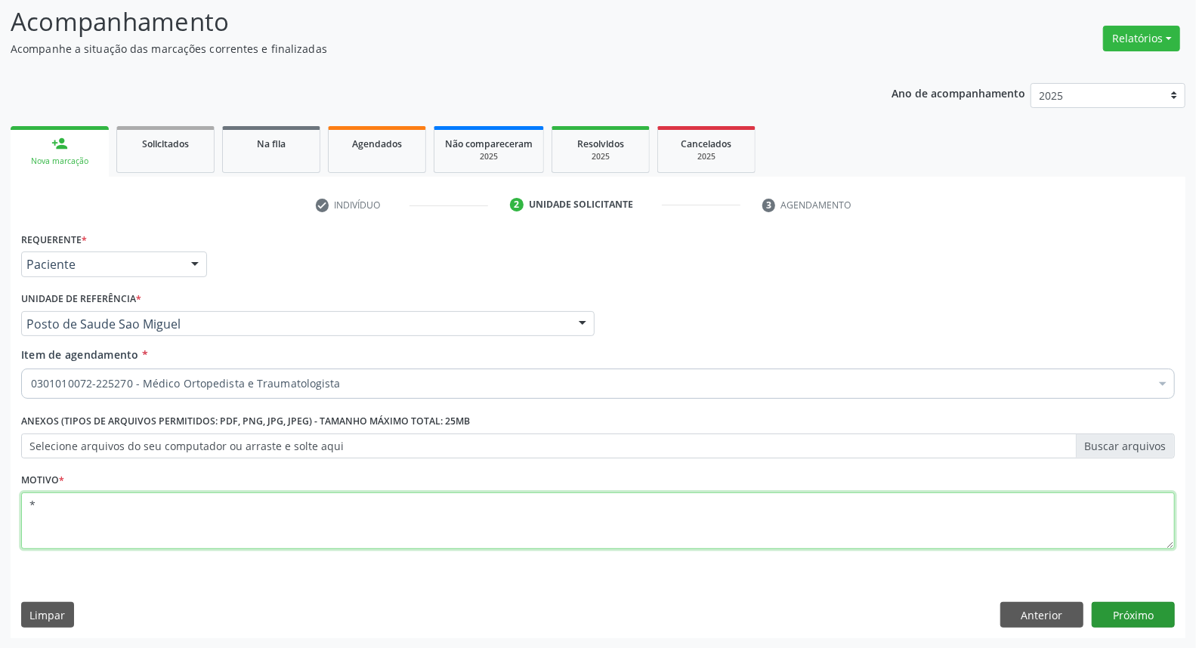
type textarea "*"
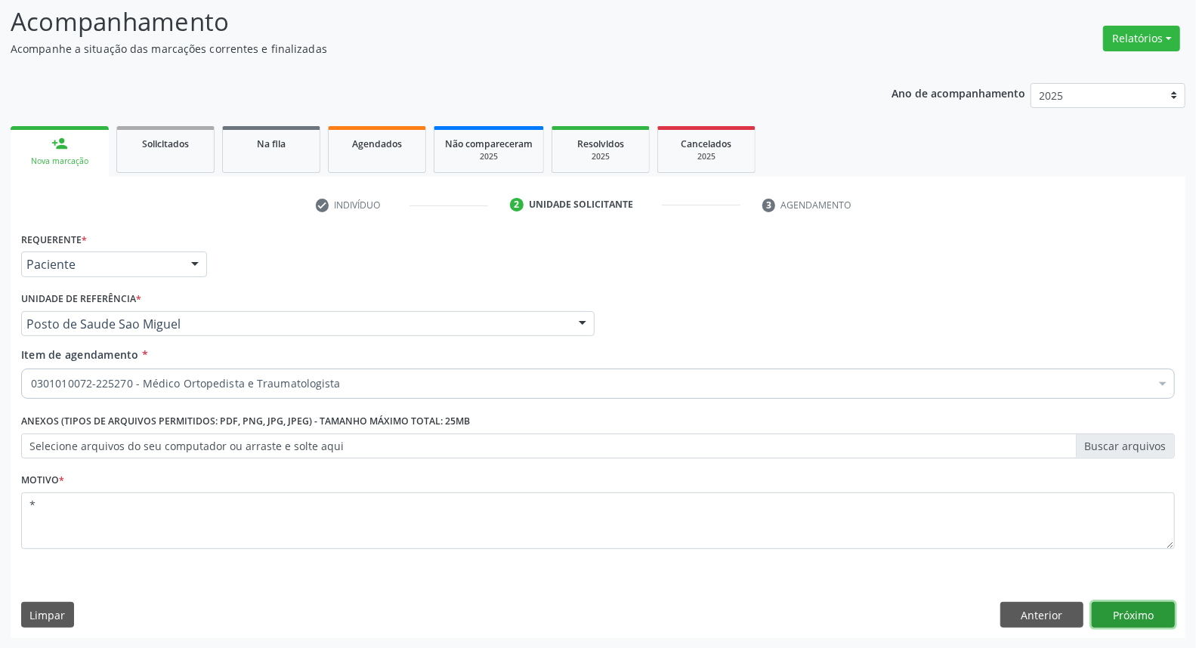
click at [1165, 617] on button "Próximo" at bounding box center [1133, 615] width 83 height 26
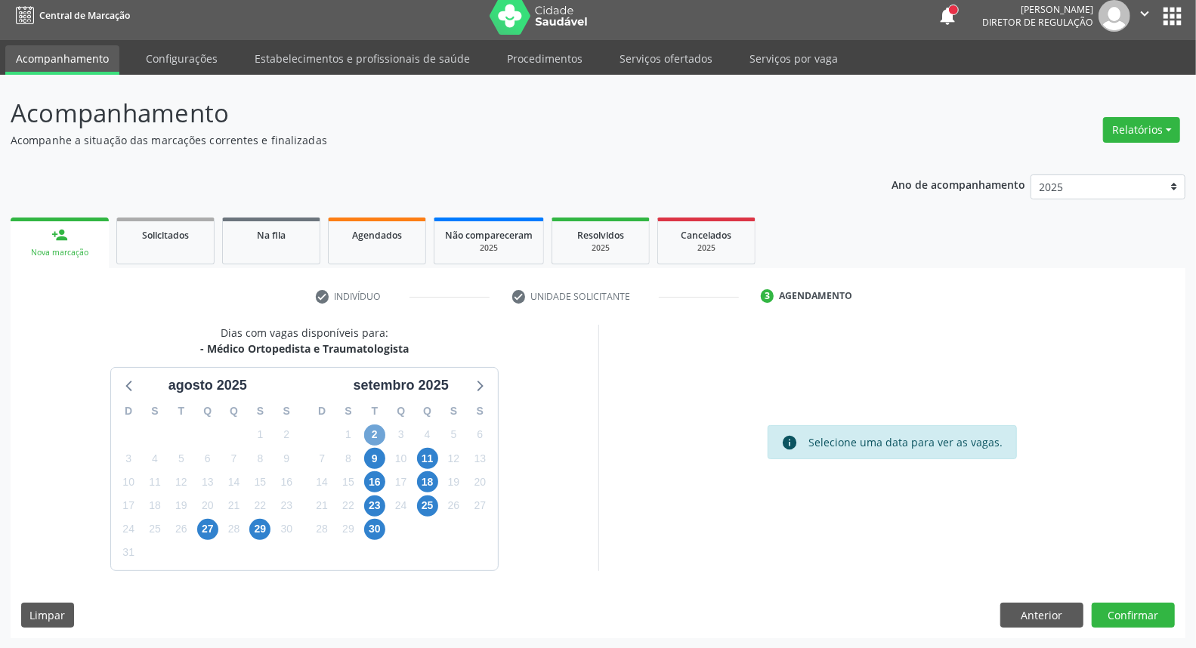
click at [373, 435] on span "2" at bounding box center [374, 435] width 21 height 21
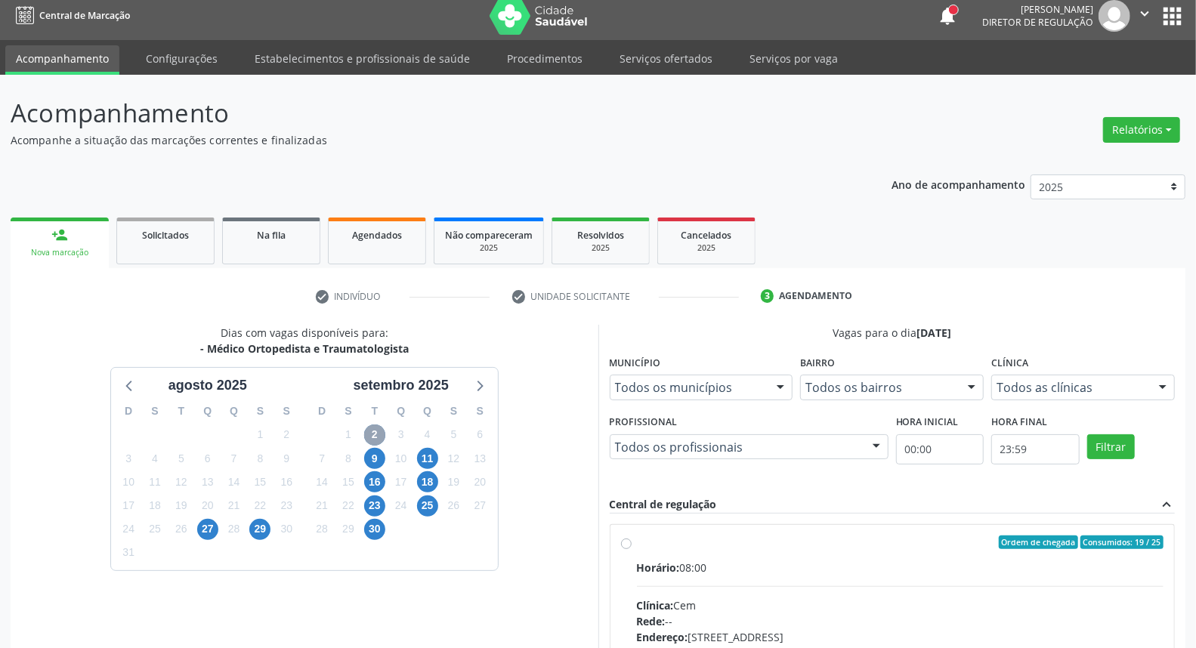
scroll to position [176, 0]
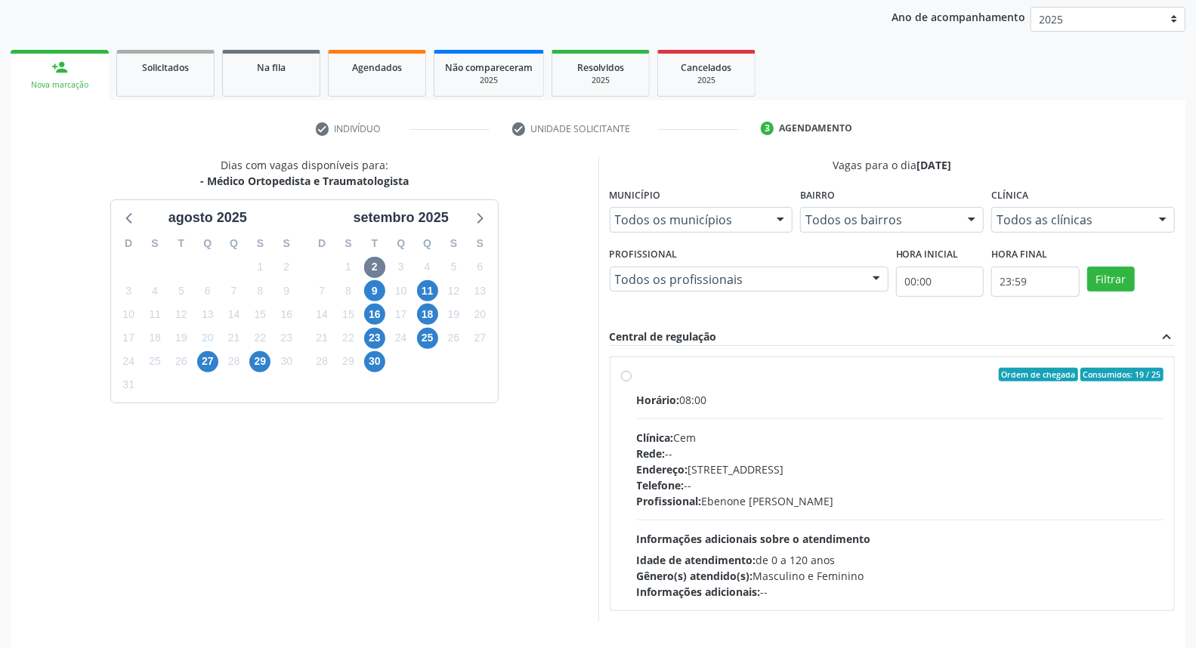
click at [758, 384] on label "Ordem de chegada Consumidos: 19 / 25 Horário: 08:00 Clínica: Cem Rede: -- Ender…" at bounding box center [900, 484] width 527 height 232
click at [632, 382] on input "Ordem de chegada Consumidos: 19 / 25 Horário: 08:00 Clínica: Cem Rede: -- Ender…" at bounding box center [626, 375] width 11 height 14
radio input "true"
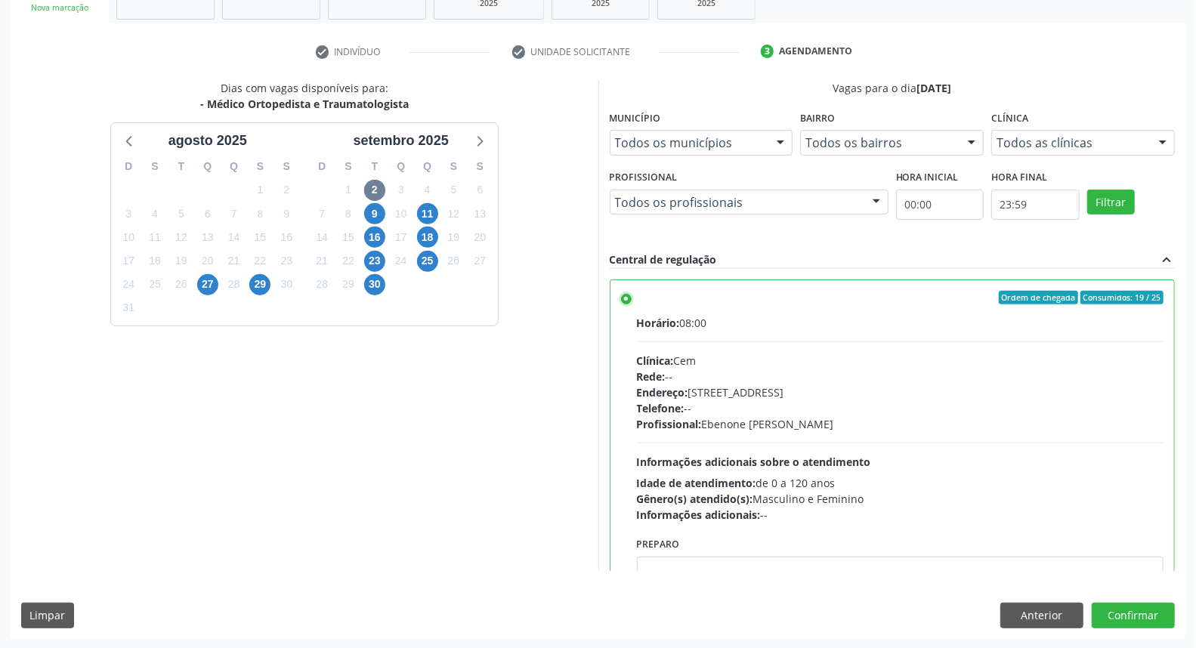
scroll to position [74, 0]
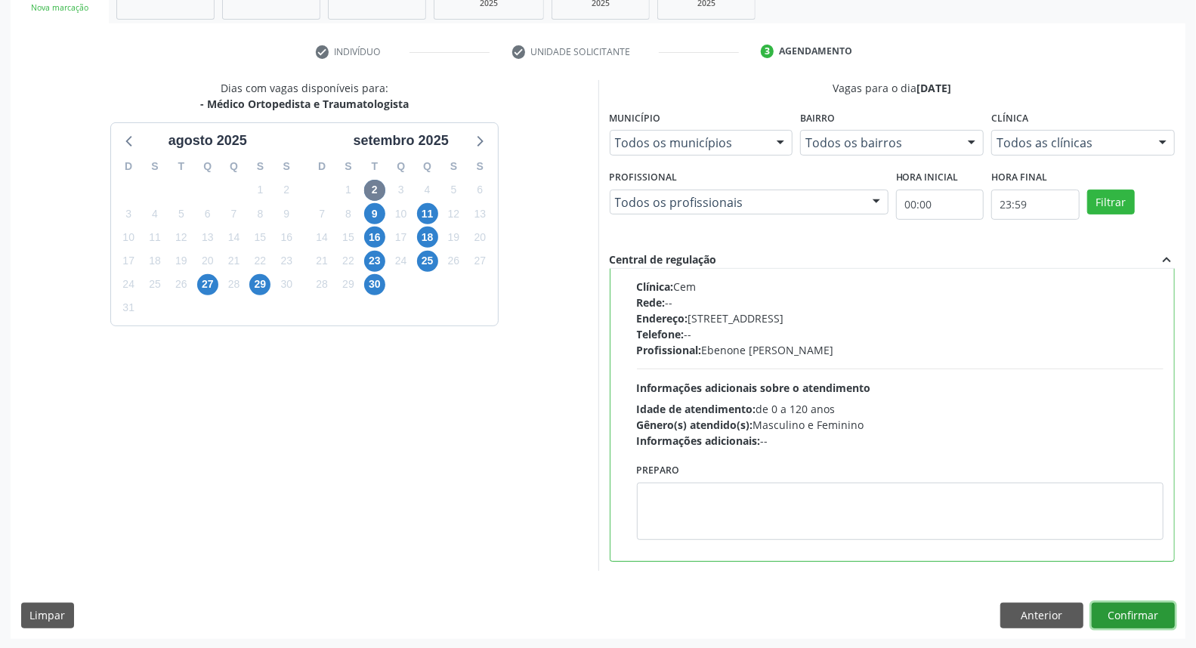
click at [1156, 620] on button "Confirmar" at bounding box center [1133, 616] width 83 height 26
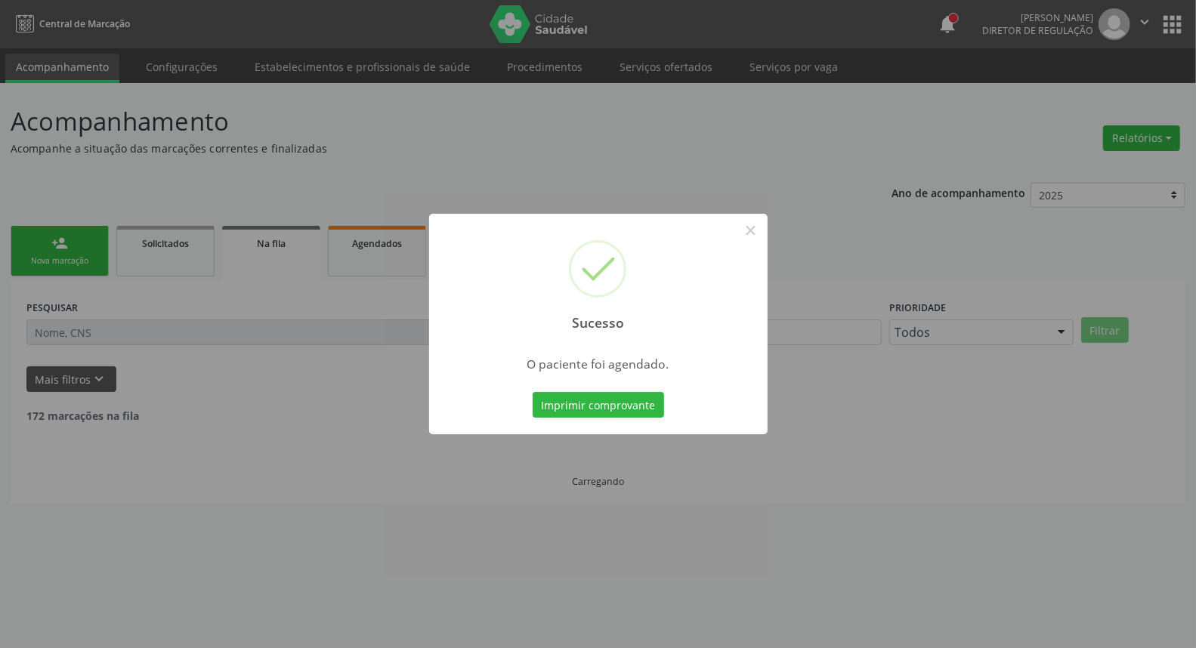
scroll to position [0, 0]
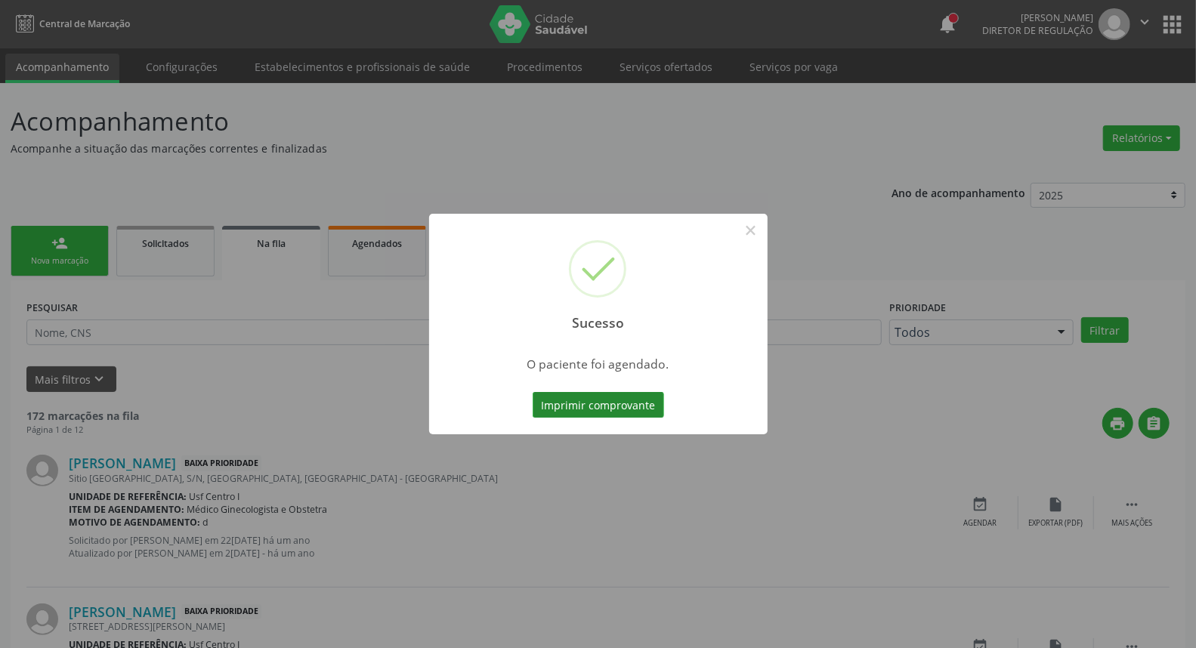
click at [609, 410] on button "Imprimir comprovante" at bounding box center [598, 405] width 131 height 26
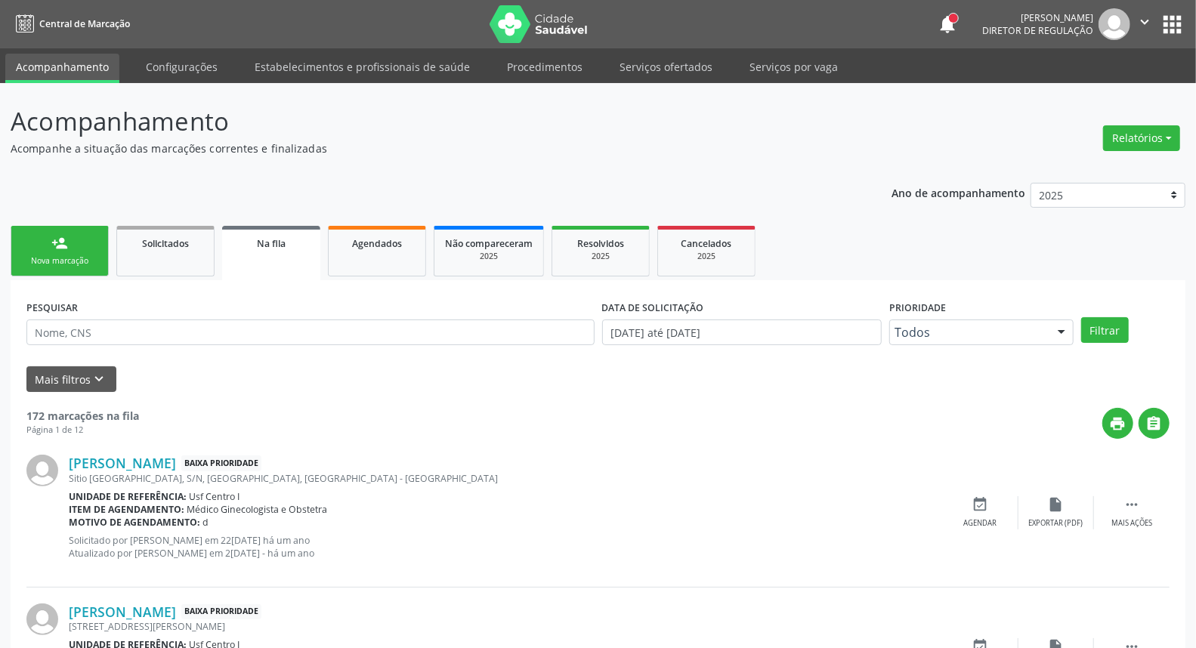
click at [51, 252] on link "person_add Nova marcação" at bounding box center [60, 251] width 98 height 51
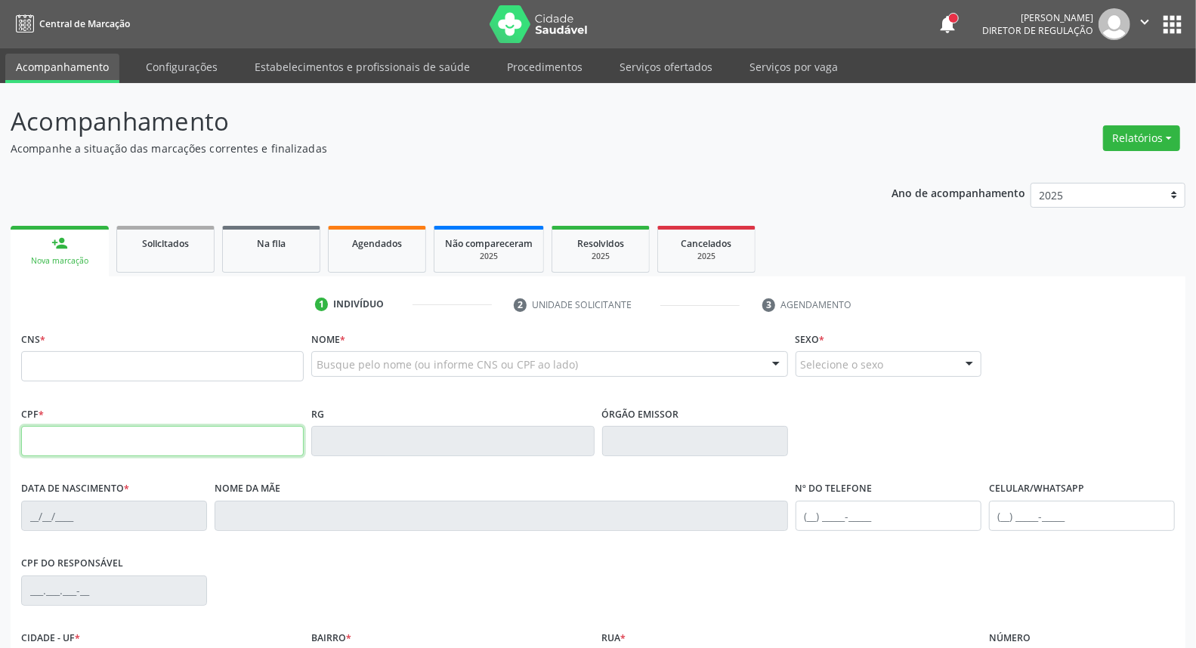
click at [110, 431] on input "text" at bounding box center [162, 441] width 283 height 30
type input "000.264.284-07"
type input "898 0042 3529 6827"
type input "[DATE]"
type input "[PERSON_NAME]"
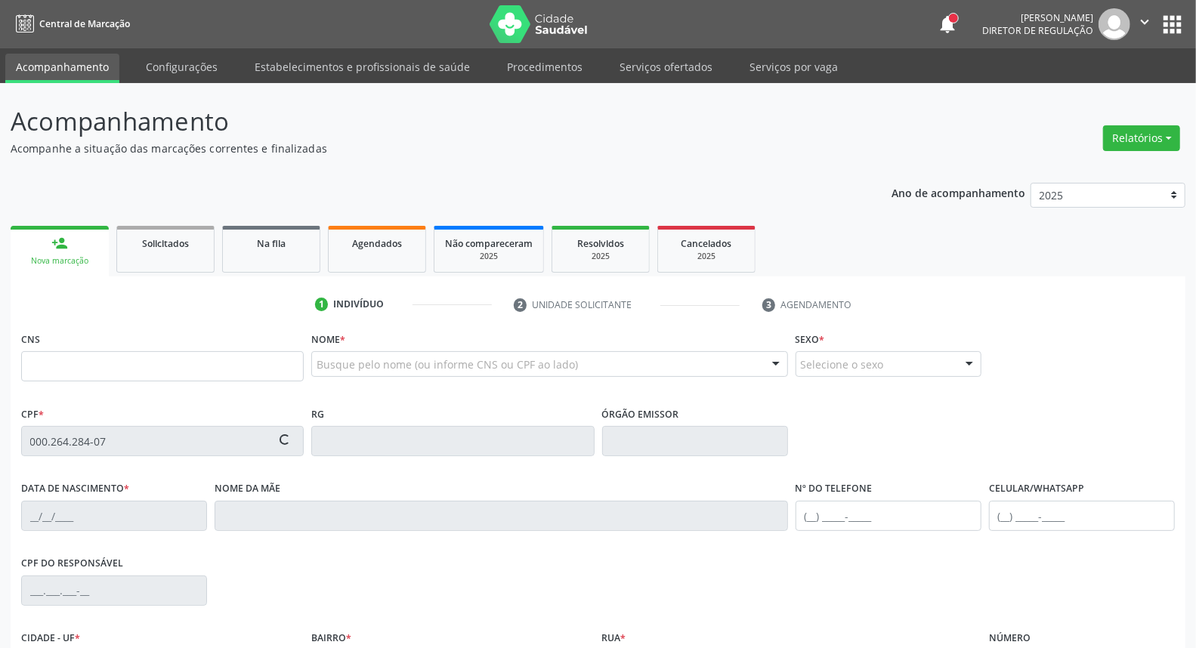
type input "[PHONE_NUMBER]"
type input "S/N"
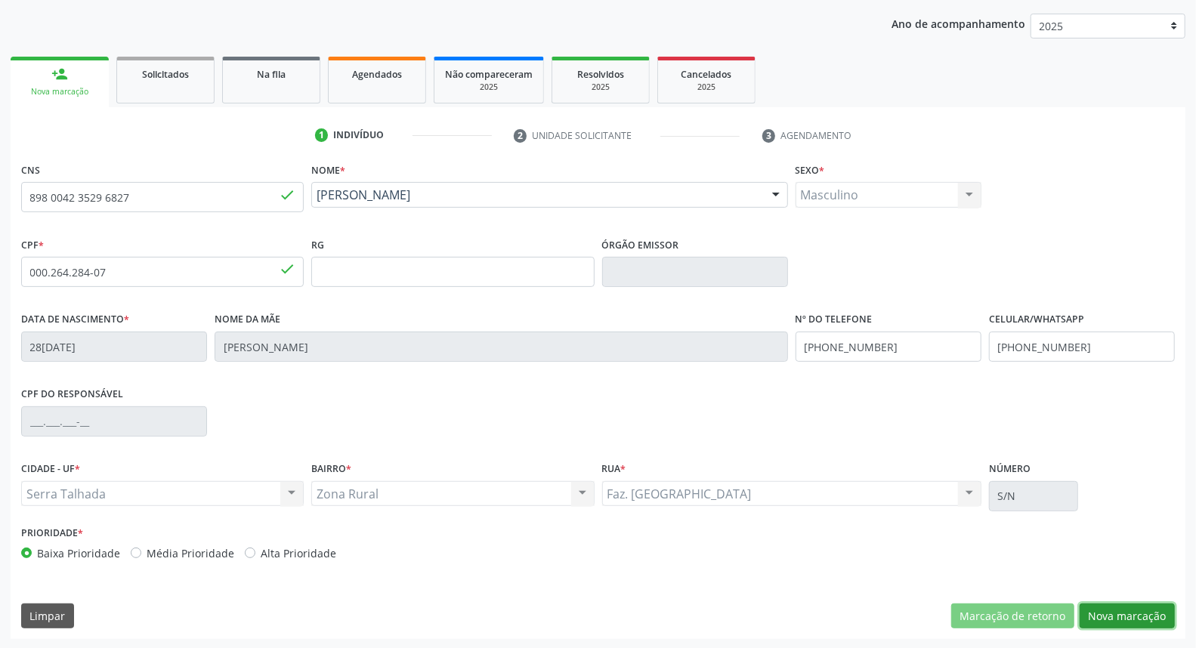
click at [1139, 614] on button "Nova marcação" at bounding box center [1127, 617] width 95 height 26
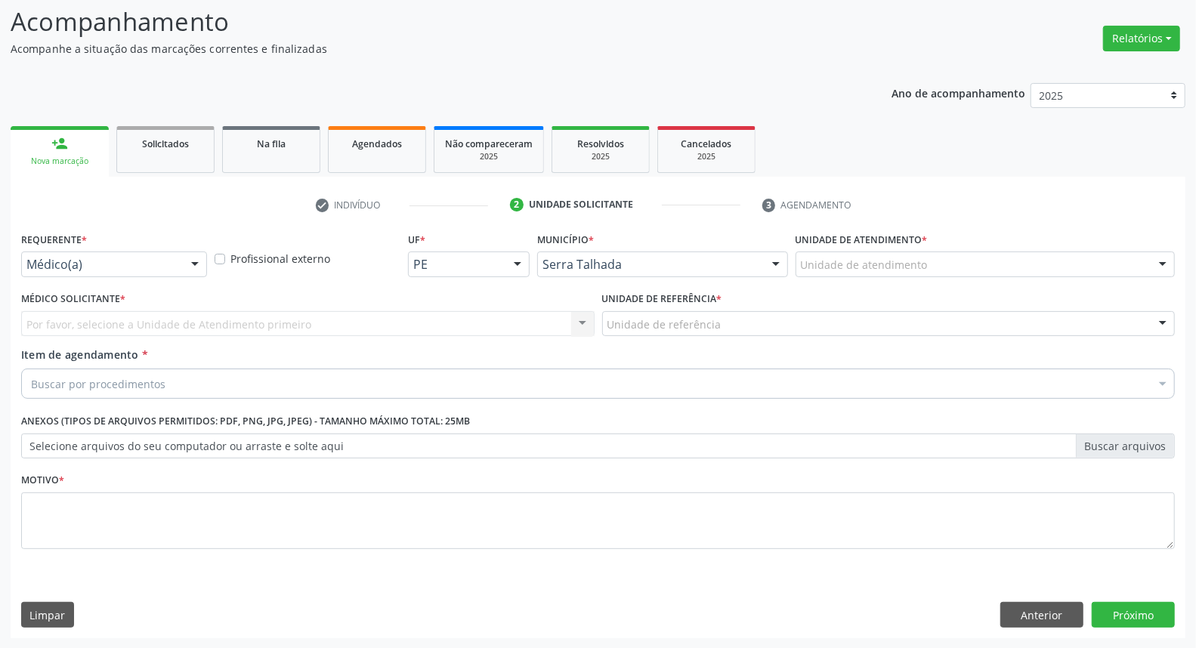
click at [51, 272] on div "Médico(a)" at bounding box center [114, 265] width 186 height 26
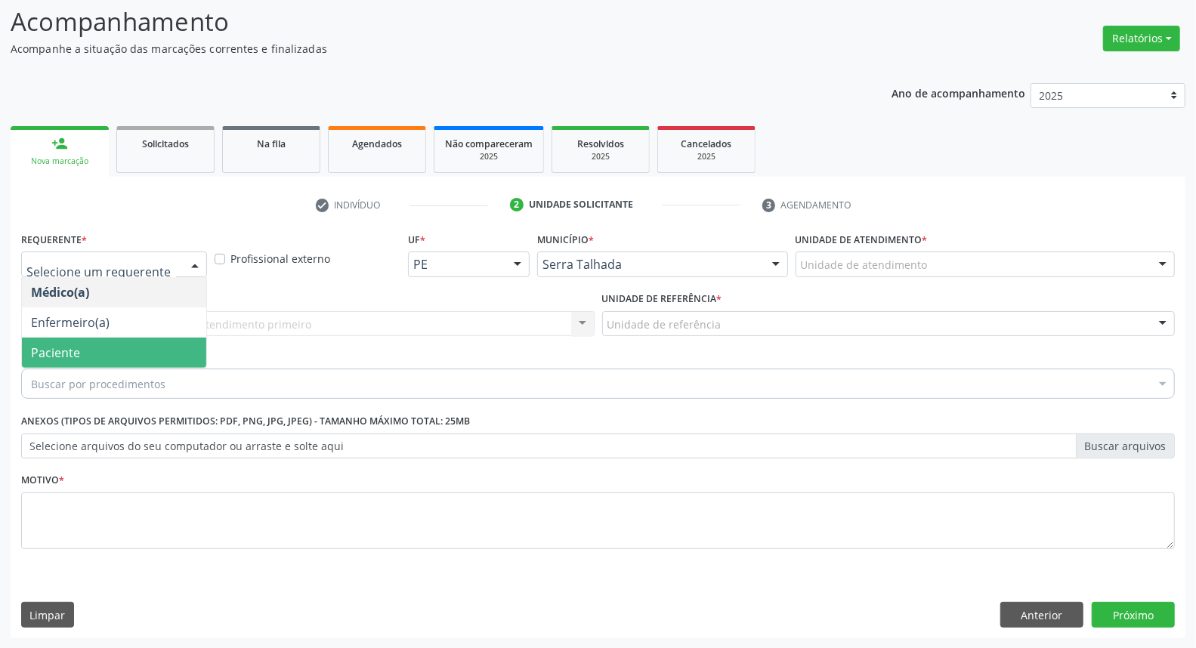
click at [46, 353] on span "Paciente" at bounding box center [55, 353] width 49 height 17
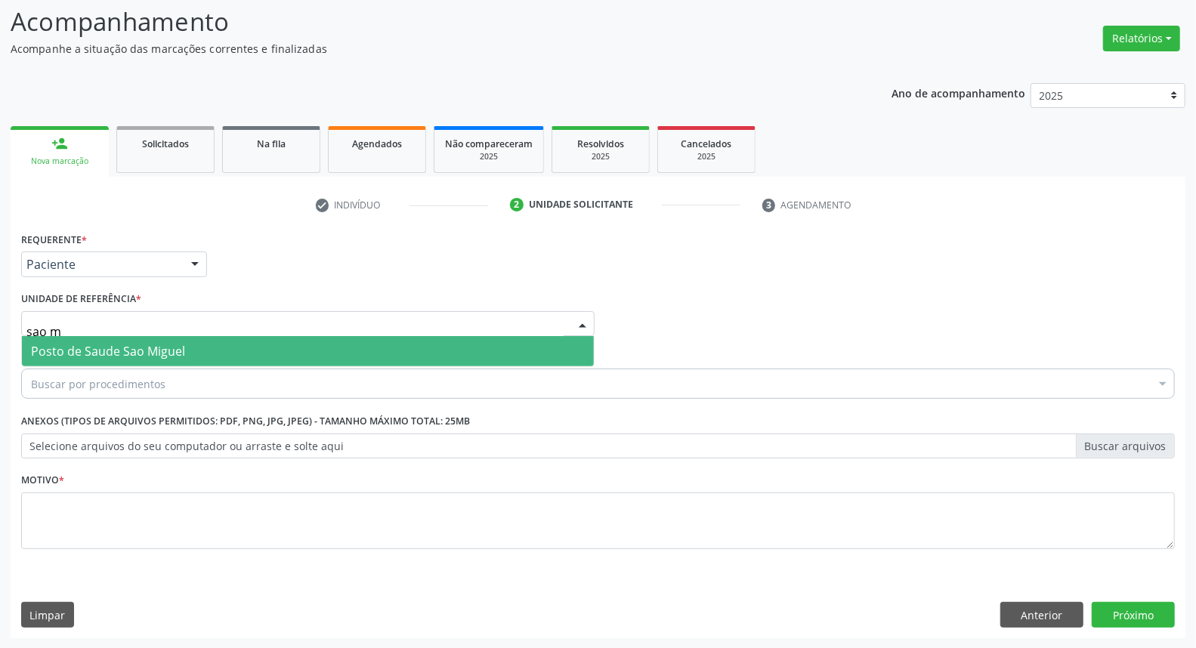
type input "sao mi"
click at [132, 345] on span "Posto de Saude Sao Miguel" at bounding box center [108, 351] width 154 height 17
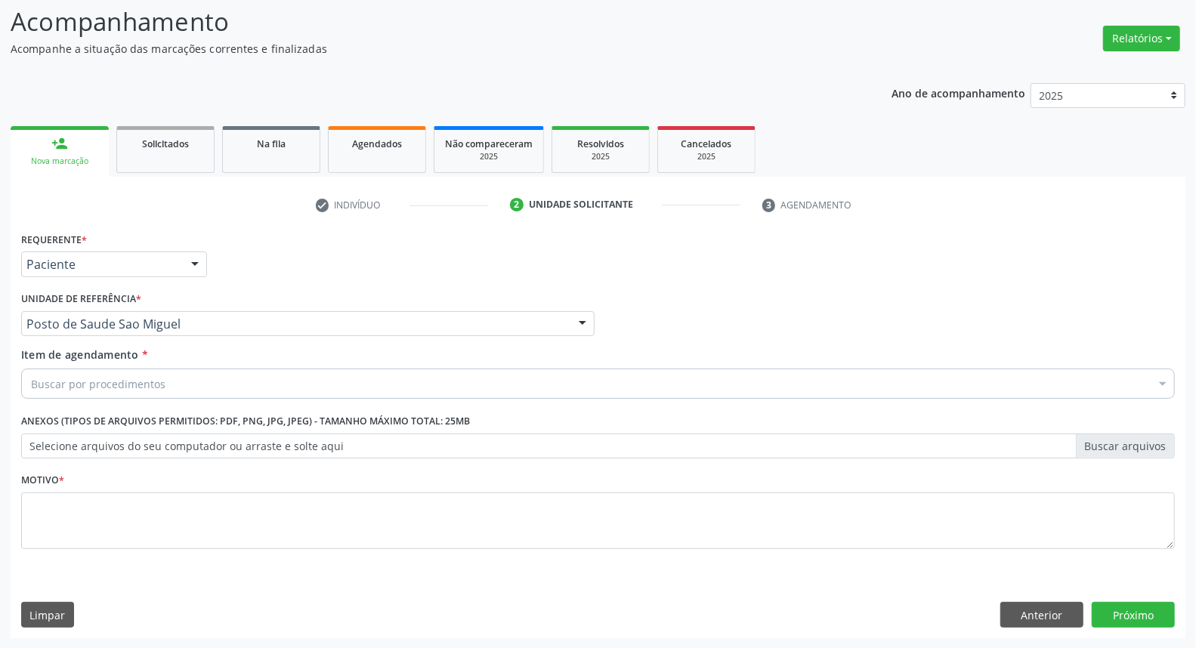
click at [139, 373] on div "Buscar por procedimentos" at bounding box center [598, 384] width 1154 height 30
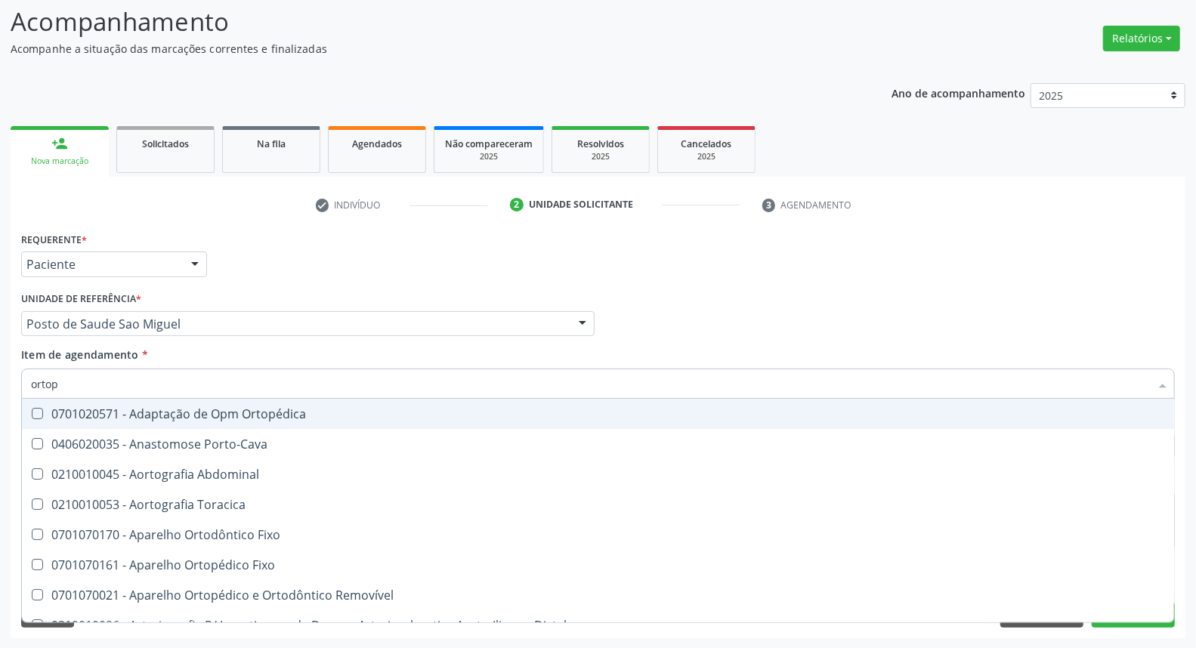
type input "ortope"
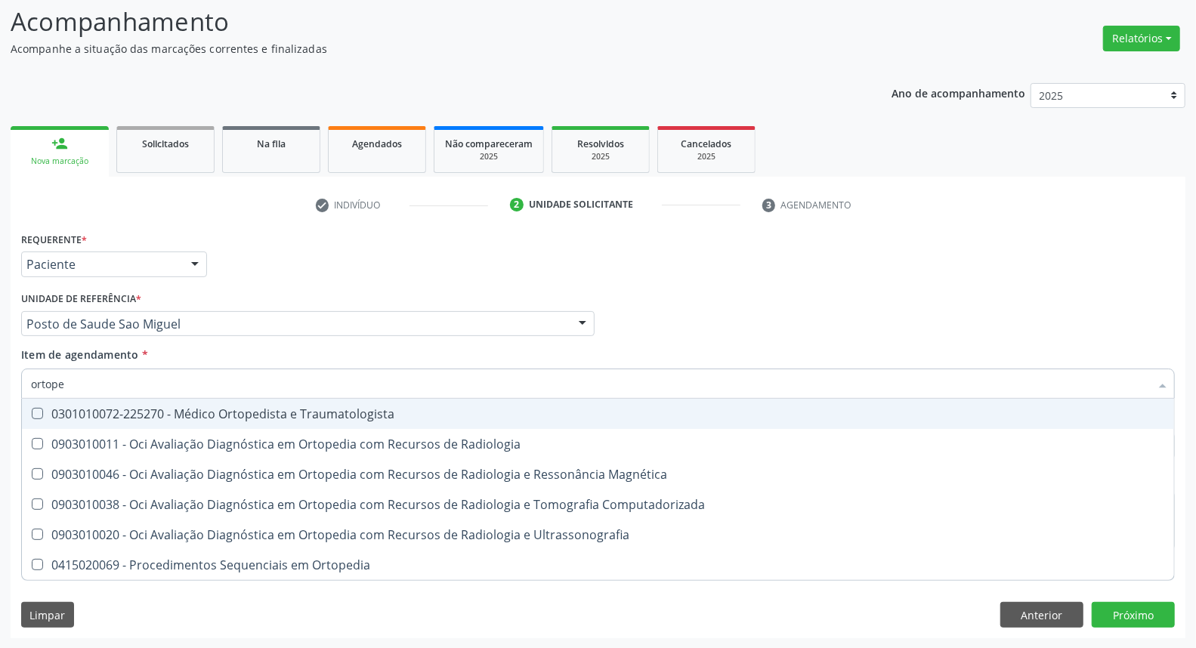
click at [144, 408] on div "0301010072-225270 - Médico Ortopedista e Traumatologista" at bounding box center [598, 414] width 1134 height 12
checkbox Traumatologista "true"
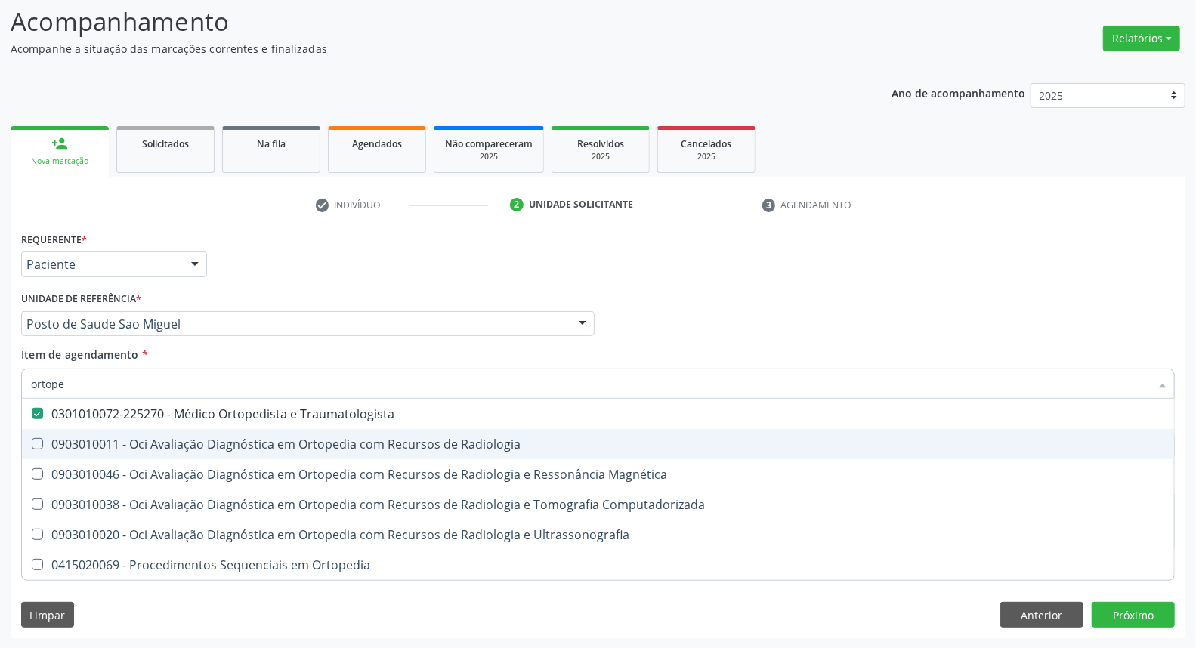
drag, startPoint x: 502, startPoint y: 284, endPoint x: 133, endPoint y: 579, distance: 472.0
click at [496, 289] on div "Requerente * Paciente Médico(a) Enfermeiro(a) Paciente Nenhum resultado encontr…" at bounding box center [598, 399] width 1154 height 342
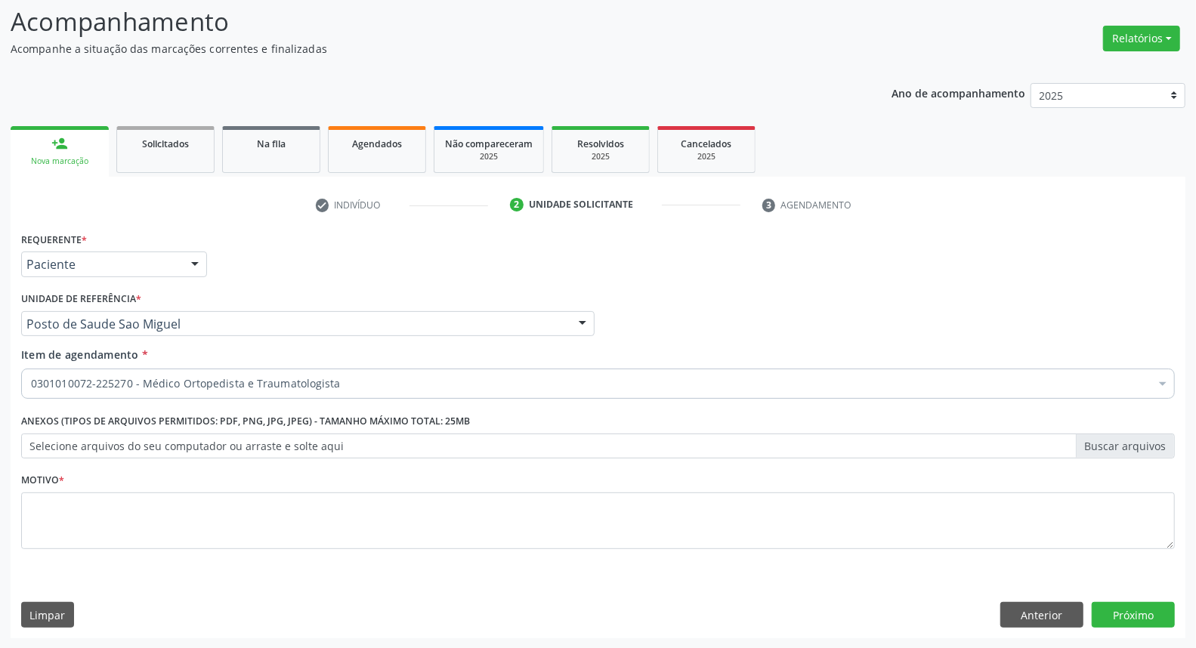
click at [131, 605] on div "Limpar Anterior Próximo" at bounding box center [598, 615] width 1154 height 26
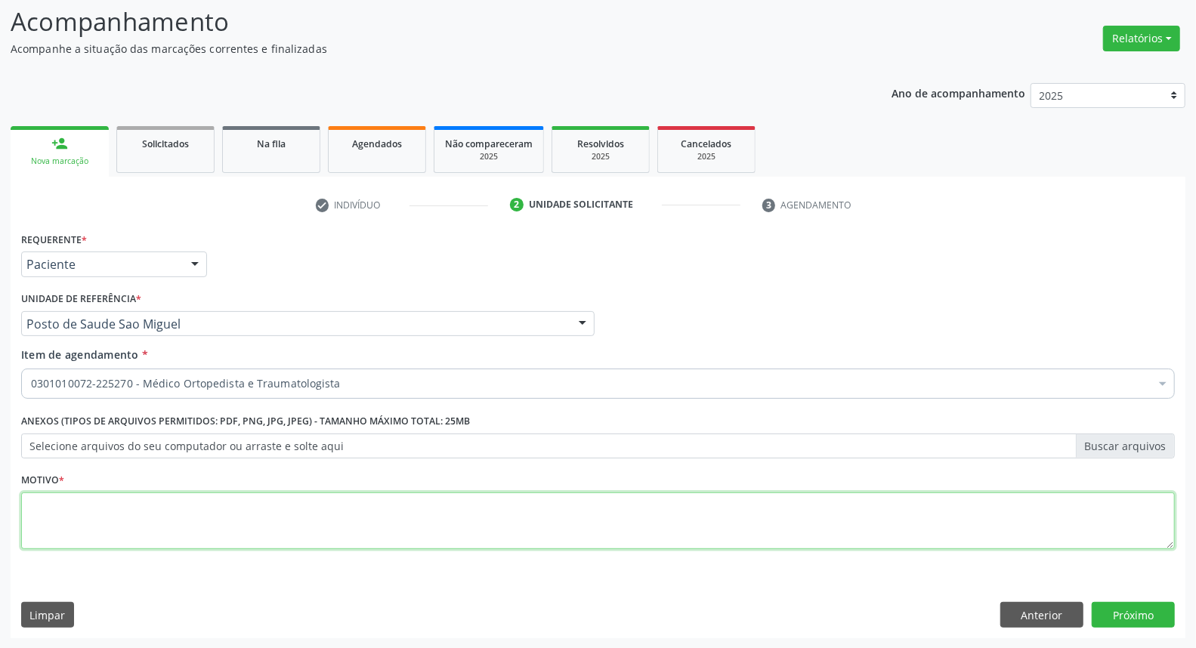
click at [150, 536] on textarea at bounding box center [598, 521] width 1154 height 57
type textarea "*"
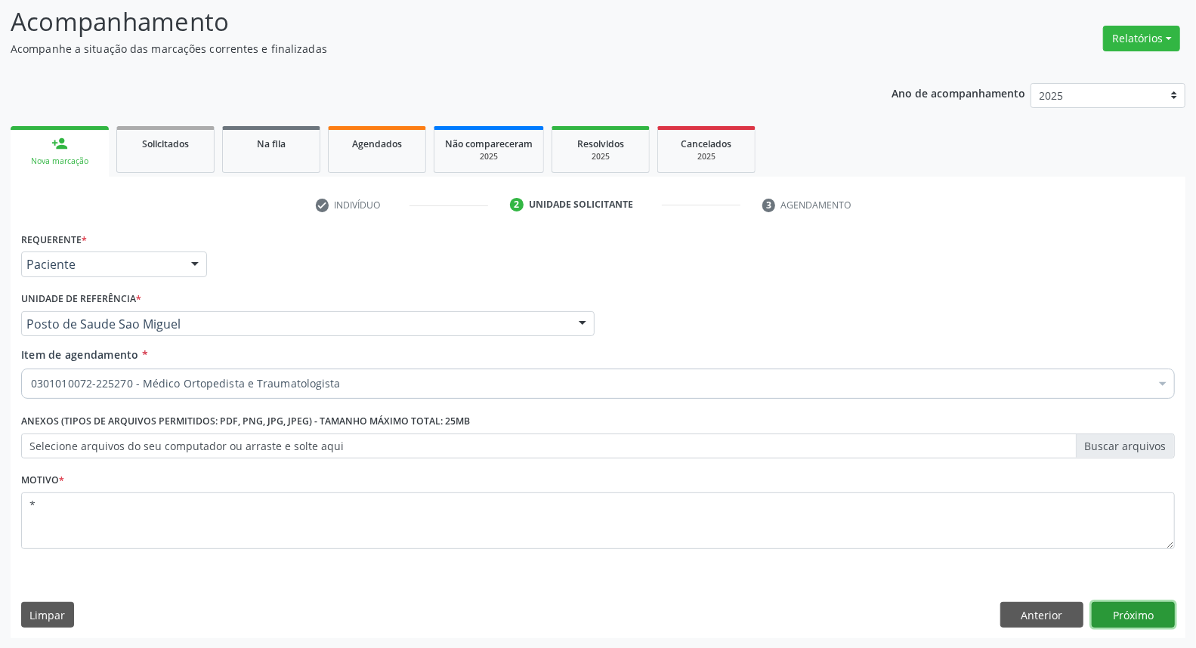
click at [1142, 615] on button "Próximo" at bounding box center [1133, 615] width 83 height 26
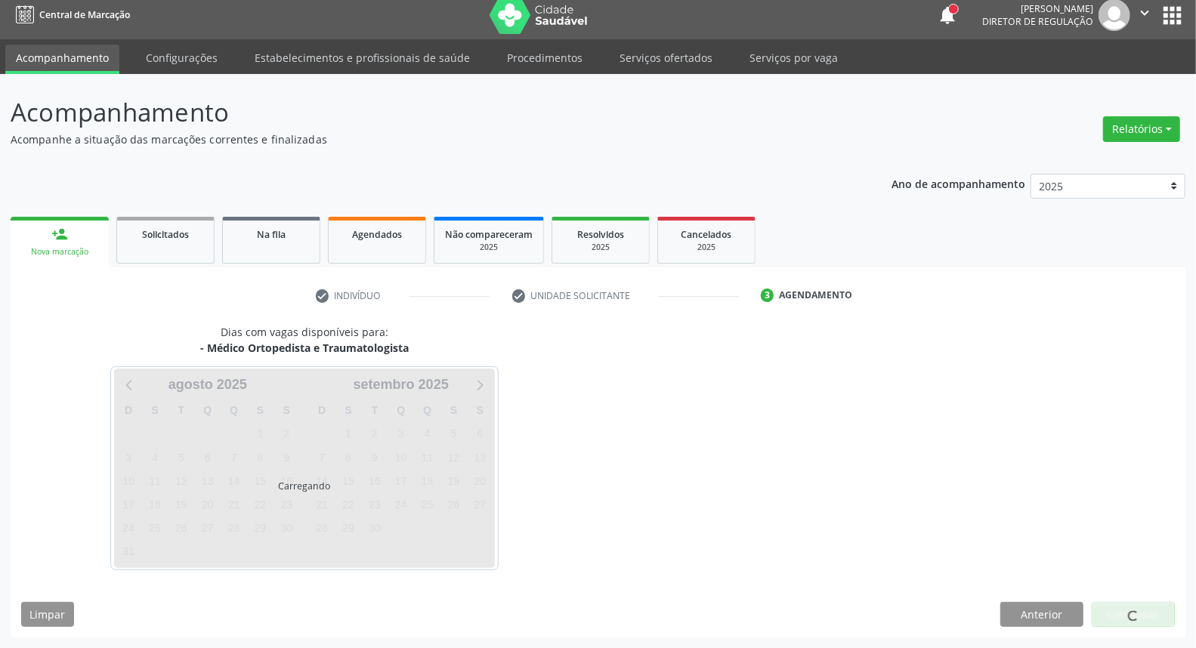
scroll to position [8, 0]
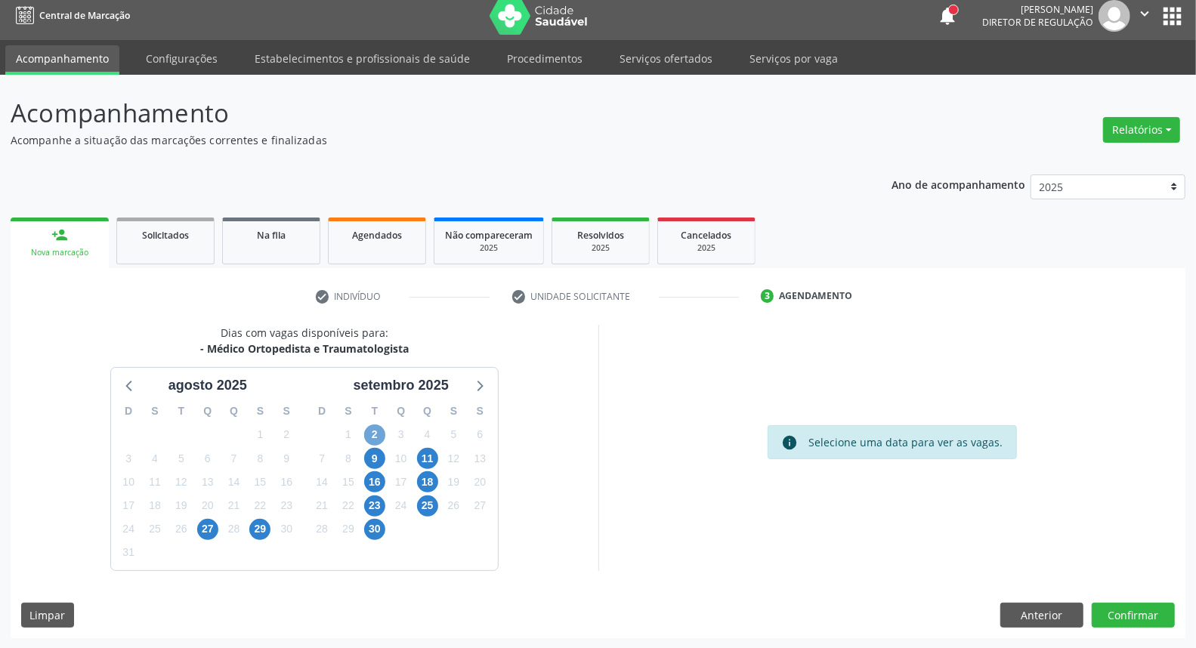
click at [372, 427] on span "2" at bounding box center [374, 435] width 21 height 21
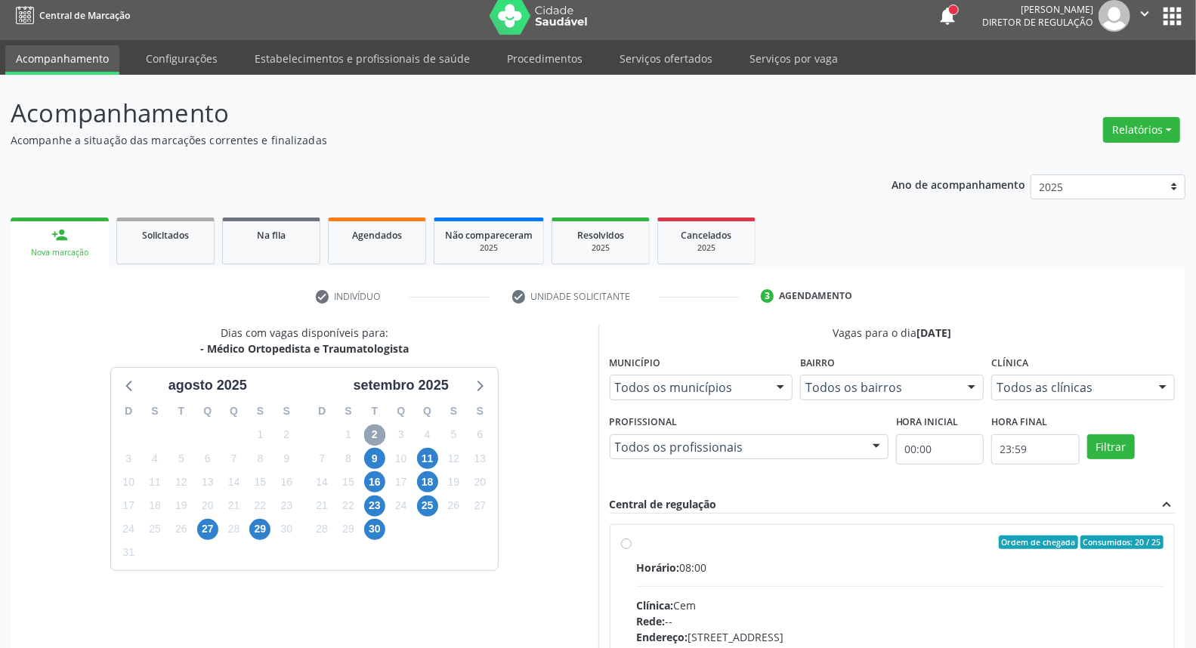
scroll to position [227, 0]
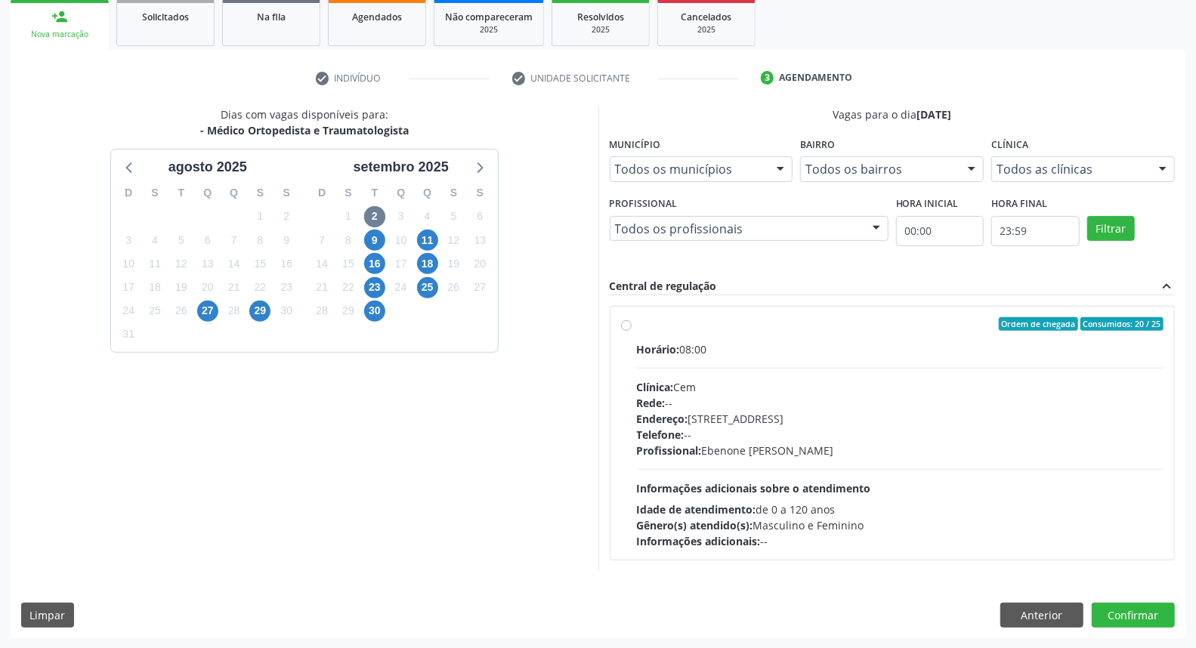
click at [719, 317] on div "Ordem de chegada Consumidos: 20 / 25" at bounding box center [900, 324] width 527 height 14
click at [632, 317] on input "Ordem de chegada Consumidos: 20 / 25 Horário: 08:00 Clínica: Cem Rede: -- Ender…" at bounding box center [626, 324] width 11 height 14
radio input "true"
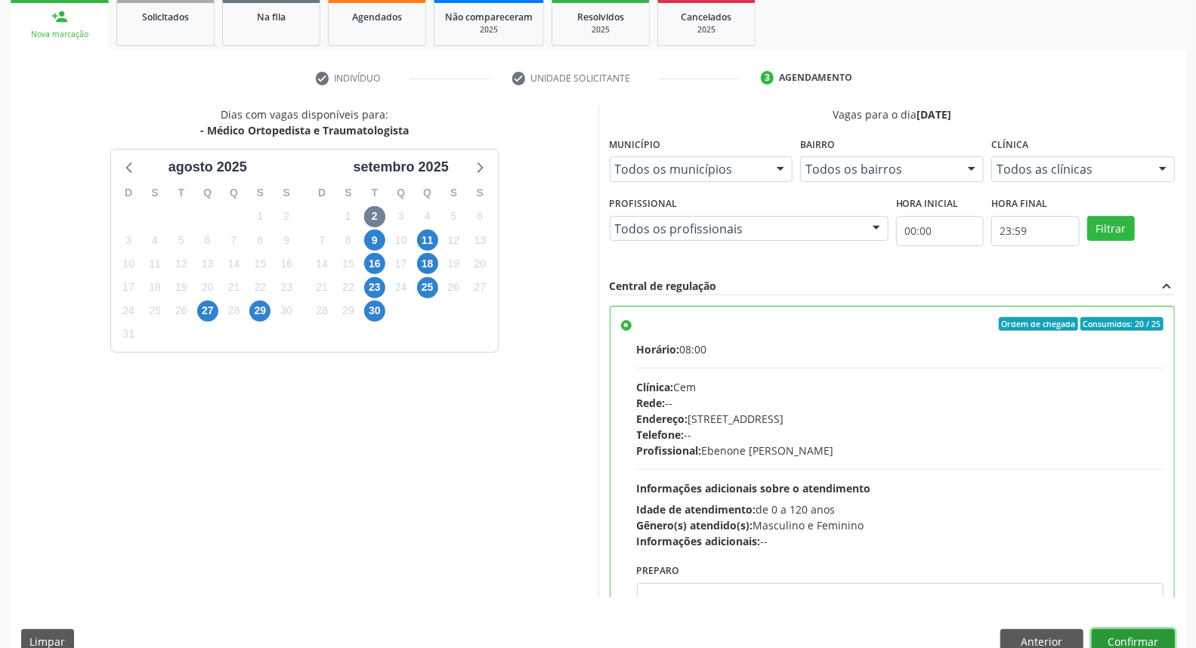
click at [1155, 635] on button "Confirmar" at bounding box center [1133, 642] width 83 height 26
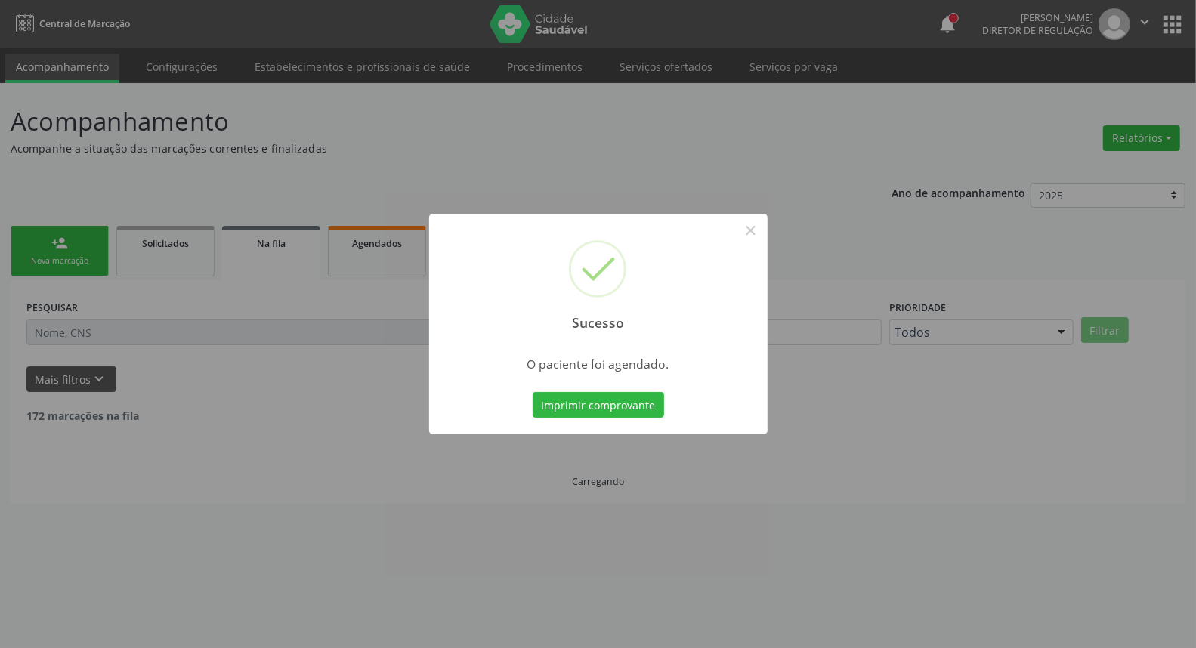
scroll to position [0, 0]
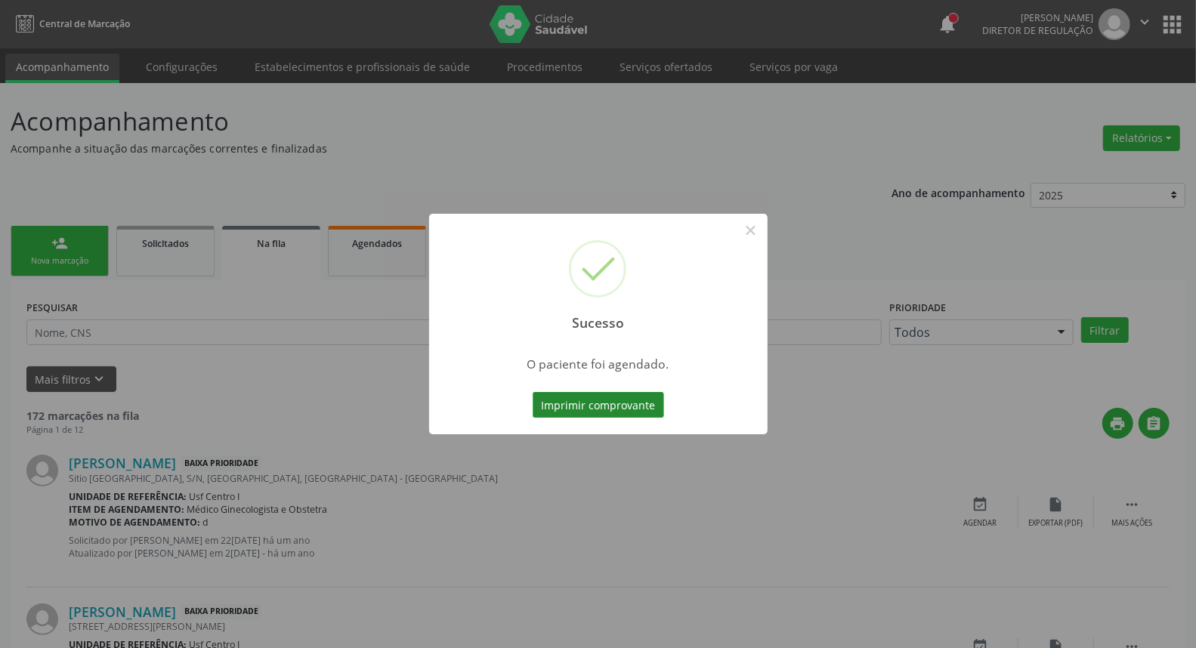
click at [580, 410] on button "Imprimir comprovante" at bounding box center [598, 405] width 131 height 26
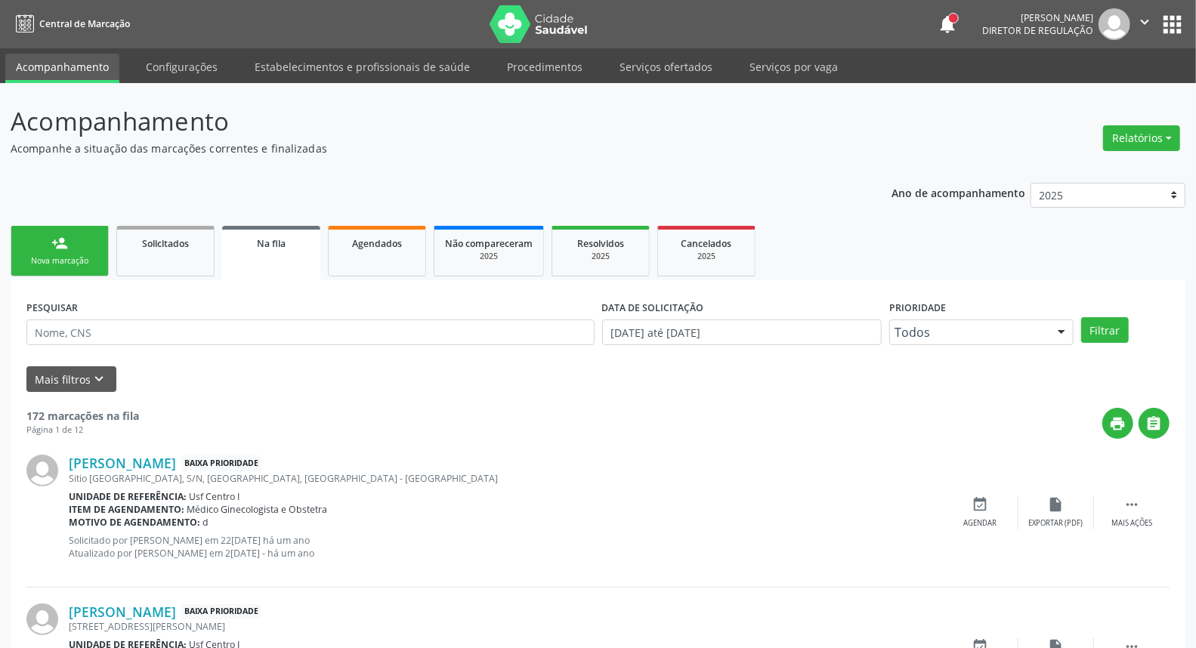
click at [66, 260] on div "Nova marcação" at bounding box center [60, 260] width 76 height 11
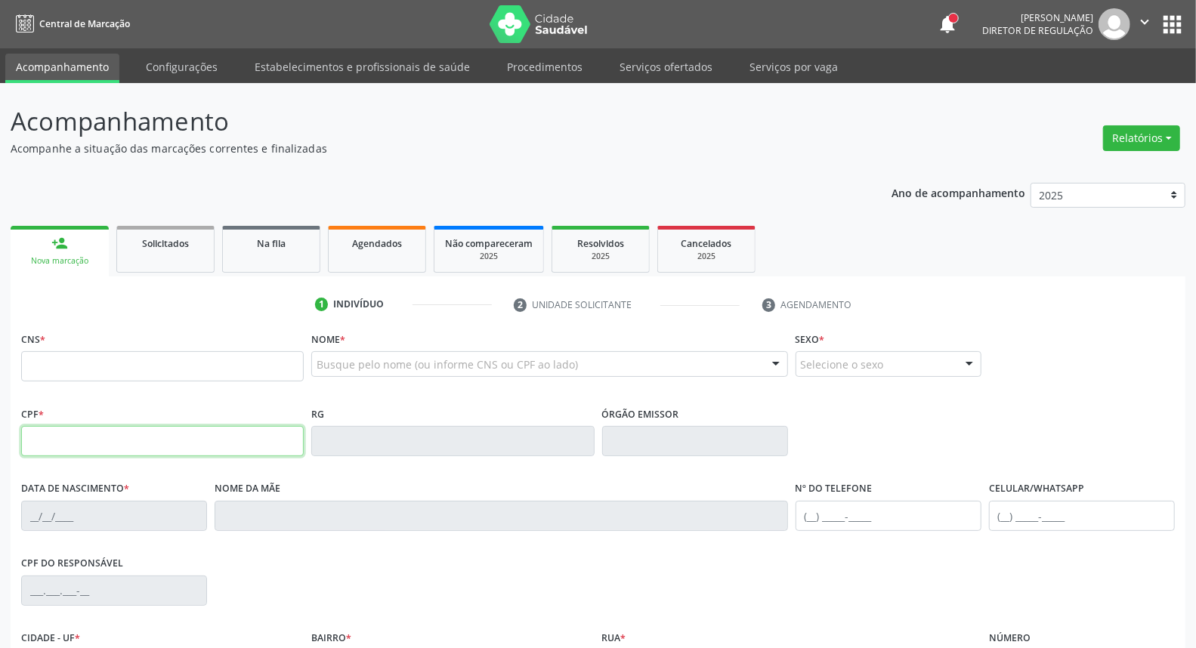
click at [156, 452] on input "text" at bounding box center [162, 441] width 283 height 30
drag, startPoint x: 70, startPoint y: 341, endPoint x: 63, endPoint y: 361, distance: 21.3
click at [63, 354] on div "CNS *" at bounding box center [162, 355] width 283 height 54
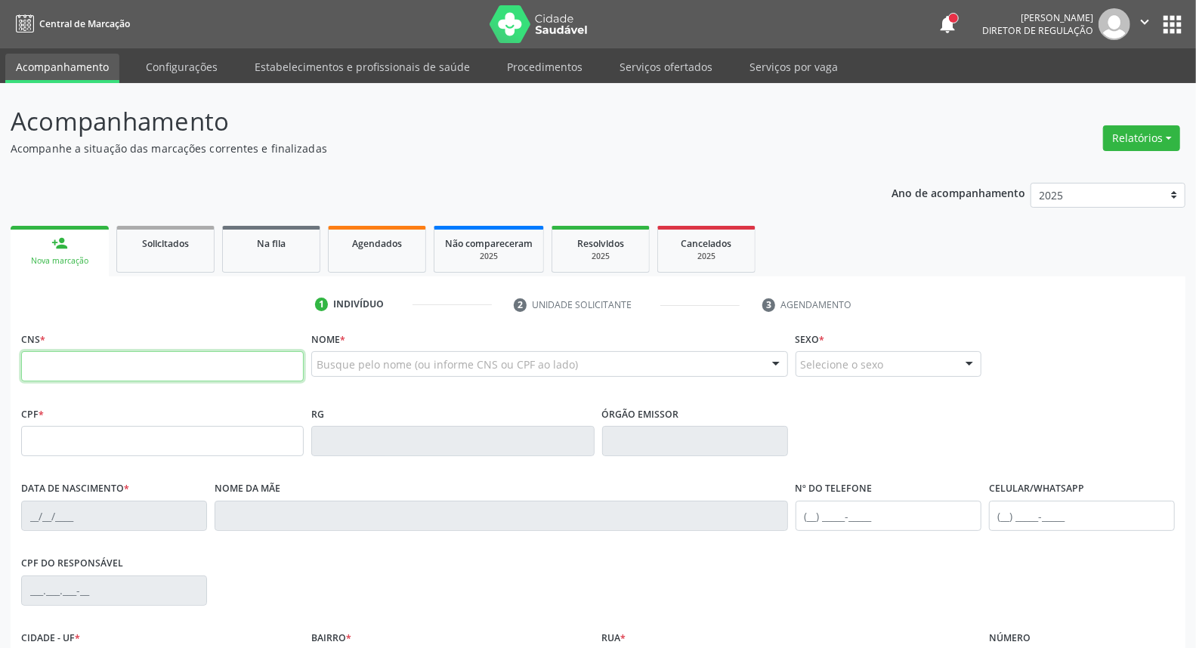
click at [64, 368] on input "text" at bounding box center [162, 366] width 283 height 30
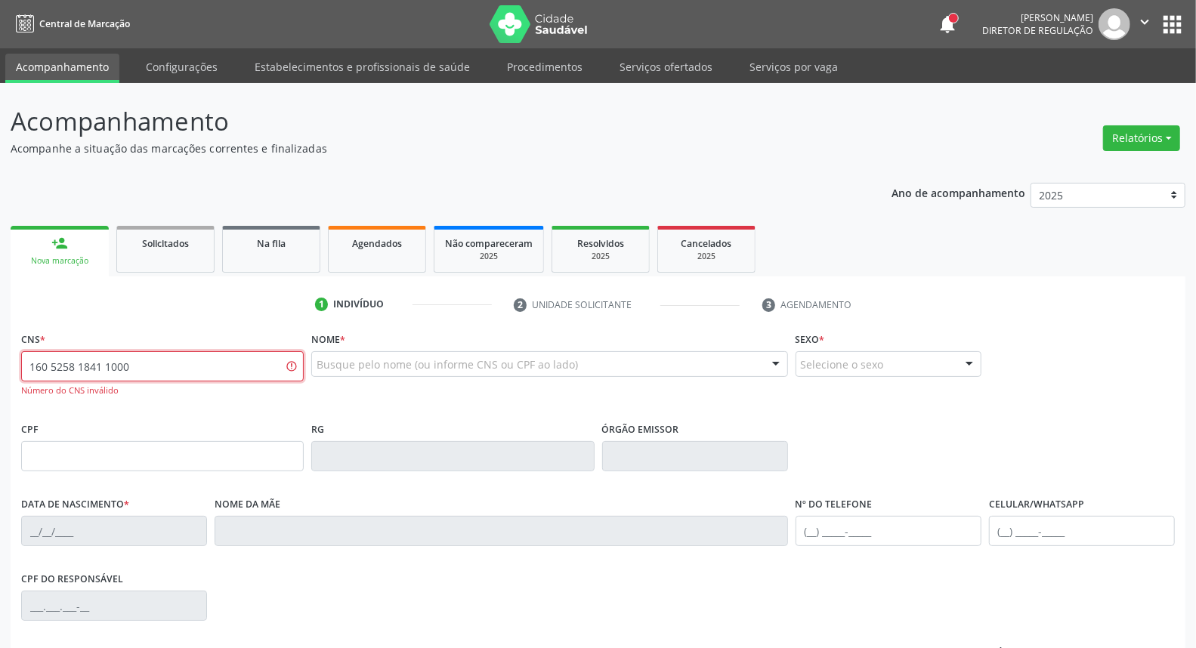
type input "160 5258 1841 1000"
drag, startPoint x: 172, startPoint y: 373, endPoint x: 0, endPoint y: 351, distance: 173.7
click at [0, 351] on div "Acompanhamento Acompanhe a situação das marcações correntes e finalizadas Relat…" at bounding box center [598, 458] width 1196 height 751
drag, startPoint x: 374, startPoint y: 371, endPoint x: 374, endPoint y: 363, distance: 8.3
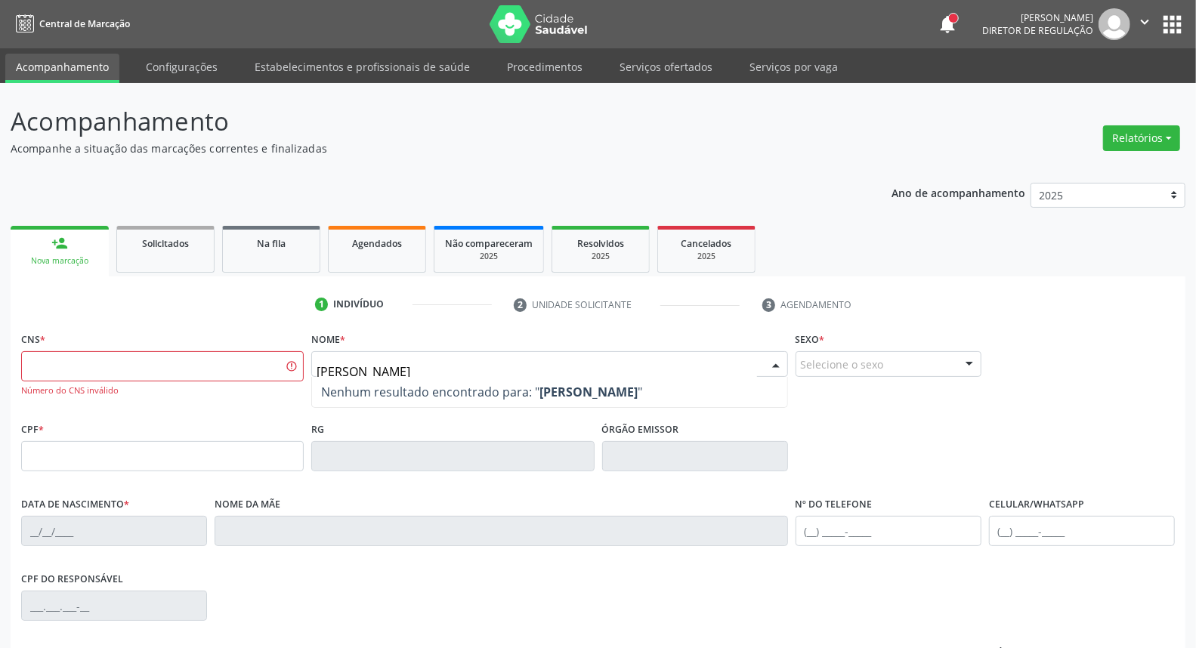
type input "maria simone s"
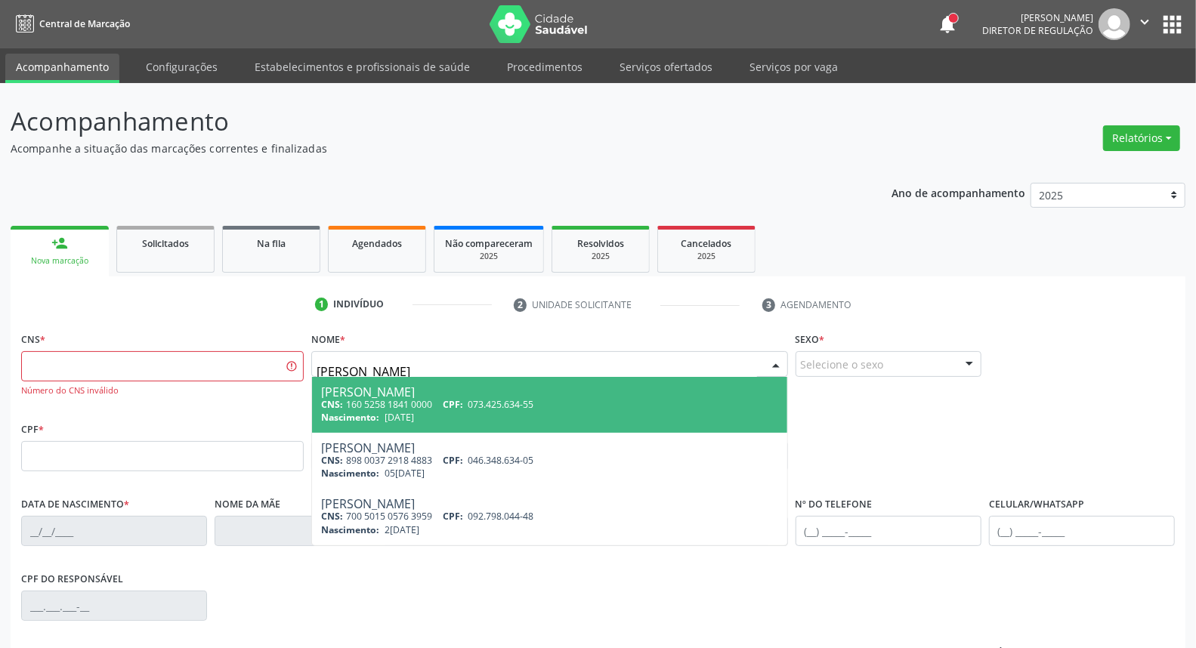
click at [379, 394] on div "Maria Simone Soares" at bounding box center [549, 392] width 456 height 12
type input "160 5258 1841 0000"
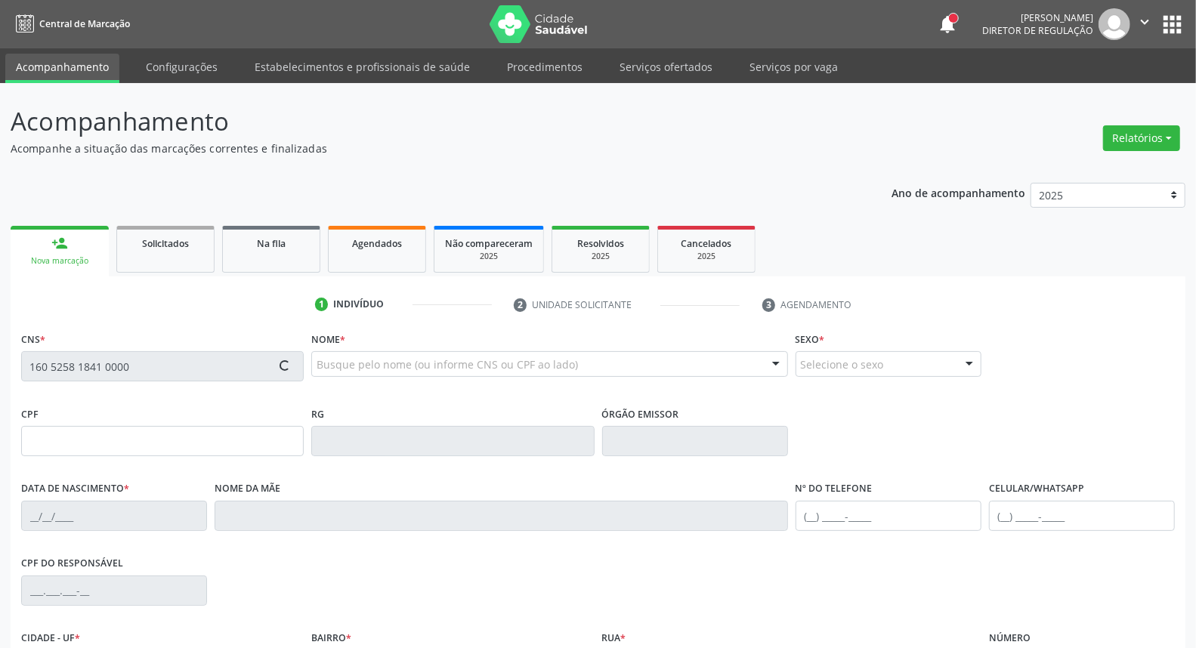
scroll to position [169, 0]
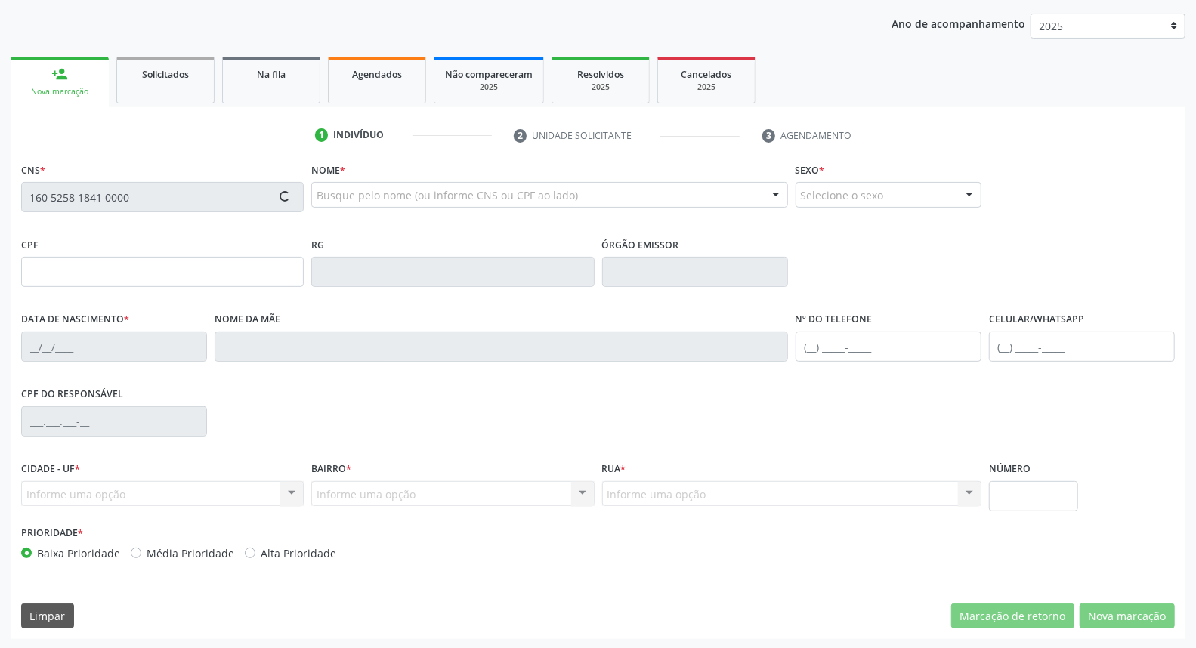
type input "073.425.634-55"
type input "02/02/1986"
type input "Josefa Gomes da Silva"
type input "(87) 9634-5726"
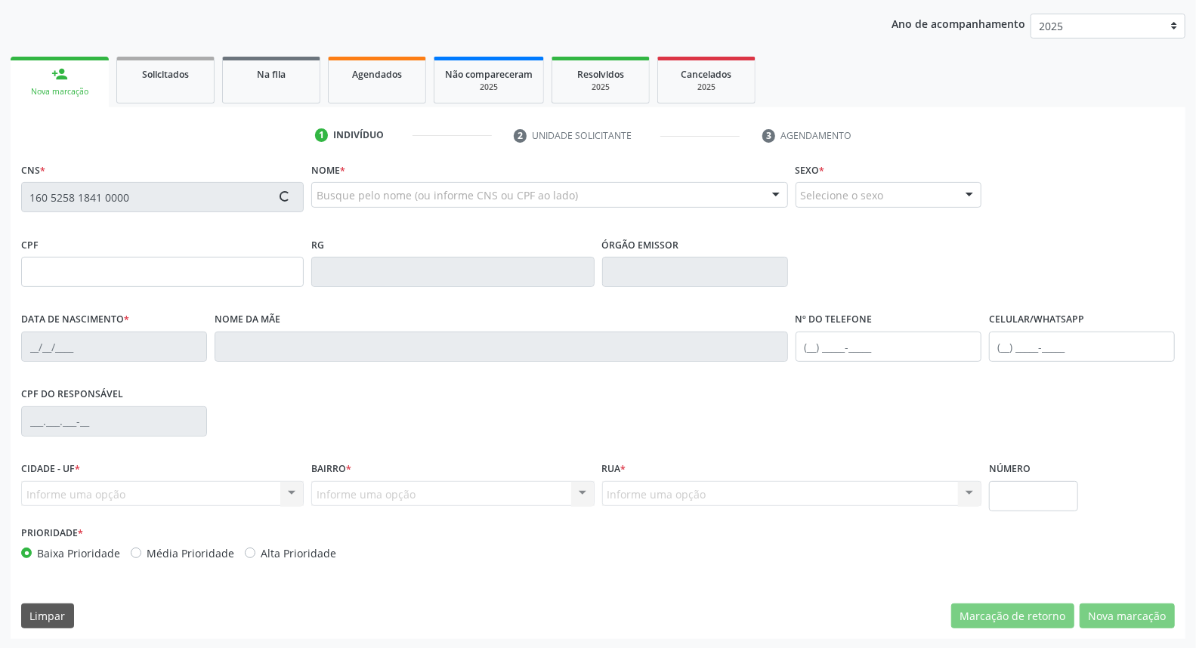
type input "091.868.014-06"
type input "S/N"
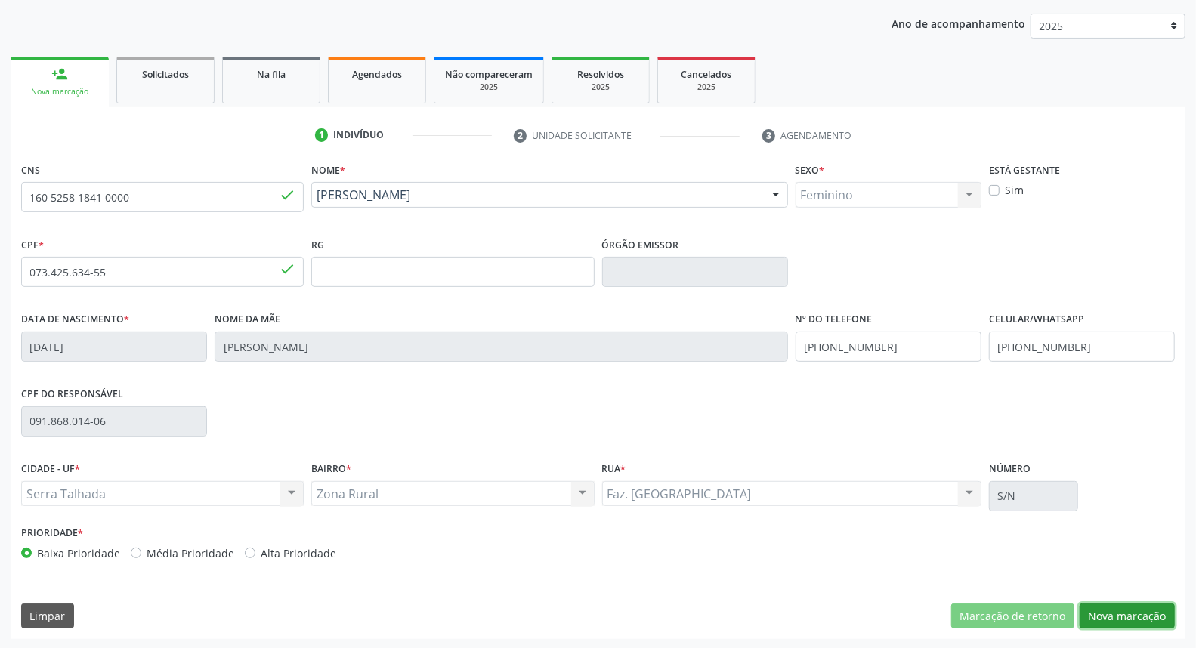
click at [1099, 611] on button "Nova marcação" at bounding box center [1127, 617] width 95 height 26
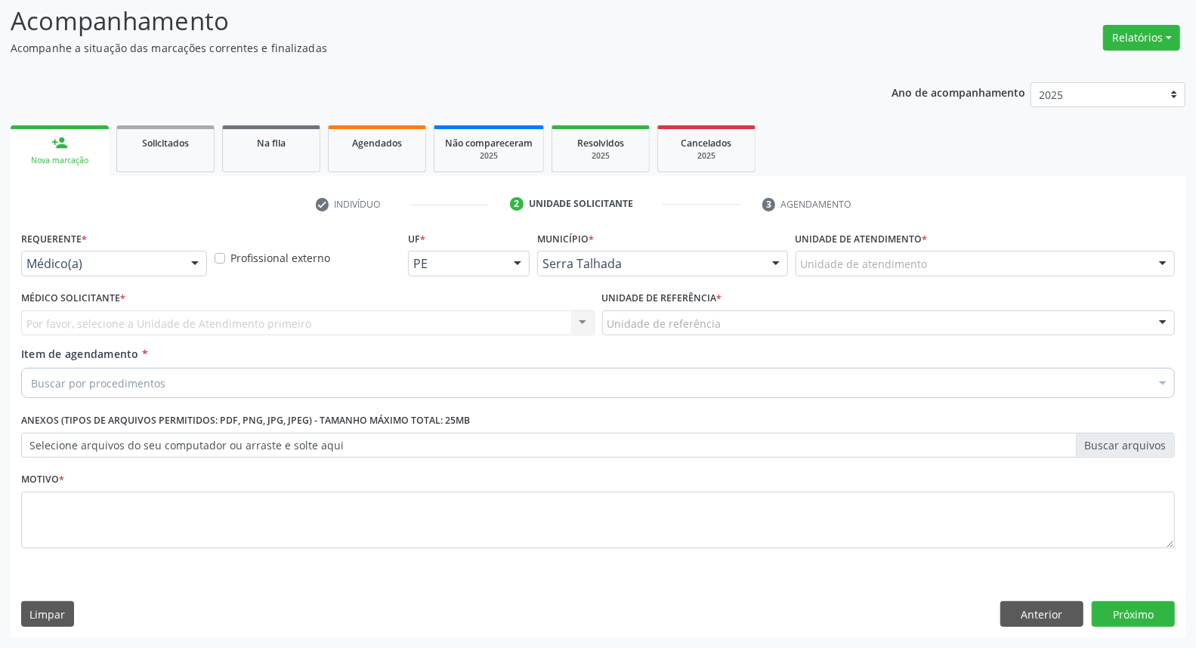
scroll to position [100, 0]
drag, startPoint x: 128, startPoint y: 260, endPoint x: 103, endPoint y: 317, distance: 62.9
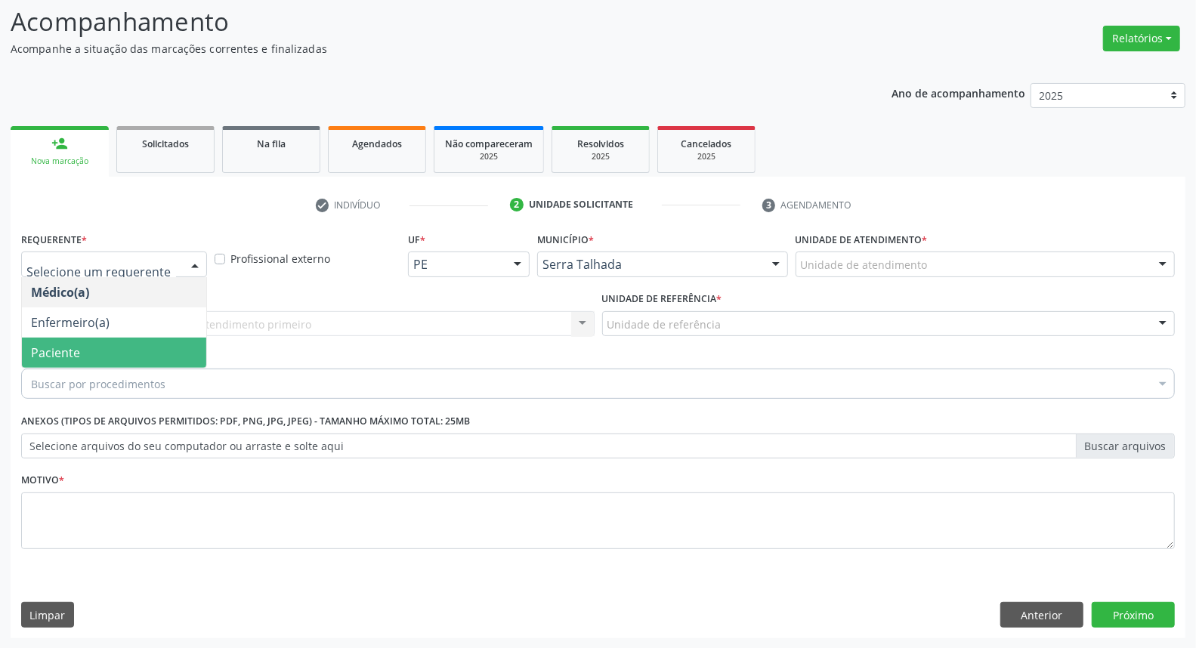
click at [84, 345] on span "Paciente" at bounding box center [114, 353] width 184 height 30
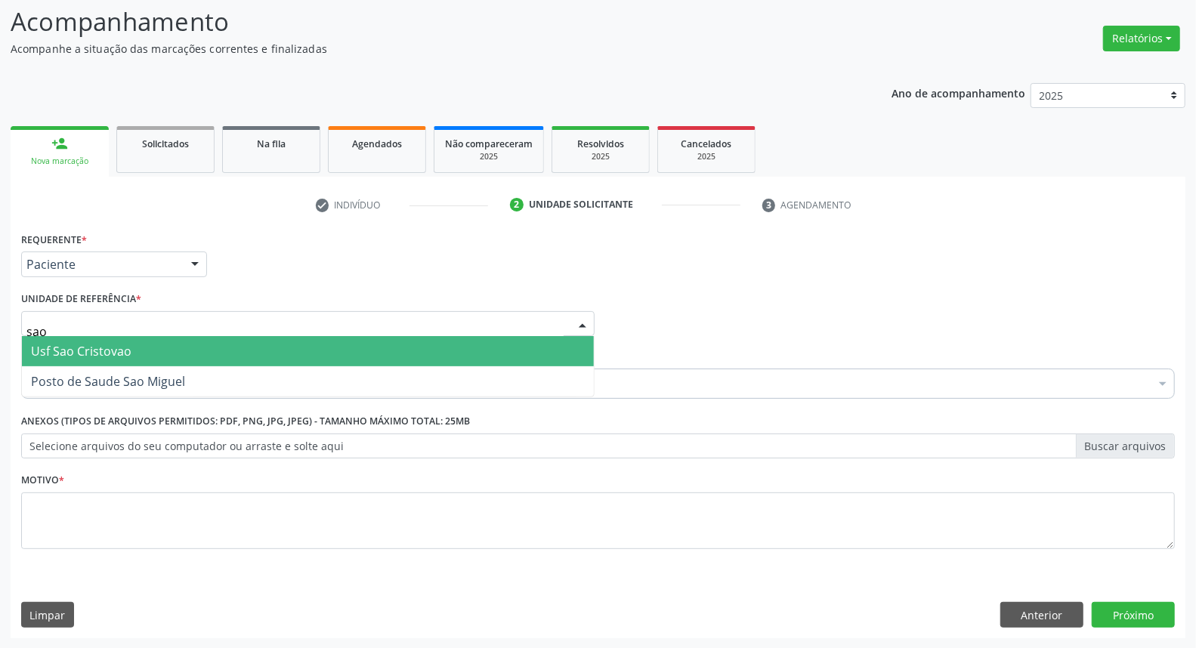
type input "sao m"
click at [116, 352] on span "Posto de Saude Sao Miguel" at bounding box center [108, 351] width 154 height 17
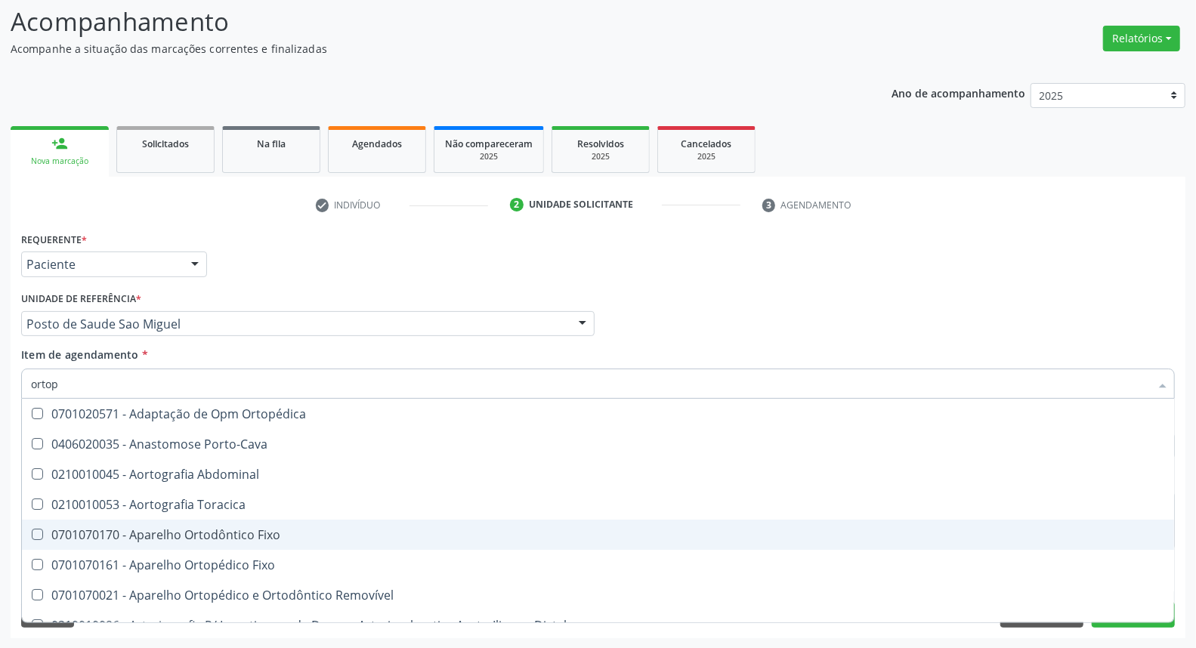
type input "ortope"
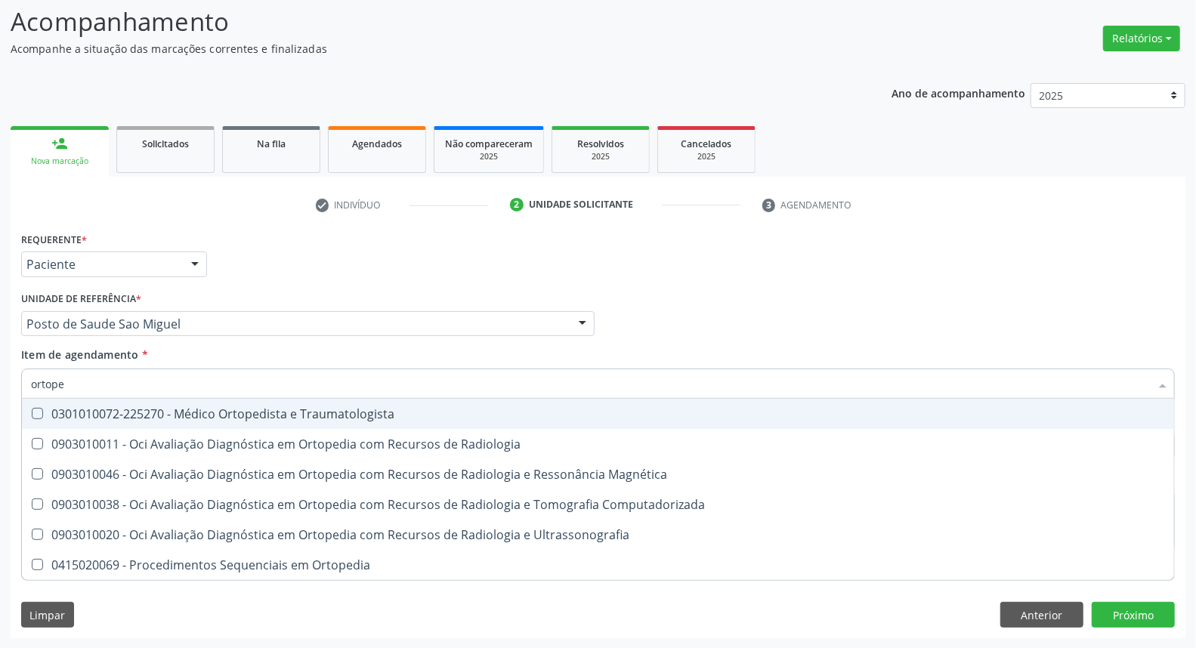
click at [195, 417] on div "0301010072-225270 - Médico Ortopedista e Traumatologista" at bounding box center [598, 414] width 1134 height 12
checkbox Traumatologista "true"
drag, startPoint x: 1090, startPoint y: 321, endPoint x: 1036, endPoint y: 484, distance: 171.8
click at [1089, 322] on div "Médico Solicitante Por favor, selecione a Unidade de Atendimento primeiro Nenhu…" at bounding box center [597, 317] width 1161 height 59
checkbox Radiologia "true"
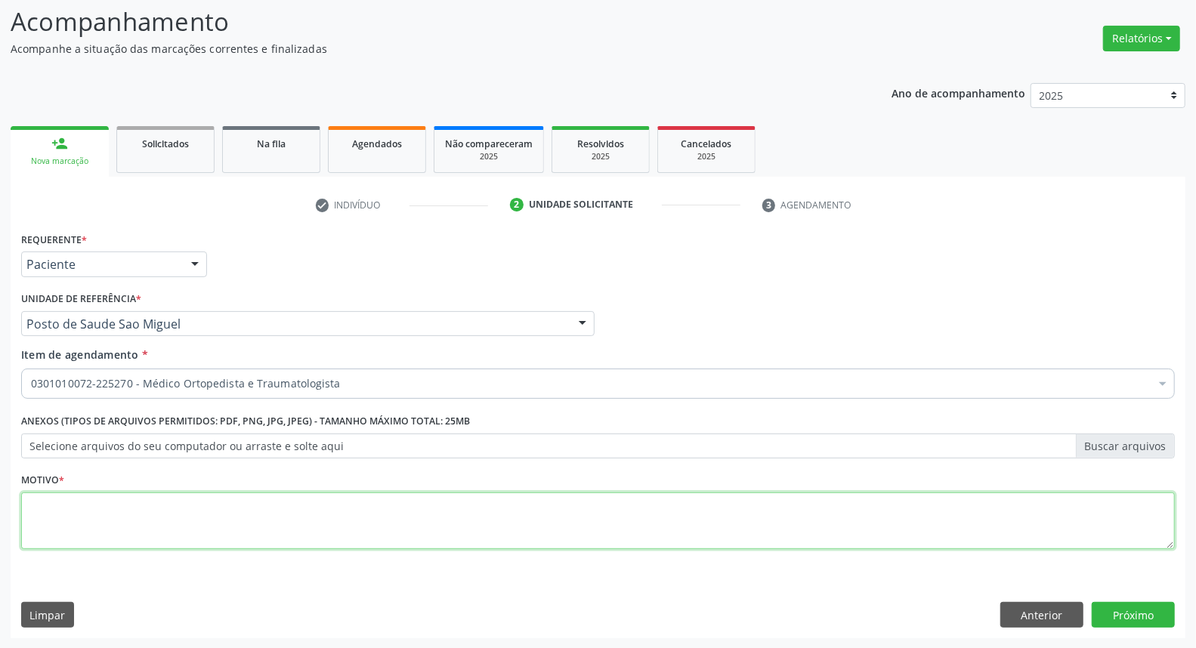
click at [757, 501] on textarea at bounding box center [598, 521] width 1154 height 57
type textarea "*"
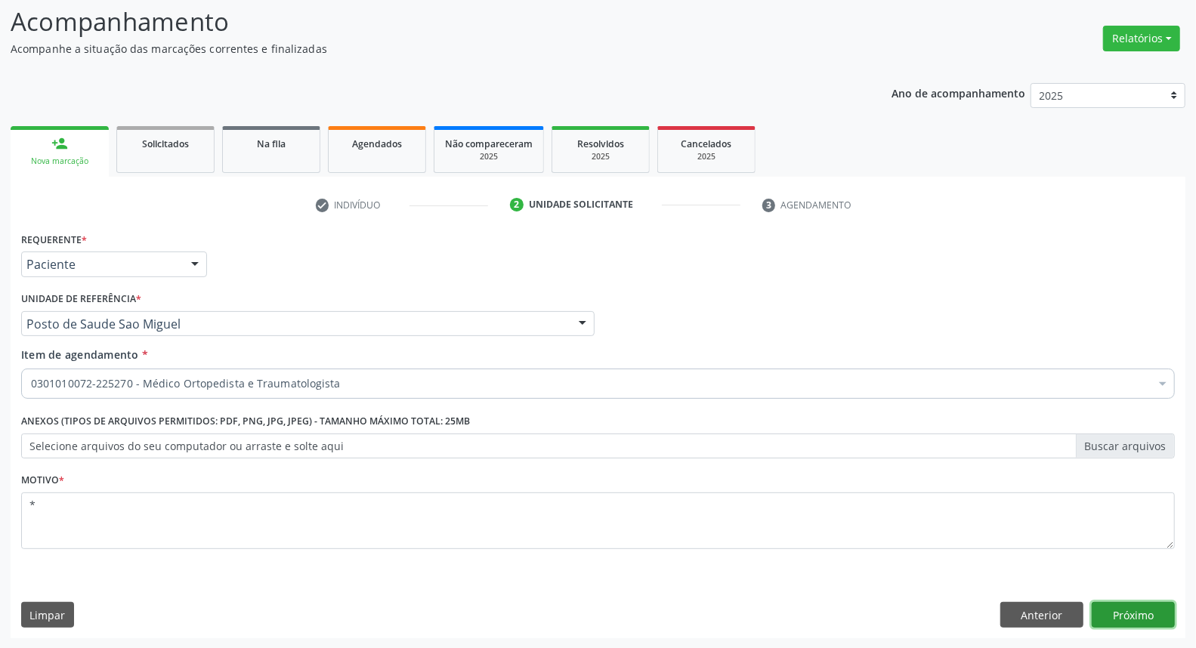
click at [1105, 608] on button "Próximo" at bounding box center [1133, 615] width 83 height 26
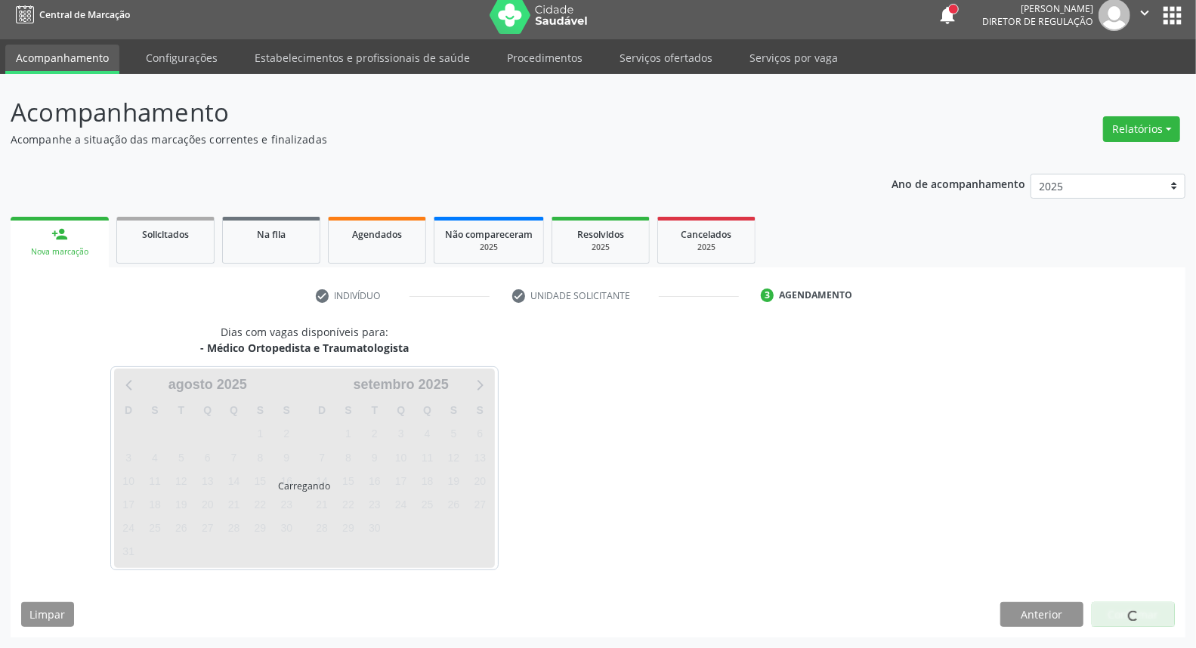
scroll to position [8, 0]
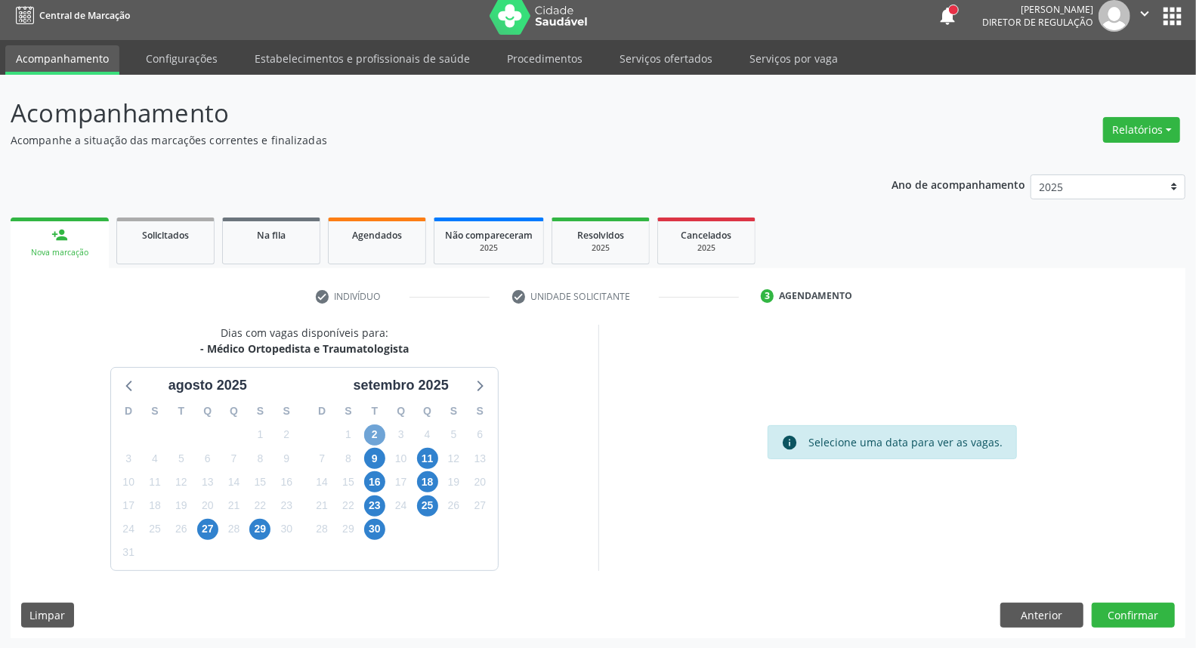
click at [370, 434] on span "2" at bounding box center [374, 435] width 21 height 21
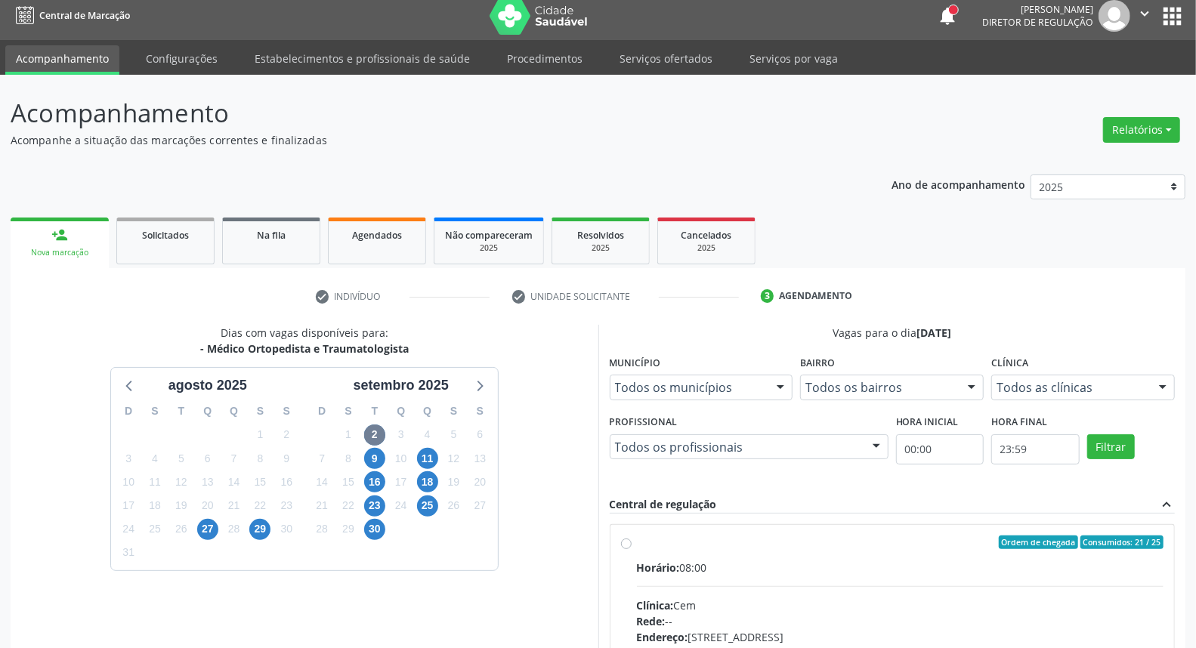
drag, startPoint x: 787, startPoint y: 563, endPoint x: 824, endPoint y: 506, distance: 67.7
click at [788, 563] on div "Horário: 08:00" at bounding box center [900, 568] width 527 height 16
click at [632, 549] on input "Ordem de chegada Consumidos: 21 / 25 Horário: 08:00 Clínica: Cem Rede: -- Ender…" at bounding box center [626, 543] width 11 height 14
radio input "true"
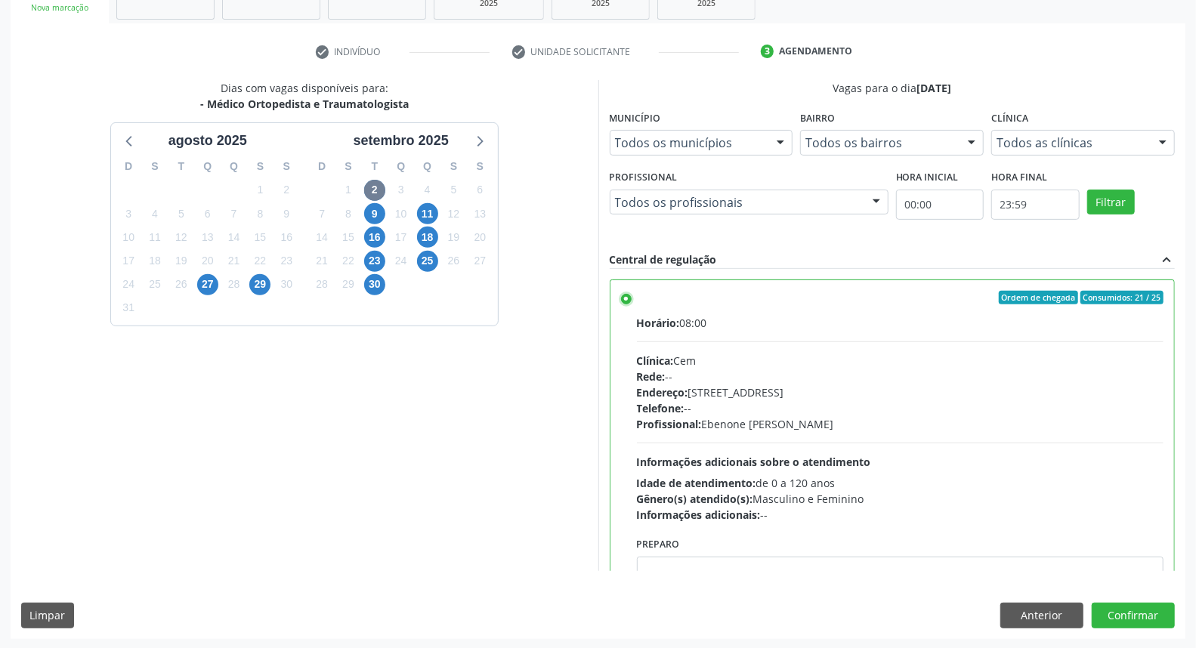
scroll to position [74, 0]
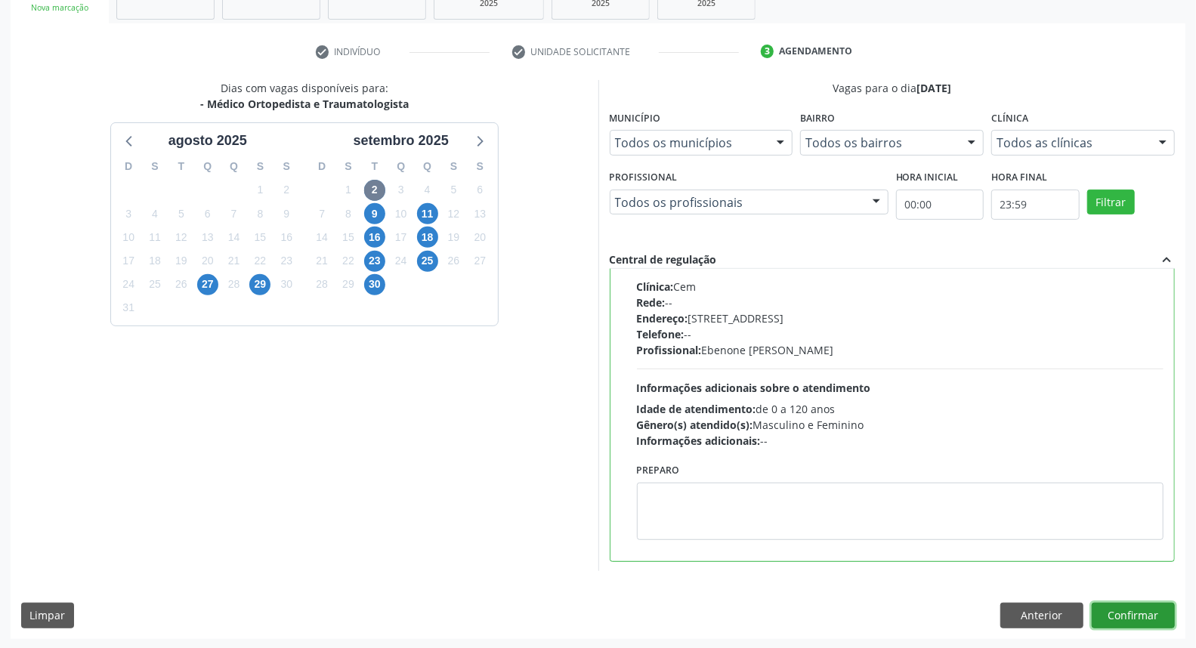
click at [1126, 620] on button "Confirmar" at bounding box center [1133, 616] width 83 height 26
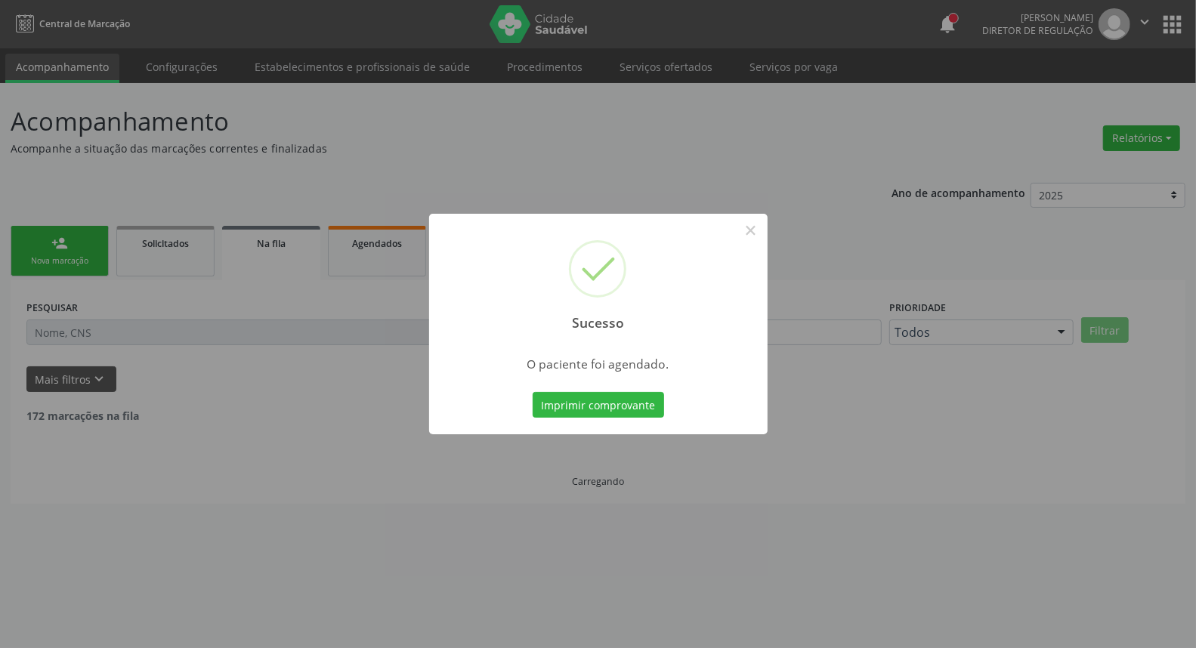
scroll to position [0, 0]
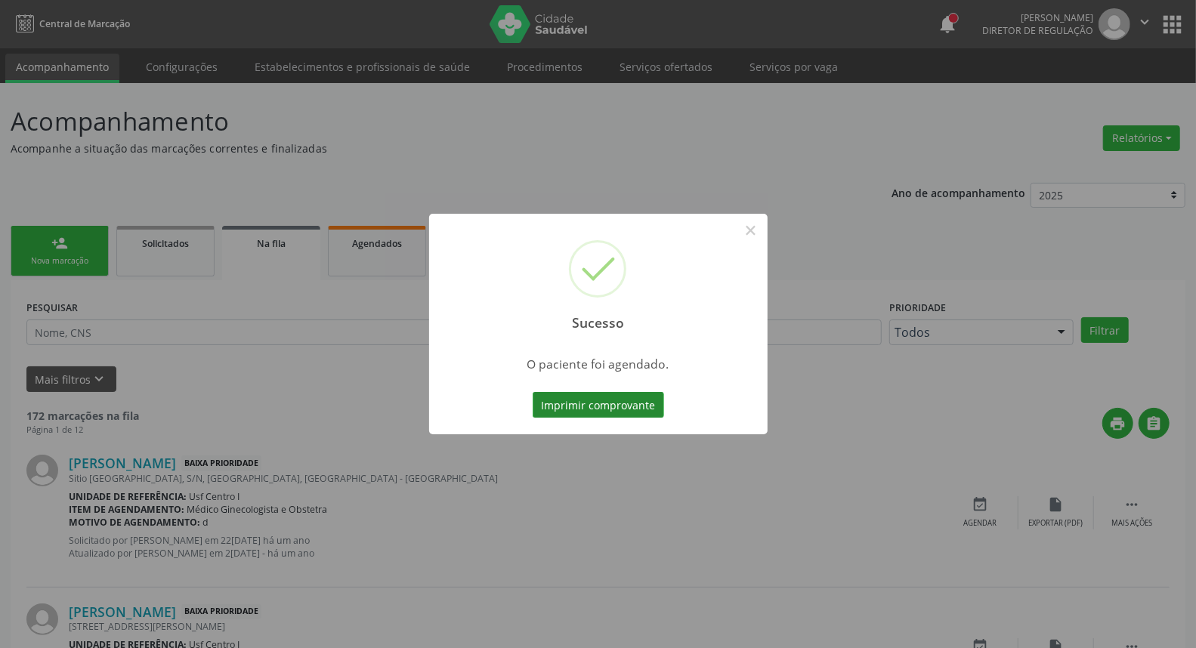
click at [554, 408] on button "Imprimir comprovante" at bounding box center [598, 405] width 131 height 26
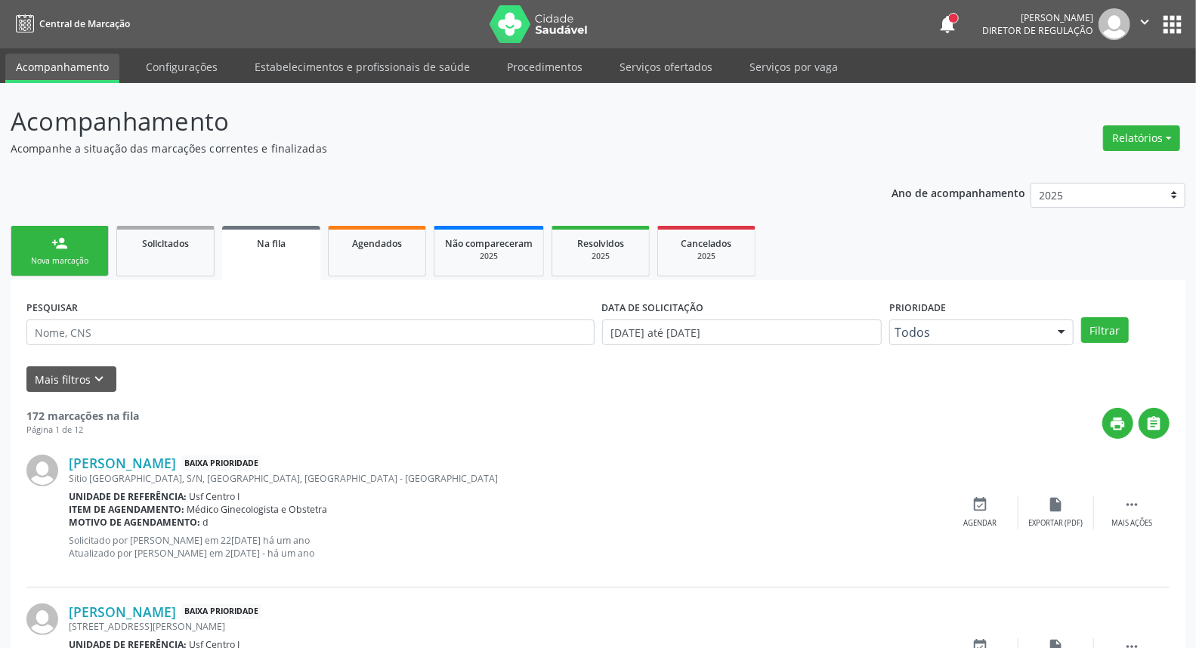
click at [36, 240] on link "person_add Nova marcação" at bounding box center [60, 251] width 98 height 51
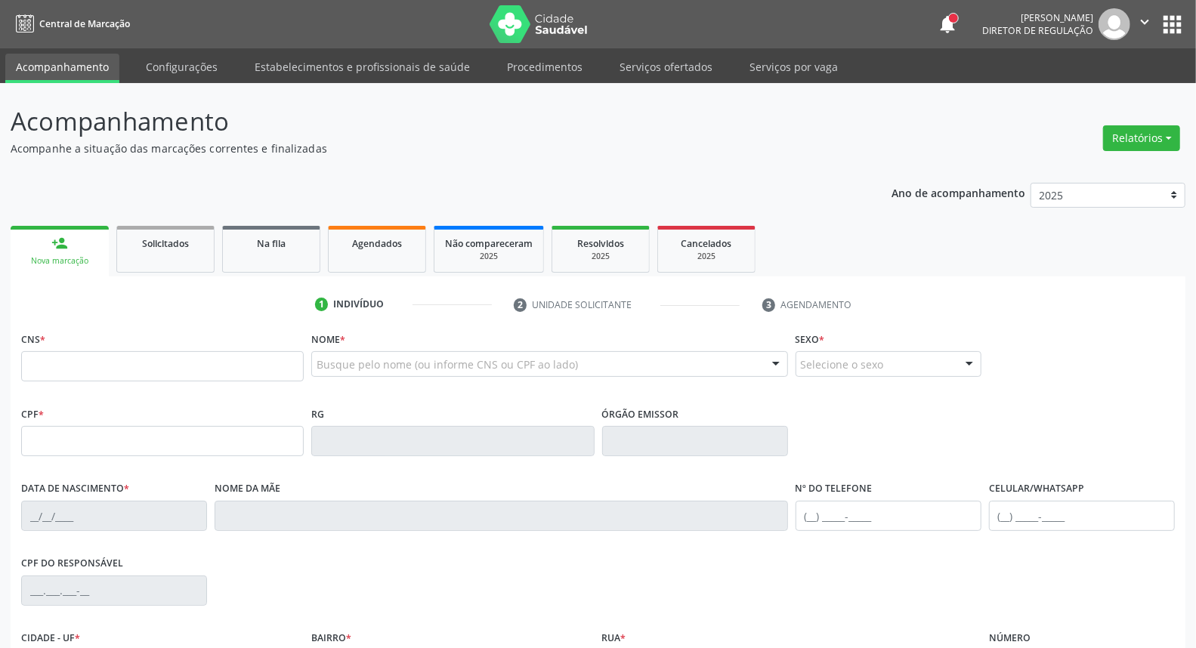
click at [11, 226] on link "person_add Nova marcação" at bounding box center [60, 251] width 98 height 51
click at [101, 429] on input "text" at bounding box center [162, 441] width 283 height 30
type input "418.390.304-10"
type input "700 0059 2876 4310"
type input "03/05/1959"
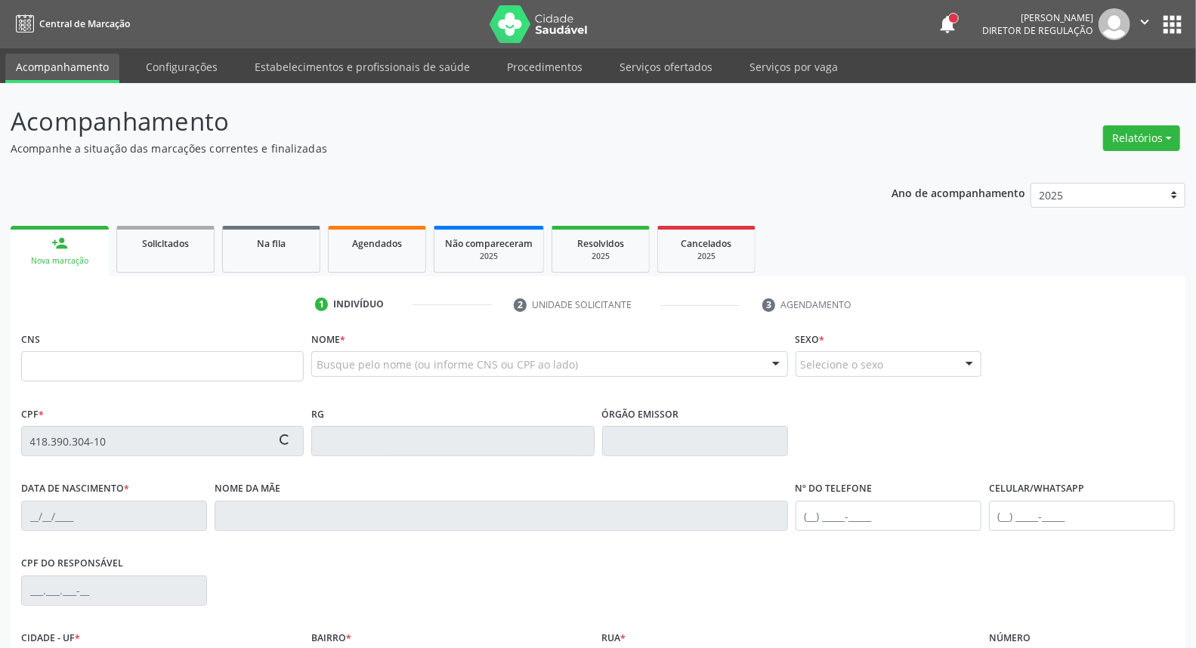
type input "Edativa Maria dos Santos"
type input "(87) 99915-5671"
type input "S/N"
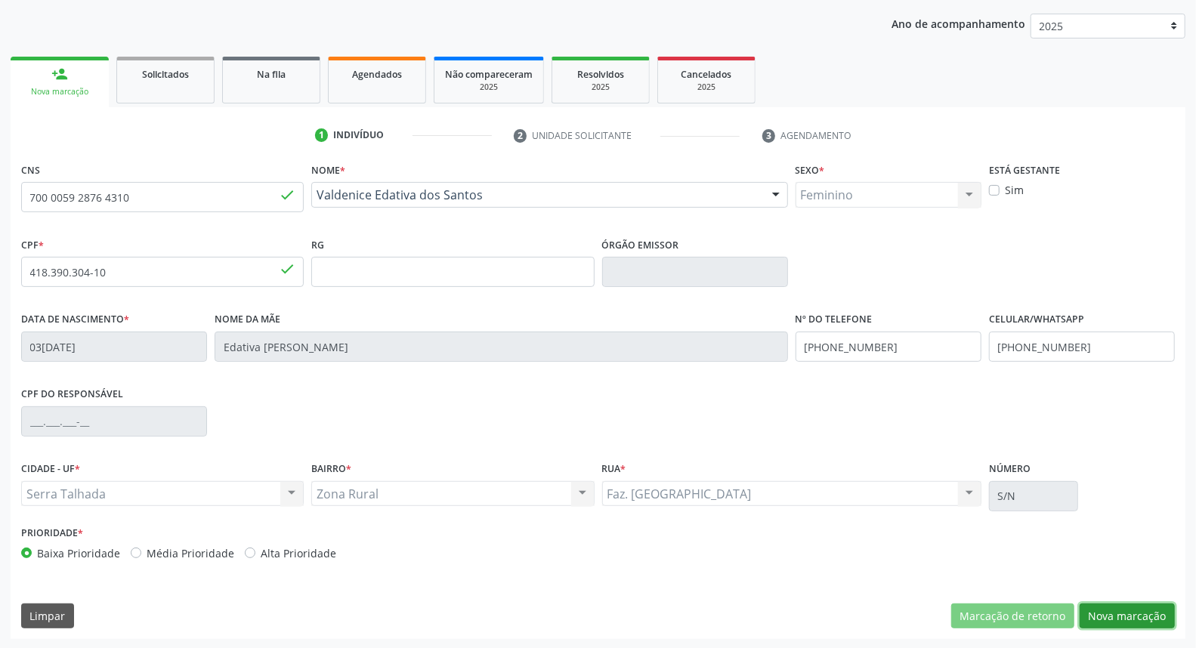
click at [1116, 618] on button "Nova marcação" at bounding box center [1127, 617] width 95 height 26
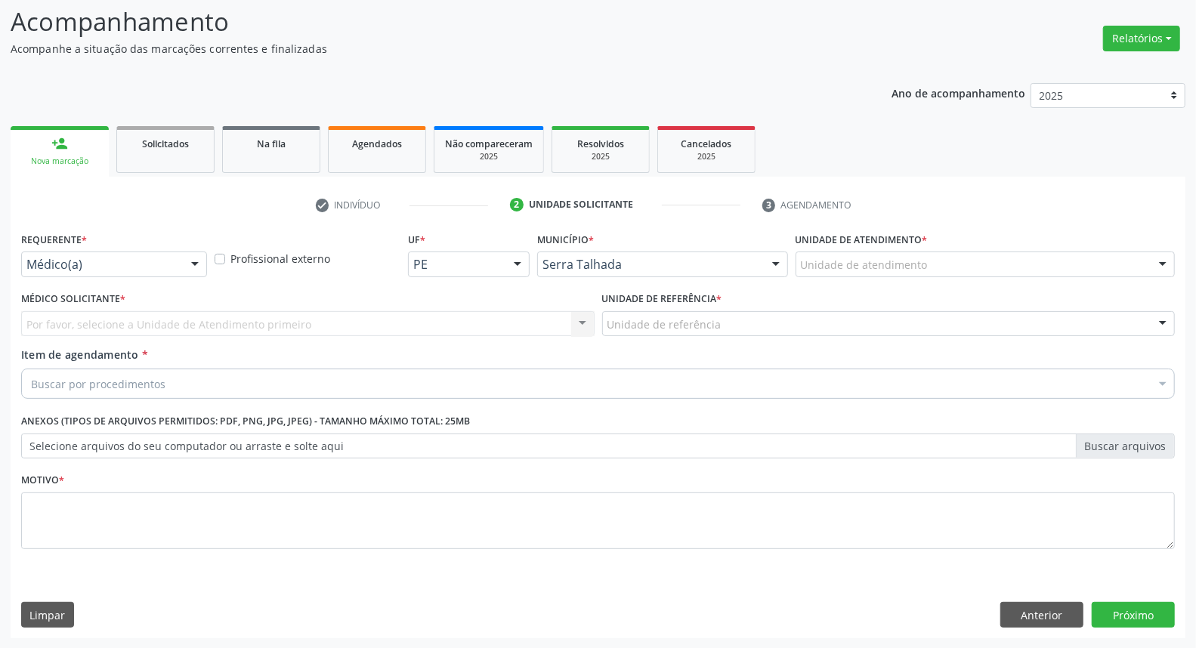
click at [190, 266] on div at bounding box center [195, 265] width 23 height 26
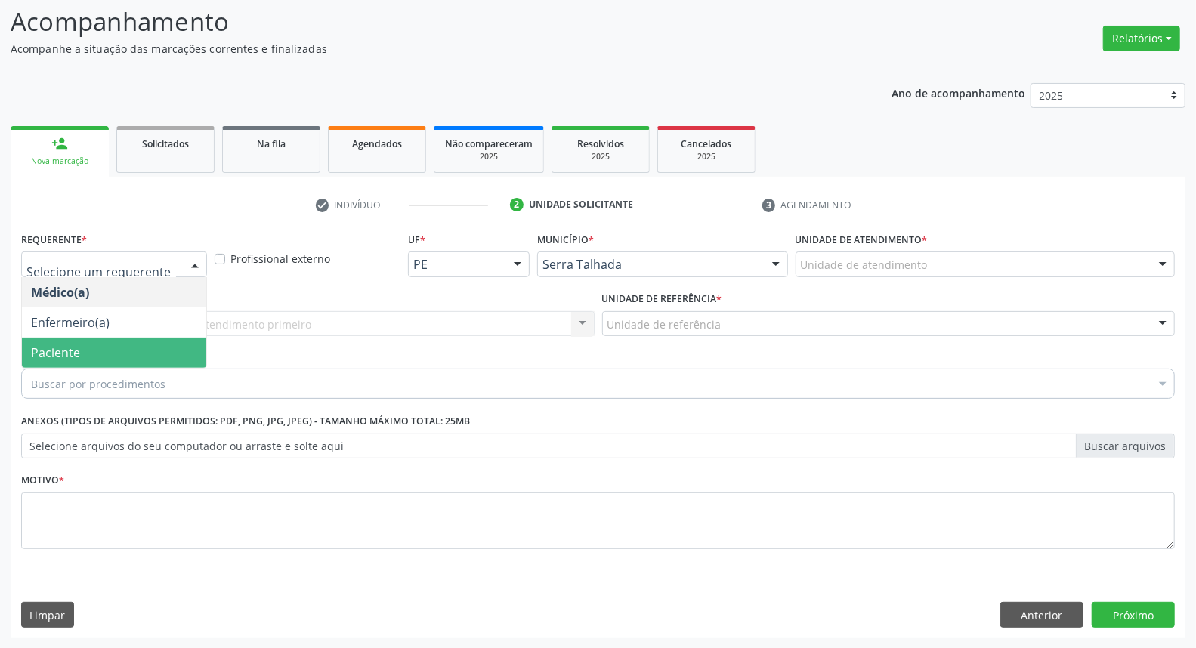
click at [166, 349] on span "Paciente" at bounding box center [114, 353] width 184 height 30
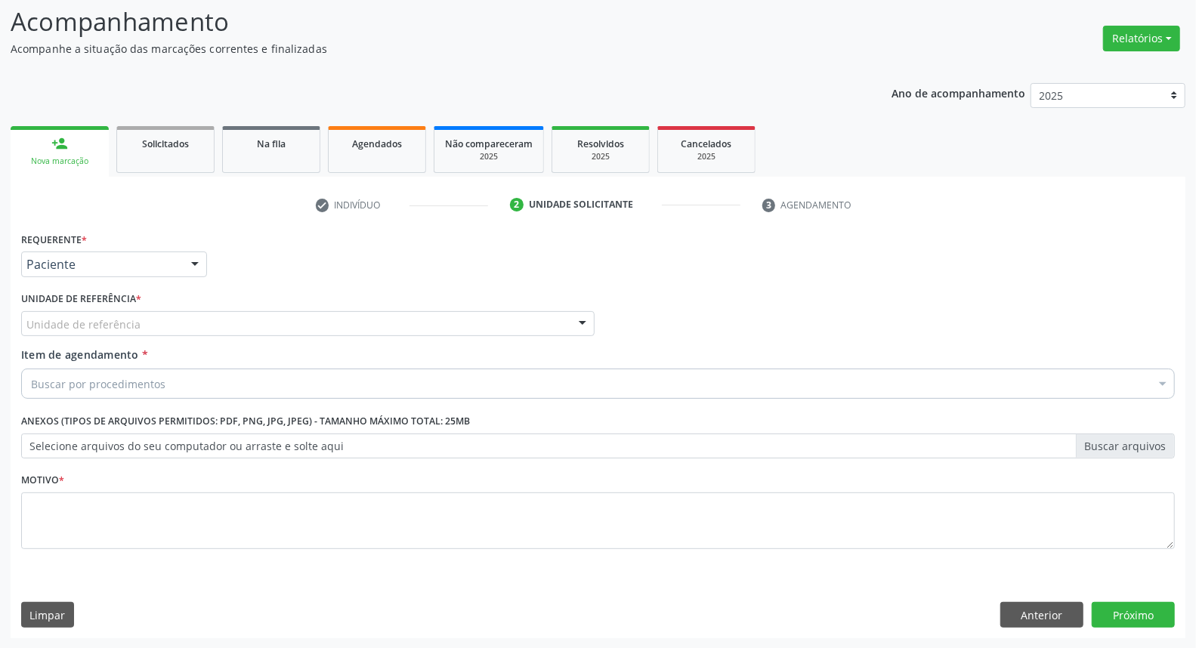
click at [169, 316] on div "Unidade de referência" at bounding box center [308, 324] width 574 height 26
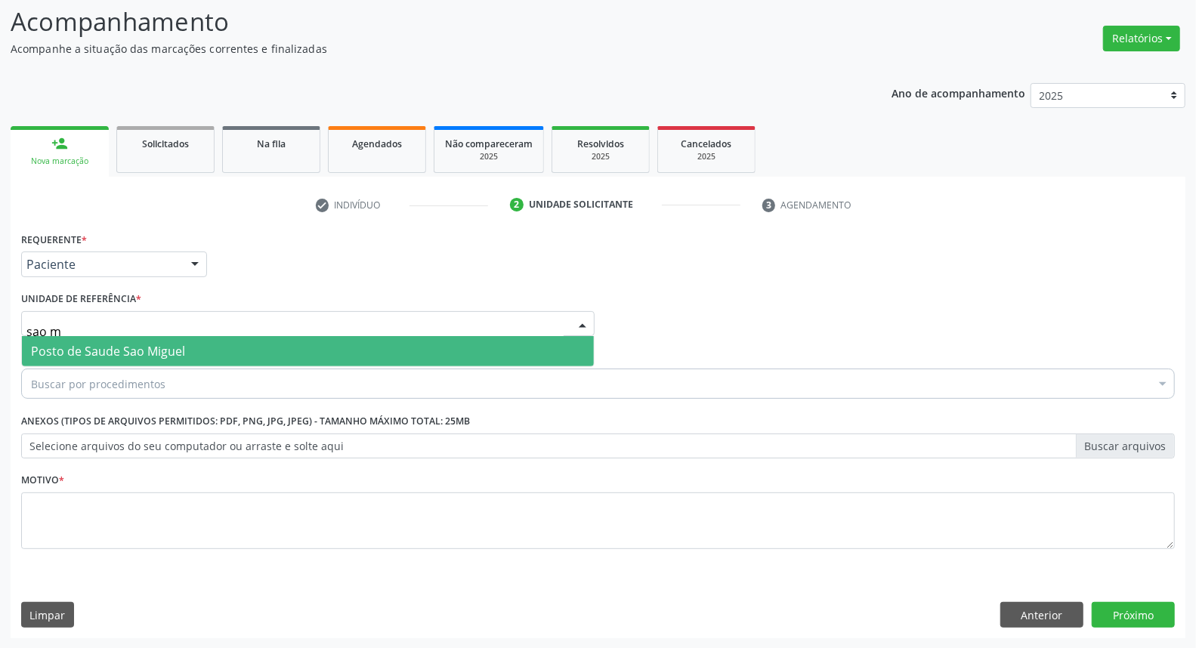
type input "sao mi"
click at [163, 355] on span "Posto de Saude Sao Miguel" at bounding box center [108, 351] width 154 height 17
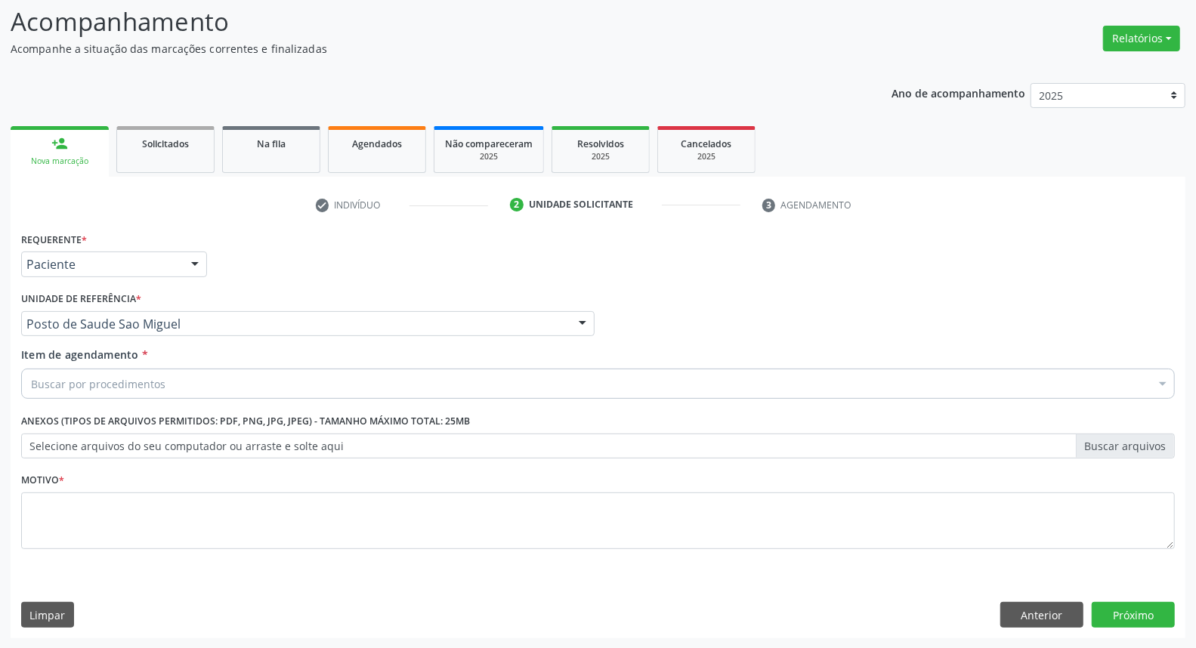
click at [166, 381] on div "Buscar por procedimentos" at bounding box center [598, 384] width 1154 height 30
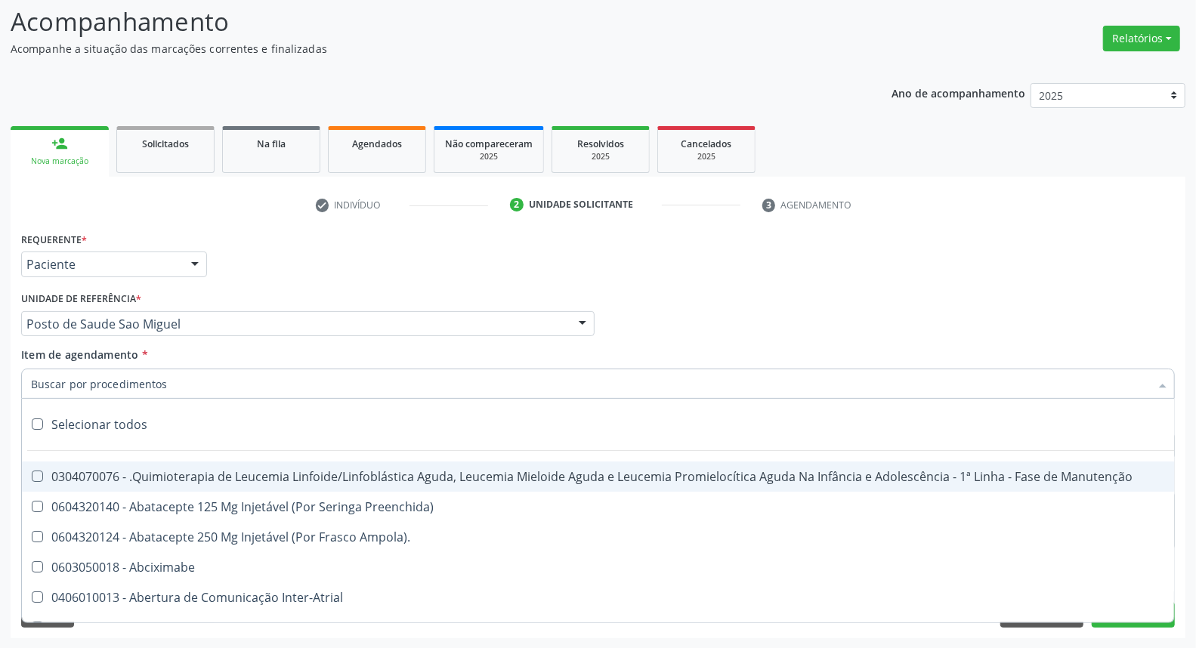
click at [166, 386] on input "Item de agendamento *" at bounding box center [590, 384] width 1119 height 30
click at [147, 376] on input "Item de agendamento *" at bounding box center [590, 384] width 1119 height 30
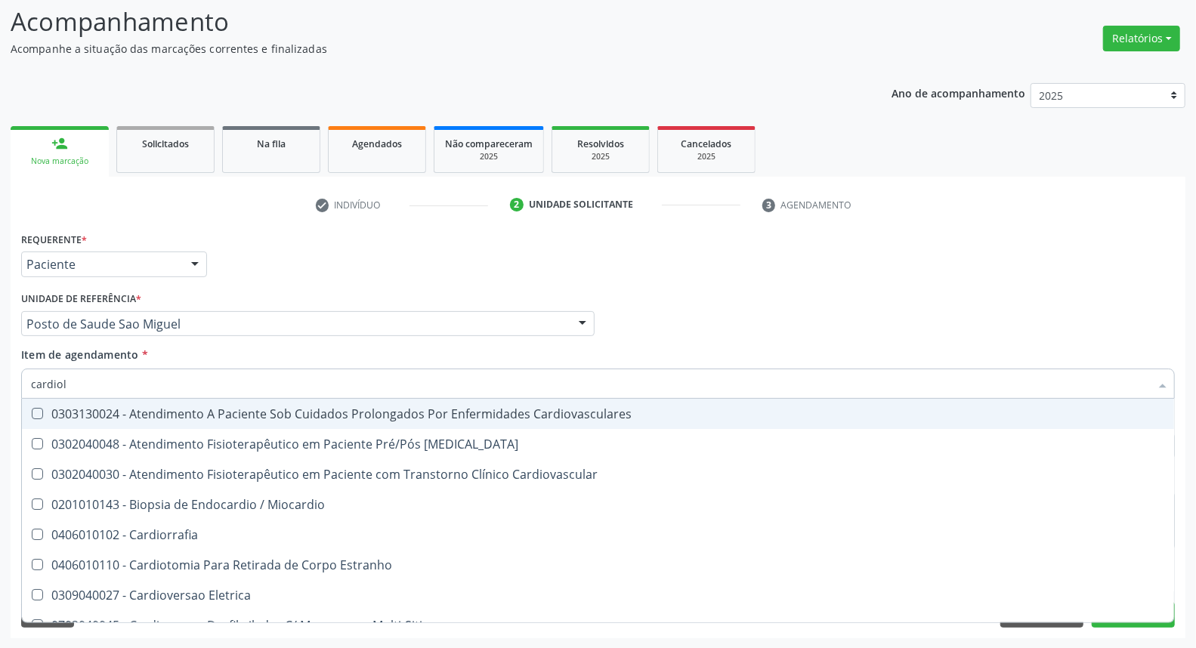
type input "cardiolo"
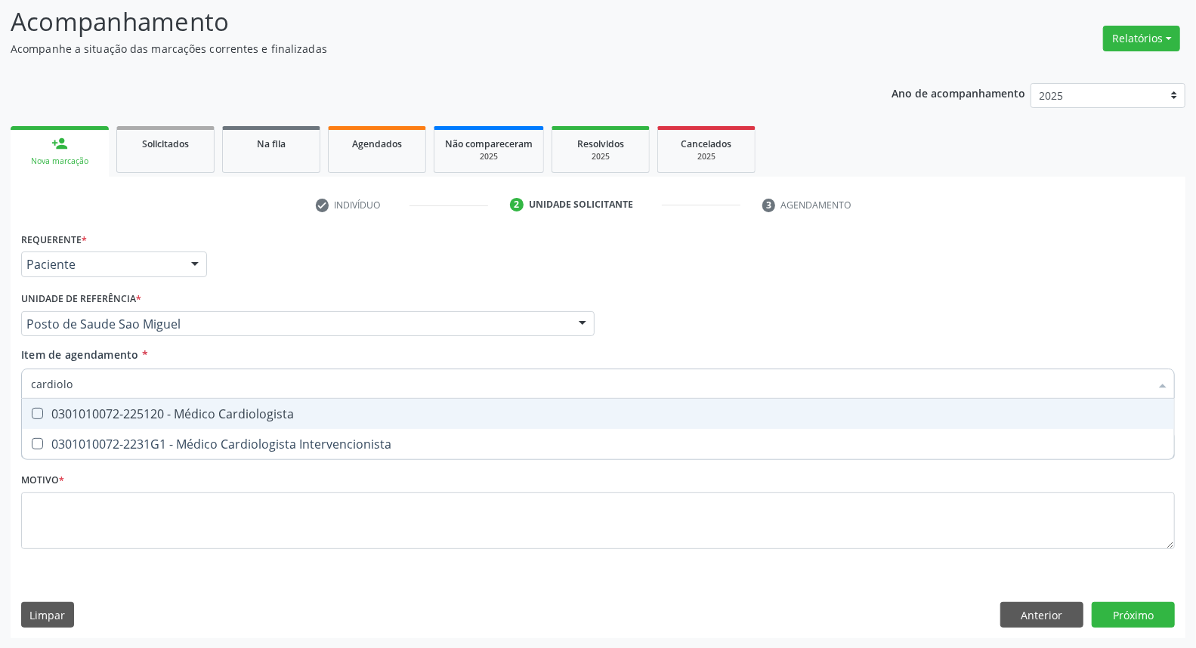
click at [139, 413] on div "0301010072-225120 - Médico Cardiologista" at bounding box center [598, 414] width 1134 height 12
checkbox Cardiologista "true"
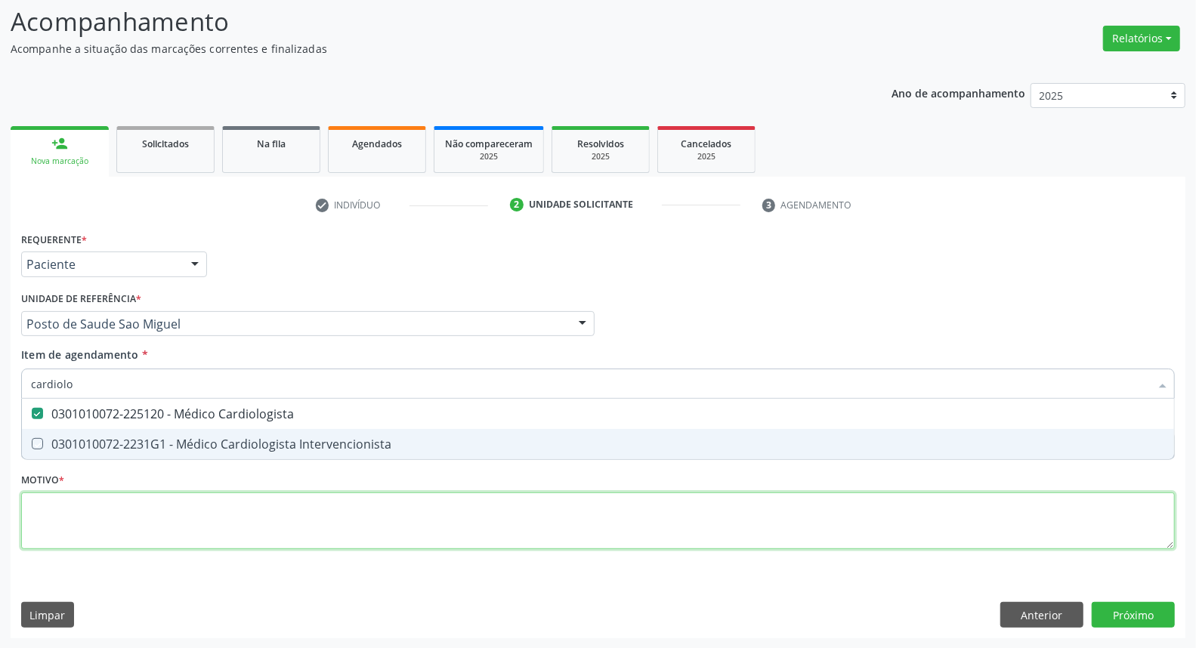
click at [137, 503] on div "Requerente * Paciente Médico(a) Enfermeiro(a) Paciente Nenhum resultado encontr…" at bounding box center [598, 399] width 1154 height 342
checkbox Intervencionista "true"
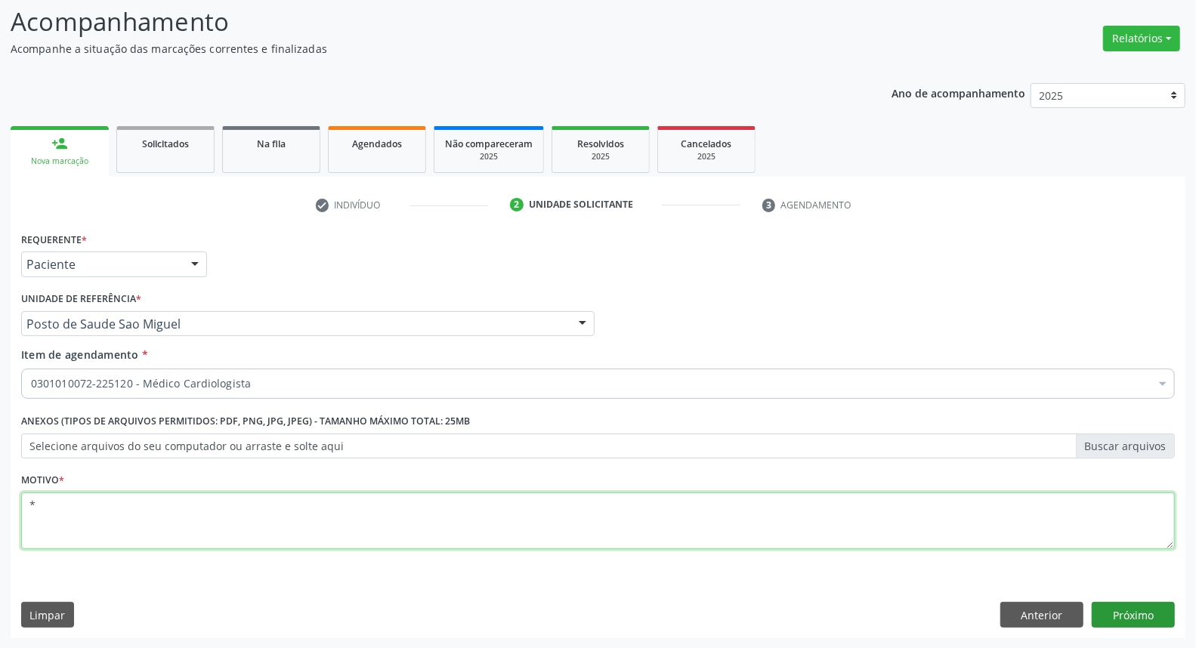
type textarea "*"
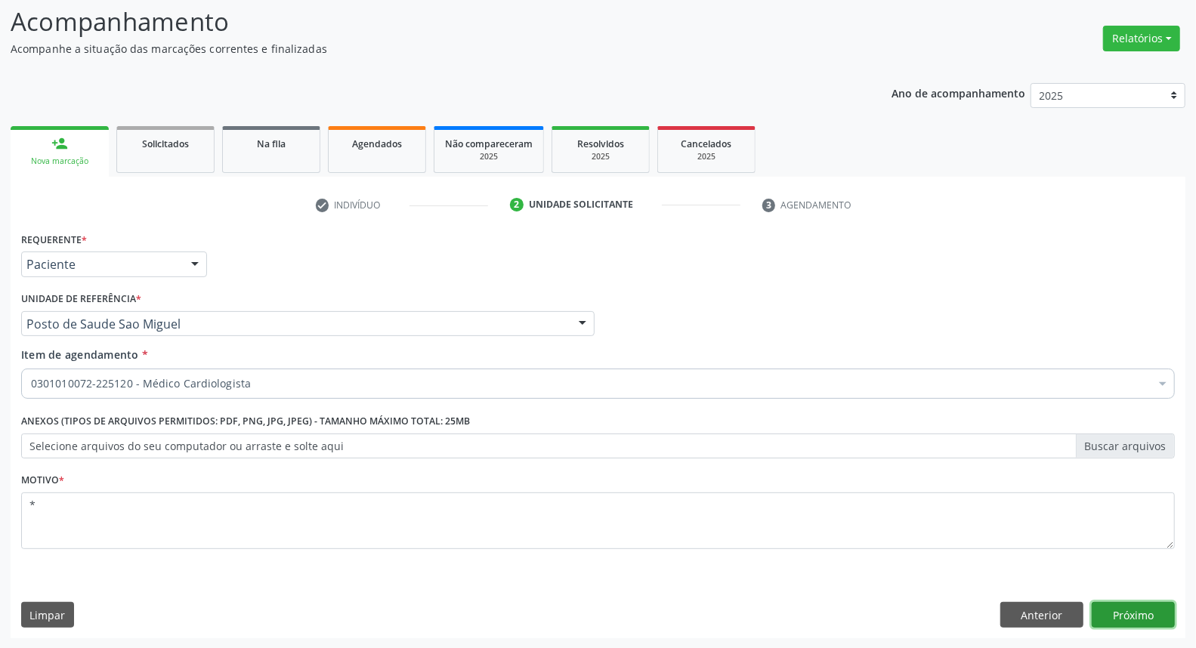
click at [1123, 617] on button "Próximo" at bounding box center [1133, 615] width 83 height 26
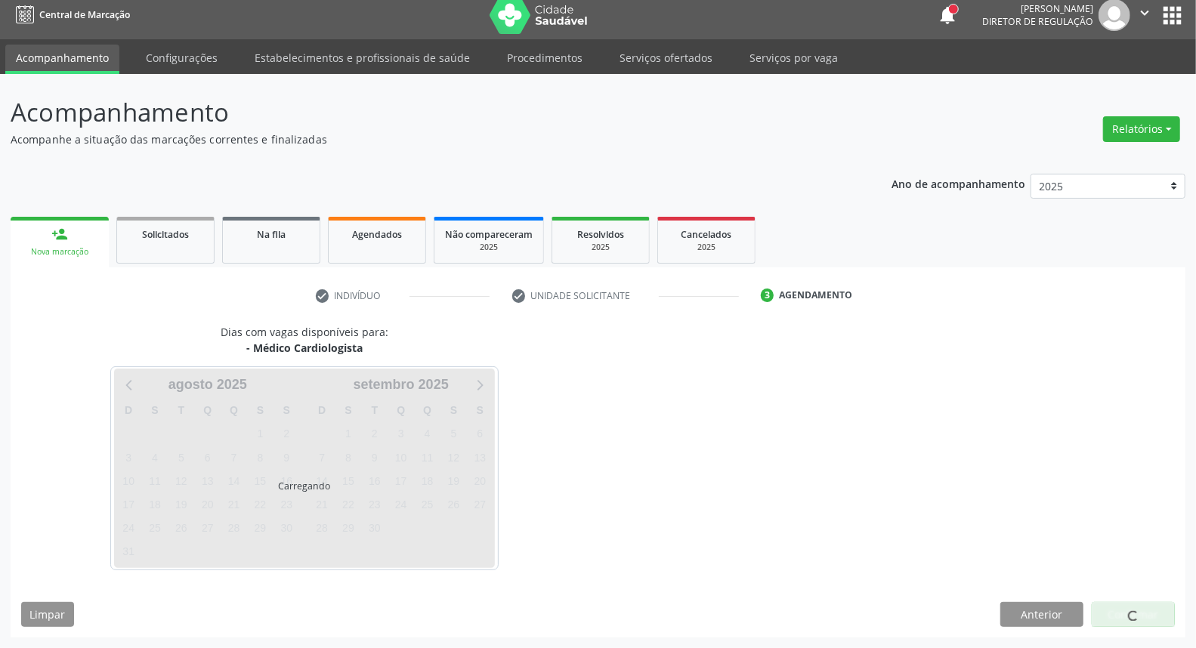
scroll to position [8, 0]
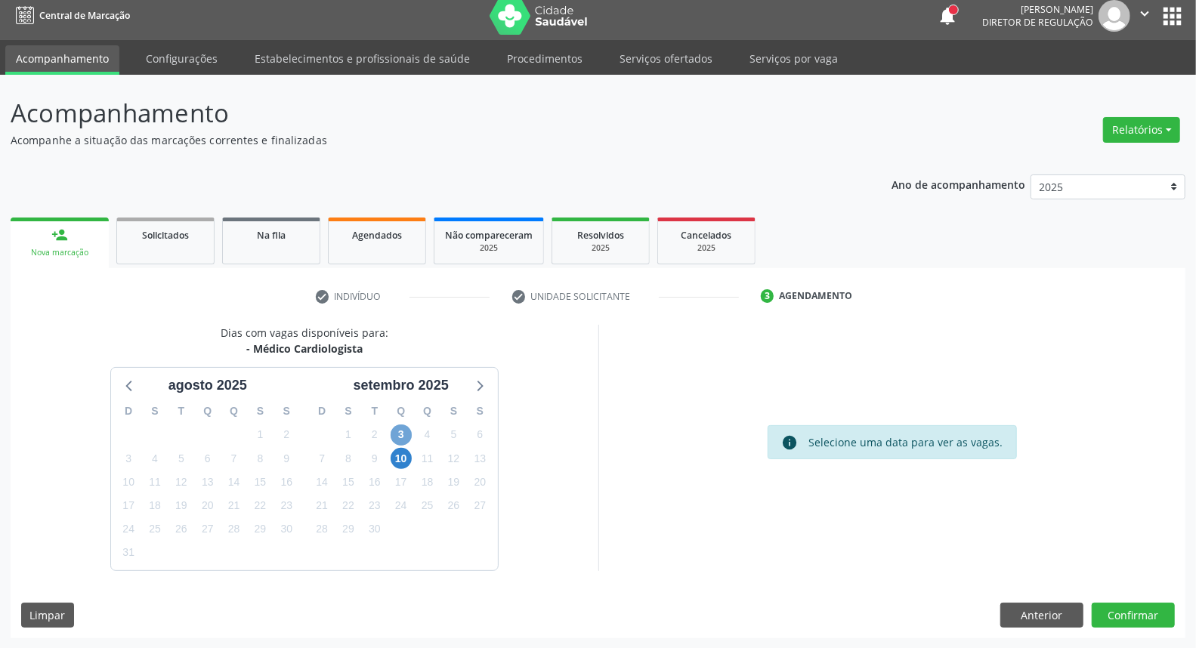
click at [399, 441] on span "3" at bounding box center [401, 435] width 21 height 21
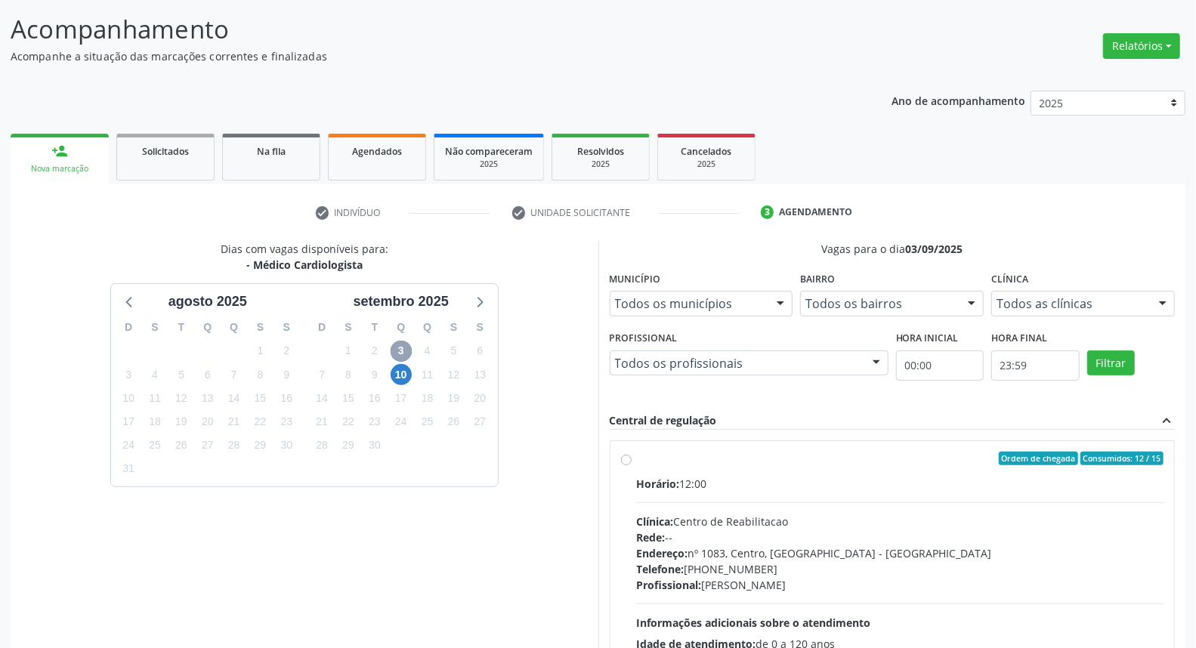
scroll to position [253, 0]
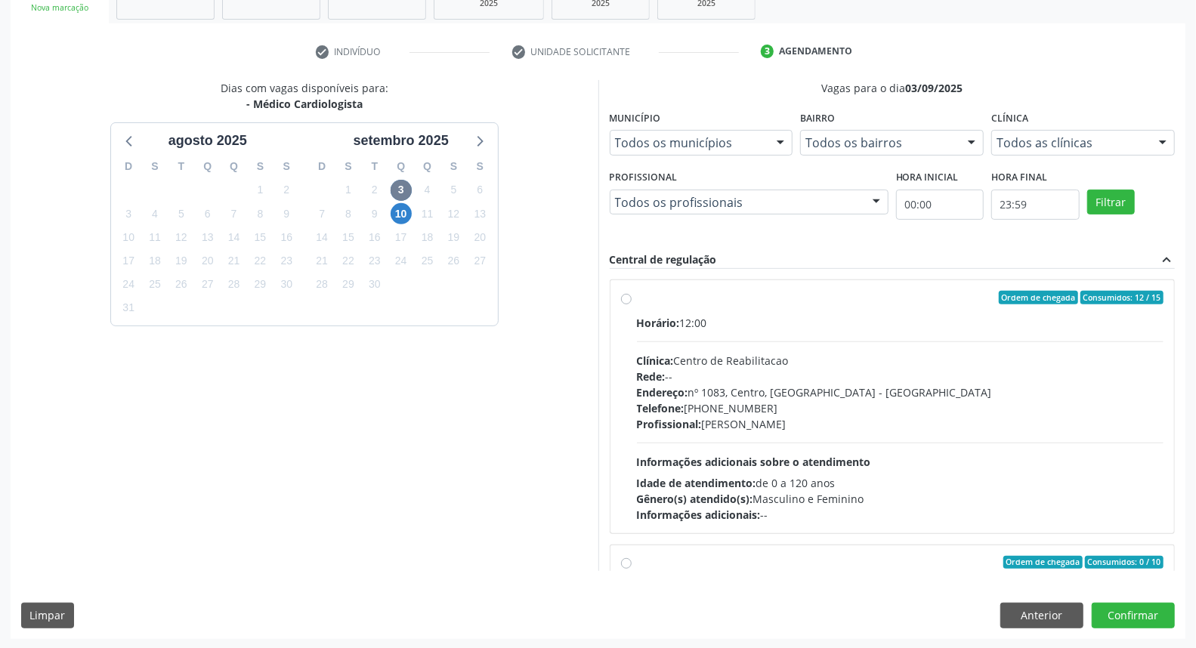
click at [812, 305] on label "Ordem de chegada Consumidos: 12 / 15 Horário: 12:00 Clínica: Centro de Reabilit…" at bounding box center [900, 407] width 527 height 232
click at [632, 305] on input "Ordem de chegada Consumidos: 12 / 15 Horário: 12:00 Clínica: Centro de Reabilit…" at bounding box center [626, 298] width 11 height 14
radio input "true"
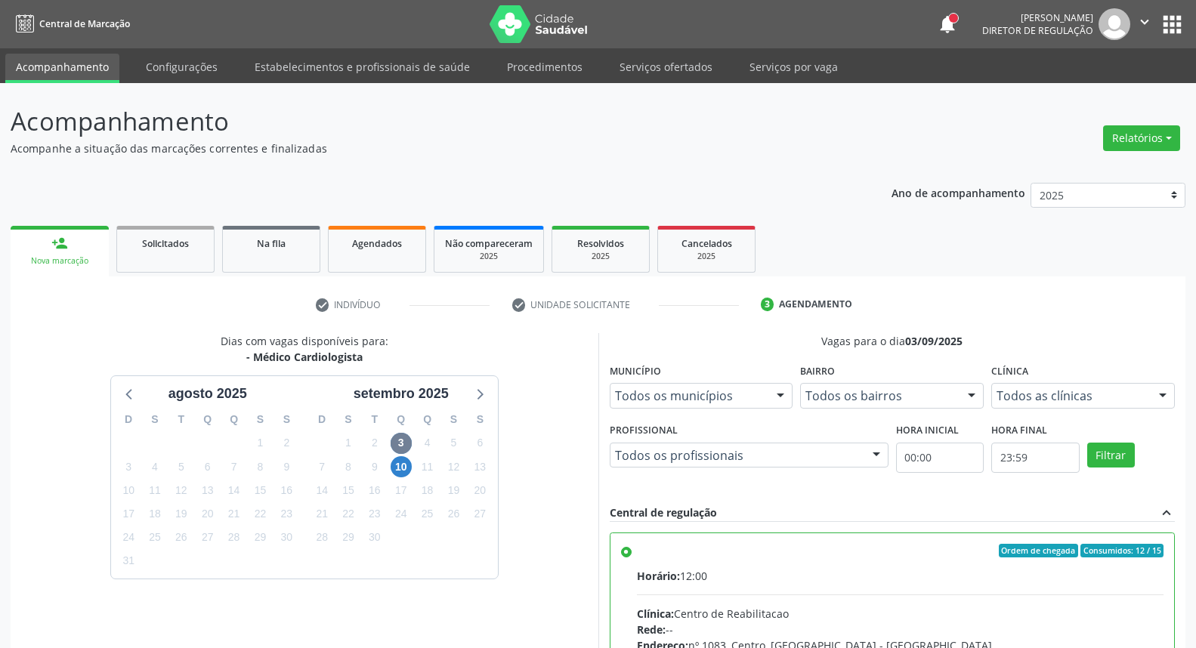
scroll to position [253, 0]
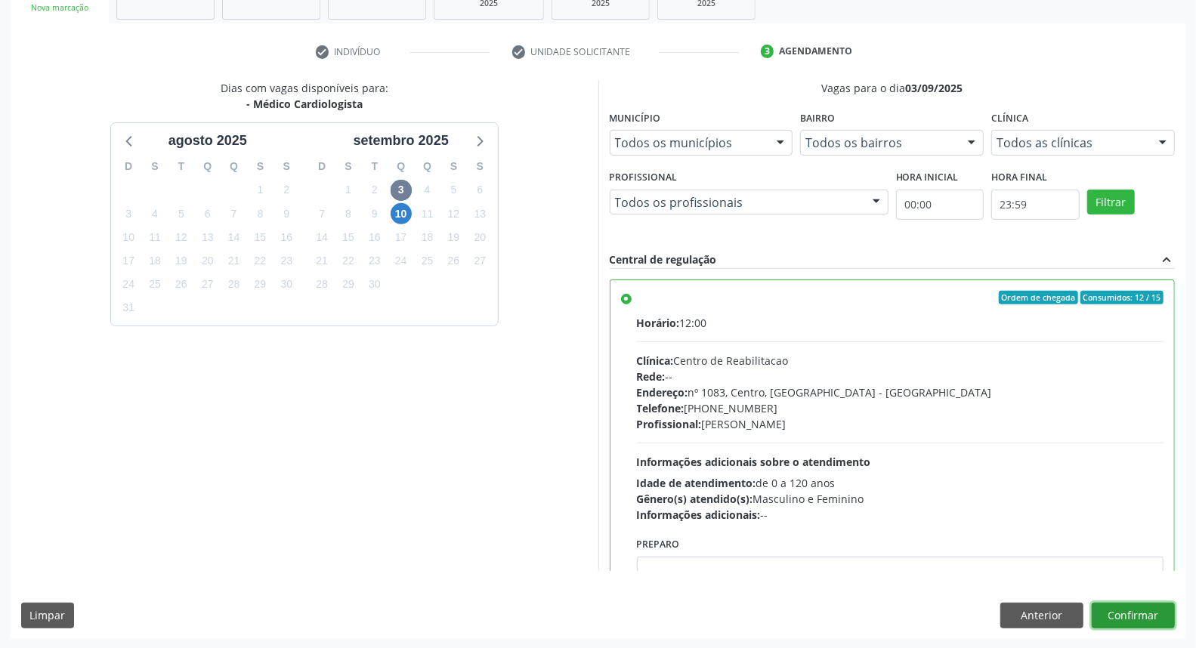
click at [1142, 614] on button "Confirmar" at bounding box center [1133, 616] width 83 height 26
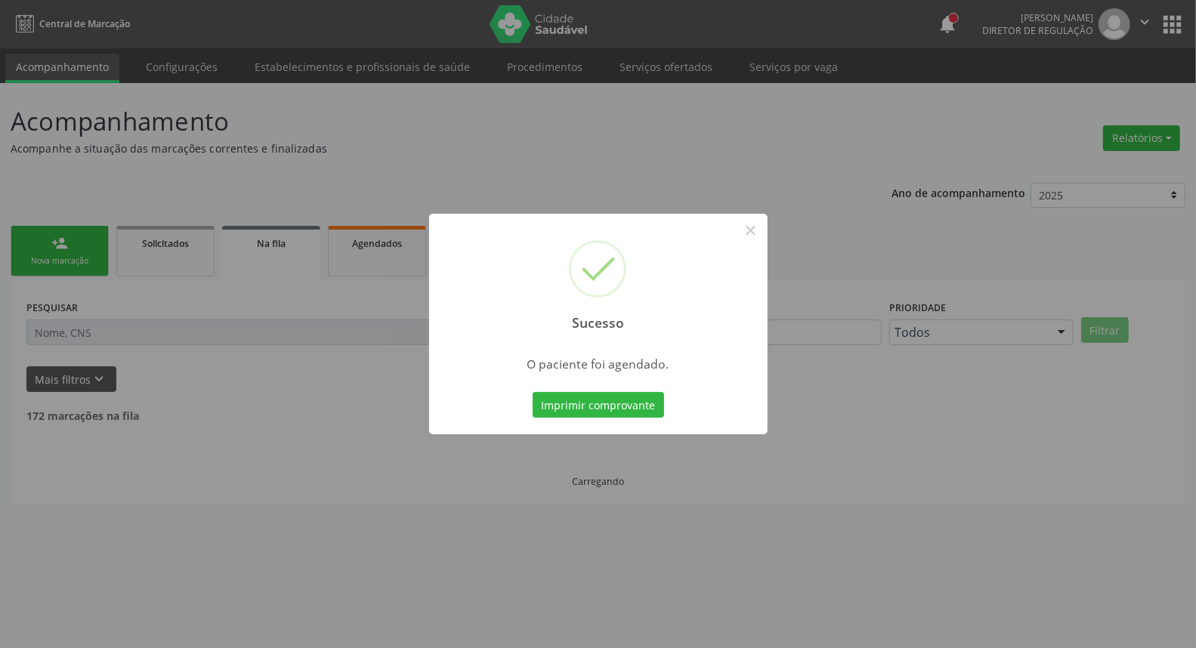
scroll to position [0, 0]
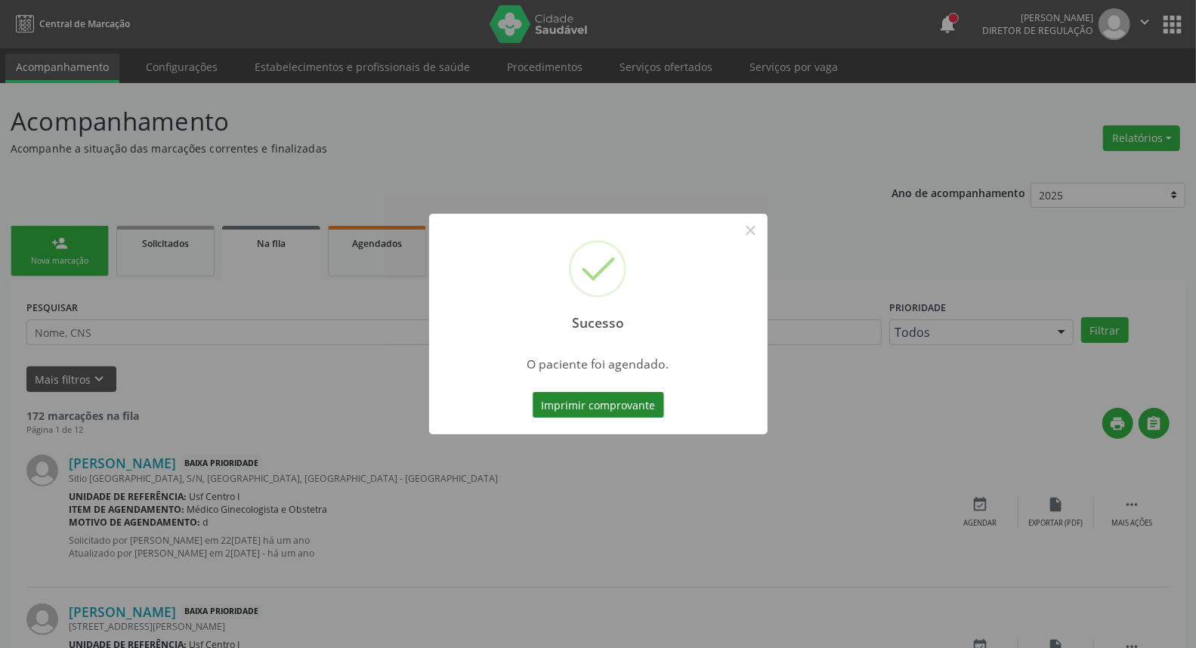
click at [568, 409] on button "Imprimir comprovante" at bounding box center [598, 405] width 131 height 26
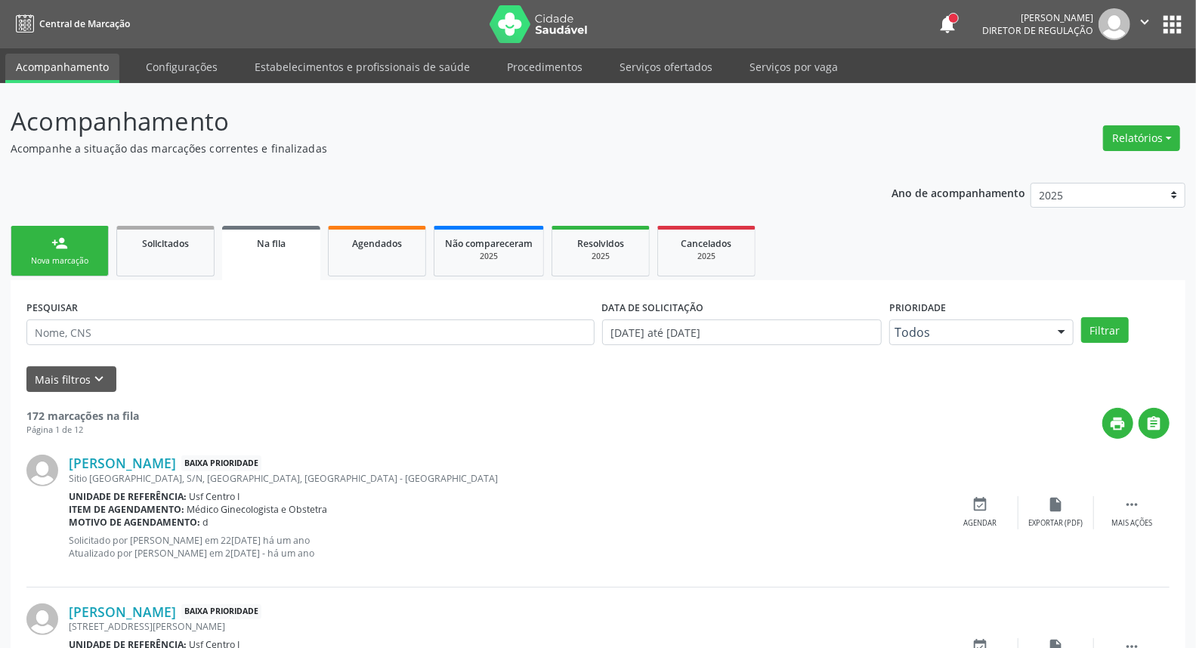
click at [99, 255] on div "Sucesso × O paciente foi agendado. Imprimir comprovante Cancel" at bounding box center [598, 324] width 1196 height 648
click at [78, 244] on link "person_add Nova marcação" at bounding box center [60, 251] width 98 height 51
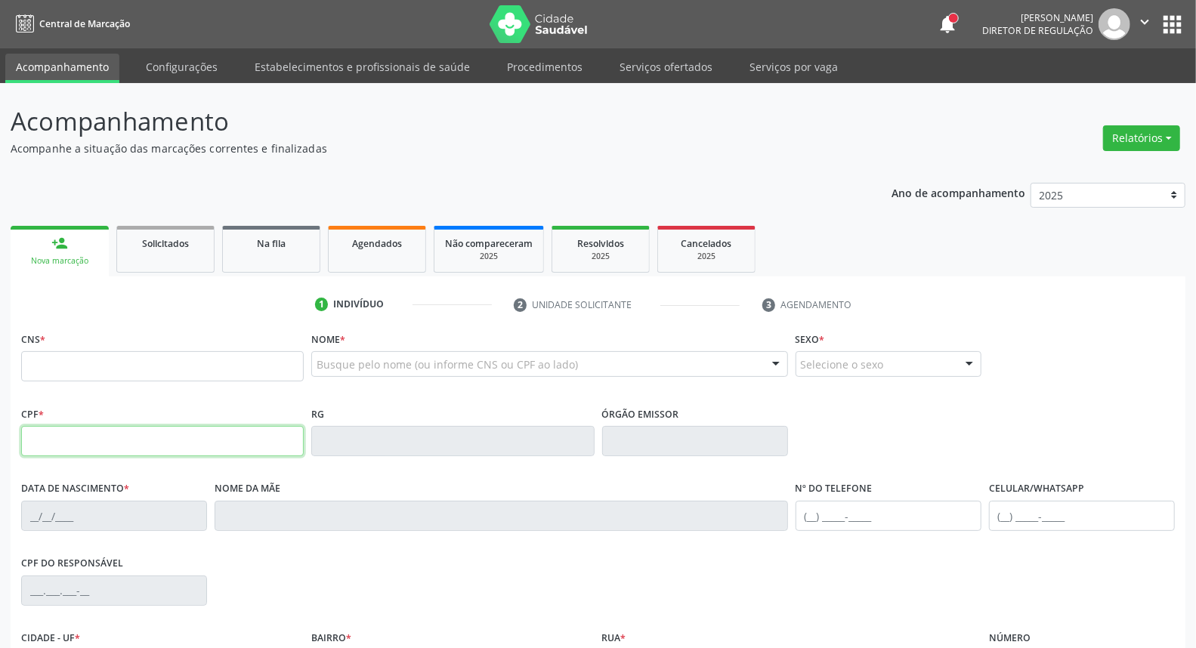
click at [98, 449] on input "text" at bounding box center [162, 441] width 283 height 30
type input "185.002.194-59"
type input "898 0063 2369 5865"
type input "31/03/2023"
type input "Gabriela Dantas da Silva"
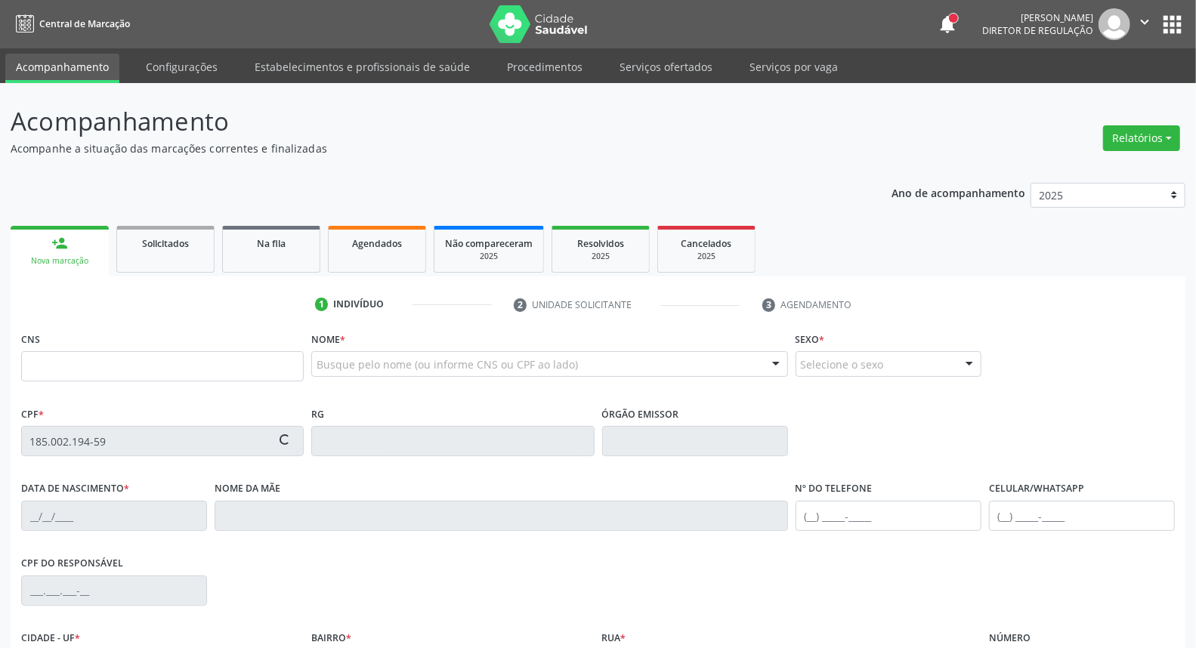
type input "(87) 98155-2330"
type input "S/N"
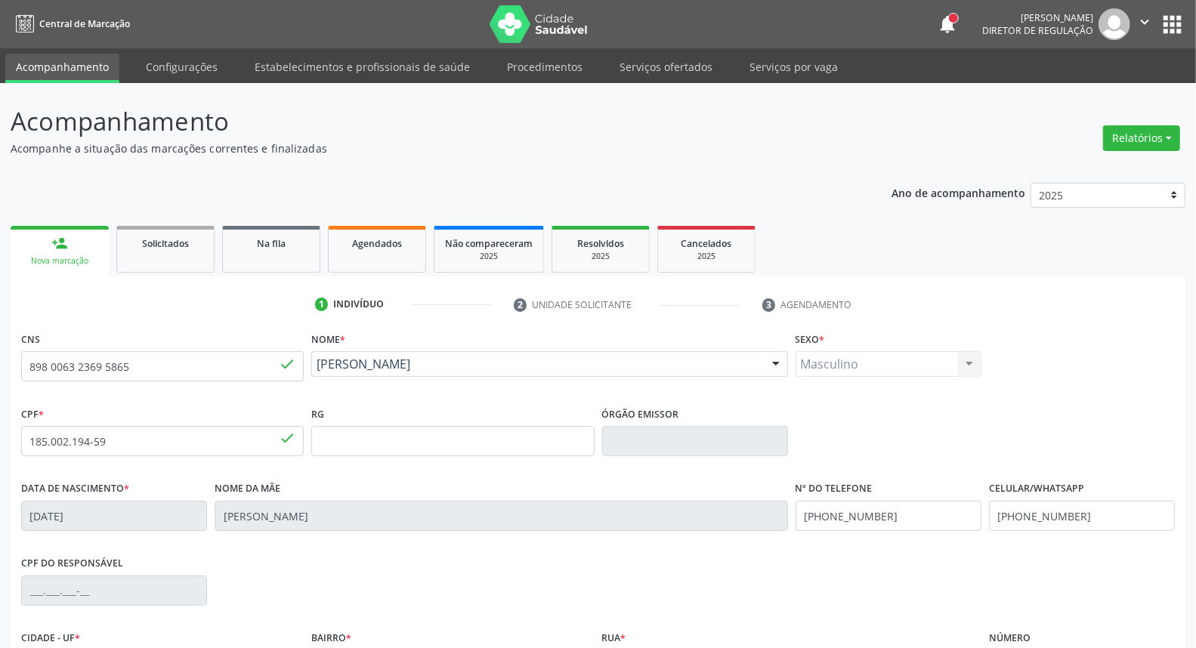
scroll to position [169, 0]
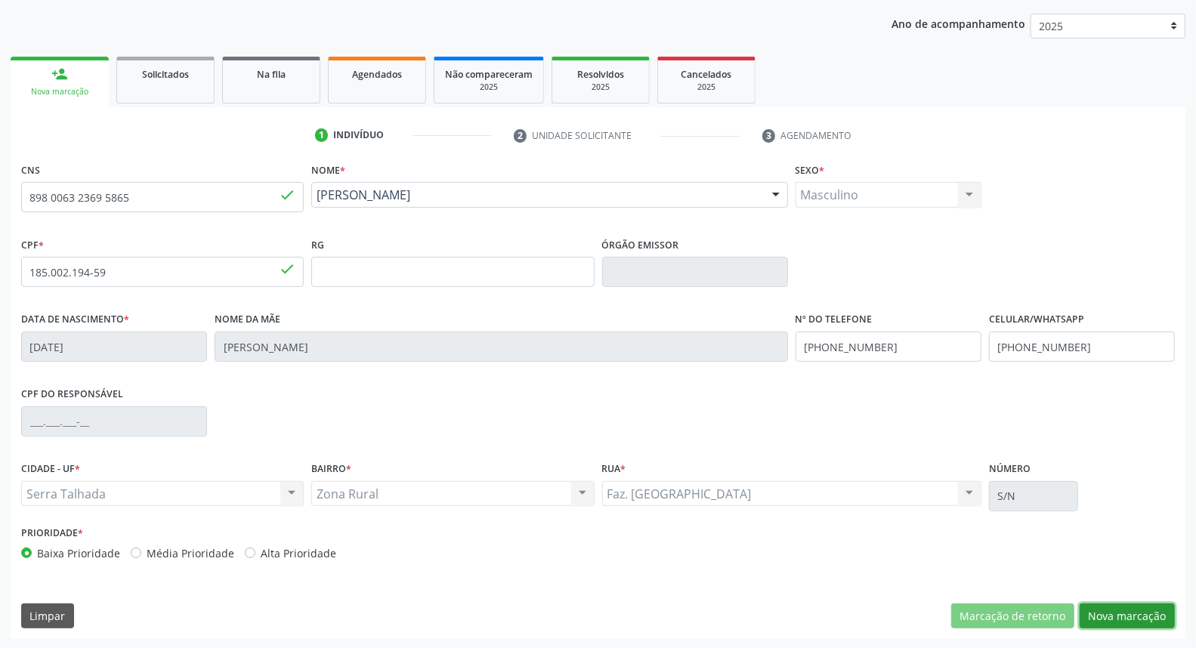
click at [1108, 614] on button "Nova marcação" at bounding box center [1127, 617] width 95 height 26
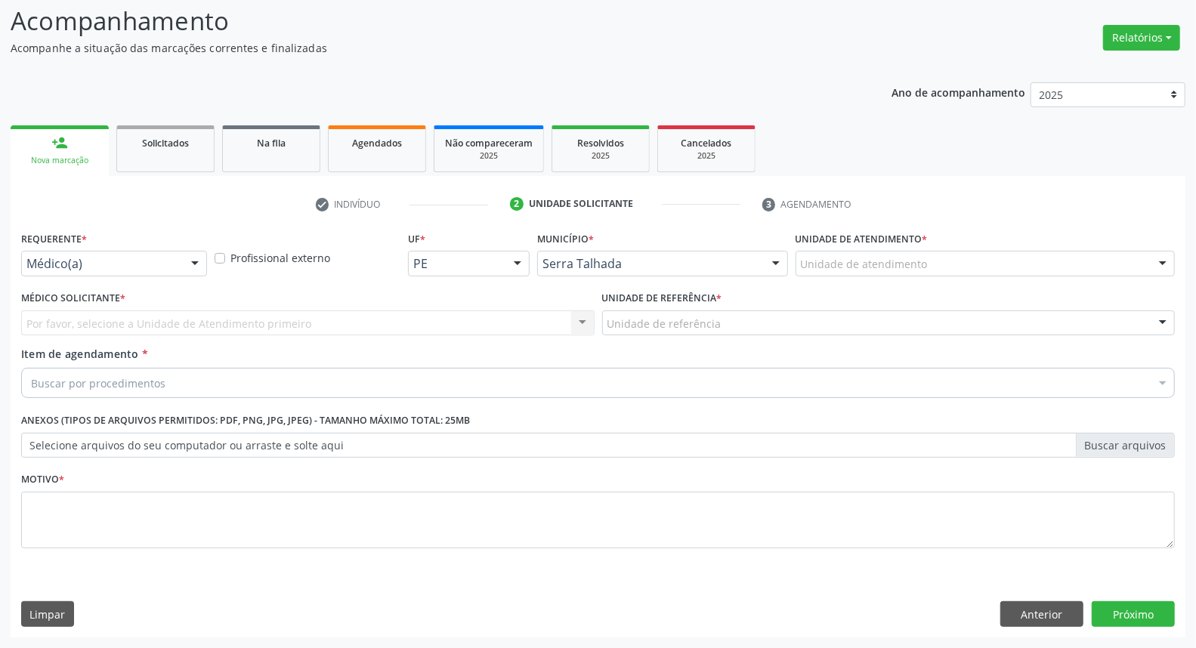
scroll to position [100, 0]
drag, startPoint x: 68, startPoint y: 277, endPoint x: 69, endPoint y: 266, distance: 10.6
click at [69, 277] on div "Requerente * Médico(a) Médico(a) Enfermeiro(a) Paciente Nenhum resultado encont…" at bounding box center [113, 257] width 193 height 59
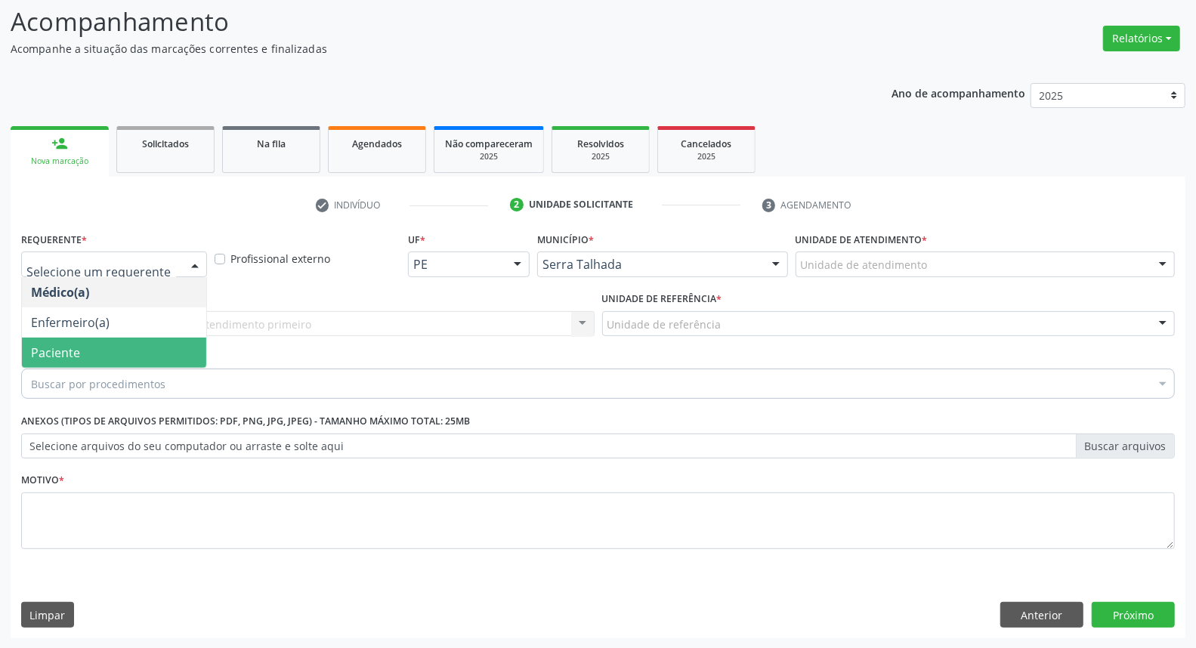
click at [100, 353] on span "Paciente" at bounding box center [114, 353] width 184 height 30
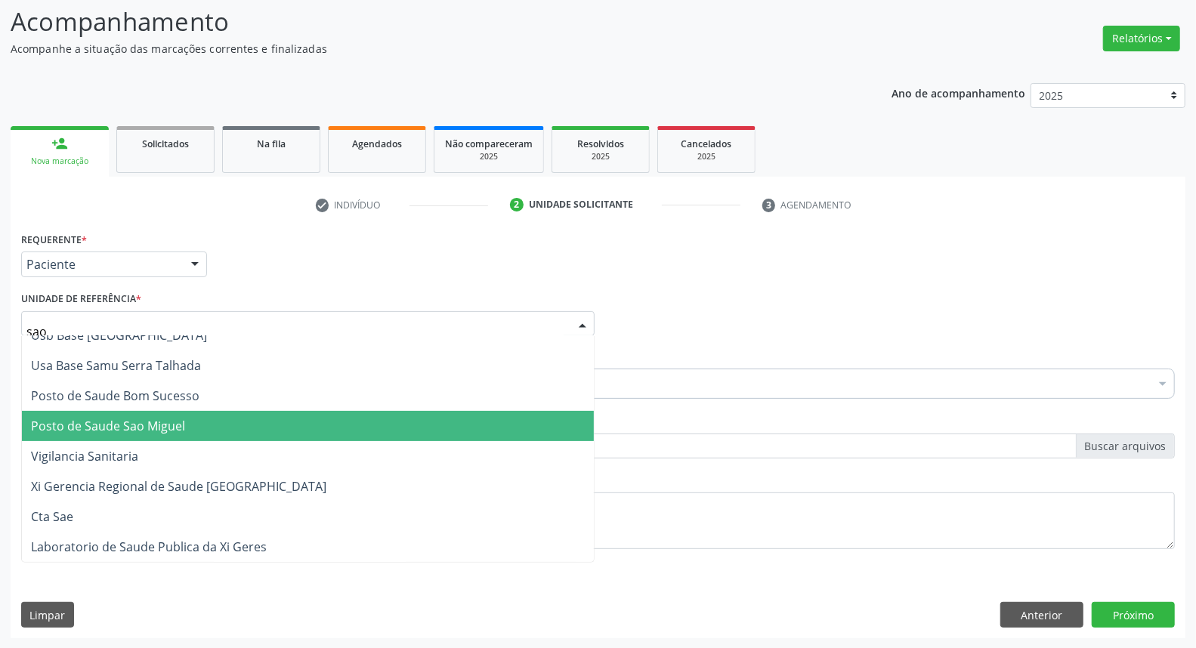
scroll to position [0, 0]
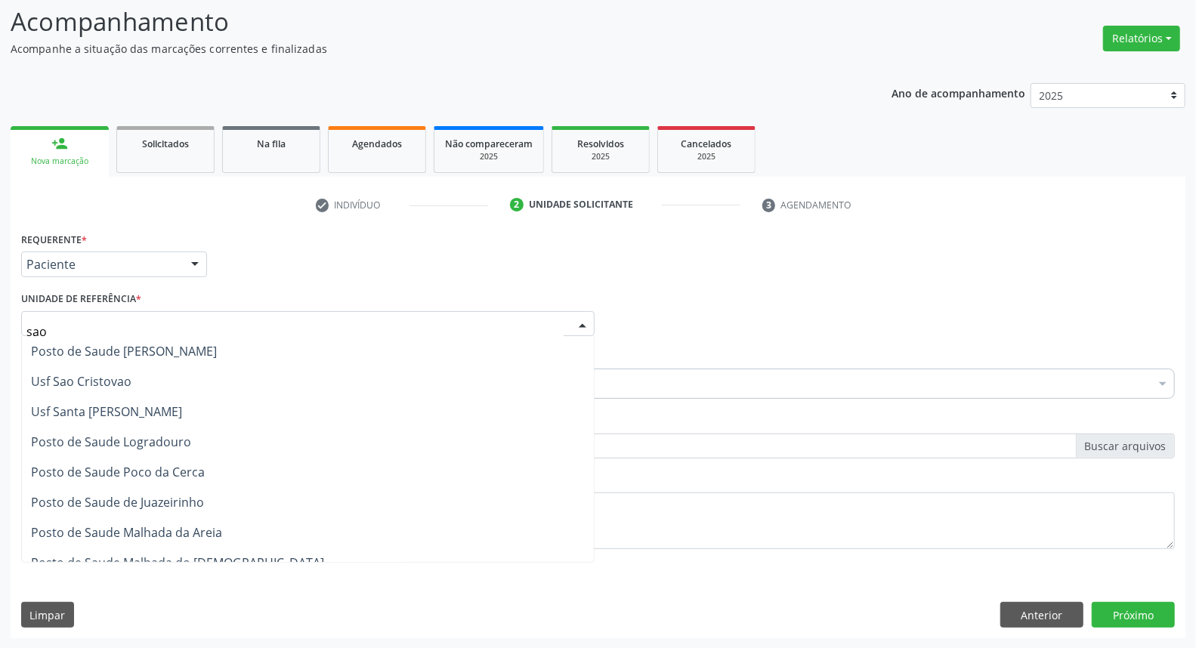
type input "sao"
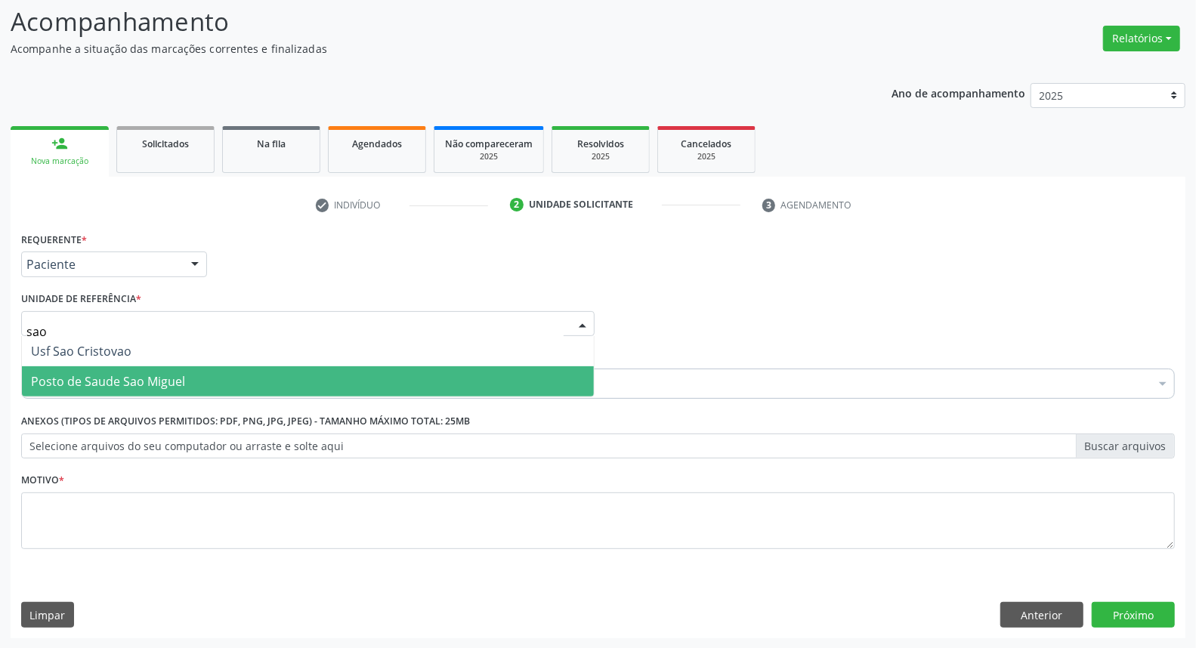
click at [153, 378] on span "Posto de Saude Sao Miguel" at bounding box center [108, 381] width 154 height 17
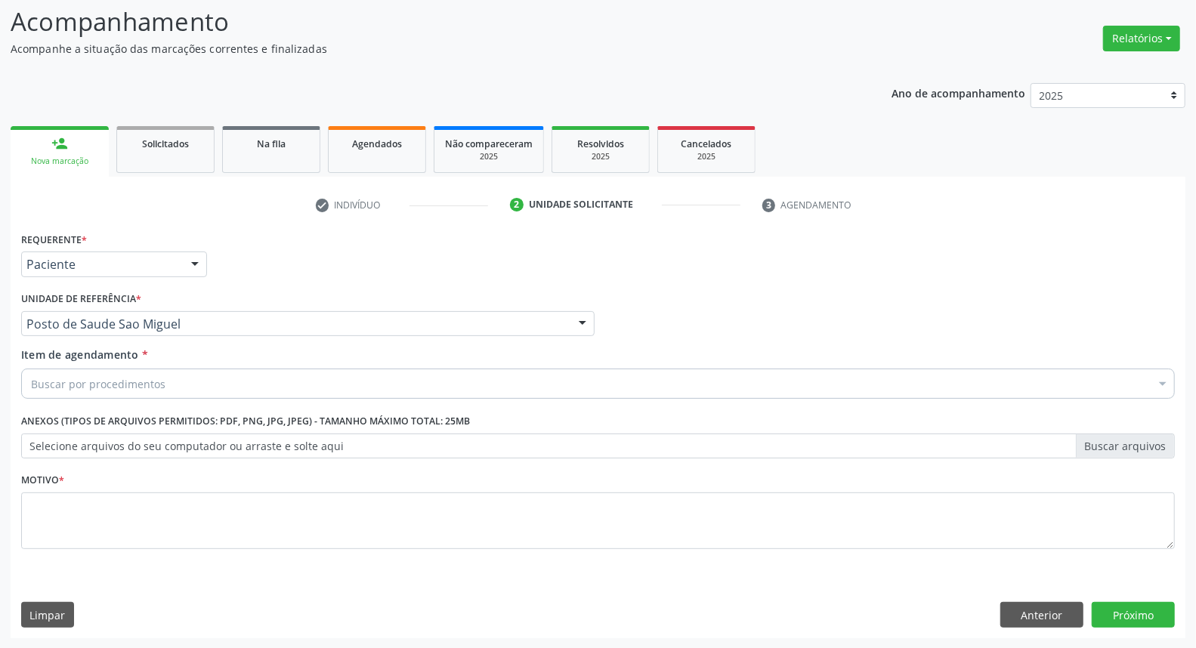
click at [184, 380] on div "Buscar por procedimentos" at bounding box center [598, 384] width 1154 height 30
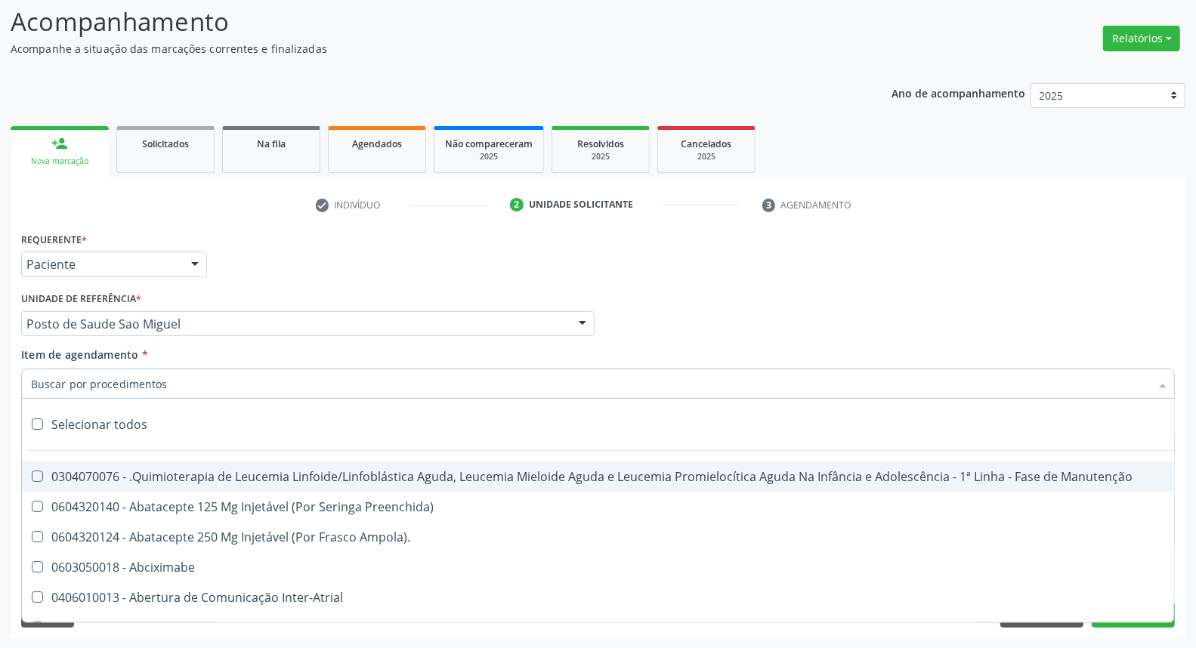
click at [273, 375] on input "Item de agendamento *" at bounding box center [590, 384] width 1119 height 30
click at [251, 373] on input "Item de agendamento *" at bounding box center [590, 384] width 1119 height 30
click at [126, 376] on input "Item de agendamento *" at bounding box center [590, 384] width 1119 height 30
click at [85, 387] on input "Item de agendamento *" at bounding box center [590, 384] width 1119 height 30
type input "mao"
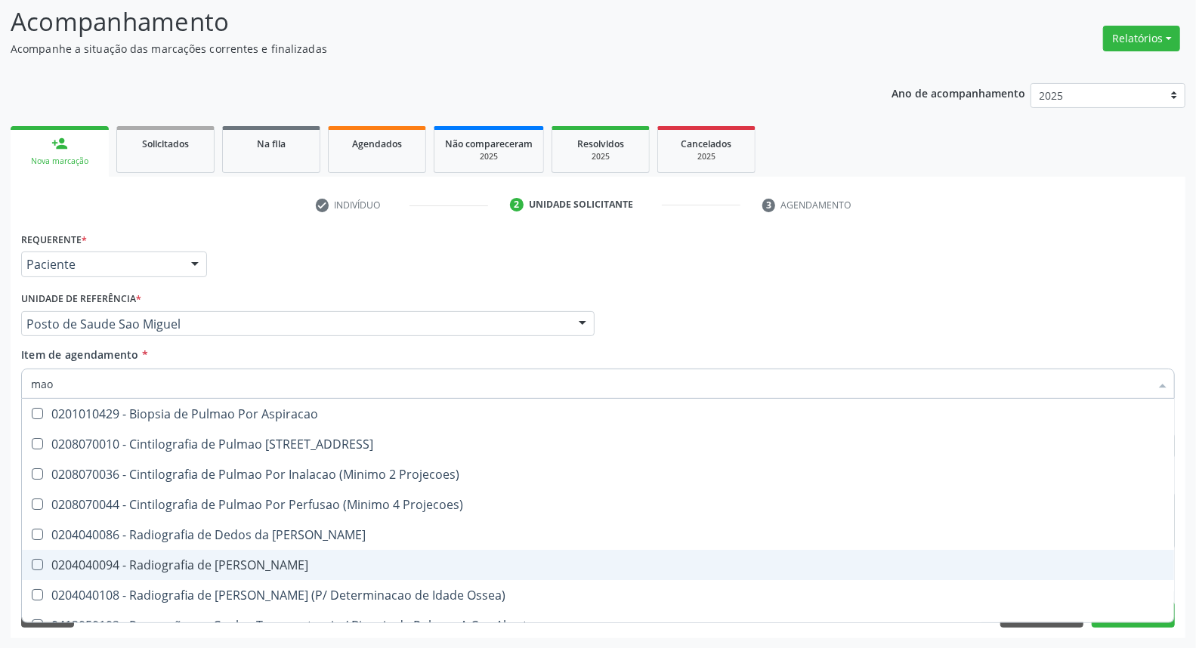
click at [87, 570] on div "0204040094 - Radiografia de Mao" at bounding box center [598, 565] width 1134 height 12
checkbox Mao "true"
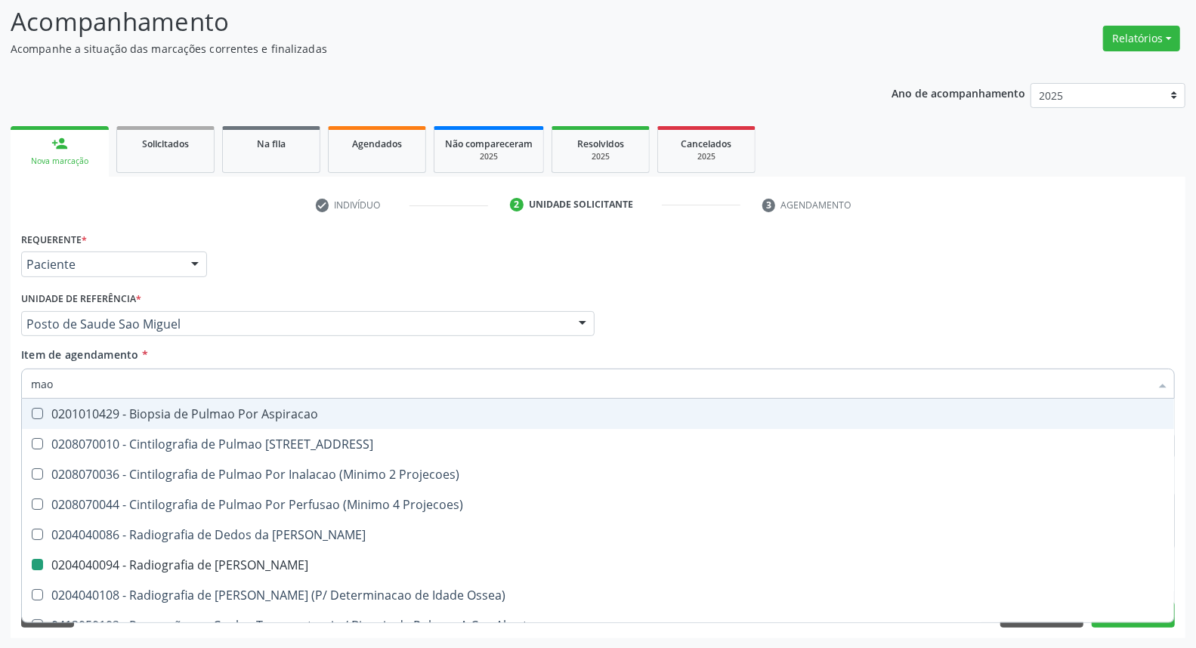
click at [682, 350] on div "Item de agendamento * mao Desfazer seleção 0201010429 - Biopsia de Pulmao Por A…" at bounding box center [598, 371] width 1154 height 48
checkbox 67 "true"
checkbox Mao "false"
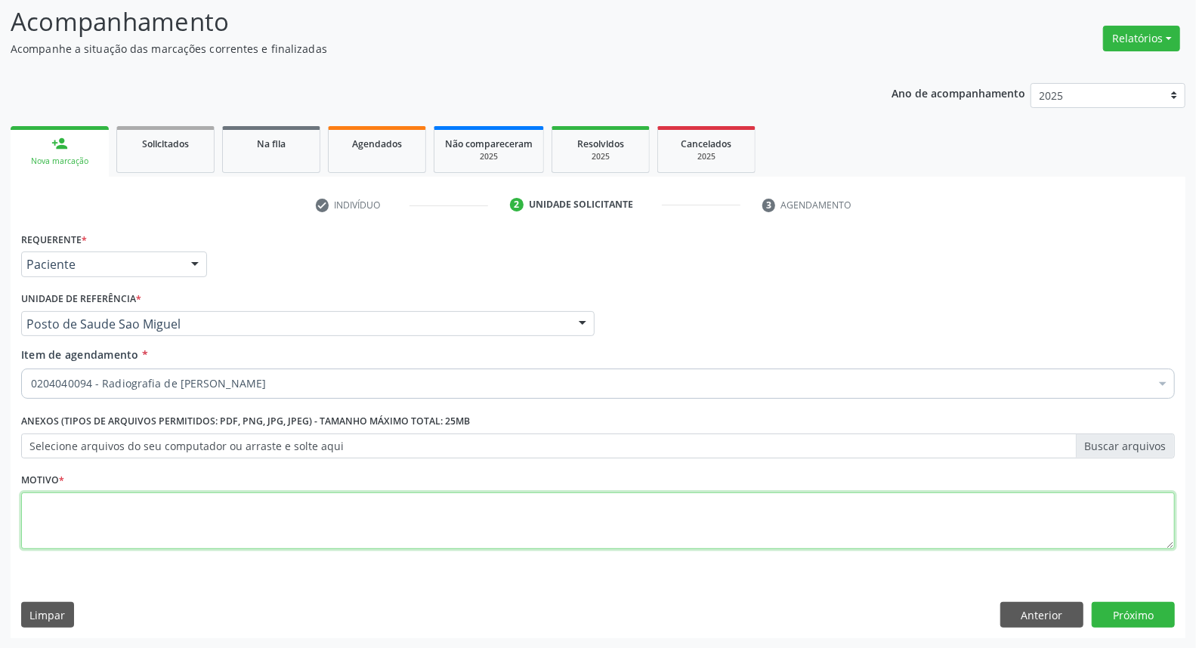
drag, startPoint x: 322, startPoint y: 517, endPoint x: 338, endPoint y: 500, distance: 23.0
click at [329, 514] on textarea at bounding box center [598, 521] width 1154 height 57
type textarea "*"
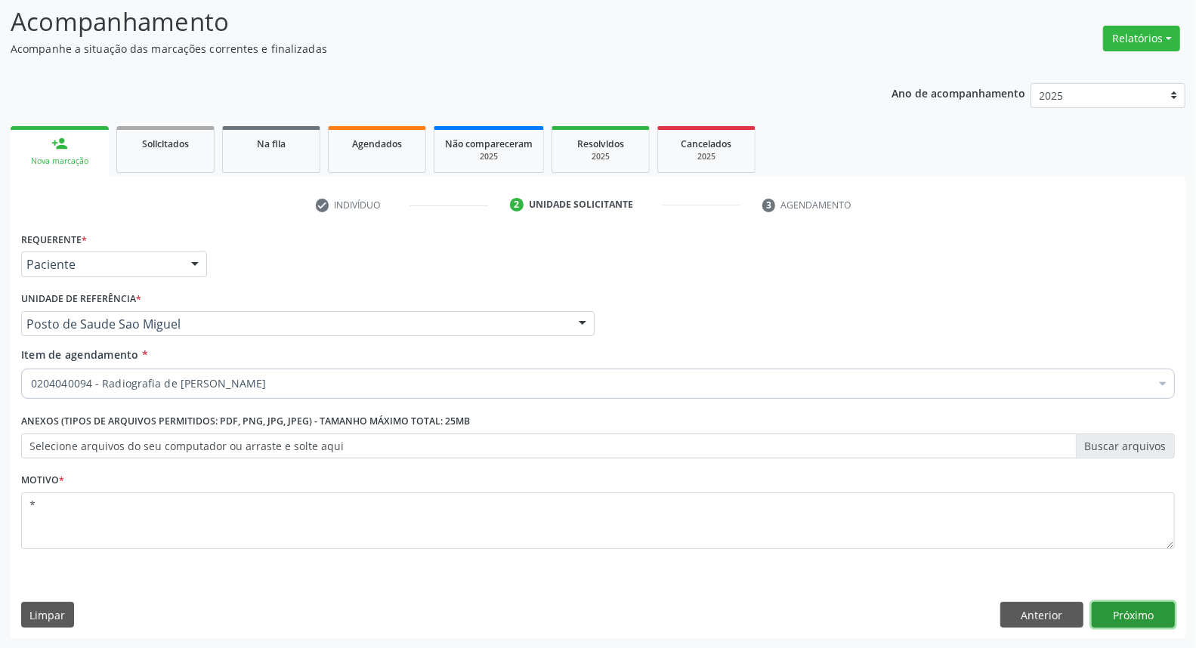
click at [1152, 608] on button "Próximo" at bounding box center [1133, 615] width 83 height 26
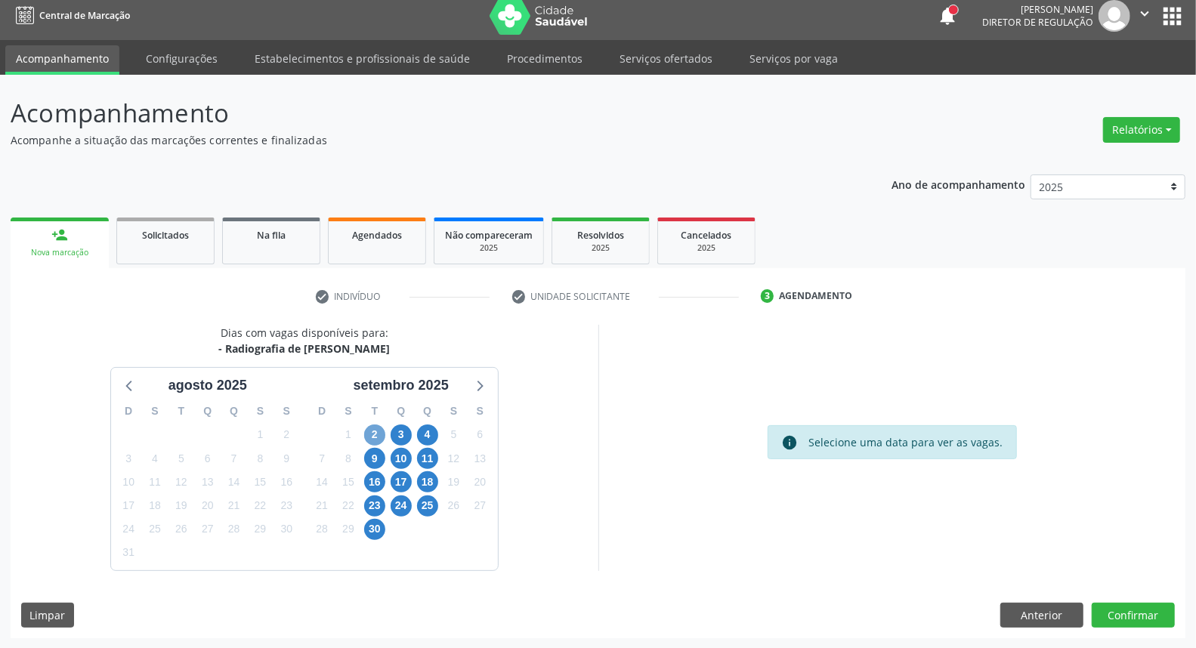
click at [365, 434] on span "2" at bounding box center [374, 435] width 21 height 21
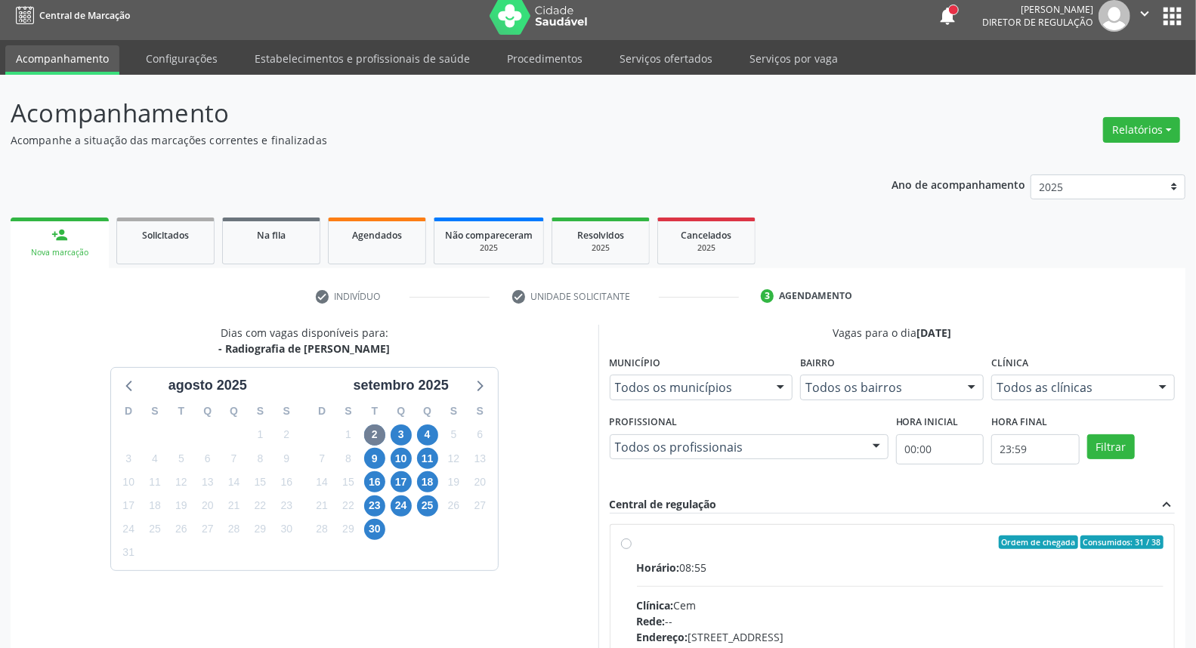
click at [673, 546] on div "Ordem de chegada Consumidos: 31 / 38" at bounding box center [900, 543] width 527 height 14
click at [632, 546] on input "Ordem de chegada Consumidos: 31 / 38 Horário: 08:55 Clínica: Cem Rede: -- Ender…" at bounding box center [626, 543] width 11 height 14
radio input "true"
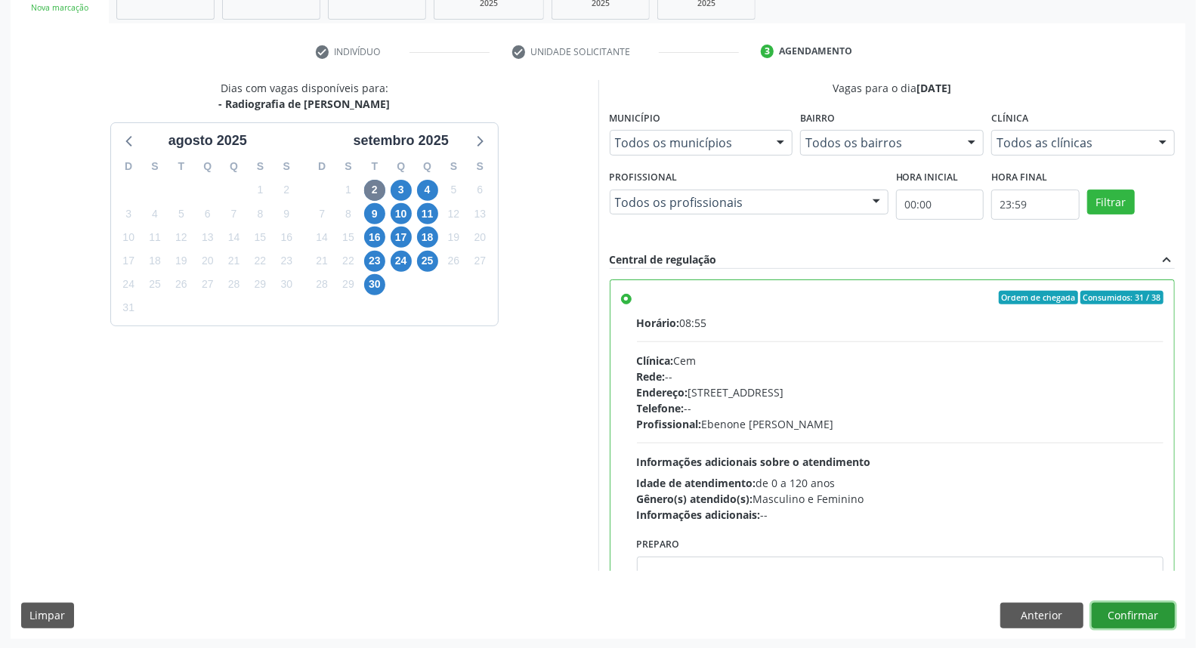
click at [1136, 623] on button "Confirmar" at bounding box center [1133, 616] width 83 height 26
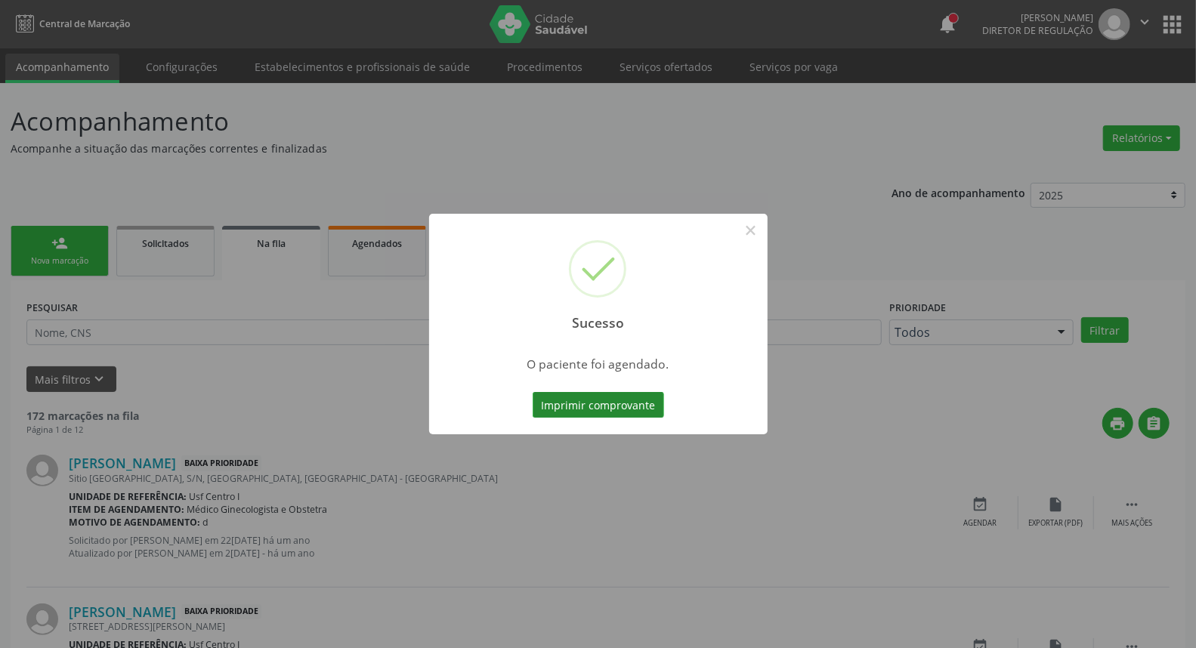
click at [558, 413] on button "Imprimir comprovante" at bounding box center [598, 405] width 131 height 26
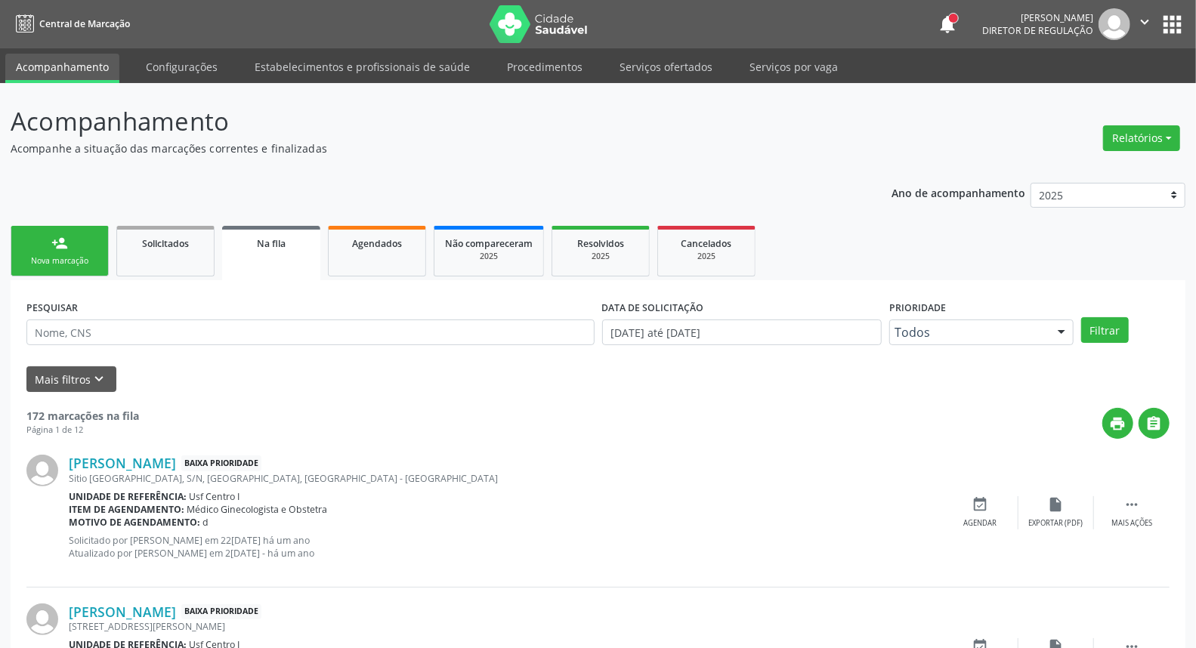
click at [57, 244] on div "person_add" at bounding box center [59, 243] width 17 height 17
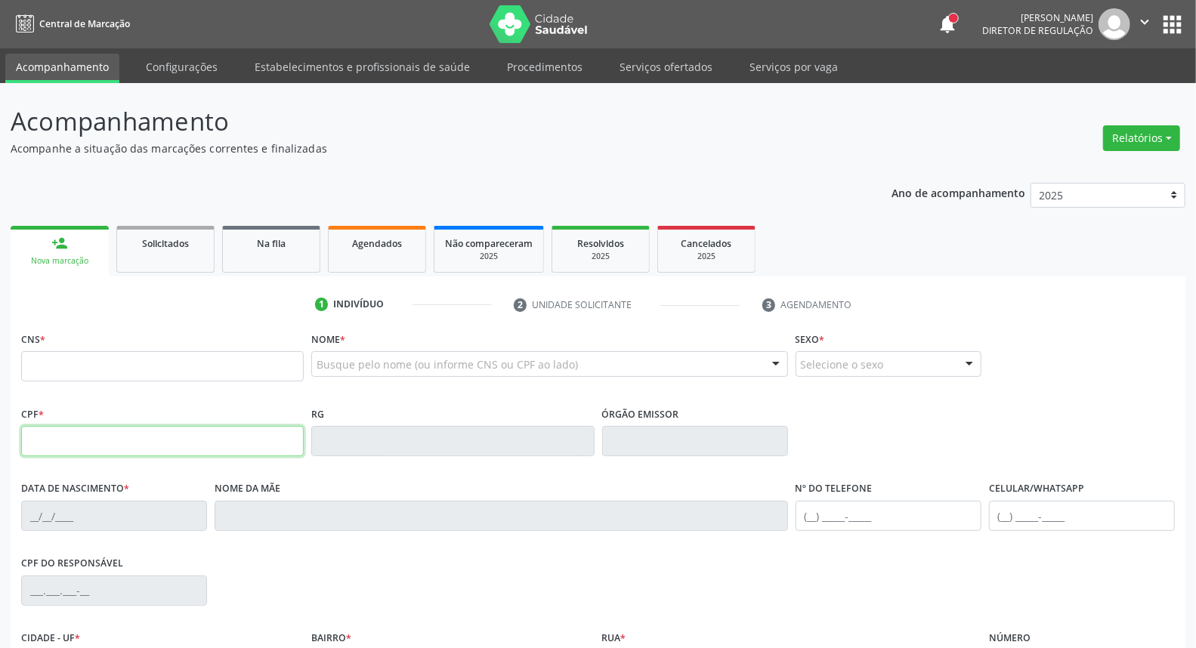
click at [88, 436] on input "text" at bounding box center [162, 441] width 283 height 30
type input "185.002.194-59"
type input "898 0063 2369 5865"
type input "31/03/2023"
type input "Gabriela Dantas da Silva"
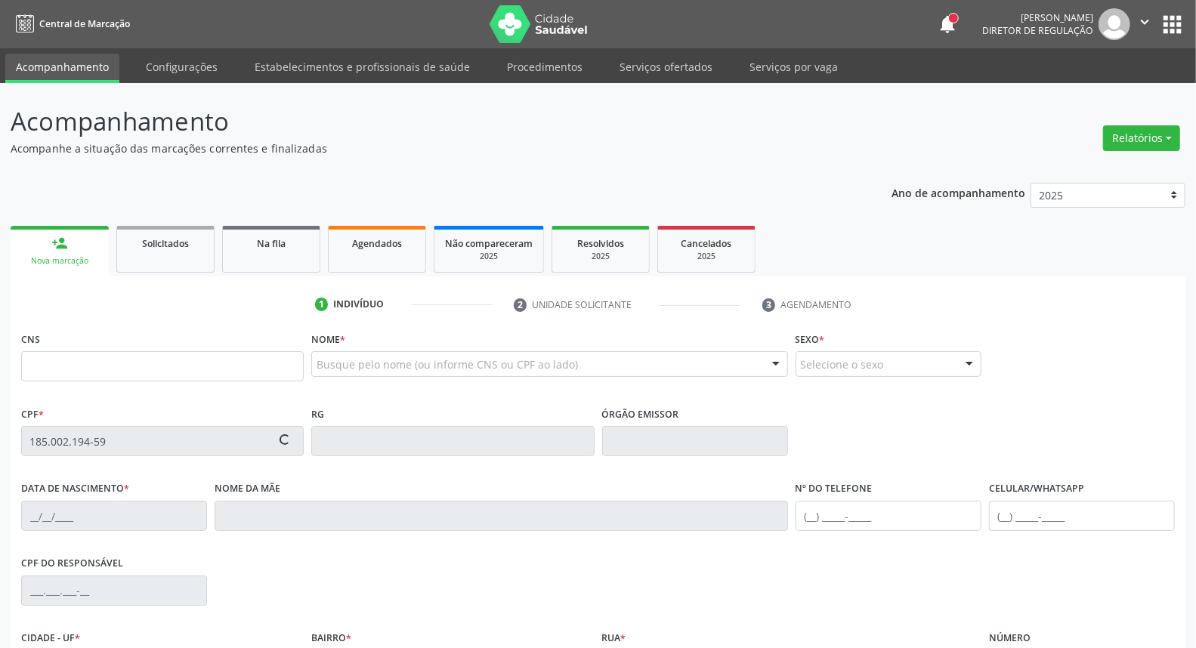
type input "(87) 98155-2330"
type input "S/N"
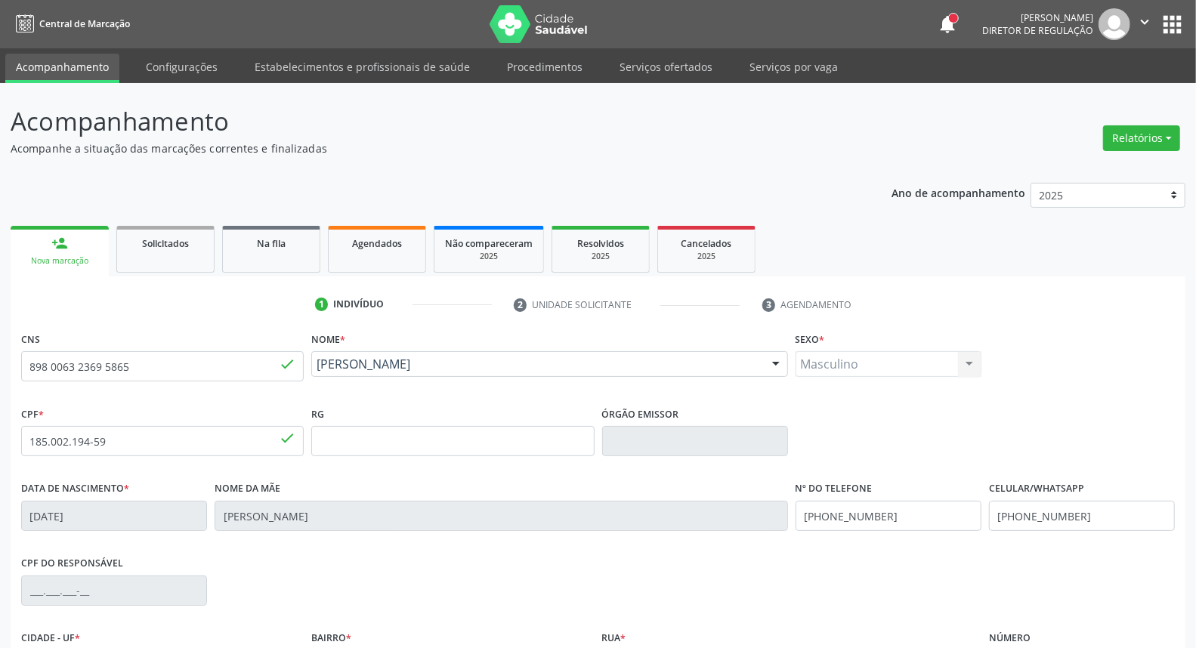
scroll to position [169, 0]
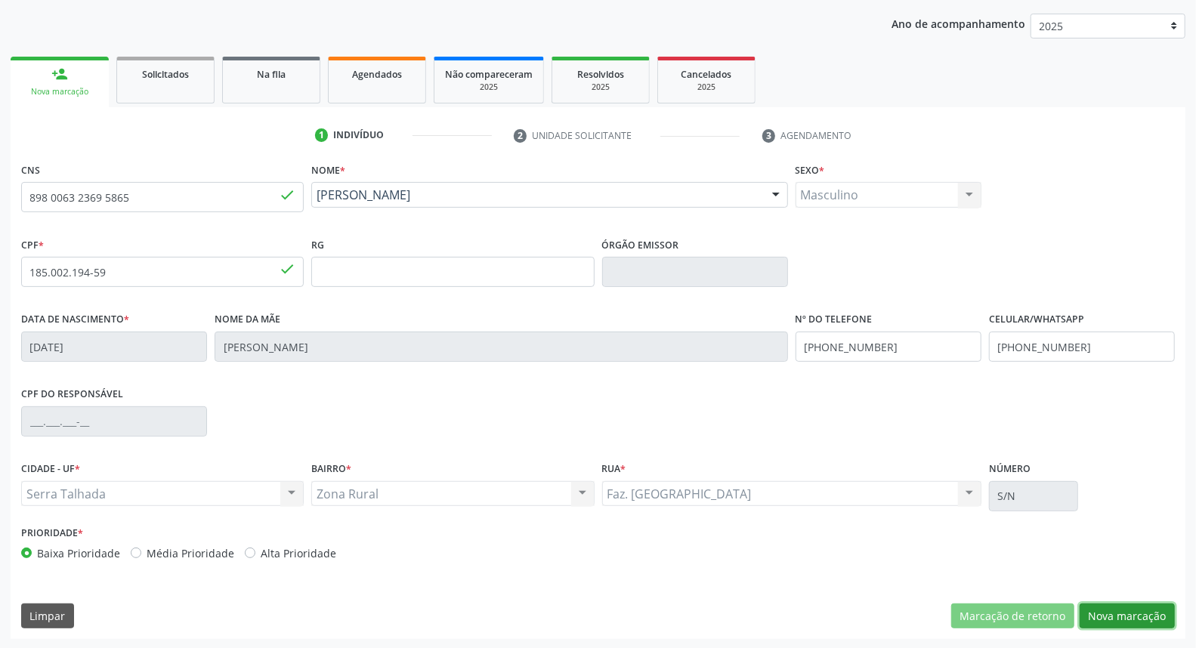
click at [1107, 614] on button "Nova marcação" at bounding box center [1127, 617] width 95 height 26
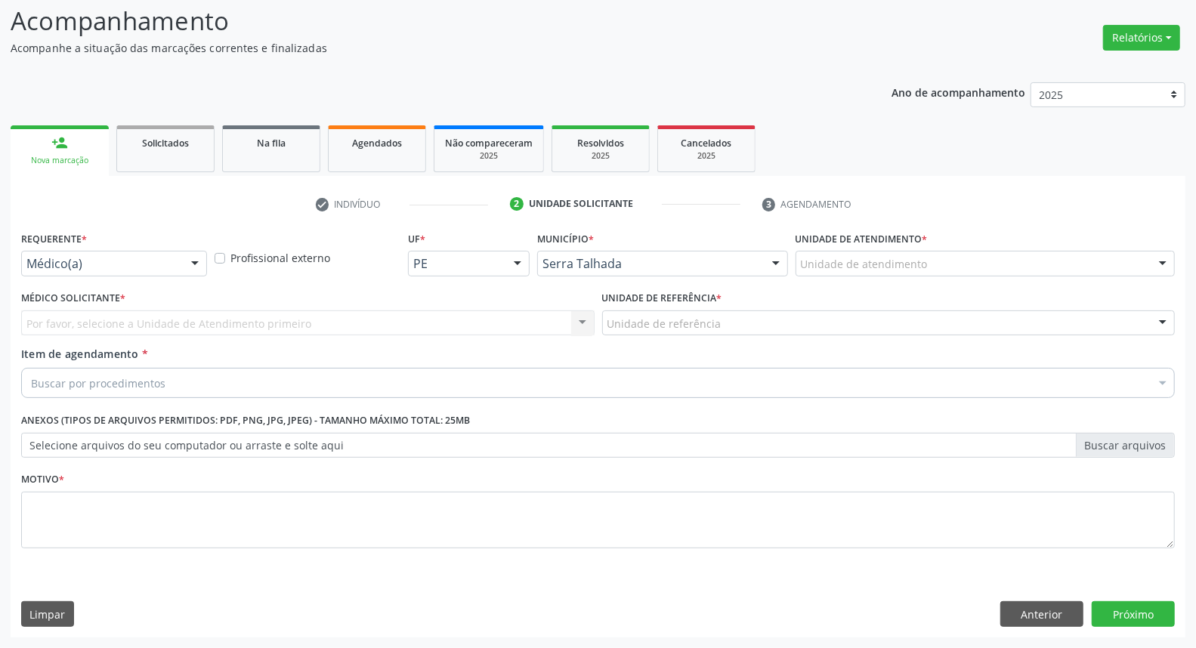
scroll to position [100, 0]
drag, startPoint x: 102, startPoint y: 307, endPoint x: 104, endPoint y: 266, distance: 40.9
click at [102, 305] on label "Médico Solicitante *" at bounding box center [73, 299] width 104 height 23
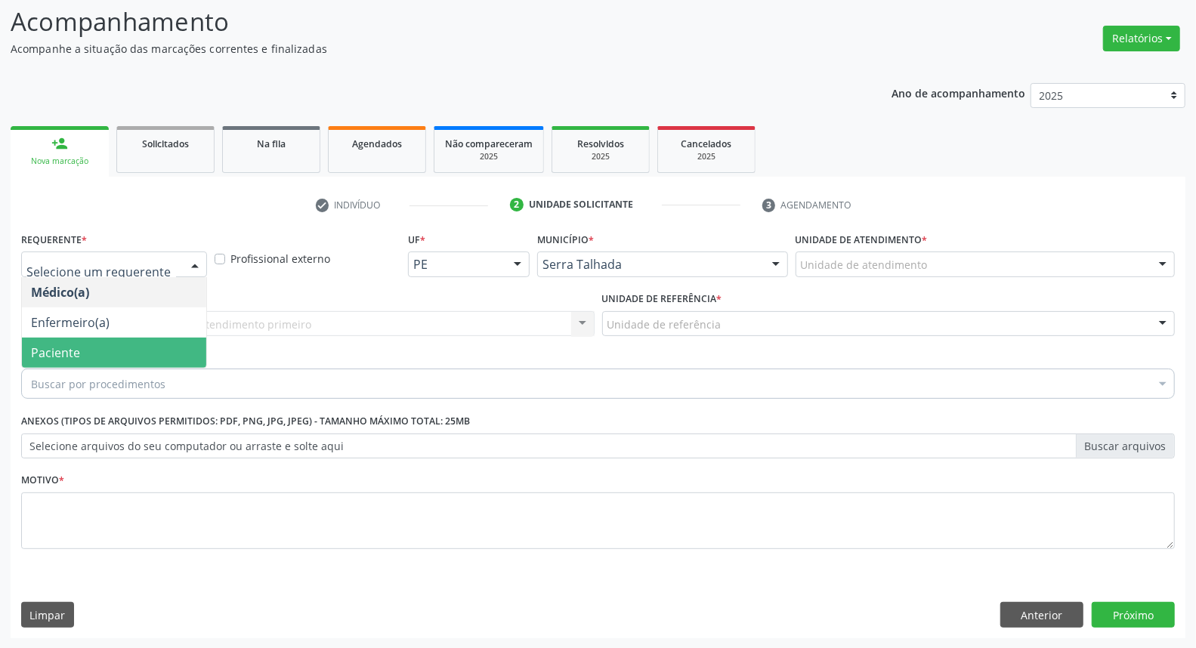
click at [116, 351] on span "Paciente" at bounding box center [114, 353] width 184 height 30
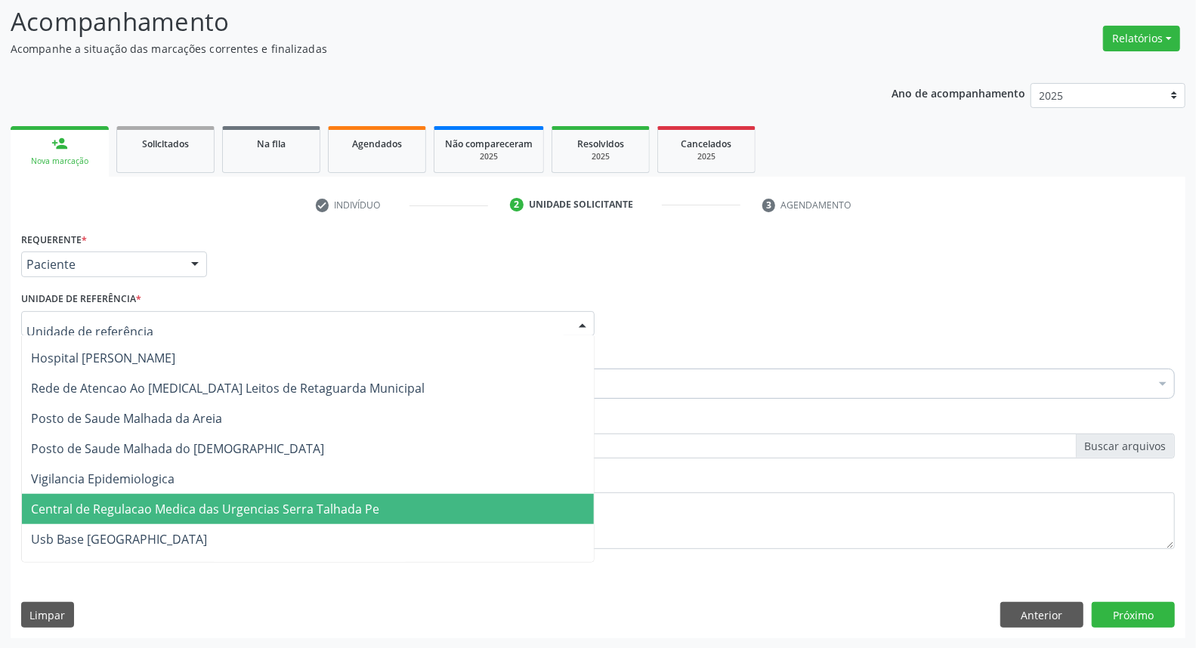
scroll to position [1175, 0]
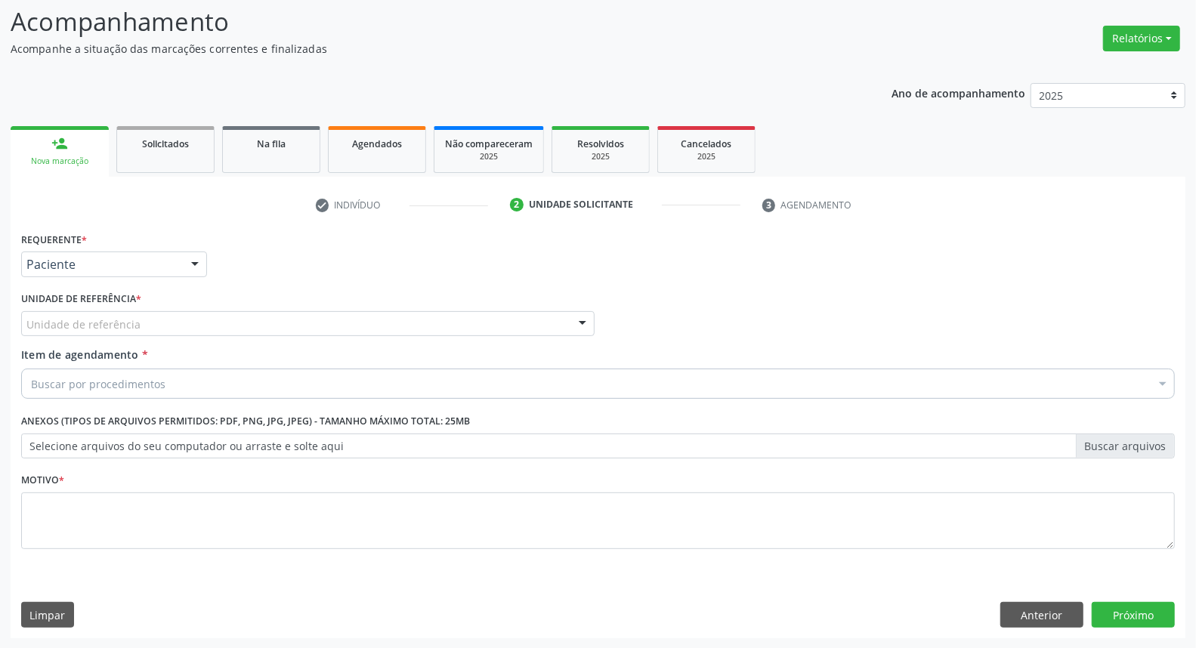
click at [286, 259] on div "Requerente * Paciente Médico(a) Enfermeiro(a) Paciente Nenhum resultado encontr…" at bounding box center [597, 257] width 1161 height 59
click at [246, 326] on div "Unidade de referência" at bounding box center [308, 324] width 574 height 26
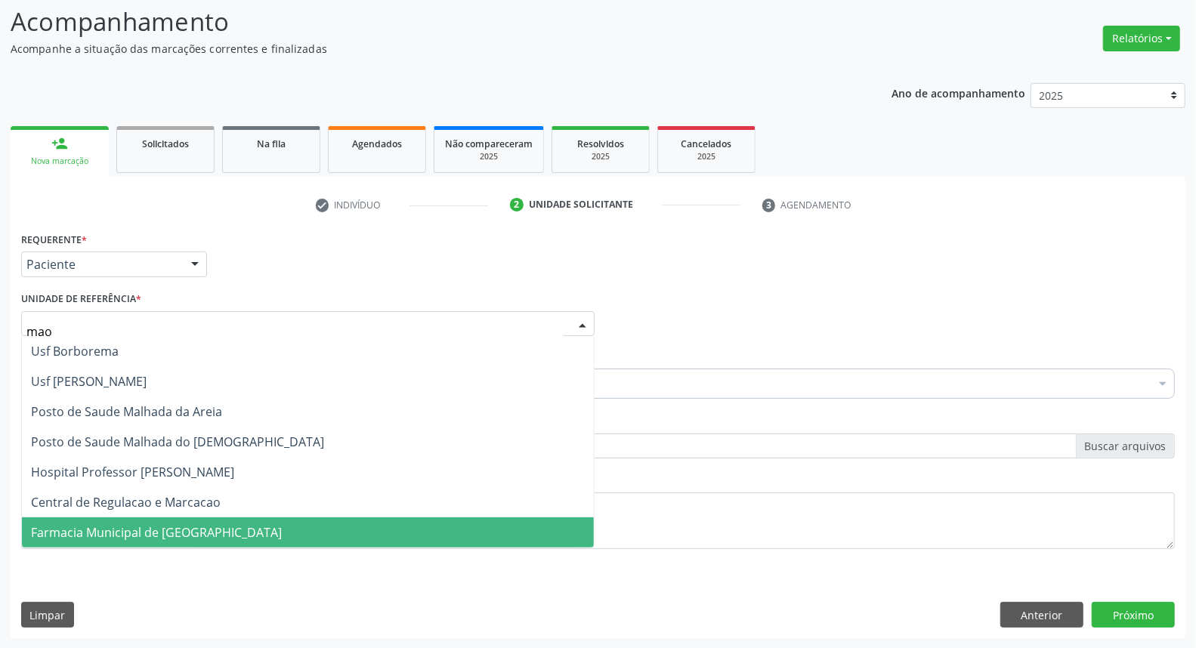
scroll to position [0, 0]
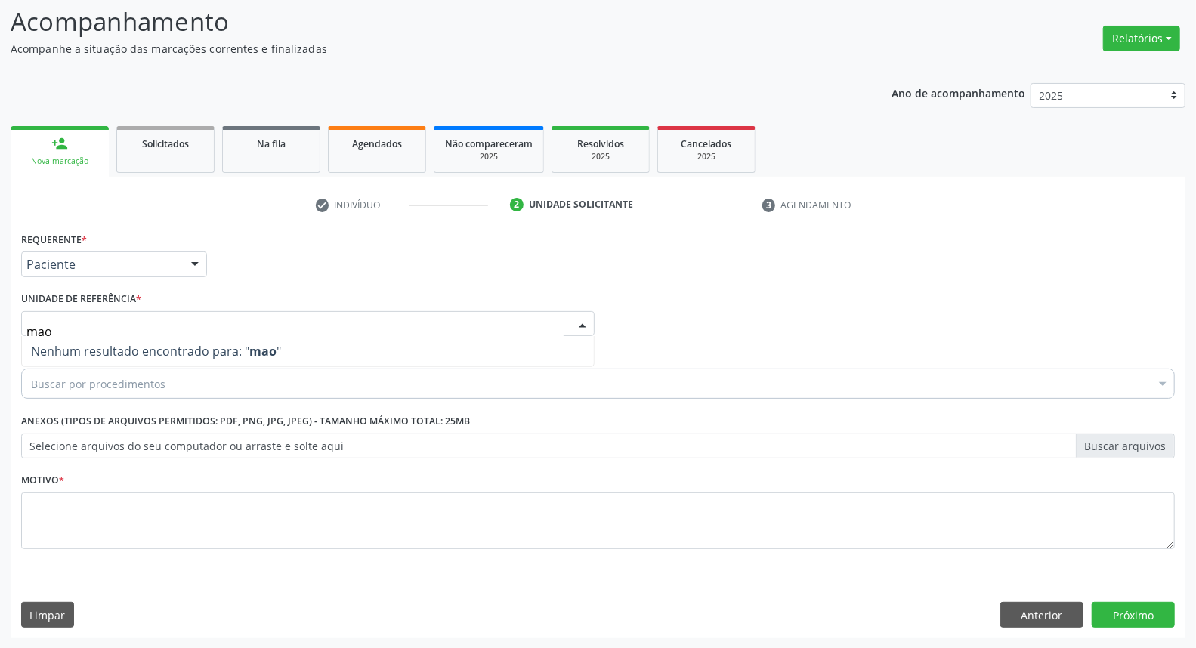
drag, startPoint x: 246, startPoint y: 323, endPoint x: 0, endPoint y: 248, distance: 256.9
click at [0, 248] on div "Acompanhamento Acompanhe a situação das marcações correntes e finalizadas Relat…" at bounding box center [598, 316] width 1196 height 666
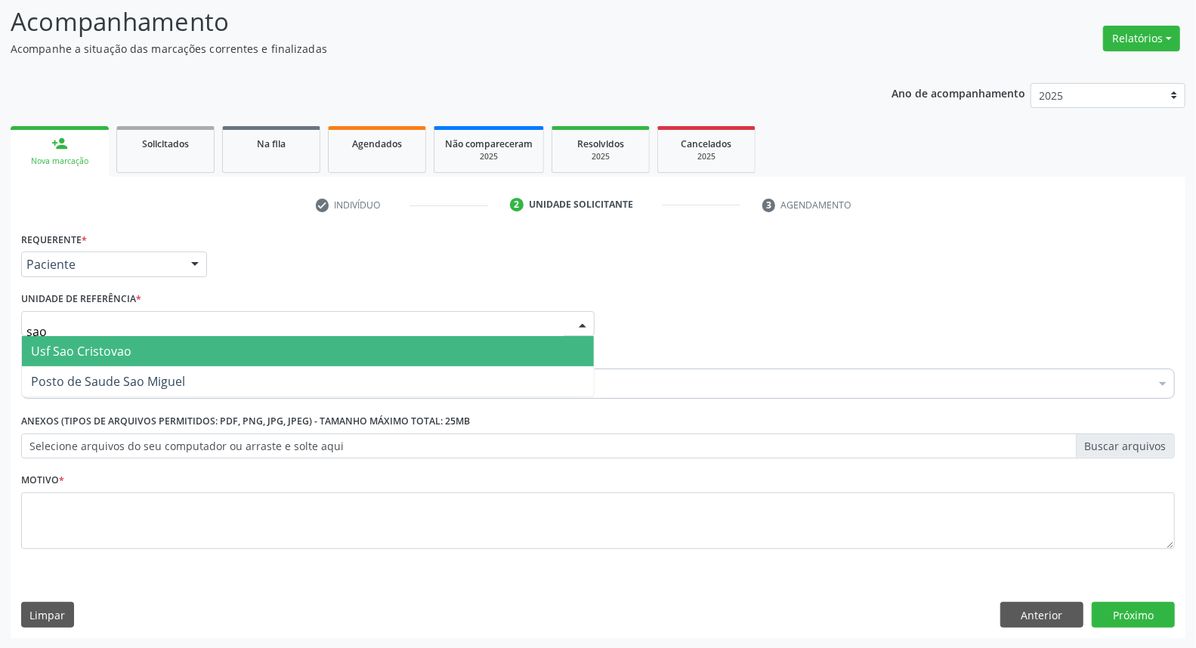
type input "sao m"
click at [55, 352] on span "Posto de Saude Sao Miguel" at bounding box center [108, 351] width 154 height 17
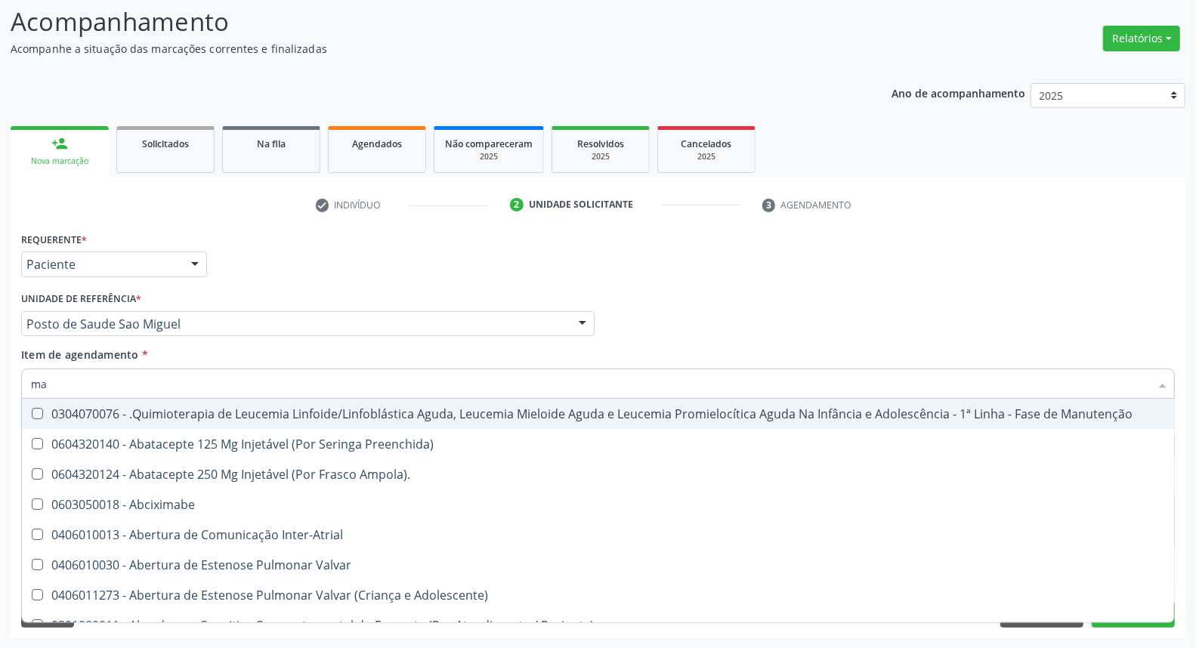
type input "mao"
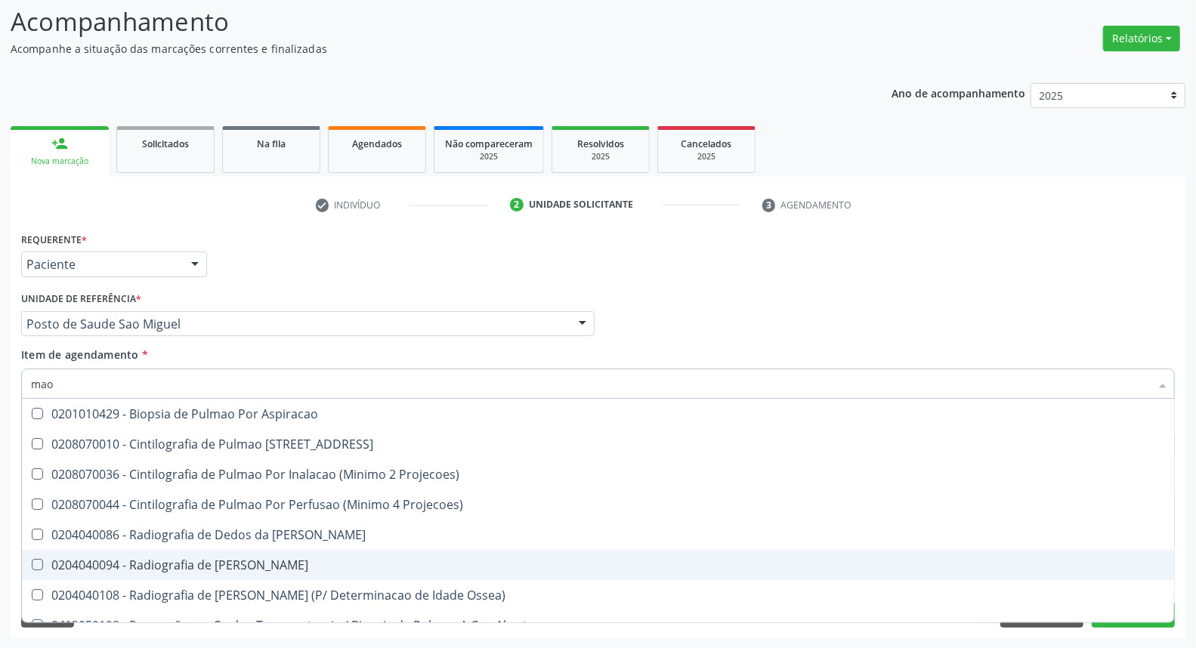
drag, startPoint x: 160, startPoint y: 561, endPoint x: 376, endPoint y: 394, distance: 273.0
click at [172, 550] on span "0204040094 - Radiografia de Mao" at bounding box center [598, 565] width 1152 height 30
checkbox Mao "true"
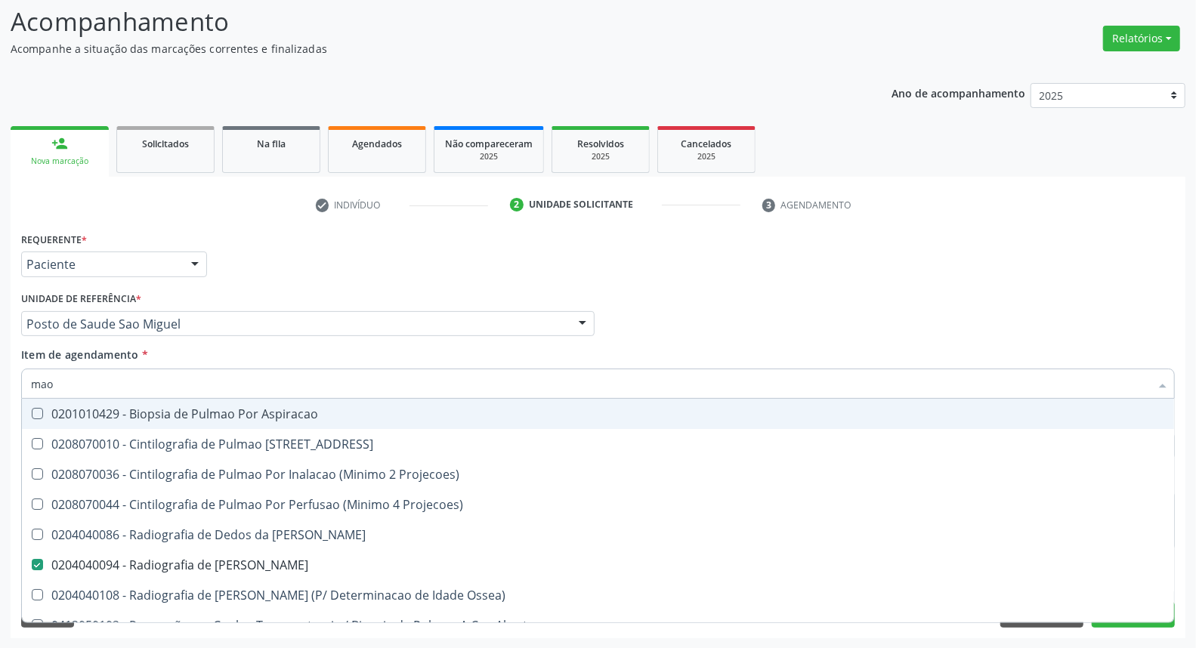
click at [654, 306] on div "Médico Solicitante Por favor, selecione a Unidade de Atendimento primeiro Nenhu…" at bounding box center [597, 317] width 1161 height 59
checkbox 67 "true"
checkbox Mao "false"
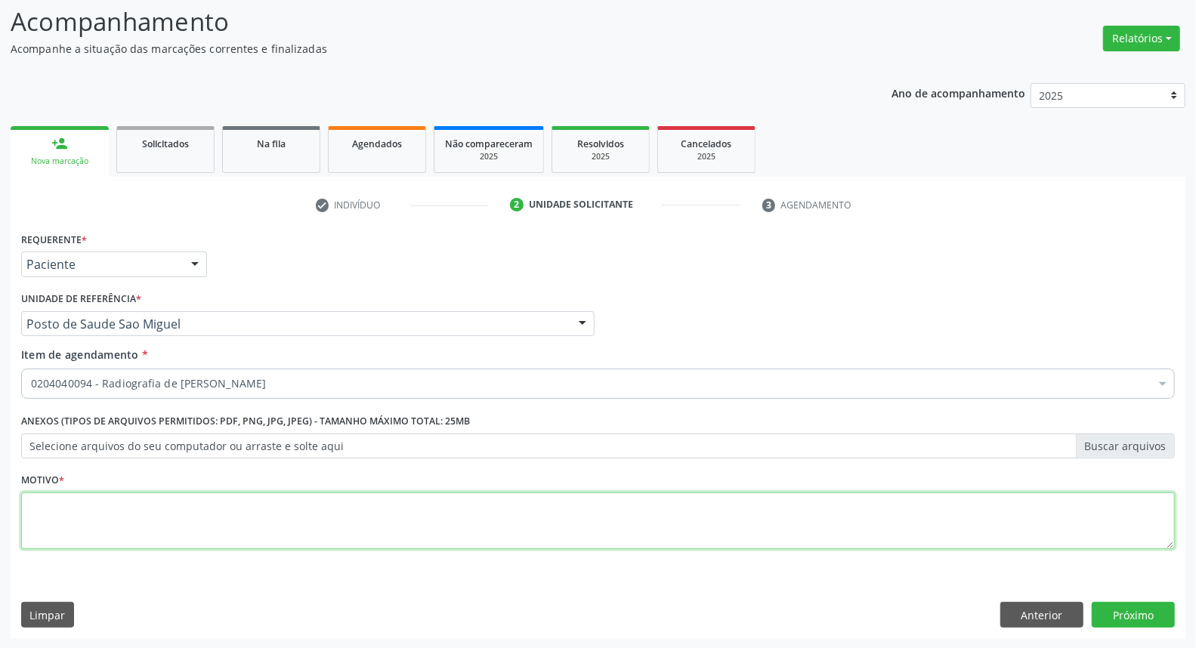
click at [569, 518] on textarea at bounding box center [598, 521] width 1154 height 57
type textarea "*"
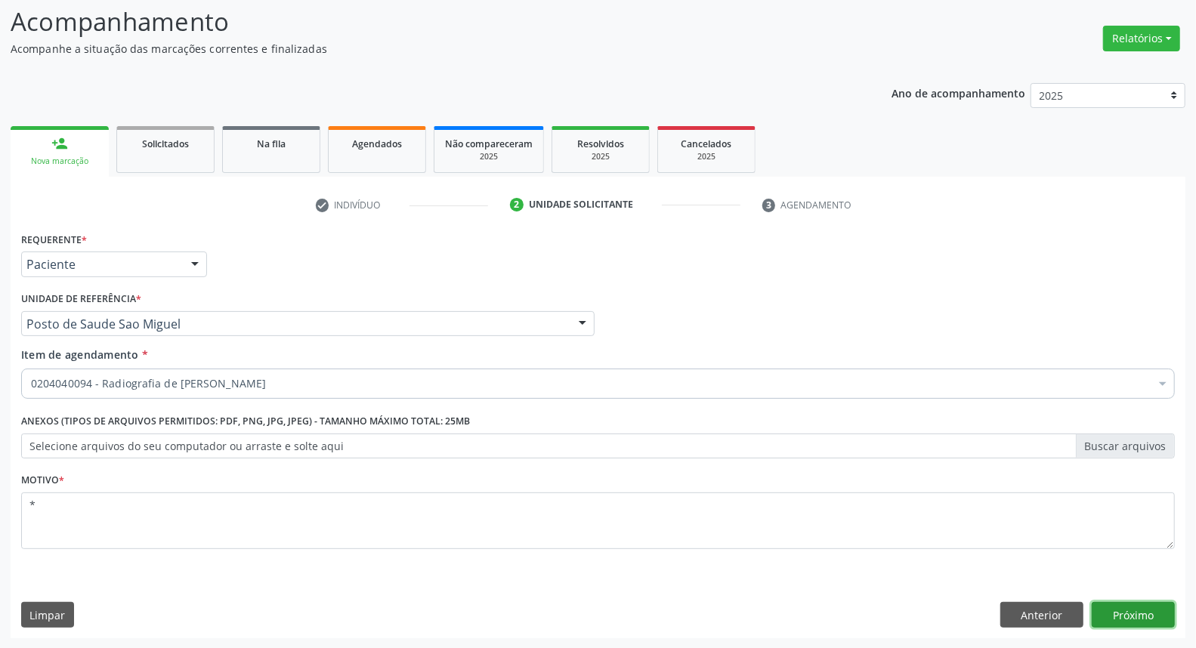
click at [1107, 617] on button "Próximo" at bounding box center [1133, 615] width 83 height 26
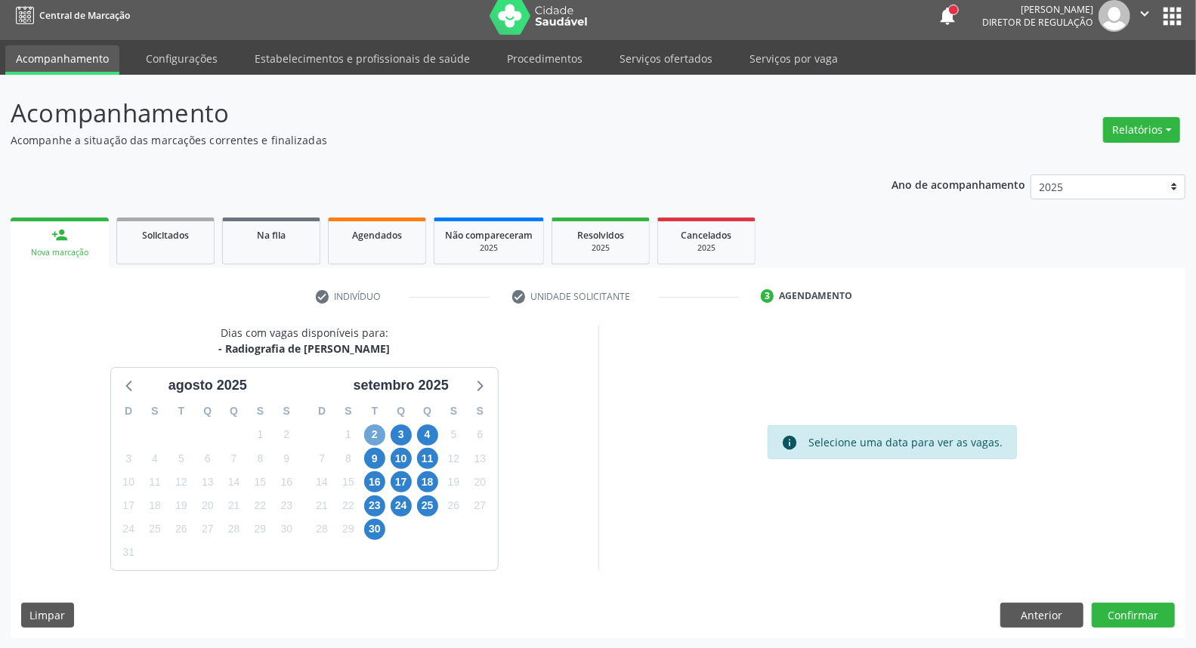
click at [371, 434] on span "2" at bounding box center [374, 435] width 21 height 21
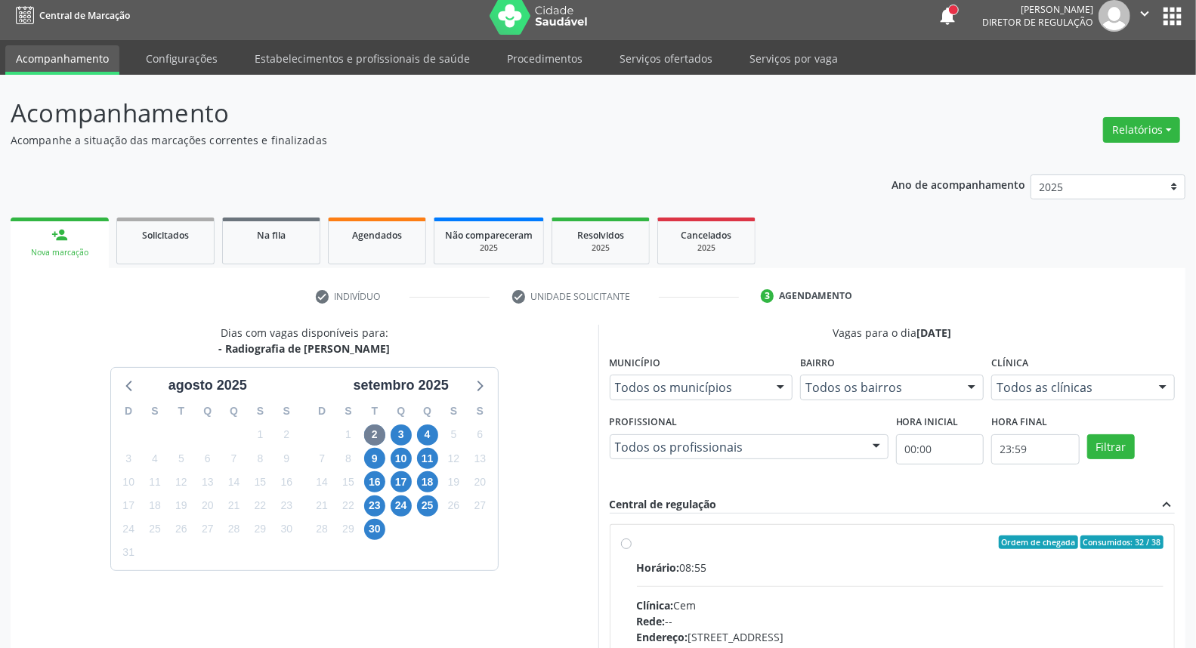
drag, startPoint x: 771, startPoint y: 543, endPoint x: 901, endPoint y: 361, distance: 223.1
click at [774, 540] on div "Ordem de chegada Consumidos: 32 / 38" at bounding box center [900, 543] width 527 height 14
click at [632, 540] on input "Ordem de chegada Consumidos: 32 / 38 Horário: 08:55 Clínica: Cem Rede: -- Ender…" at bounding box center [626, 543] width 11 height 14
radio input "true"
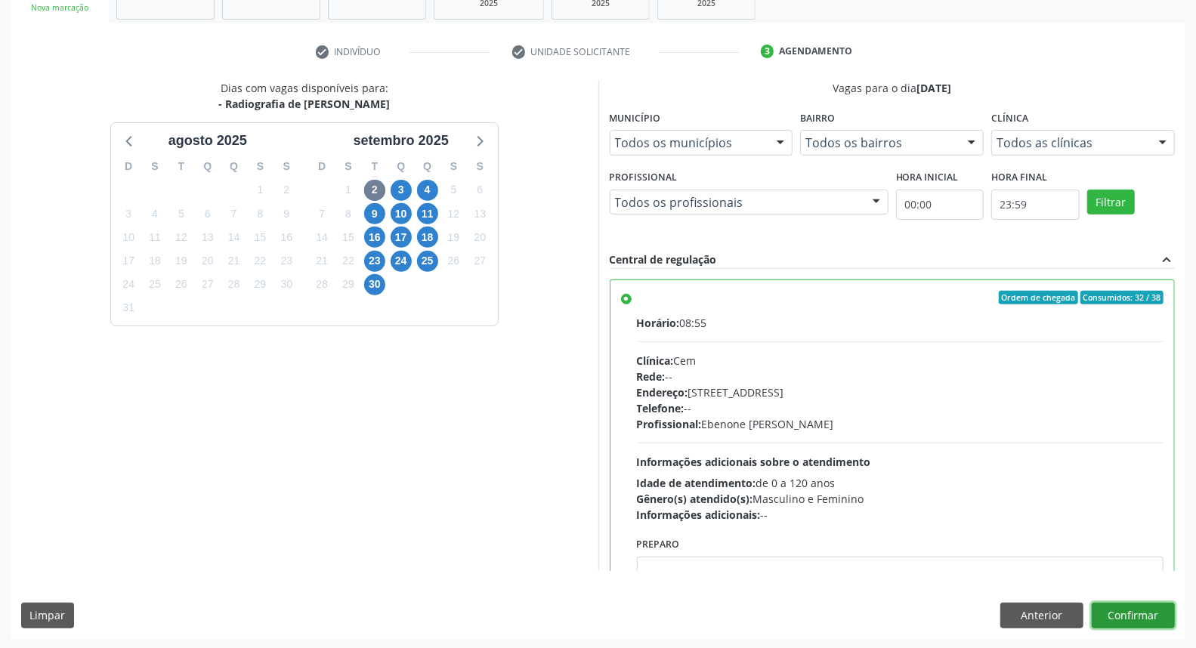
click at [1146, 617] on button "Confirmar" at bounding box center [1133, 616] width 83 height 26
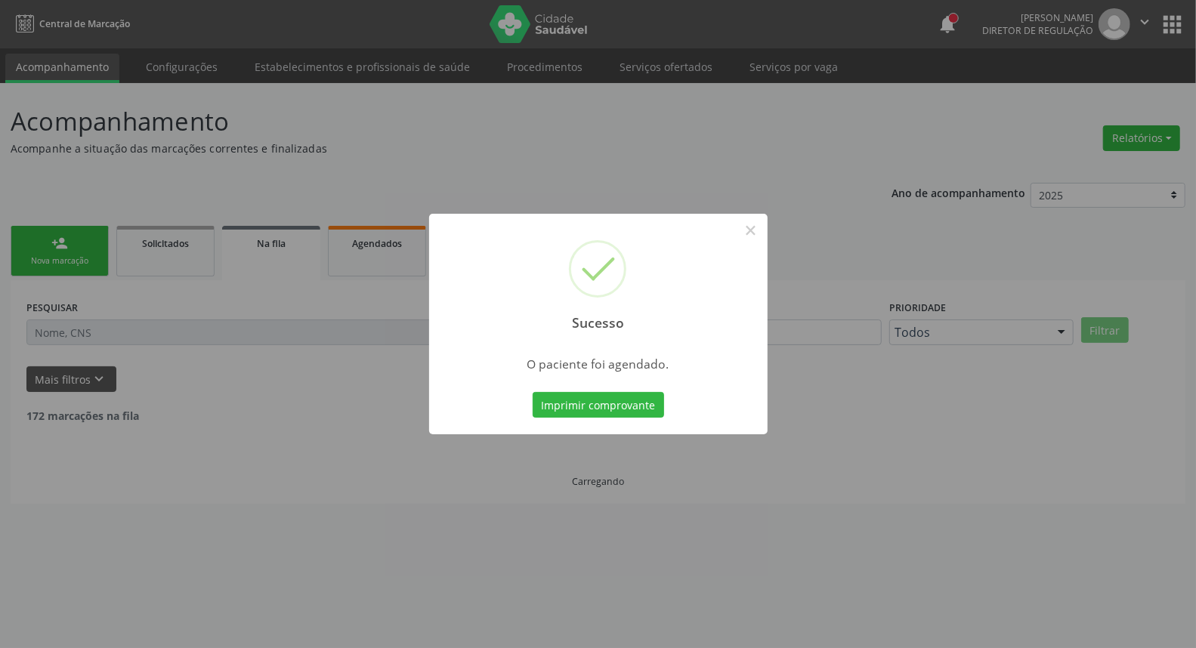
scroll to position [0, 0]
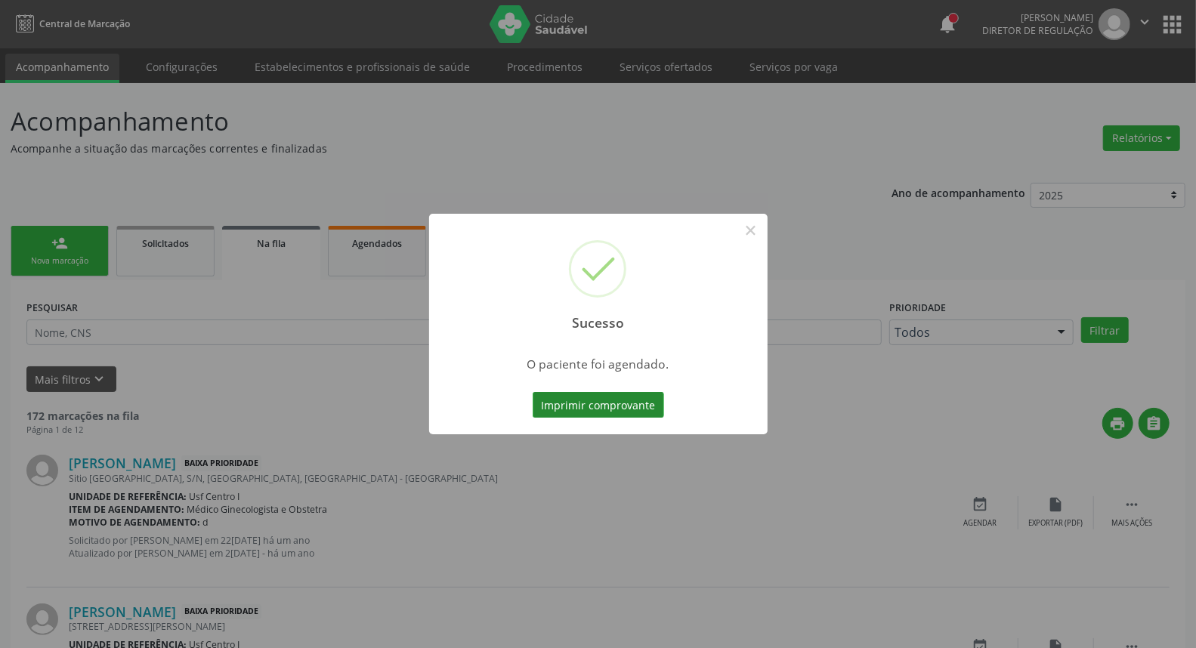
click at [578, 394] on button "Imprimir comprovante" at bounding box center [598, 405] width 131 height 26
